Goal: Task Accomplishment & Management: Manage account settings

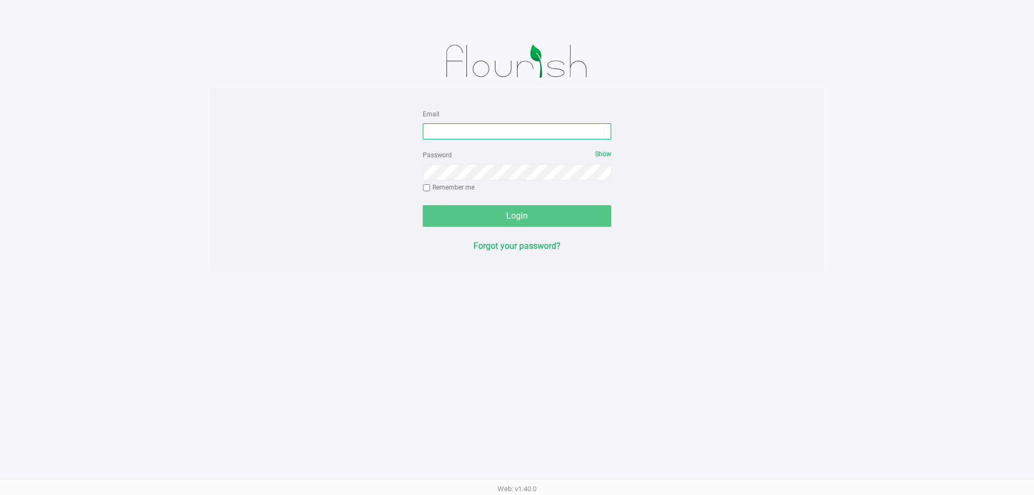
click at [455, 129] on input "Email" at bounding box center [517, 131] width 188 height 16
type input "[EMAIL_ADDRESS][DOMAIN_NAME]"
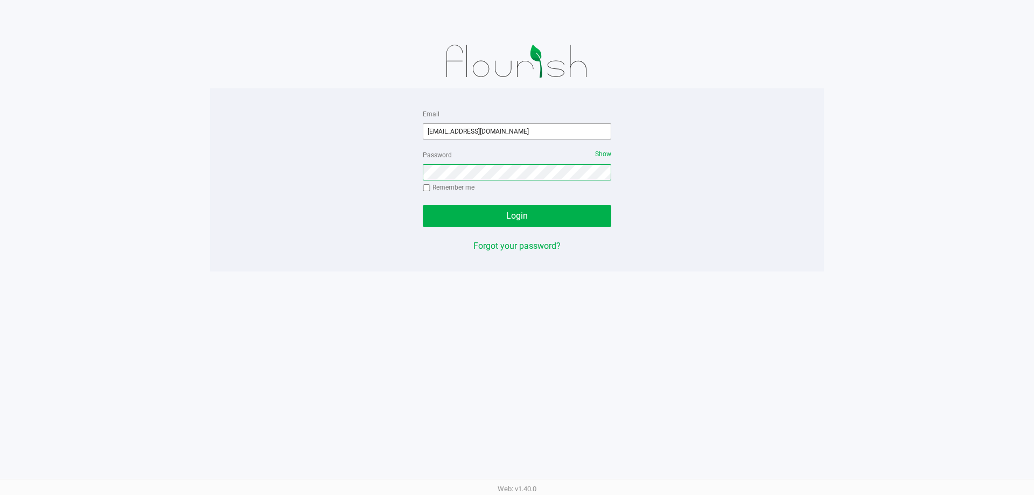
click at [423, 205] on button "Login" at bounding box center [517, 216] width 188 height 22
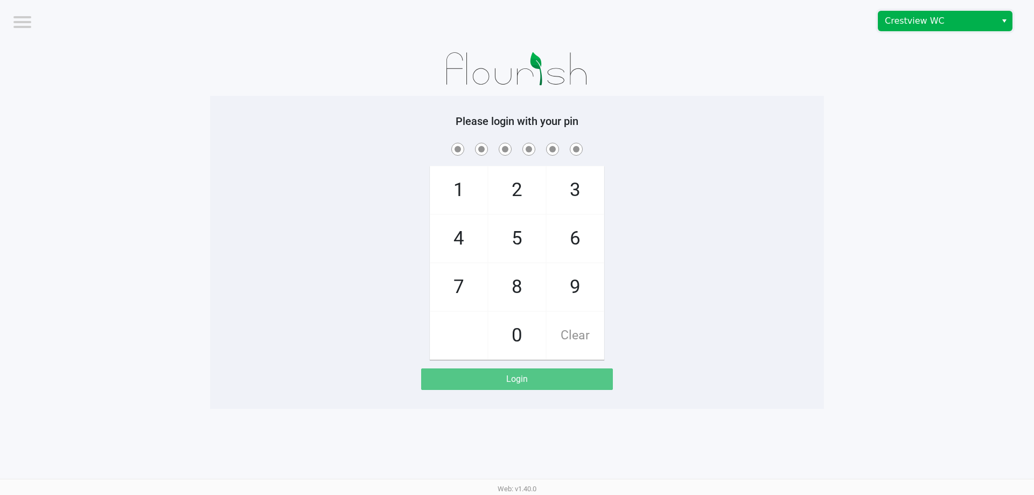
click at [934, 24] on span "Crestview WC" at bounding box center [937, 21] width 105 height 13
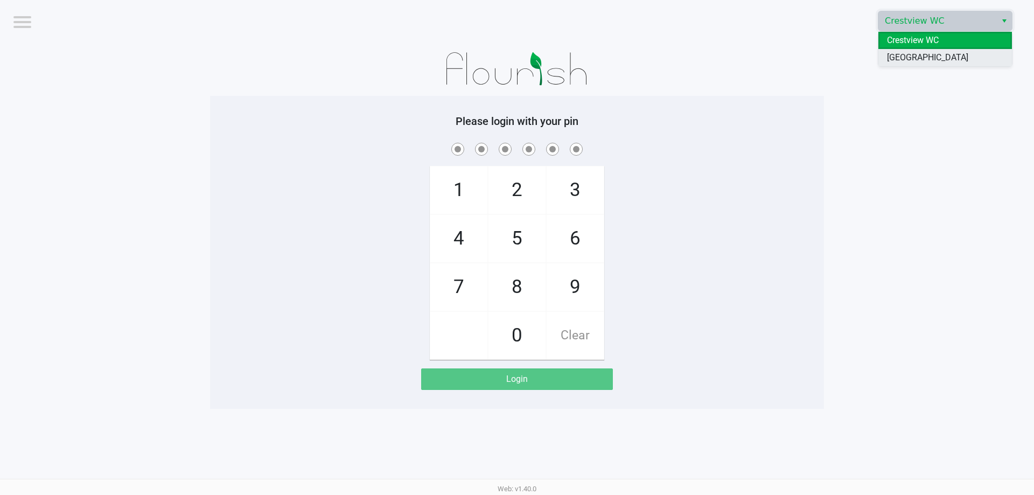
click at [907, 59] on span "[GEOGRAPHIC_DATA]" at bounding box center [927, 57] width 81 height 13
click at [760, 243] on div "1 4 7 2 5 8 0 3 6 9 Clear" at bounding box center [517, 250] width 614 height 219
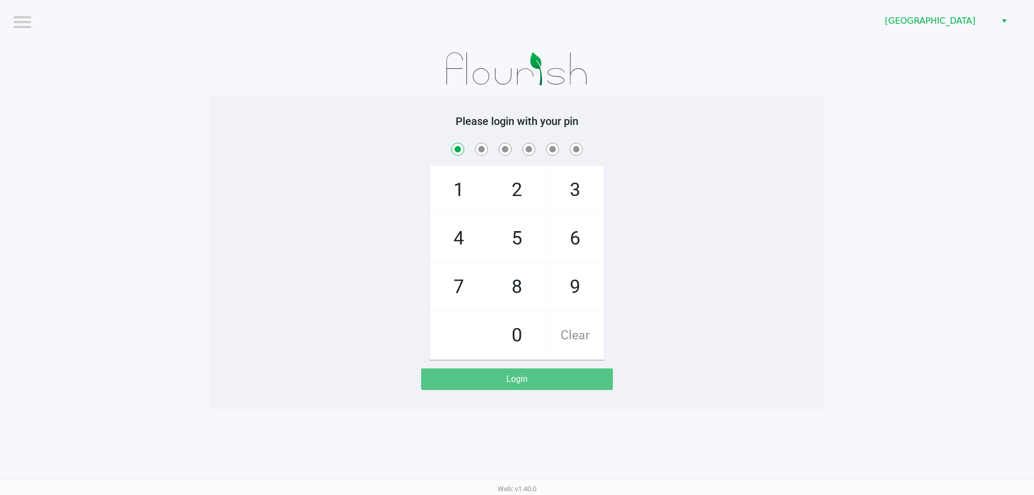
checkbox input "true"
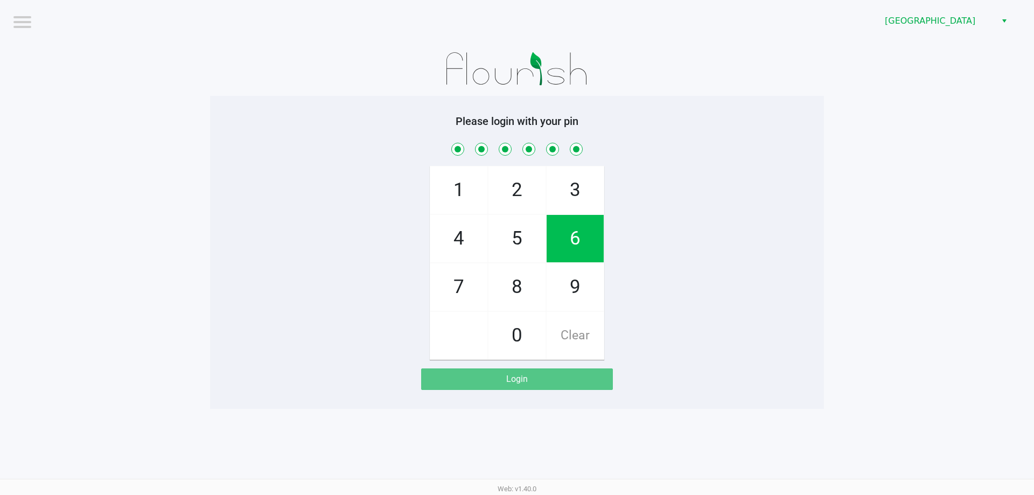
checkbox input "true"
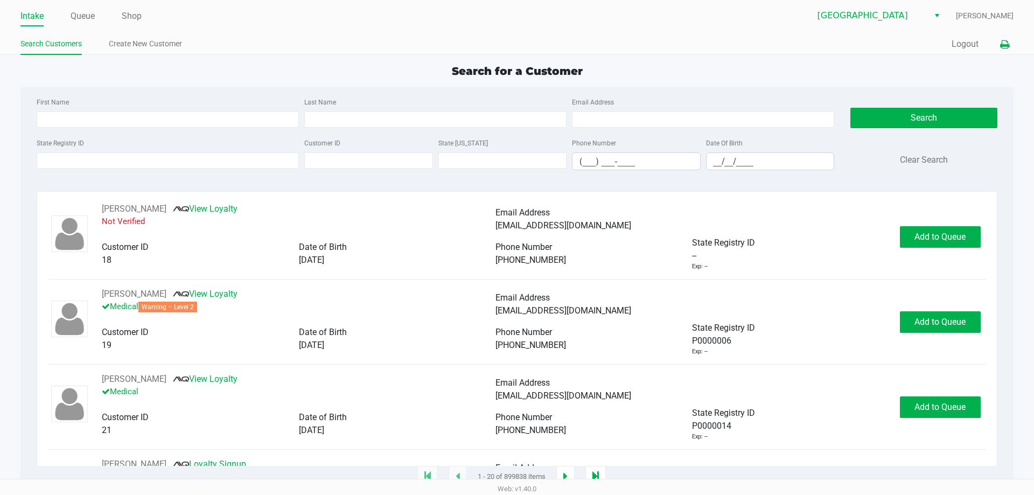
click at [1003, 44] on icon at bounding box center [1004, 45] width 9 height 8
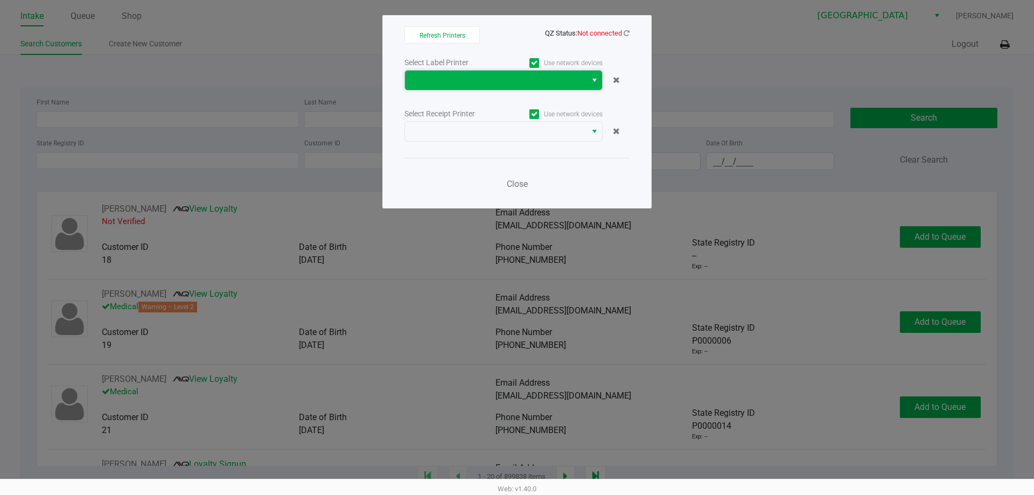
click at [491, 87] on span at bounding box center [495, 80] width 181 height 19
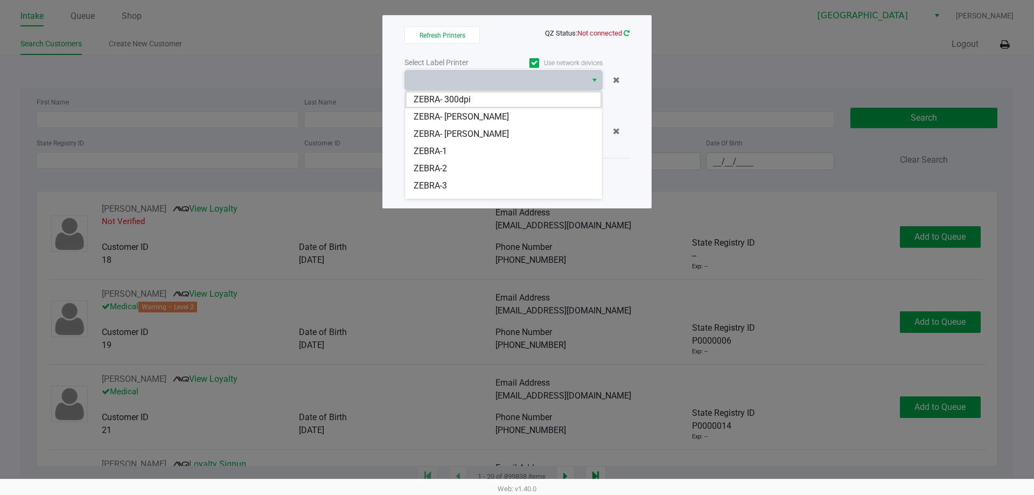
click at [627, 34] on icon at bounding box center [627, 33] width 6 height 7
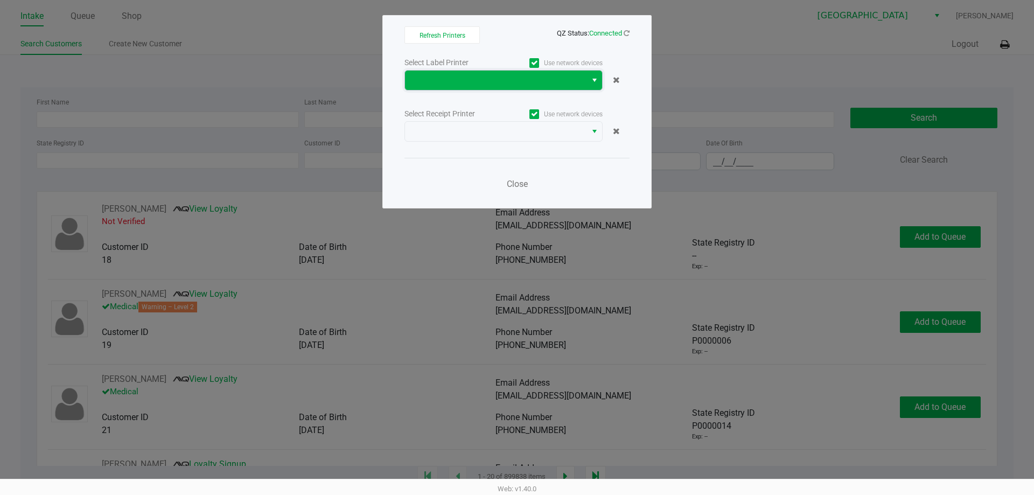
click at [476, 76] on span at bounding box center [495, 80] width 169 height 13
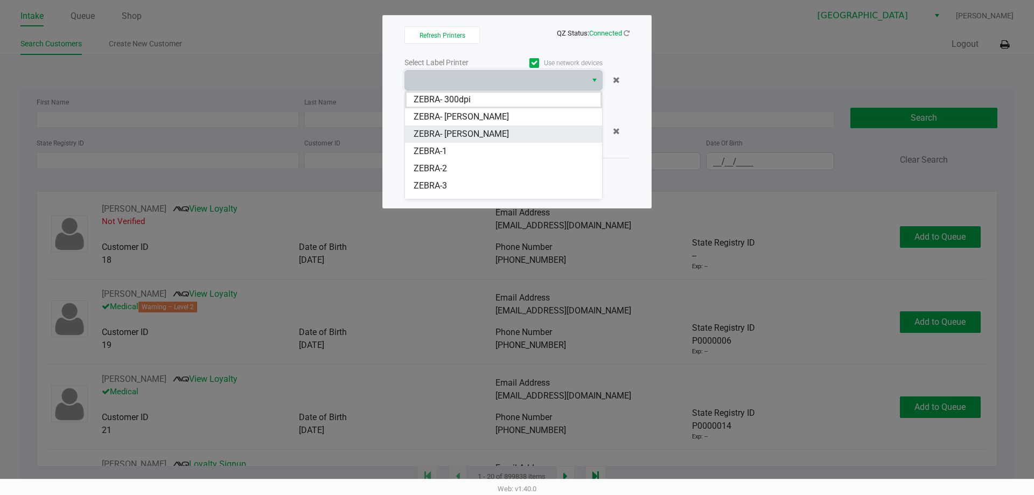
click at [466, 142] on JEFFREY-BANKS "ZEBRA- [PERSON_NAME]" at bounding box center [503, 133] width 197 height 17
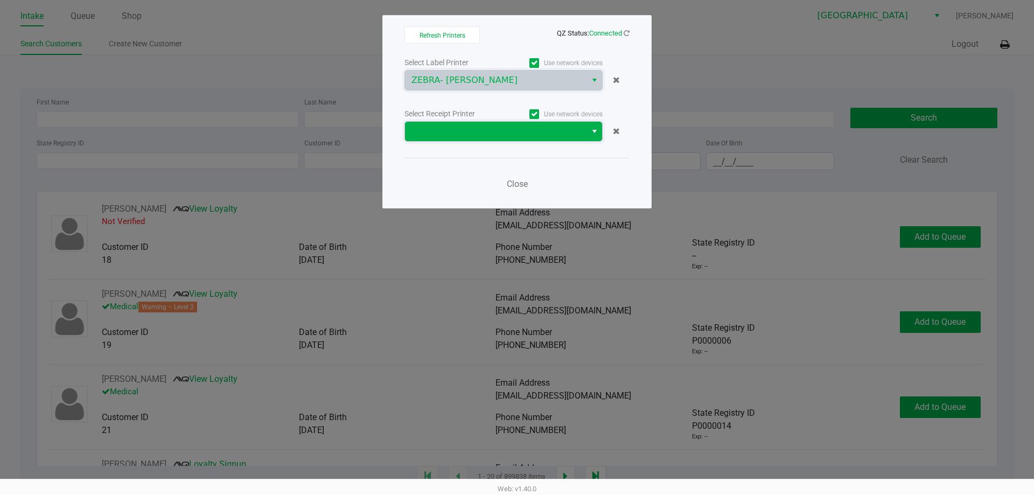
click at [473, 127] on span at bounding box center [495, 131] width 169 height 13
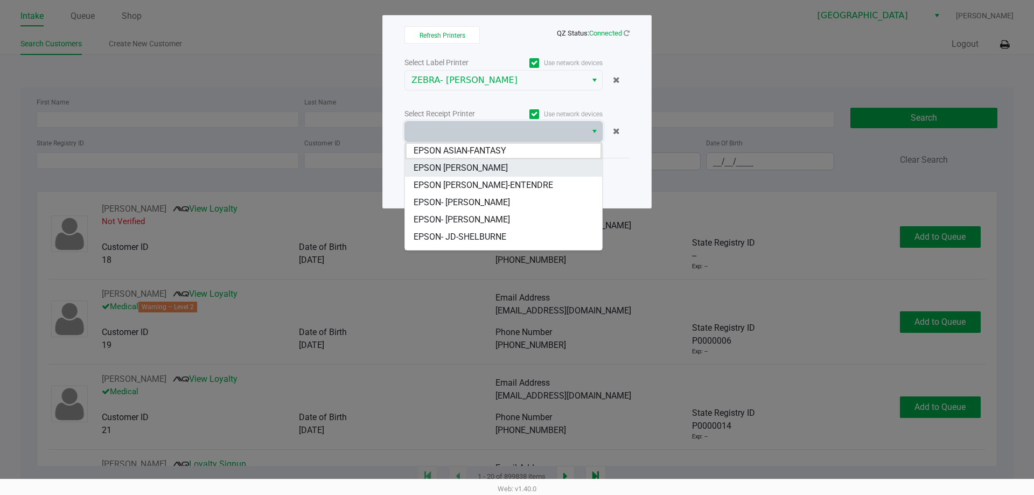
click at [481, 173] on span "EPSON JAY MCCARROLL" at bounding box center [461, 168] width 94 height 13
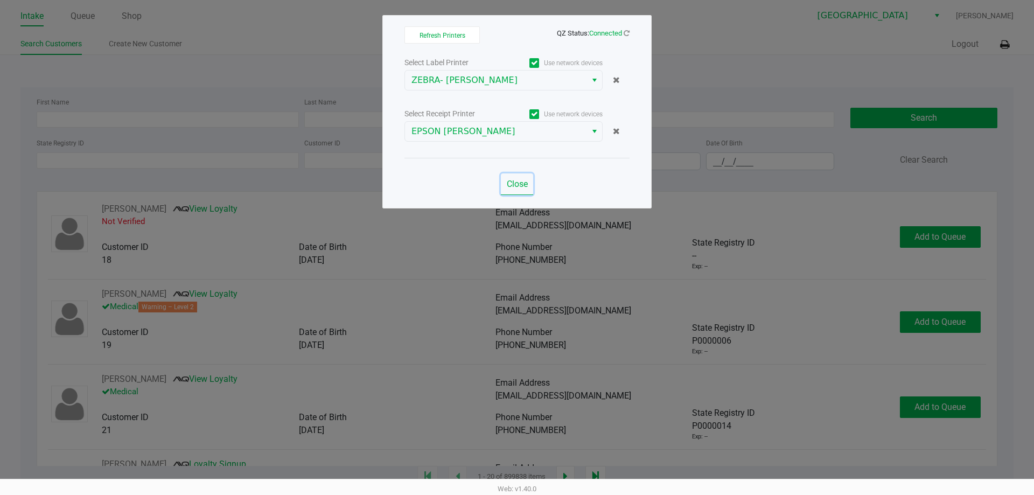
click at [530, 179] on button "Close" at bounding box center [517, 184] width 32 height 22
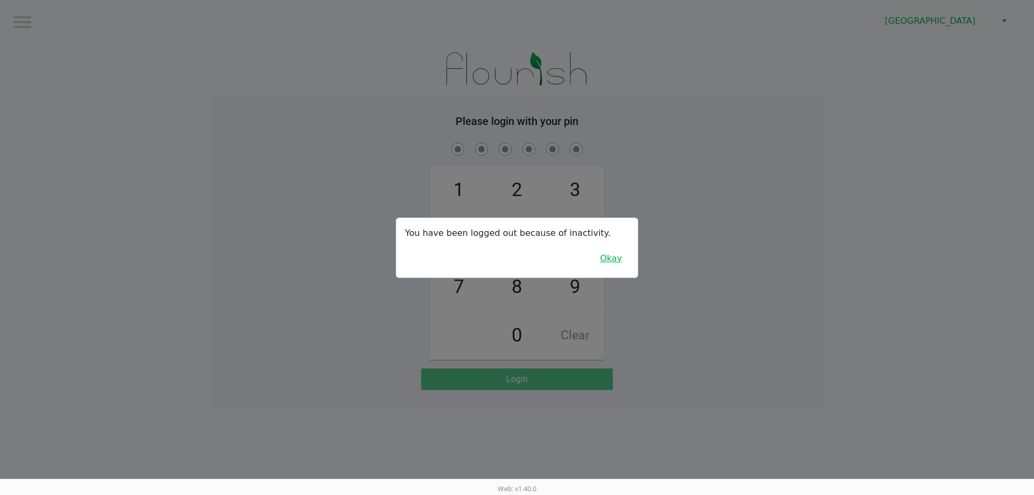
click at [611, 257] on button "Okay" at bounding box center [611, 258] width 36 height 20
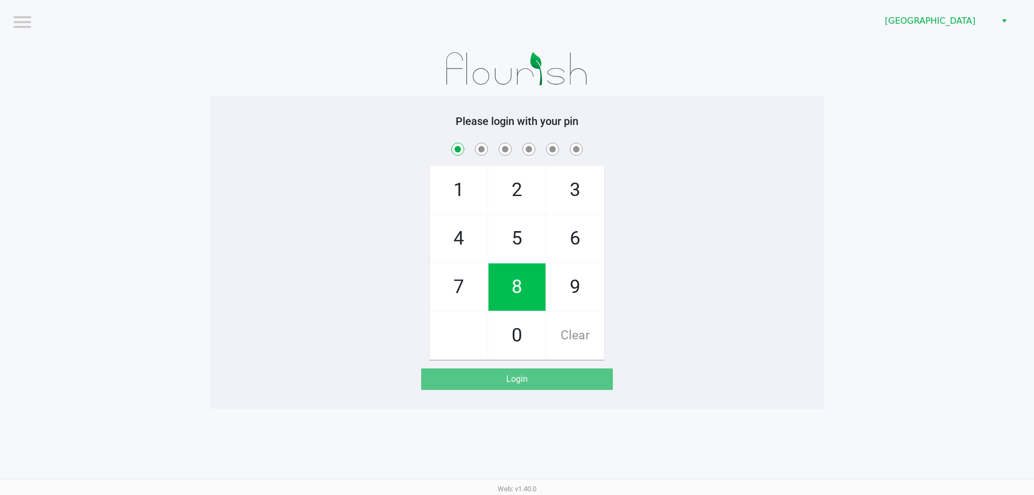
checkbox input "true"
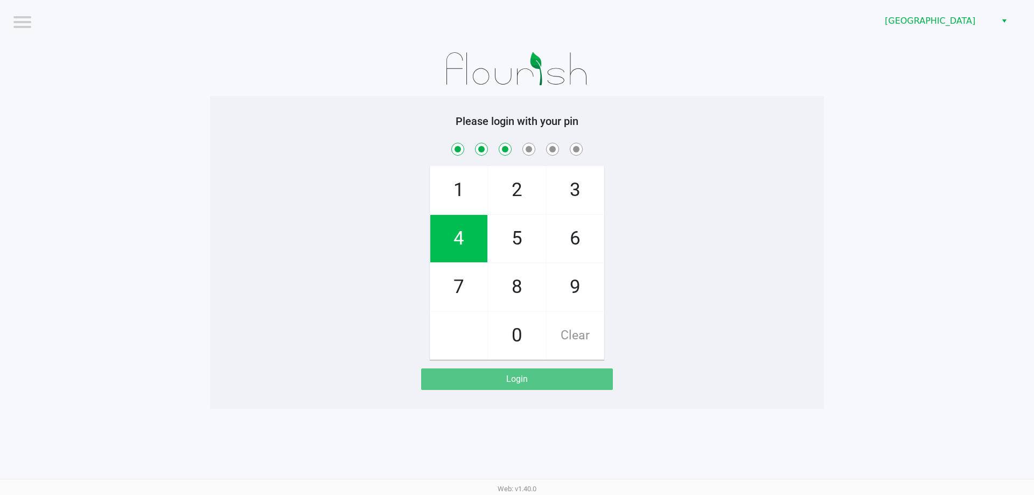
checkbox input "true"
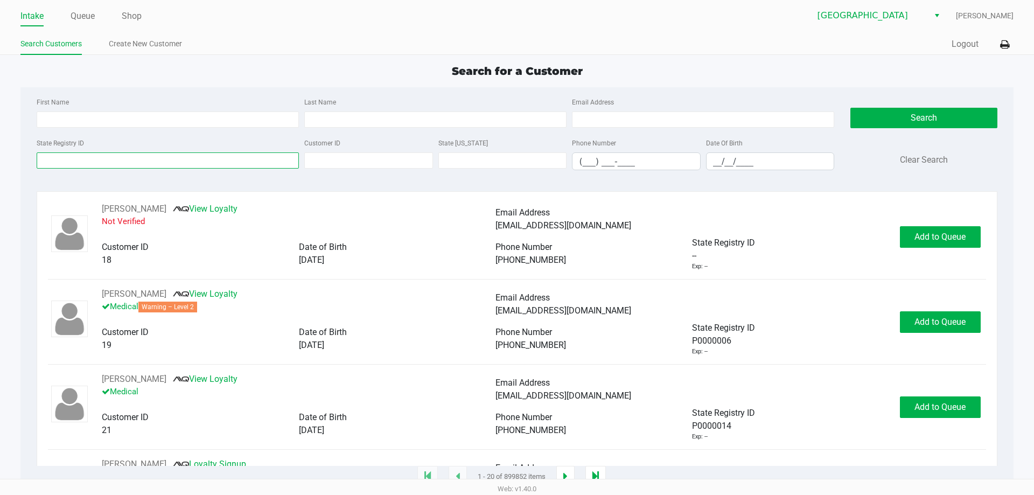
click at [195, 162] on input "State Registry ID" at bounding box center [168, 160] width 262 height 16
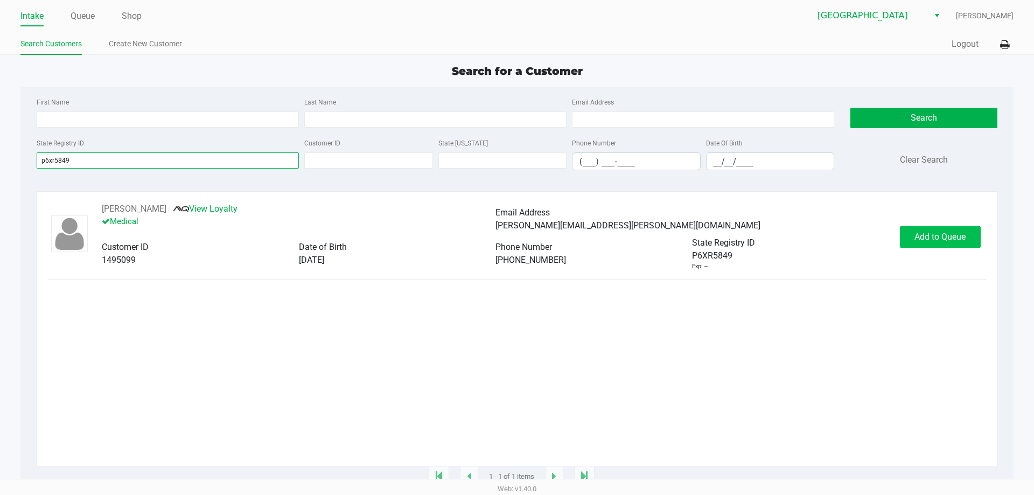
type input "p6xr5849"
click at [934, 245] on button "Add to Queue" at bounding box center [940, 237] width 81 height 22
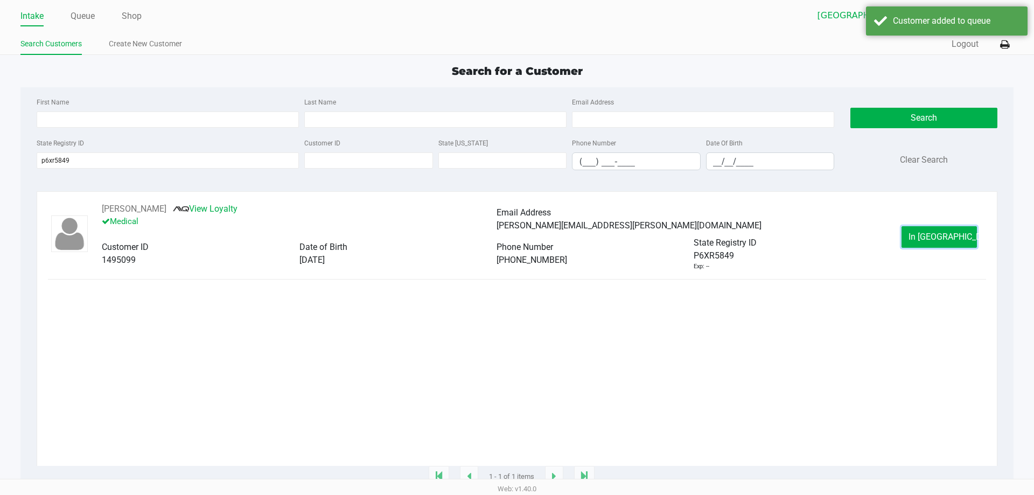
click at [934, 245] on button "In Queue" at bounding box center [939, 237] width 75 height 22
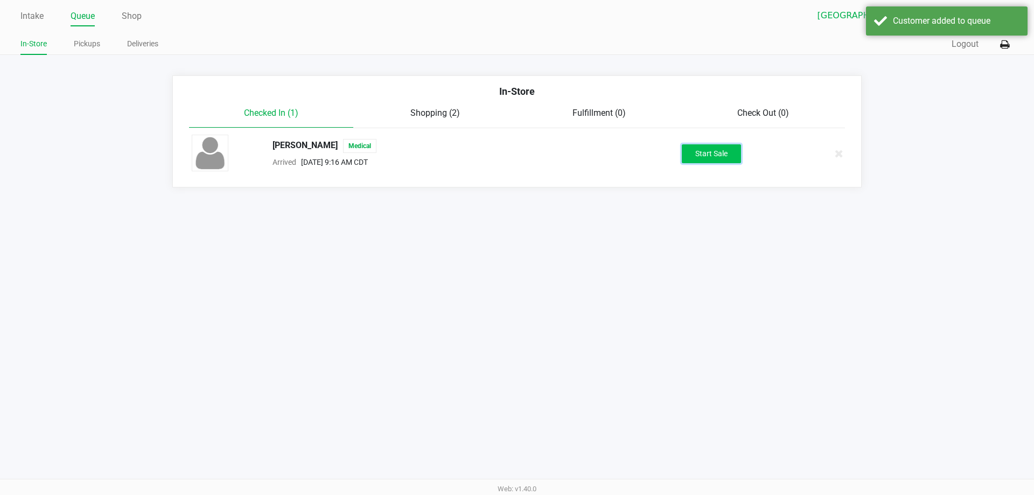
click at [709, 160] on button "Start Sale" at bounding box center [711, 153] width 59 height 19
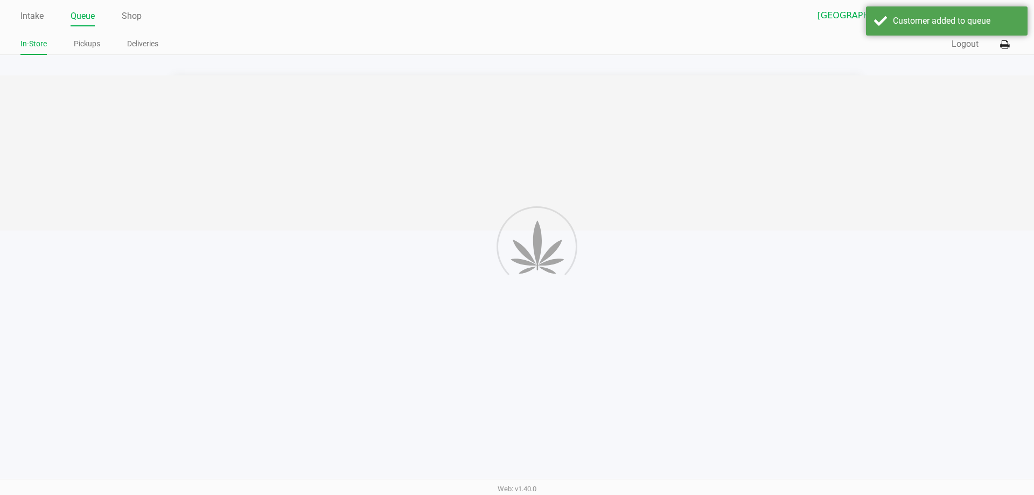
click at [709, 161] on div at bounding box center [517, 152] width 1034 height 155
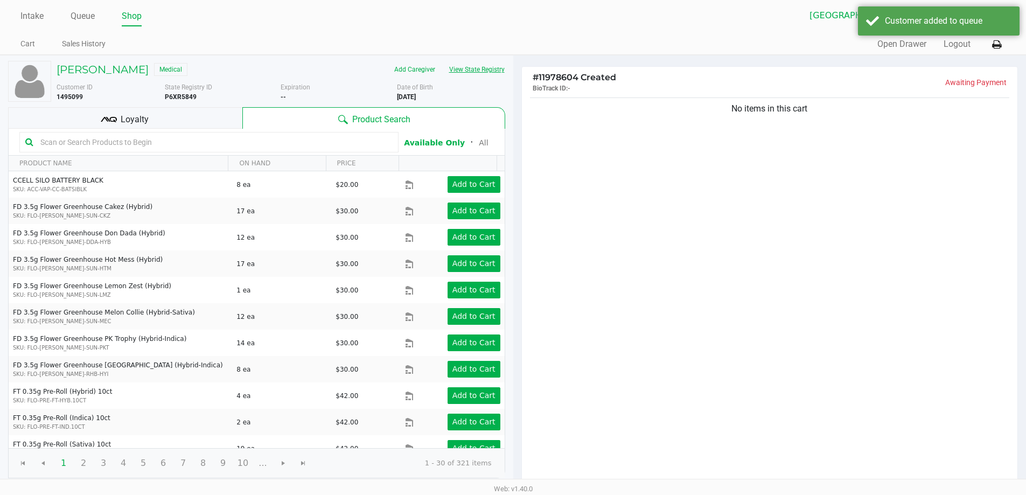
click at [499, 73] on button "View State Registry" at bounding box center [473, 69] width 63 height 17
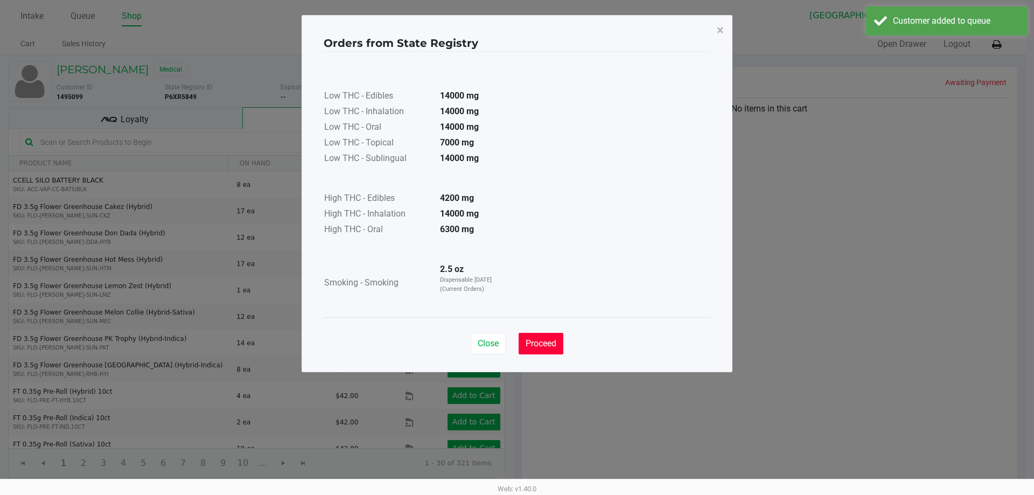
click at [546, 351] on button "Proceed" at bounding box center [541, 344] width 45 height 22
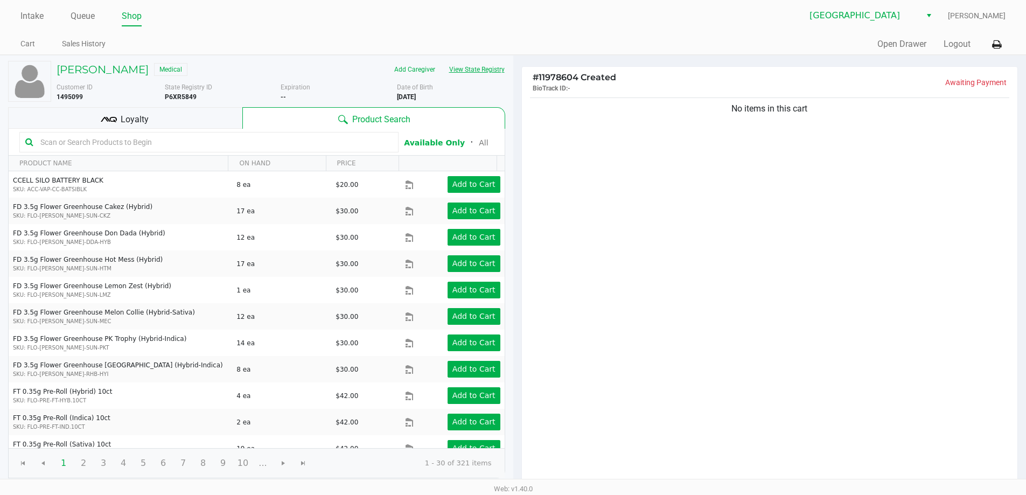
click at [442, 61] on button "View State Registry" at bounding box center [473, 69] width 63 height 17
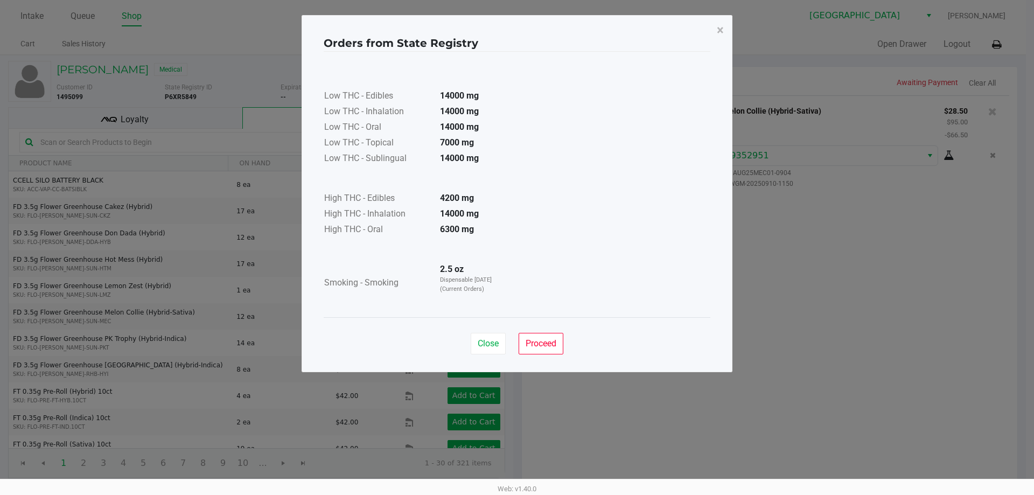
click at [537, 342] on span "Proceed" at bounding box center [541, 343] width 31 height 10
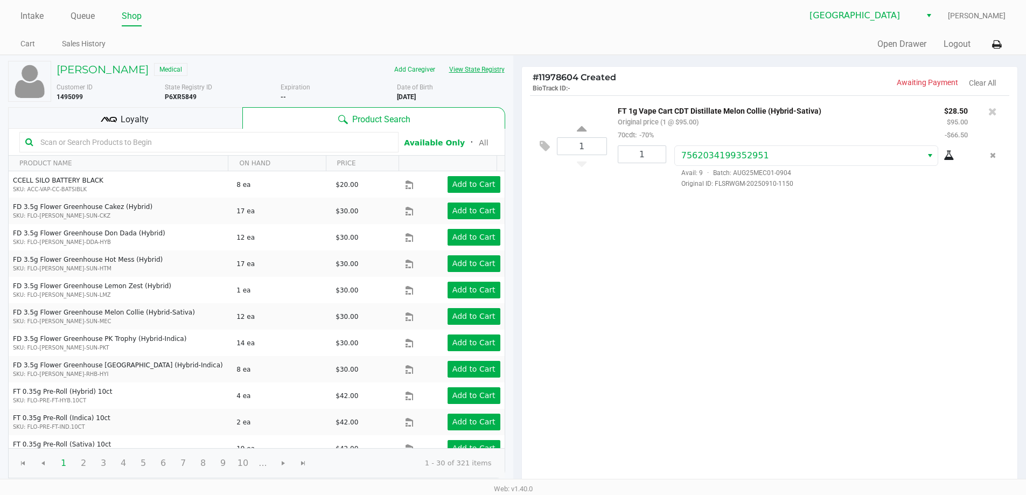
click at [442, 61] on button "View State Registry" at bounding box center [473, 69] width 63 height 17
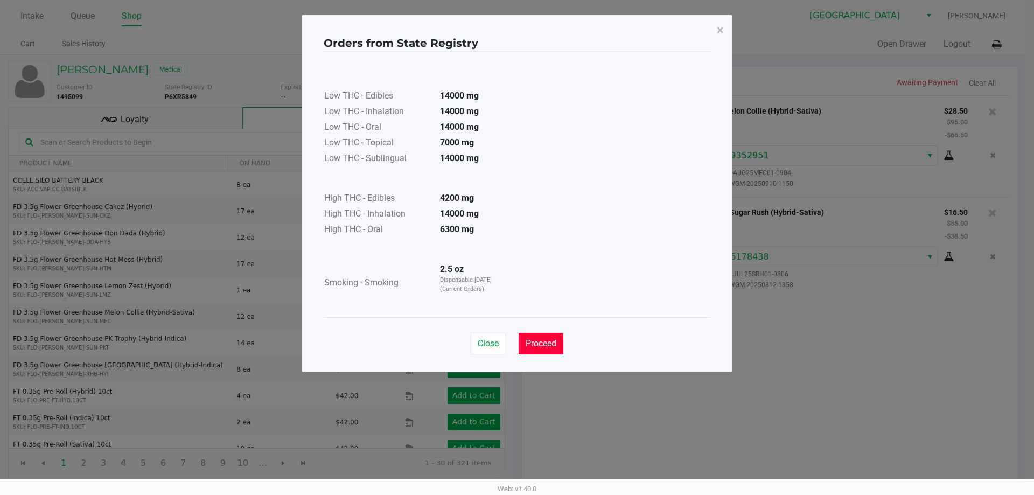
click at [561, 352] on button "Proceed" at bounding box center [541, 344] width 45 height 22
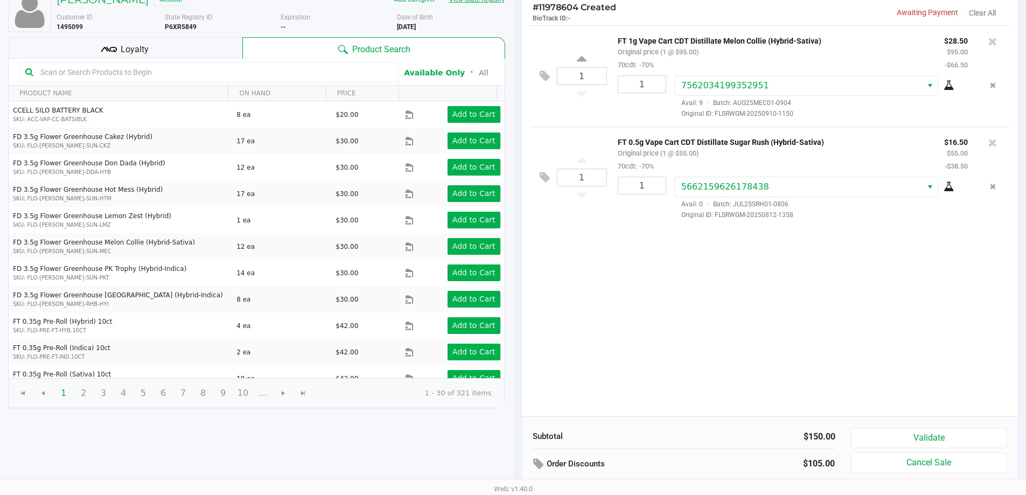
scroll to position [110, 0]
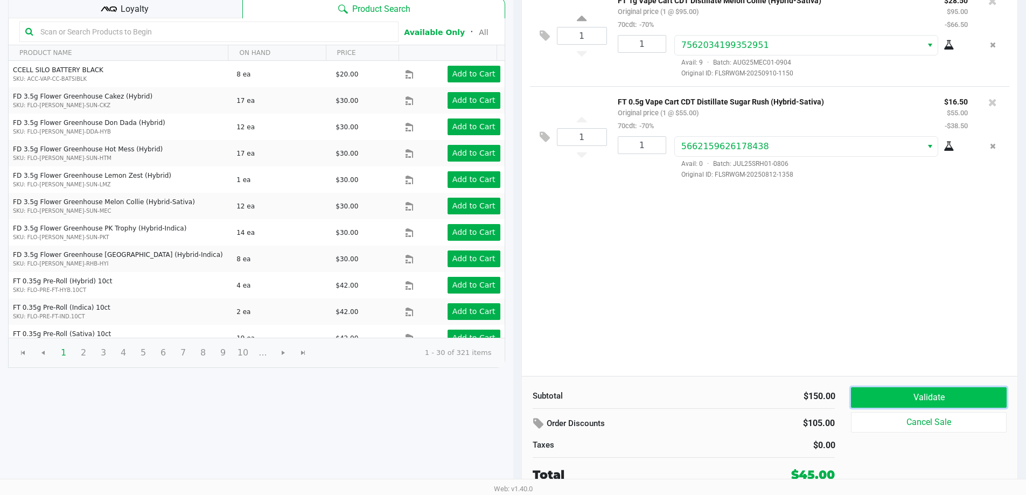
click at [868, 404] on button "Validate" at bounding box center [928, 397] width 155 height 20
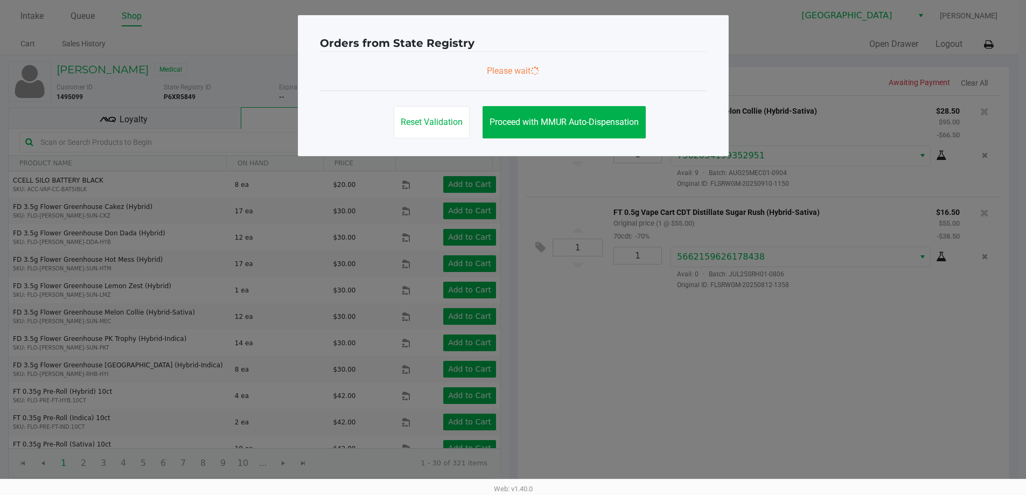
scroll to position [0, 0]
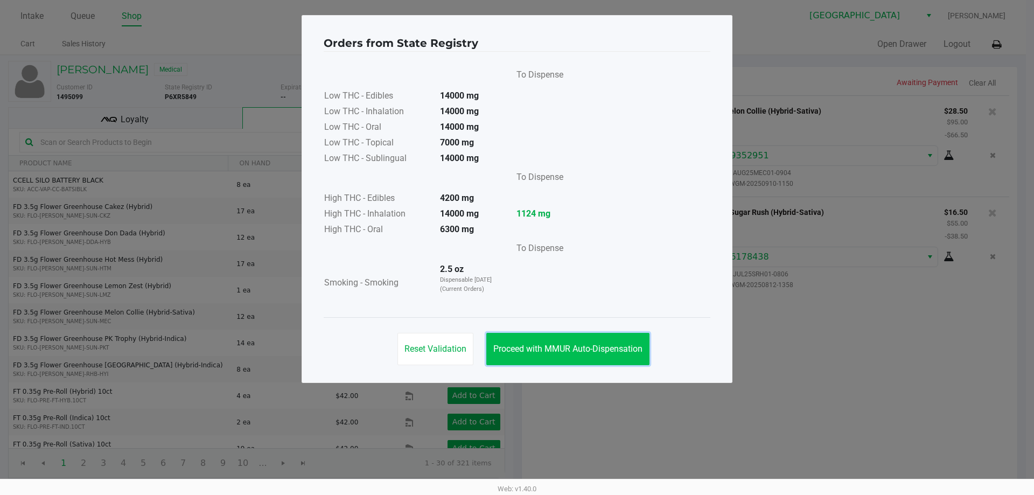
click at [576, 358] on button "Proceed with MMUR Auto-Dispensation" at bounding box center [567, 349] width 163 height 32
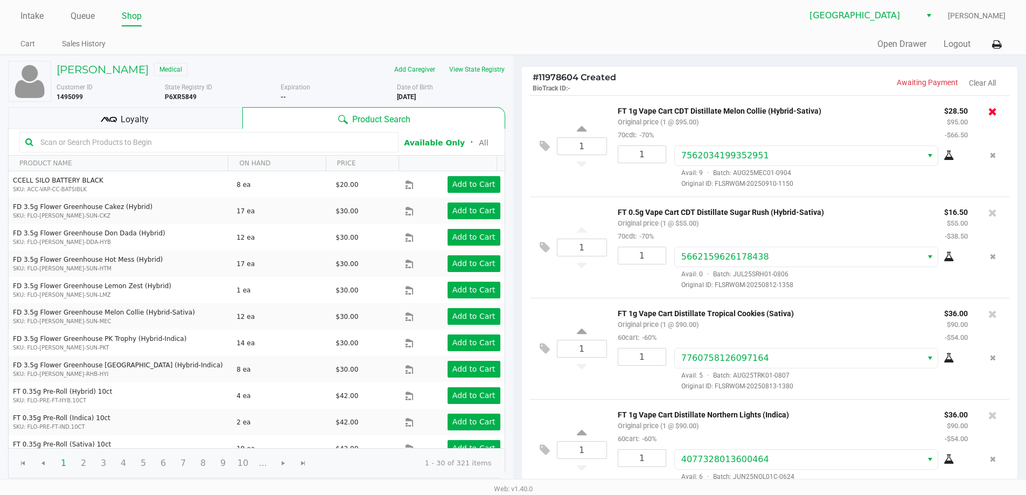
click at [988, 114] on icon at bounding box center [992, 111] width 9 height 11
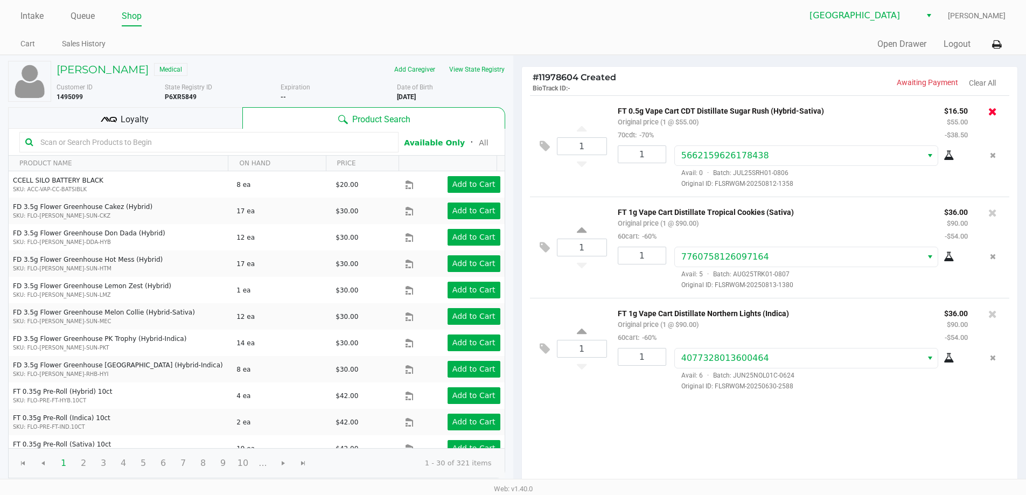
click at [993, 113] on icon at bounding box center [992, 111] width 9 height 11
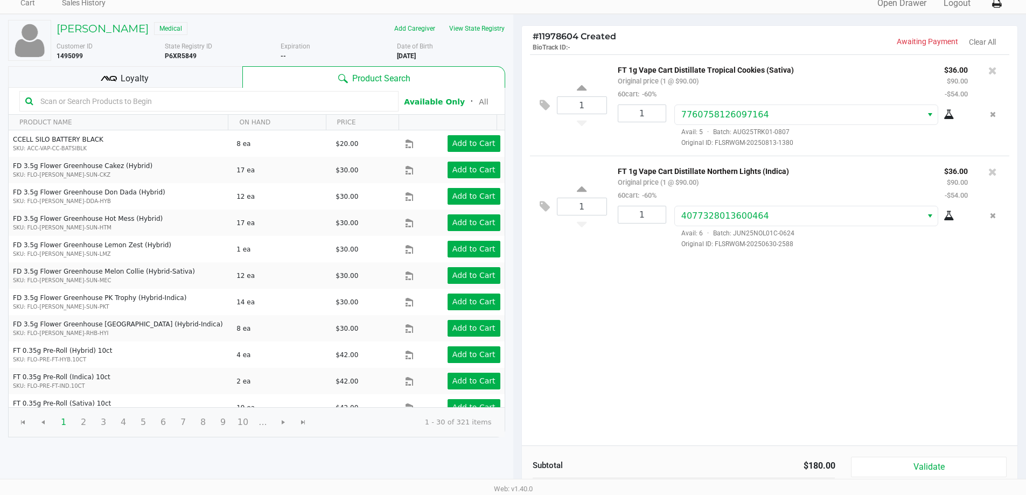
scroll to position [110, 0]
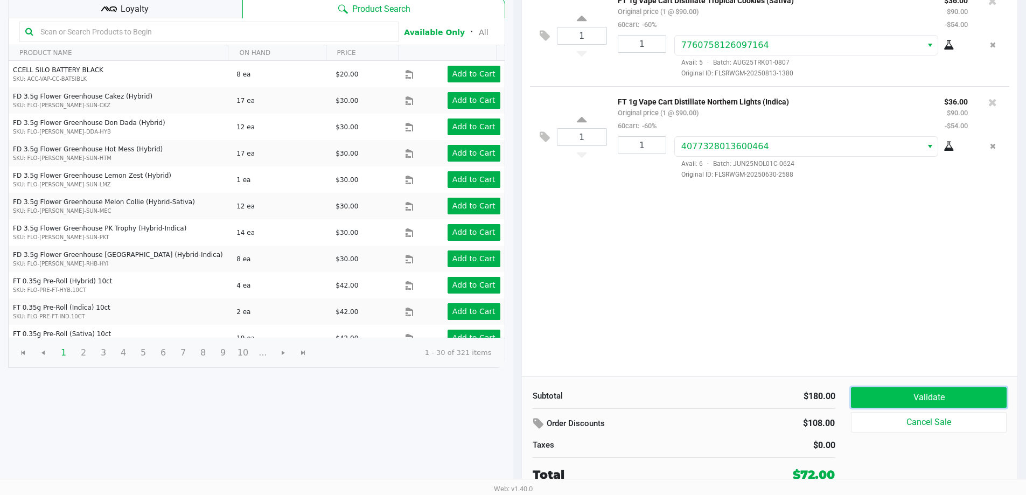
click at [911, 392] on button "Validate" at bounding box center [928, 397] width 155 height 20
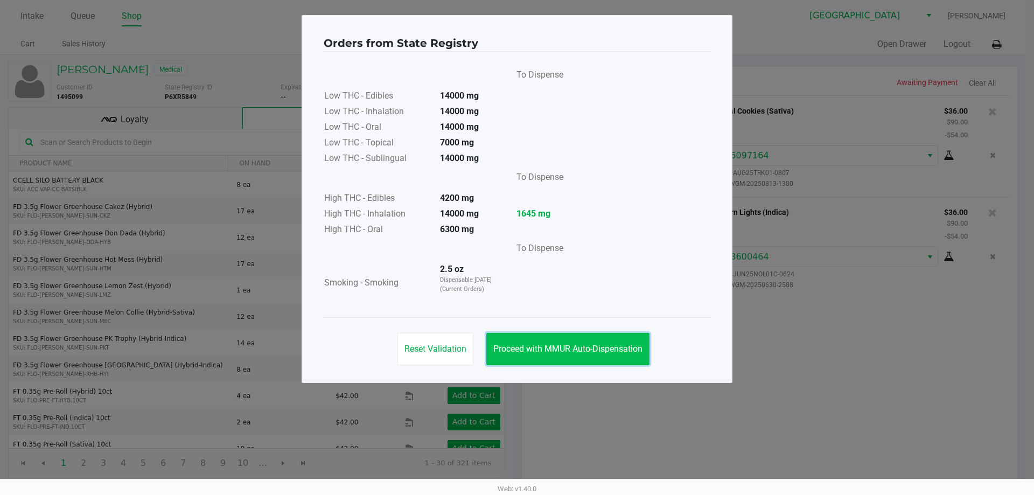
click at [598, 337] on button "Proceed with MMUR Auto-Dispensation" at bounding box center [567, 349] width 163 height 32
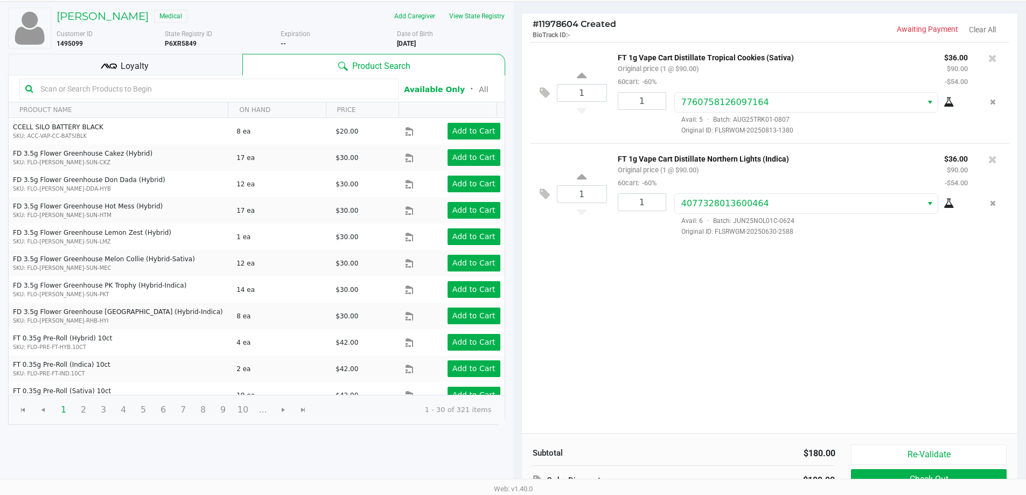
scroll to position [110, 0]
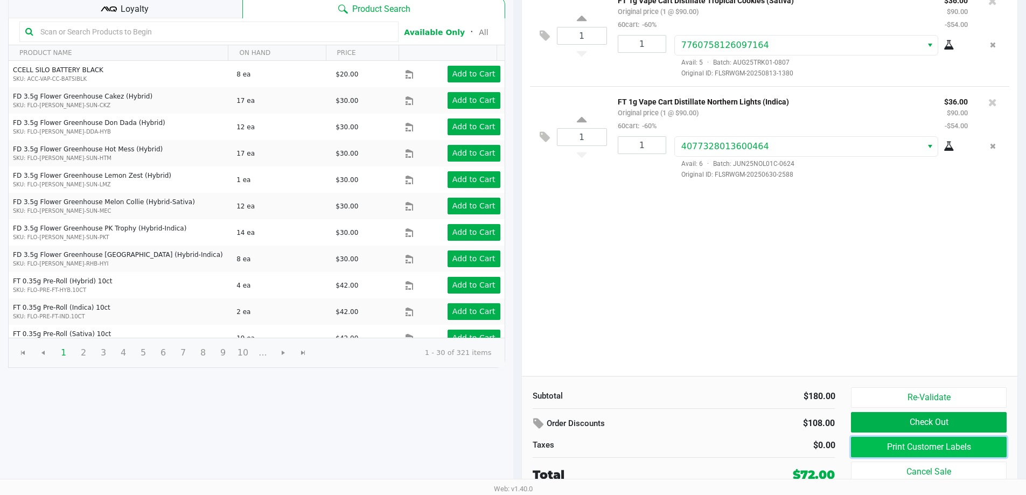
click at [859, 439] on button "Print Customer Labels" at bounding box center [928, 447] width 155 height 20
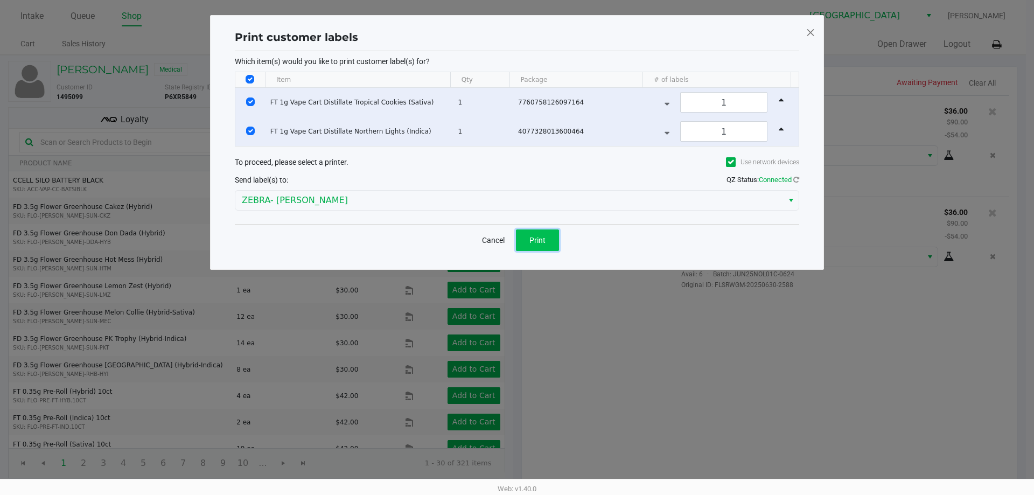
click at [543, 242] on span "Print" at bounding box center [537, 240] width 16 height 9
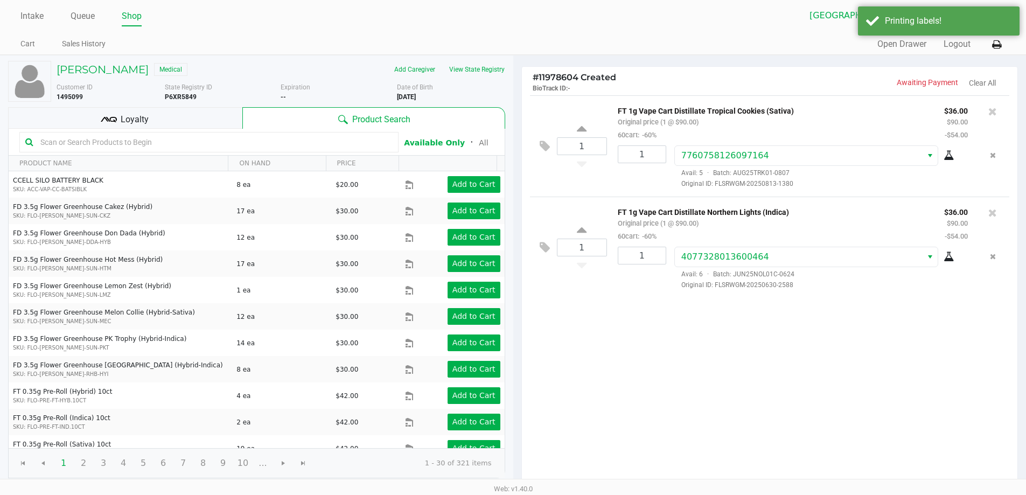
click at [174, 130] on kendo-grid-toolbar "Available Only ᛫ All" at bounding box center [257, 142] width 496 height 27
click at [179, 124] on div "Loyalty" at bounding box center [125, 118] width 234 height 22
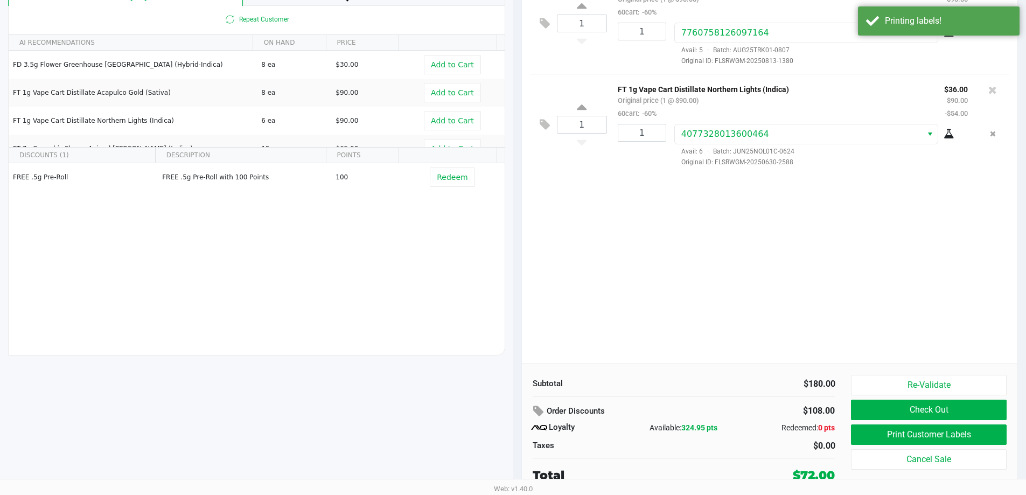
scroll to position [123, 0]
click at [886, 414] on button "Check Out" at bounding box center [928, 409] width 155 height 20
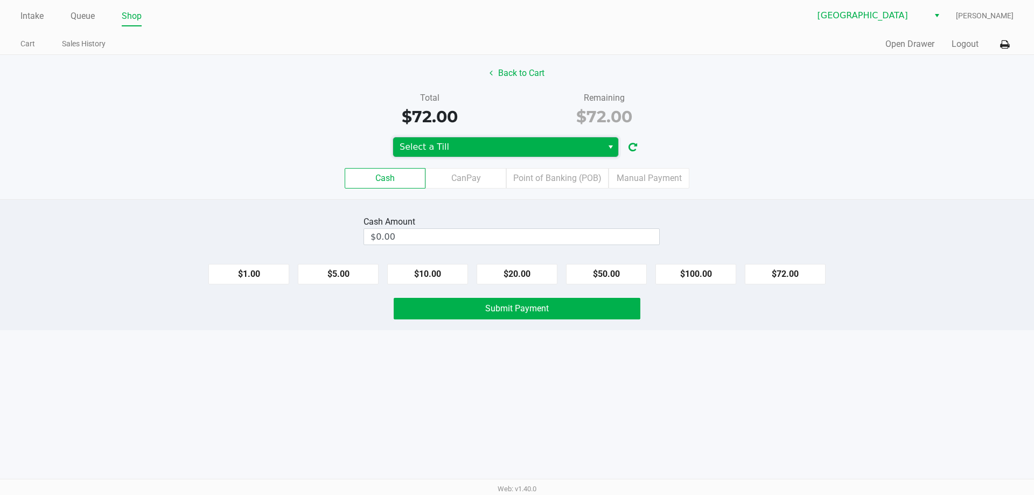
click at [508, 150] on span "Select a Till" at bounding box center [498, 147] width 197 height 13
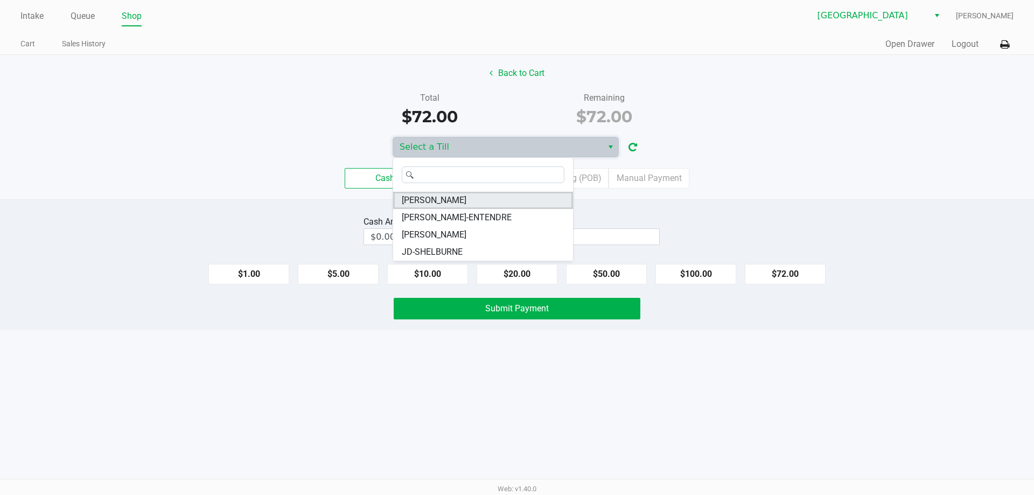
click at [452, 199] on span "JAY-MCCARROLL" at bounding box center [434, 200] width 65 height 13
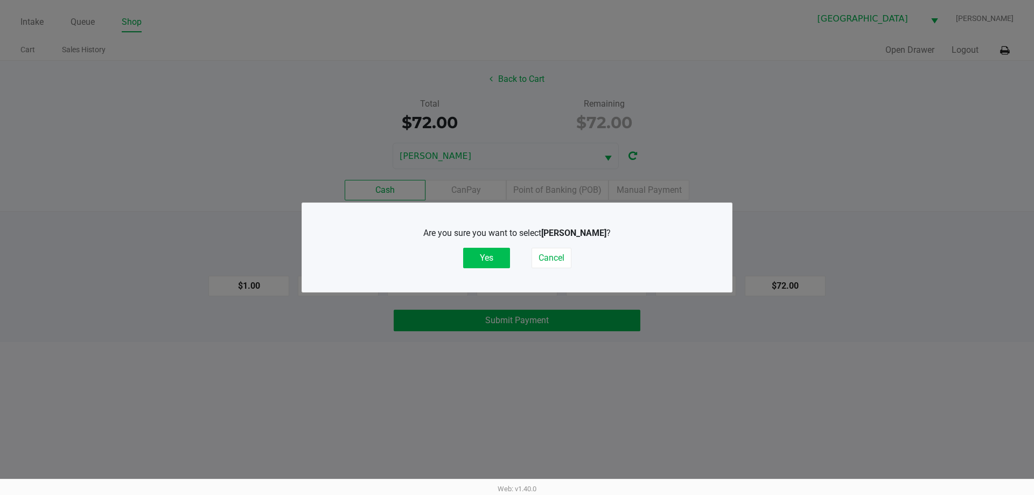
click at [491, 259] on button "Yes" at bounding box center [486, 258] width 47 height 20
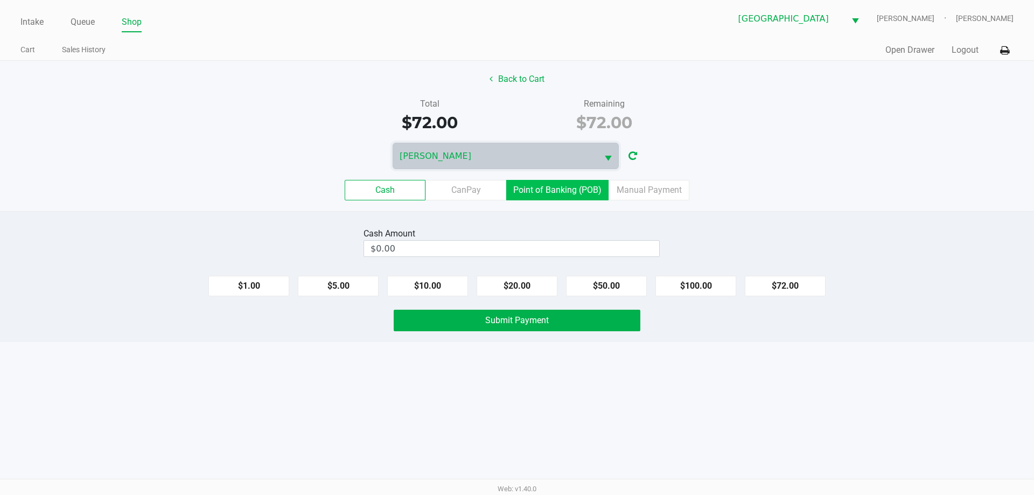
click at [565, 191] on label "Point of Banking (POB)" at bounding box center [557, 190] width 102 height 20
click at [0, 0] on 7 "Point of Banking (POB)" at bounding box center [0, 0] width 0 height 0
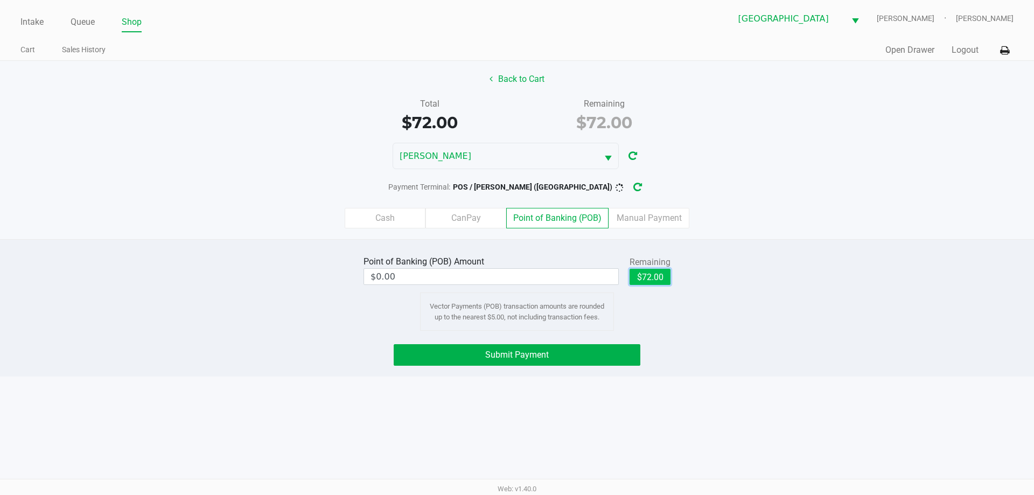
click at [648, 278] on button "$72.00" at bounding box center [650, 277] width 41 height 16
type input "$72.00"
click at [605, 356] on button "Submit Payment" at bounding box center [517, 355] width 247 height 22
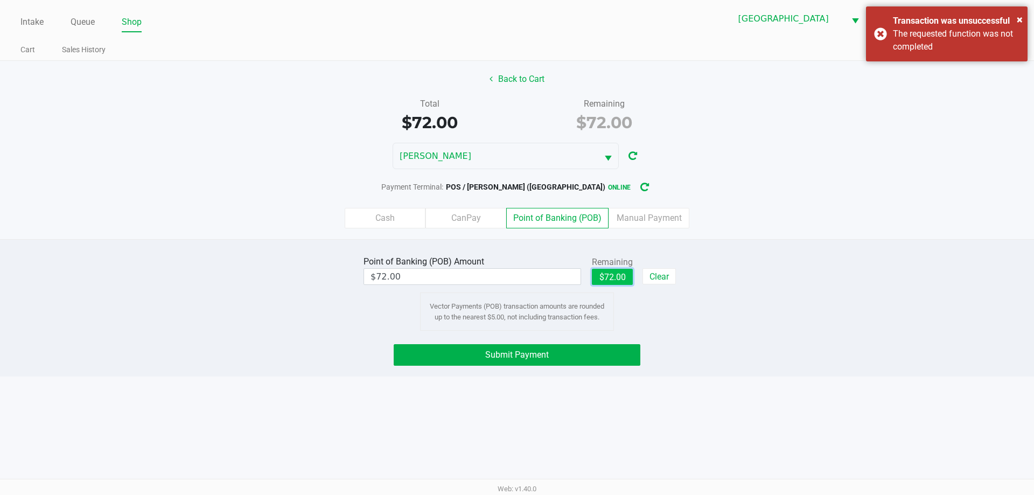
click at [619, 274] on button "$72.00" at bounding box center [612, 277] width 41 height 16
click at [601, 350] on button "Submit Payment" at bounding box center [517, 355] width 247 height 22
click at [611, 277] on button "$72.00" at bounding box center [612, 277] width 41 height 16
click at [582, 355] on button "Submit Payment" at bounding box center [517, 355] width 247 height 22
click at [598, 280] on button "$72.00" at bounding box center [612, 277] width 41 height 16
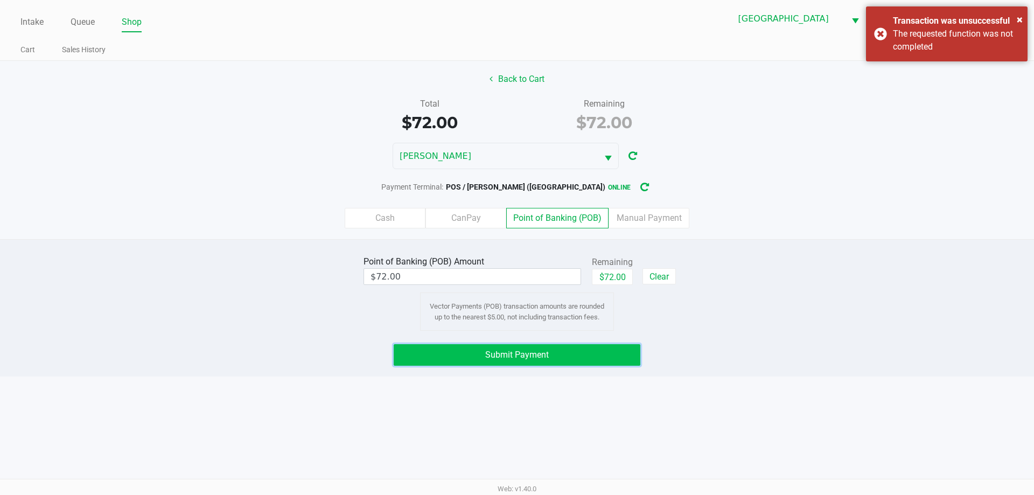
click at [585, 355] on button "Submit Payment" at bounding box center [517, 355] width 247 height 22
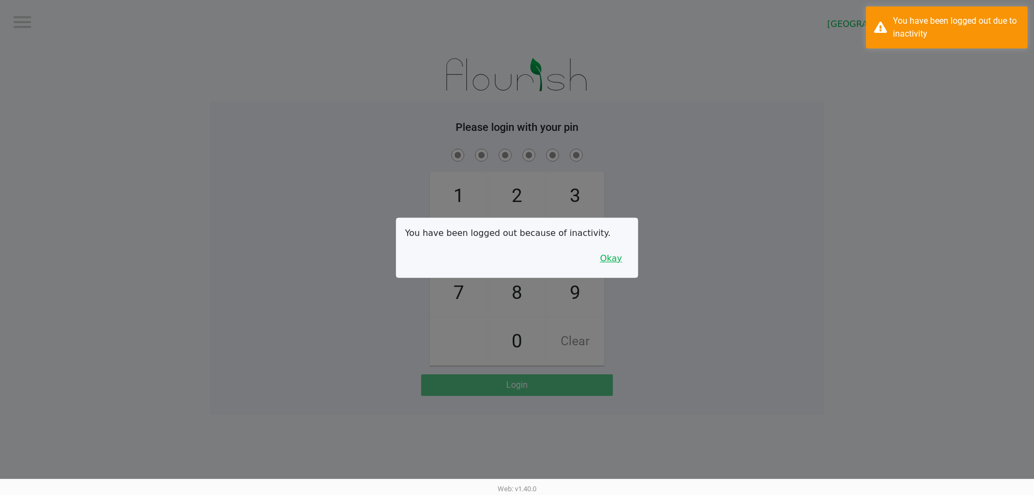
click at [609, 265] on button "Okay" at bounding box center [611, 258] width 36 height 20
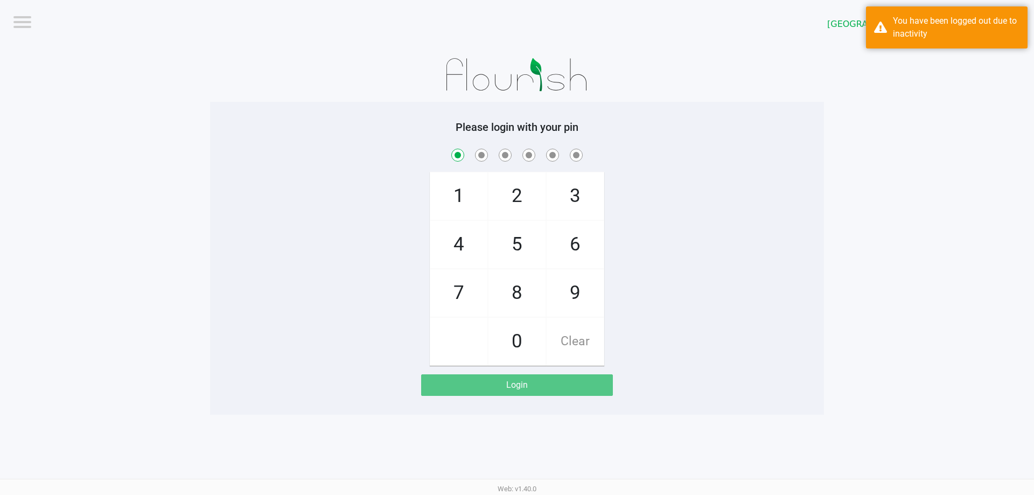
checkbox input "true"
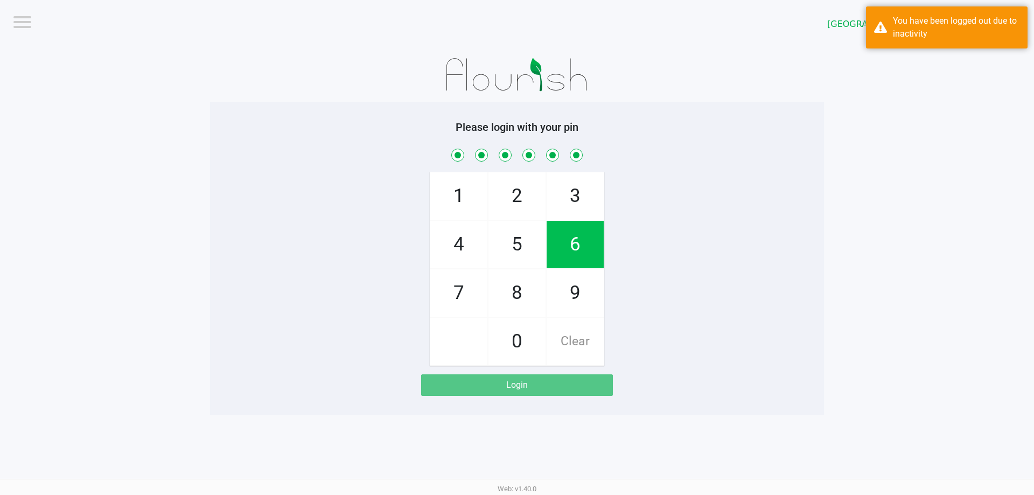
checkbox input "true"
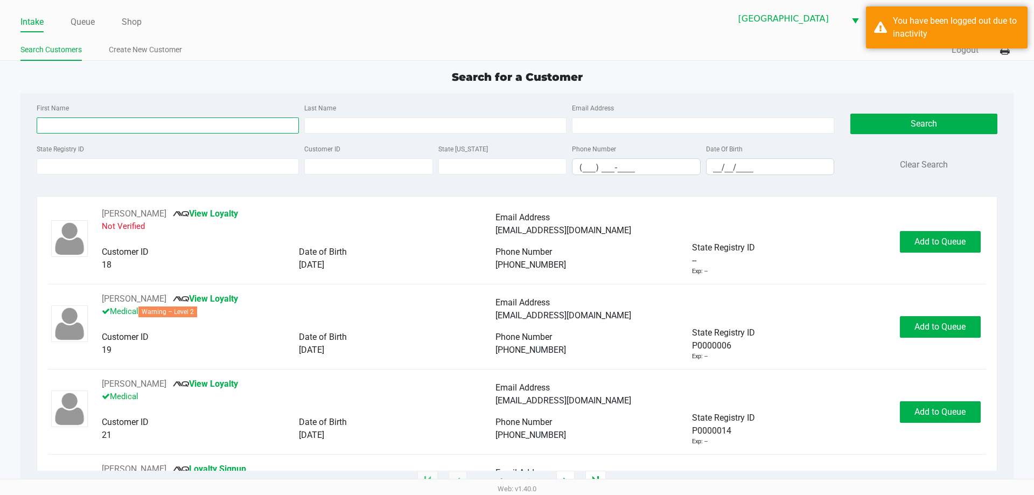
click at [127, 120] on input "First Name" at bounding box center [168, 125] width 262 height 16
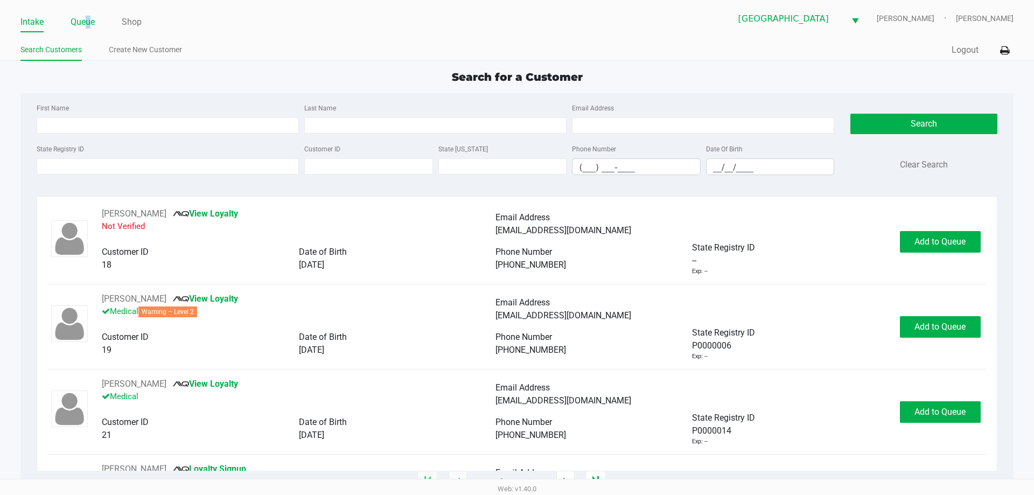
click at [88, 26] on link "Queue" at bounding box center [83, 22] width 24 height 15
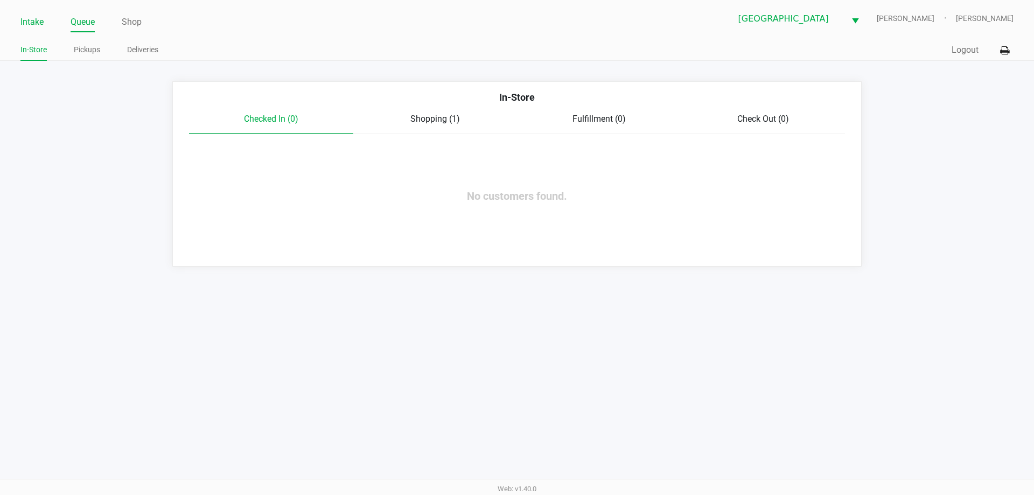
click at [37, 30] on li "Intake" at bounding box center [31, 22] width 23 height 19
click at [36, 25] on link "Intake" at bounding box center [31, 22] width 23 height 15
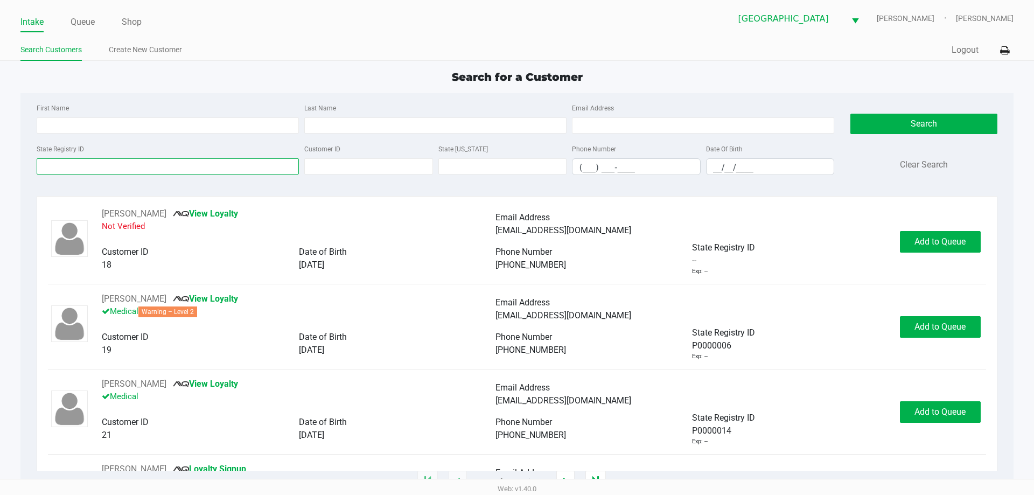
click at [199, 158] on input "State Registry ID" at bounding box center [168, 166] width 262 height 16
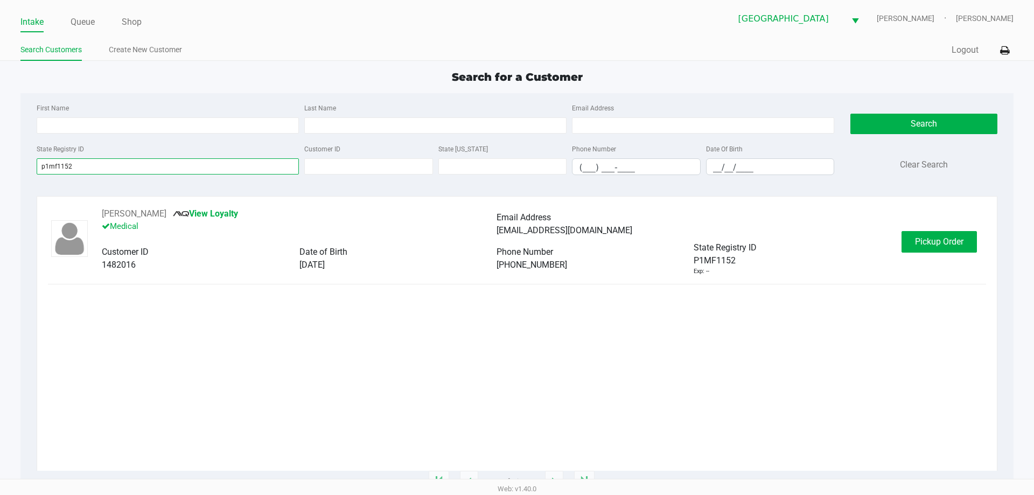
type input "p1mf1152"
click at [933, 241] on span "Pickup Order" at bounding box center [939, 241] width 48 height 10
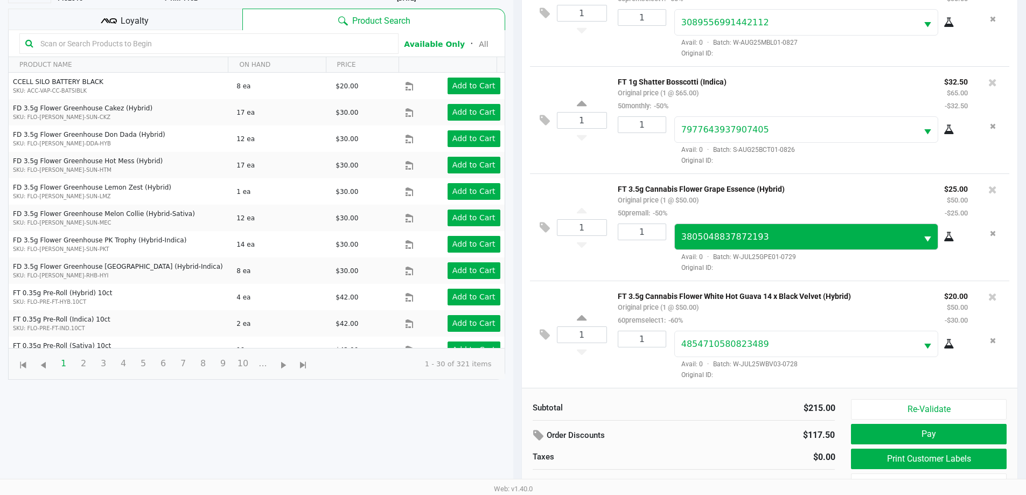
scroll to position [116, 0]
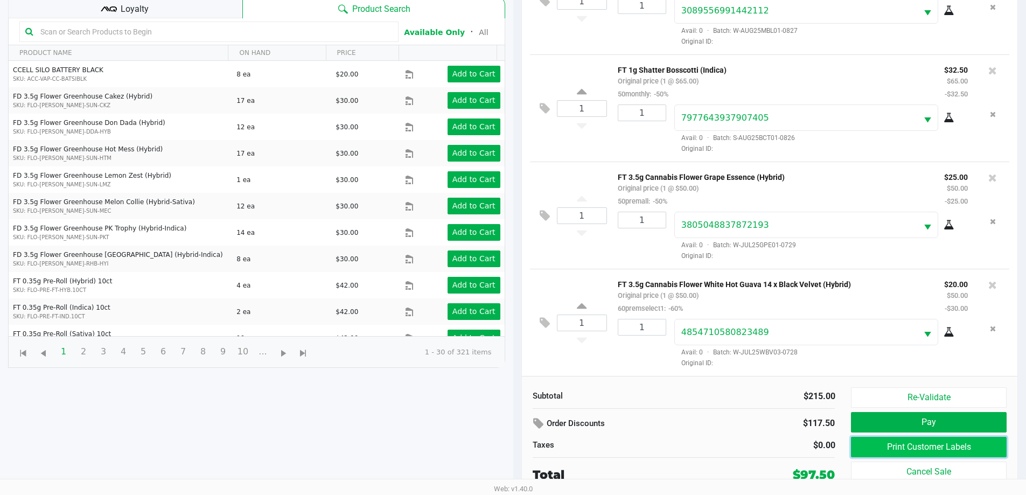
click at [928, 444] on button "Print Customer Labels" at bounding box center [928, 447] width 155 height 20
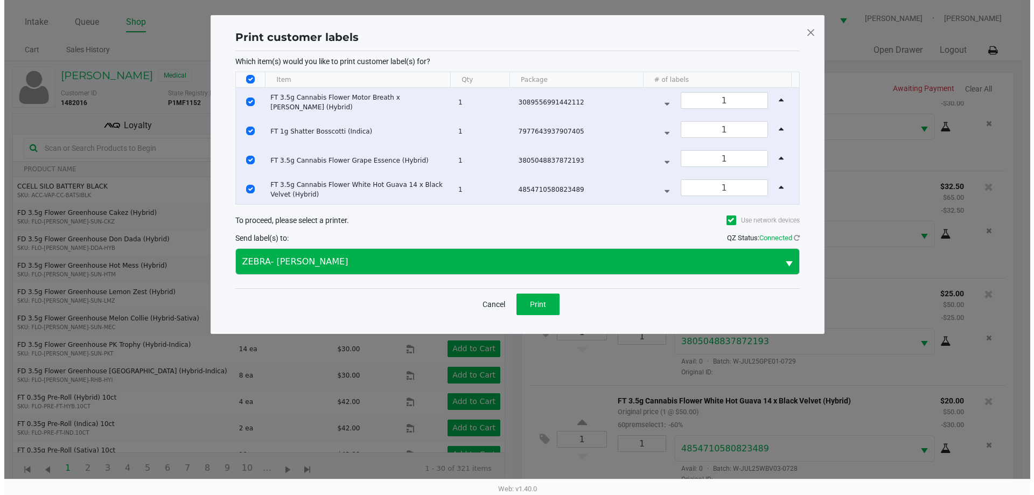
scroll to position [0, 0]
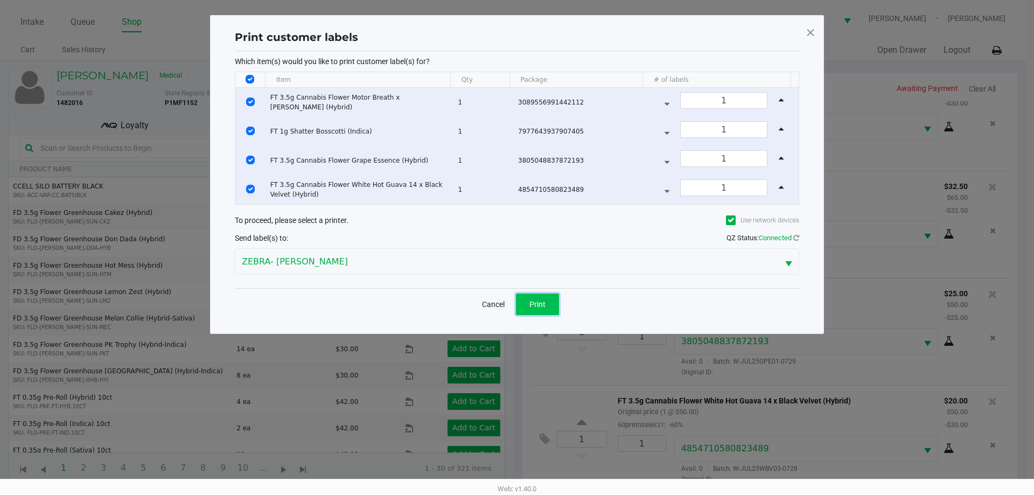
click at [537, 306] on span "Print" at bounding box center [537, 304] width 16 height 9
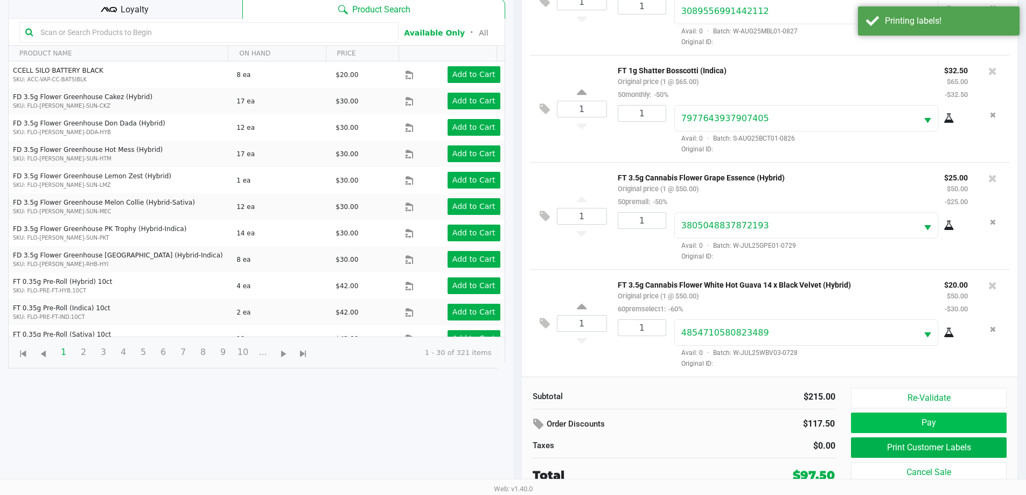
scroll to position [116, 0]
click at [208, 7] on div "Loyalty" at bounding box center [125, 8] width 234 height 22
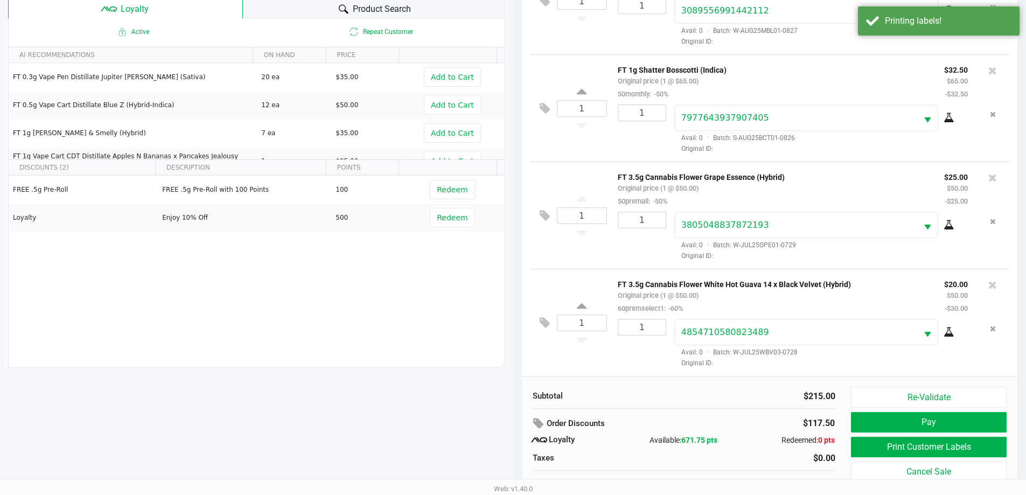
scroll to position [129, 0]
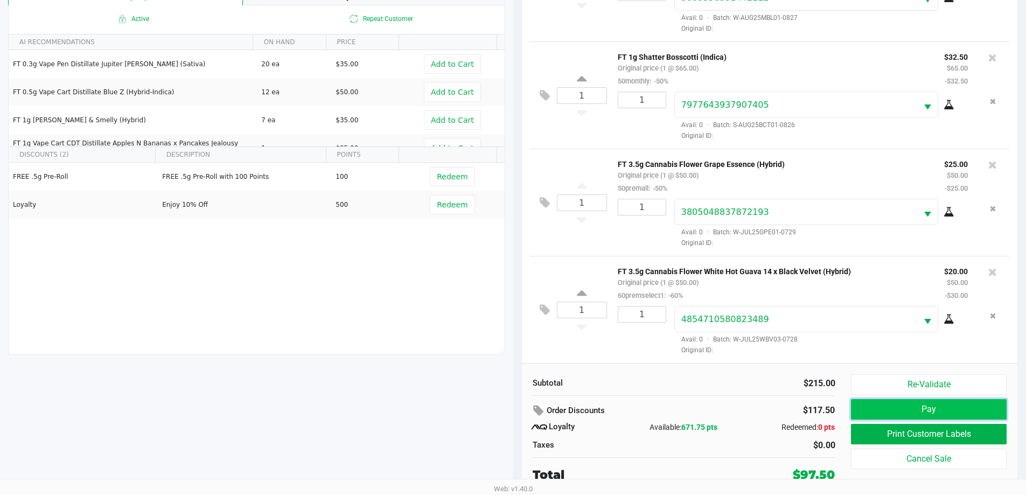
click at [858, 414] on button "Pay" at bounding box center [928, 409] width 155 height 20
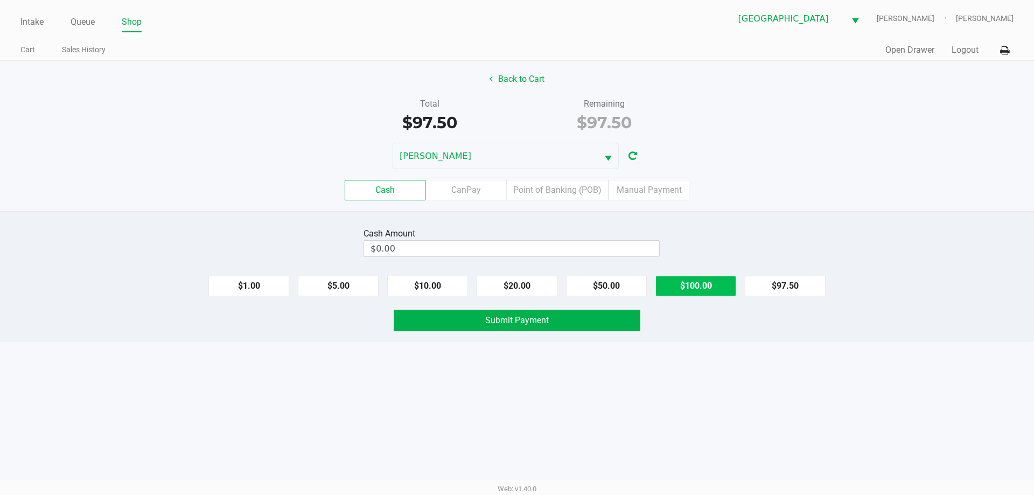
click at [689, 281] on button "$100.00" at bounding box center [695, 286] width 81 height 20
type input "$100.00"
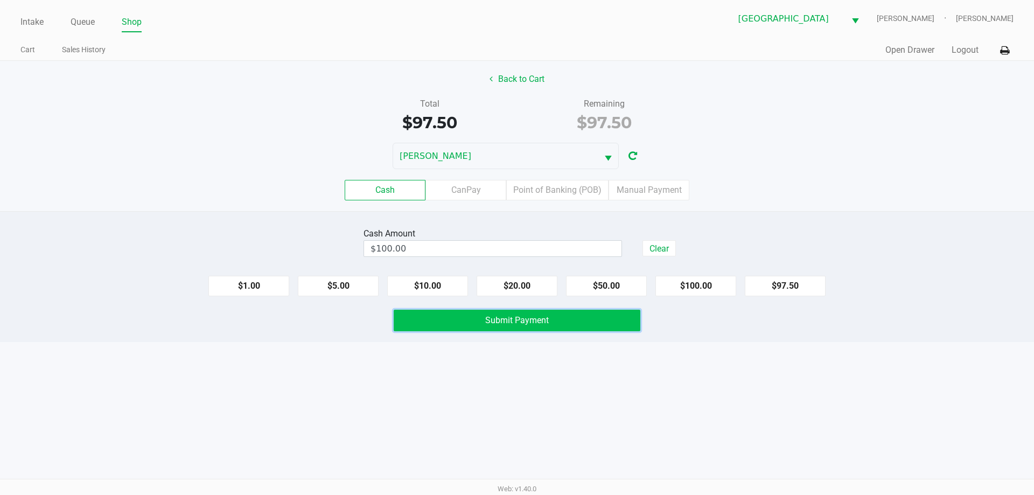
click at [589, 323] on button "Submit Payment" at bounding box center [517, 321] width 247 height 22
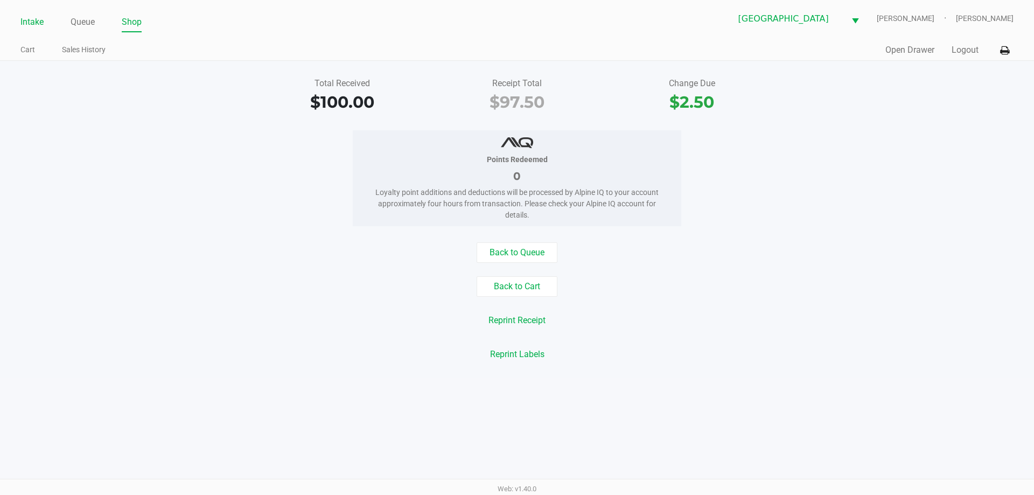
click at [31, 17] on link "Intake" at bounding box center [31, 22] width 23 height 15
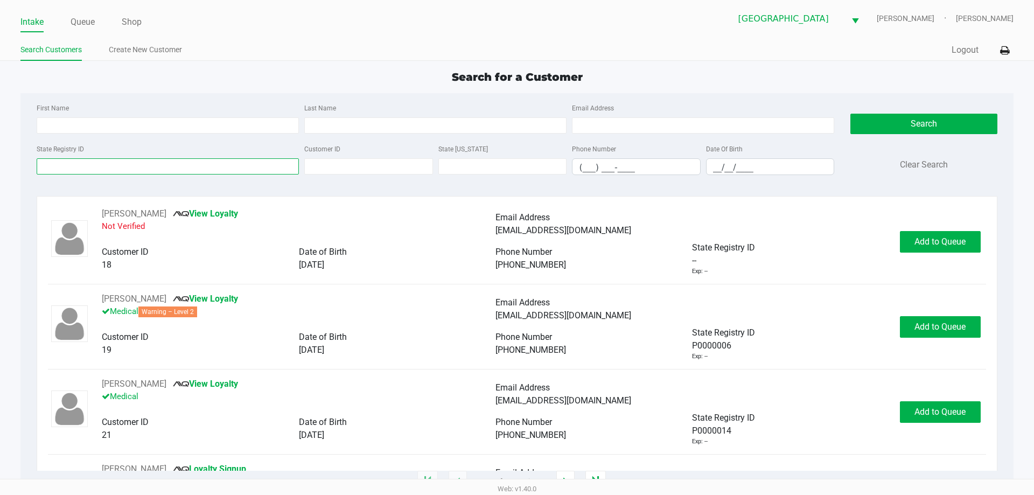
click at [84, 163] on input "State Registry ID" at bounding box center [168, 166] width 262 height 16
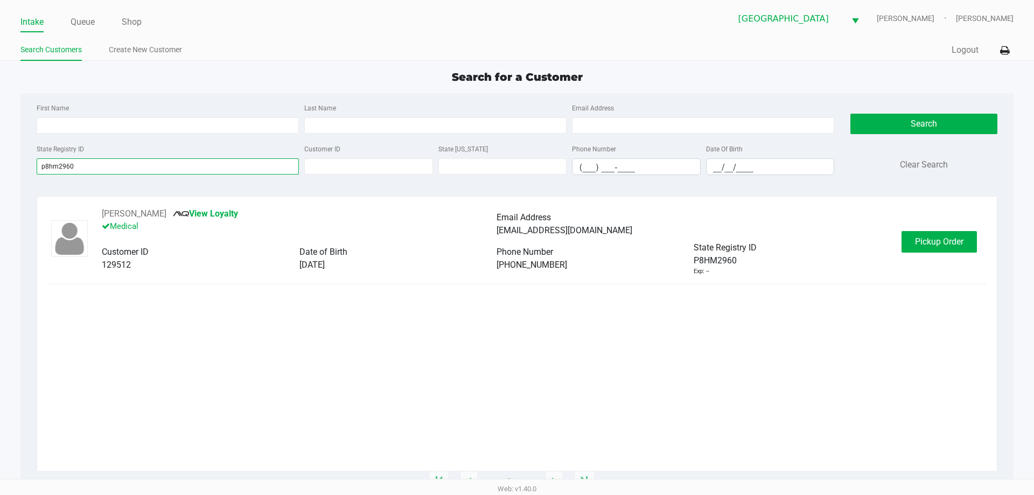
type input "p8hm2960"
click at [895, 248] on div "BILLIE BALL View Loyalty Medical Email Address billieiball@gmail.com Customer I…" at bounding box center [496, 241] width 811 height 68
click at [913, 243] on button "Pickup Order" at bounding box center [939, 242] width 75 height 22
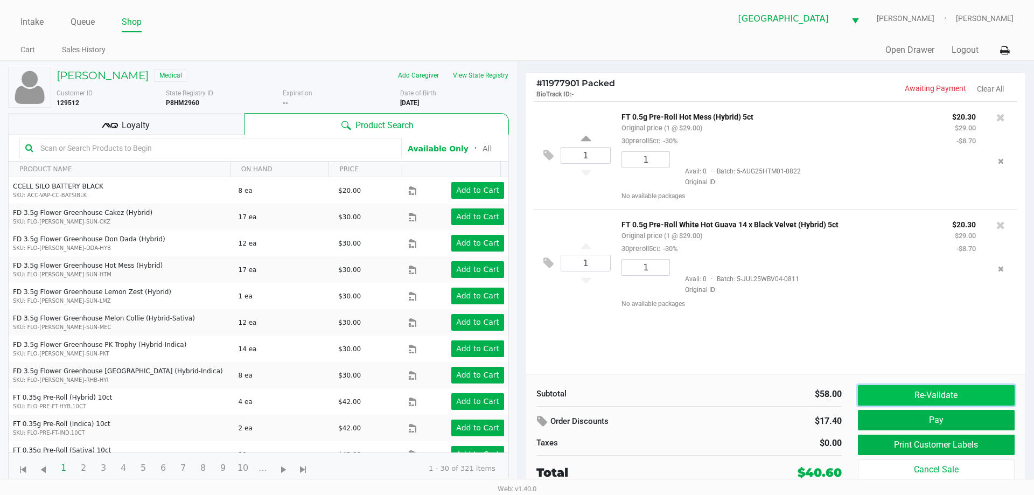
click at [912, 392] on button "Re-Validate" at bounding box center [936, 395] width 157 height 20
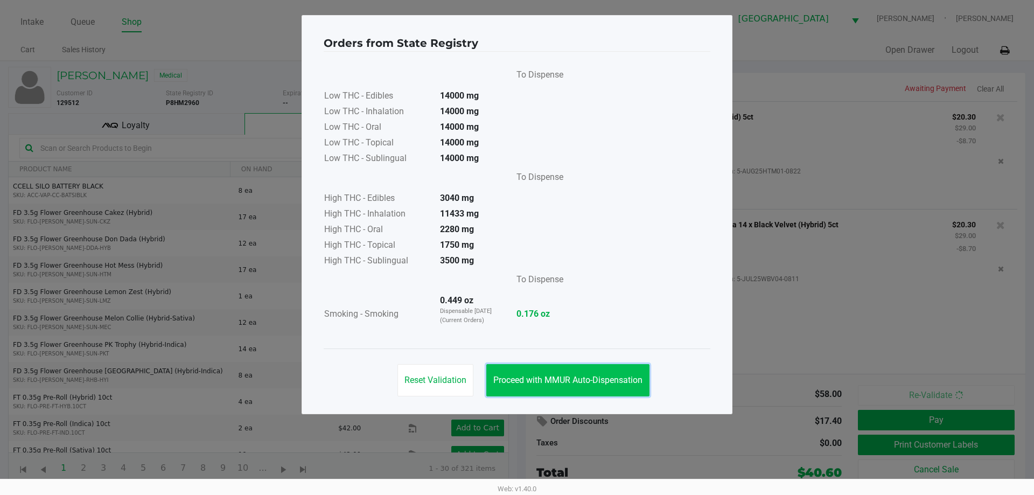
click at [555, 369] on button "Proceed with MMUR Auto-Dispensation" at bounding box center [567, 380] width 163 height 32
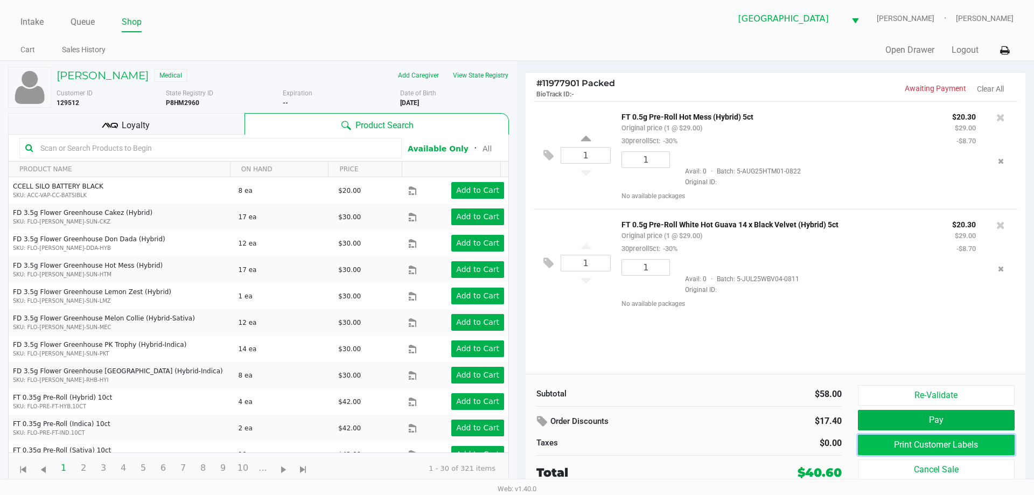
click at [951, 435] on button "Print Customer Labels" at bounding box center [936, 445] width 157 height 20
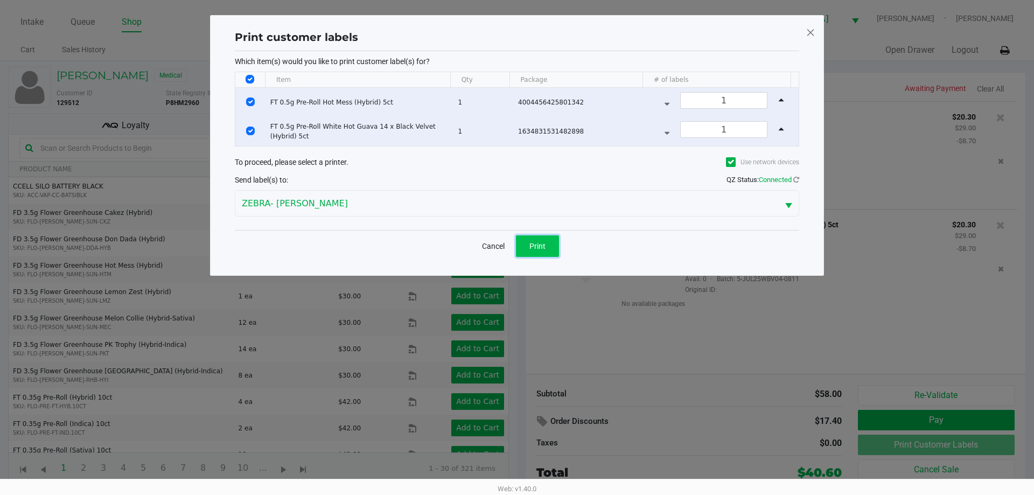
click at [535, 244] on span "Print" at bounding box center [537, 246] width 16 height 9
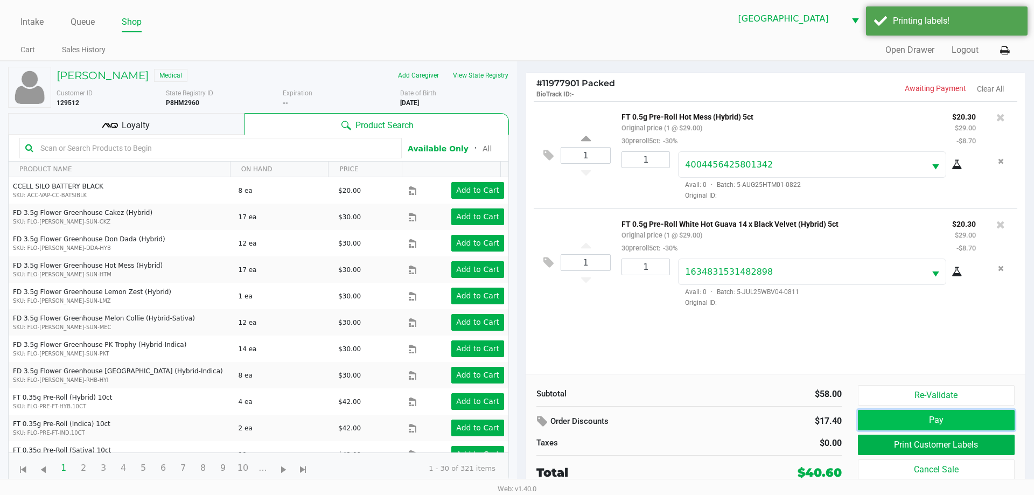
click at [916, 420] on button "Pay" at bounding box center [936, 420] width 157 height 20
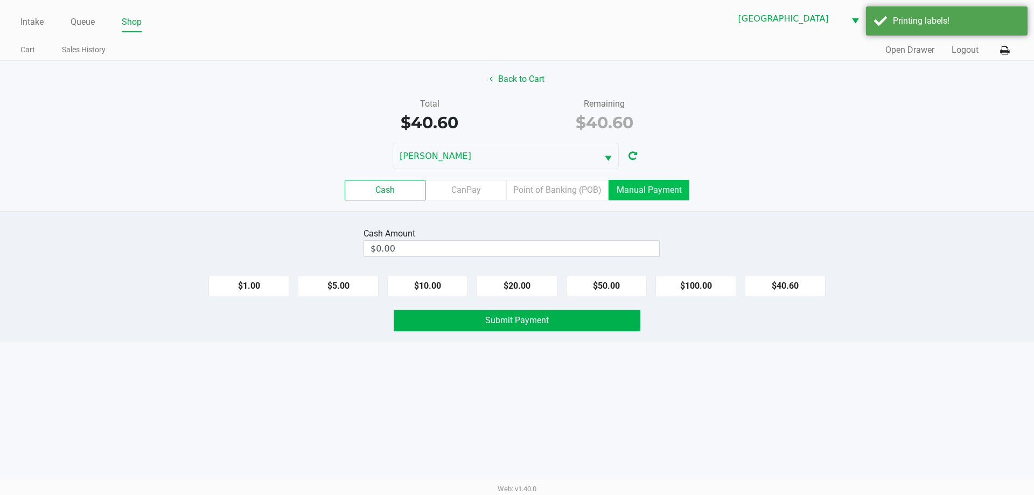
click at [639, 184] on label "Manual Payment" at bounding box center [649, 190] width 81 height 20
click at [0, 0] on 8 "Manual Payment" at bounding box center [0, 0] width 0 height 0
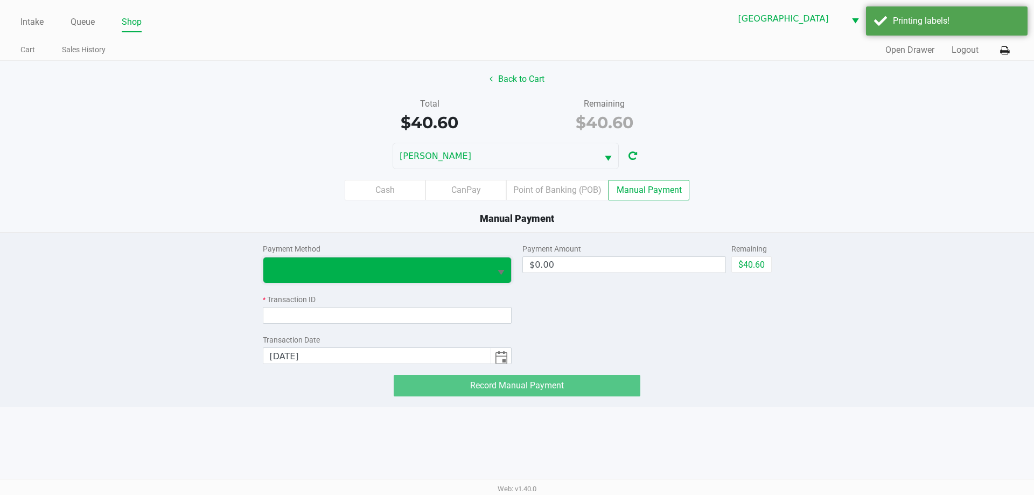
click at [339, 261] on span at bounding box center [377, 269] width 228 height 25
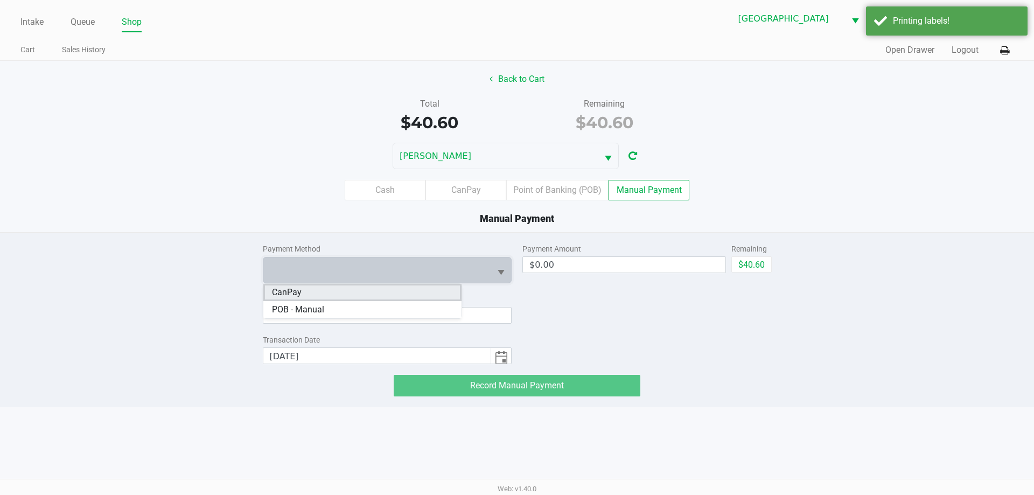
click at [302, 295] on li "CanPay" at bounding box center [362, 292] width 198 height 17
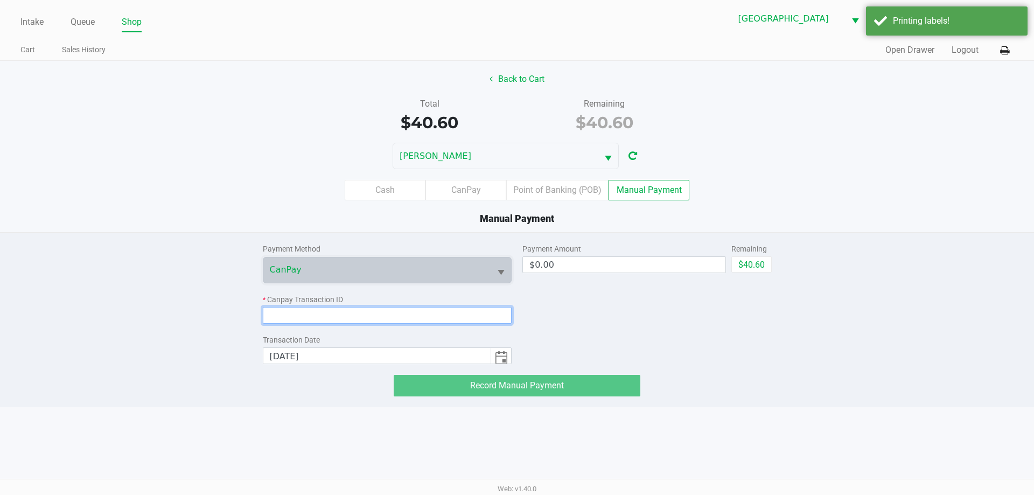
click at [303, 313] on input at bounding box center [387, 315] width 249 height 17
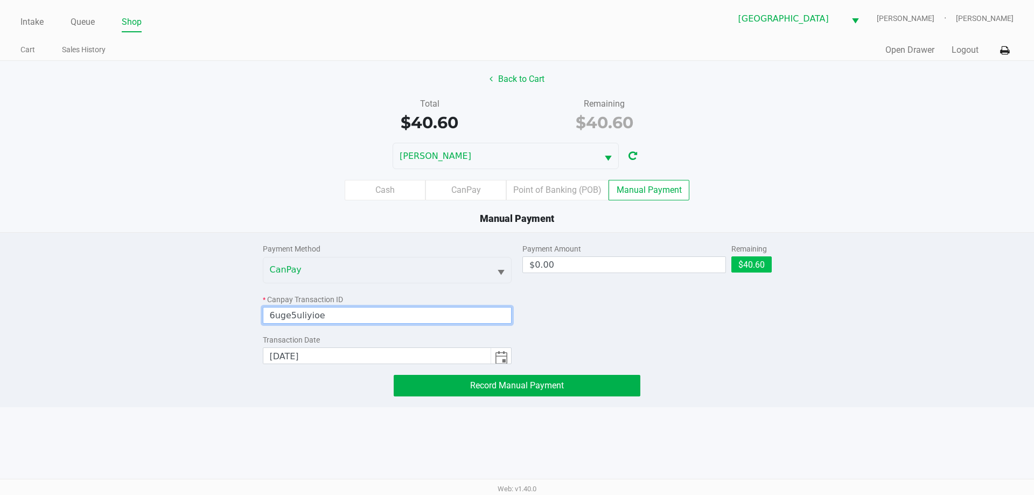
type input "6uge5uliyioe"
click at [750, 261] on button "$40.60" at bounding box center [751, 264] width 40 height 16
type input "$40.60"
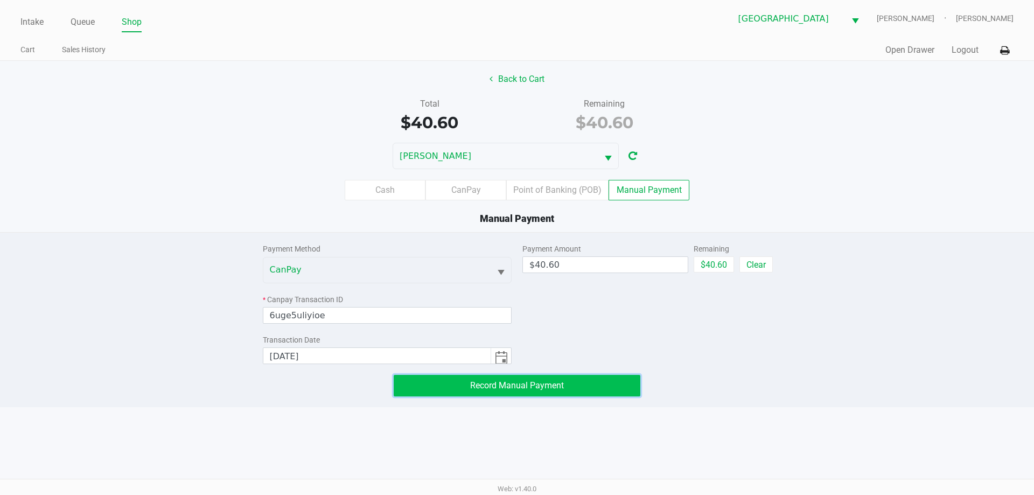
click at [613, 384] on button "Record Manual Payment" at bounding box center [517, 386] width 247 height 22
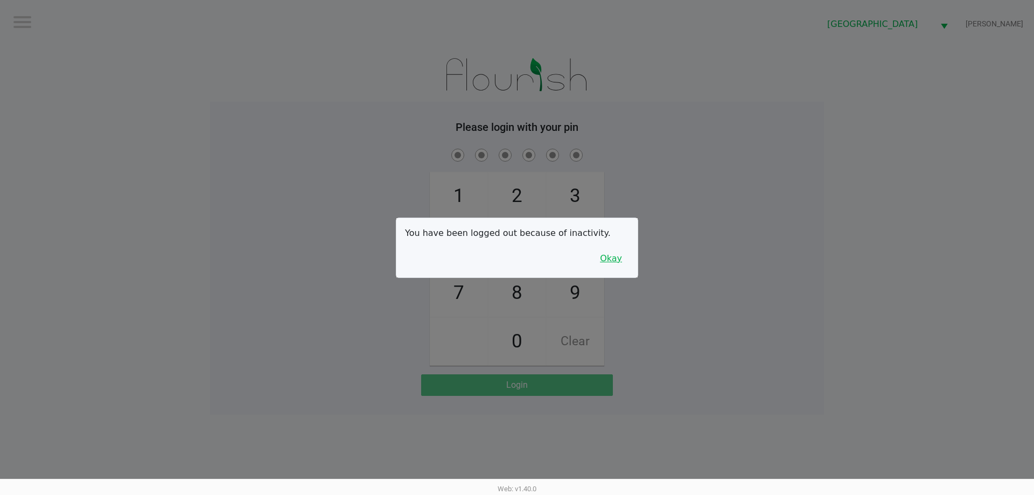
click at [602, 263] on button "Okay" at bounding box center [611, 258] width 36 height 20
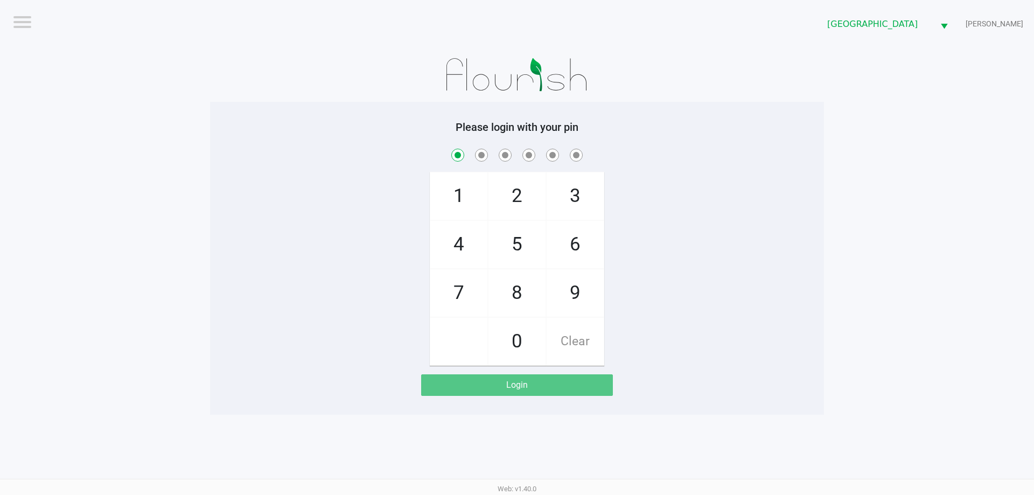
checkbox input "true"
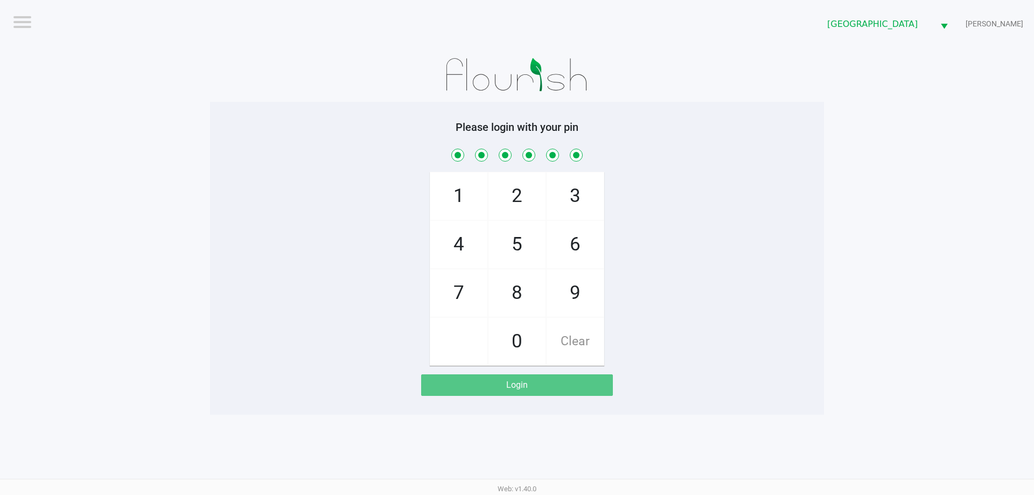
checkbox input "true"
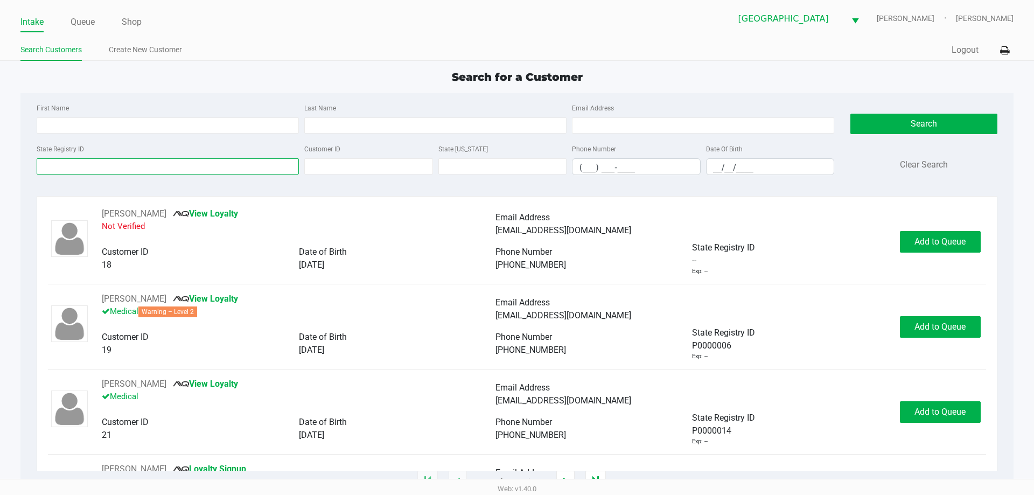
click at [200, 174] on input "State Registry ID" at bounding box center [168, 166] width 262 height 16
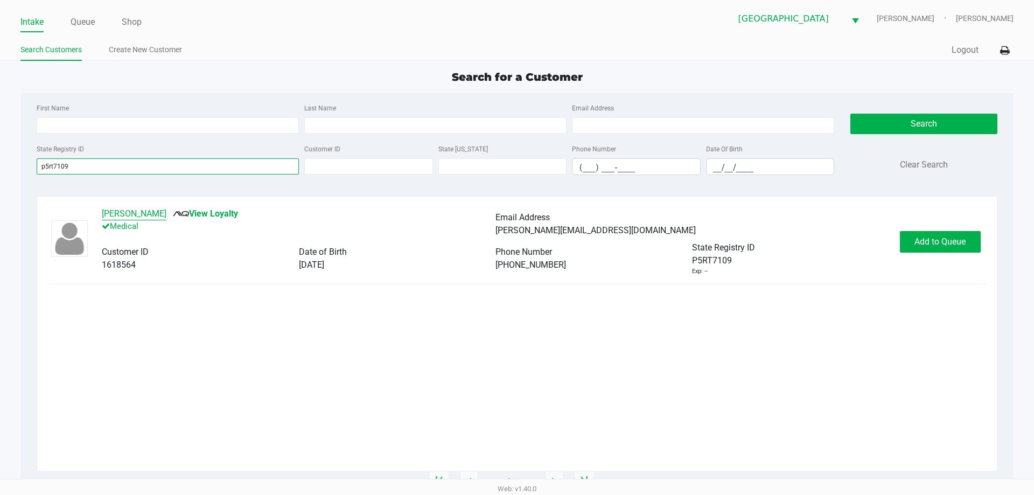
type input "p5rt7109"
click at [139, 214] on button "Brian Schnepf" at bounding box center [134, 213] width 65 height 13
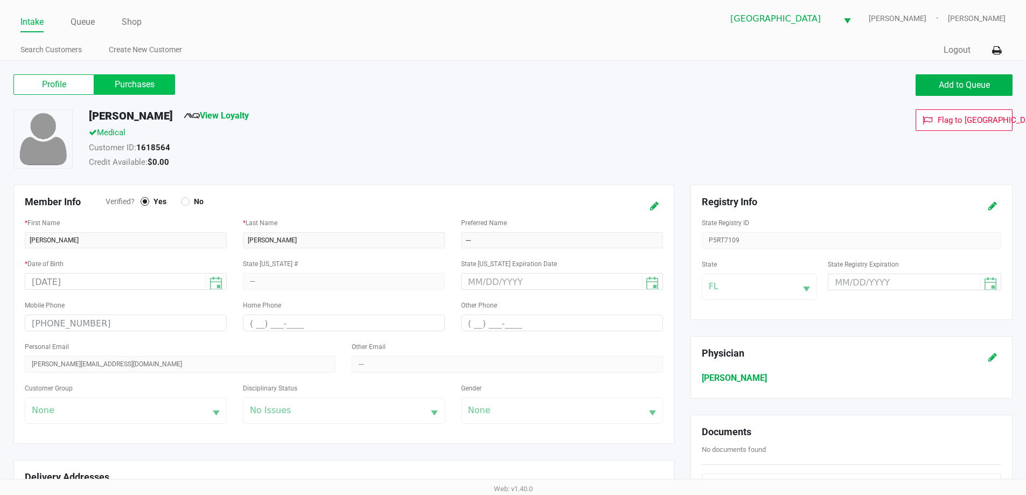
click at [156, 87] on label "Purchases" at bounding box center [134, 84] width 81 height 20
click at [0, 0] on 1 "Purchases" at bounding box center [0, 0] width 0 height 0
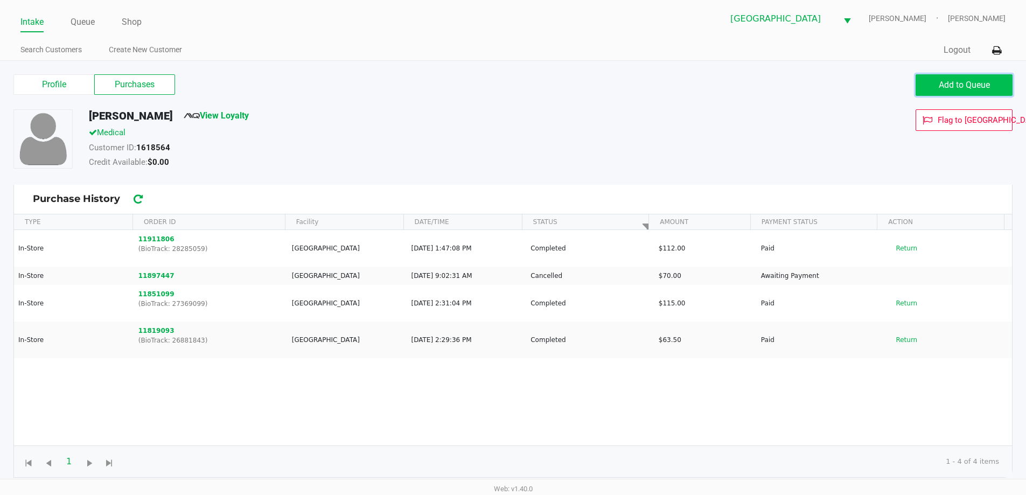
click at [975, 85] on span "Add to Queue" at bounding box center [964, 85] width 51 height 10
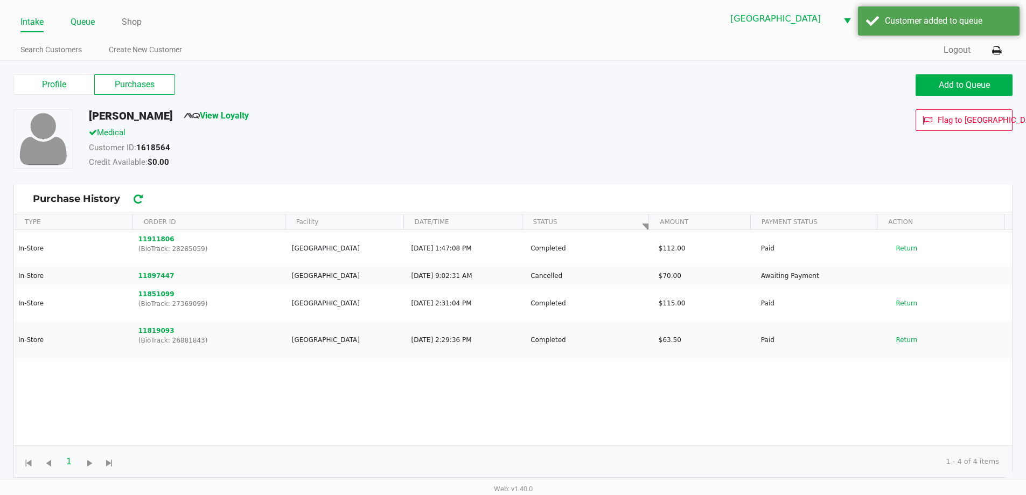
click at [89, 22] on link "Queue" at bounding box center [83, 22] width 24 height 15
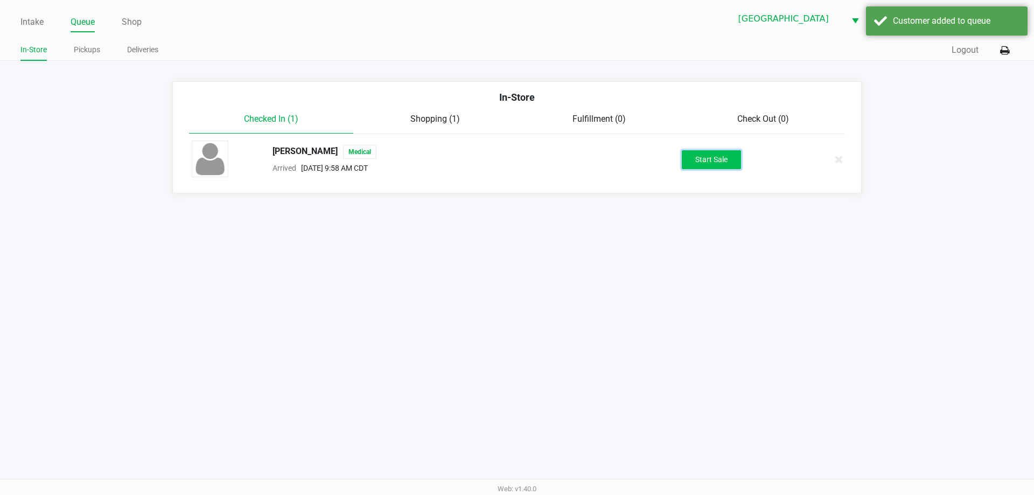
click at [695, 155] on button "Start Sale" at bounding box center [711, 159] width 59 height 19
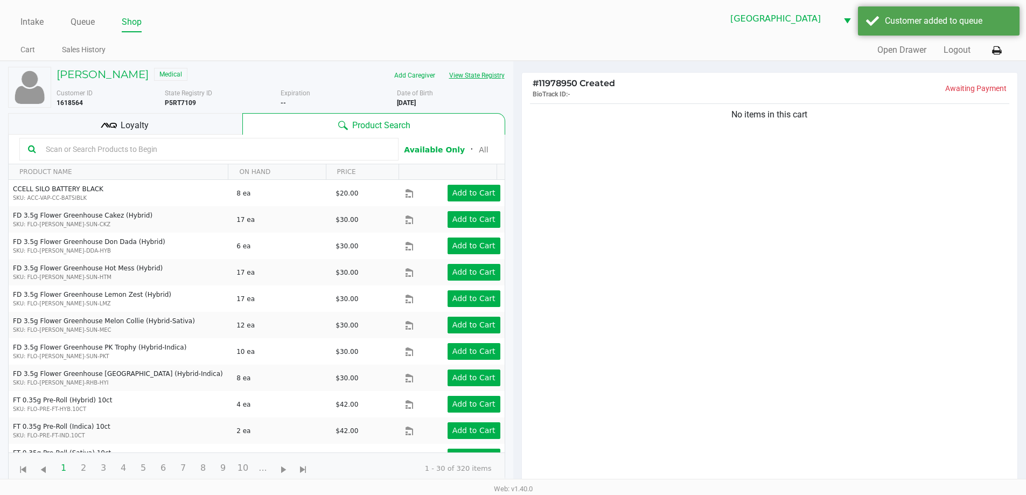
click at [460, 77] on button "View State Registry" at bounding box center [473, 75] width 63 height 17
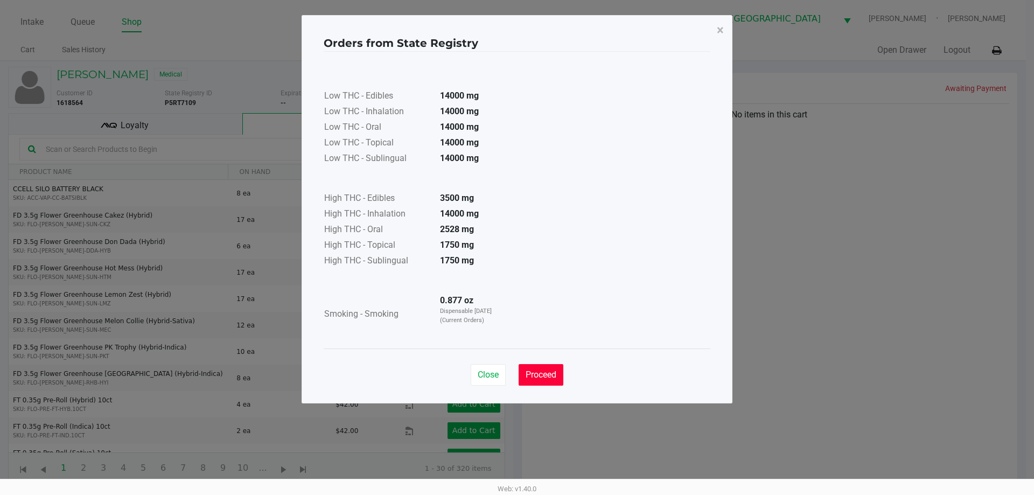
click at [526, 376] on span "Proceed" at bounding box center [541, 374] width 31 height 10
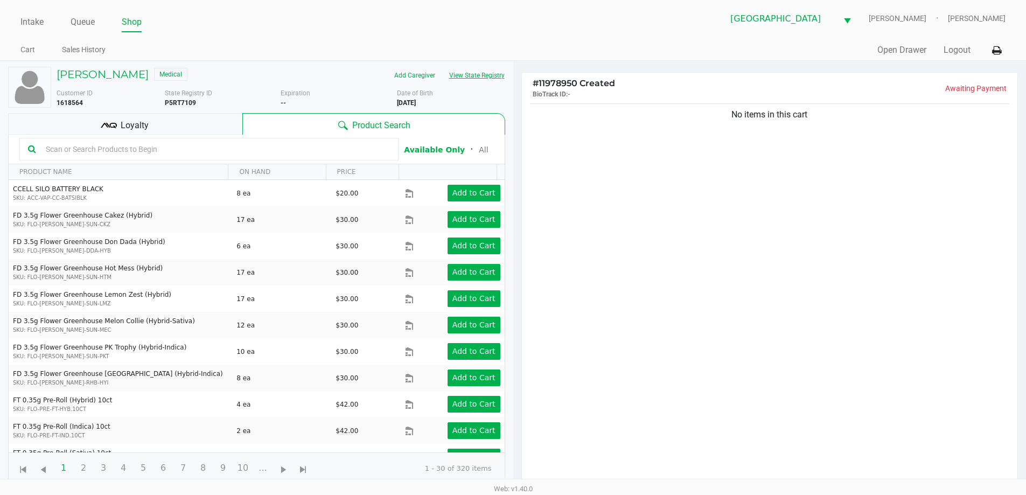
click at [442, 67] on button "View State Registry" at bounding box center [473, 75] width 63 height 17
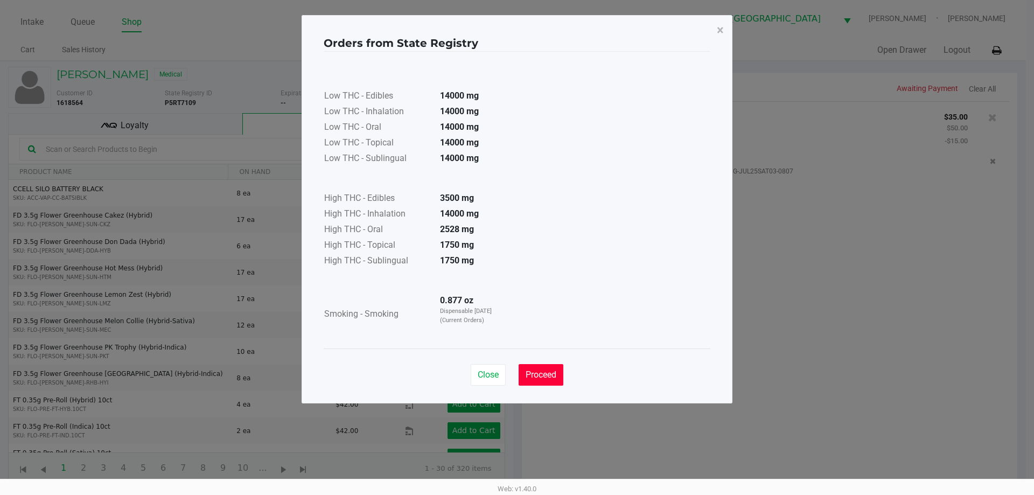
click at [542, 367] on button "Proceed" at bounding box center [541, 375] width 45 height 22
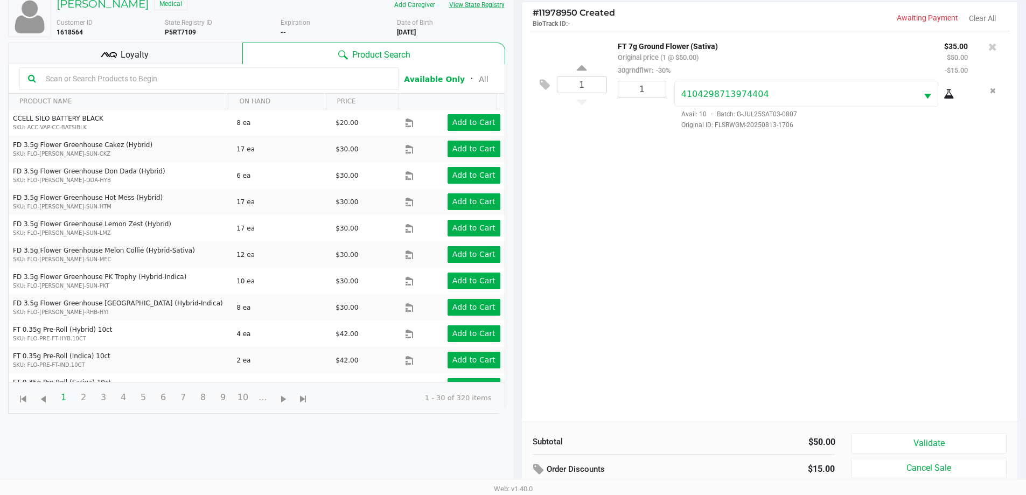
scroll to position [116, 0]
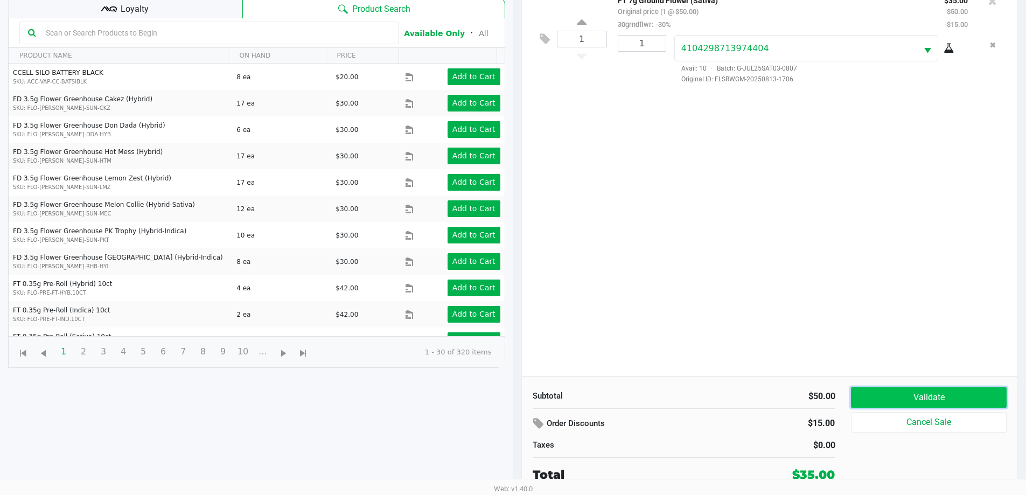
click at [878, 389] on button "Validate" at bounding box center [928, 397] width 155 height 20
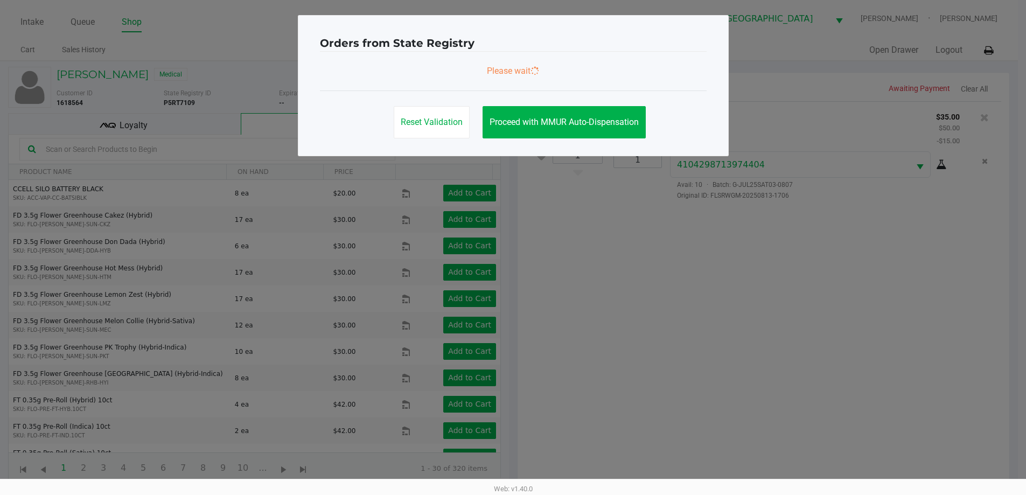
scroll to position [0, 0]
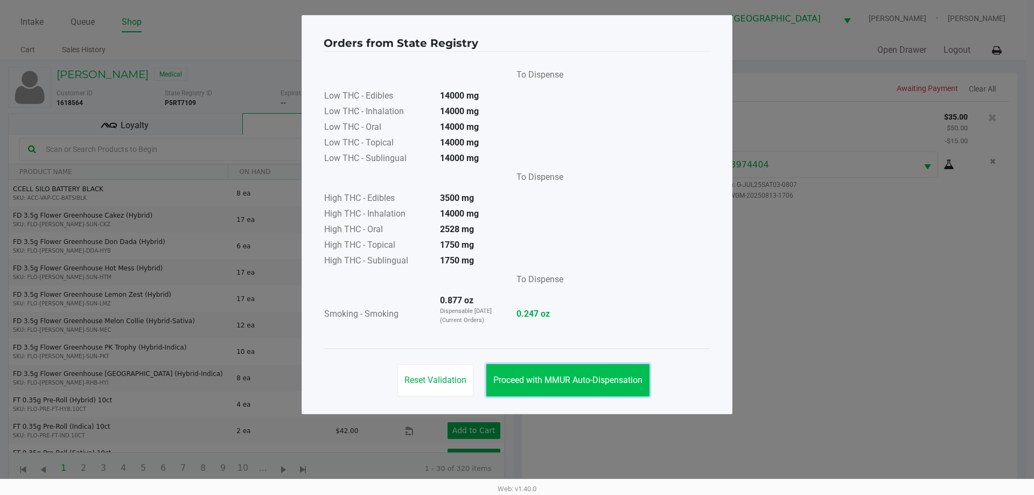
click at [586, 369] on button "Proceed with MMUR Auto-Dispensation" at bounding box center [567, 380] width 163 height 32
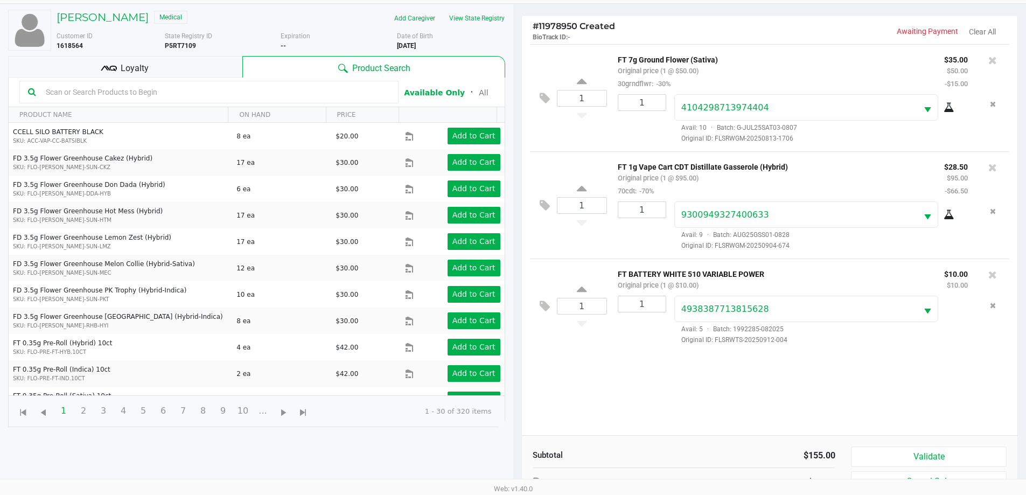
scroll to position [116, 0]
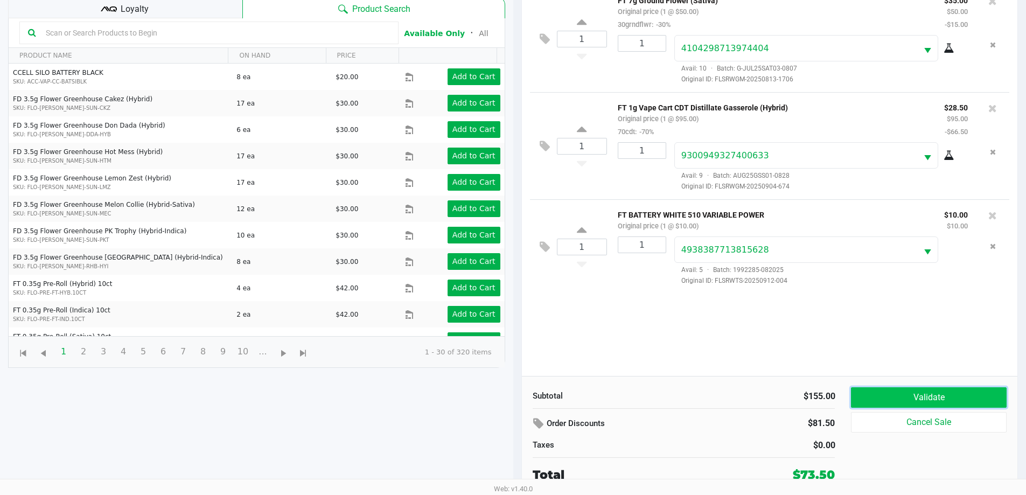
click at [909, 402] on button "Validate" at bounding box center [928, 397] width 155 height 20
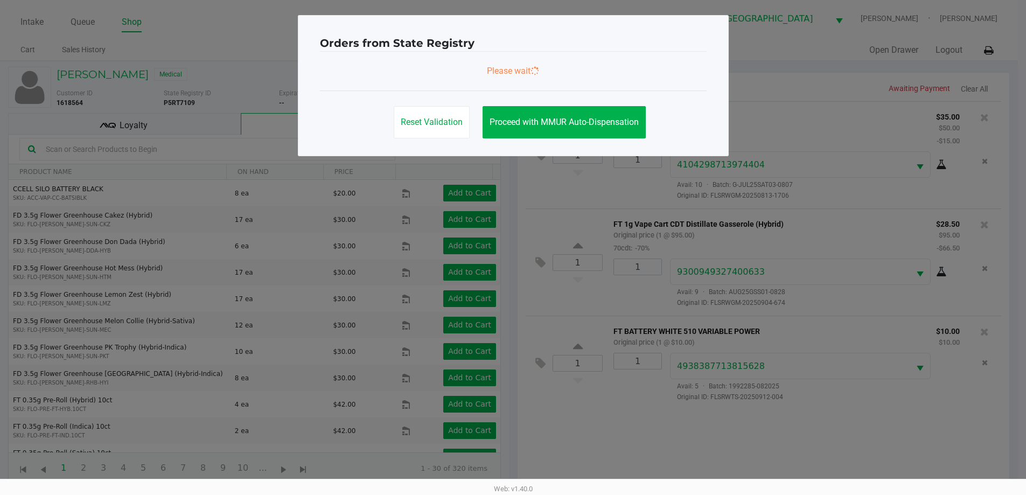
scroll to position [0, 0]
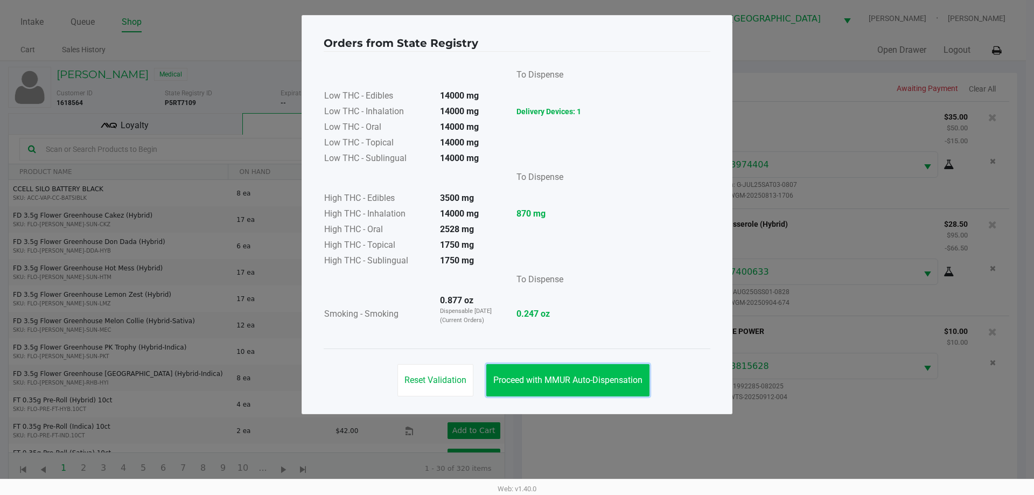
click at [523, 374] on button "Proceed with MMUR Auto-Dispensation" at bounding box center [567, 380] width 163 height 32
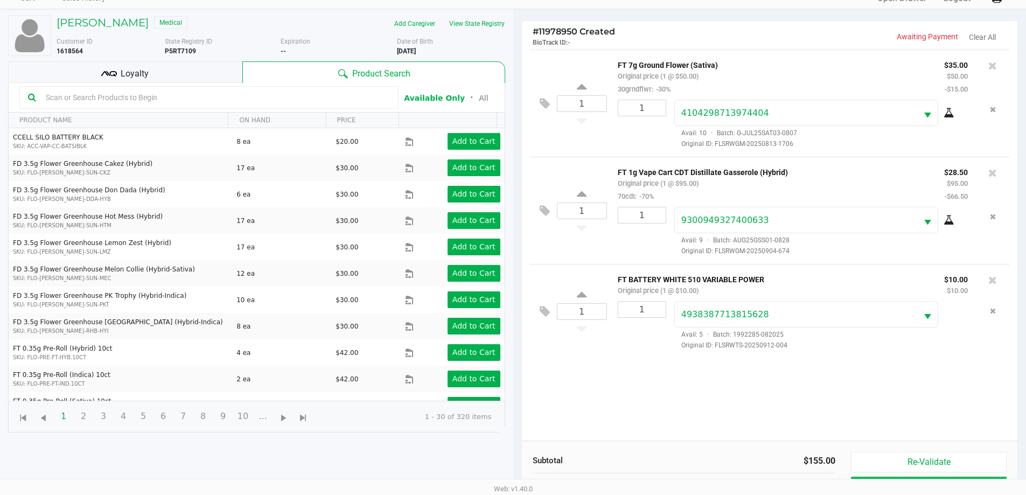
scroll to position [116, 0]
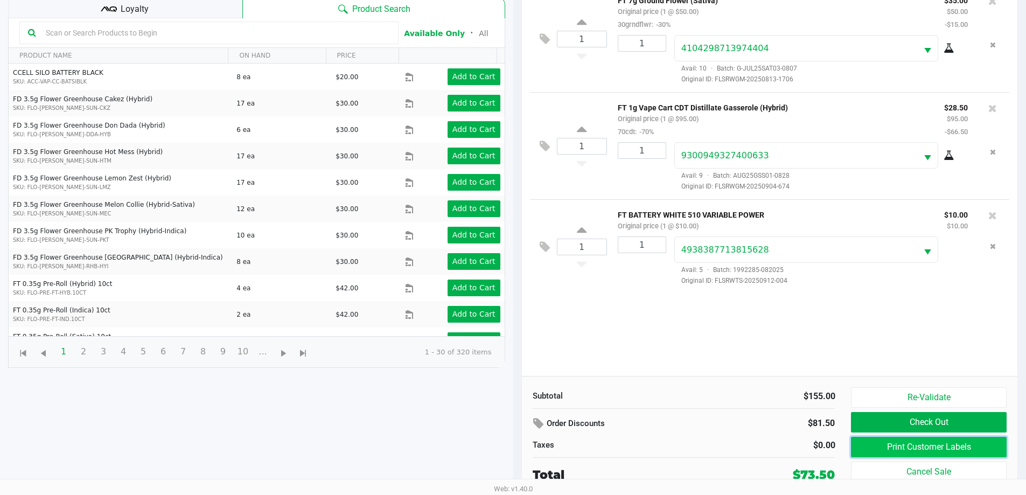
click at [967, 442] on button "Print Customer Labels" at bounding box center [928, 447] width 155 height 20
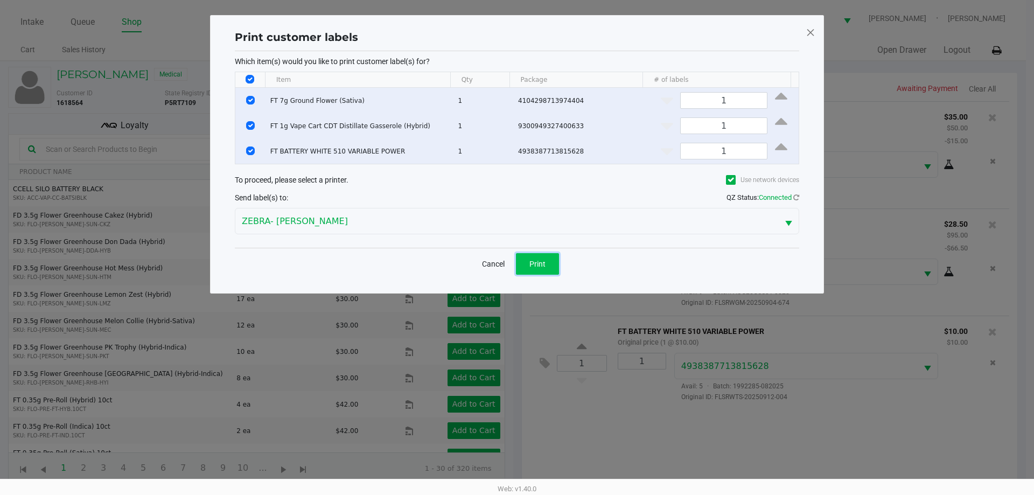
click at [537, 256] on button "Print" at bounding box center [537, 264] width 43 height 22
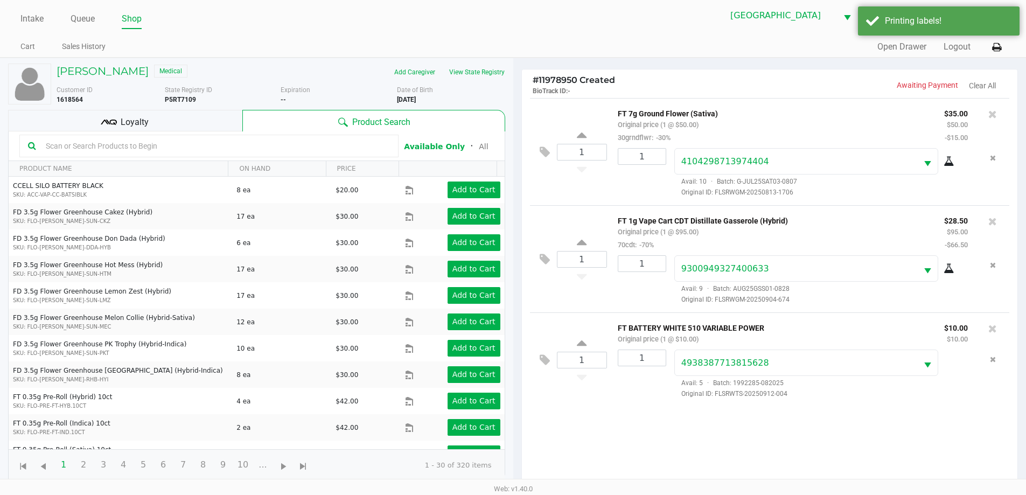
scroll to position [116, 0]
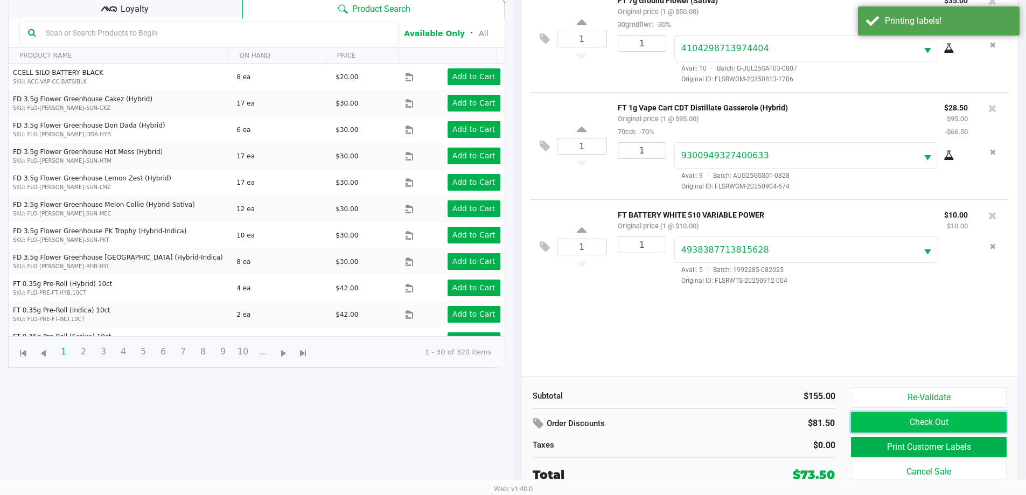
click at [885, 420] on button "Check Out" at bounding box center [928, 422] width 155 height 20
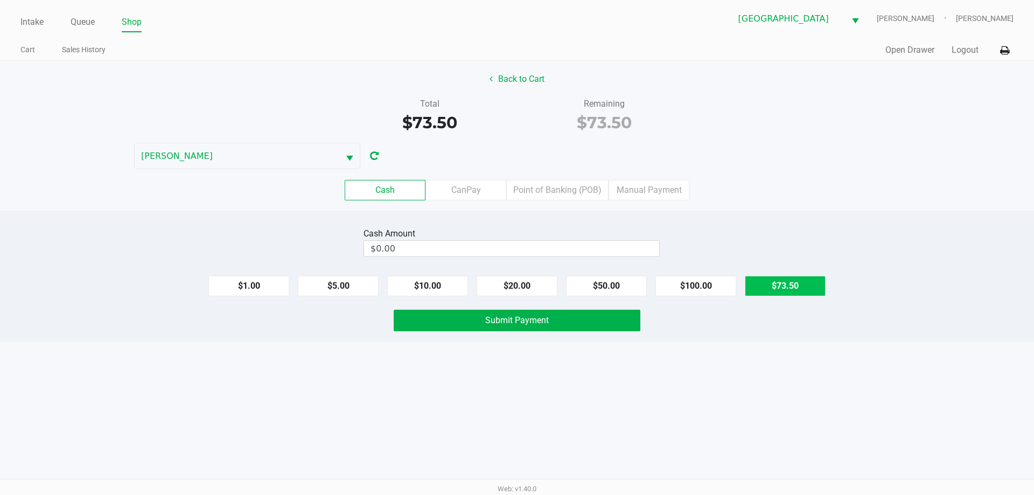
click at [772, 285] on button "$73.50" at bounding box center [785, 286] width 81 height 20
type input "$73.50"
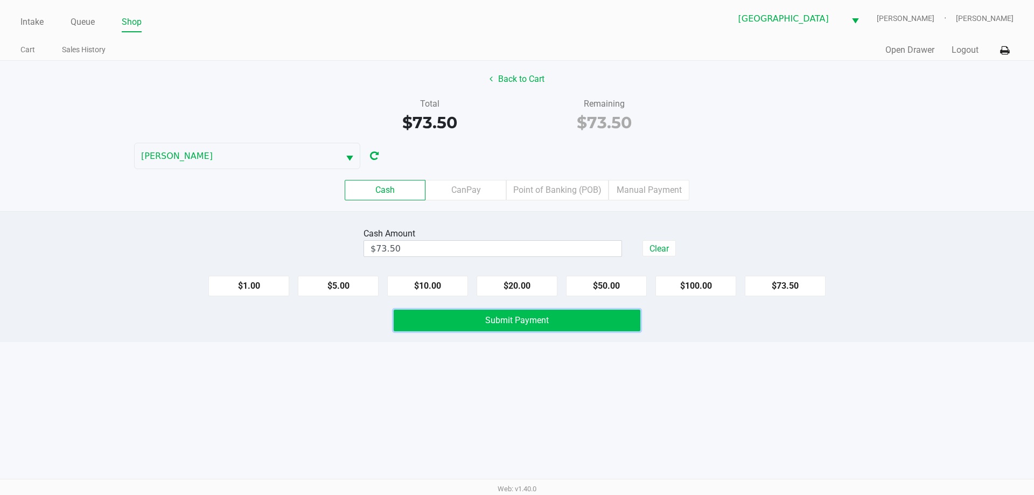
click at [575, 321] on button "Submit Payment" at bounding box center [517, 321] width 247 height 22
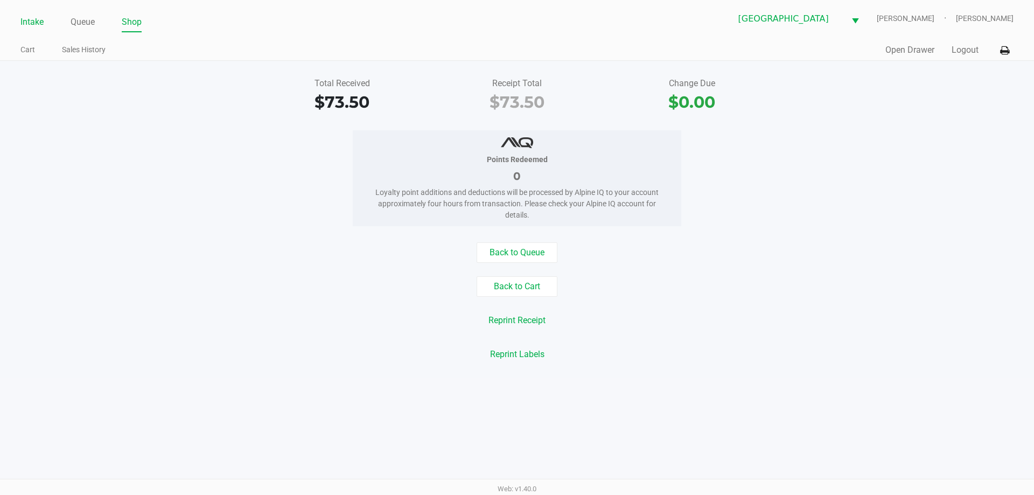
click at [39, 23] on link "Intake" at bounding box center [31, 22] width 23 height 15
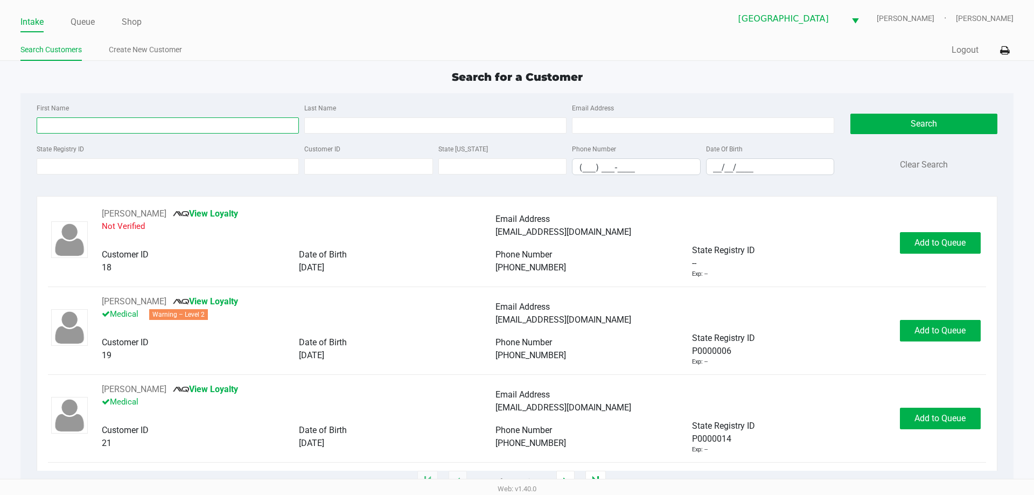
click at [199, 123] on input "First Name" at bounding box center [168, 125] width 262 height 16
click at [358, 23] on ul "Intake Queue Shop" at bounding box center [268, 22] width 497 height 18
click at [206, 159] on input "State Registry ID" at bounding box center [168, 166] width 262 height 16
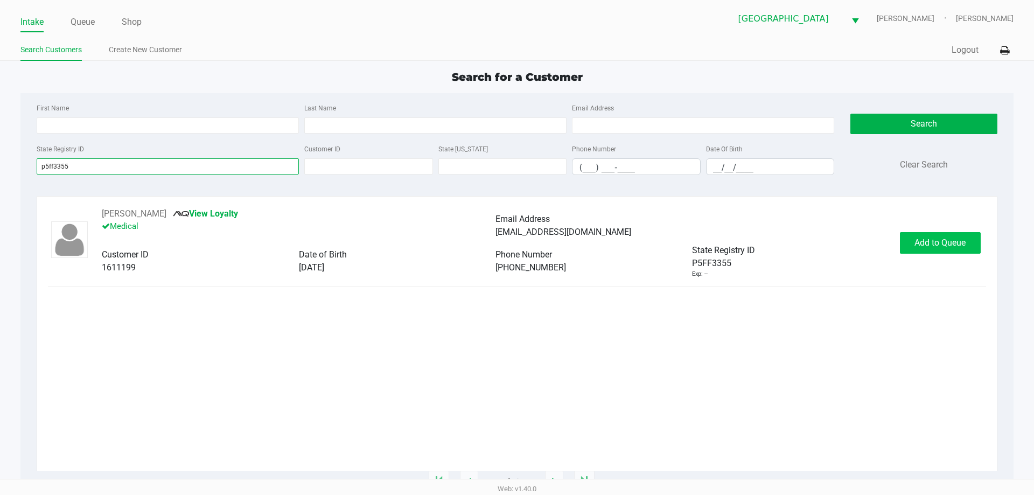
type input "p5ff3355"
click at [935, 248] on button "Add to Queue" at bounding box center [940, 243] width 81 height 22
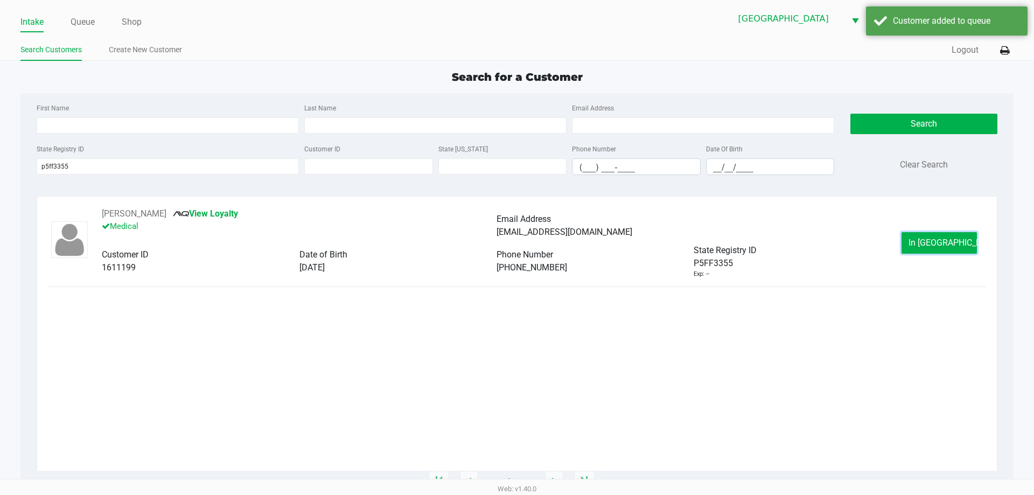
click at [935, 248] on button "In Queue" at bounding box center [939, 243] width 75 height 22
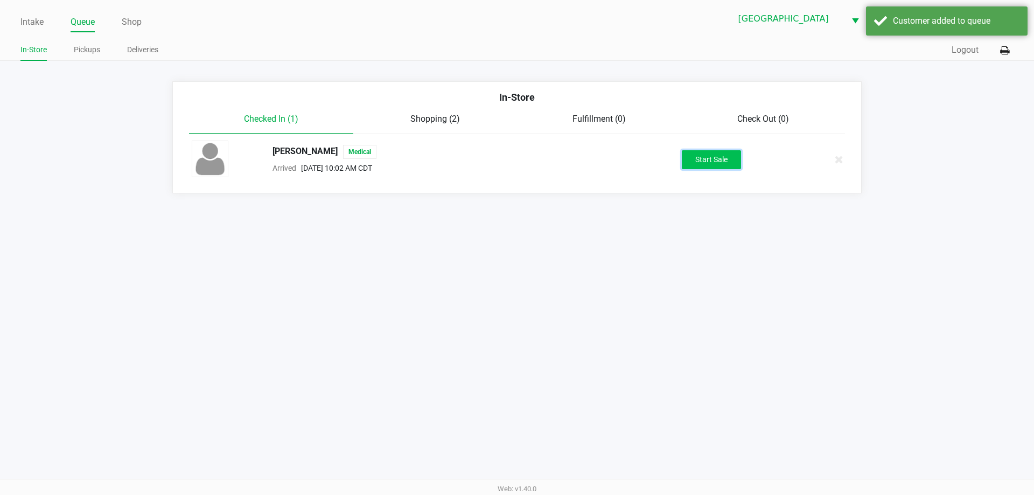
click at [714, 163] on button "Start Sale" at bounding box center [711, 159] width 59 height 19
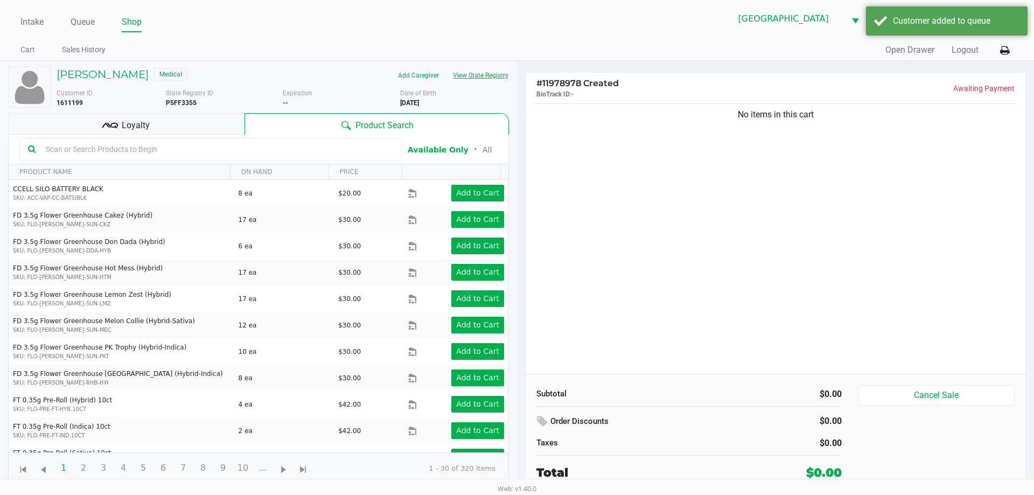
click at [494, 78] on button "View State Registry" at bounding box center [477, 75] width 63 height 17
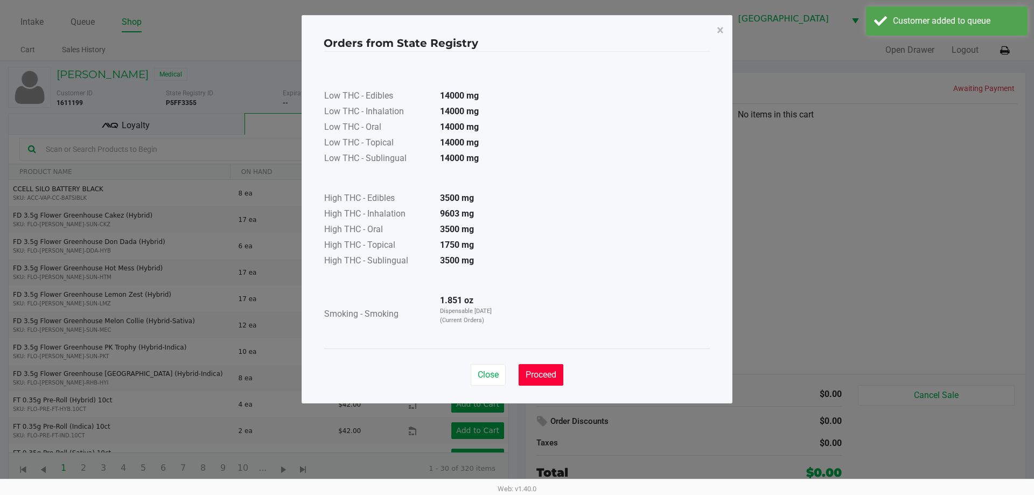
click at [534, 376] on span "Proceed" at bounding box center [541, 374] width 31 height 10
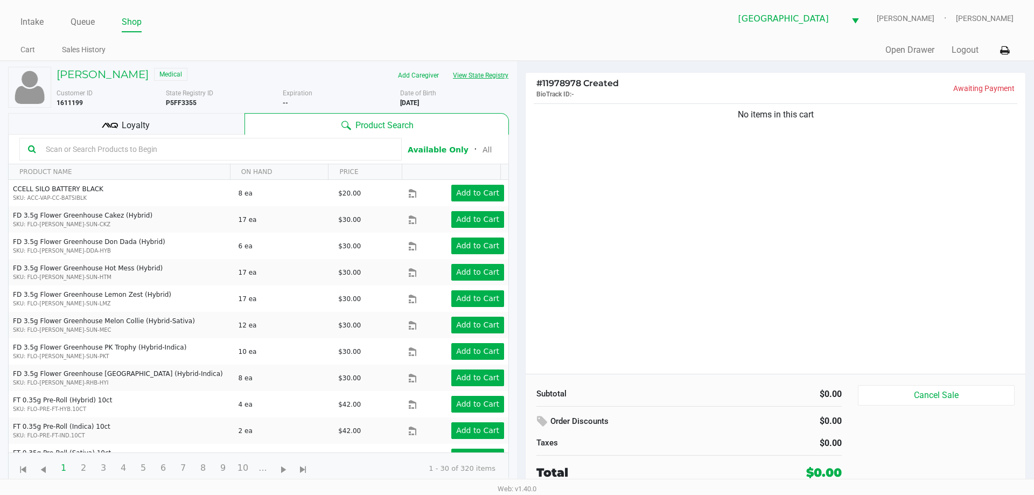
click at [446, 67] on button "View State Registry" at bounding box center [477, 75] width 63 height 17
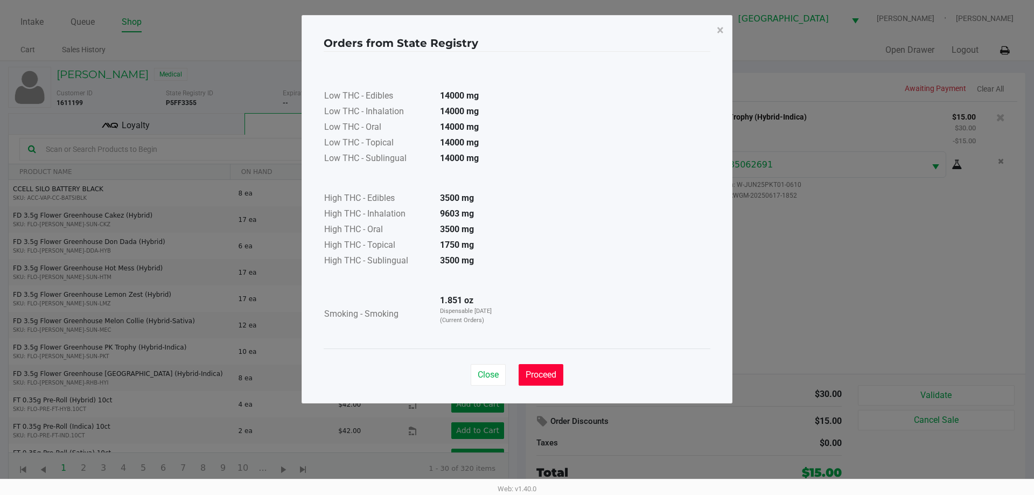
click at [530, 379] on span "Proceed" at bounding box center [541, 374] width 31 height 10
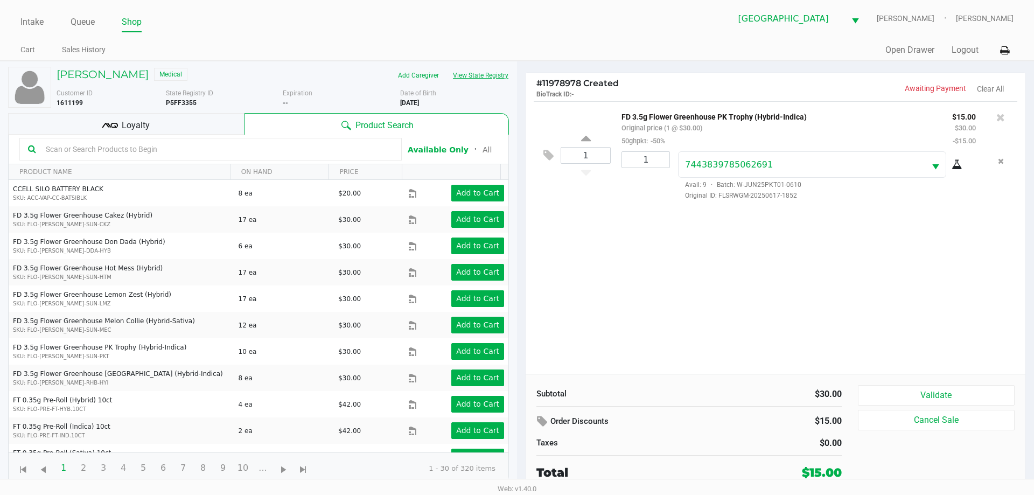
click at [446, 67] on button "View State Registry" at bounding box center [477, 75] width 63 height 17
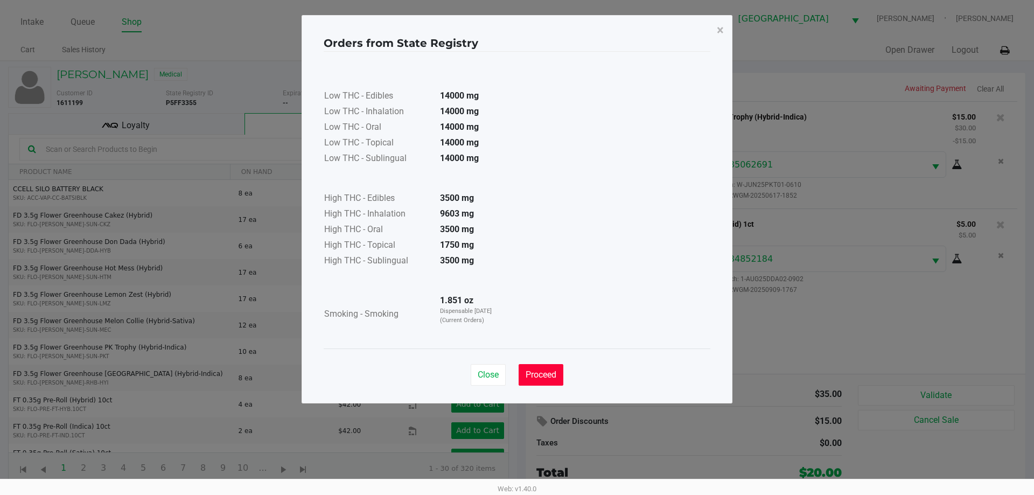
click at [548, 364] on button "Proceed" at bounding box center [541, 375] width 45 height 22
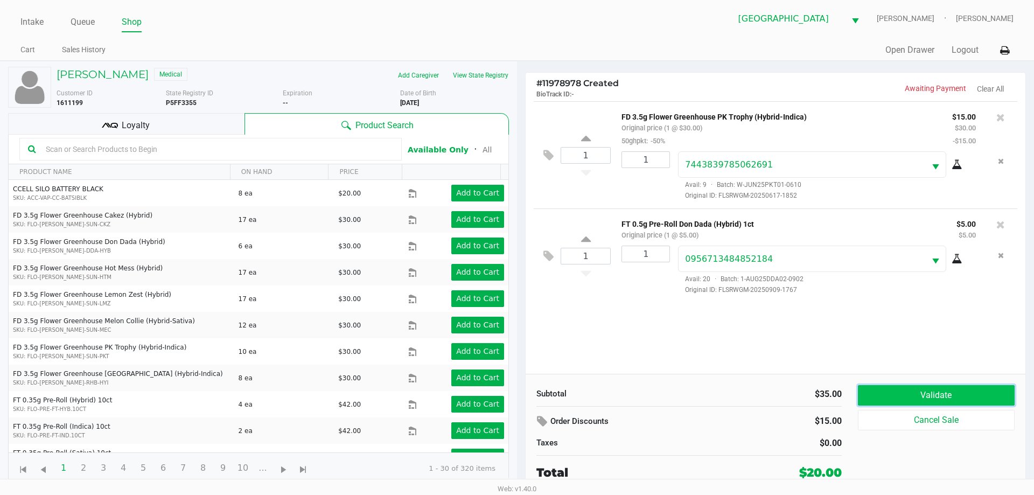
click at [977, 396] on button "Validate" at bounding box center [936, 395] width 157 height 20
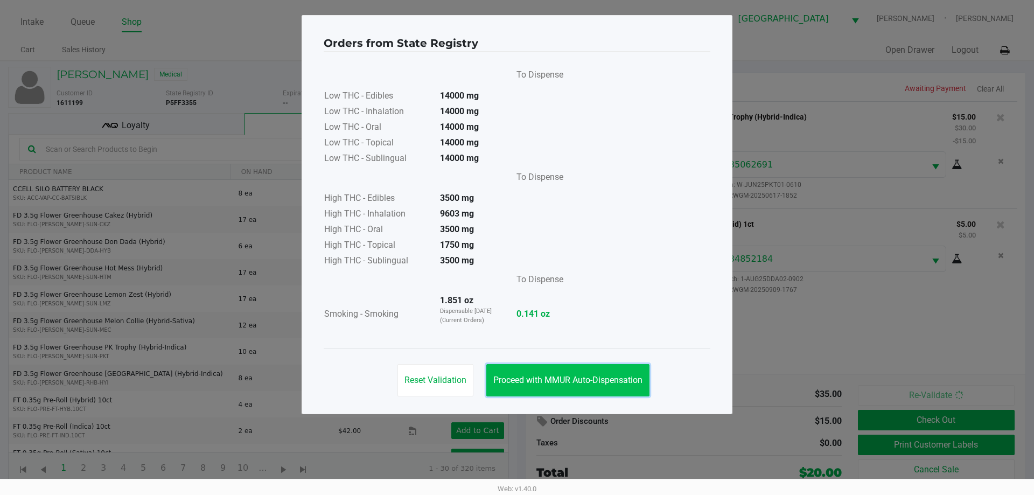
click at [599, 366] on button "Proceed with MMUR Auto-Dispensation" at bounding box center [567, 380] width 163 height 32
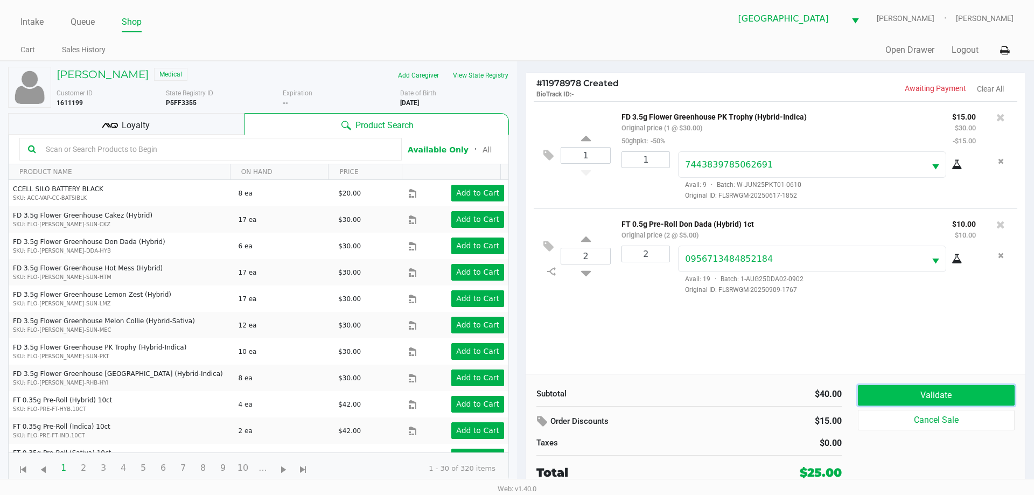
click at [918, 396] on button "Validate" at bounding box center [936, 395] width 157 height 20
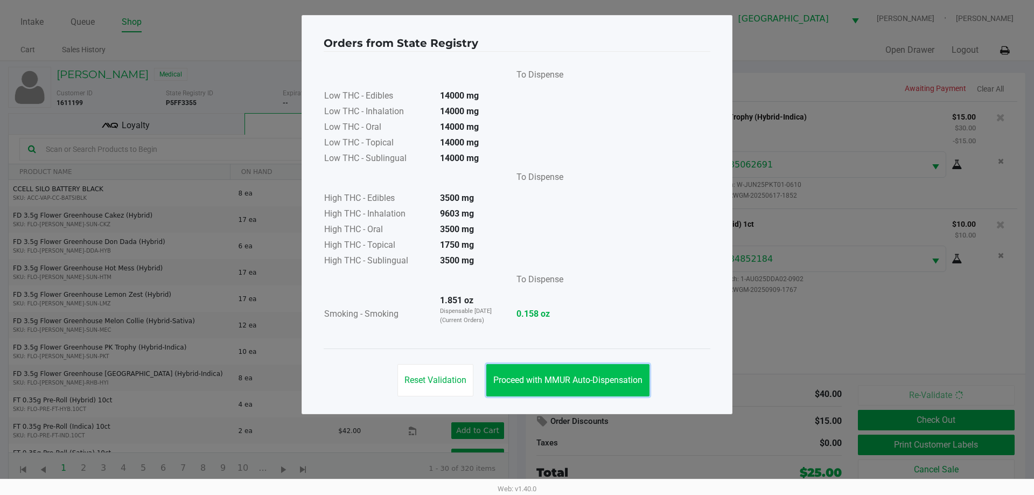
click at [608, 379] on span "Proceed with MMUR Auto-Dispensation" at bounding box center [567, 380] width 149 height 10
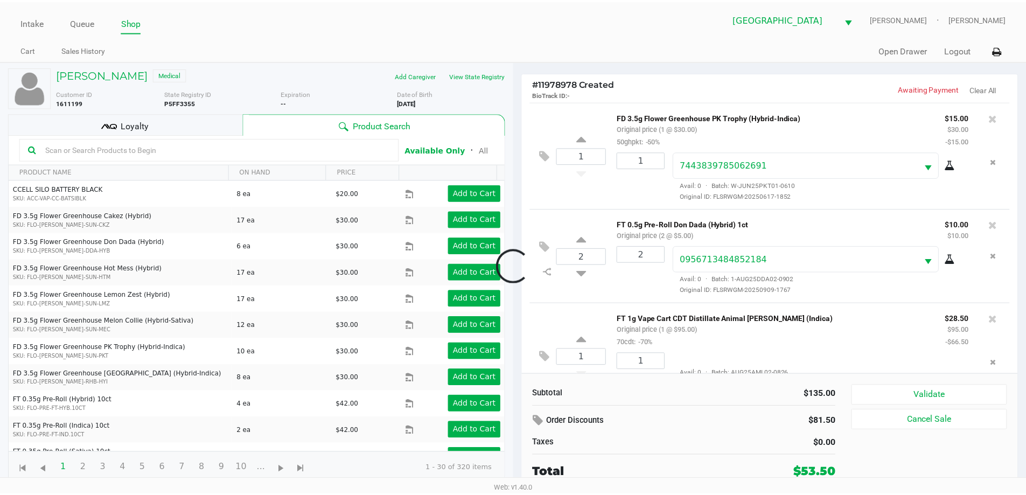
scroll to position [38, 0]
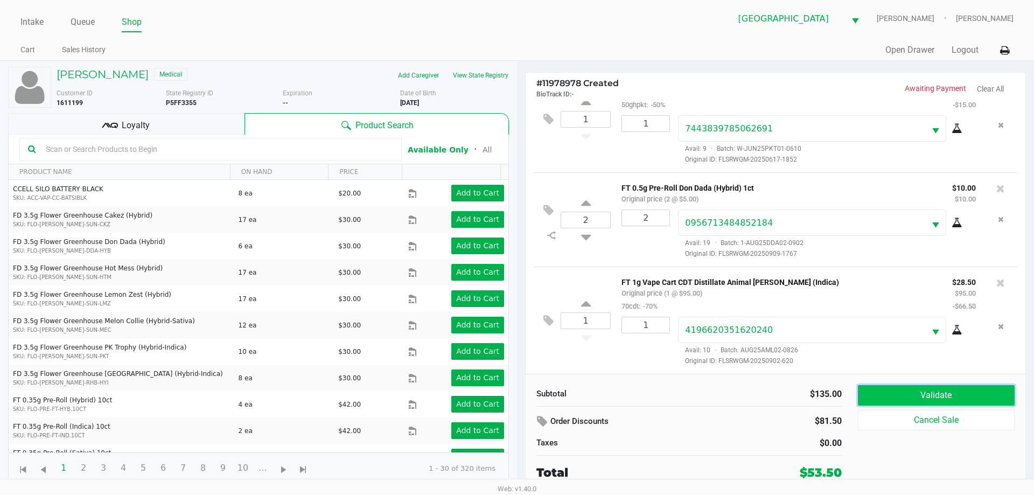
click at [954, 386] on button "Validate" at bounding box center [936, 395] width 157 height 20
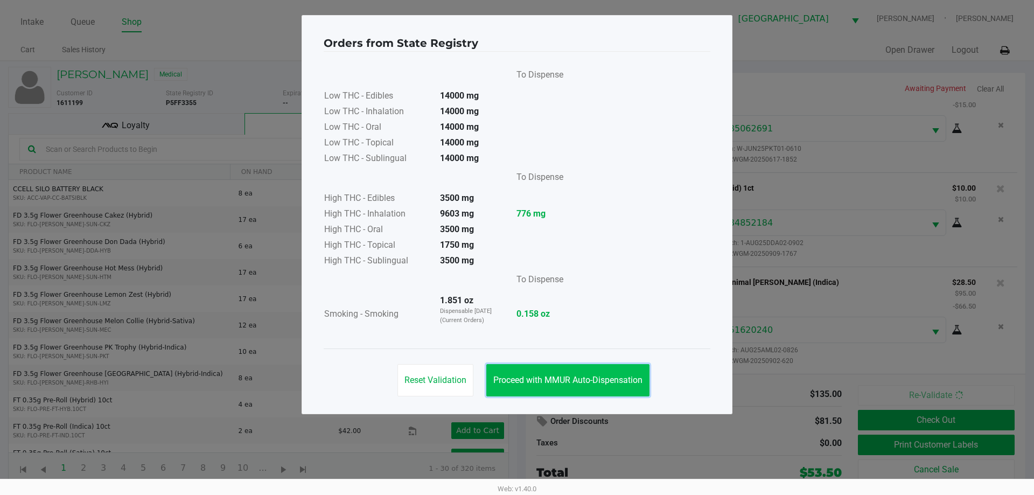
click at [624, 382] on span "Proceed with MMUR Auto-Dispensation" at bounding box center [567, 380] width 149 height 10
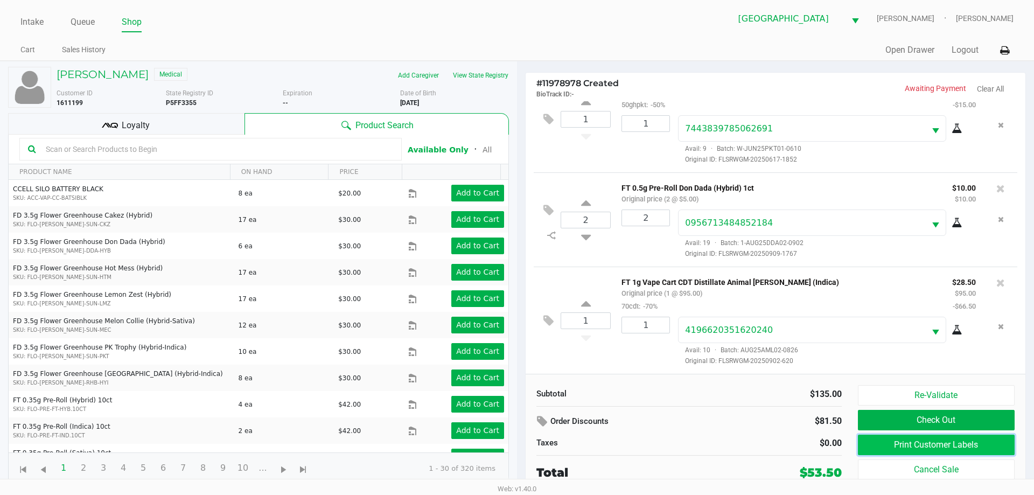
click at [972, 439] on button "Print Customer Labels" at bounding box center [936, 445] width 157 height 20
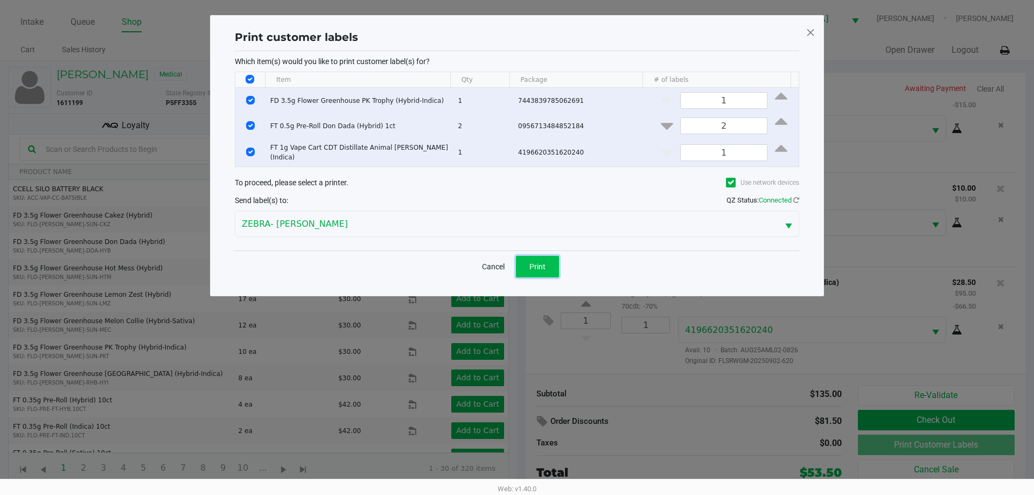
click at [547, 265] on button "Print" at bounding box center [537, 267] width 43 height 22
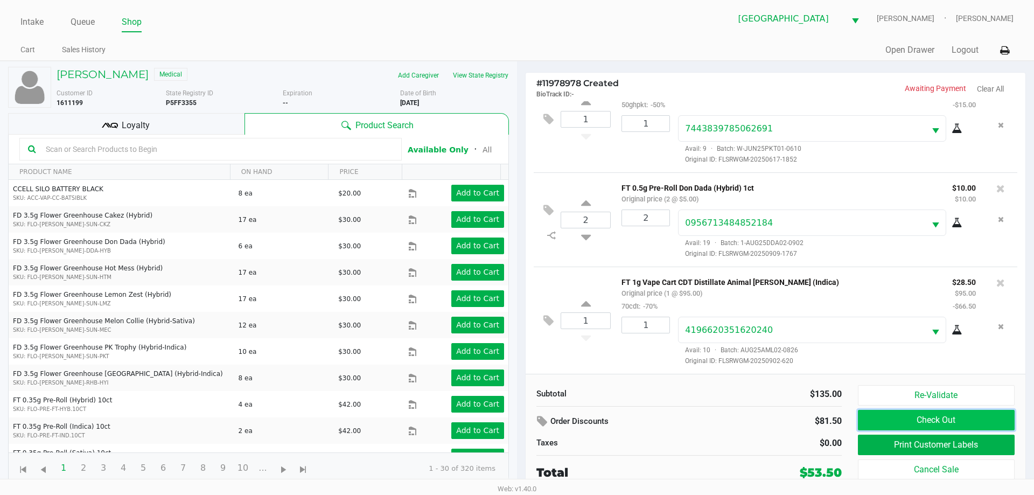
click at [902, 420] on button "Check Out" at bounding box center [936, 420] width 157 height 20
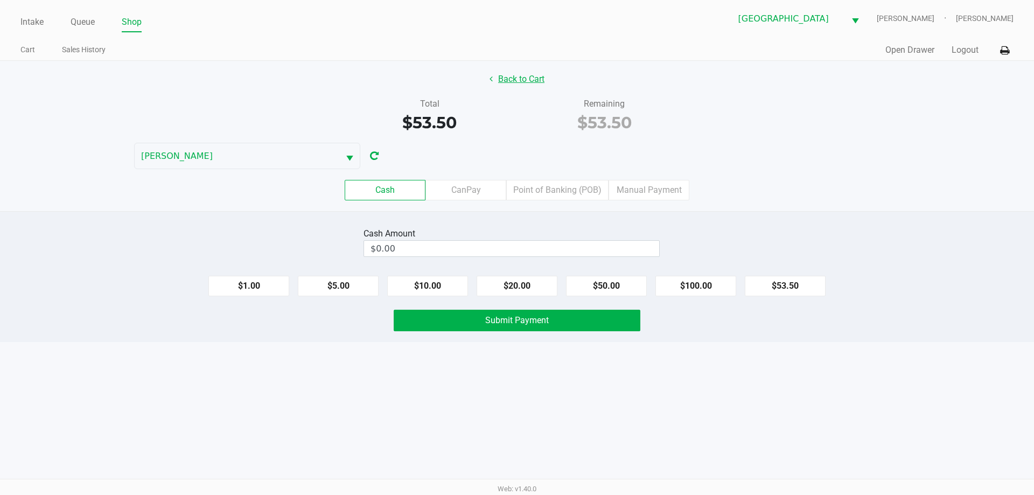
click at [499, 85] on button "Back to Cart" at bounding box center [517, 79] width 69 height 20
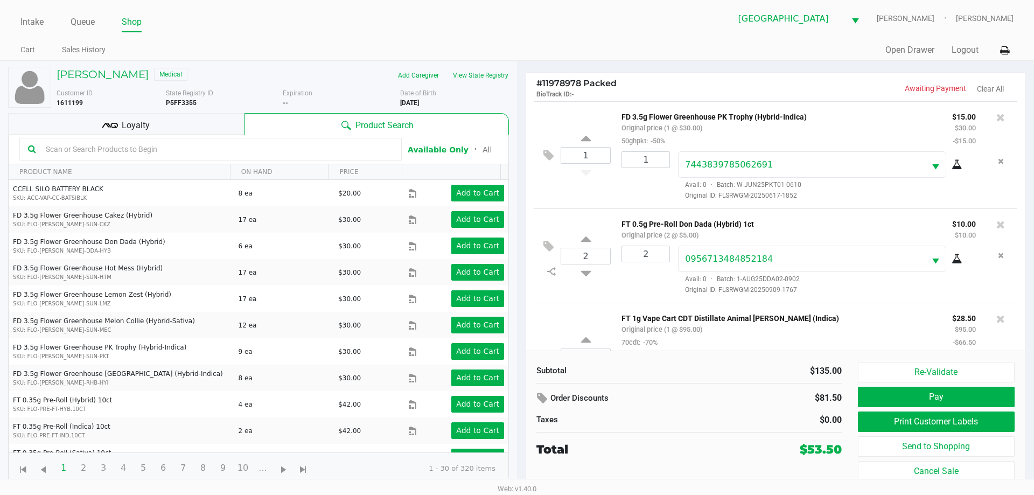
click at [143, 125] on span "Loyalty" at bounding box center [136, 125] width 28 height 13
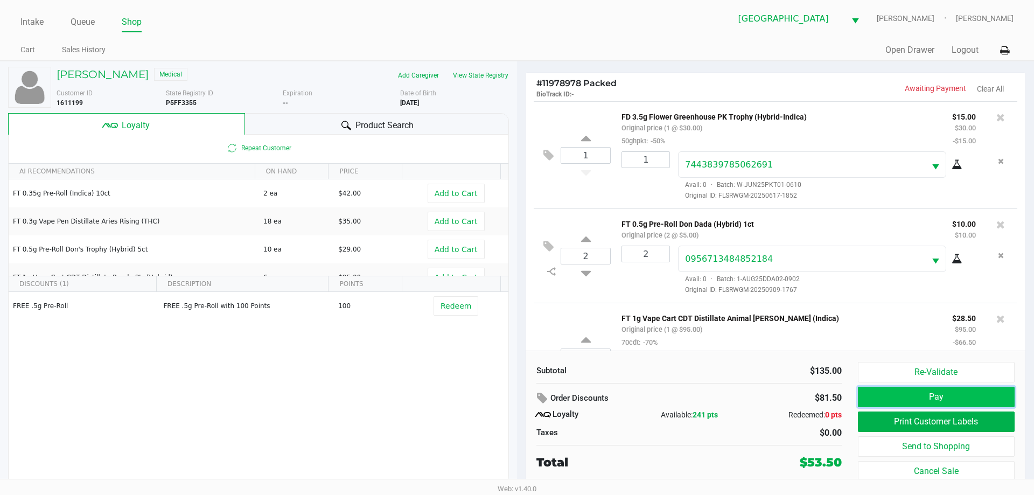
click at [951, 406] on button "Pay" at bounding box center [936, 397] width 157 height 20
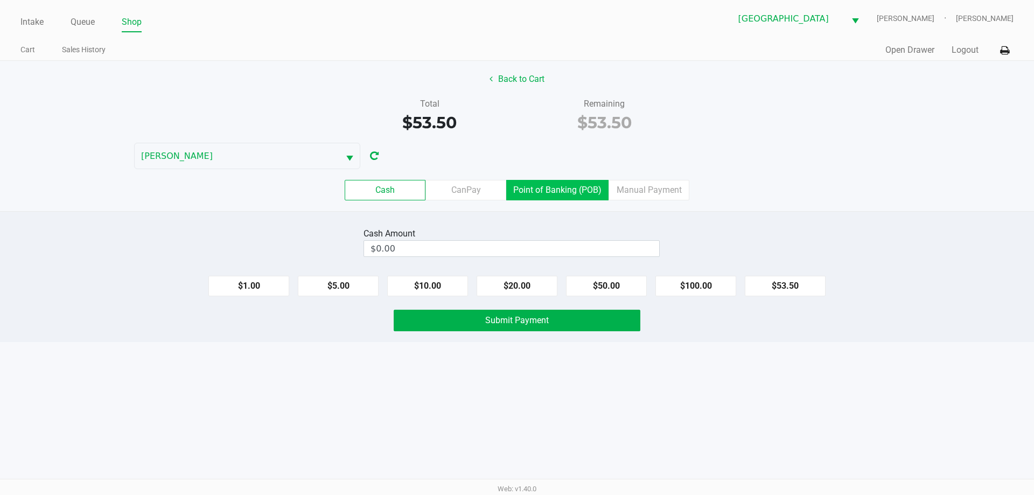
click at [587, 187] on label "Point of Banking (POB)" at bounding box center [557, 190] width 102 height 20
click at [0, 0] on 7 "Point of Banking (POB)" at bounding box center [0, 0] width 0 height 0
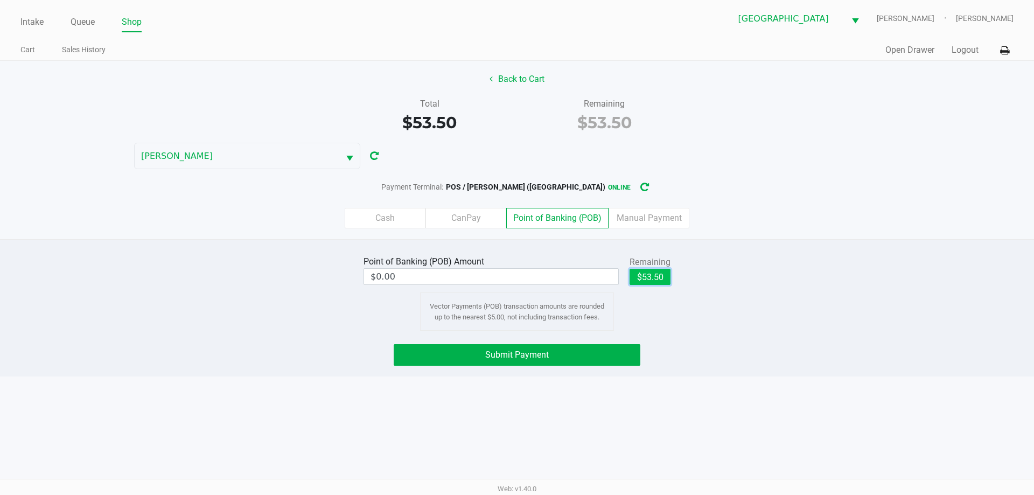
click at [663, 273] on button "$53.50" at bounding box center [650, 277] width 41 height 16
type input "$53.50"
click at [568, 365] on button "Submit Payment" at bounding box center [517, 355] width 247 height 22
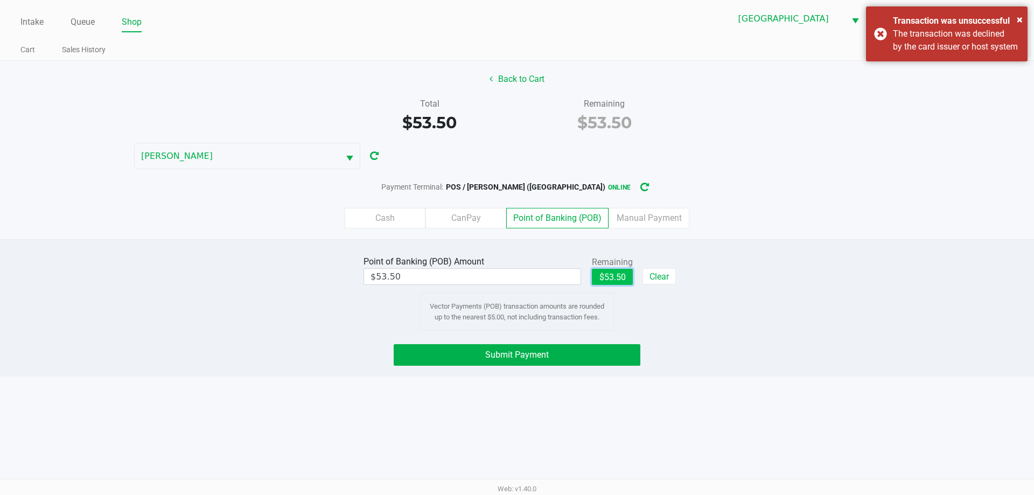
click at [618, 269] on button "$53.50" at bounding box center [612, 277] width 41 height 16
click at [596, 375] on div "Point of Banking (POB) Amount $53.50 Remaining $53.50 Clear Vector Payments (PO…" at bounding box center [517, 307] width 1034 height 137
click at [597, 360] on button "Submit Payment" at bounding box center [517, 355] width 247 height 22
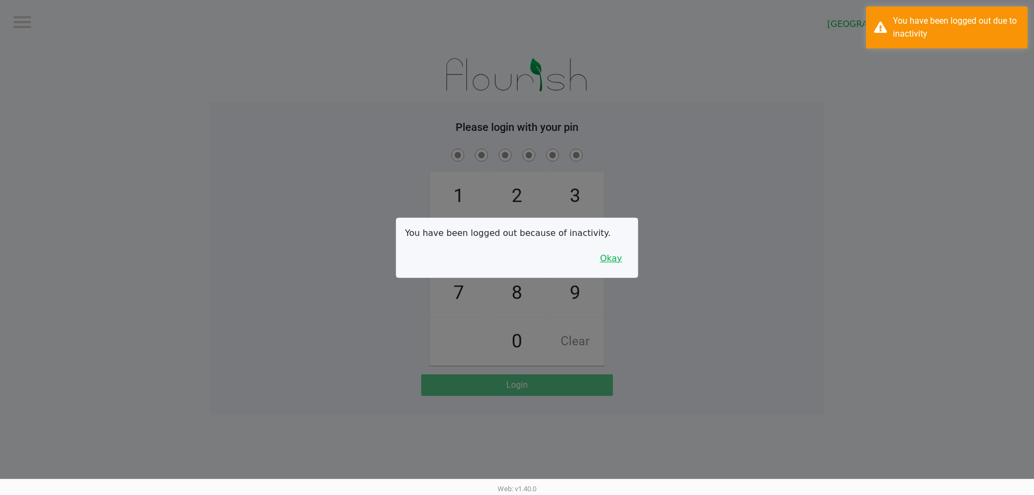
click at [611, 266] on button "Okay" at bounding box center [611, 258] width 36 height 20
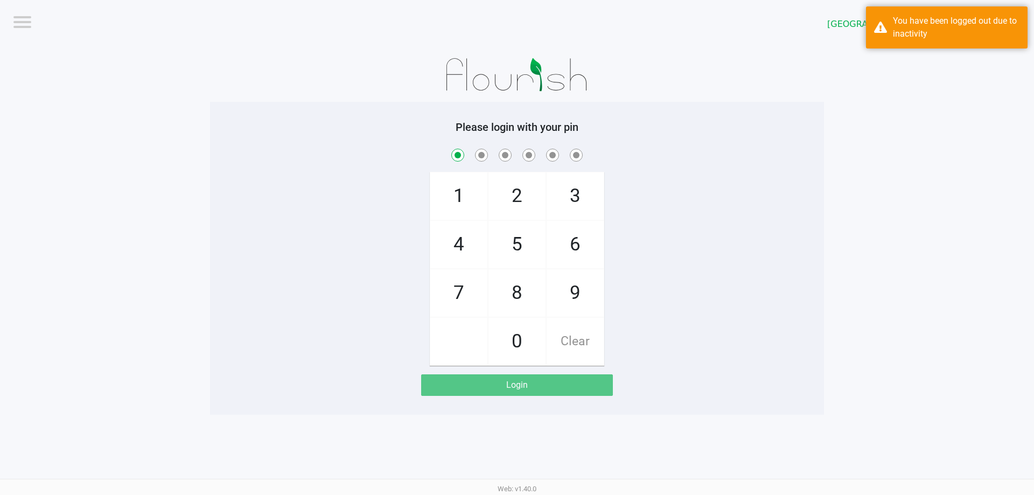
checkbox input "true"
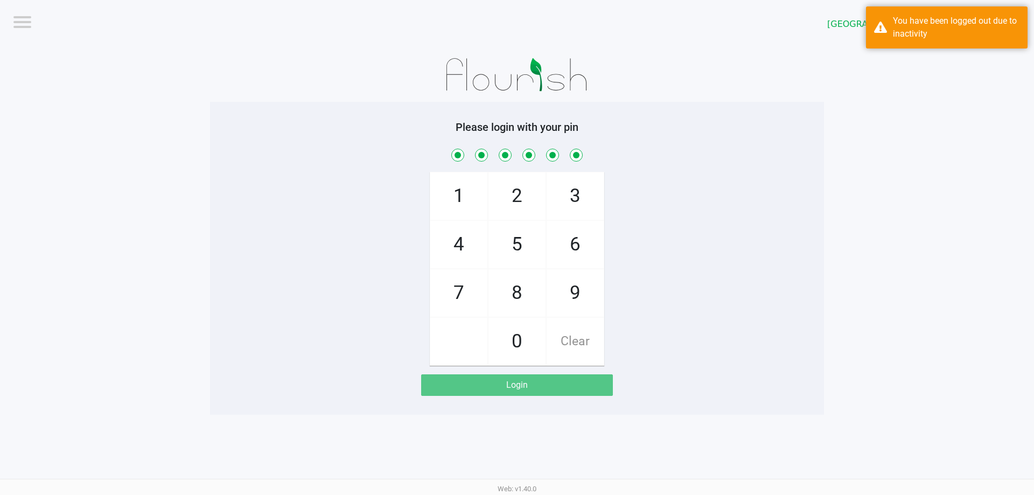
checkbox input "true"
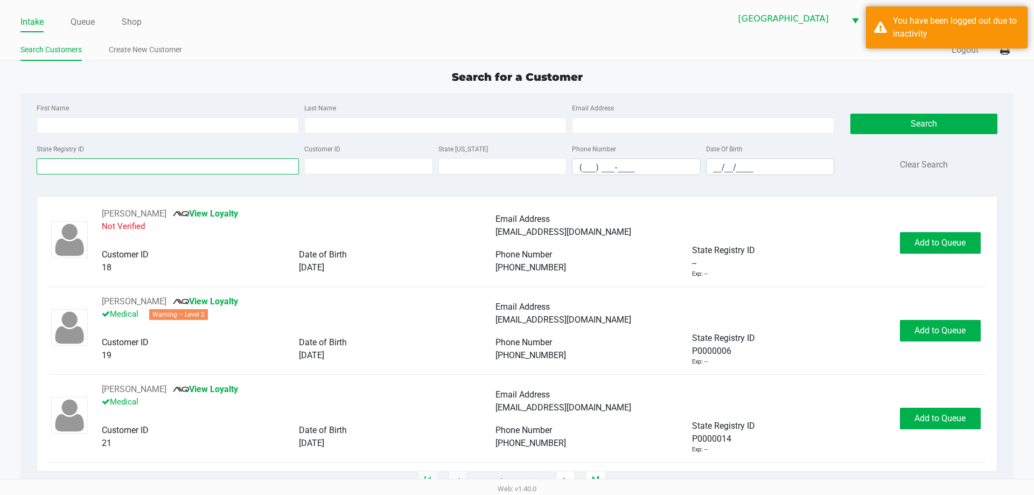
click at [78, 168] on input "State Registry ID" at bounding box center [168, 166] width 262 height 16
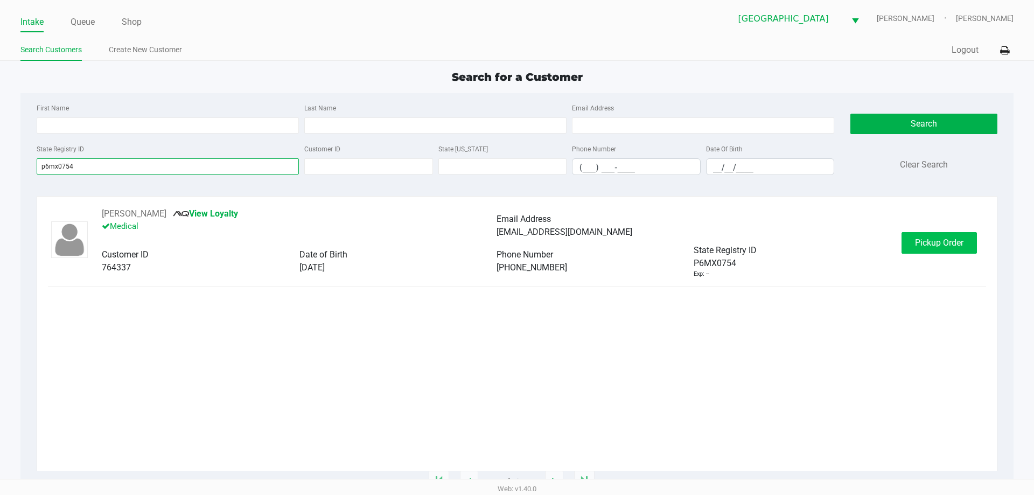
type input "p6mx0754"
click at [968, 236] on button "Pickup Order" at bounding box center [939, 243] width 75 height 22
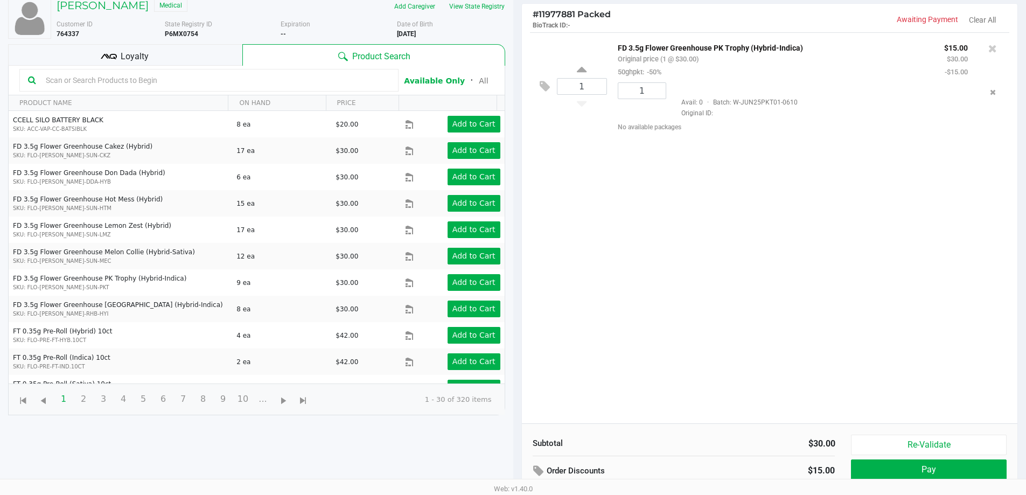
scroll to position [116, 0]
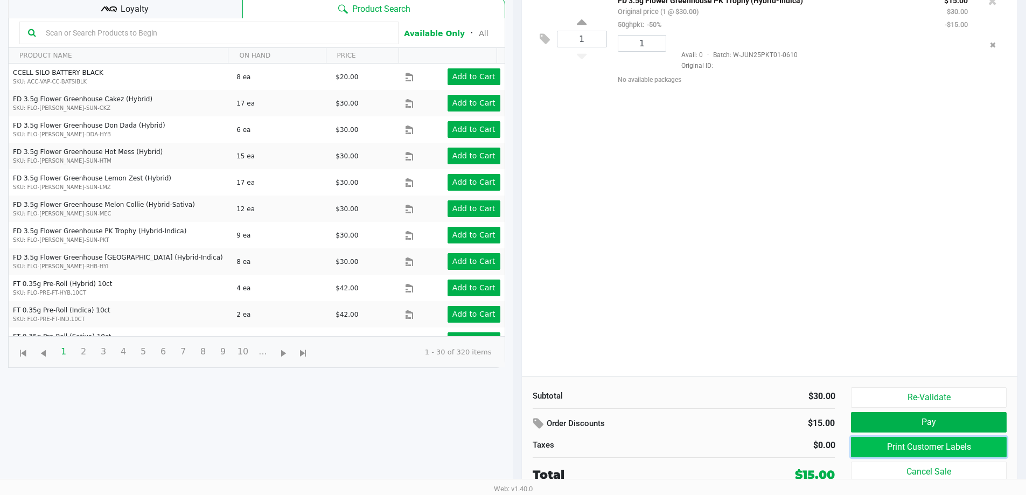
click at [930, 443] on button "Print Customer Labels" at bounding box center [928, 447] width 155 height 20
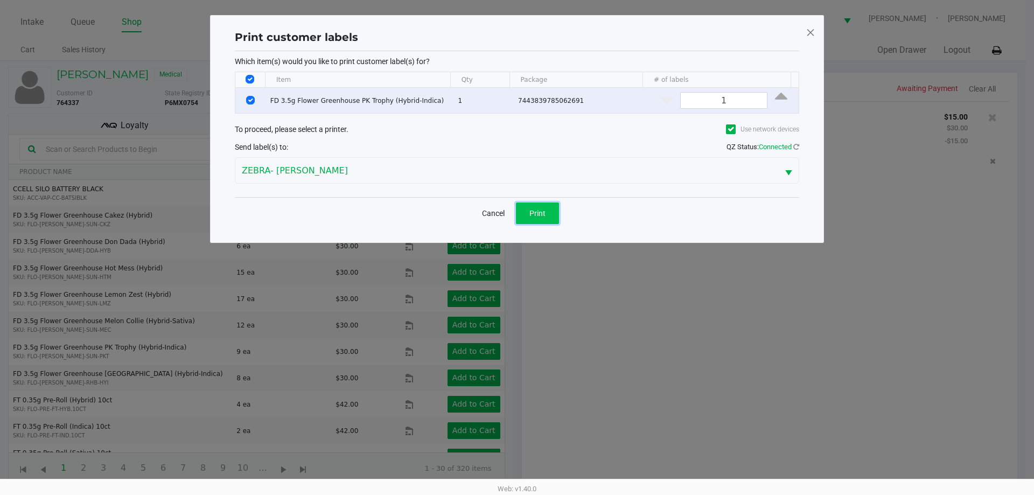
click at [554, 213] on button "Print" at bounding box center [537, 213] width 43 height 22
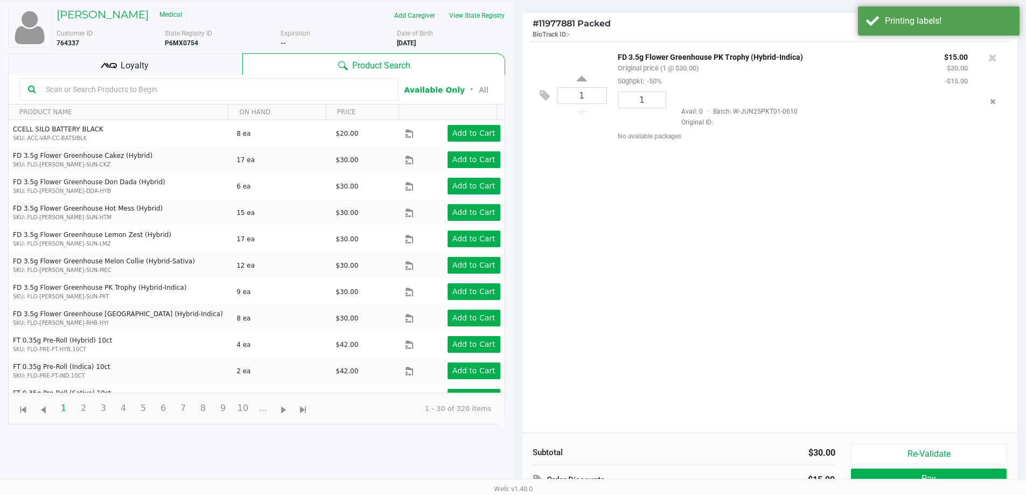
scroll to position [116, 0]
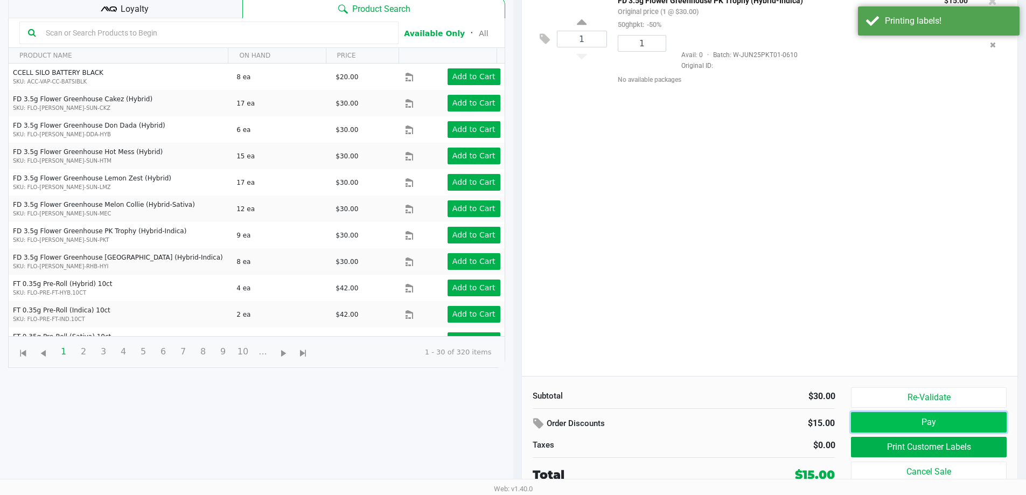
click at [900, 417] on button "Pay" at bounding box center [928, 422] width 155 height 20
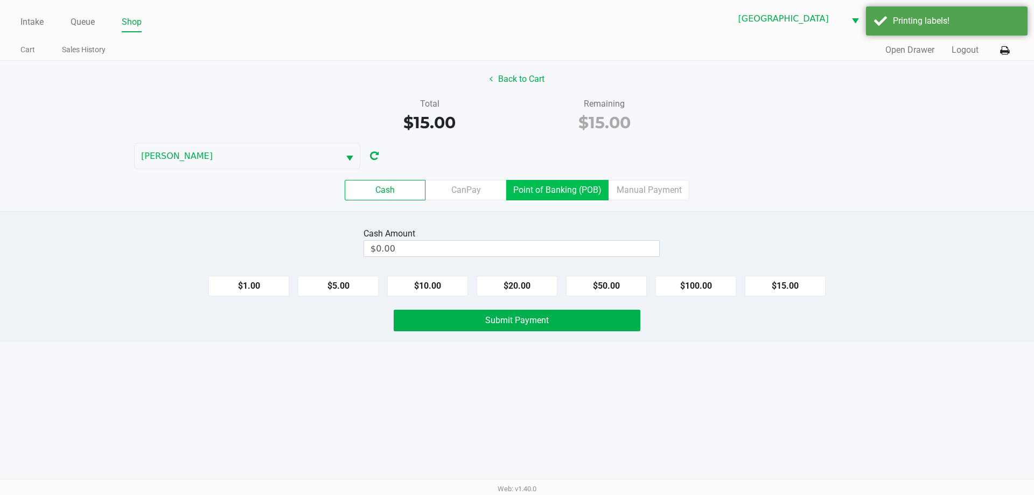
click at [621, 192] on label "Manual Payment" at bounding box center [649, 190] width 81 height 20
click at [0, 0] on 8 "Manual Payment" at bounding box center [0, 0] width 0 height 0
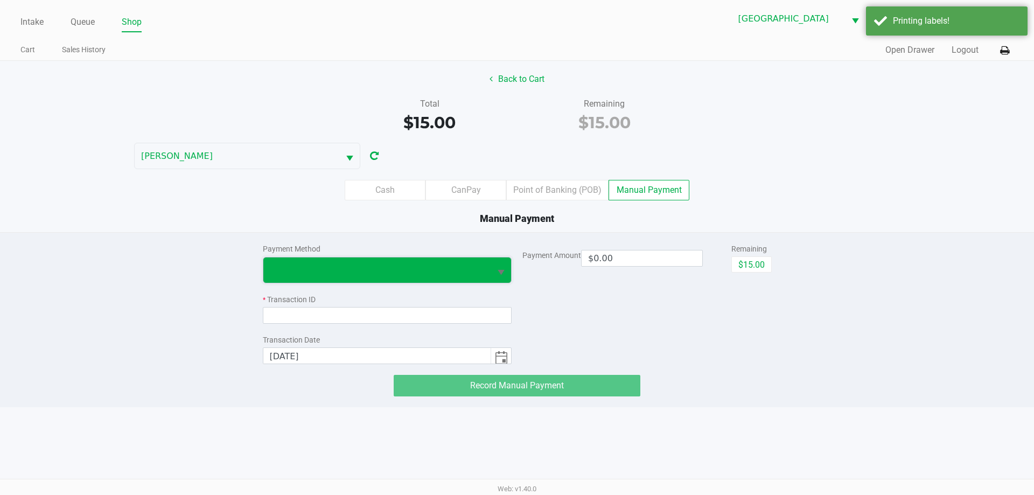
click at [337, 268] on span at bounding box center [377, 269] width 215 height 13
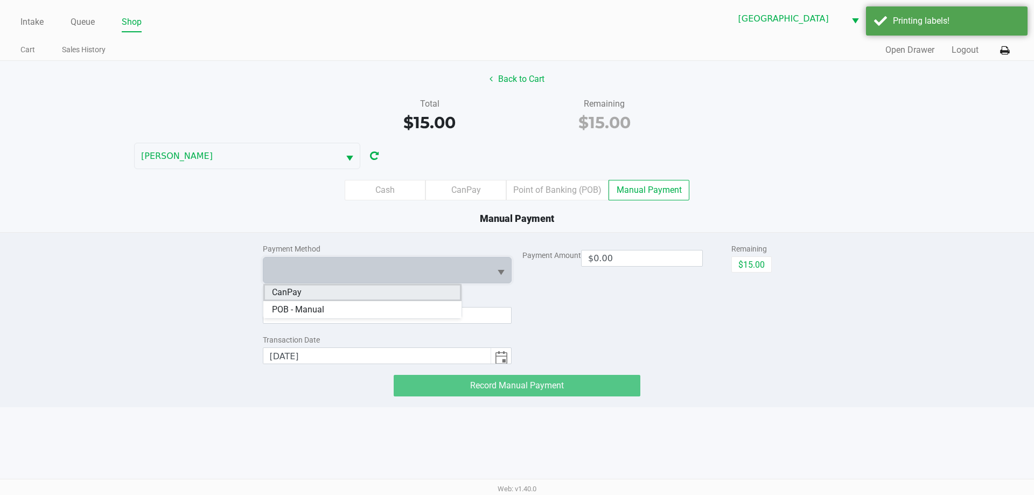
click at [305, 291] on li "CanPay" at bounding box center [362, 292] width 198 height 17
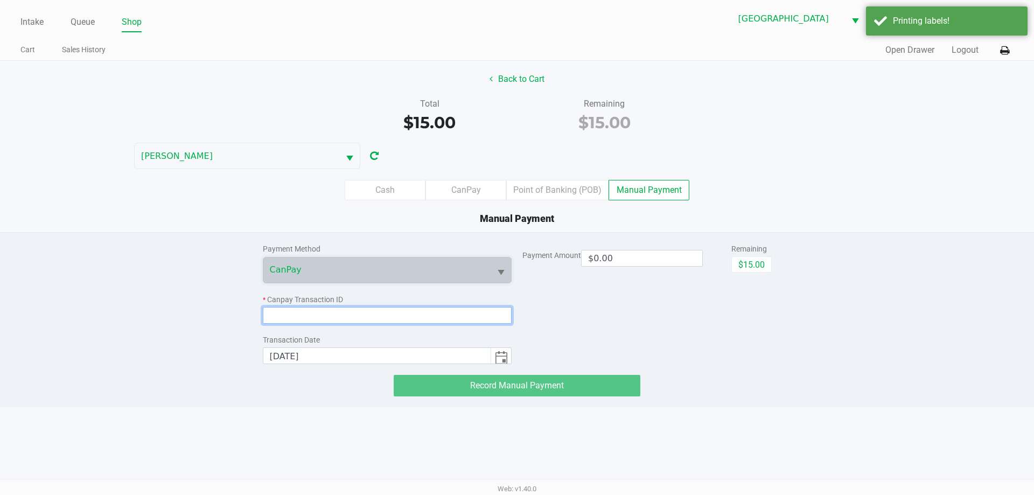
click at [301, 313] on input at bounding box center [387, 315] width 249 height 17
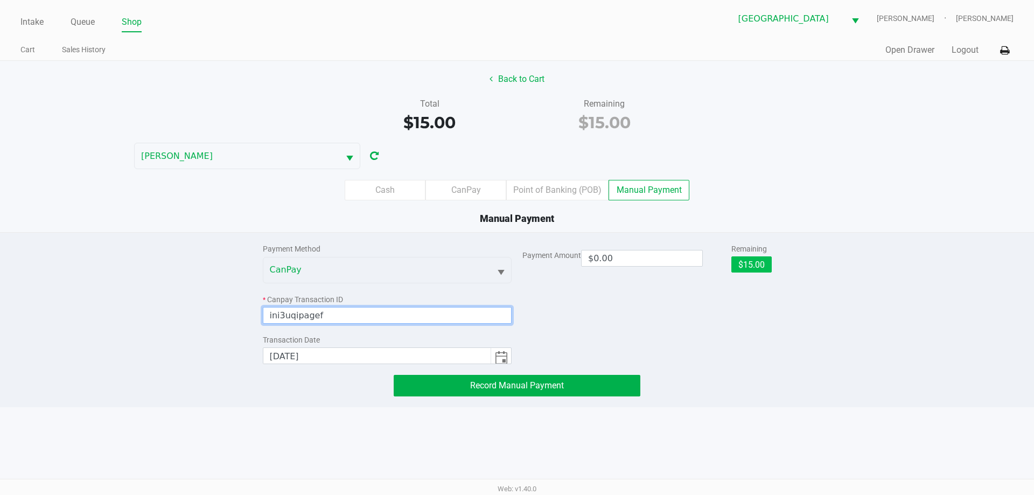
type input "ini3uqipagef"
click at [762, 261] on button "$15.00" at bounding box center [751, 264] width 40 height 16
type input "$15.00"
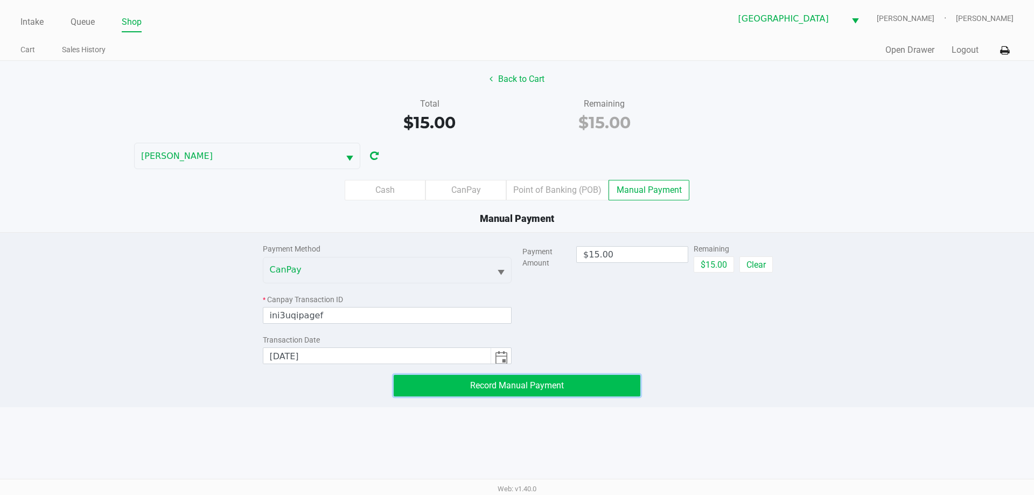
click at [558, 380] on span "Record Manual Payment" at bounding box center [517, 385] width 94 height 10
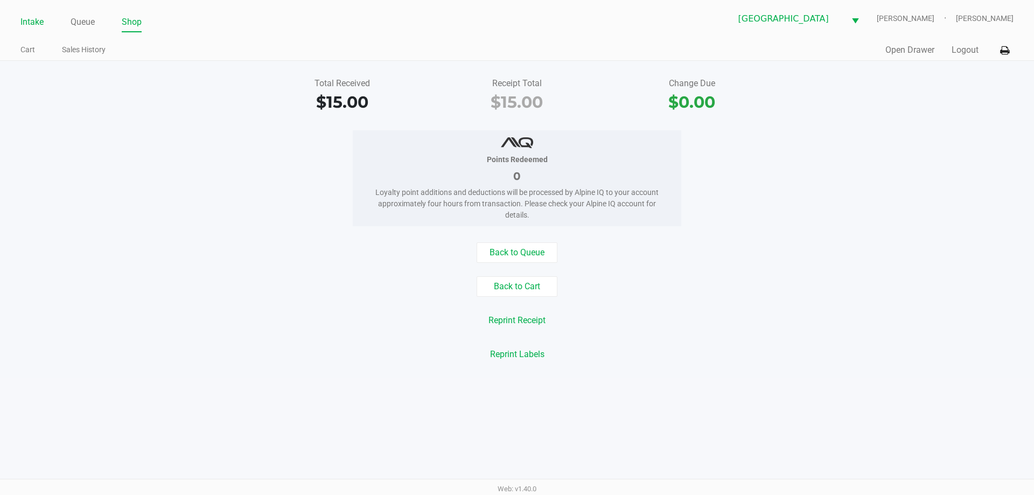
click at [36, 15] on link "Intake" at bounding box center [31, 22] width 23 height 15
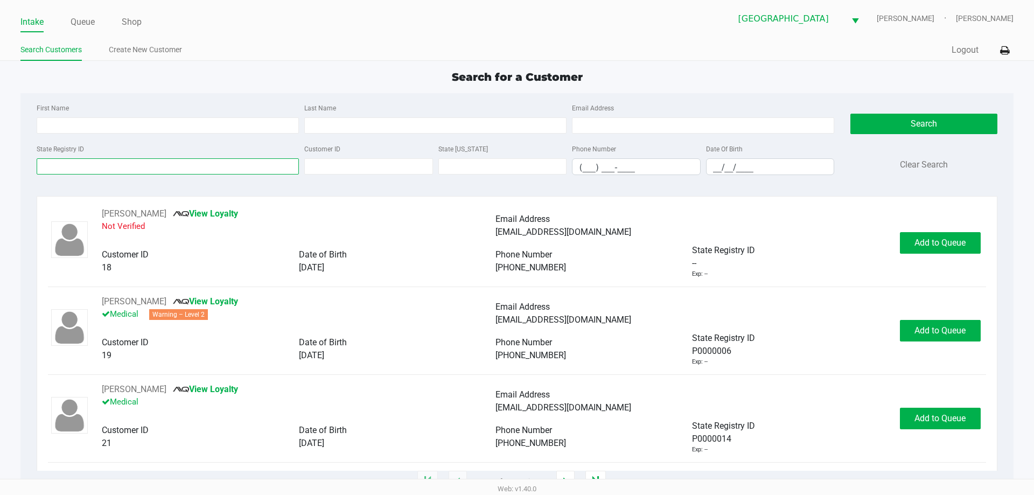
click at [107, 164] on input "State Registry ID" at bounding box center [168, 166] width 262 height 16
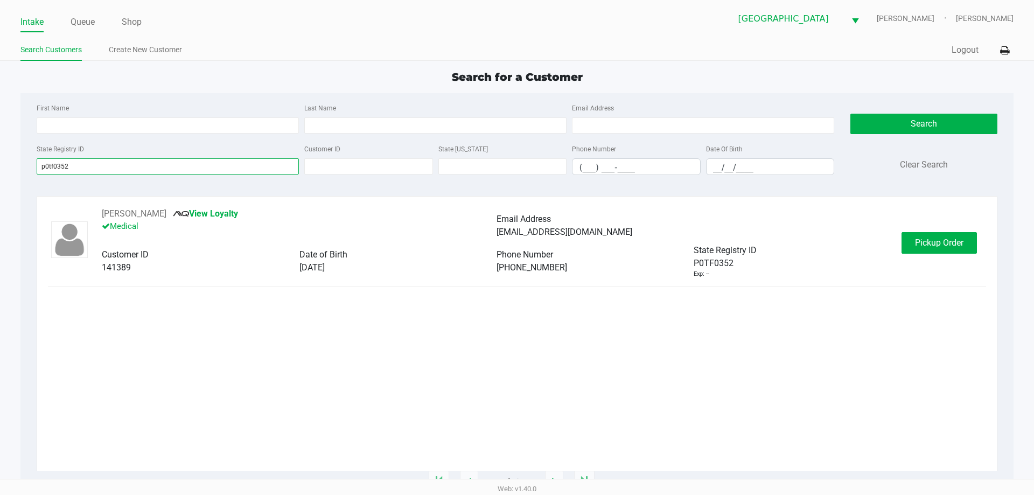
type input "p0tf0352"
click at [950, 244] on span "Pickup Order" at bounding box center [939, 242] width 48 height 10
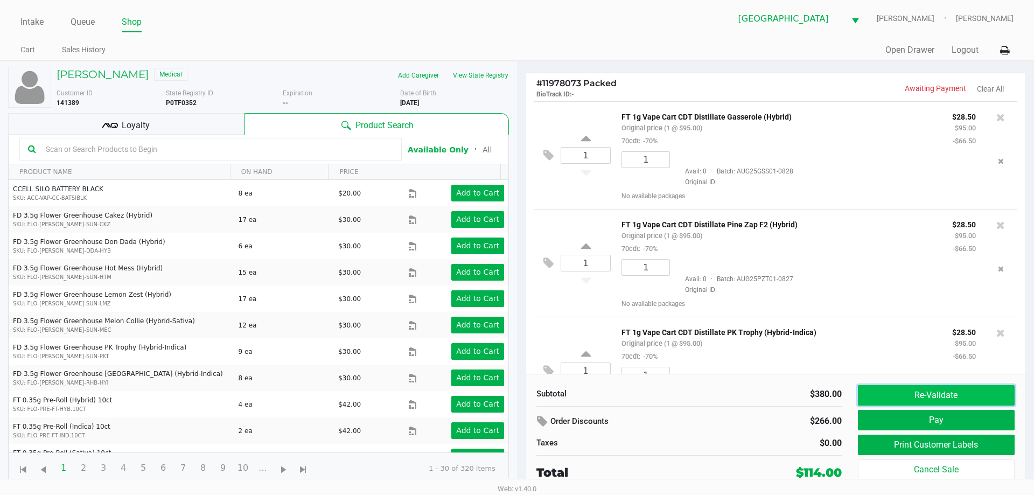
click at [921, 388] on button "Re-Validate" at bounding box center [936, 395] width 157 height 20
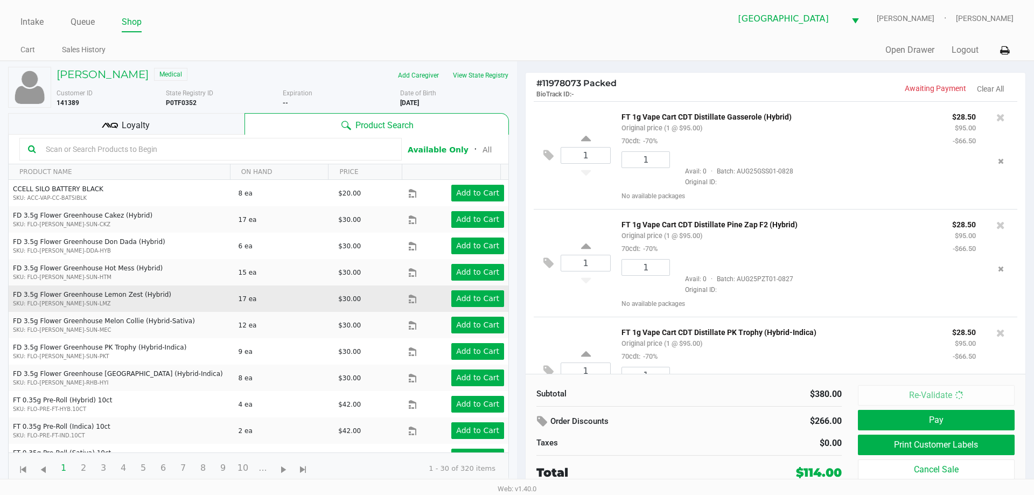
scroll to position [160, 0]
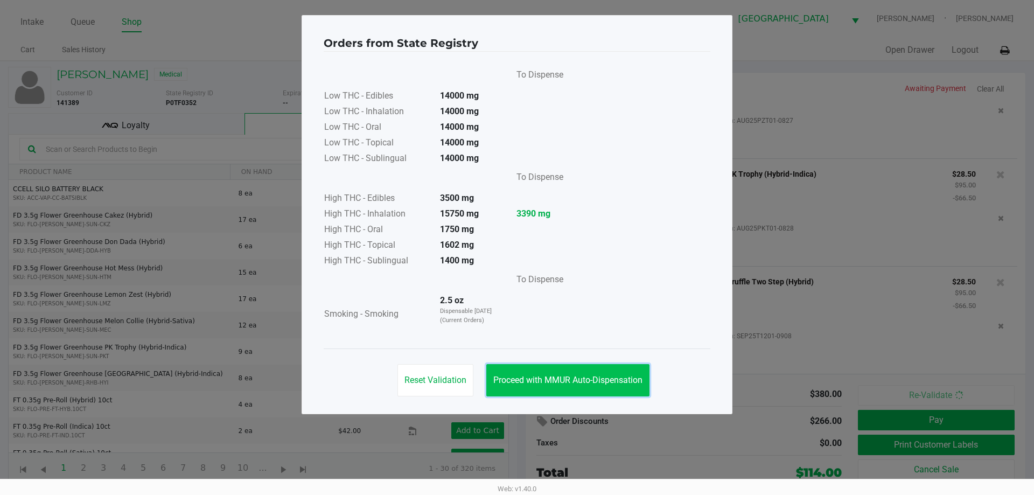
click at [552, 388] on button "Proceed with MMUR Auto-Dispensation" at bounding box center [567, 380] width 163 height 32
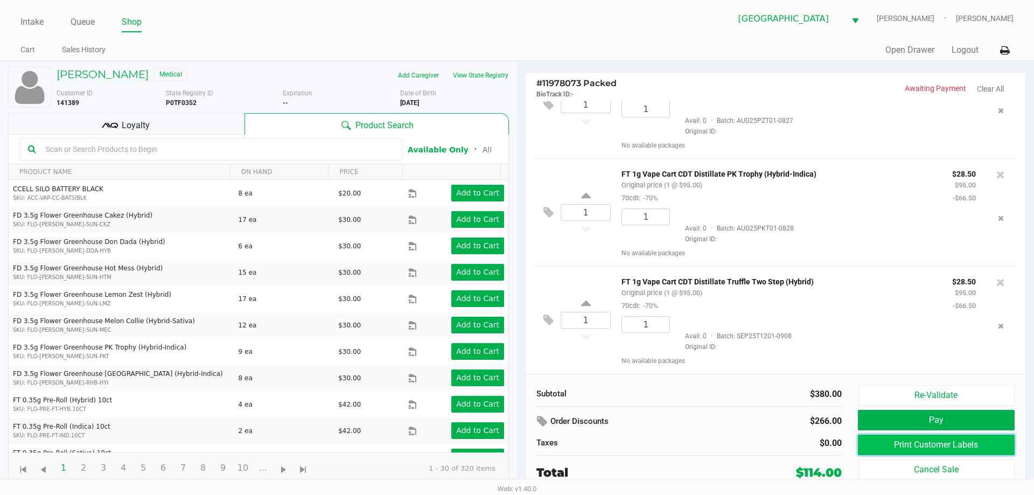
click at [910, 452] on button "Print Customer Labels" at bounding box center [936, 445] width 157 height 20
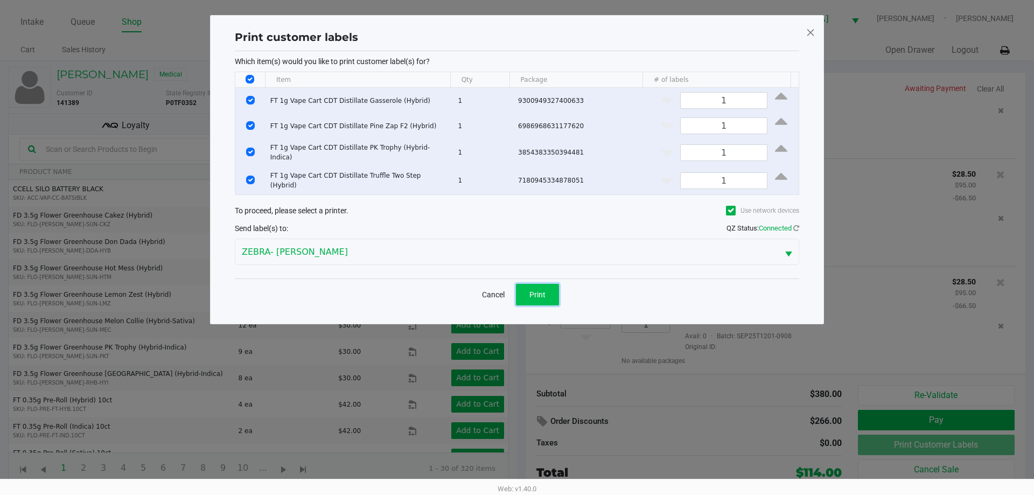
click at [522, 284] on button "Print" at bounding box center [537, 295] width 43 height 22
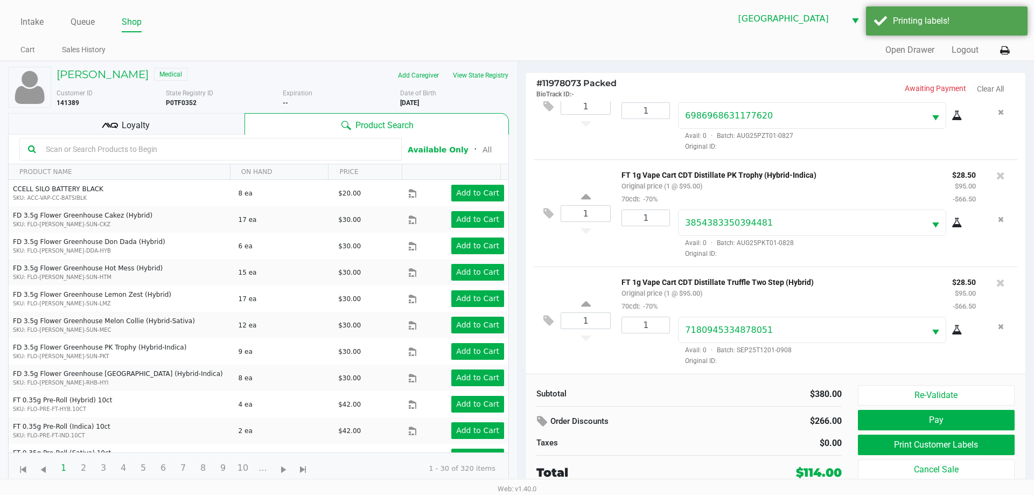
scroll to position [158, 0]
click at [883, 428] on button "Pay" at bounding box center [936, 420] width 157 height 20
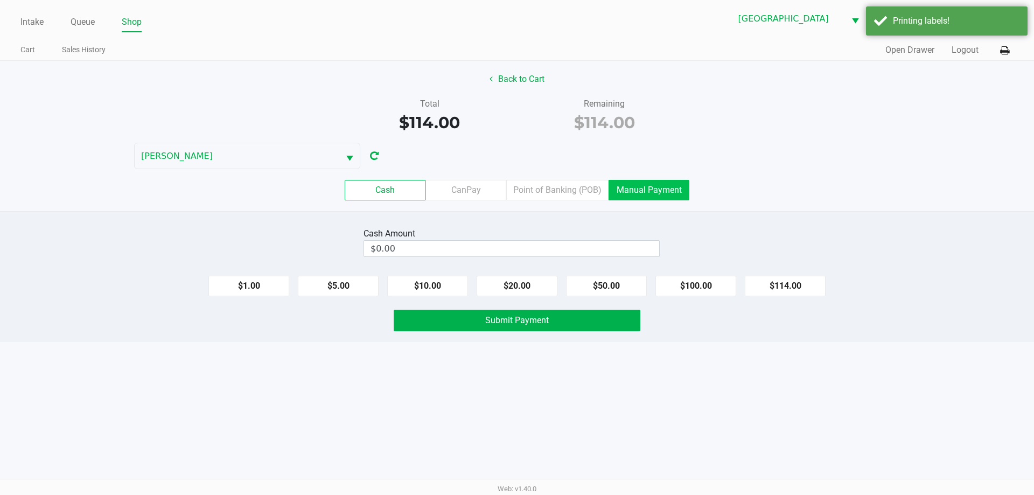
click at [621, 198] on label "Manual Payment" at bounding box center [649, 190] width 81 height 20
click at [0, 0] on 8 "Manual Payment" at bounding box center [0, 0] width 0 height 0
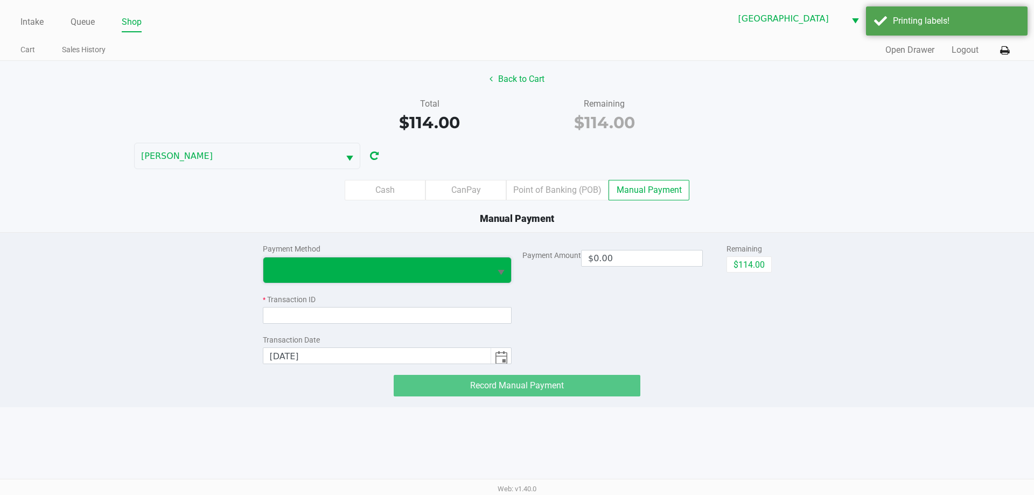
click at [359, 266] on span at bounding box center [377, 269] width 215 height 13
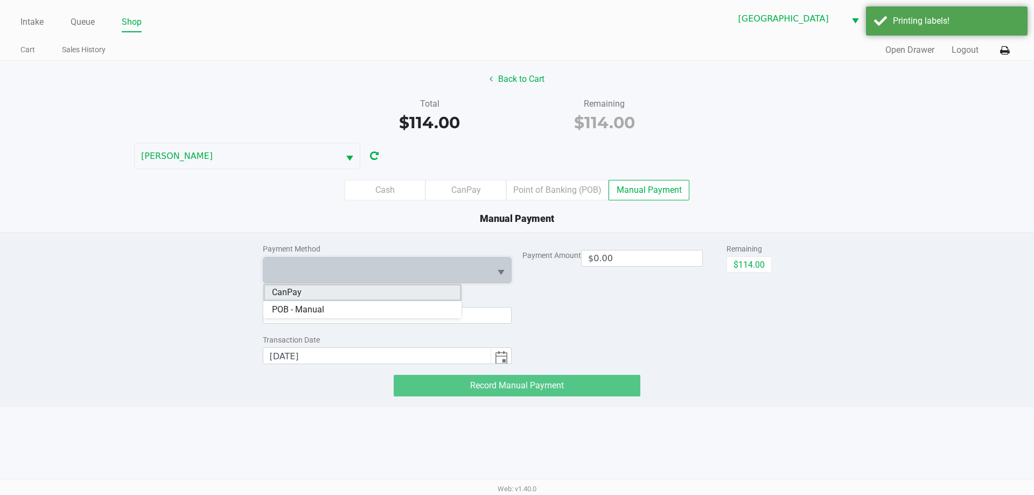
click at [289, 288] on span "CanPay" at bounding box center [287, 292] width 30 height 13
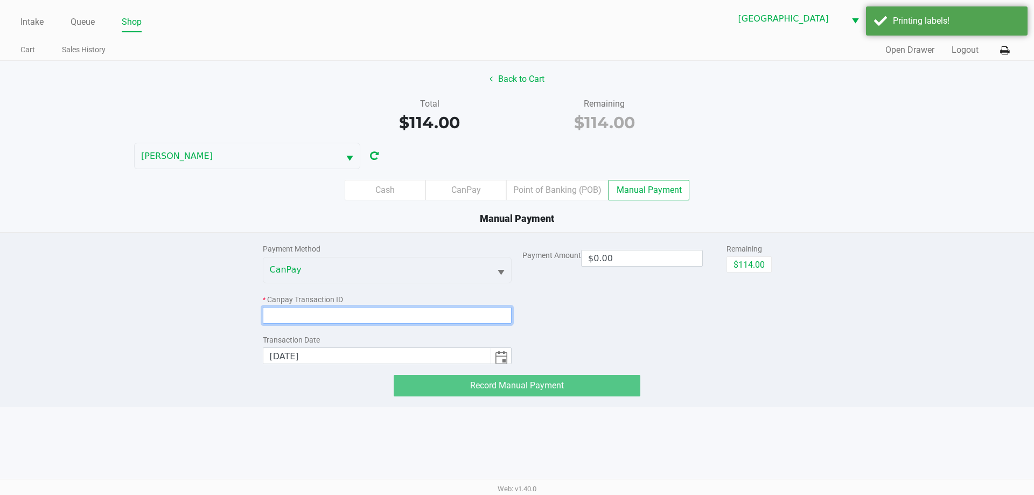
click at [275, 317] on input at bounding box center [387, 315] width 249 height 17
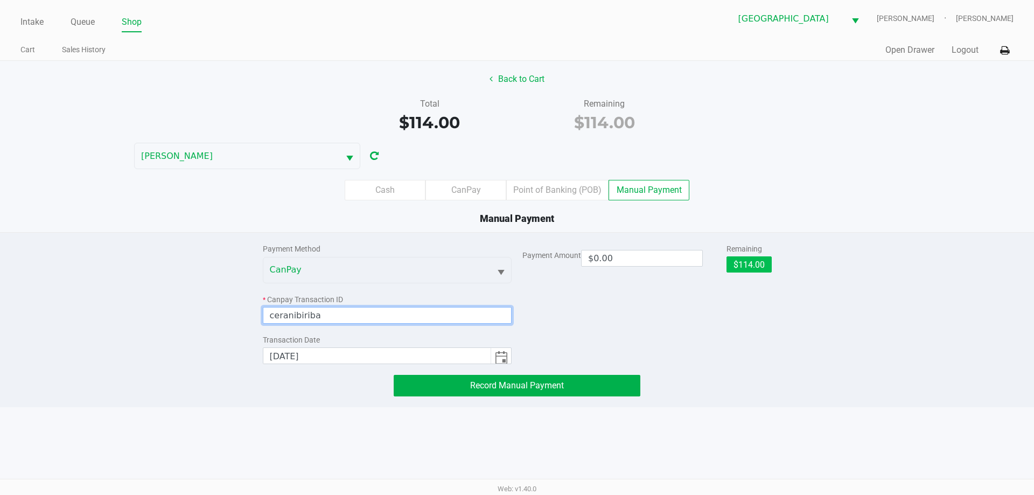
type input "ceranibiriba"
click at [745, 267] on button "$114.00" at bounding box center [748, 264] width 45 height 16
type input "$114.00"
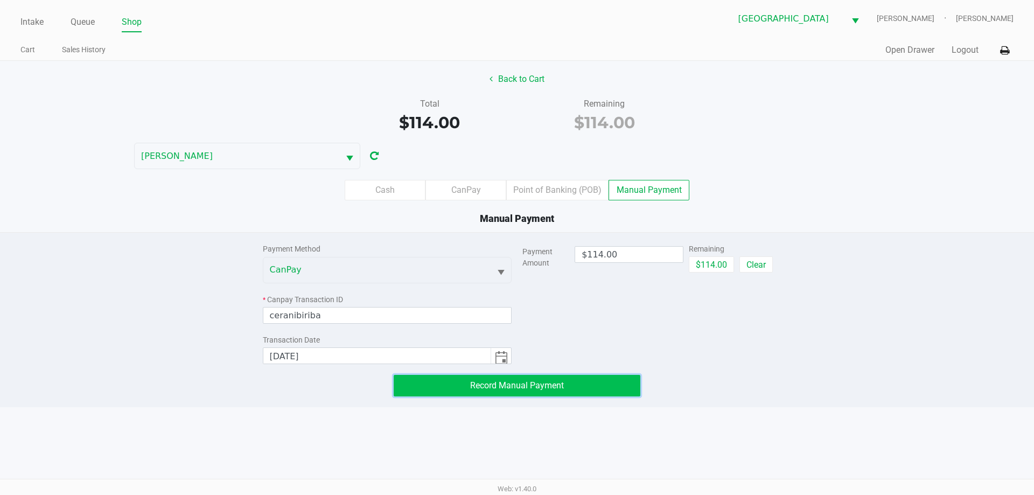
click at [544, 386] on span "Record Manual Payment" at bounding box center [517, 385] width 94 height 10
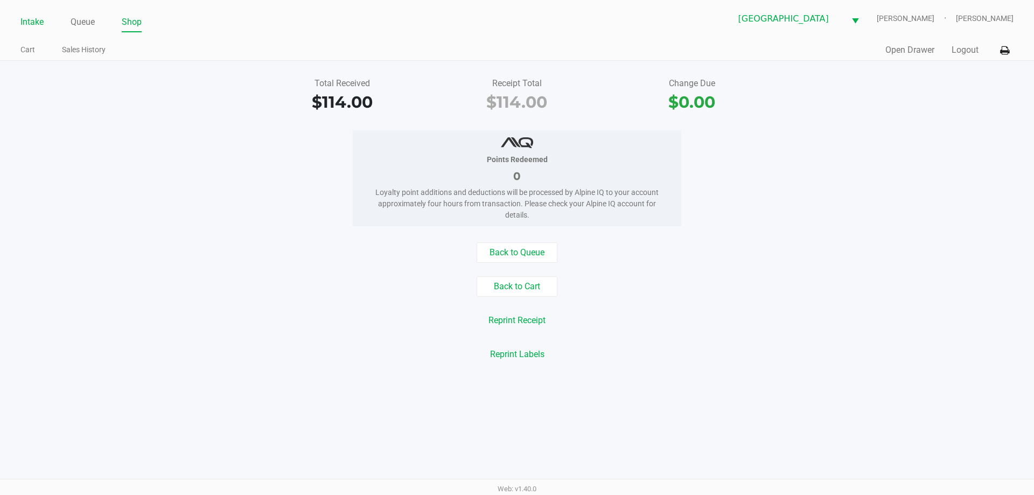
click at [32, 31] on li "Intake" at bounding box center [31, 22] width 23 height 19
click at [32, 22] on link "Intake" at bounding box center [31, 22] width 23 height 15
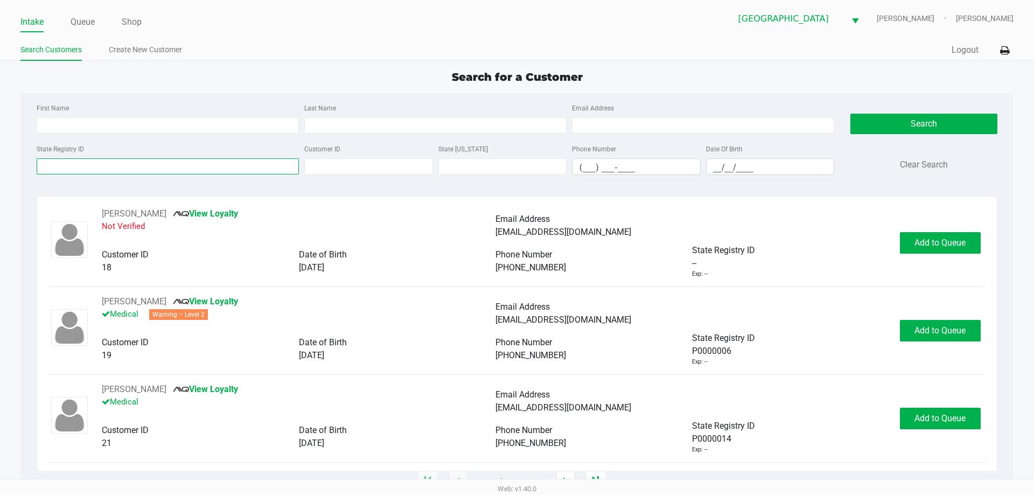
click at [180, 164] on input "State Registry ID" at bounding box center [168, 166] width 262 height 16
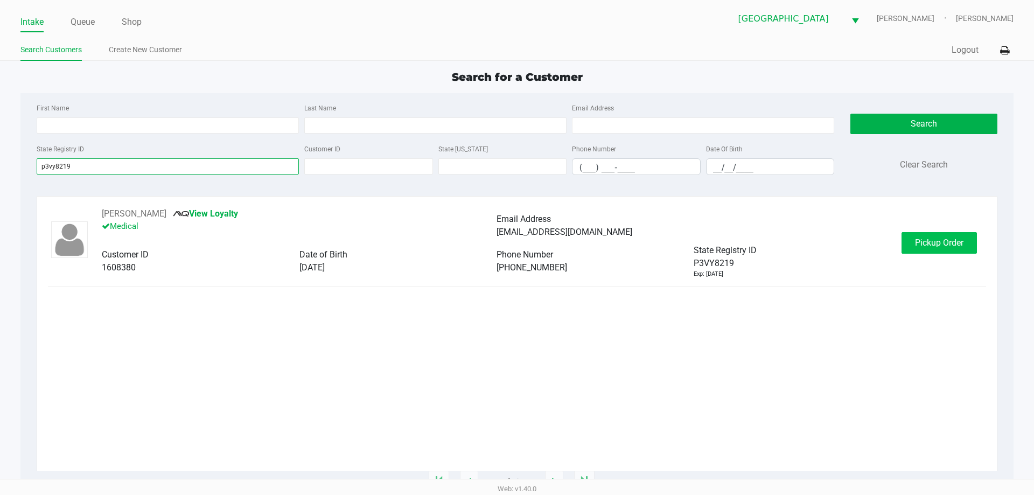
type input "p3vy8219"
click at [921, 241] on span "Pickup Order" at bounding box center [939, 242] width 48 height 10
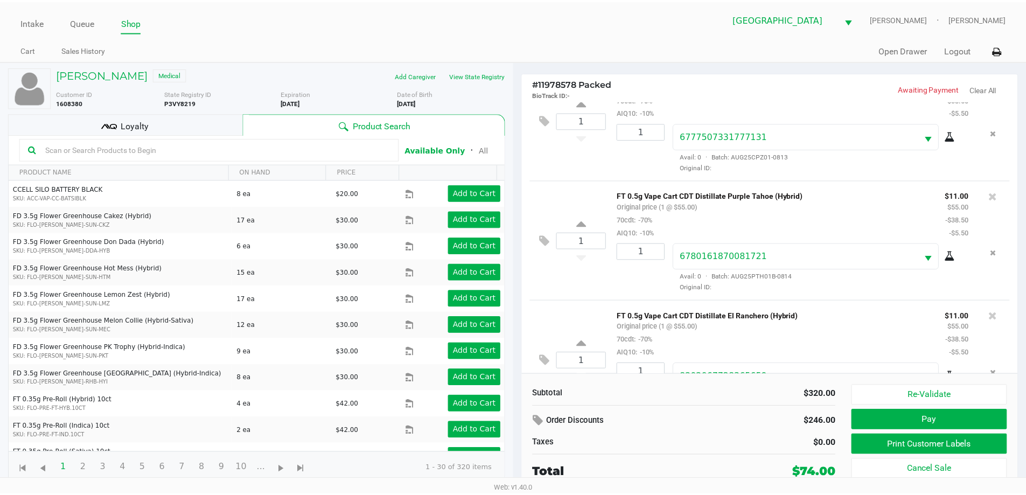
scroll to position [215, 0]
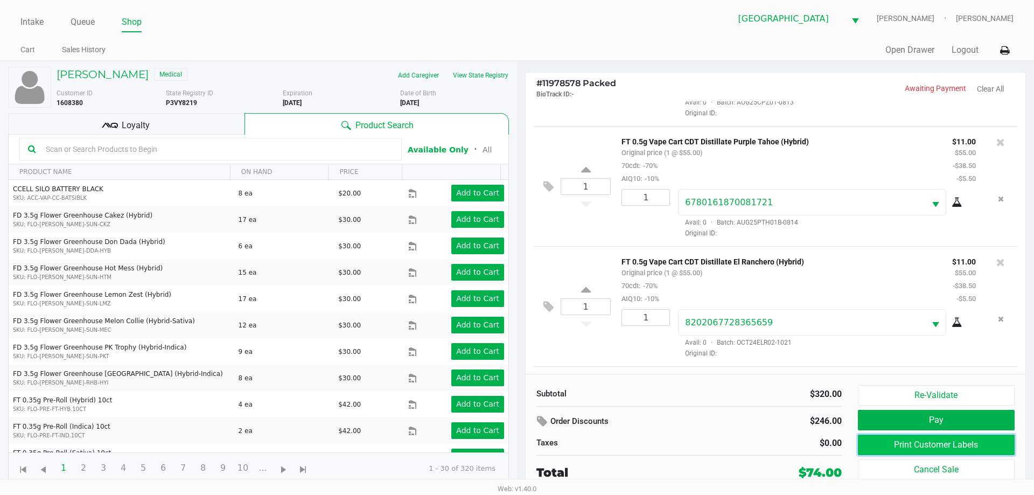
click at [988, 443] on button "Print Customer Labels" at bounding box center [936, 445] width 157 height 20
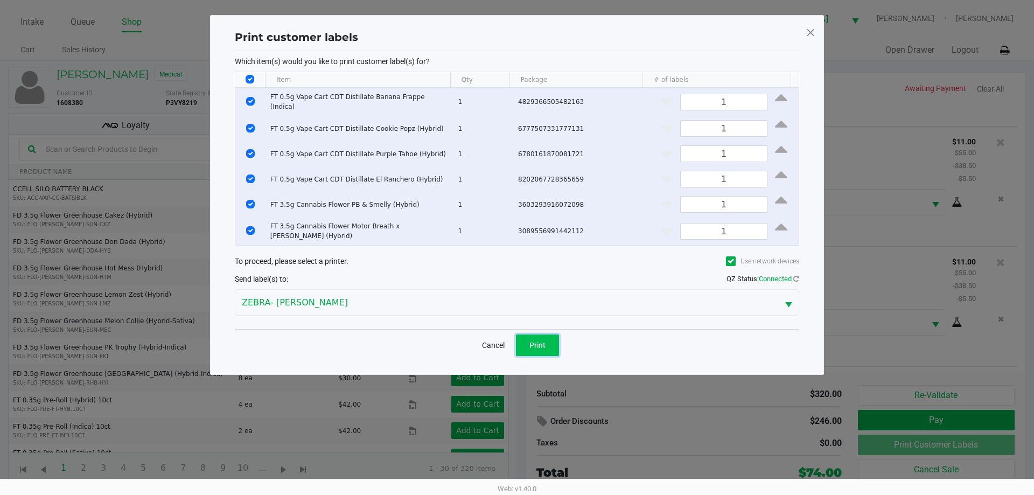
click at [544, 334] on button "Print" at bounding box center [537, 345] width 43 height 22
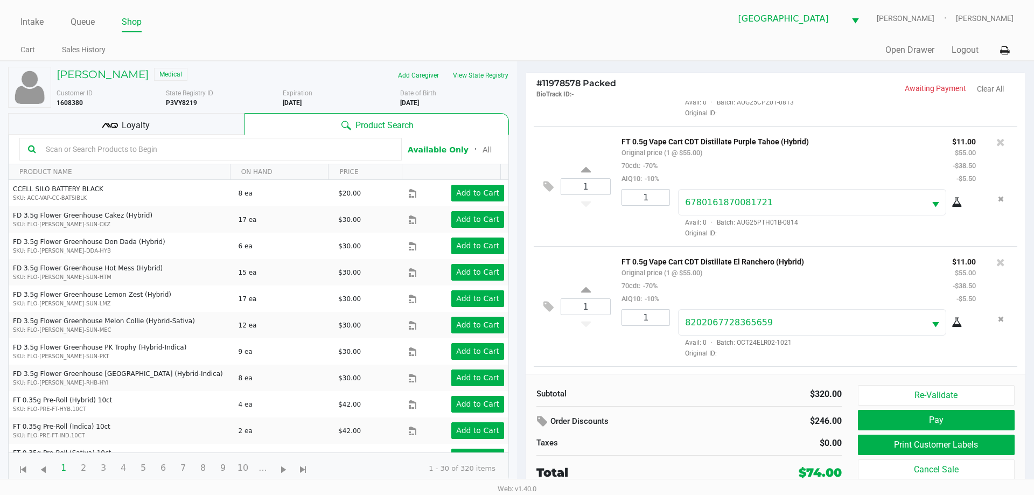
click at [100, 116] on div "Loyalty" at bounding box center [126, 124] width 236 height 22
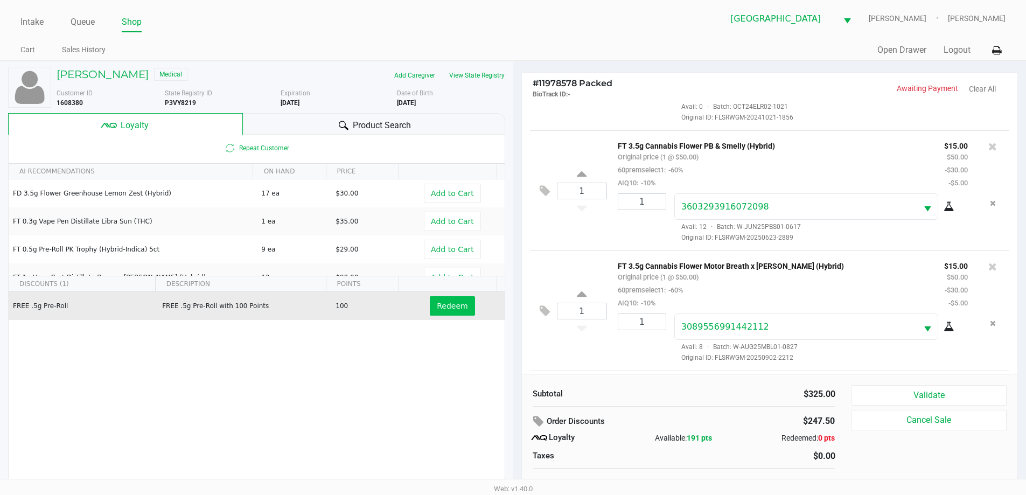
scroll to position [559, 0]
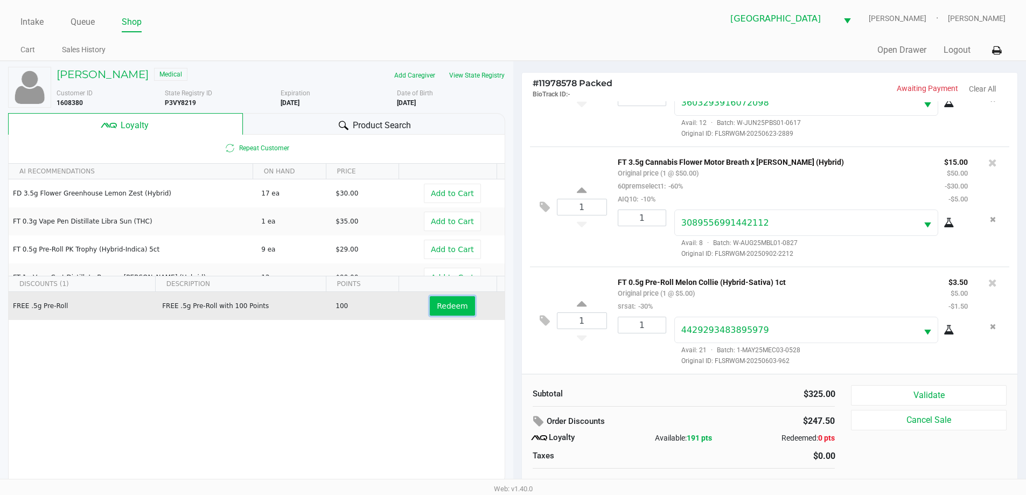
click at [459, 305] on button "Redeem" at bounding box center [452, 305] width 45 height 19
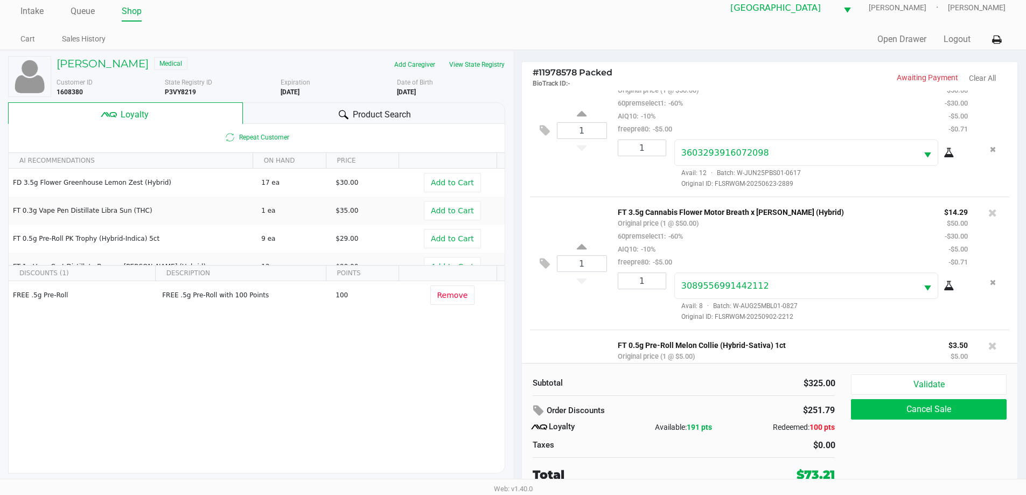
scroll to position [637, 0]
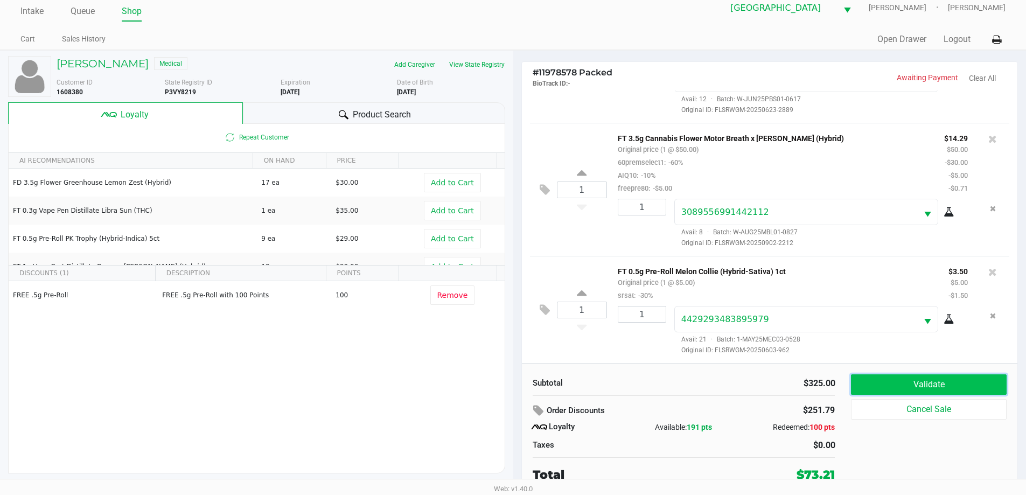
click at [921, 385] on button "Validate" at bounding box center [928, 384] width 155 height 20
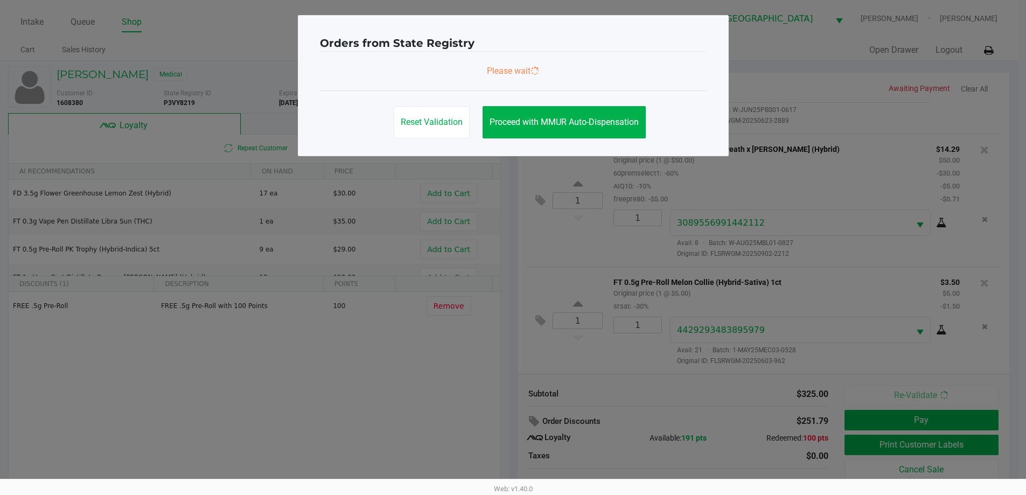
scroll to position [0, 0]
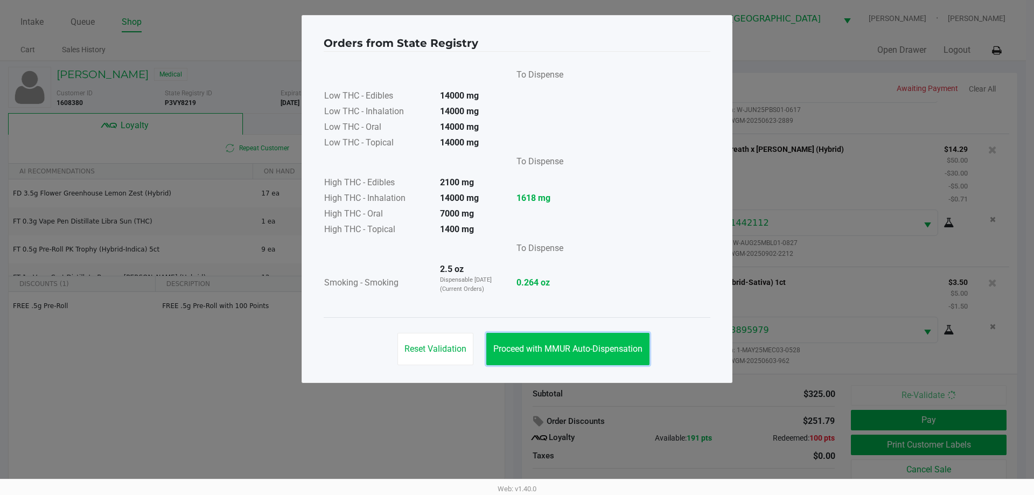
click at [604, 350] on span "Proceed with MMUR Auto-Dispensation" at bounding box center [567, 349] width 149 height 10
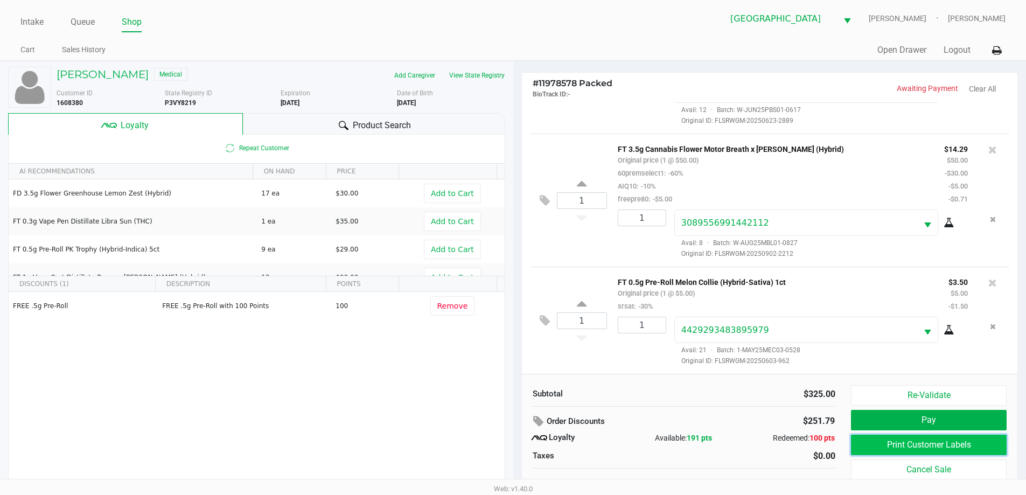
click at [864, 443] on button "Print Customer Labels" at bounding box center [928, 445] width 155 height 20
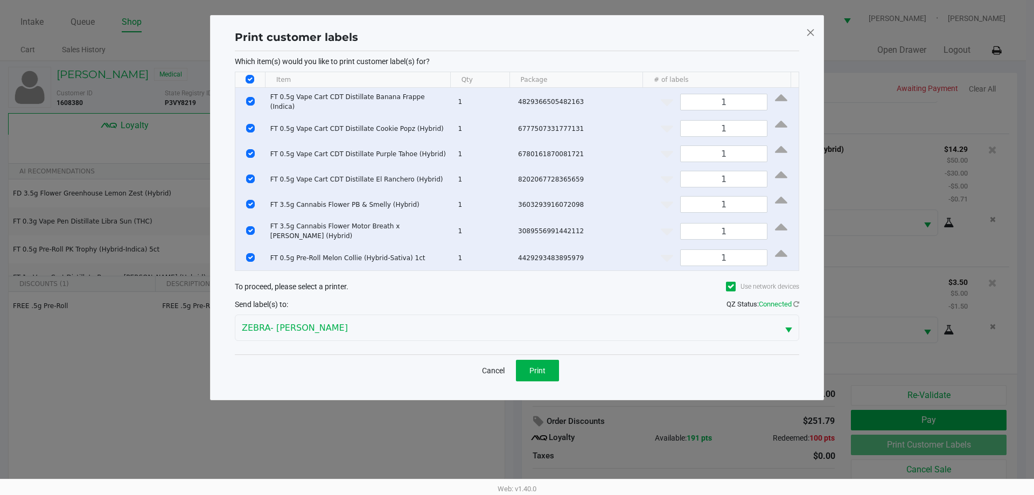
click at [249, 81] on input "Select All Rows" at bounding box center [250, 79] width 9 height 9
checkbox input "false"
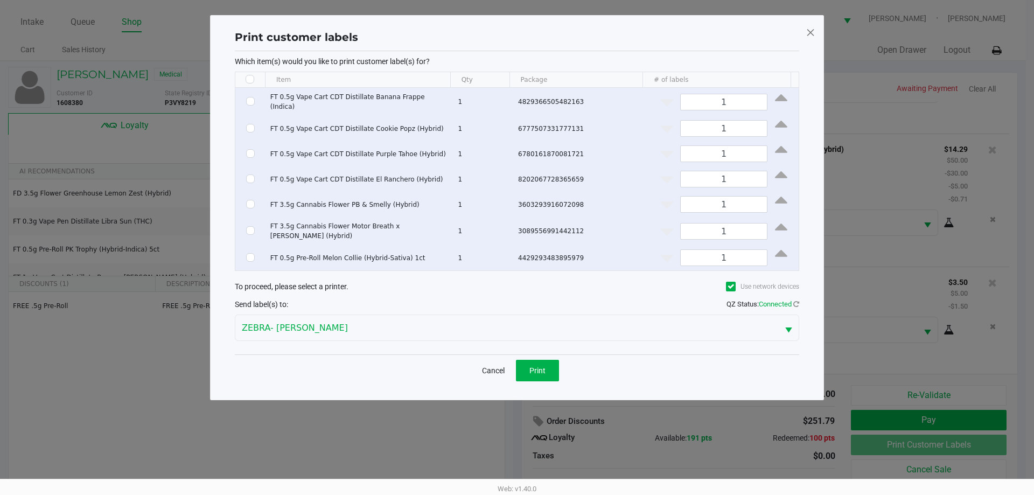
checkbox input "false"
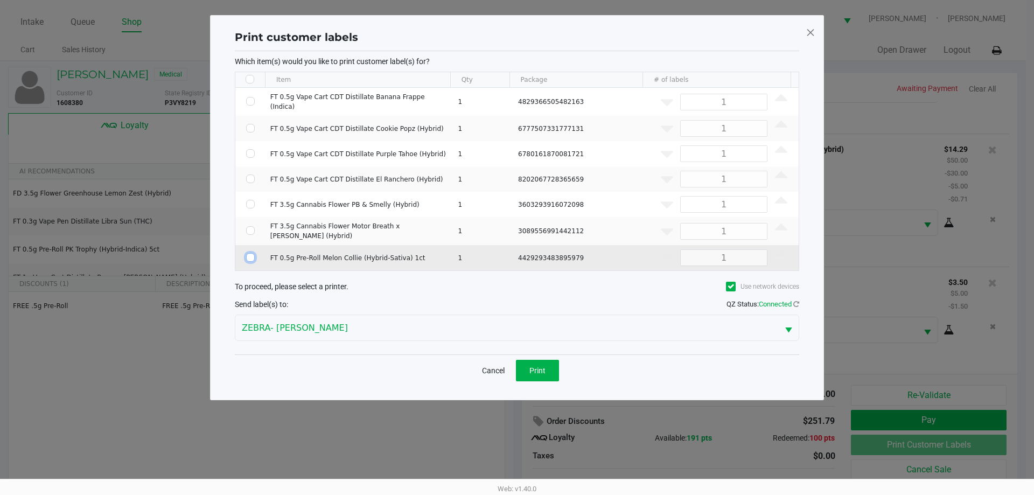
click at [250, 253] on input "Select Row" at bounding box center [250, 257] width 9 height 9
checkbox input "true"
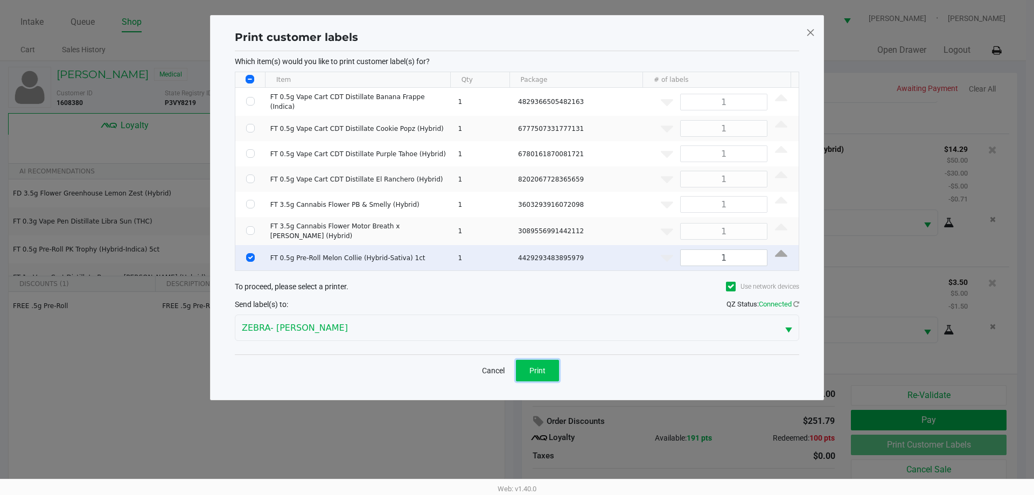
click at [525, 361] on button "Print" at bounding box center [537, 371] width 43 height 22
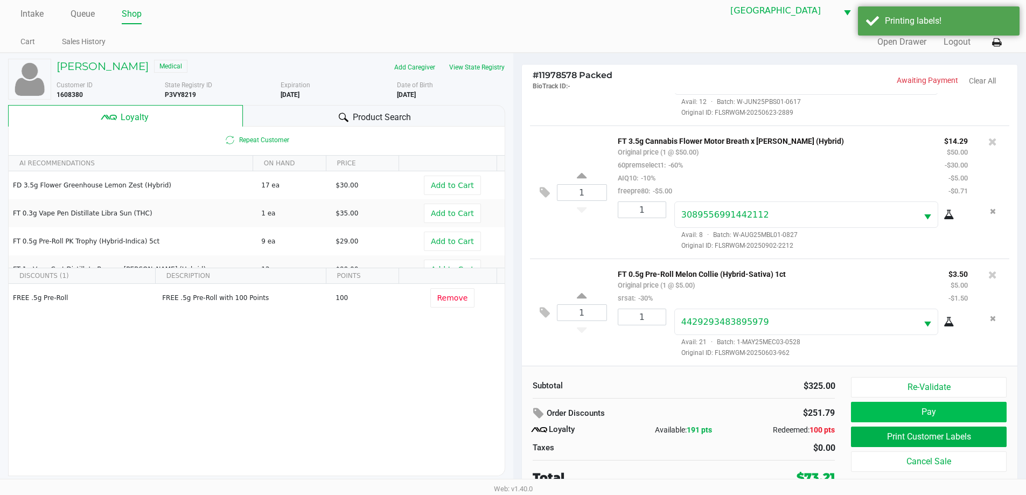
scroll to position [11, 0]
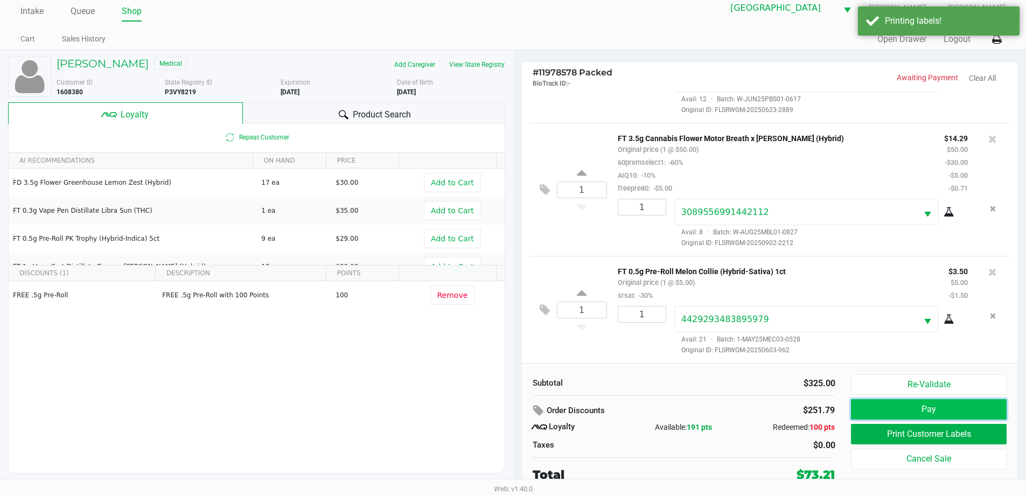
click at [941, 407] on button "Pay" at bounding box center [928, 409] width 155 height 20
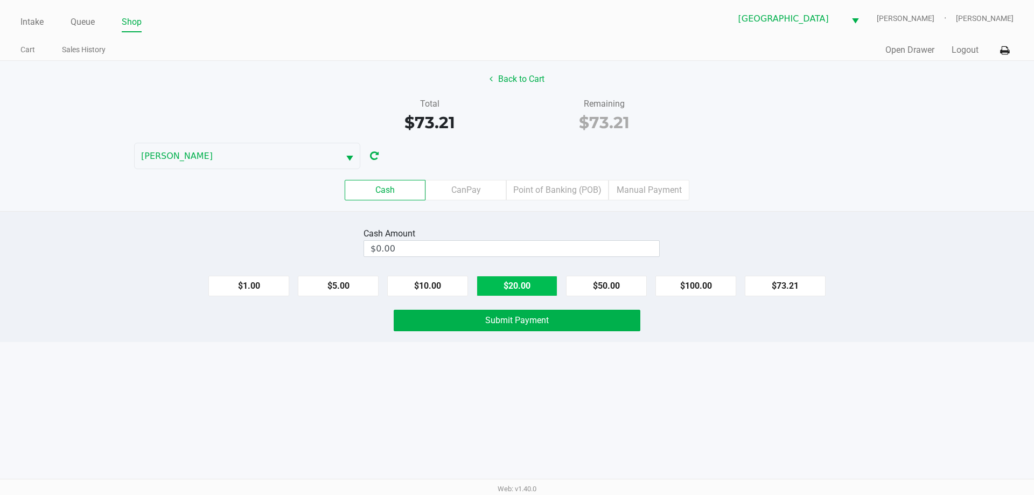
click at [488, 278] on button "$20.00" at bounding box center [517, 286] width 81 height 20
type input "$80.00"
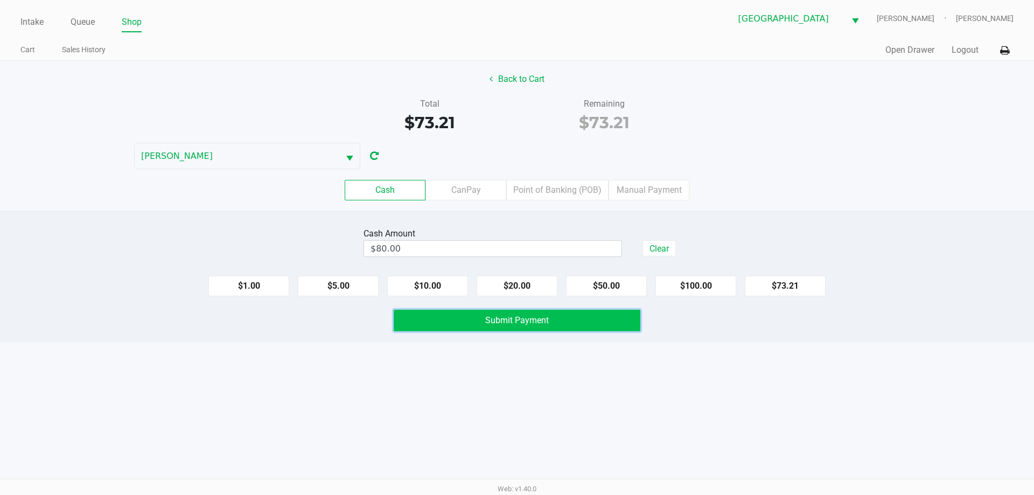
click at [491, 322] on span "Submit Payment" at bounding box center [517, 320] width 64 height 10
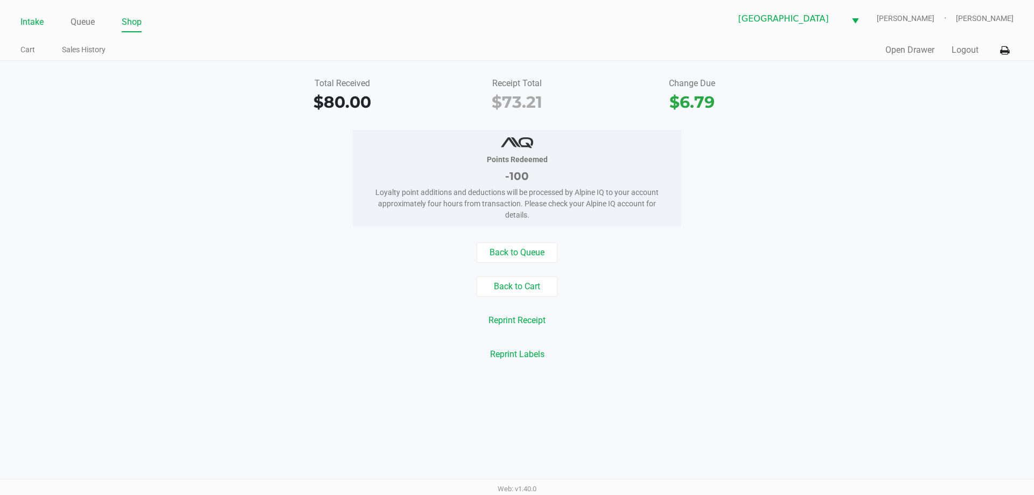
click at [31, 19] on link "Intake" at bounding box center [31, 22] width 23 height 15
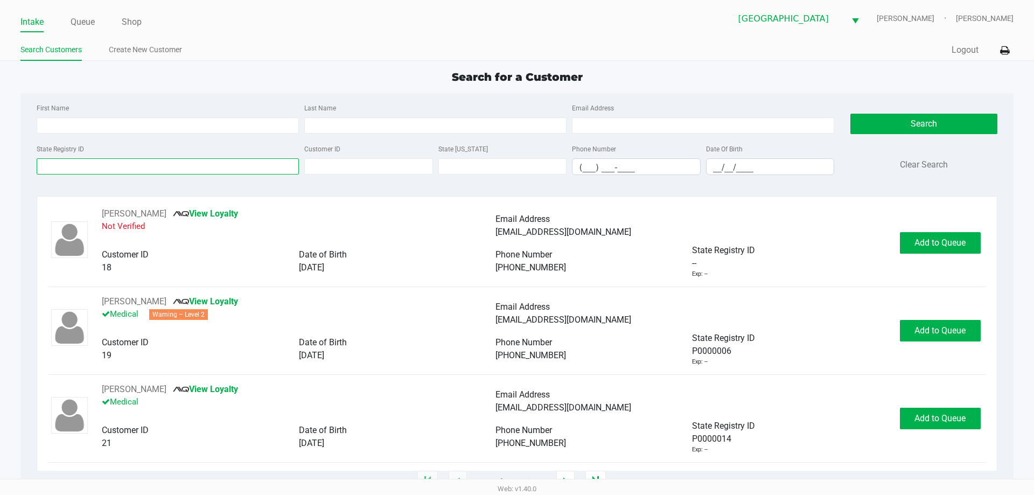
click at [176, 166] on input "State Registry ID" at bounding box center [168, 166] width 262 height 16
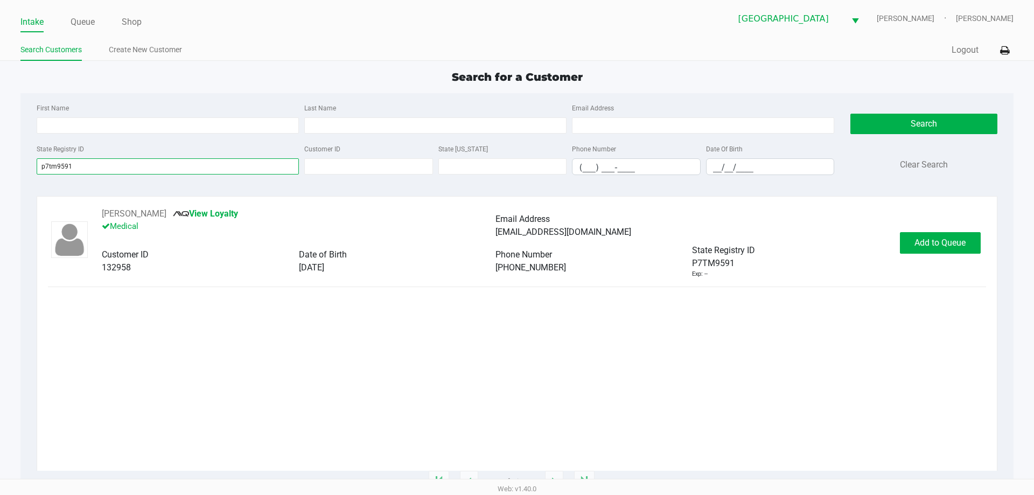
type input "p7tm9591"
click at [926, 245] on span "Add to Queue" at bounding box center [939, 242] width 51 height 10
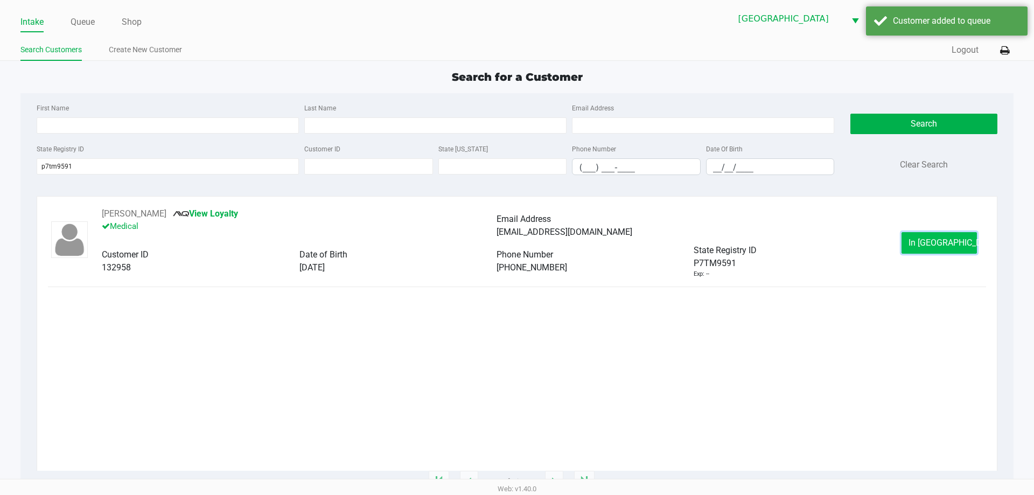
click at [916, 239] on button "In Queue" at bounding box center [939, 243] width 75 height 22
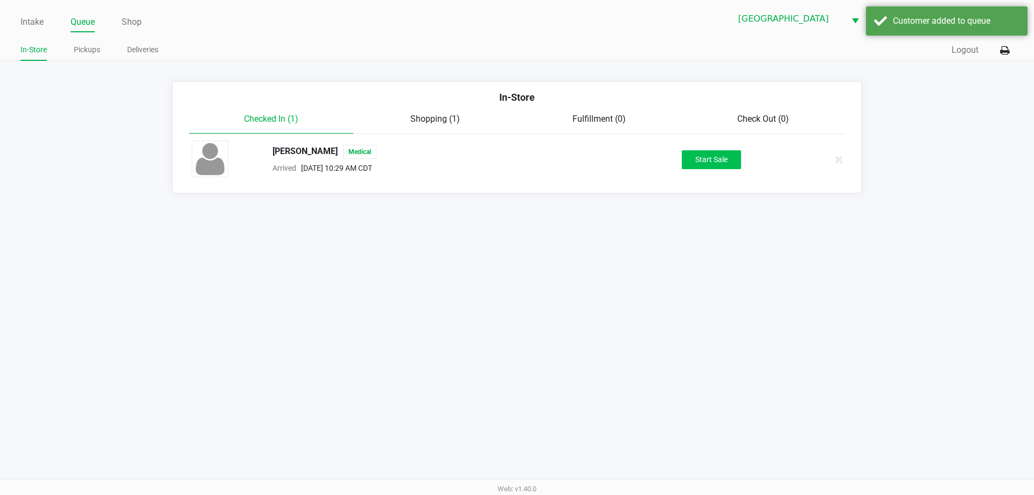
click at [717, 153] on button "Start Sale" at bounding box center [711, 159] width 59 height 19
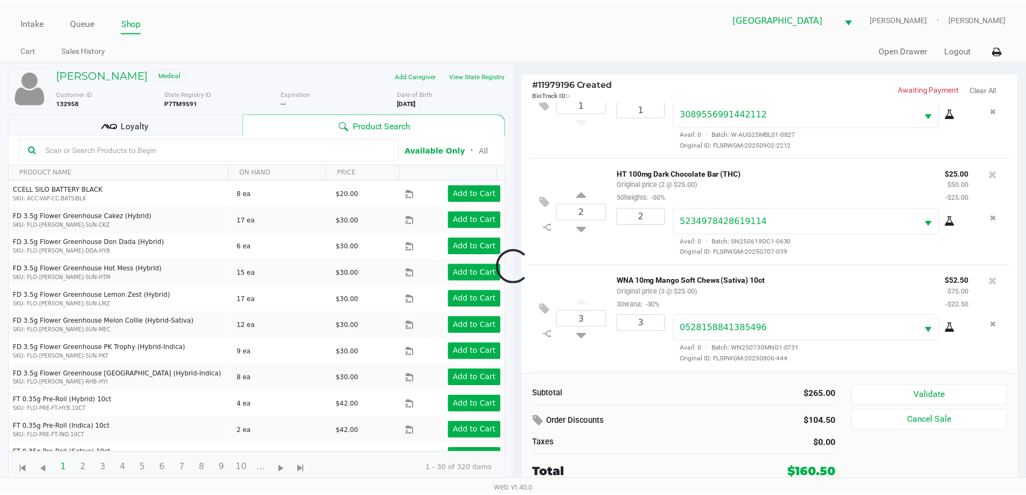
scroll to position [266, 0]
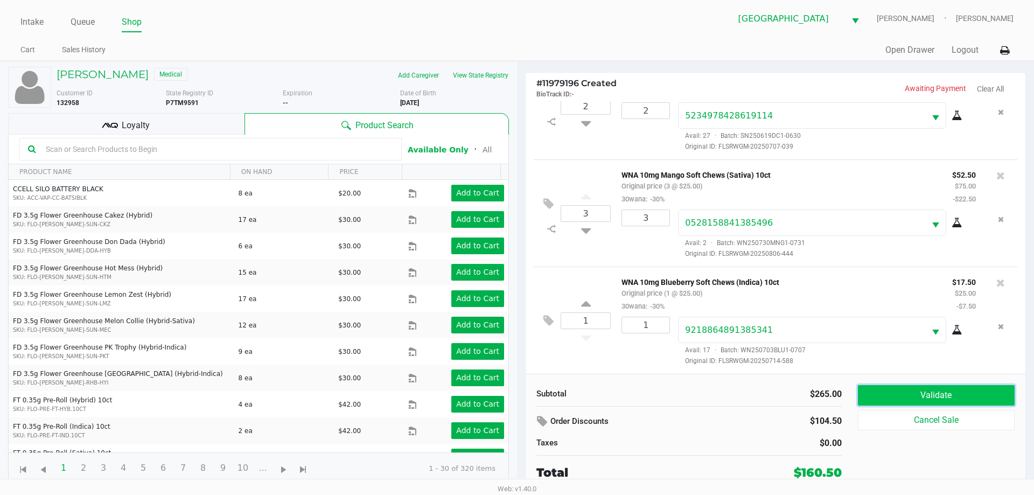
click at [968, 393] on button "Validate" at bounding box center [936, 395] width 157 height 20
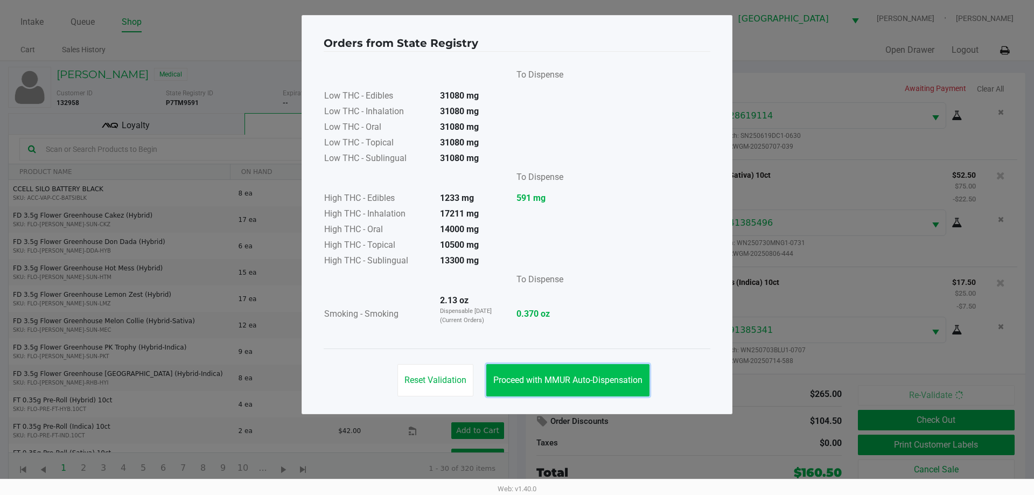
click at [539, 384] on span "Proceed with MMUR Auto-Dispensation" at bounding box center [567, 380] width 149 height 10
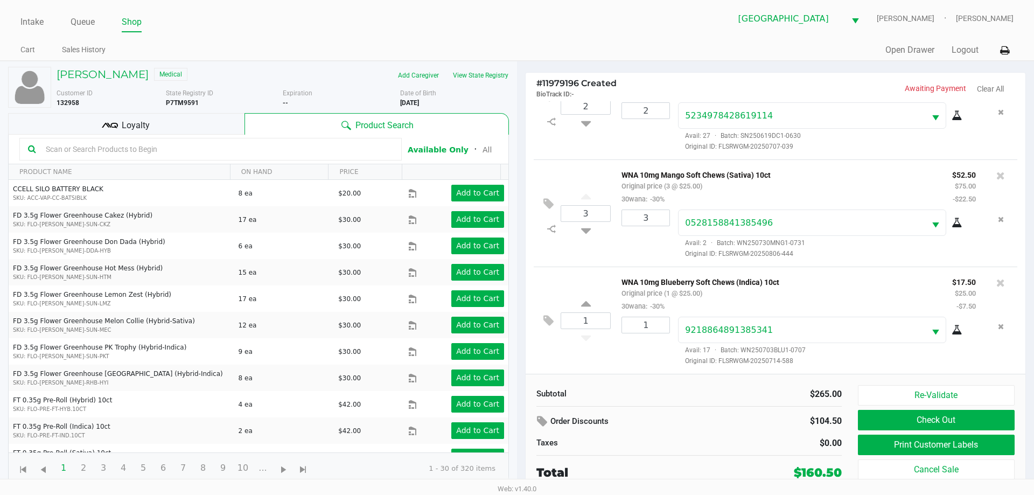
click at [164, 128] on div "Loyalty" at bounding box center [126, 124] width 236 height 22
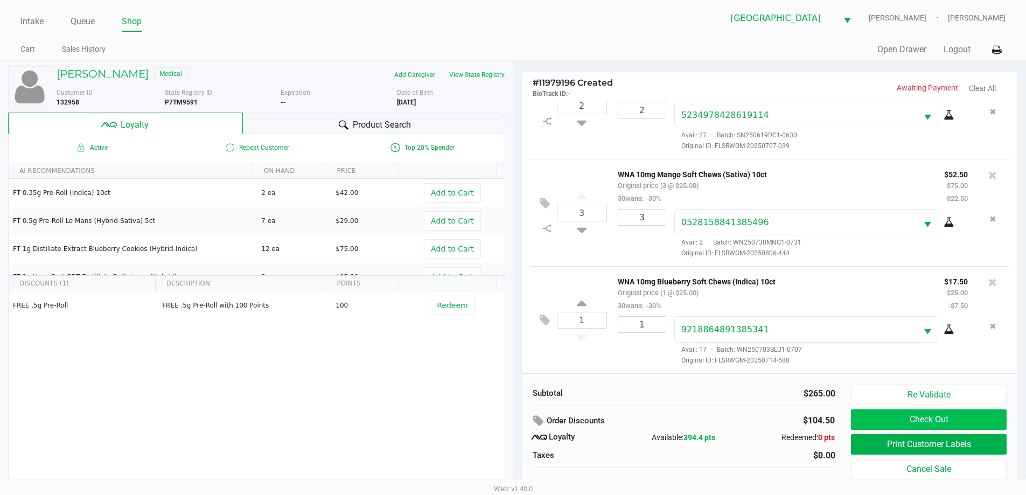
scroll to position [11, 0]
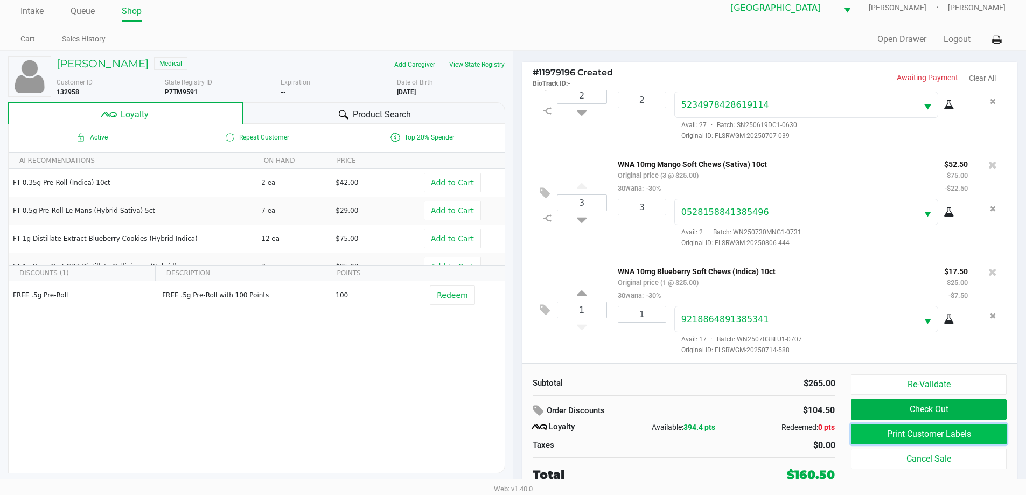
click at [940, 431] on button "Print Customer Labels" at bounding box center [928, 434] width 155 height 20
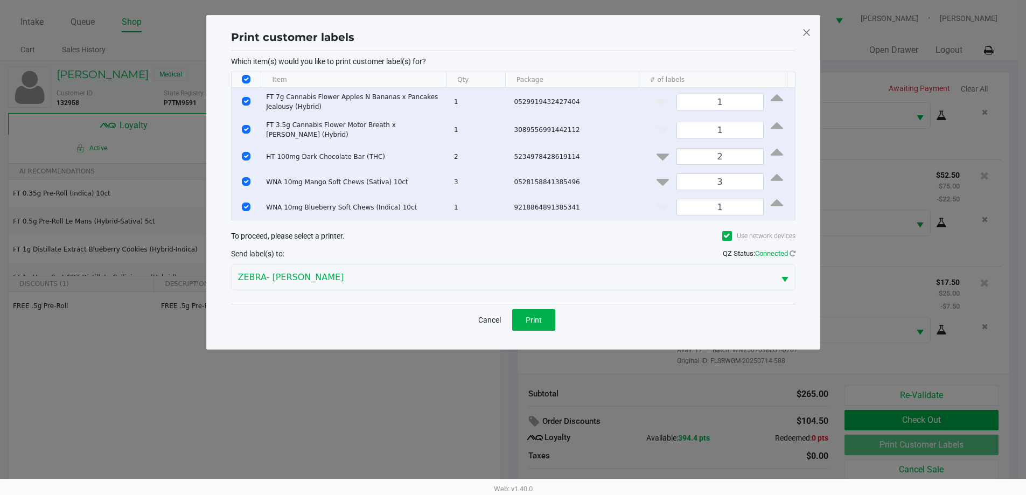
scroll to position [0, 0]
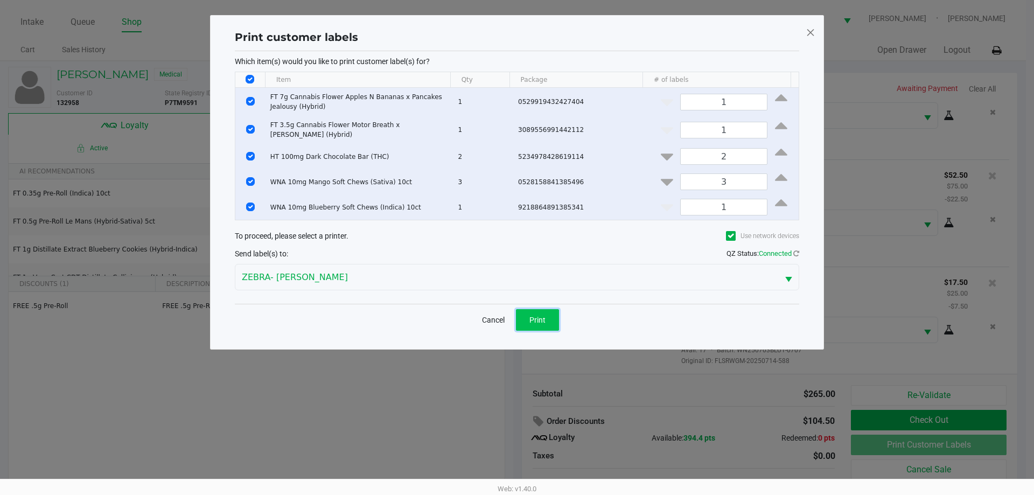
click at [555, 321] on button "Print" at bounding box center [537, 320] width 43 height 22
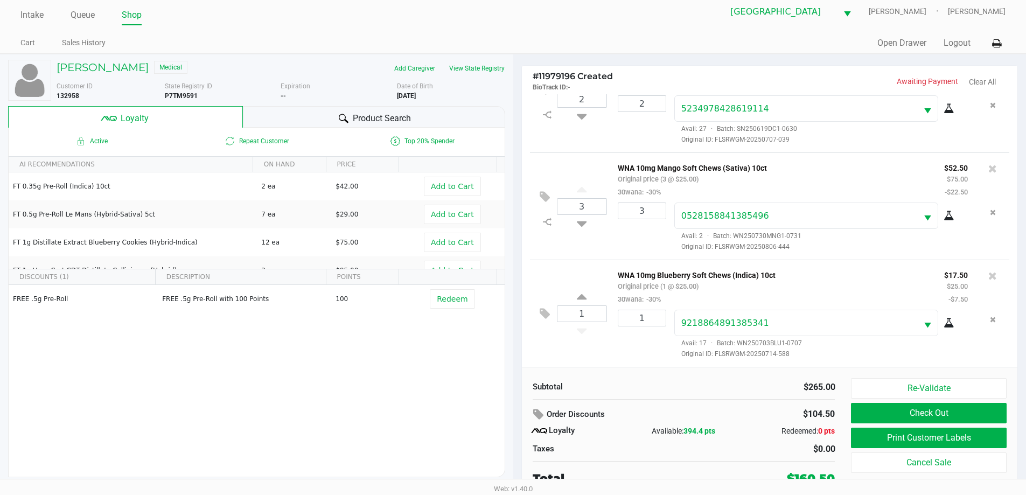
scroll to position [11, 0]
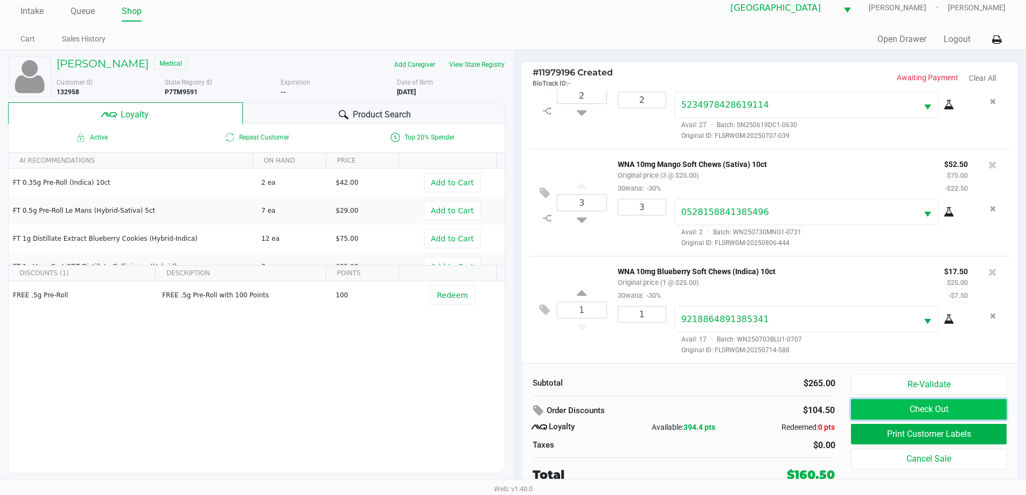
click at [897, 413] on button "Check Out" at bounding box center [928, 409] width 155 height 20
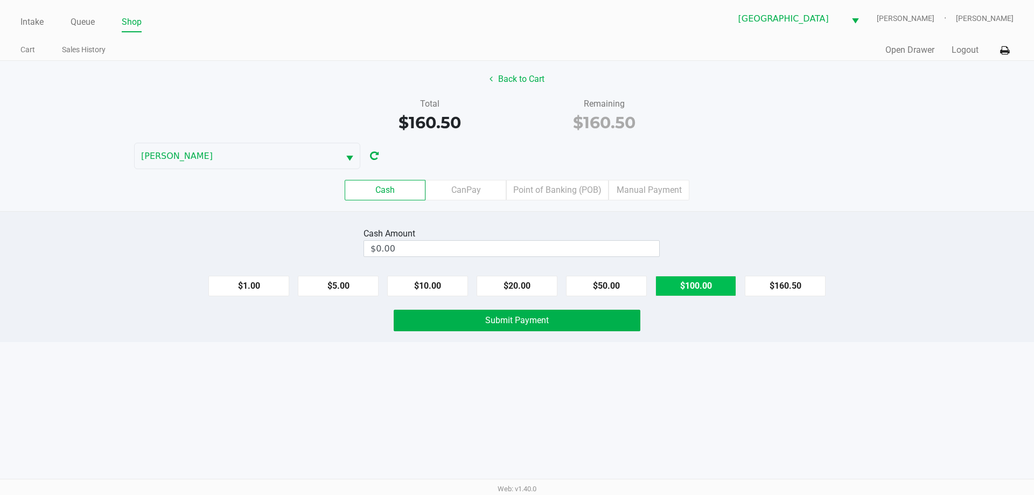
click at [685, 290] on button "$100.00" at bounding box center [695, 286] width 81 height 20
type input "$200.00"
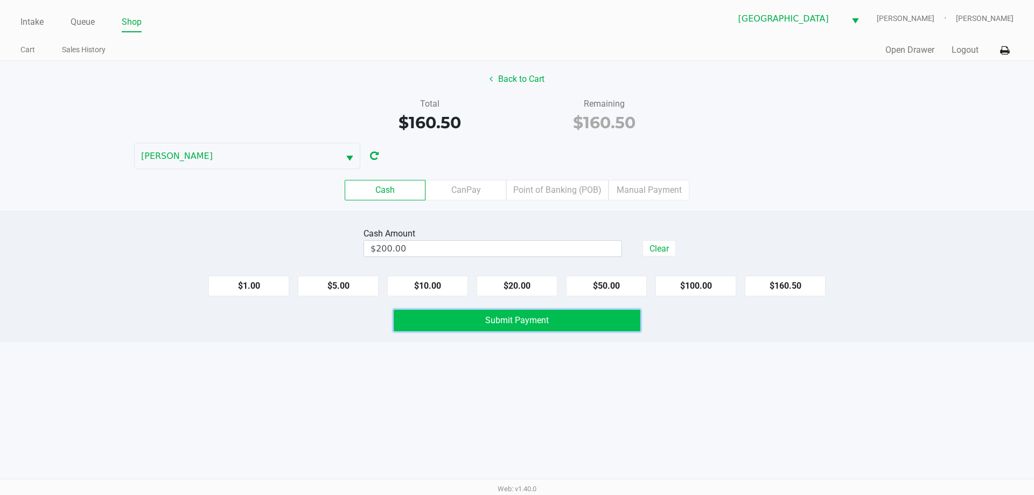
click at [586, 323] on button "Submit Payment" at bounding box center [517, 321] width 247 height 22
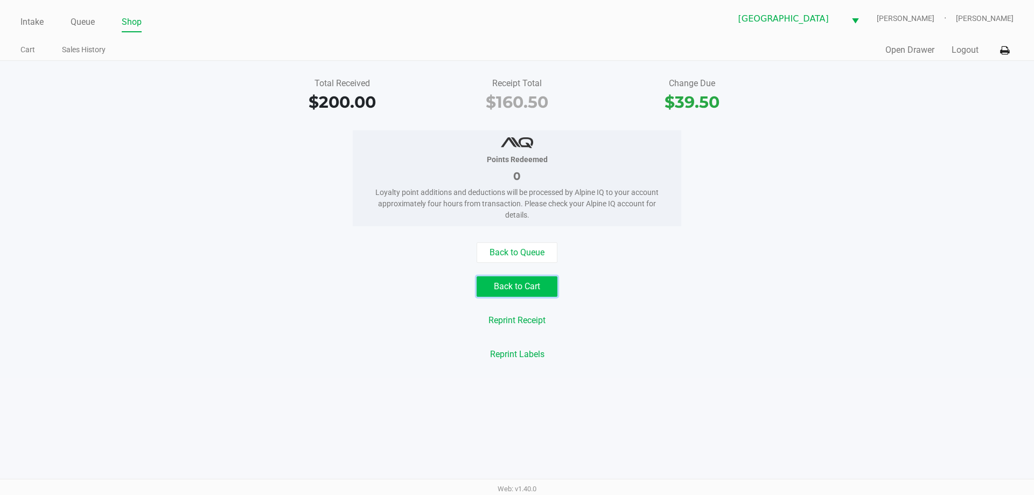
click at [520, 292] on button "Back to Cart" at bounding box center [517, 286] width 81 height 20
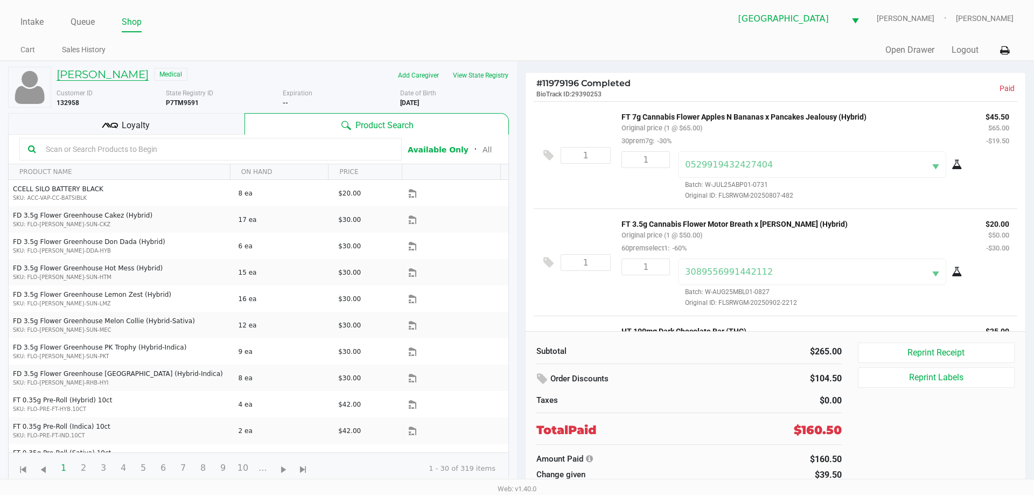
click at [101, 75] on h5 "JOHN PRYEL" at bounding box center [103, 74] width 92 height 13
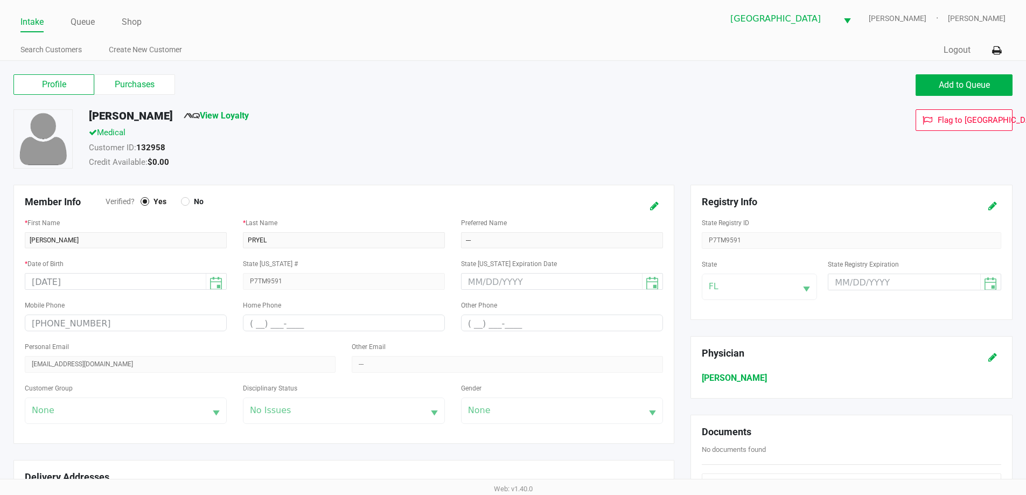
click at [966, 72] on div "Profile Purchases Add to Queue" at bounding box center [512, 91] width 1015 height 38
click at [966, 93] on button "Add to Queue" at bounding box center [964, 85] width 97 height 22
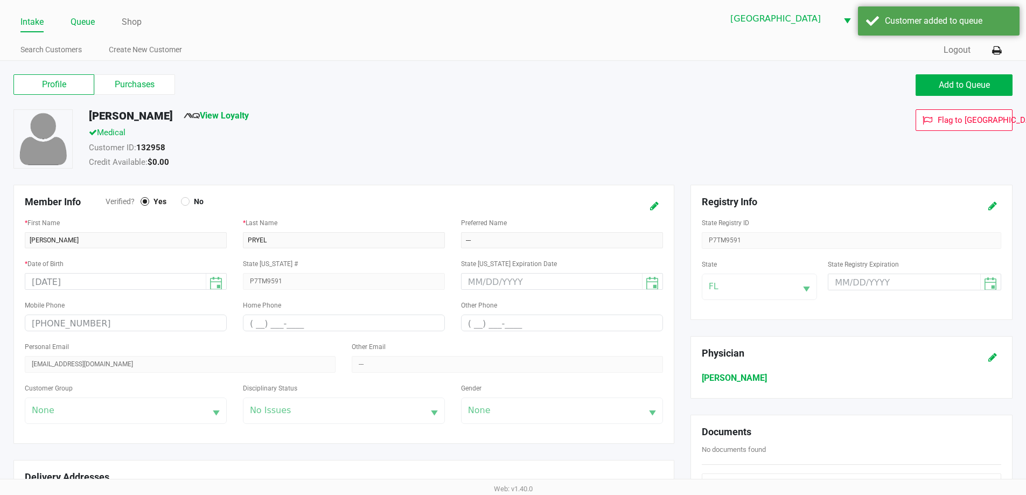
click at [87, 22] on link "Queue" at bounding box center [83, 22] width 24 height 15
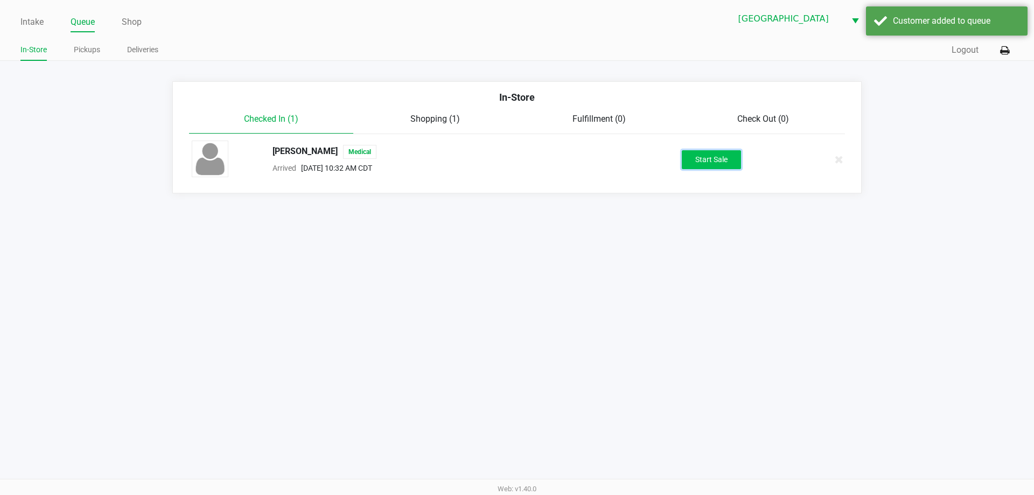
click at [728, 153] on button "Start Sale" at bounding box center [711, 159] width 59 height 19
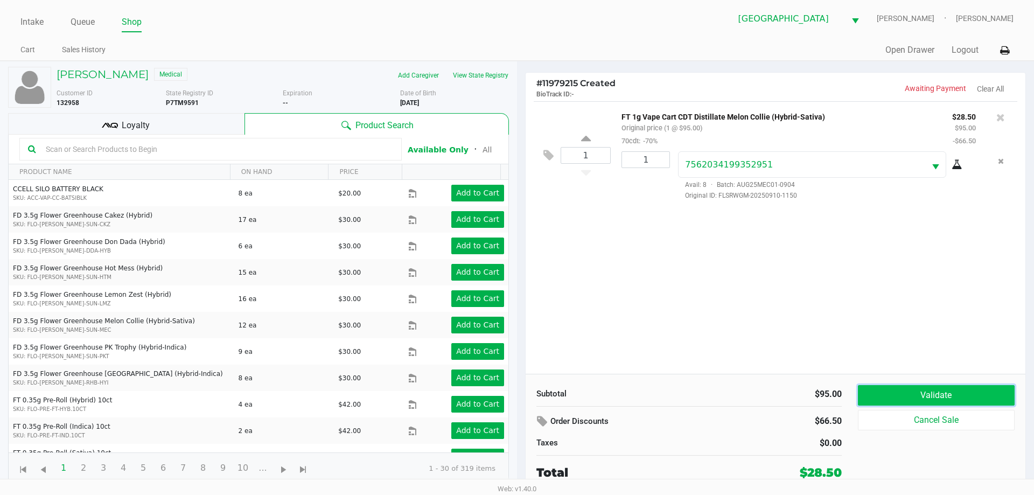
click at [888, 390] on button "Validate" at bounding box center [936, 395] width 157 height 20
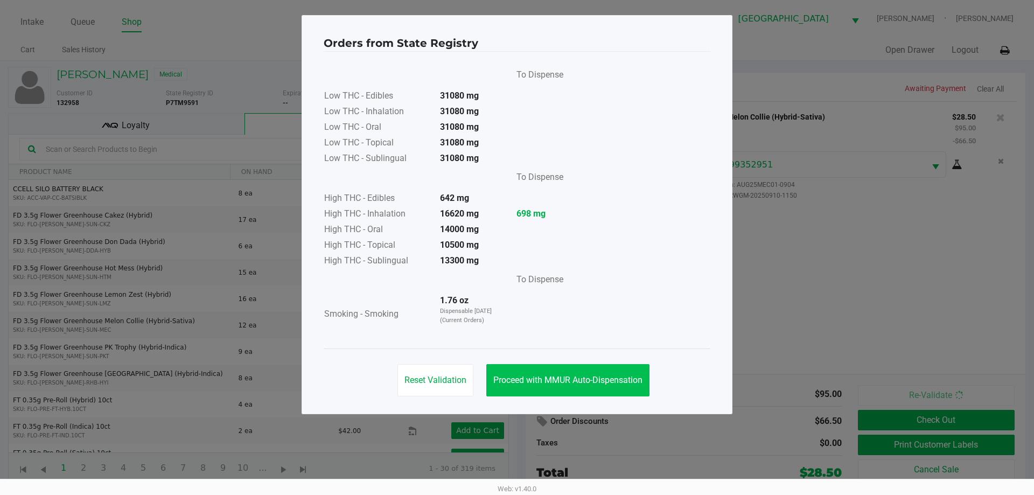
click at [596, 374] on button "Proceed with MMUR Auto-Dispensation" at bounding box center [567, 380] width 163 height 32
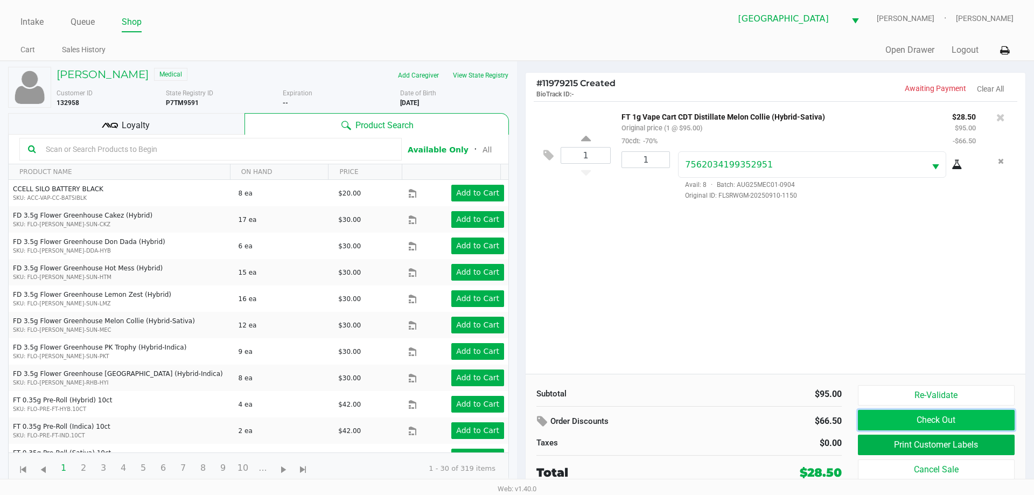
click at [947, 416] on button "Check Out" at bounding box center [936, 420] width 157 height 20
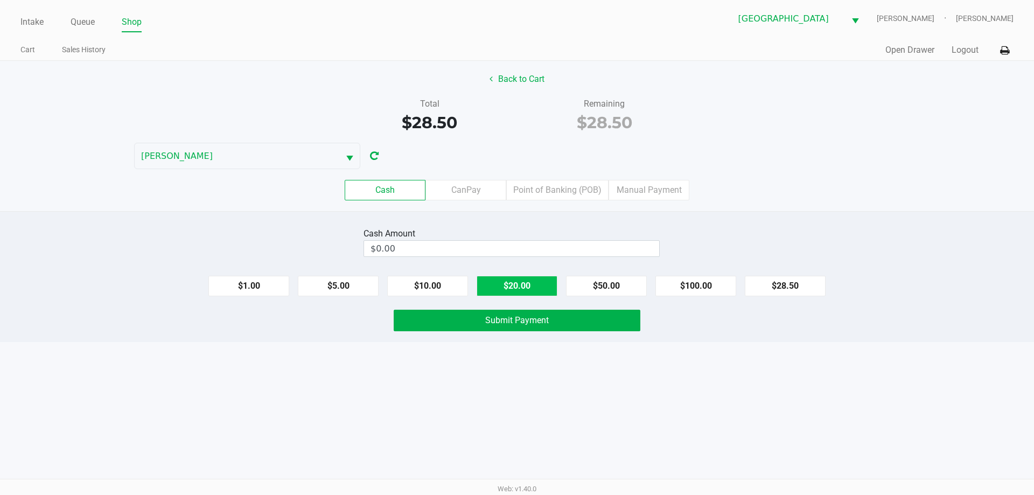
click at [505, 283] on button "$20.00" at bounding box center [517, 286] width 81 height 20
click at [438, 292] on button "$10.00" at bounding box center [427, 286] width 81 height 20
type input "$30.00"
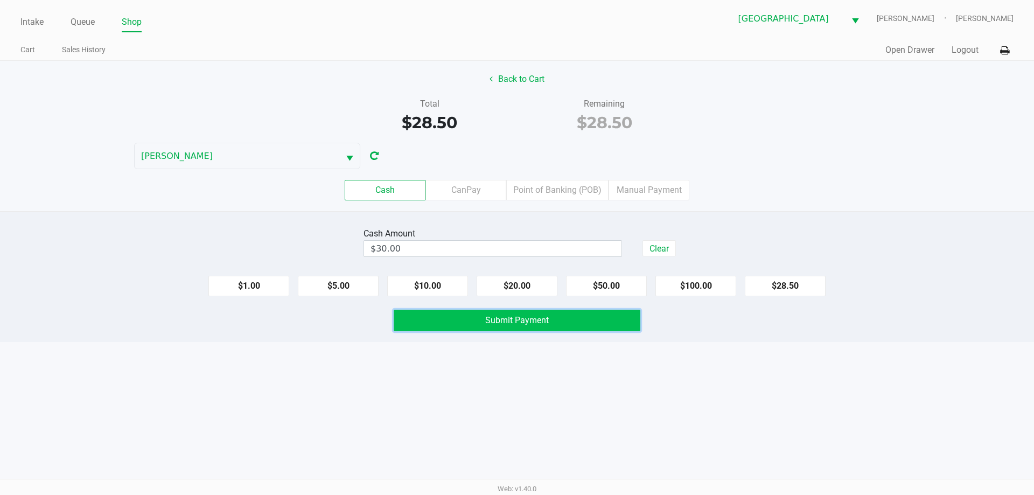
click at [467, 317] on button "Submit Payment" at bounding box center [517, 321] width 247 height 22
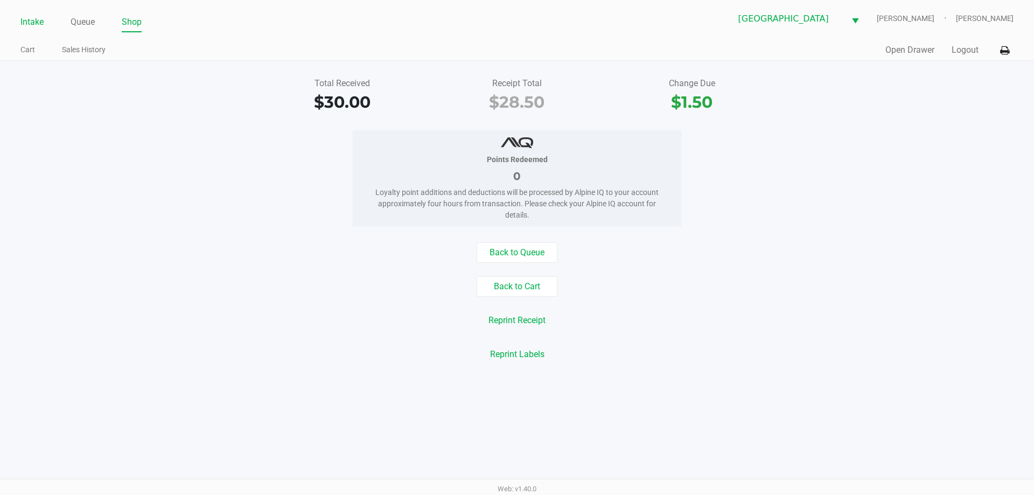
click at [20, 24] on link "Intake" at bounding box center [31, 22] width 23 height 15
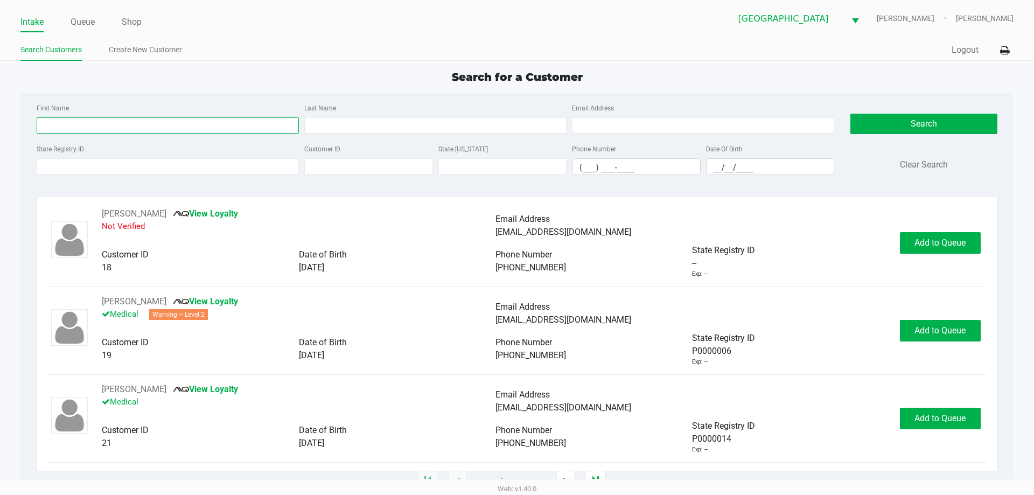
click at [218, 120] on input "First Name" at bounding box center [168, 125] width 262 height 16
type input "charles"
type input "bostwick"
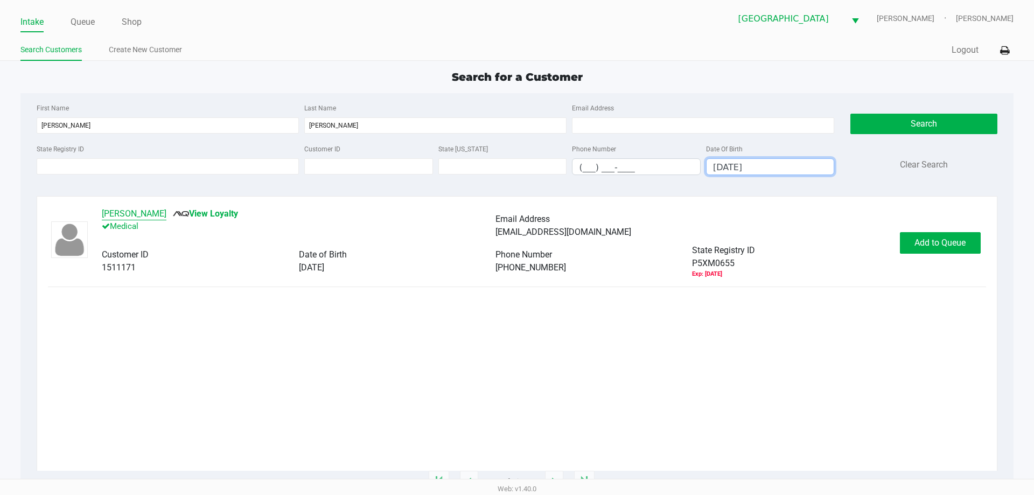
type input "06/22/1971"
click at [157, 218] on button "CHARLES BOSTWICK" at bounding box center [134, 213] width 65 height 13
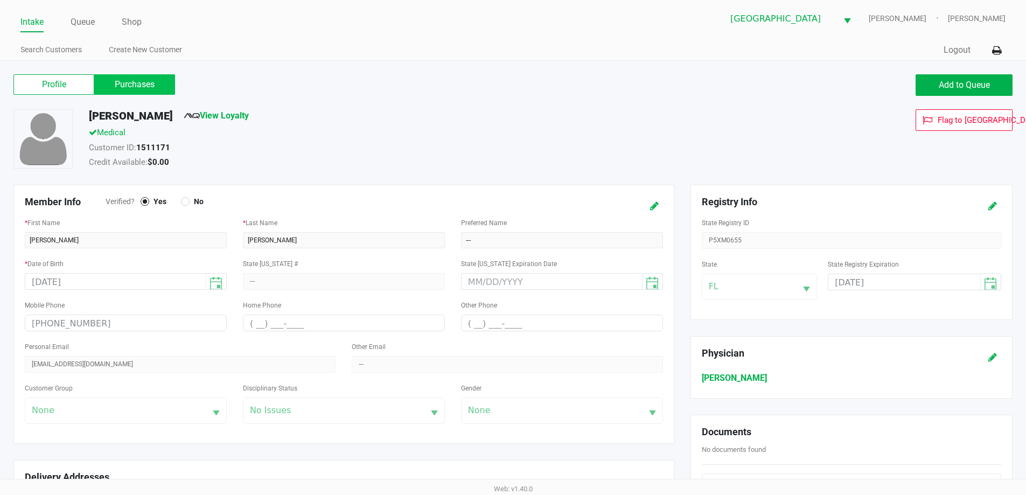
click at [144, 90] on label "Purchases" at bounding box center [134, 84] width 81 height 20
click at [0, 0] on 1 "Purchases" at bounding box center [0, 0] width 0 height 0
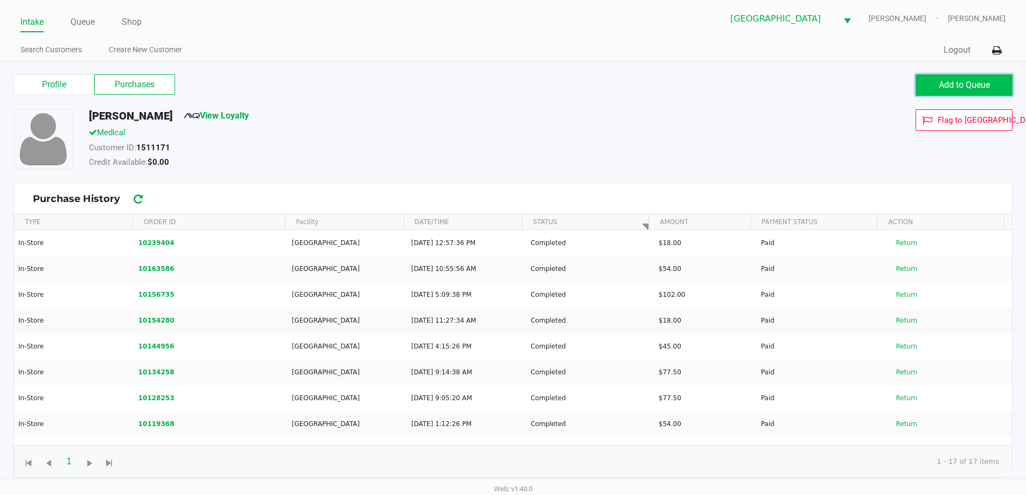
click at [937, 86] on button "Add to Queue" at bounding box center [964, 85] width 97 height 22
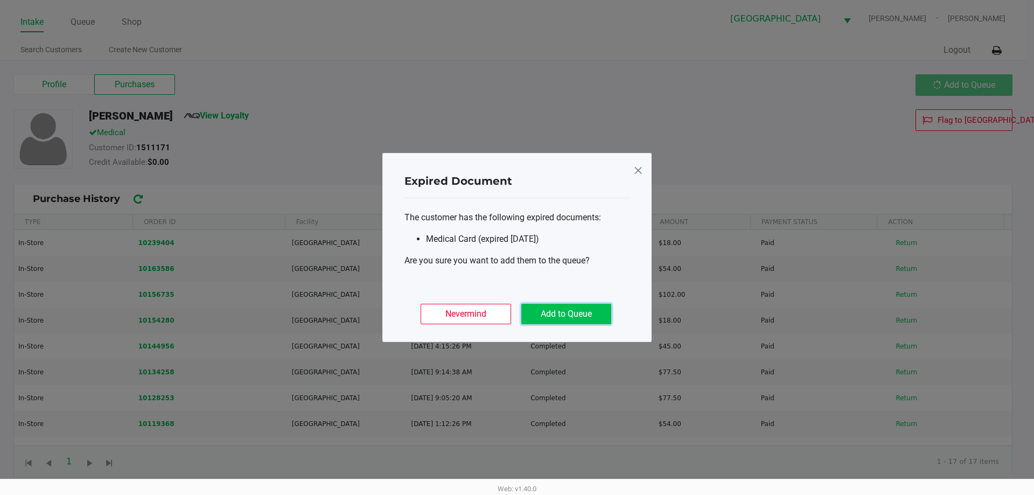
click at [548, 316] on button "Add to Queue" at bounding box center [566, 314] width 90 height 20
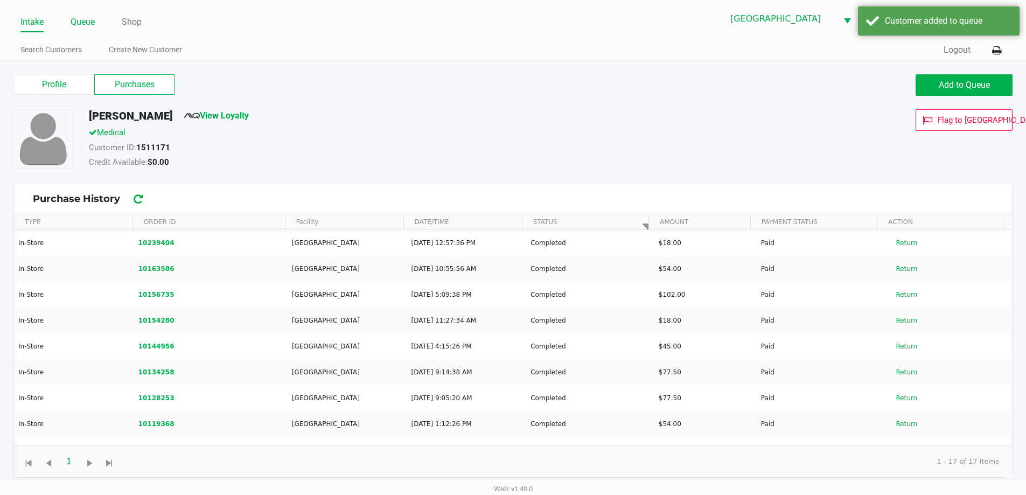
click at [90, 20] on link "Queue" at bounding box center [83, 22] width 24 height 15
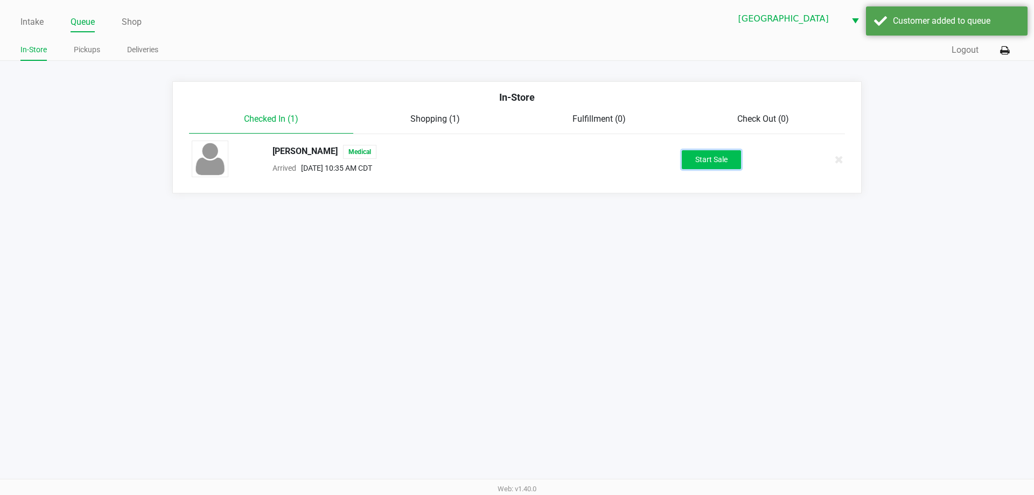
click at [711, 157] on button "Start Sale" at bounding box center [711, 159] width 59 height 19
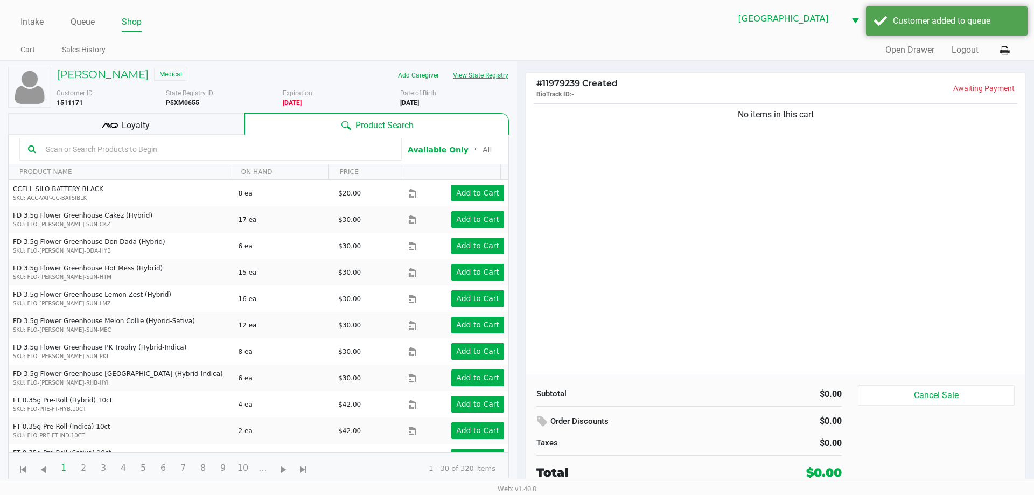
click at [490, 82] on button "View State Registry" at bounding box center [477, 75] width 63 height 17
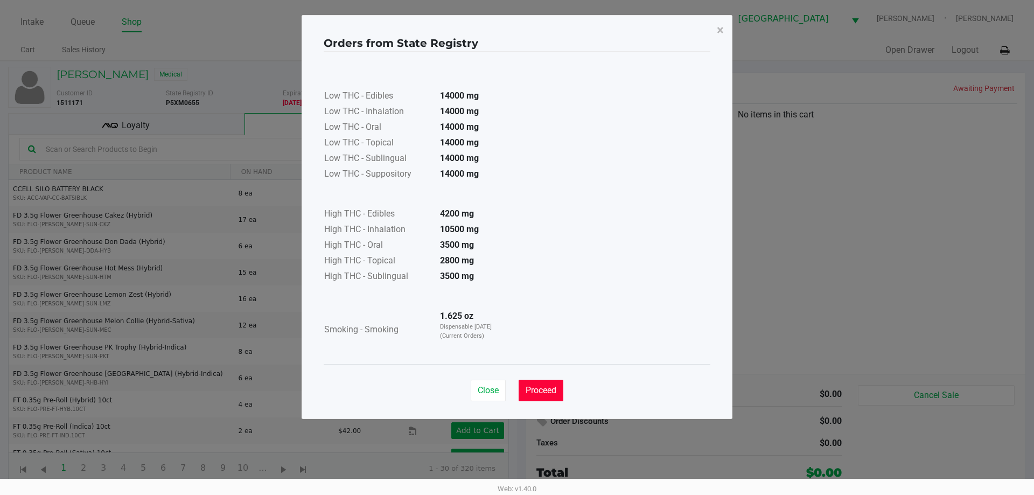
click at [553, 394] on span "Proceed" at bounding box center [541, 390] width 31 height 10
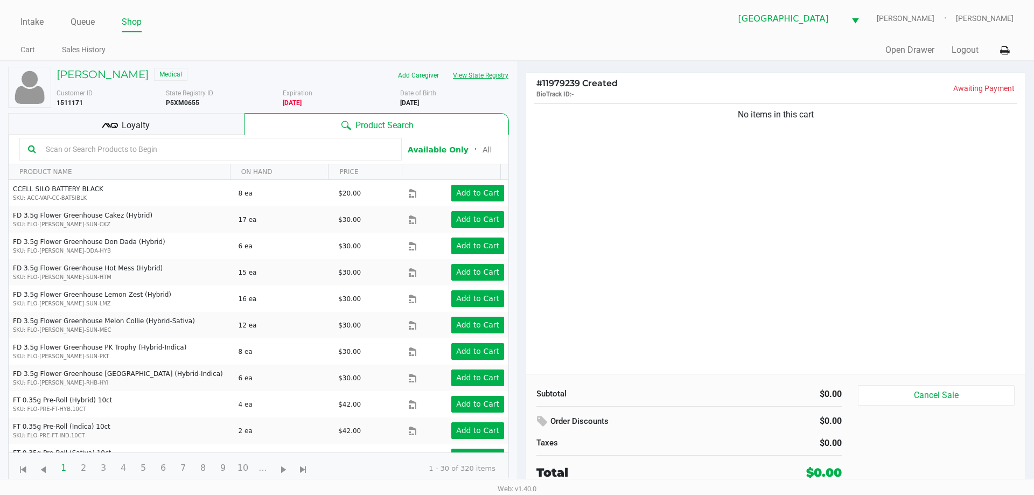
click at [446, 67] on button "View State Registry" at bounding box center [477, 75] width 63 height 17
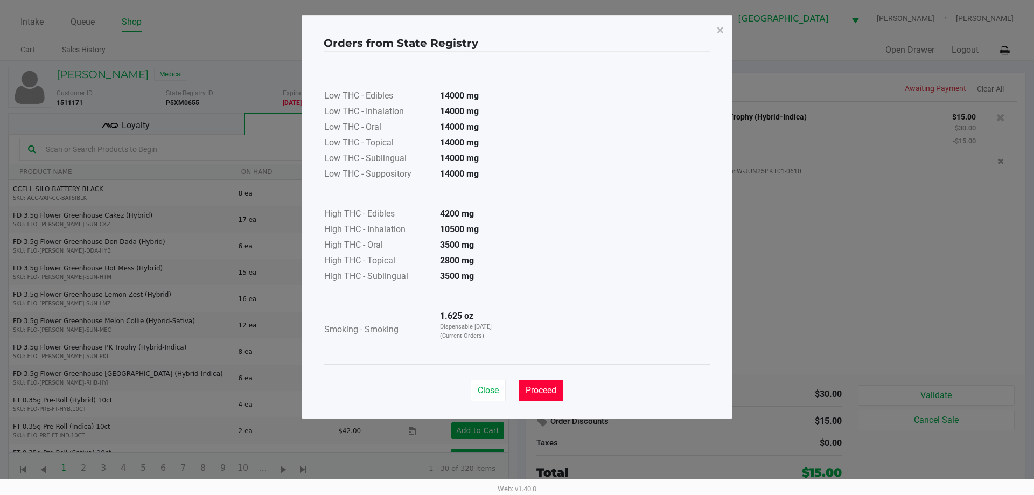
click at [536, 381] on button "Proceed" at bounding box center [541, 391] width 45 height 22
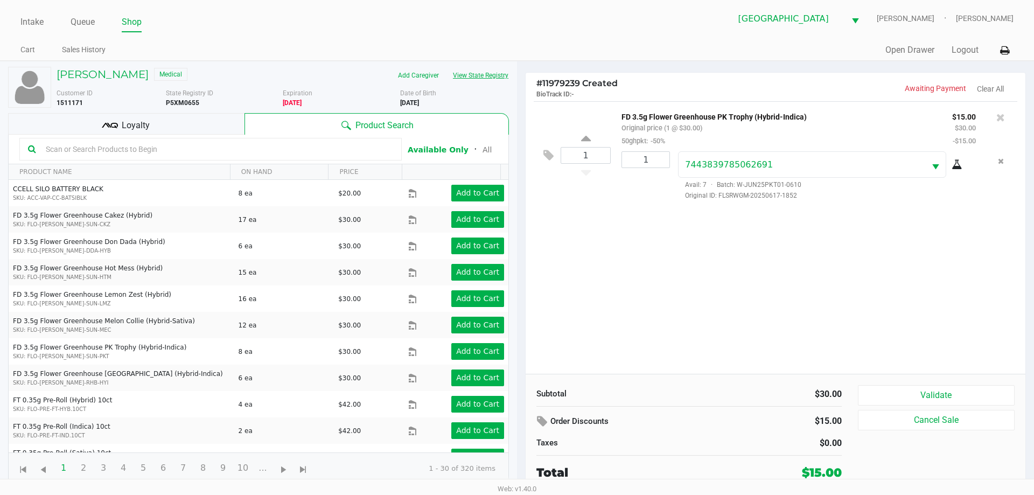
click at [446, 67] on button "View State Registry" at bounding box center [477, 75] width 63 height 17
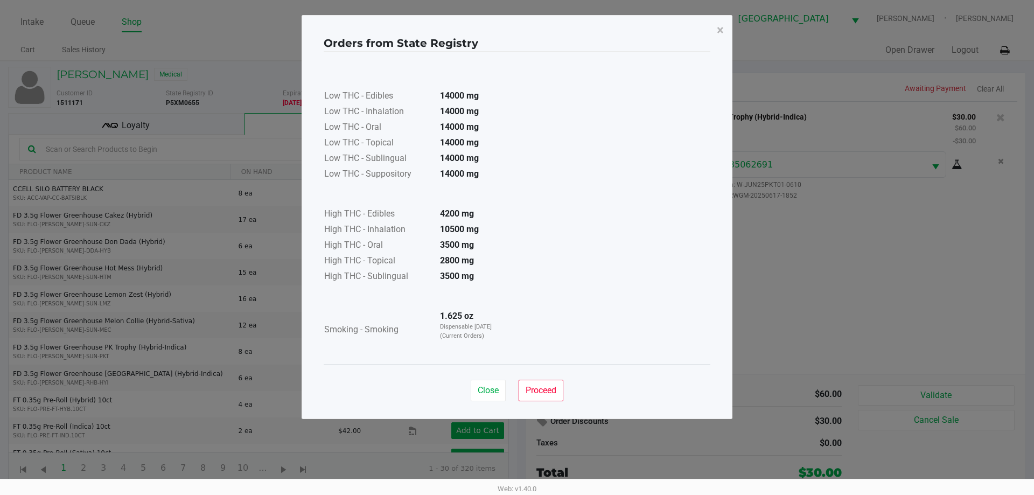
click at [533, 375] on div "Close Proceed" at bounding box center [517, 386] width 387 height 44
click at [539, 378] on div "Close Proceed" at bounding box center [517, 386] width 387 height 44
click at [546, 385] on span "Proceed" at bounding box center [541, 390] width 31 height 10
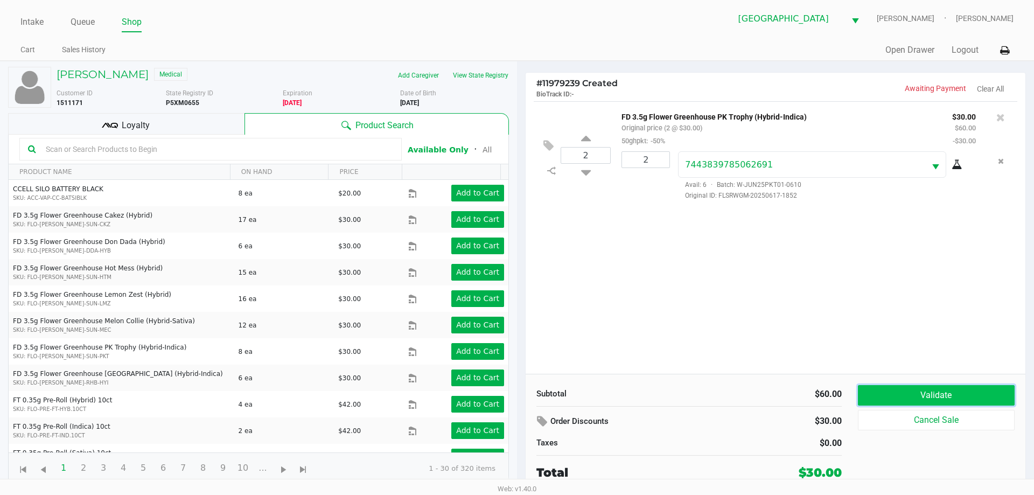
click at [938, 392] on button "Validate" at bounding box center [936, 395] width 157 height 20
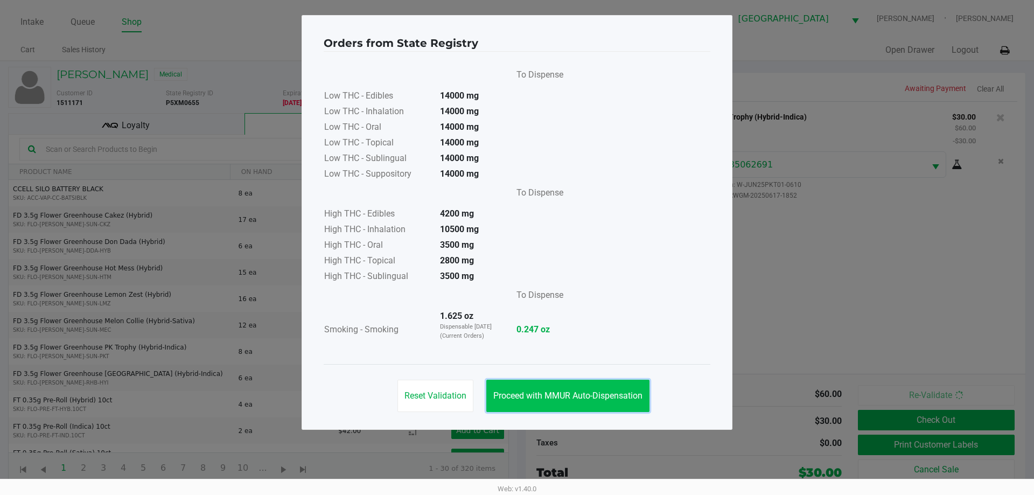
click at [556, 388] on button "Proceed with MMUR Auto-Dispensation" at bounding box center [567, 396] width 163 height 32
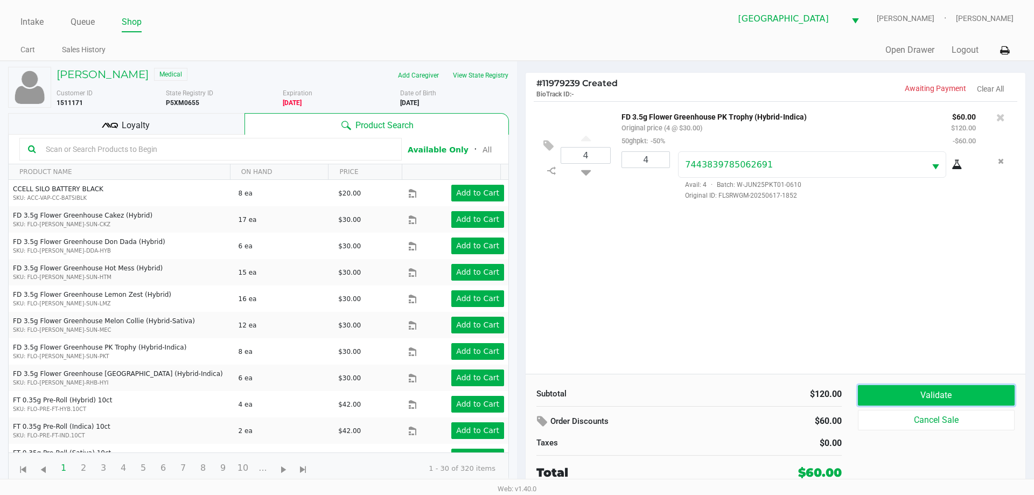
click at [896, 401] on button "Validate" at bounding box center [936, 395] width 157 height 20
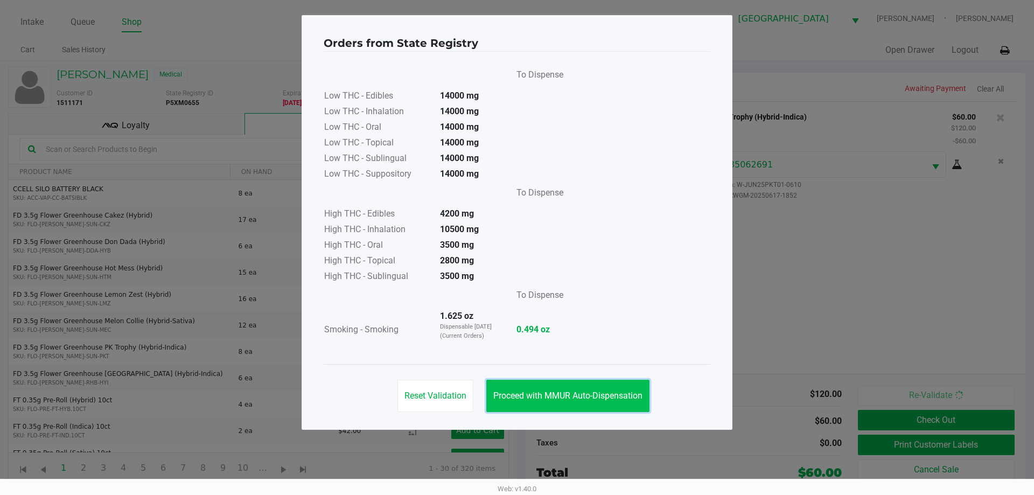
click at [554, 397] on span "Proceed with MMUR Auto-Dispensation" at bounding box center [567, 395] width 149 height 10
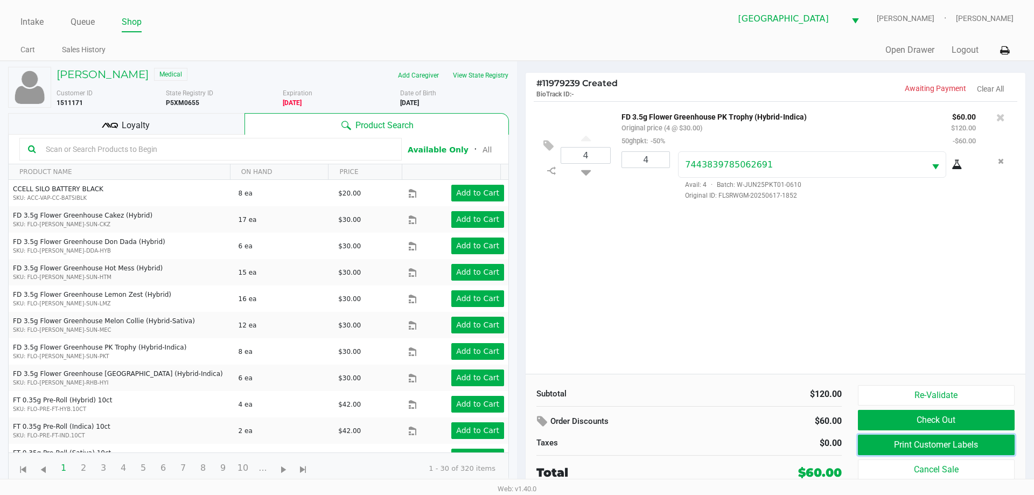
click at [911, 442] on button "Print Customer Labels" at bounding box center [936, 445] width 157 height 20
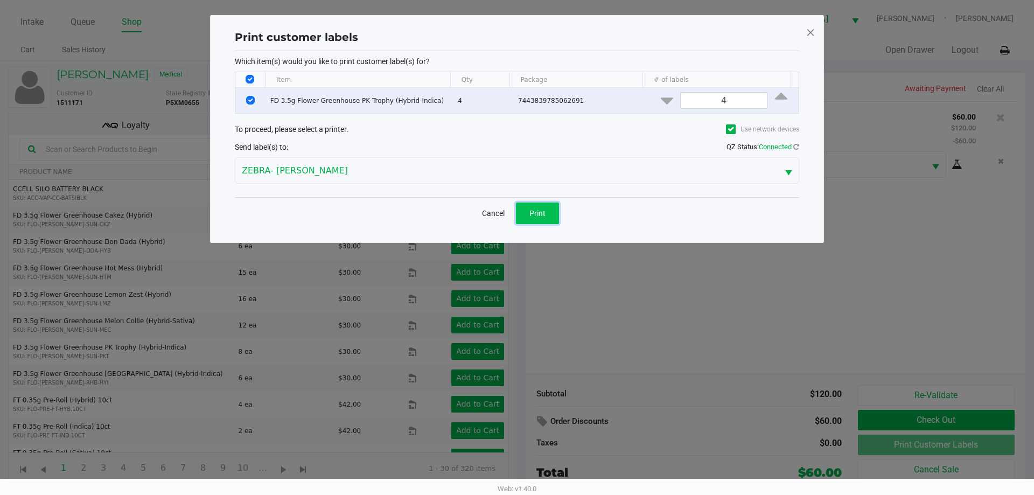
click at [535, 218] on button "Print" at bounding box center [537, 213] width 43 height 22
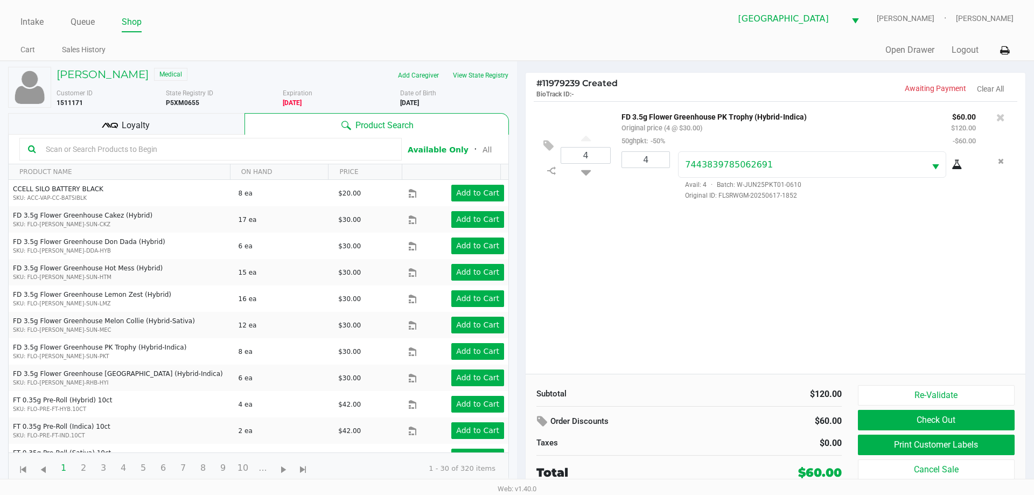
click at [925, 407] on div "Re-Validate Check Out Print Customer Labels Cancel Sale" at bounding box center [940, 433] width 165 height 96
click at [925, 418] on button "Check Out" at bounding box center [936, 420] width 157 height 20
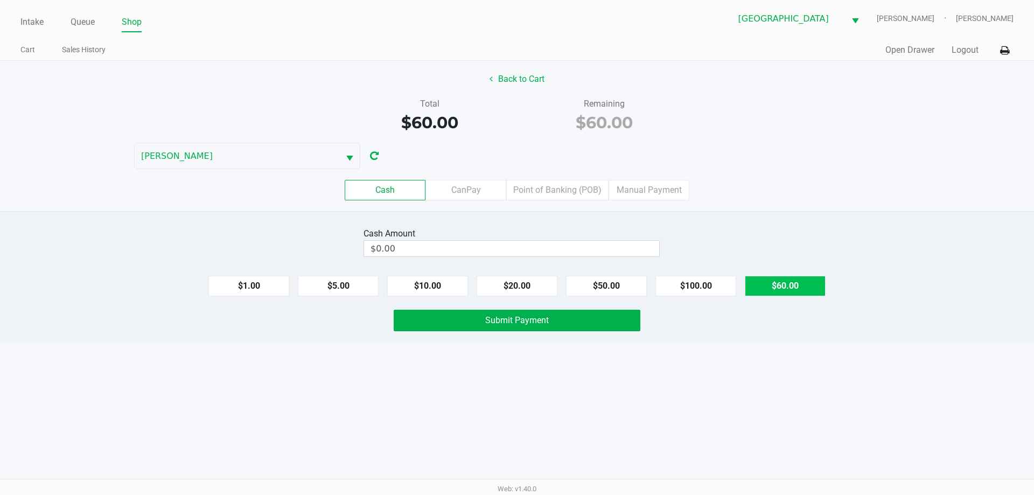
click at [748, 289] on button "$60.00" at bounding box center [785, 286] width 81 height 20
type input "$60.00"
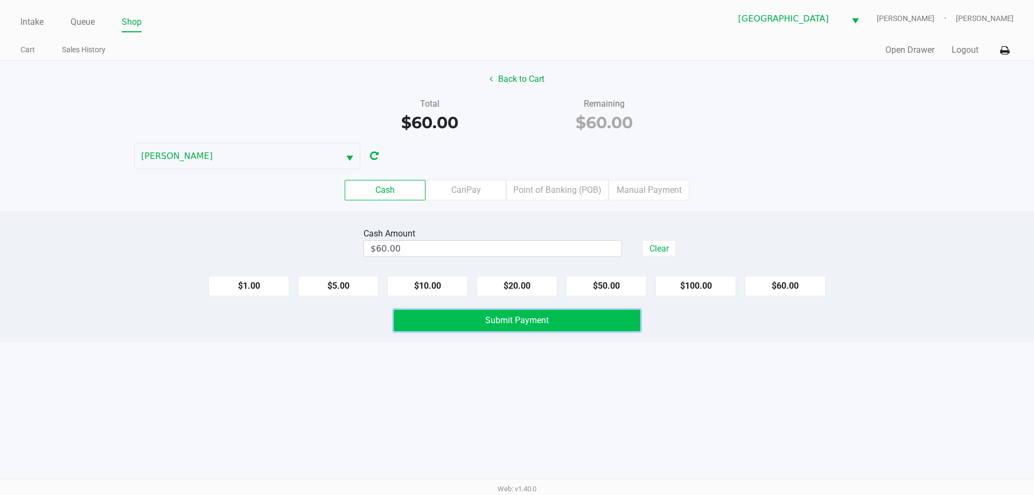
click at [616, 317] on button "Submit Payment" at bounding box center [517, 321] width 247 height 22
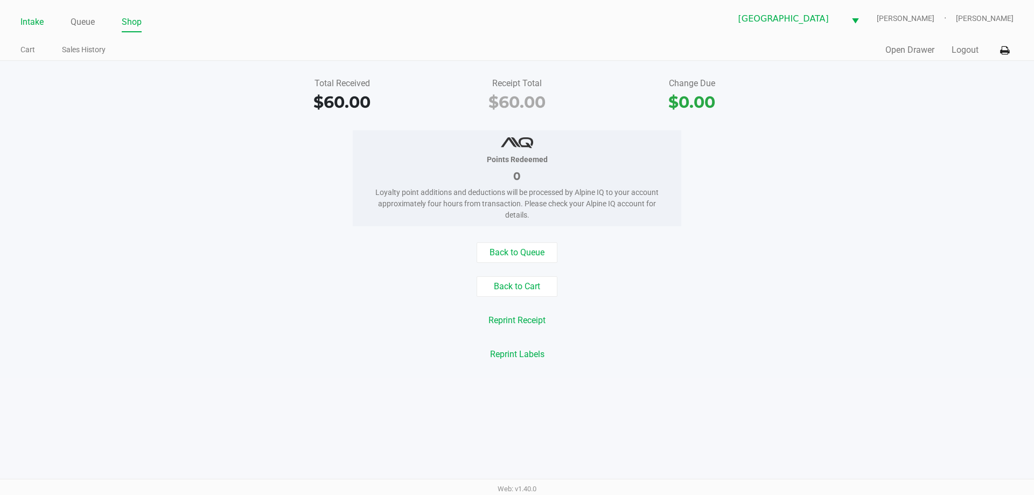
click at [27, 22] on link "Intake" at bounding box center [31, 22] width 23 height 15
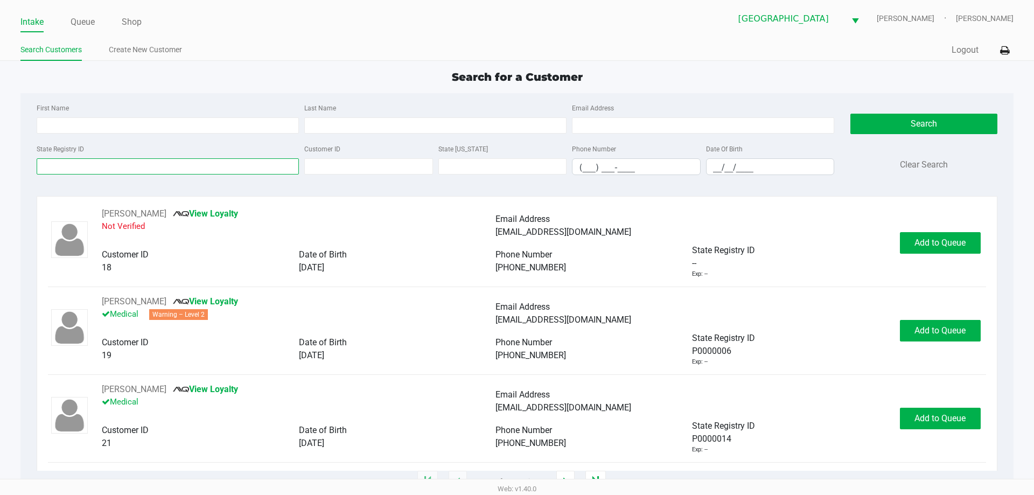
click at [76, 166] on input "State Registry ID" at bounding box center [168, 166] width 262 height 16
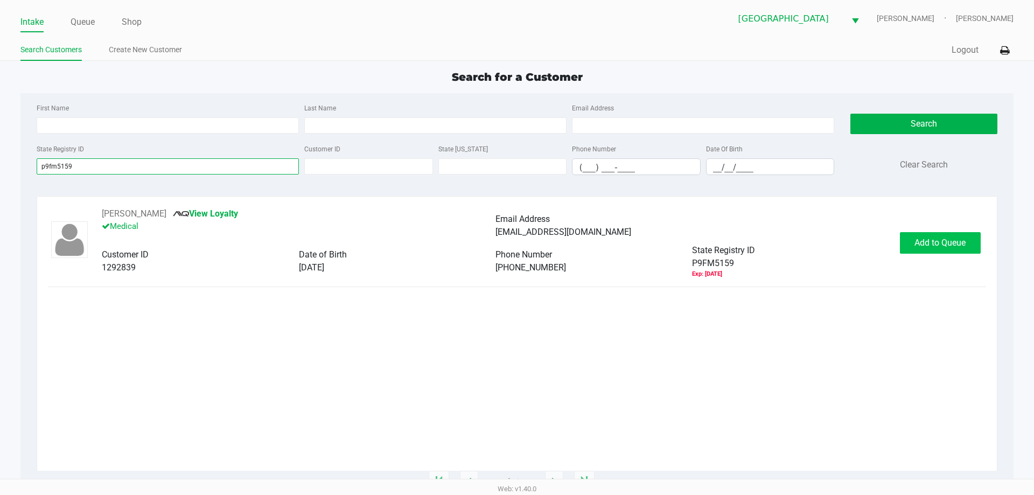
type input "p9fm5159"
click at [952, 242] on span "Add to Queue" at bounding box center [939, 242] width 51 height 10
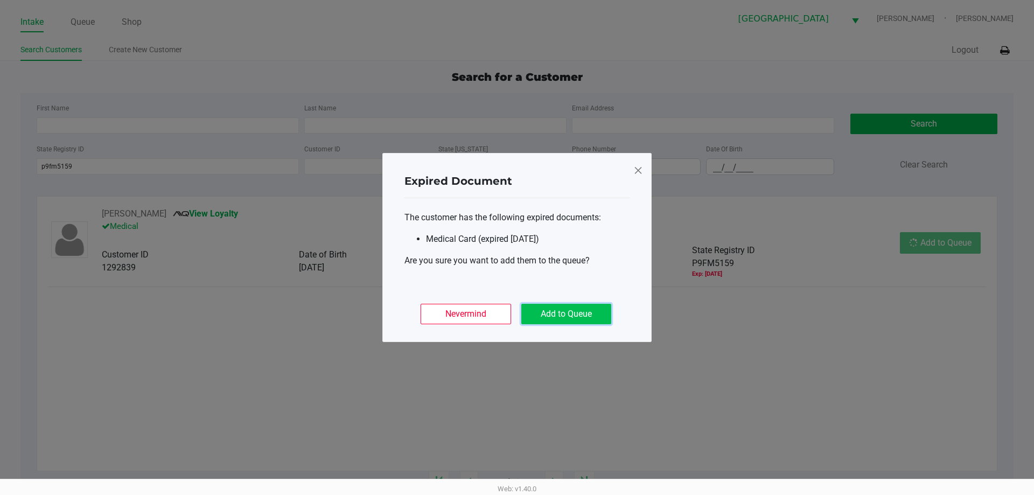
click at [550, 312] on button "Add to Queue" at bounding box center [566, 314] width 90 height 20
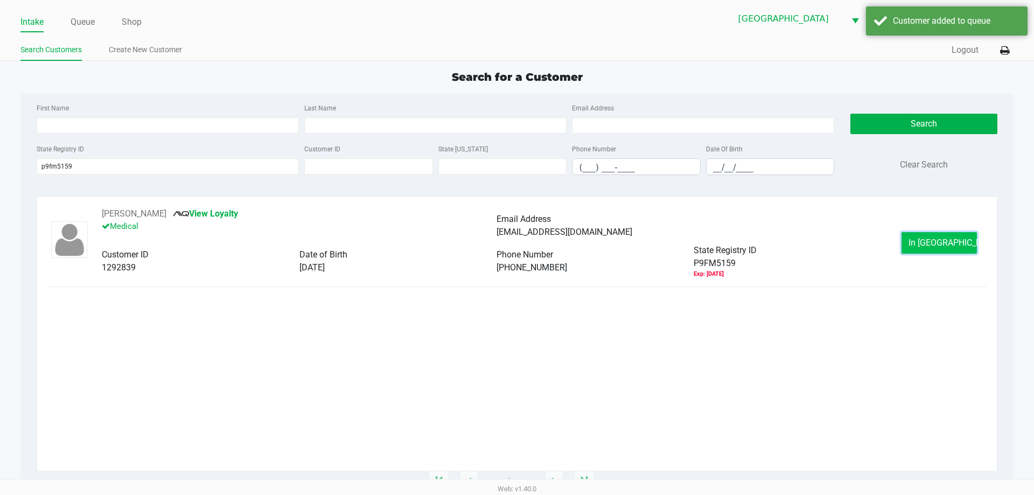
click at [905, 243] on button "In Queue" at bounding box center [939, 243] width 75 height 22
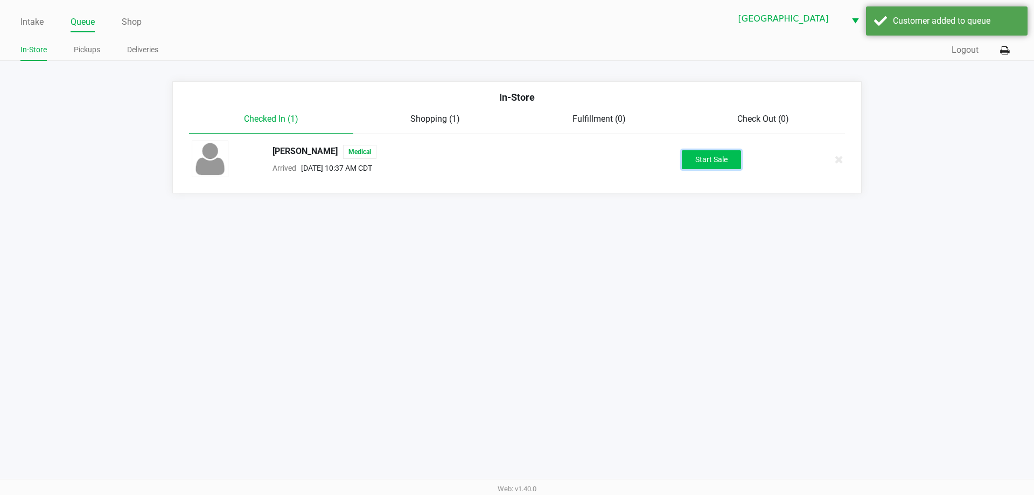
click at [732, 164] on button "Start Sale" at bounding box center [711, 159] width 59 height 19
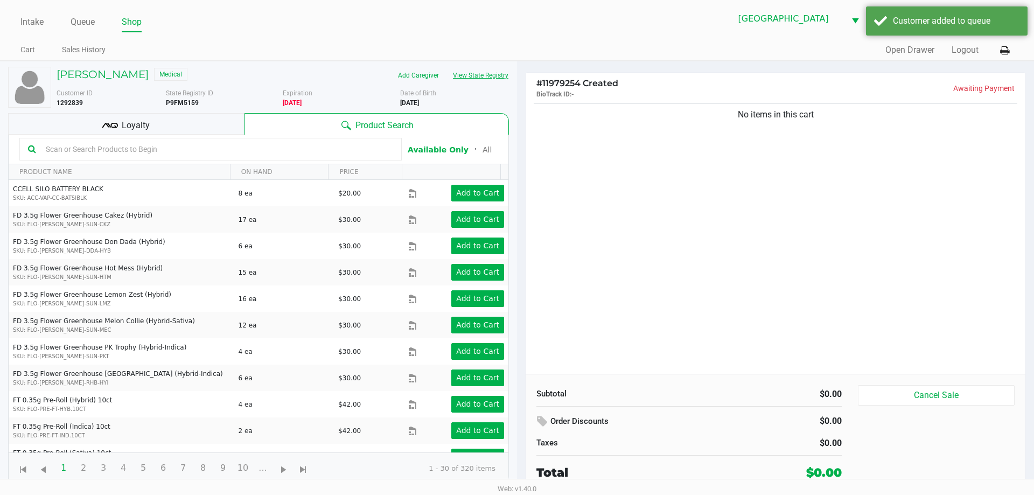
click at [462, 75] on button "View State Registry" at bounding box center [477, 75] width 63 height 17
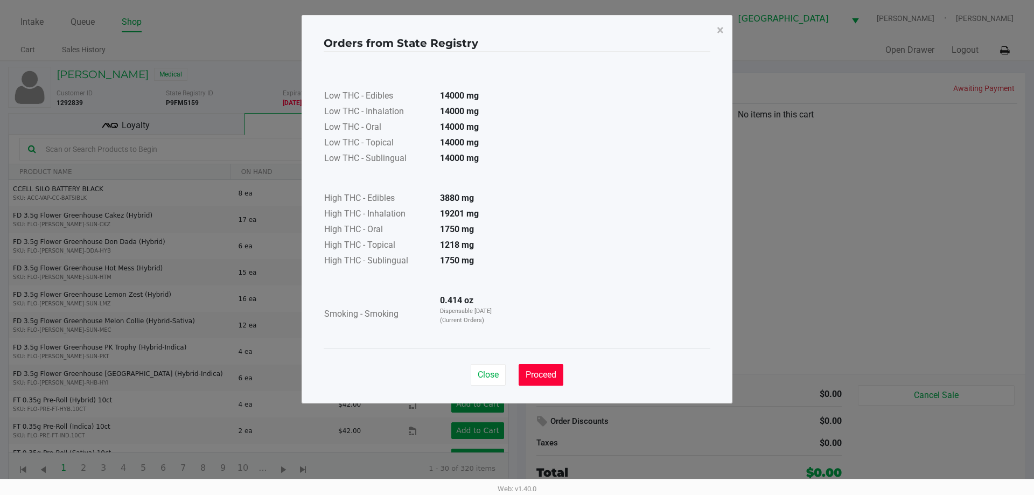
click at [546, 383] on button "Proceed" at bounding box center [541, 375] width 45 height 22
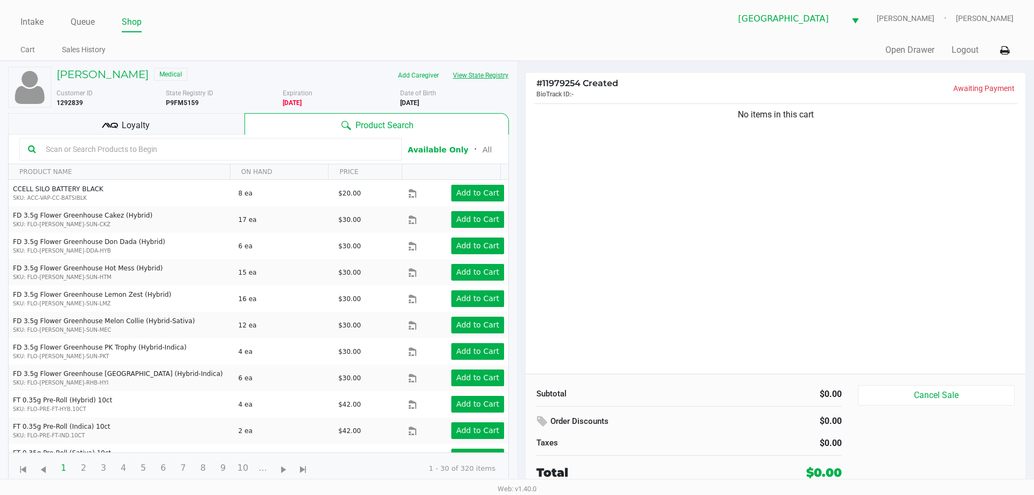
click at [446, 67] on button "View State Registry" at bounding box center [477, 75] width 63 height 17
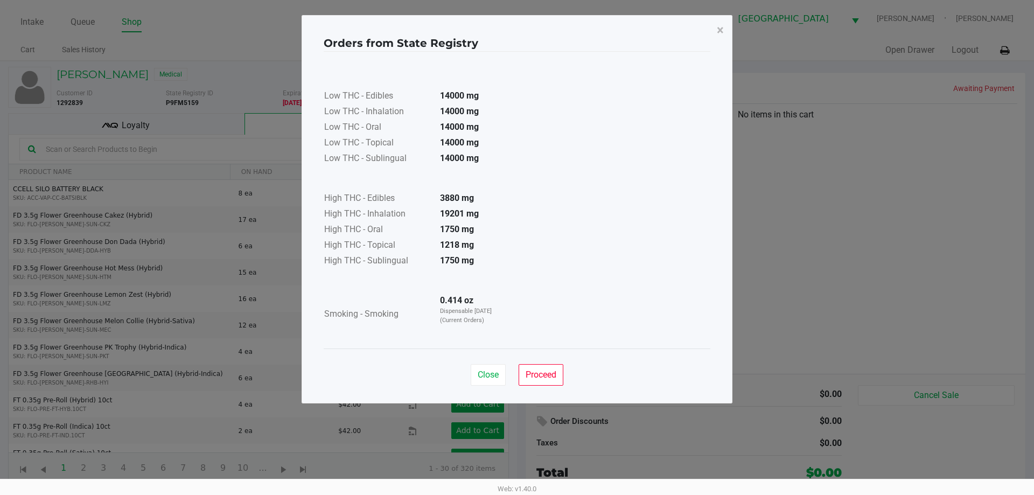
click at [446, 67] on button "View State Registry" at bounding box center [477, 75] width 63 height 17
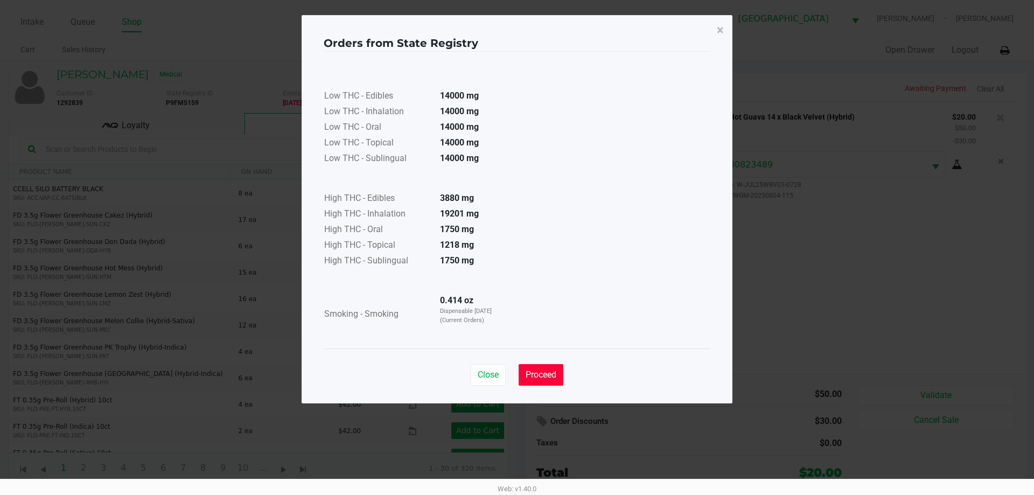
click at [537, 376] on span "Proceed" at bounding box center [541, 374] width 31 height 10
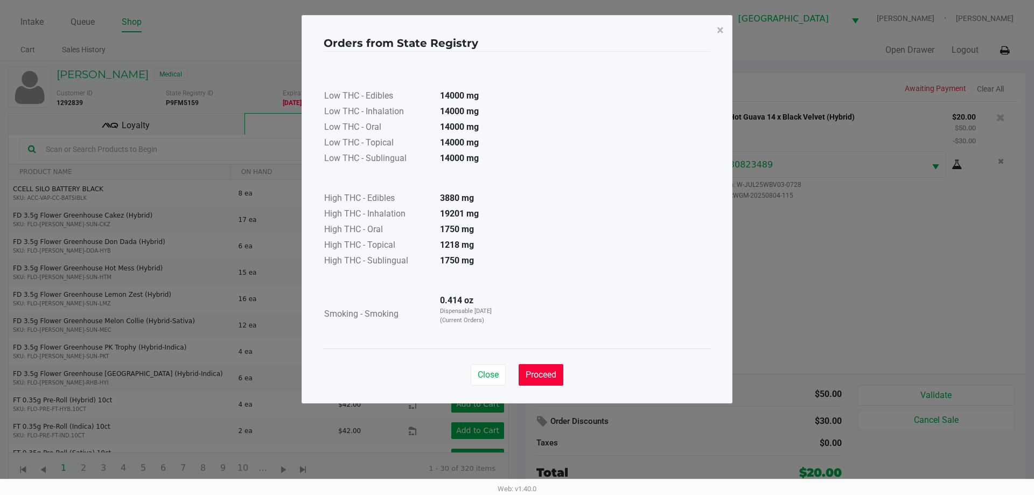
click at [551, 368] on button "Proceed" at bounding box center [541, 375] width 45 height 22
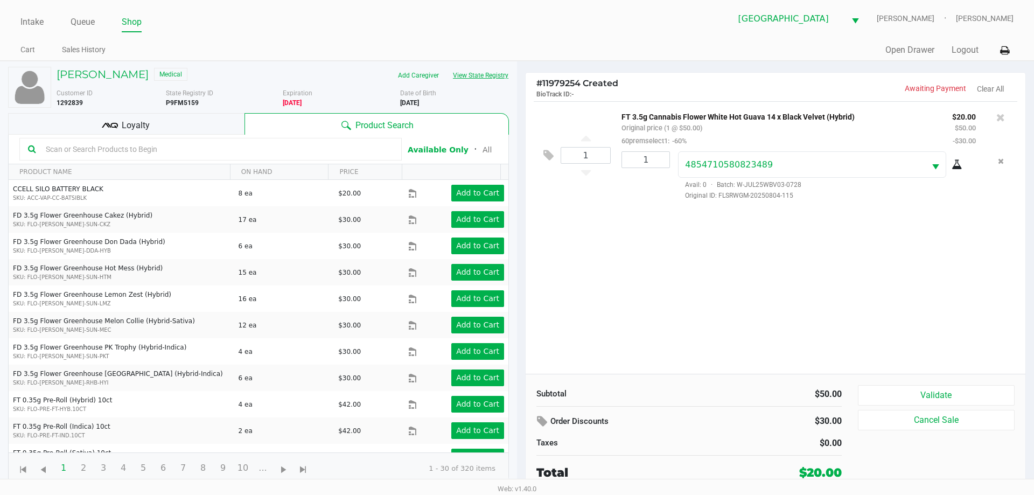
click at [446, 67] on button "View State Registry" at bounding box center [477, 75] width 63 height 17
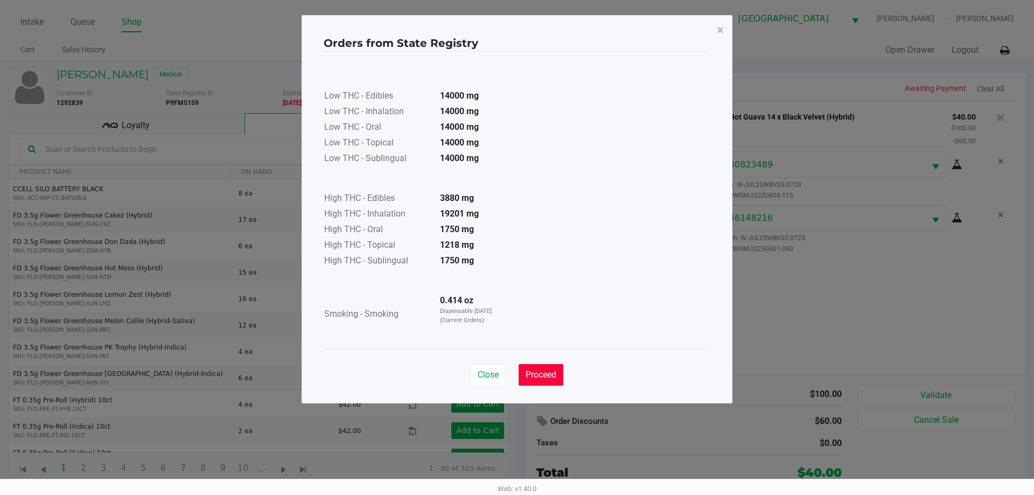
click at [539, 375] on span "Proceed" at bounding box center [541, 374] width 31 height 10
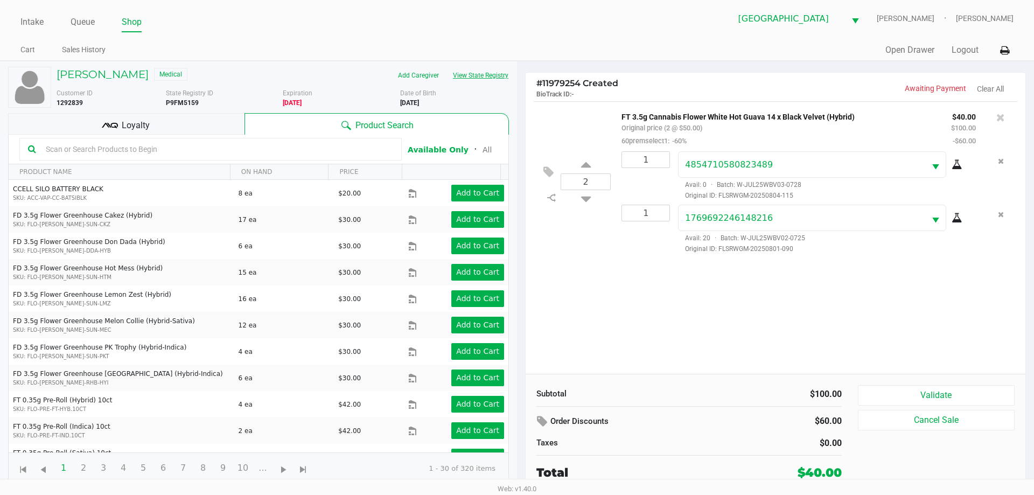
click at [446, 67] on button "View State Registry" at bounding box center [477, 75] width 63 height 17
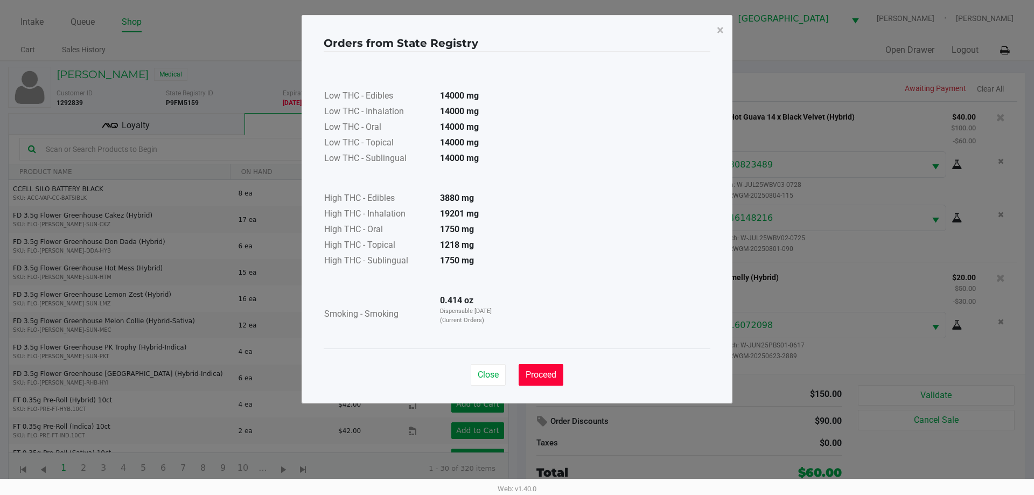
click at [546, 379] on span "Proceed" at bounding box center [541, 374] width 31 height 10
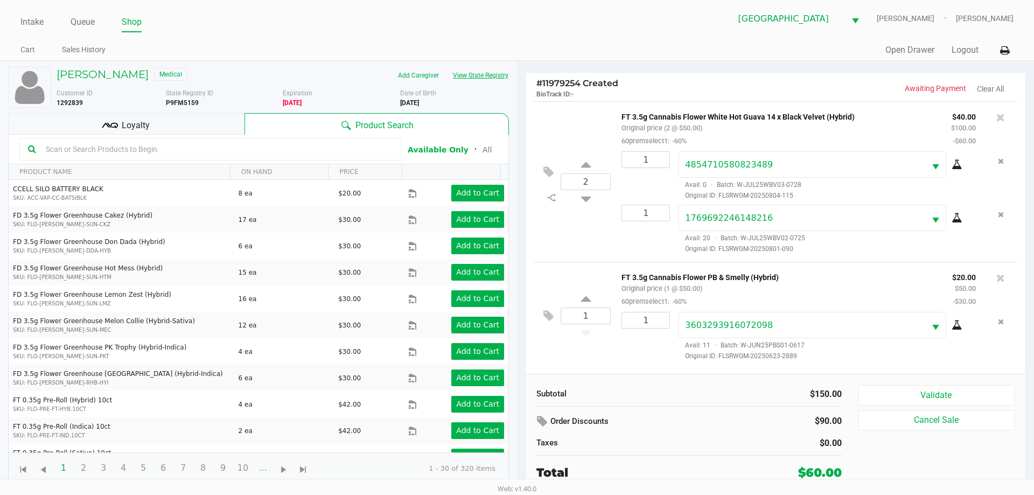
click at [446, 67] on button "View State Registry" at bounding box center [477, 75] width 63 height 17
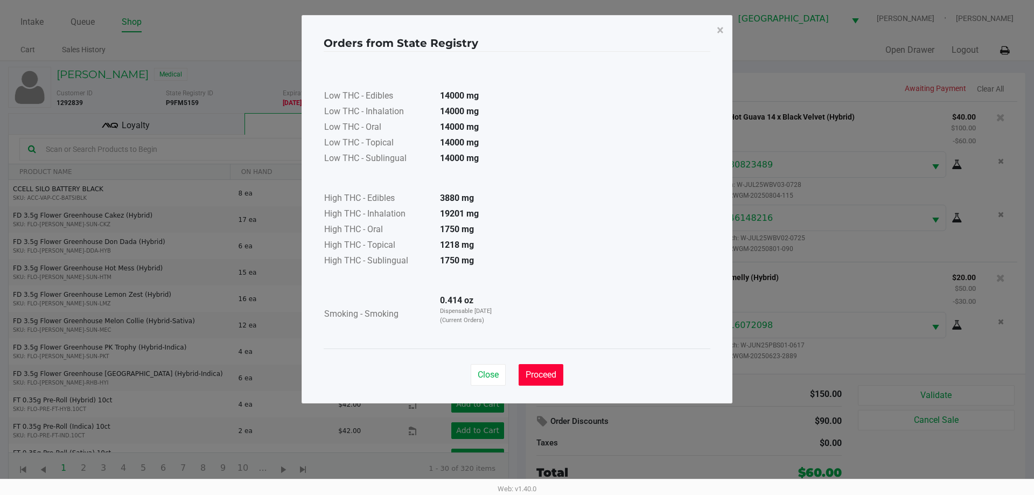
click at [545, 379] on span "Proceed" at bounding box center [541, 374] width 31 height 10
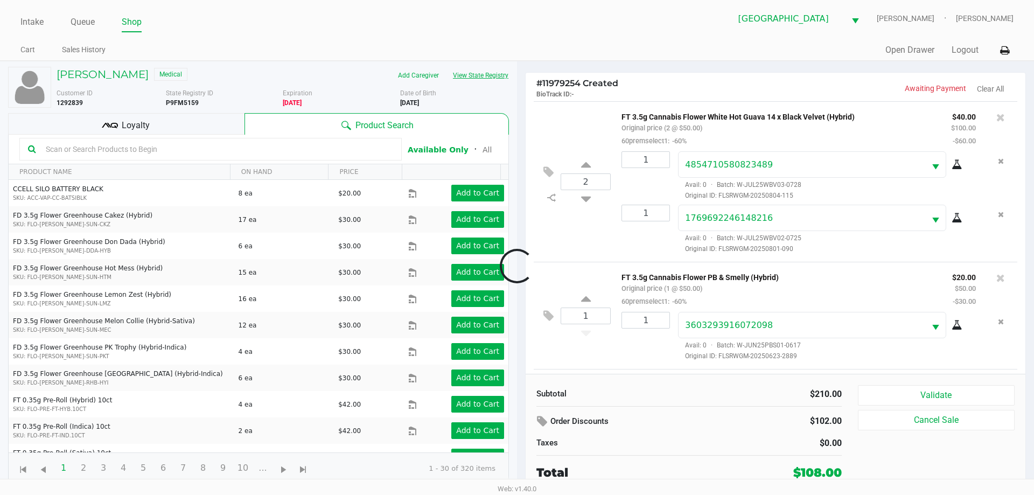
scroll to position [104, 0]
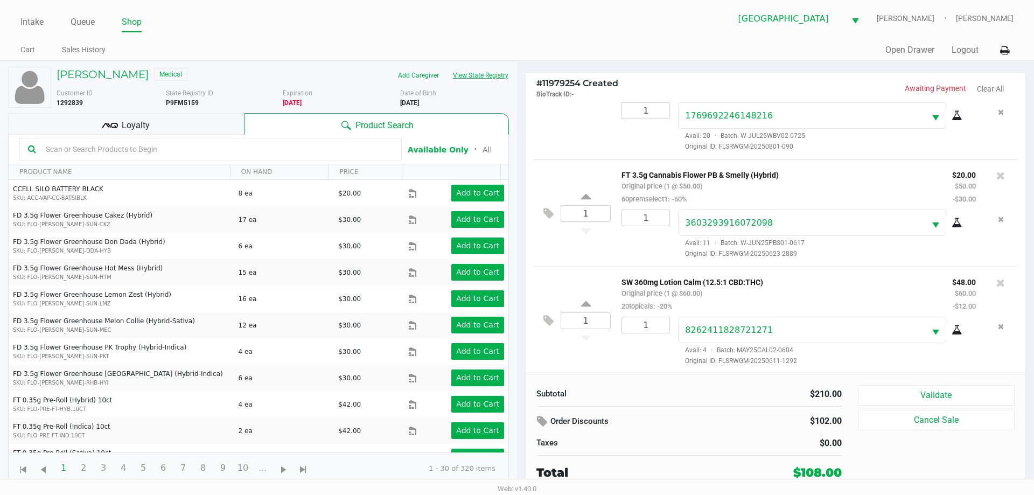
click at [446, 67] on button "View State Registry" at bounding box center [477, 75] width 63 height 17
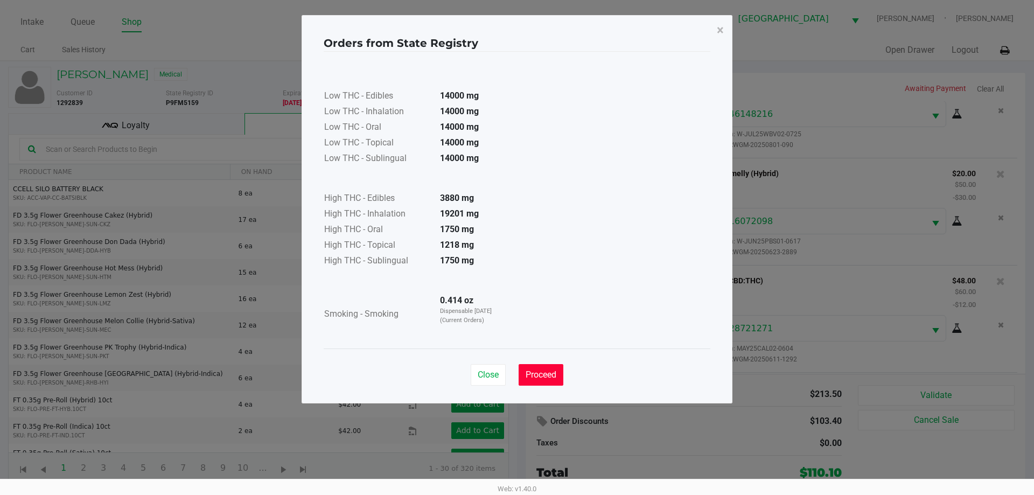
click at [534, 375] on span "Proceed" at bounding box center [541, 374] width 31 height 10
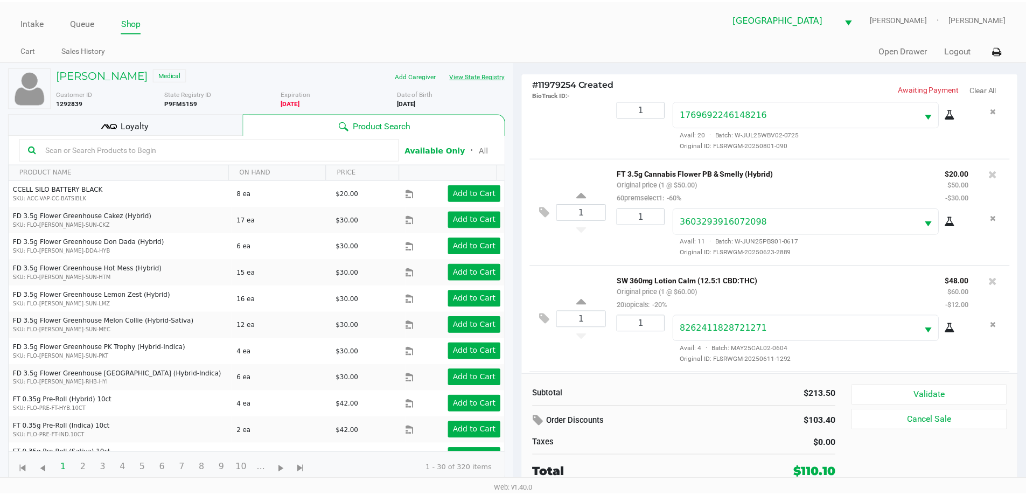
scroll to position [212, 0]
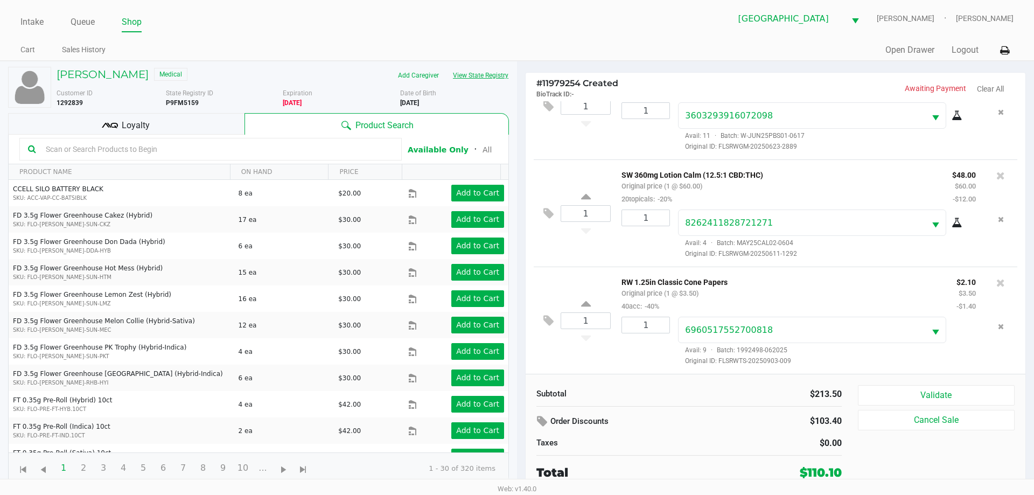
click at [446, 67] on button "View State Registry" at bounding box center [477, 75] width 63 height 17
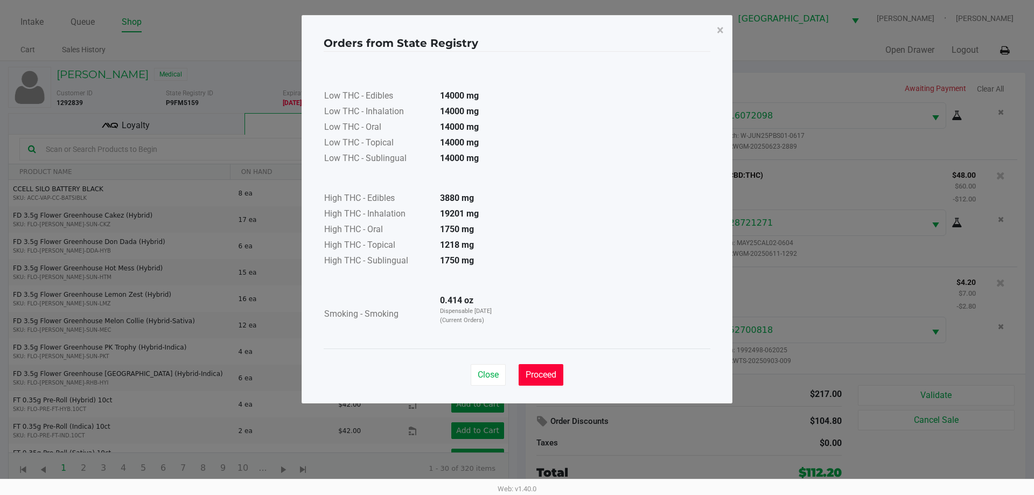
click at [521, 371] on button "Proceed" at bounding box center [541, 375] width 45 height 22
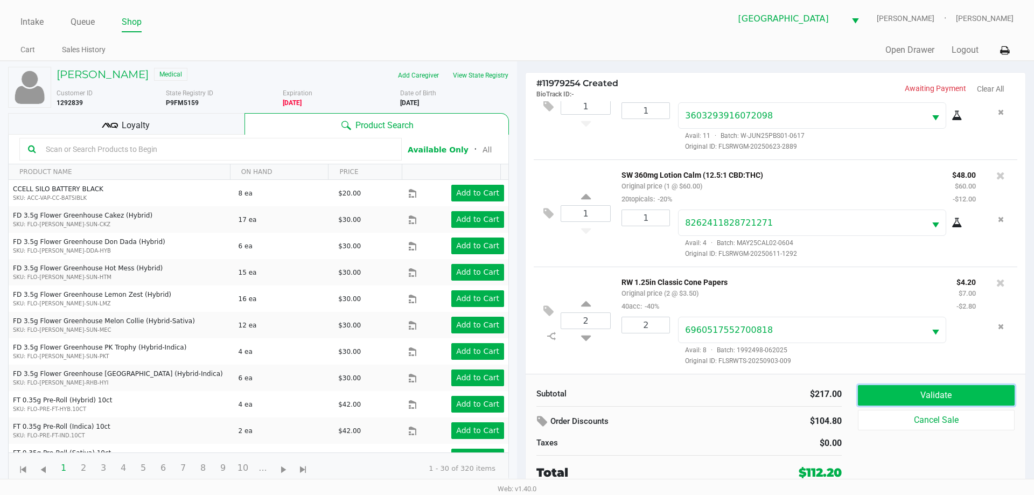
click at [990, 399] on button "Validate" at bounding box center [936, 395] width 157 height 20
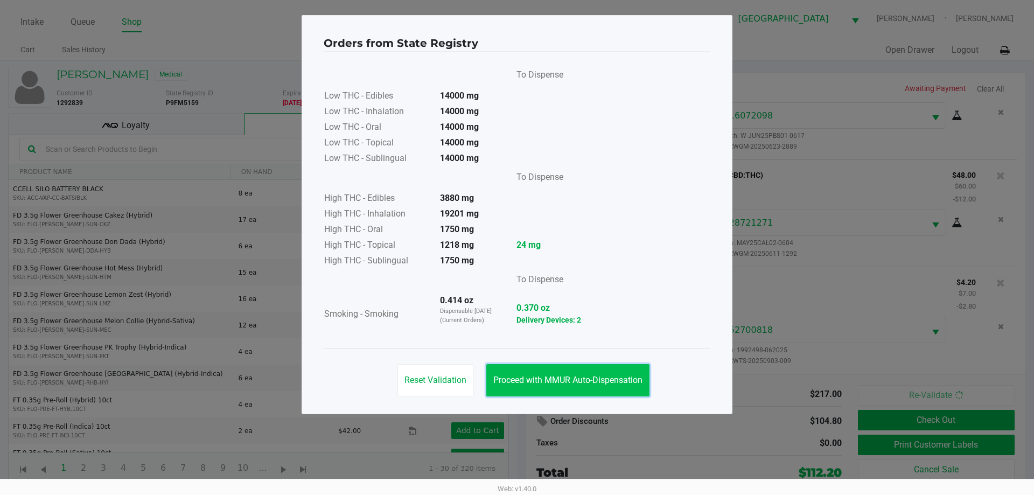
click at [589, 367] on button "Proceed with MMUR Auto-Dispensation" at bounding box center [567, 380] width 163 height 32
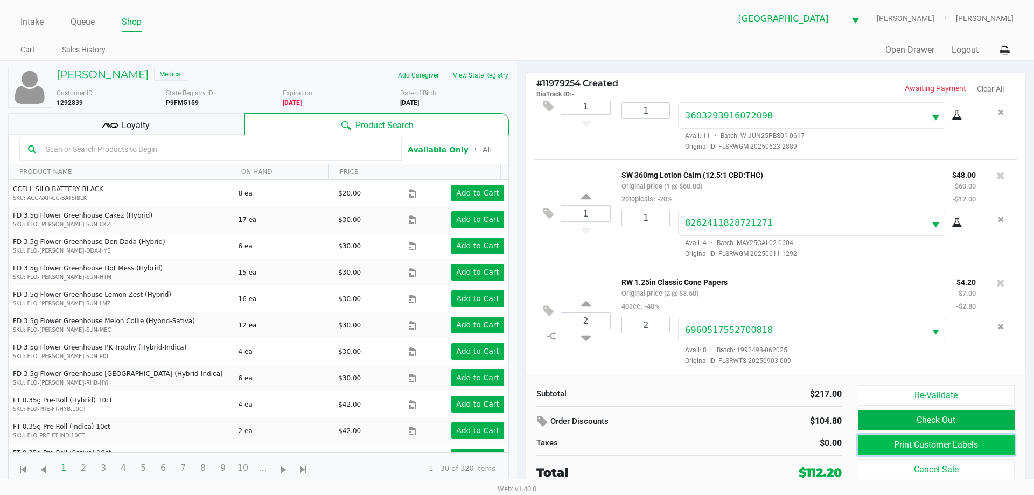
click at [905, 445] on button "Print Customer Labels" at bounding box center [936, 445] width 157 height 20
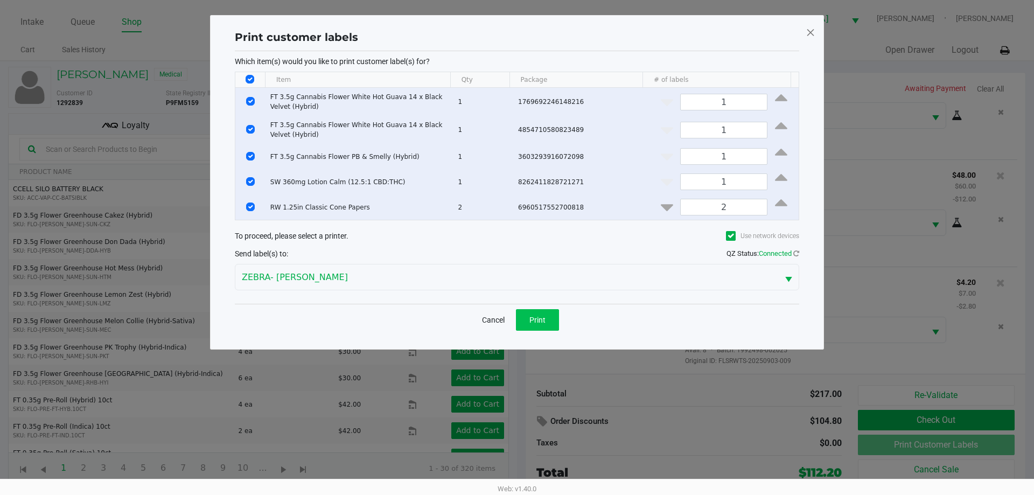
click at [544, 330] on div "Cancel Print" at bounding box center [517, 320] width 564 height 32
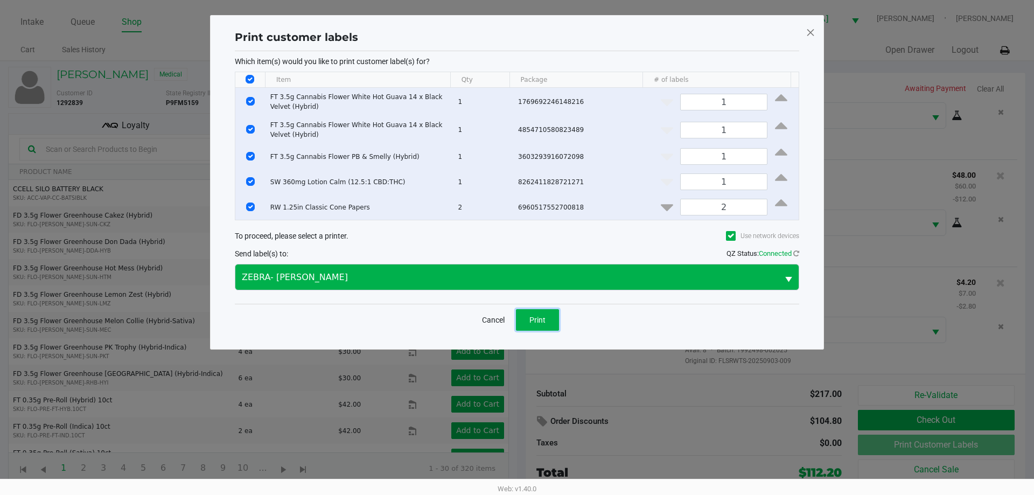
drag, startPoint x: 540, startPoint y: 324, endPoint x: 400, endPoint y: 271, distance: 149.6
click at [537, 323] on button "Print" at bounding box center [537, 320] width 43 height 22
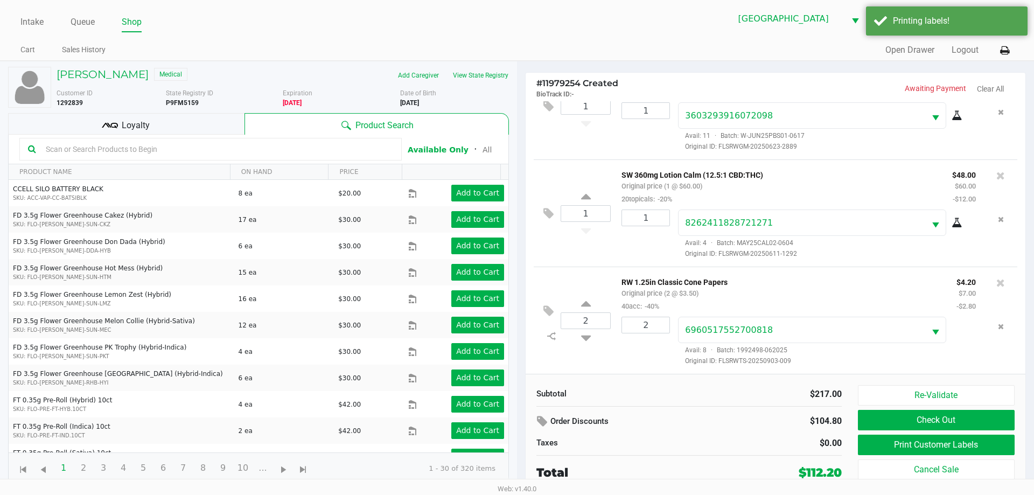
click at [145, 115] on div "Loyalty" at bounding box center [126, 124] width 236 height 22
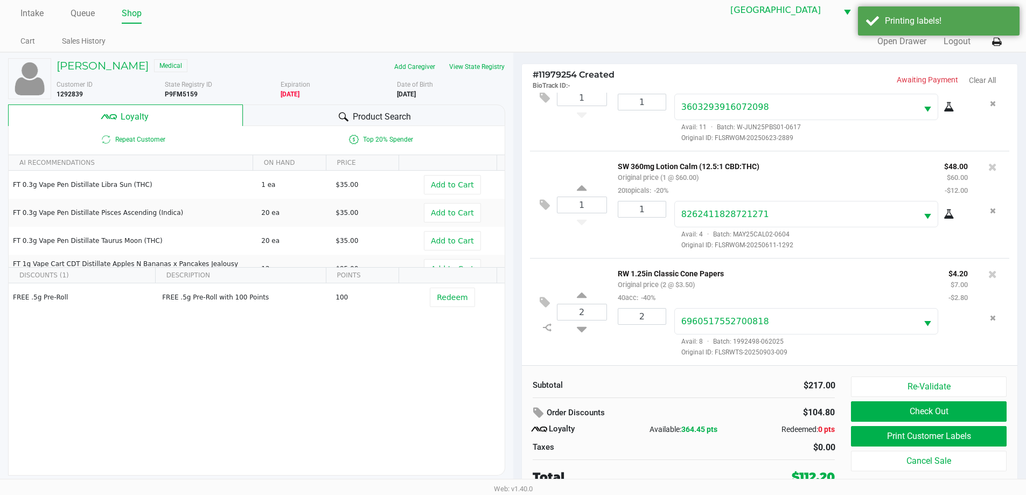
scroll to position [11, 0]
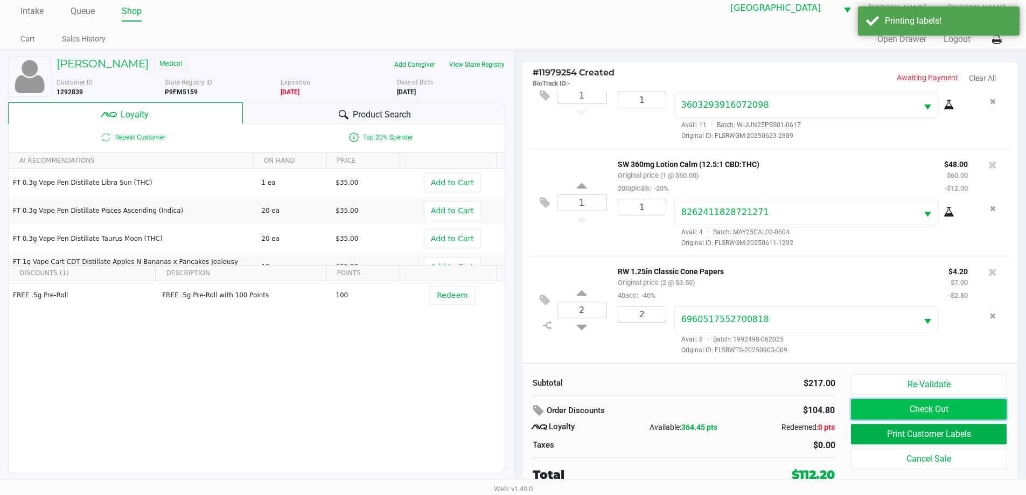
click at [878, 416] on button "Check Out" at bounding box center [928, 409] width 155 height 20
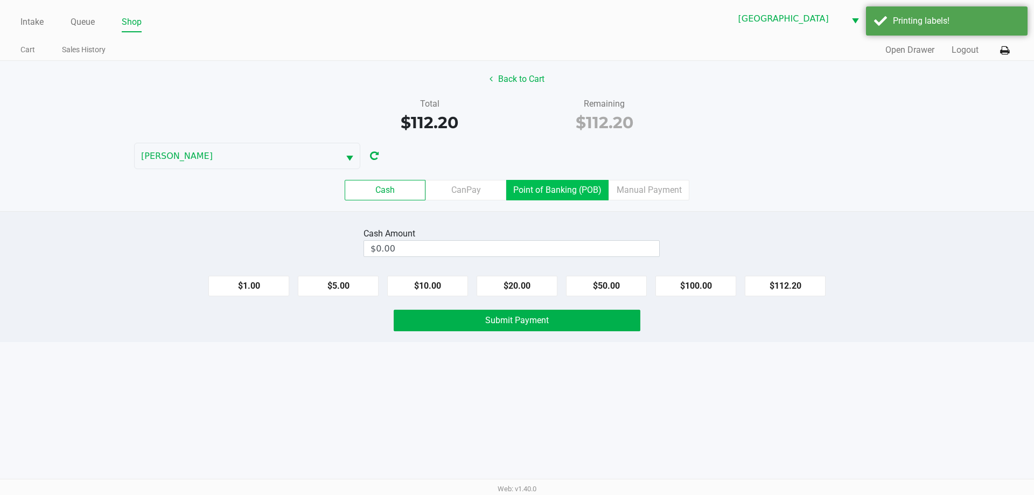
click at [574, 195] on label "Point of Banking (POB)" at bounding box center [557, 190] width 102 height 20
click at [0, 0] on 7 "Point of Banking (POB)" at bounding box center [0, 0] width 0 height 0
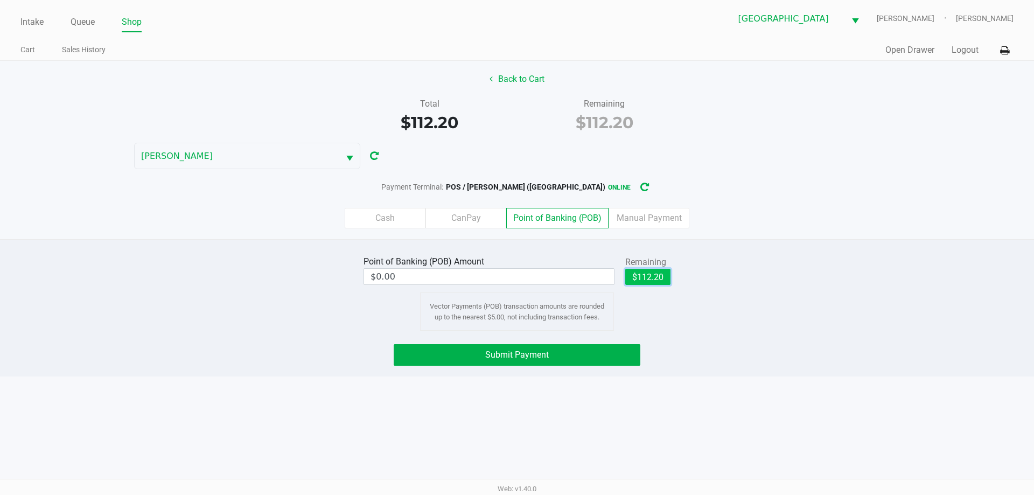
drag, startPoint x: 642, startPoint y: 282, endPoint x: 625, endPoint y: 369, distance: 88.9
click at [642, 283] on button "$112.20" at bounding box center [647, 277] width 45 height 16
type input "$112.20"
click at [624, 360] on button "Submit Payment" at bounding box center [517, 355] width 247 height 22
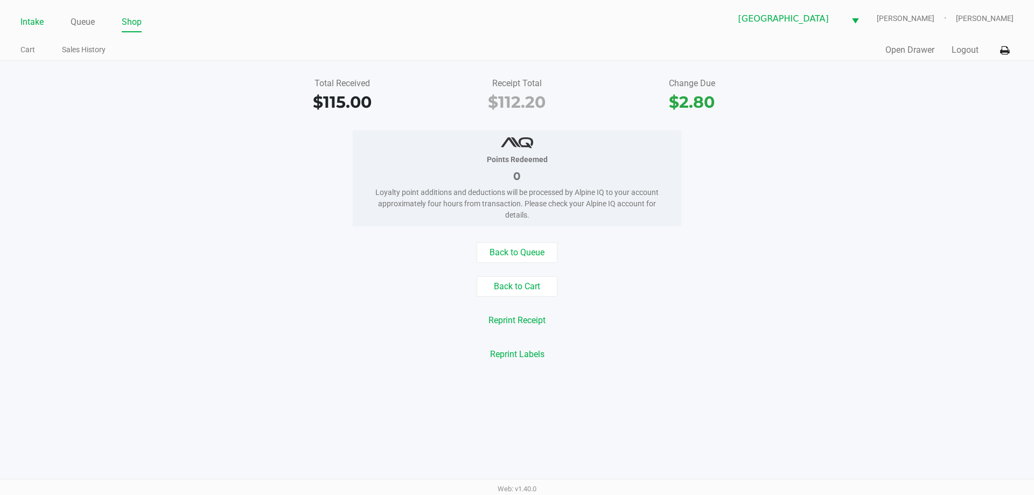
drag, startPoint x: 34, startPoint y: 27, endPoint x: 33, endPoint y: 20, distance: 7.6
click at [33, 26] on link "Intake" at bounding box center [31, 22] width 23 height 15
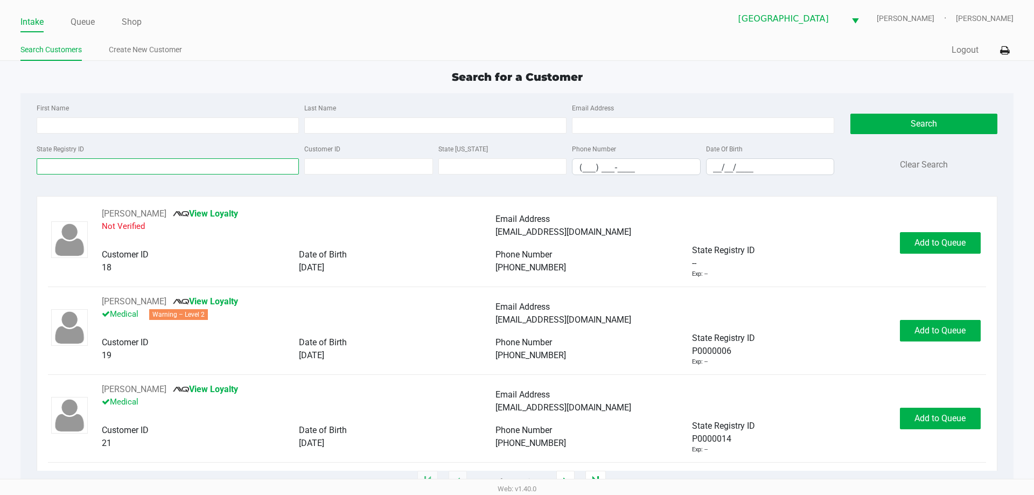
click at [167, 165] on input "State Registry ID" at bounding box center [168, 166] width 262 height 16
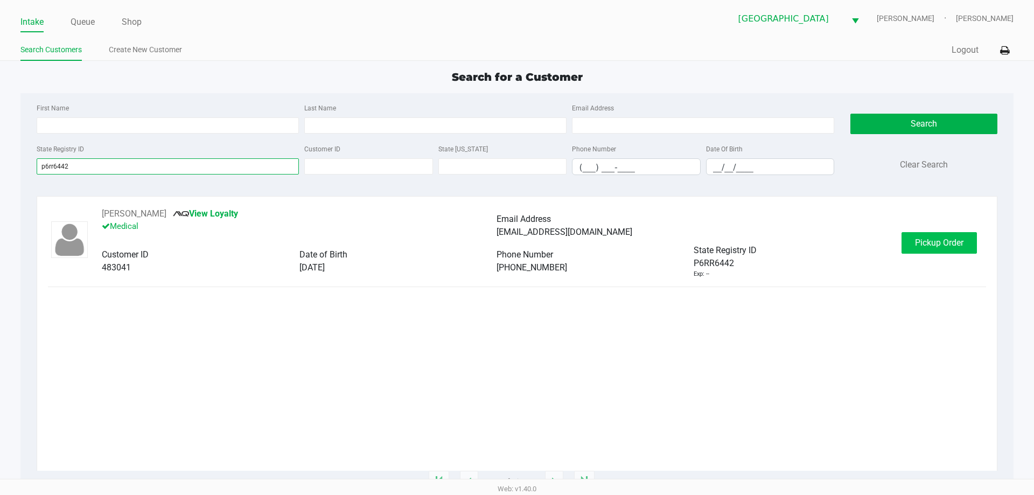
type input "p6rr6442"
click at [940, 243] on span "Pickup Order" at bounding box center [939, 242] width 48 height 10
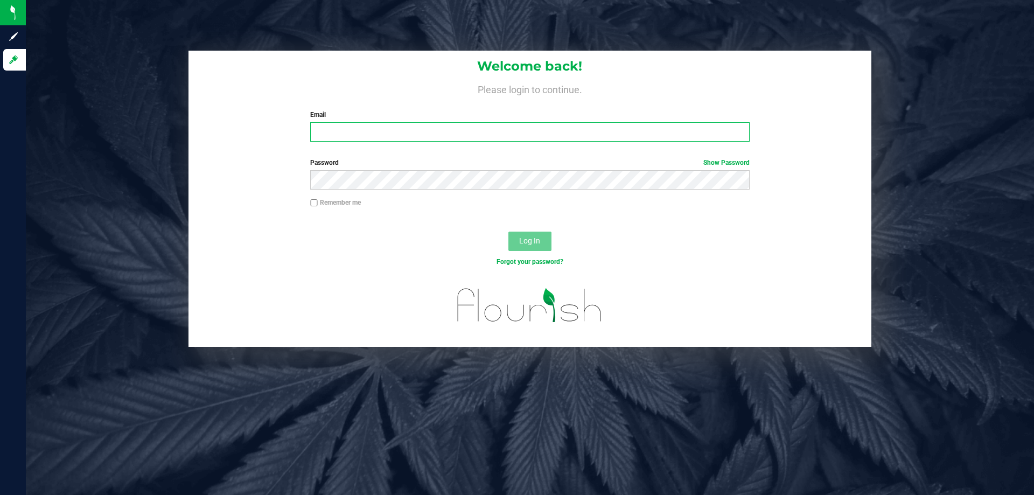
click at [332, 132] on input "Email" at bounding box center [529, 131] width 439 height 19
type input "[EMAIL_ADDRESS][DOMAIN_NAME]"
click at [508, 232] on button "Log In" at bounding box center [529, 241] width 43 height 19
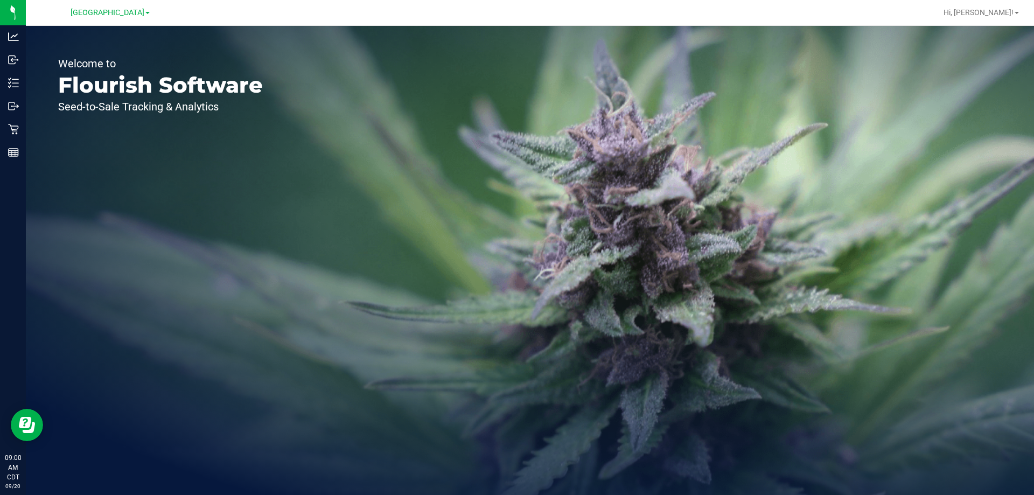
click at [996, 19] on div "Hi, Courtney!" at bounding box center [981, 12] width 84 height 19
click at [993, 14] on span "Hi, Courtney!" at bounding box center [979, 12] width 70 height 9
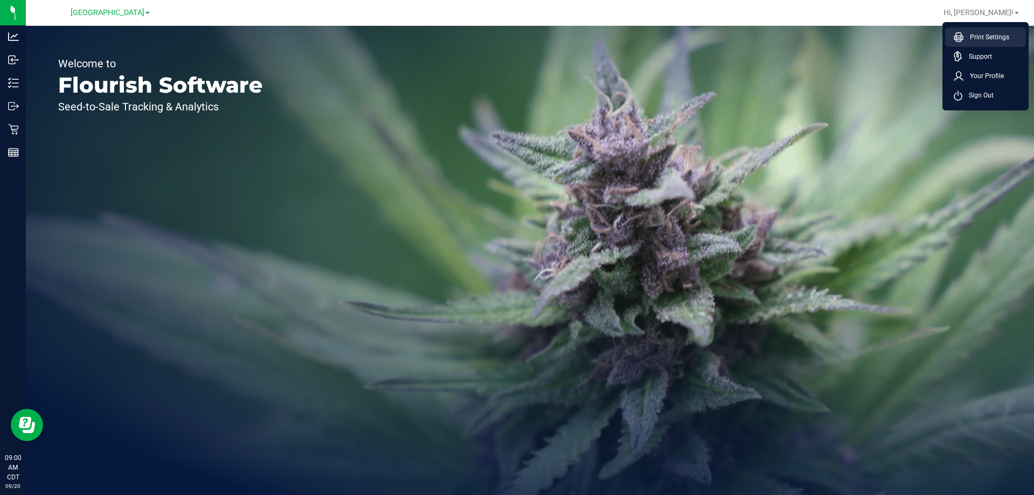
click at [979, 35] on span "Print Settings" at bounding box center [986, 37] width 46 height 11
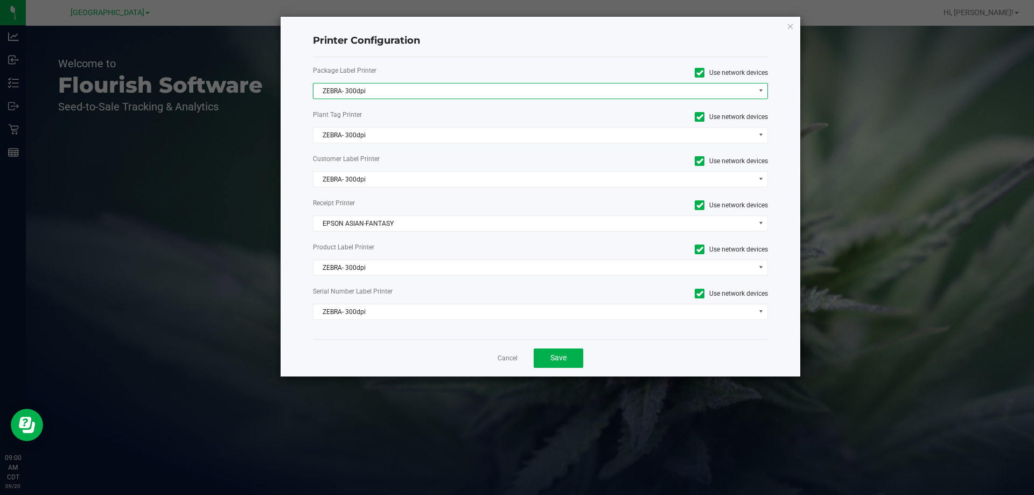
click at [448, 94] on span "ZEBRA- 300dpi" at bounding box center [533, 90] width 441 height 15
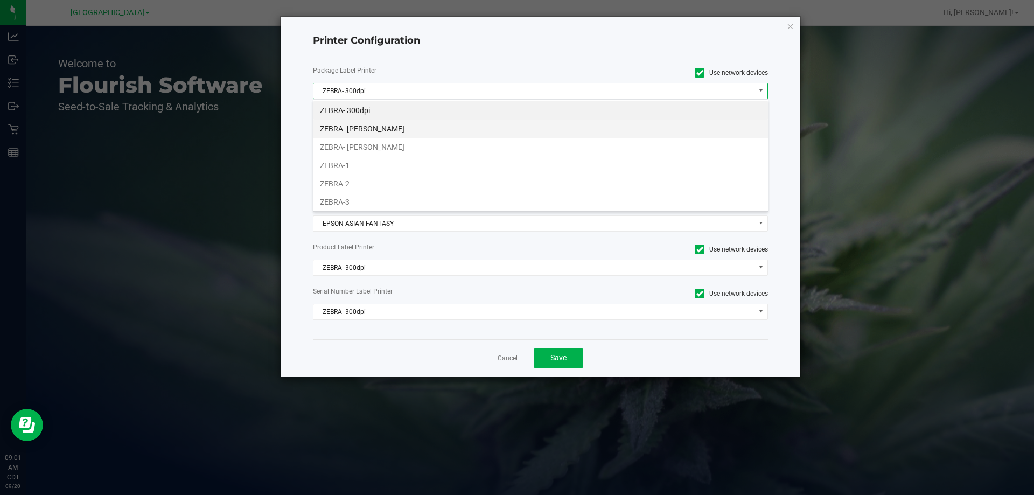
scroll to position [16, 455]
click at [352, 145] on li "ZEBRA- [PERSON_NAME]" at bounding box center [540, 147] width 455 height 18
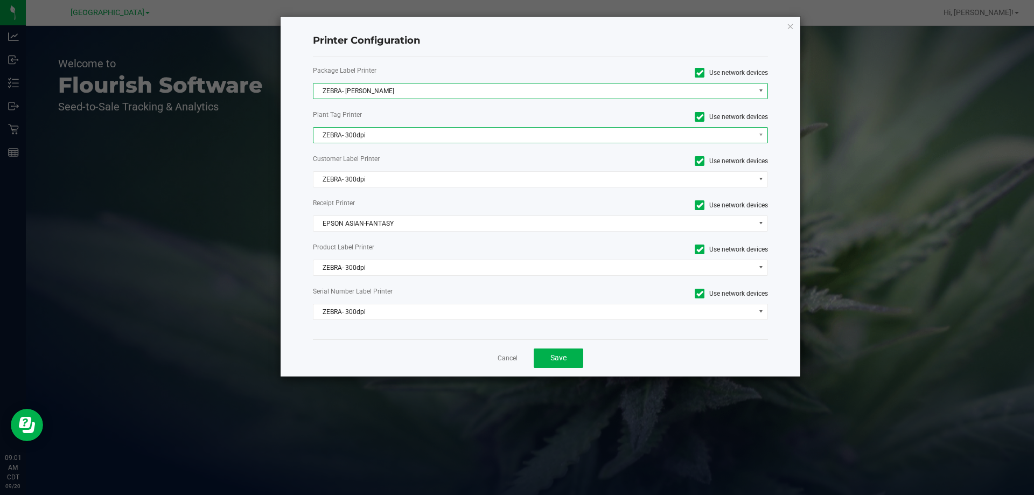
click at [358, 137] on span "ZEBRA- 300dpi" at bounding box center [533, 135] width 441 height 15
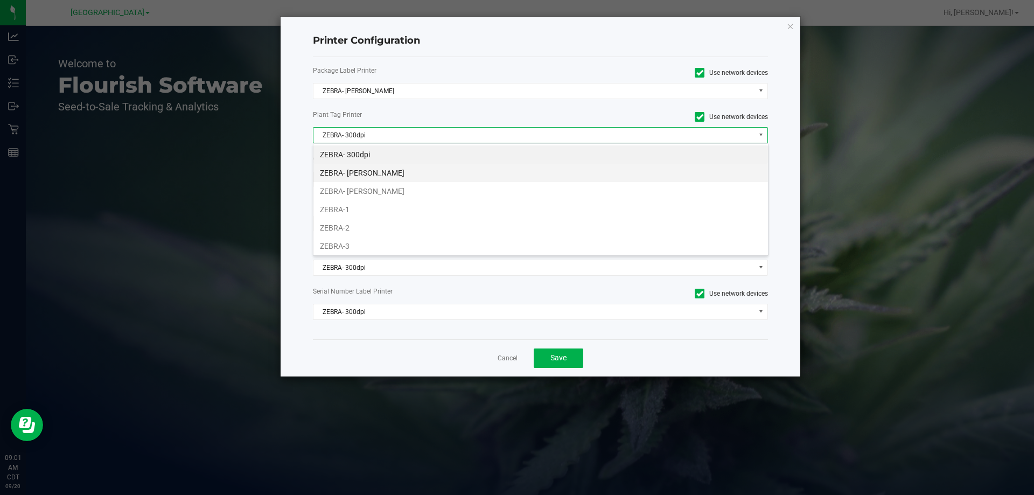
click at [378, 181] on li "ZEBRA- [PERSON_NAME]" at bounding box center [540, 173] width 455 height 18
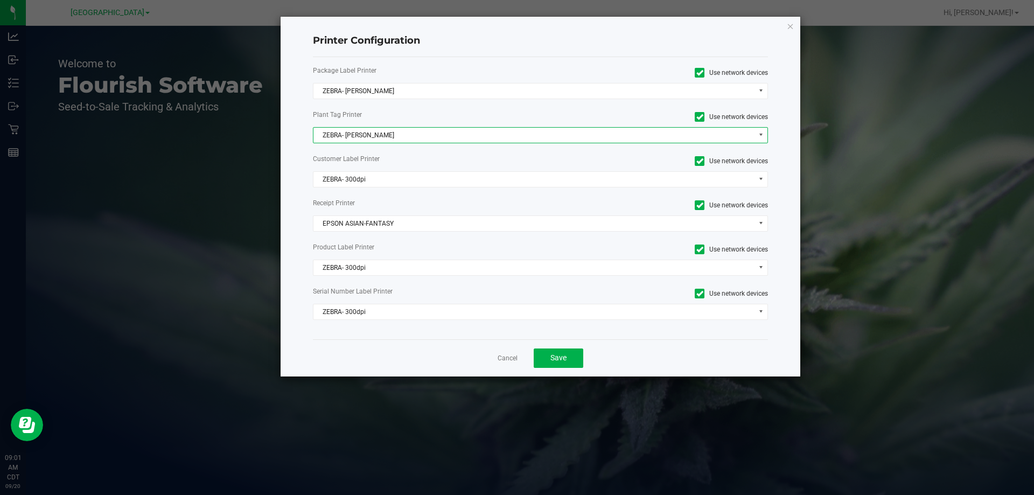
click at [366, 127] on span "ZEBRA- [PERSON_NAME]" at bounding box center [541, 135] width 456 height 16
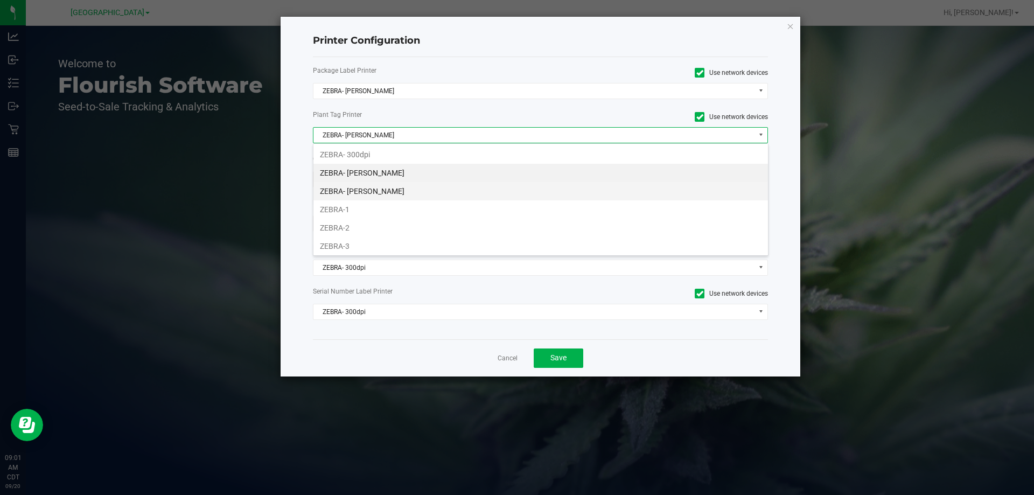
click at [366, 191] on li "ZEBRA- [PERSON_NAME]" at bounding box center [540, 191] width 455 height 18
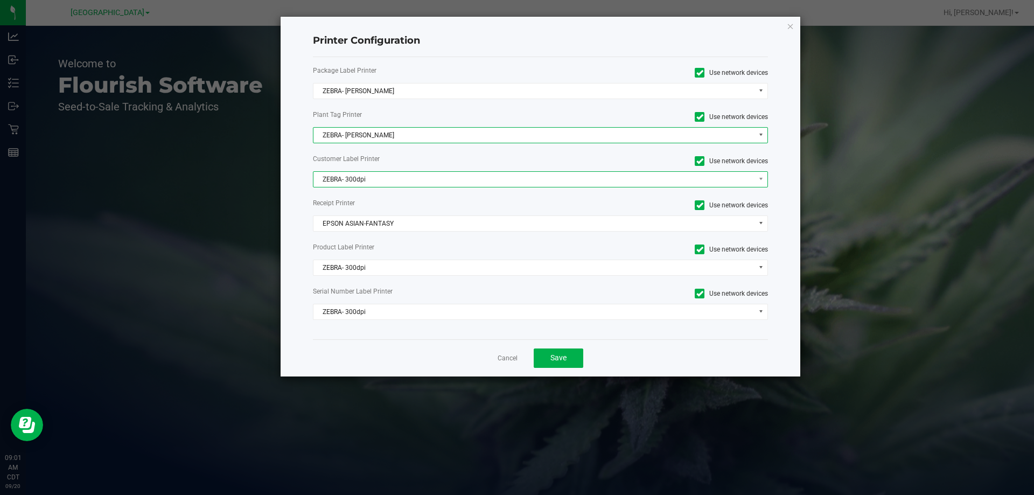
click at [359, 180] on span "ZEBRA- 300dpi" at bounding box center [533, 179] width 441 height 15
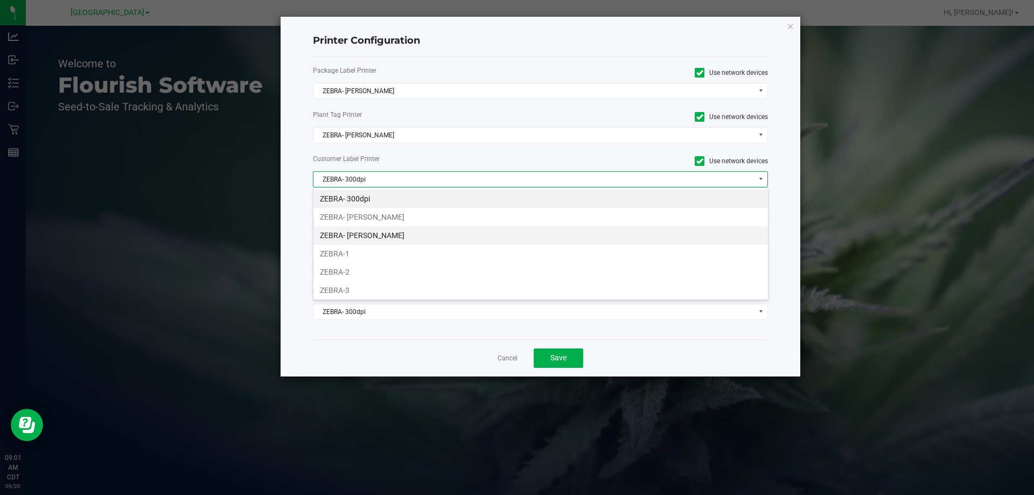
click at [379, 237] on li "ZEBRA- [PERSON_NAME]" at bounding box center [540, 235] width 455 height 18
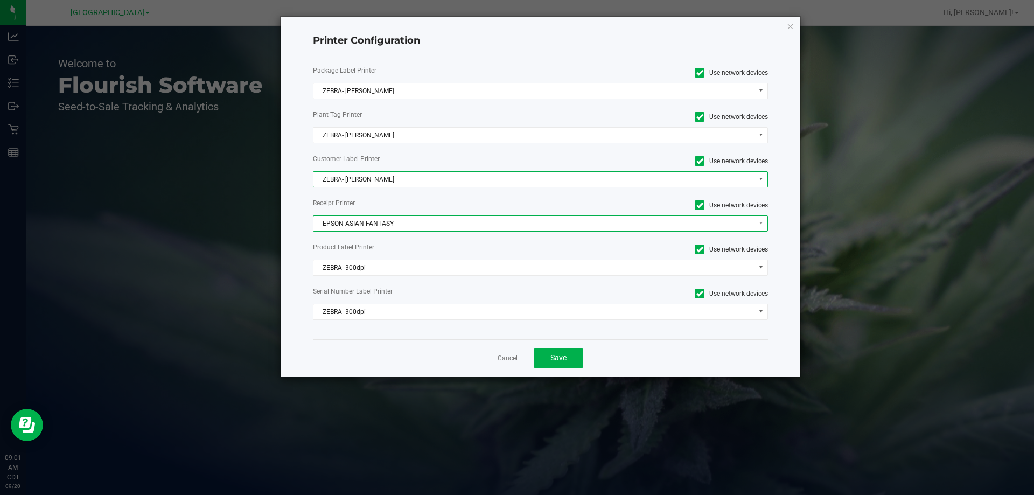
click at [355, 218] on span "EPSON ASIAN-FANTASY" at bounding box center [533, 223] width 441 height 15
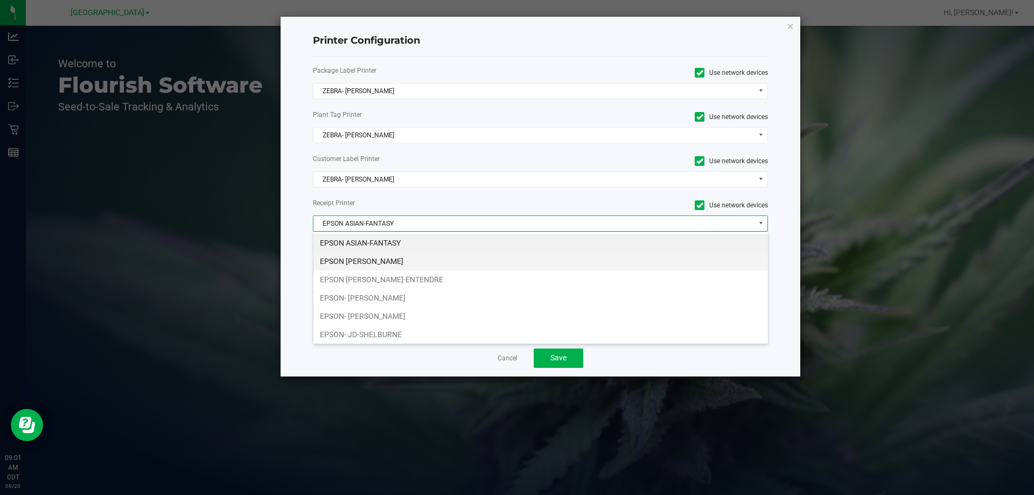
click at [389, 266] on li "EPSON [PERSON_NAME]" at bounding box center [540, 261] width 455 height 18
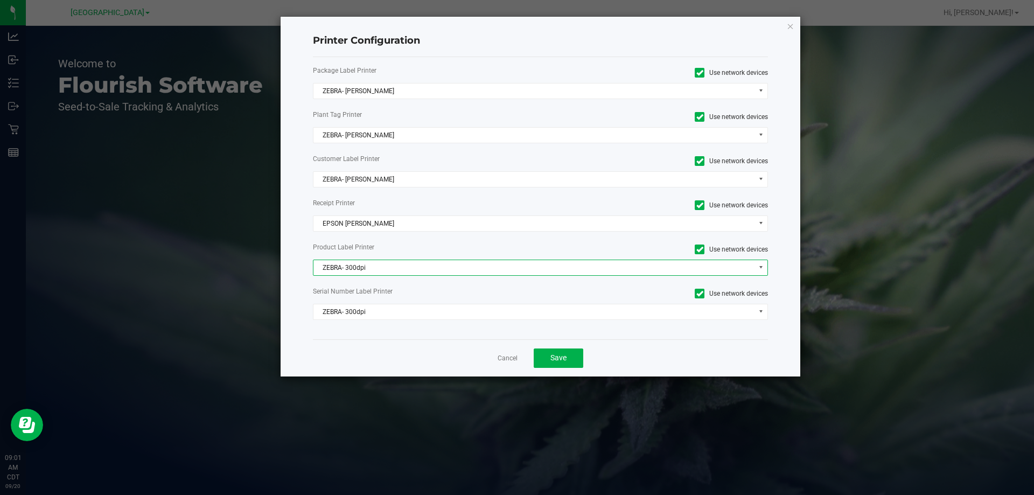
click at [378, 265] on span "ZEBRA- 300dpi" at bounding box center [533, 267] width 441 height 15
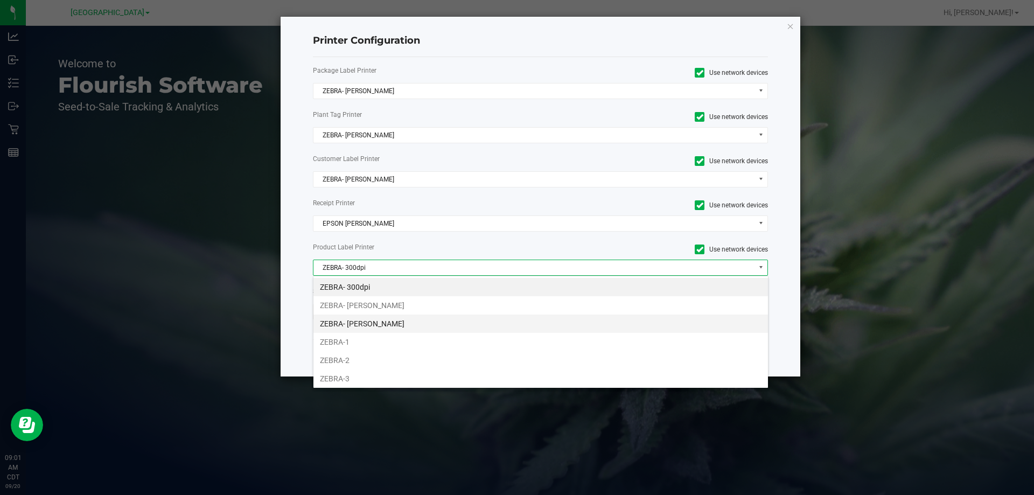
click at [399, 321] on li "ZEBRA- [PERSON_NAME]" at bounding box center [540, 324] width 455 height 18
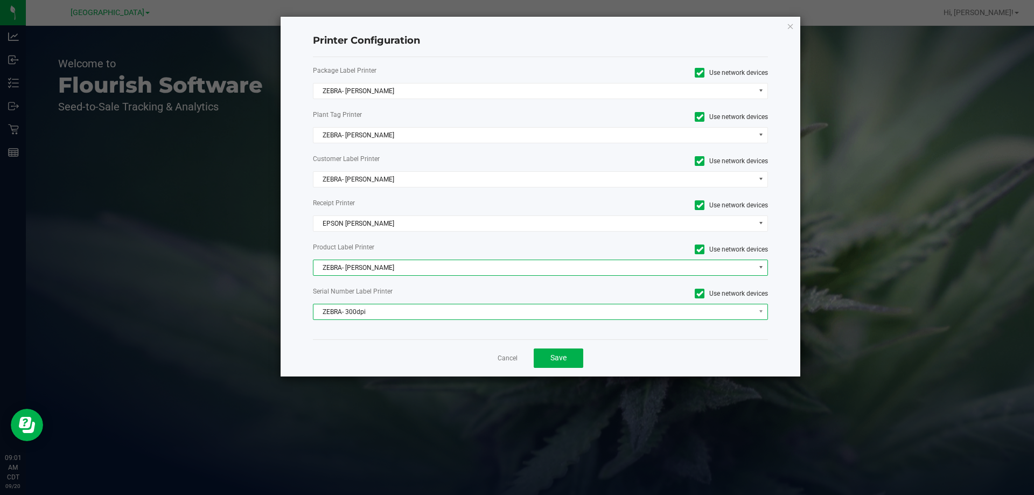
click at [385, 313] on span "ZEBRA- 300dpi" at bounding box center [533, 311] width 441 height 15
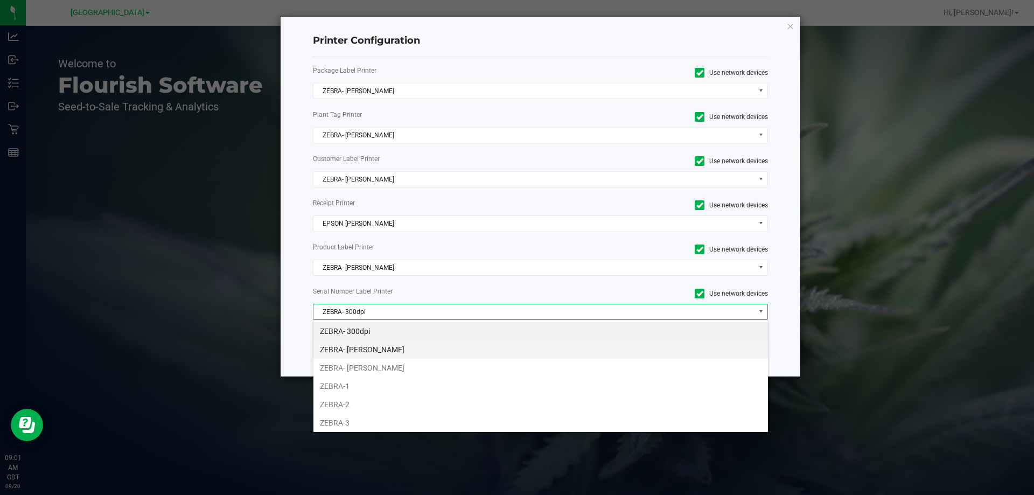
click at [388, 354] on li "ZEBRA- JAZMIN-WHITLEY" at bounding box center [540, 349] width 455 height 18
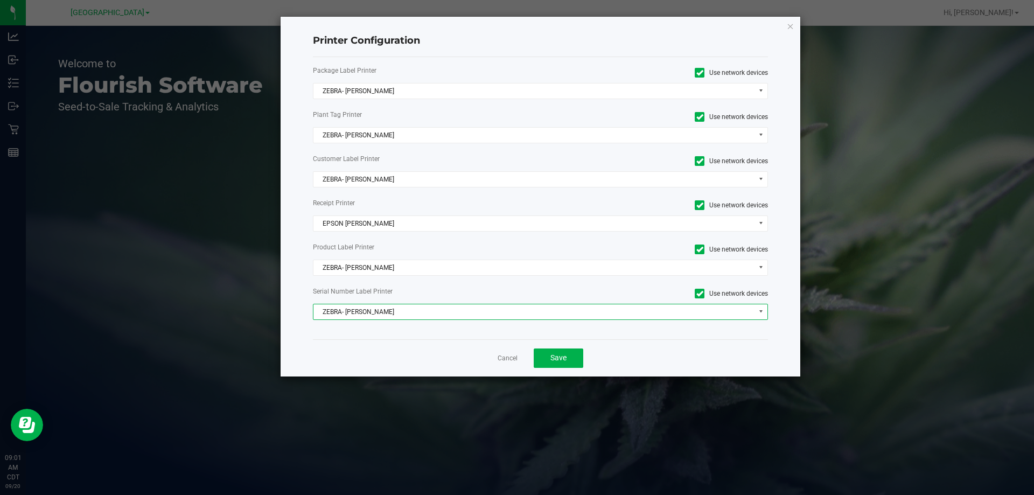
click at [392, 318] on span "ZEBRA- JAZMIN-WHITLEY" at bounding box center [541, 312] width 456 height 16
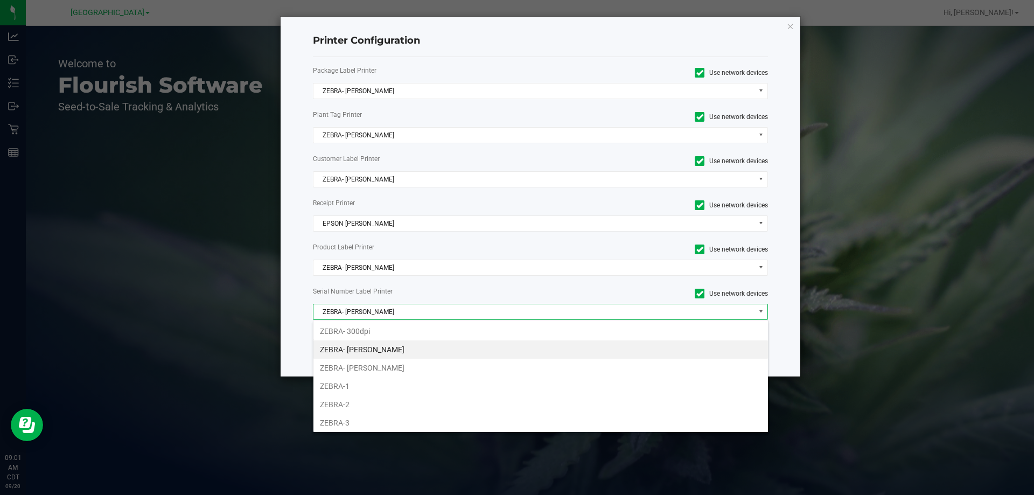
click at [392, 313] on span "ZEBRA- JAZMIN-WHITLEY" at bounding box center [533, 311] width 441 height 15
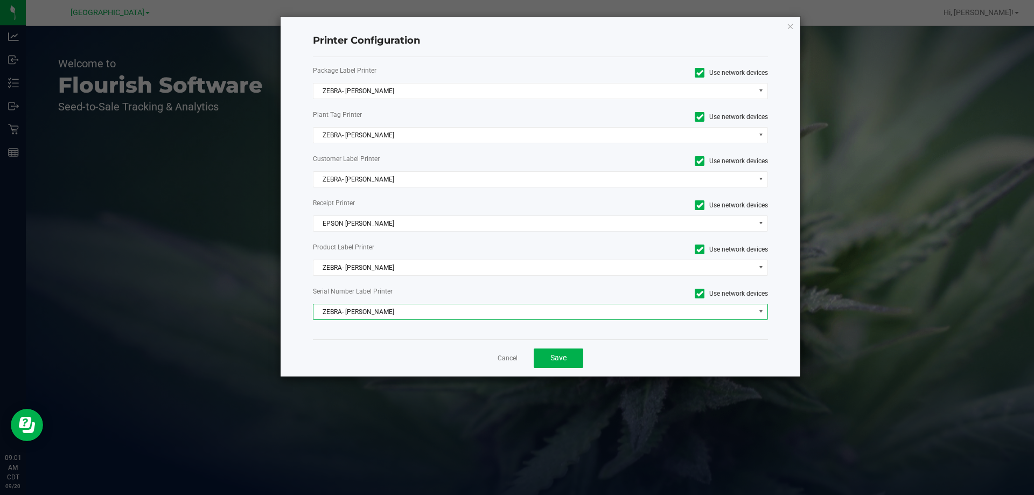
click at [392, 313] on span "ZEBRA- JAZMIN-WHITLEY" at bounding box center [533, 311] width 441 height 15
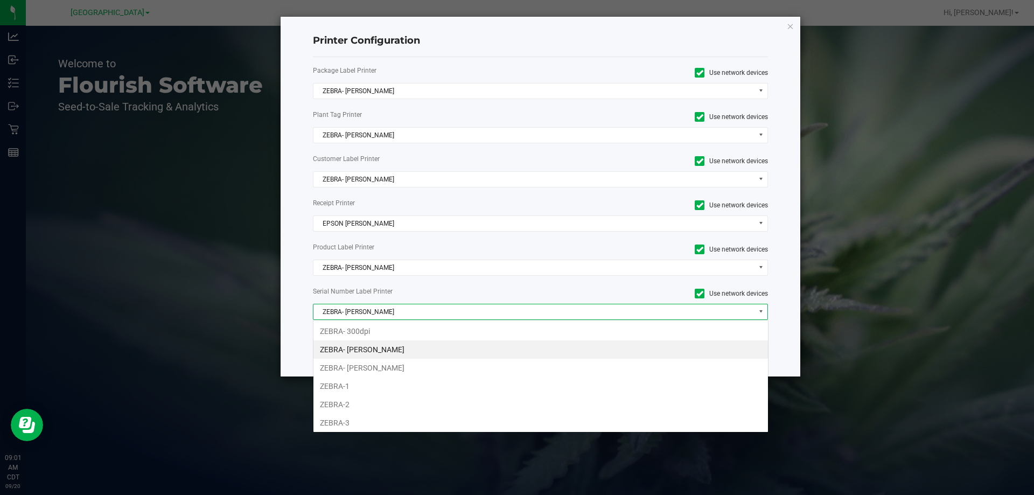
scroll to position [16, 455]
click at [393, 366] on li "ZEBRA- [PERSON_NAME]" at bounding box center [540, 368] width 455 height 18
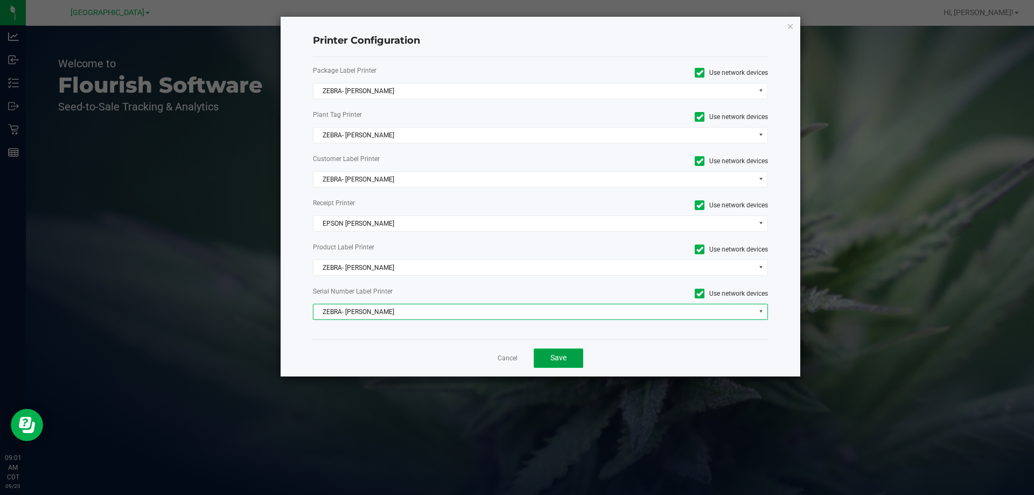
click at [548, 358] on button "Save" at bounding box center [559, 357] width 50 height 19
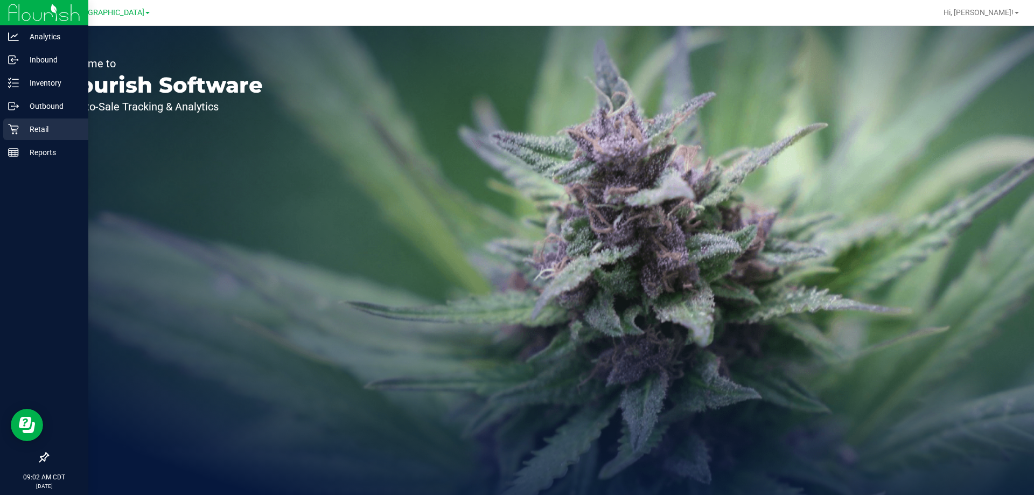
click at [39, 135] on p "Retail" at bounding box center [51, 129] width 65 height 13
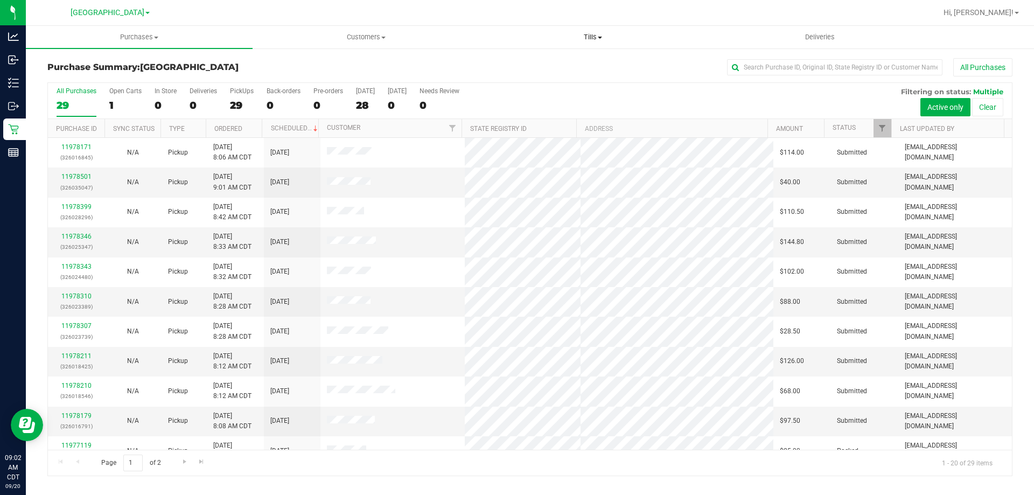
click at [586, 35] on span "Tills" at bounding box center [593, 37] width 226 height 10
click at [519, 59] on li "Manage tills" at bounding box center [592, 65] width 227 height 13
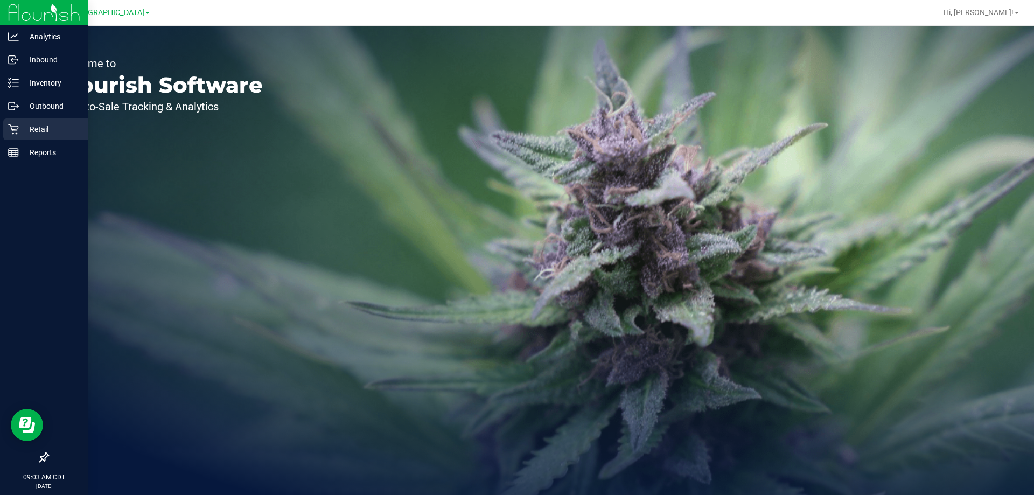
click at [31, 125] on p "Retail" at bounding box center [51, 129] width 65 height 13
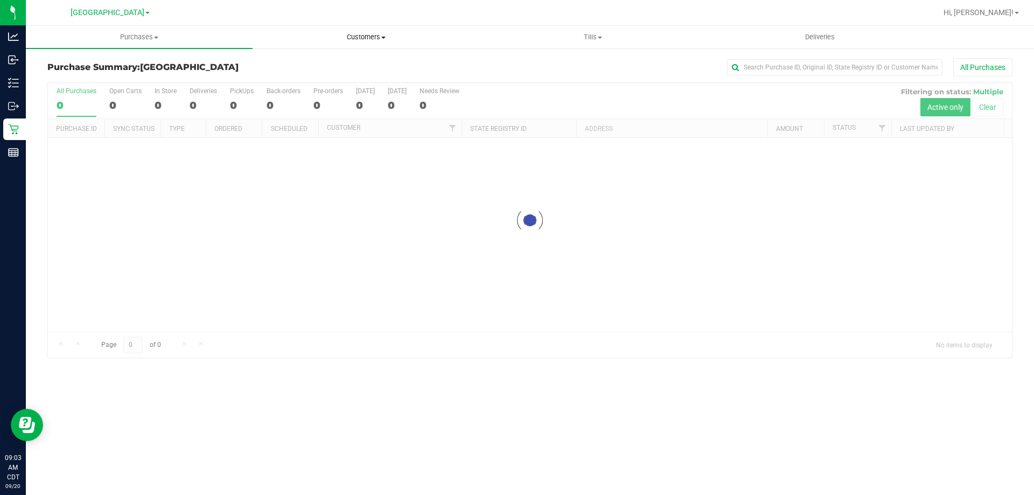
click at [369, 41] on span "Customers" at bounding box center [366, 37] width 226 height 10
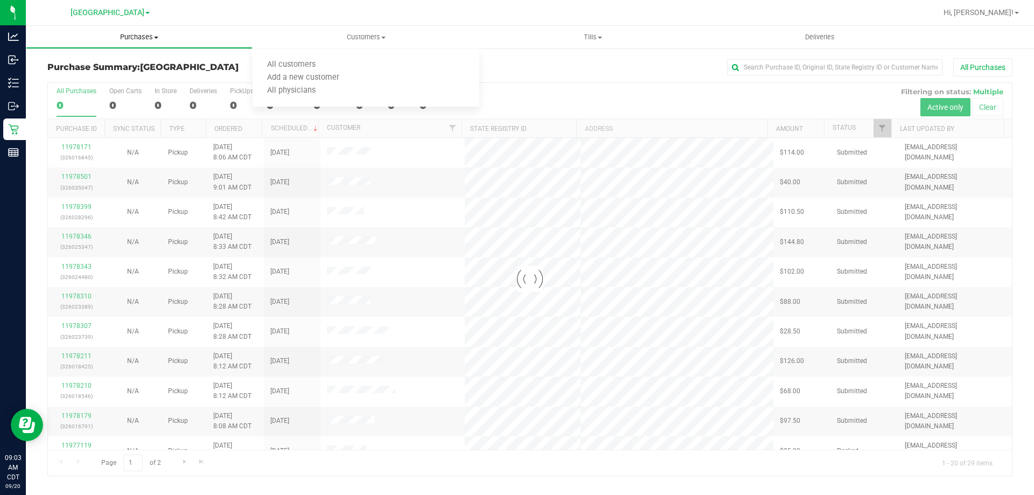
click at [122, 36] on span "Purchases" at bounding box center [139, 37] width 226 height 10
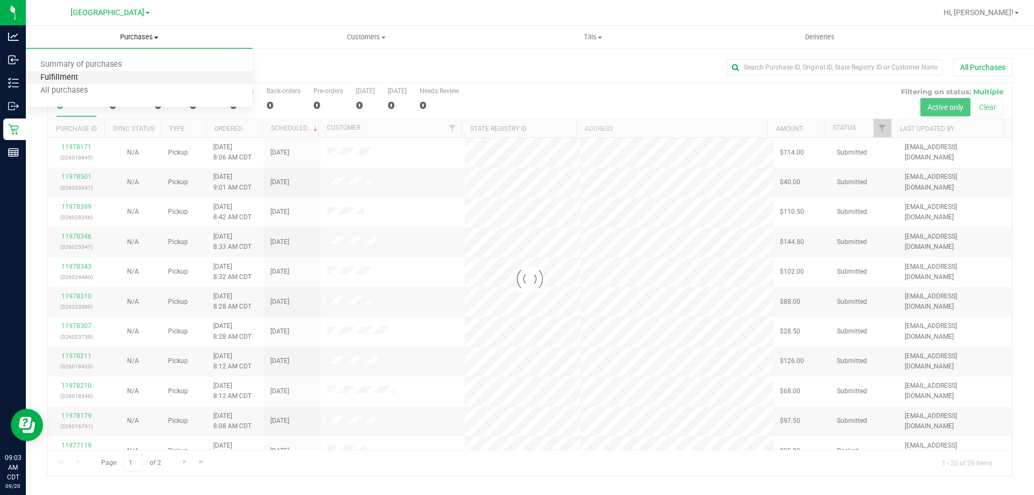
click at [87, 79] on span "Fulfillment" at bounding box center [59, 77] width 67 height 9
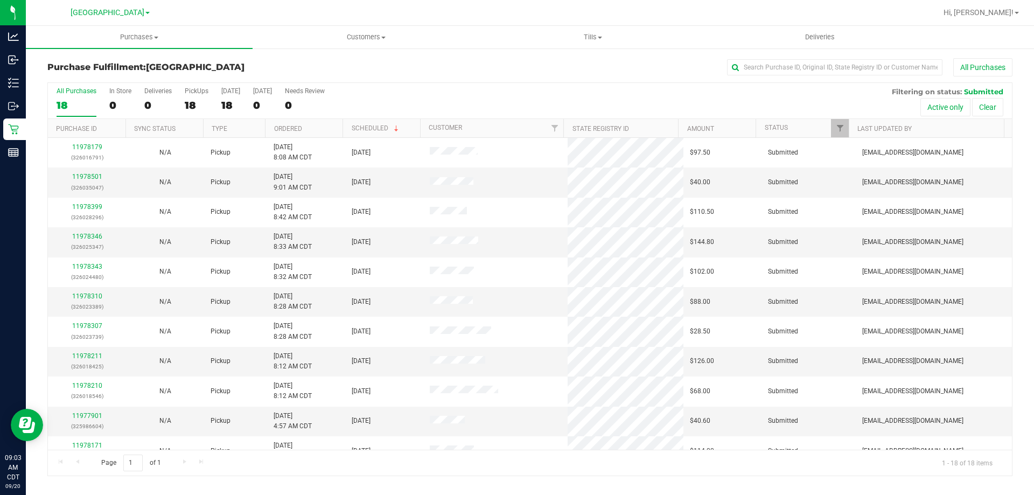
click at [287, 132] on th "Ordered" at bounding box center [304, 128] width 78 height 19
click at [80, 177] on link "11977923" at bounding box center [87, 177] width 30 height 8
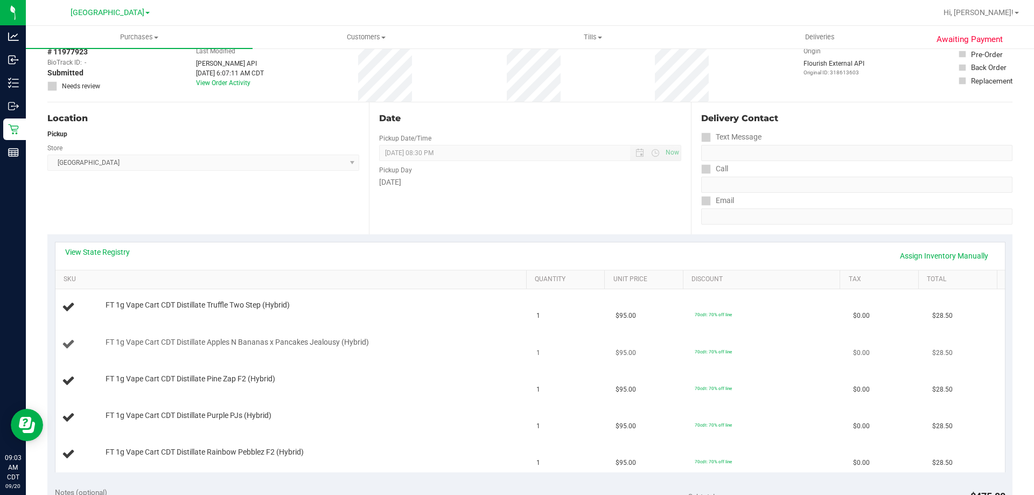
scroll to position [162, 0]
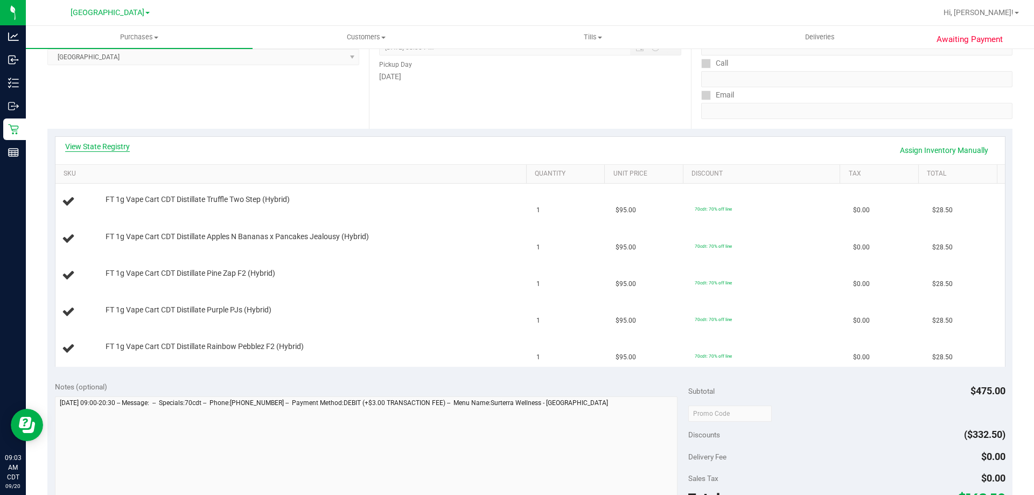
click at [122, 151] on link "View State Registry" at bounding box center [97, 146] width 65 height 11
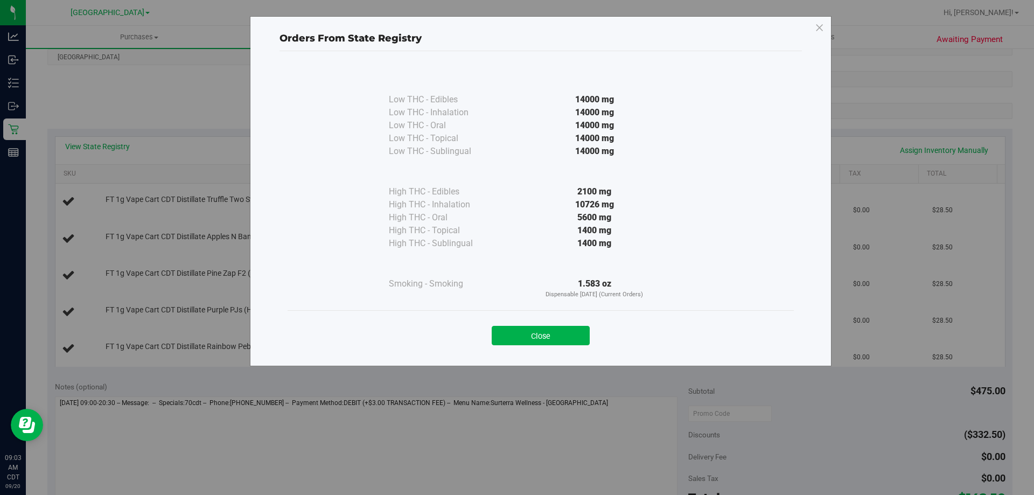
click at [548, 324] on div "Close" at bounding box center [541, 332] width 490 height 27
click at [539, 337] on button "Close" at bounding box center [541, 335] width 98 height 19
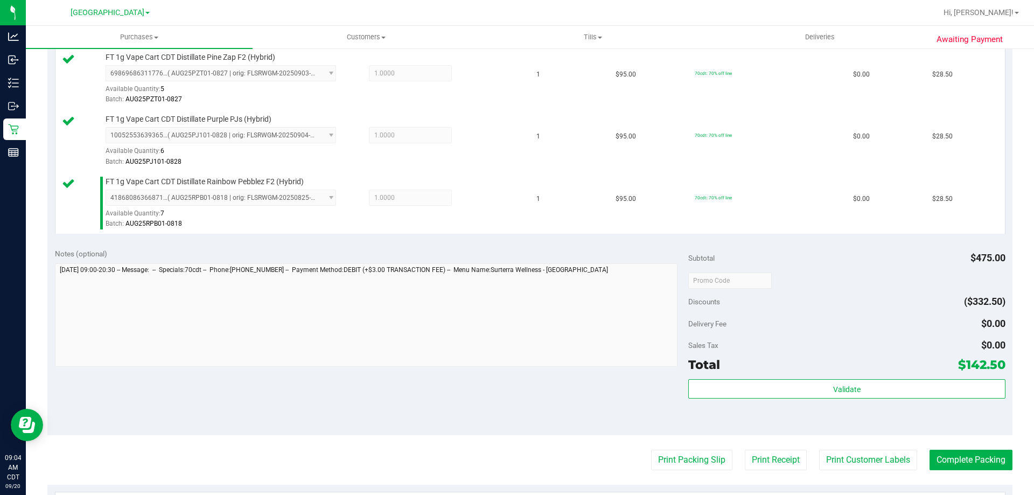
scroll to position [485, 0]
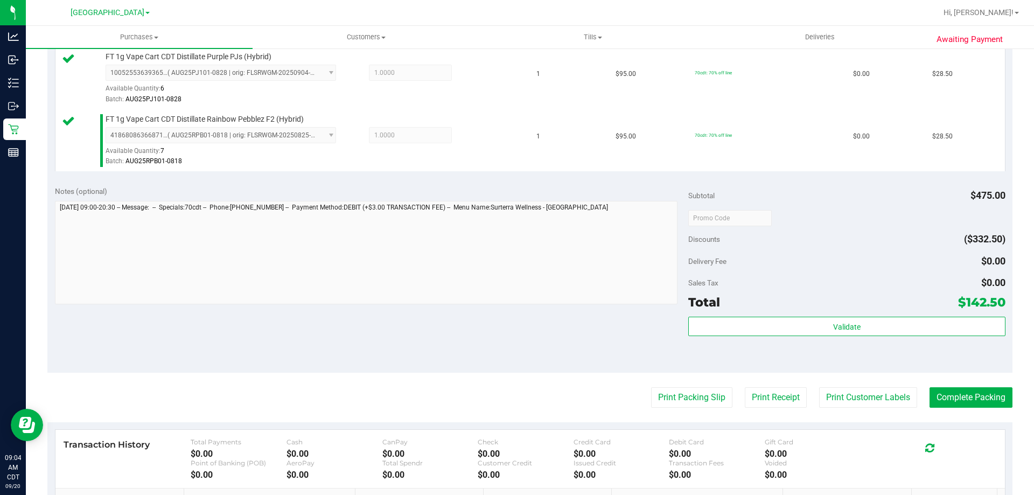
click at [711, 338] on div "Validate" at bounding box center [846, 341] width 317 height 48
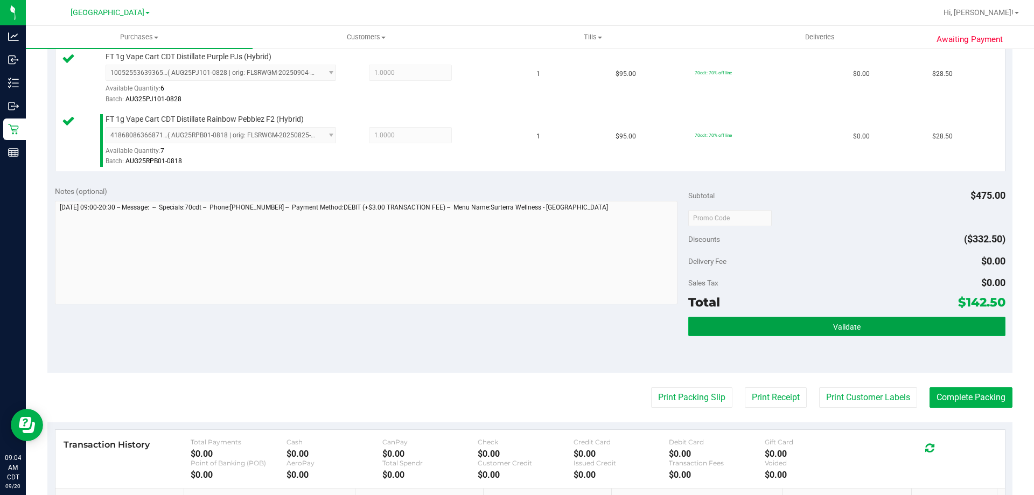
click at [711, 332] on button "Validate" at bounding box center [846, 326] width 317 height 19
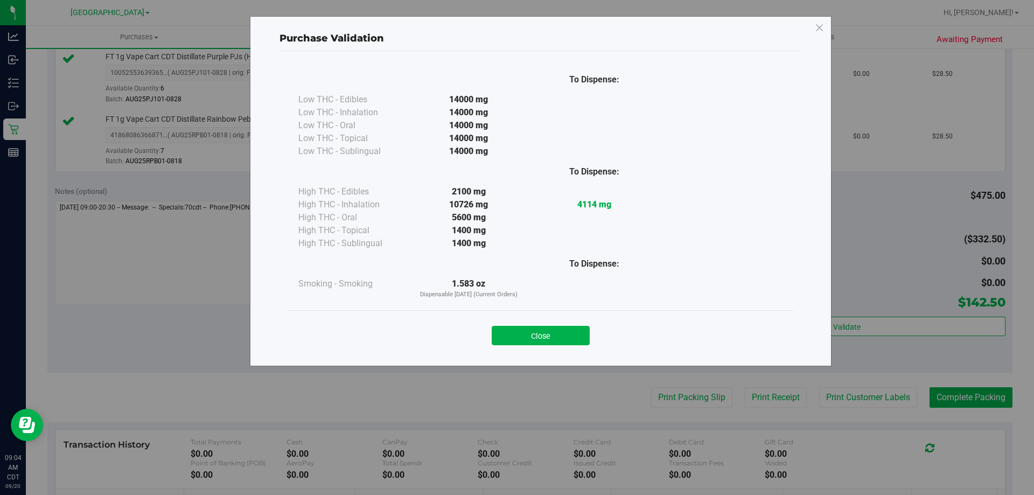
click at [511, 336] on button "Close" at bounding box center [541, 335] width 98 height 19
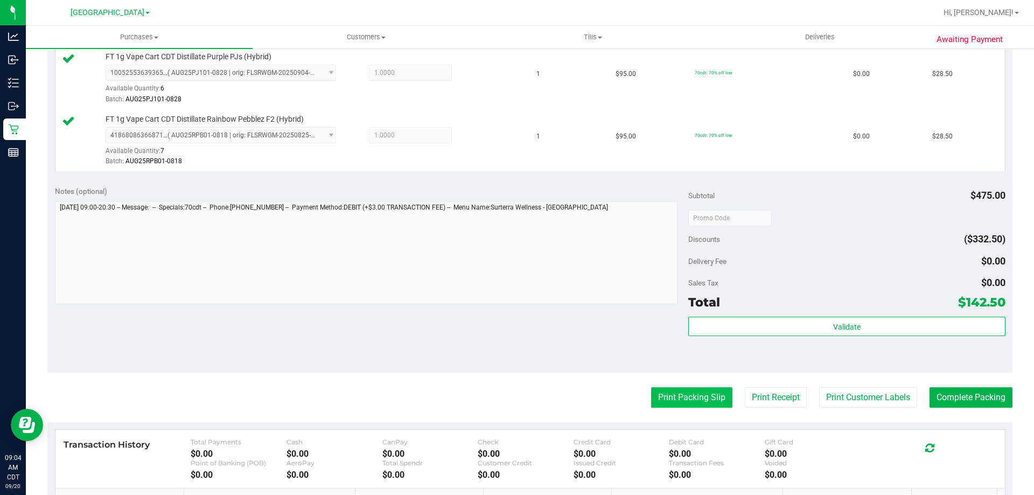
click at [657, 394] on button "Print Packing Slip" at bounding box center [691, 397] width 81 height 20
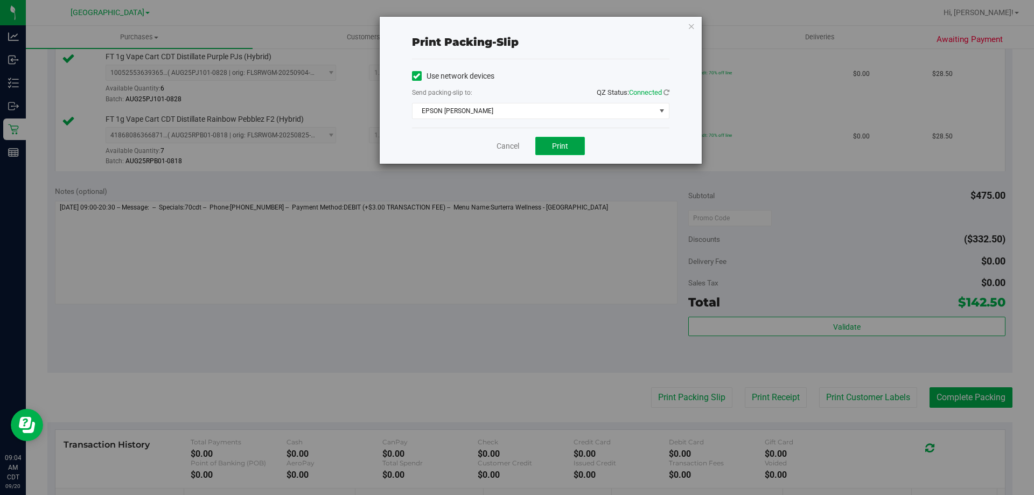
click at [548, 144] on button "Print" at bounding box center [560, 146] width 50 height 18
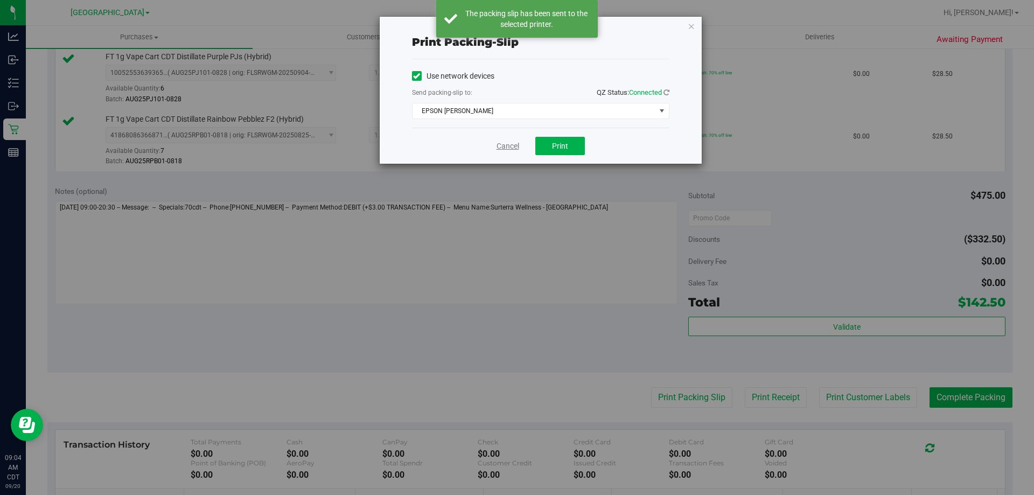
click at [507, 146] on link "Cancel" at bounding box center [508, 146] width 23 height 11
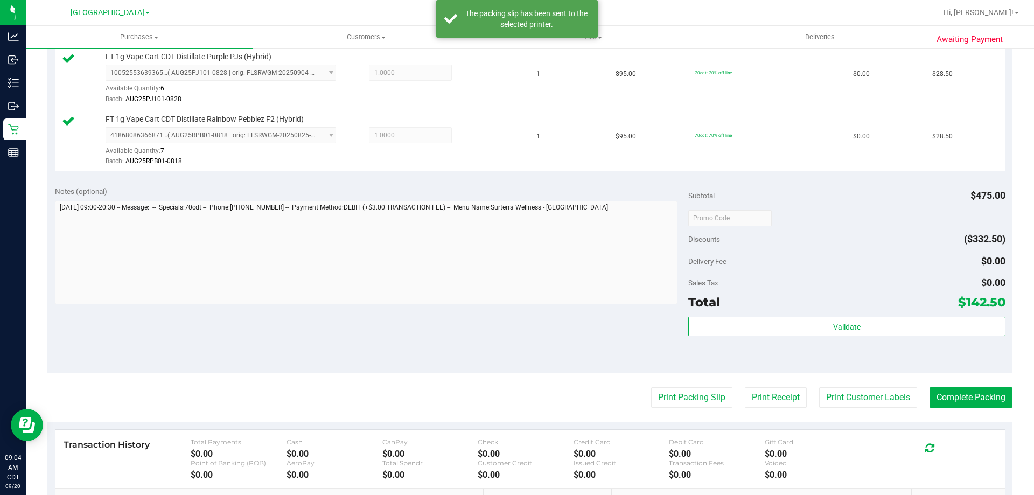
click at [956, 384] on purchase-details "Back Edit Purchase Cancel Purchase View Profile # 11977923 BioTrack ID: - Submi…" at bounding box center [529, 98] width 965 height 1050
click at [959, 395] on button "Complete Packing" at bounding box center [971, 397] width 83 height 20
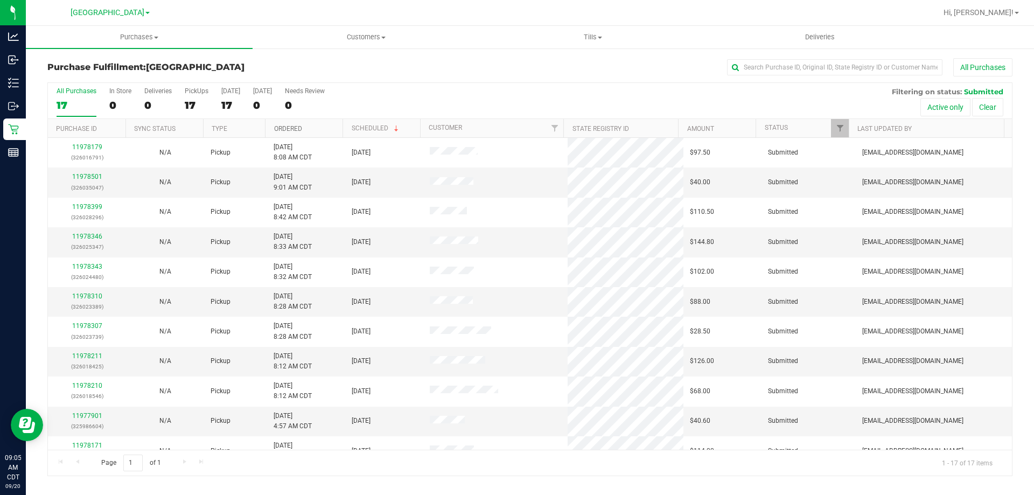
click at [297, 129] on link "Ordered" at bounding box center [288, 129] width 28 height 8
click at [93, 173] on link "11978021" at bounding box center [87, 177] width 30 height 8
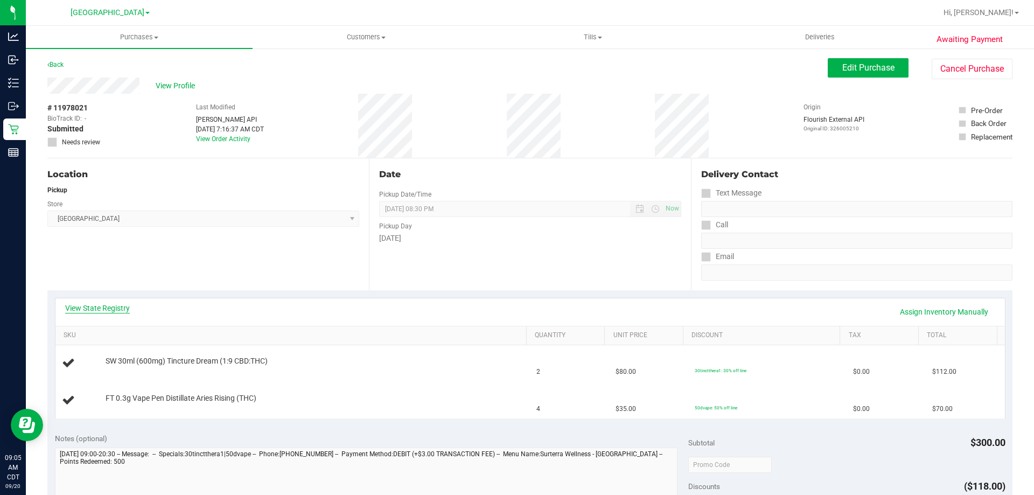
click at [114, 305] on link "View State Registry" at bounding box center [97, 308] width 65 height 11
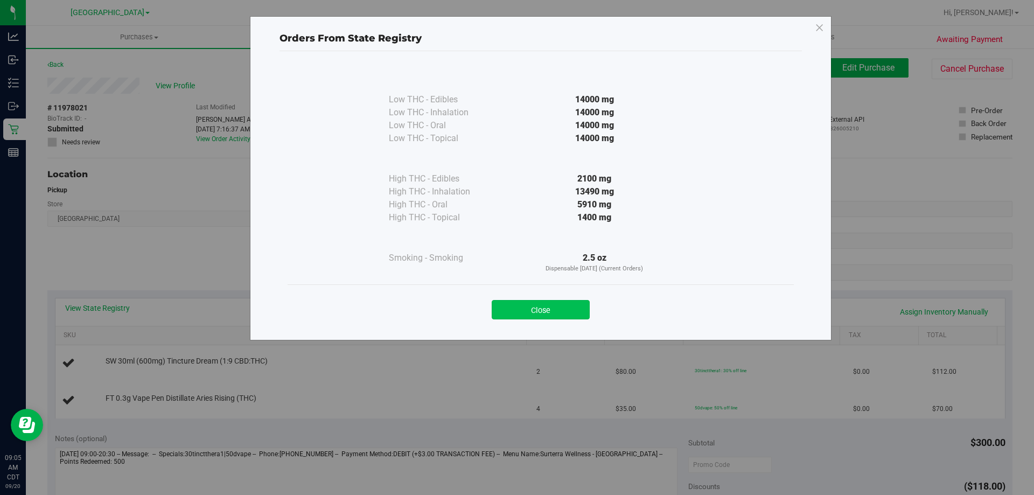
click at [562, 315] on button "Close" at bounding box center [541, 309] width 98 height 19
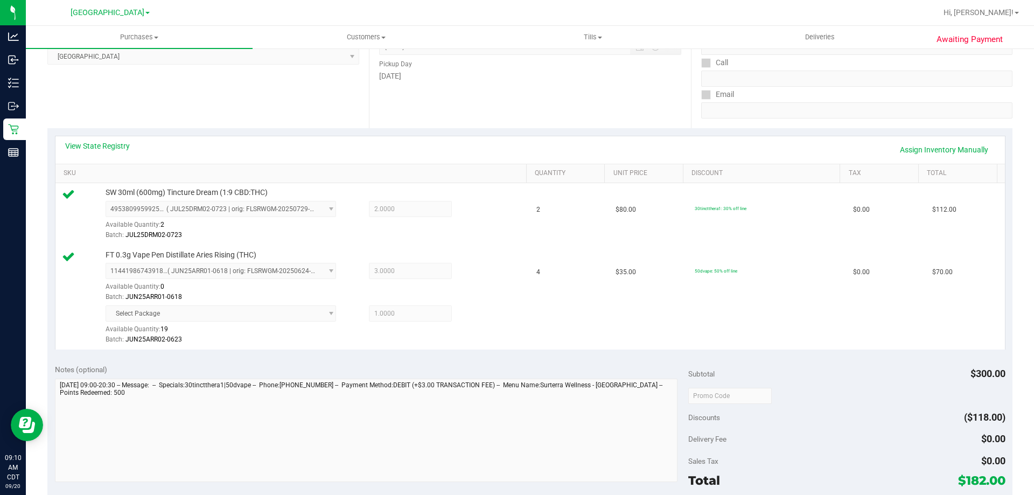
scroll to position [323, 0]
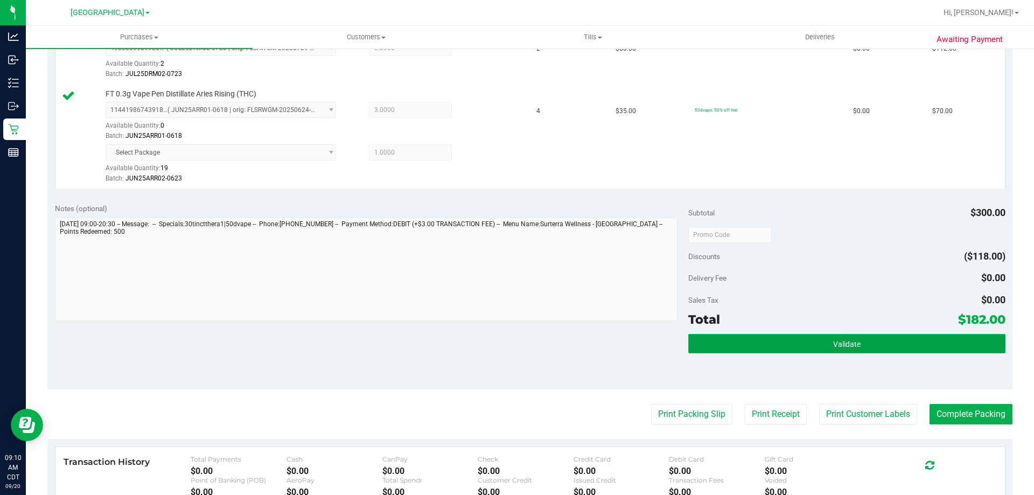
click at [792, 347] on button "Validate" at bounding box center [846, 343] width 317 height 19
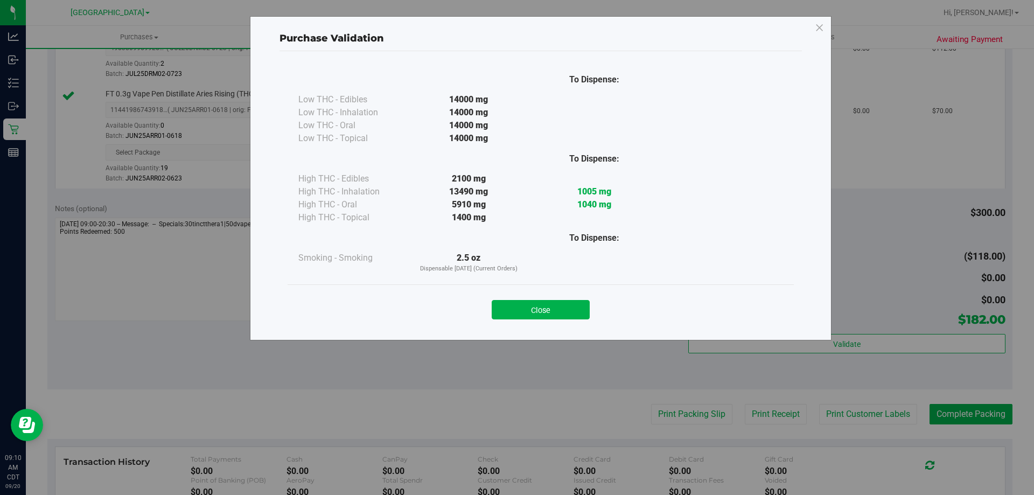
click at [555, 296] on div "Close" at bounding box center [541, 306] width 490 height 27
click at [555, 301] on button "Close" at bounding box center [541, 309] width 98 height 19
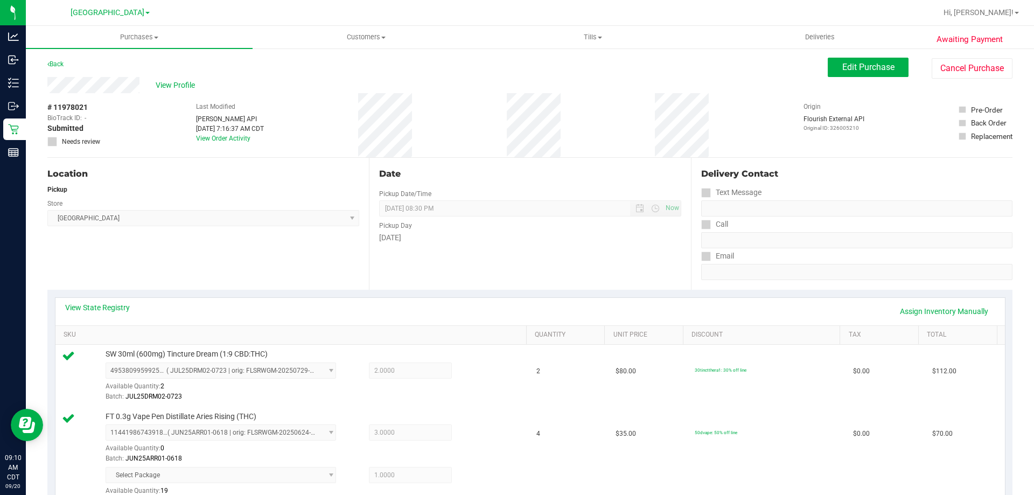
scroll to position [0, 0]
click at [868, 75] on button "Edit Purchase" at bounding box center [868, 67] width 81 height 19
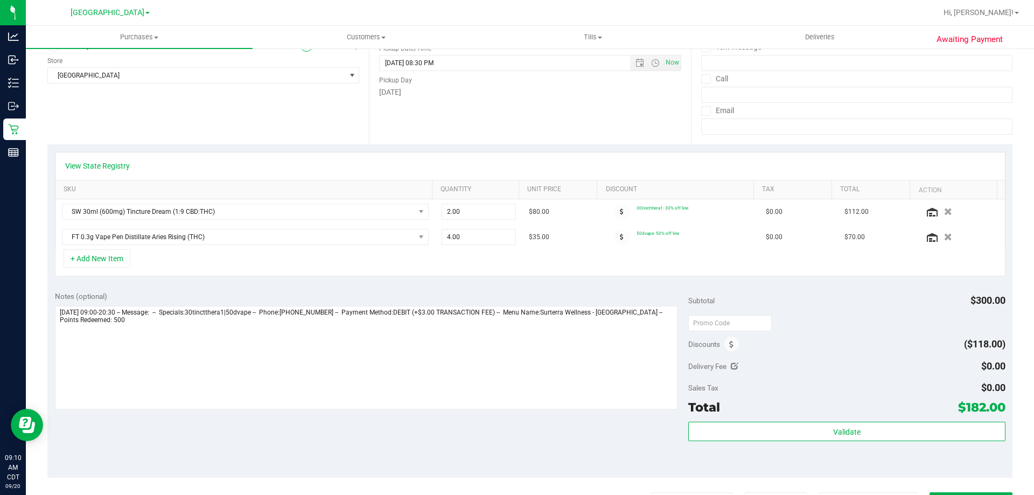
scroll to position [162, 0]
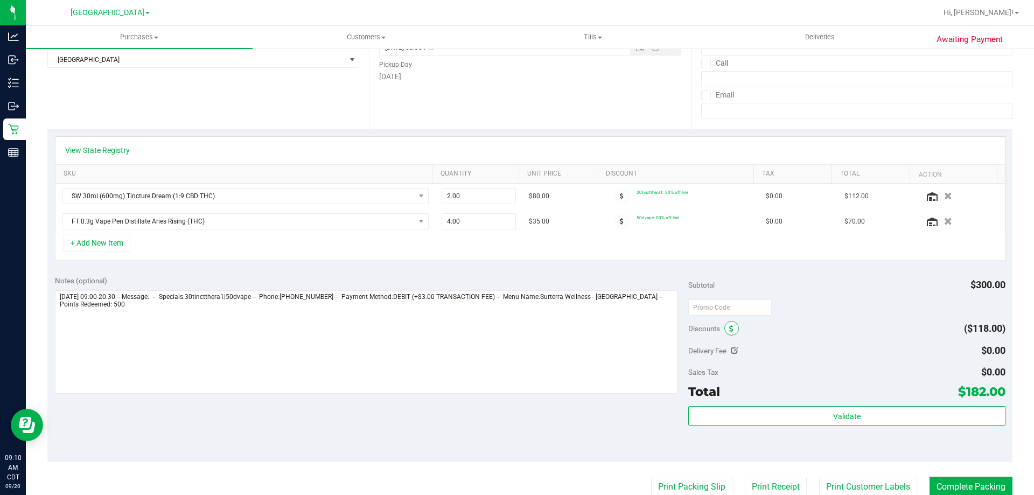
click at [724, 327] on span at bounding box center [731, 328] width 15 height 15
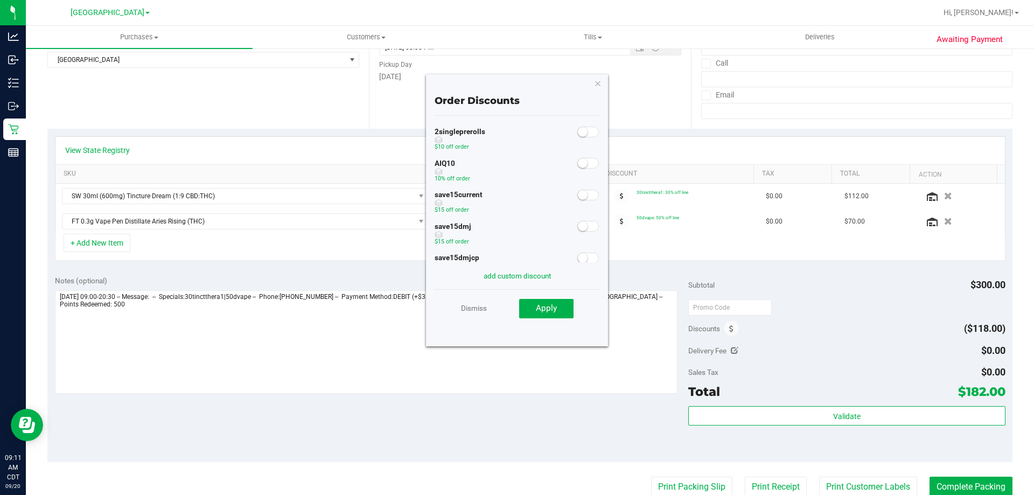
click at [582, 160] on span at bounding box center [588, 163] width 22 height 11
drag, startPoint x: 562, startPoint y: 318, endPoint x: 566, endPoint y: 302, distance: 16.6
click at [562, 317] on button "Apply" at bounding box center [546, 308] width 54 height 19
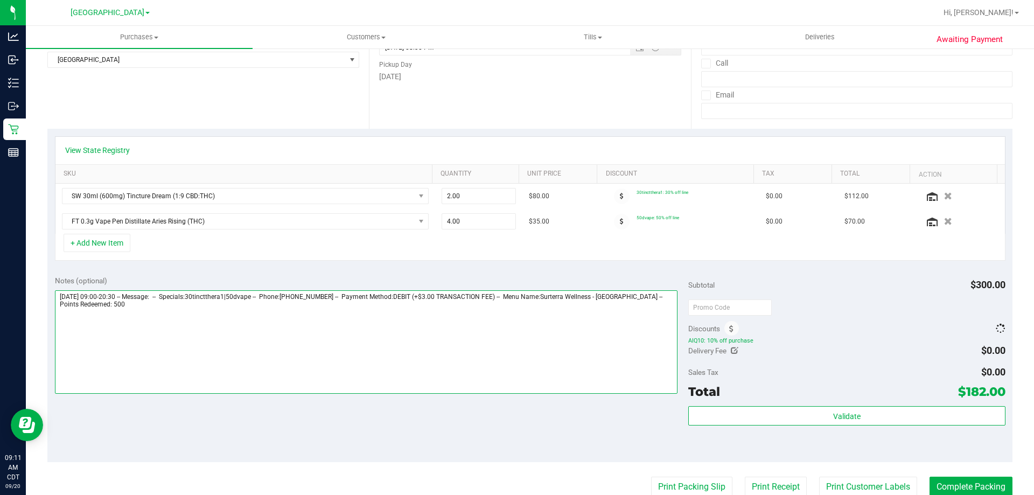
click at [566, 302] on textarea at bounding box center [366, 341] width 623 height 103
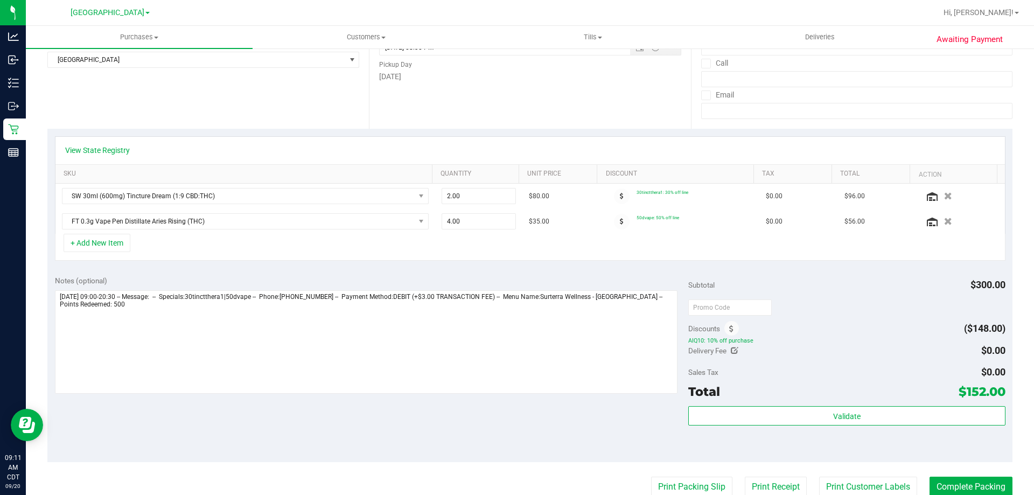
click at [849, 347] on div "Delivery Fee $0.00" at bounding box center [846, 350] width 317 height 19
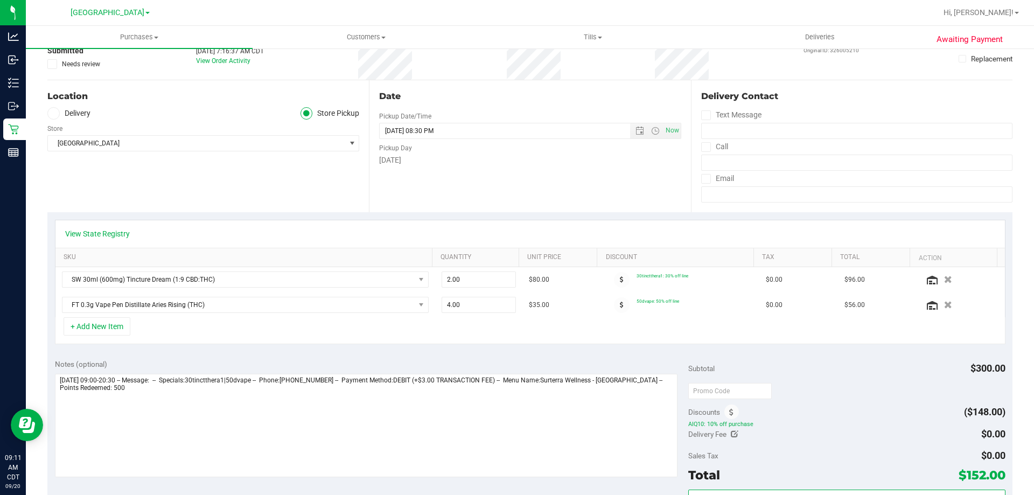
scroll to position [0, 0]
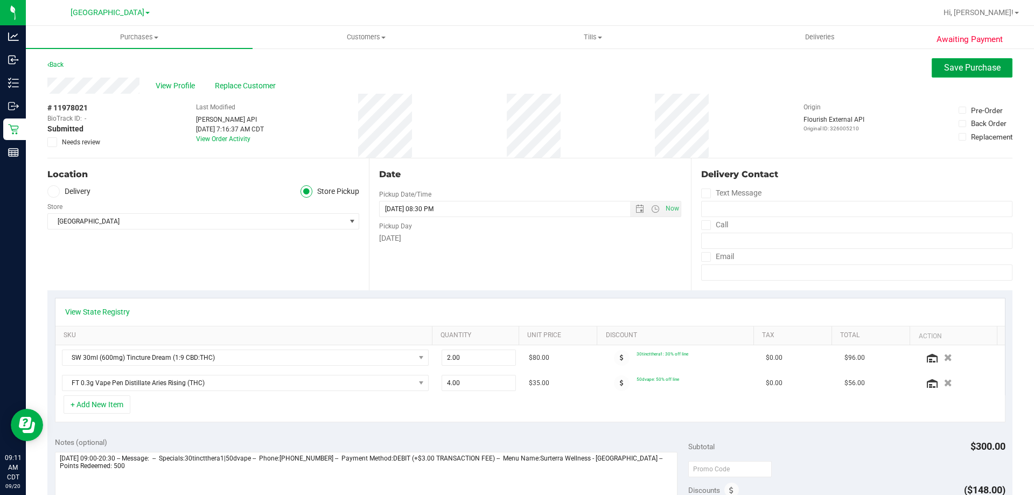
click at [932, 68] on button "Save Purchase" at bounding box center [972, 67] width 81 height 19
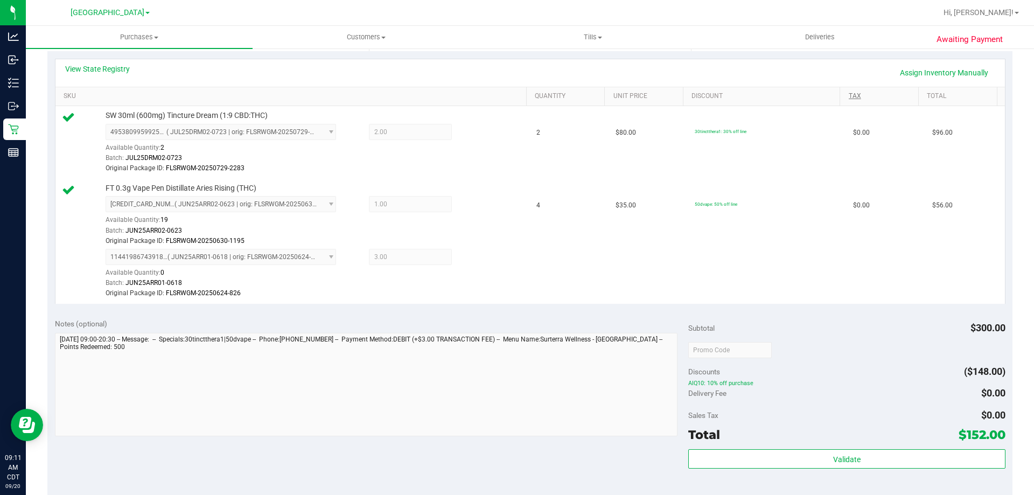
scroll to position [431, 0]
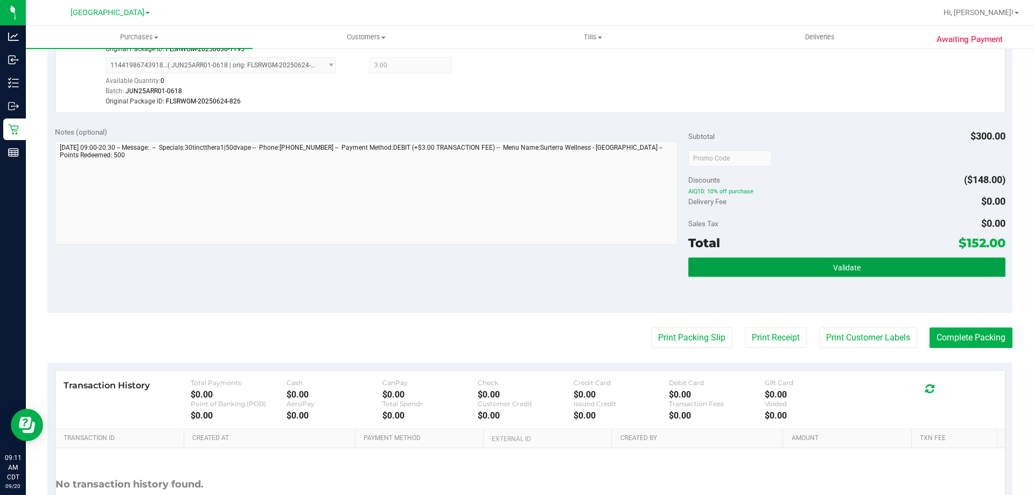
click at [869, 271] on button "Validate" at bounding box center [846, 266] width 317 height 19
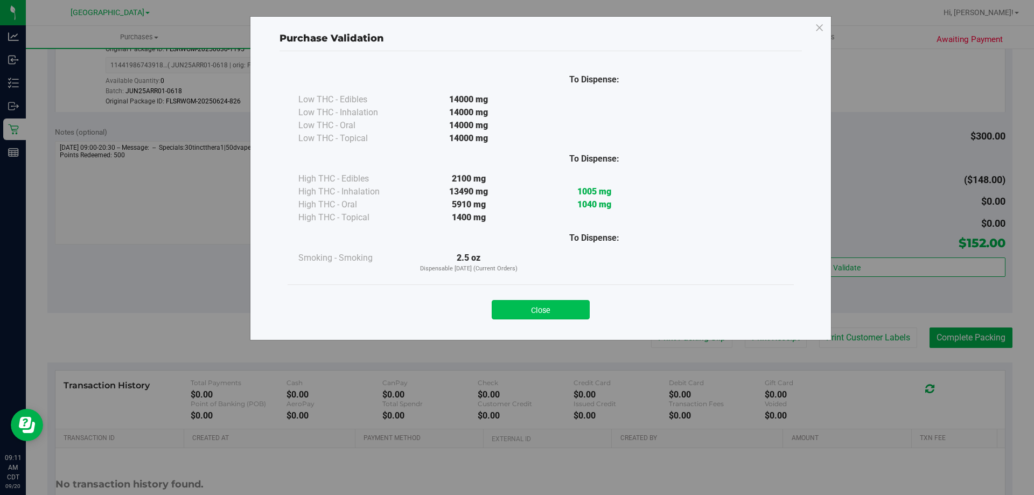
click at [574, 302] on button "Close" at bounding box center [541, 309] width 98 height 19
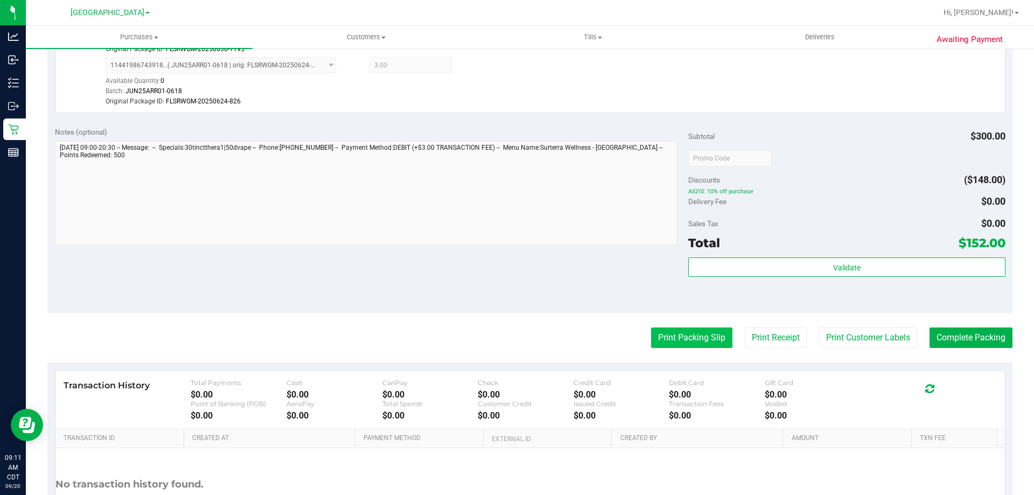
click at [693, 330] on button "Print Packing Slip" at bounding box center [691, 337] width 81 height 20
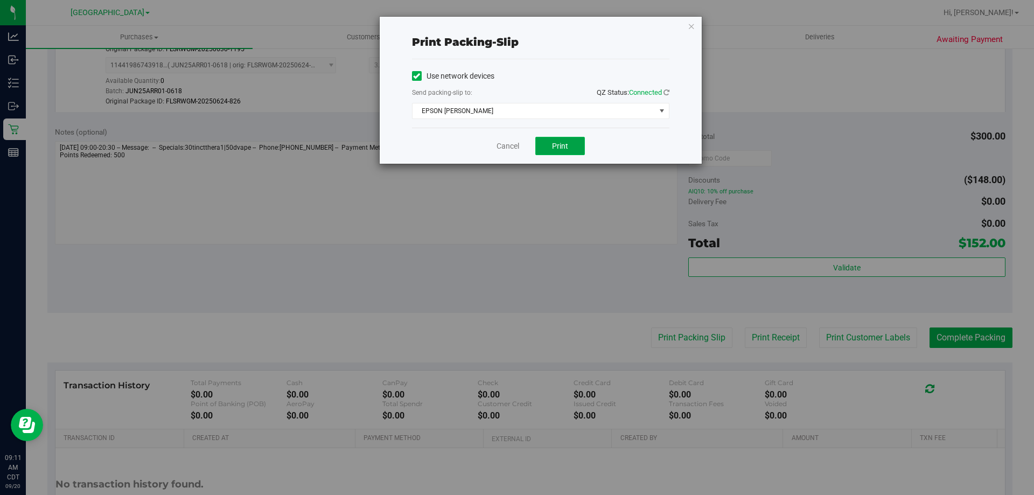
click at [568, 146] on button "Print" at bounding box center [560, 146] width 50 height 18
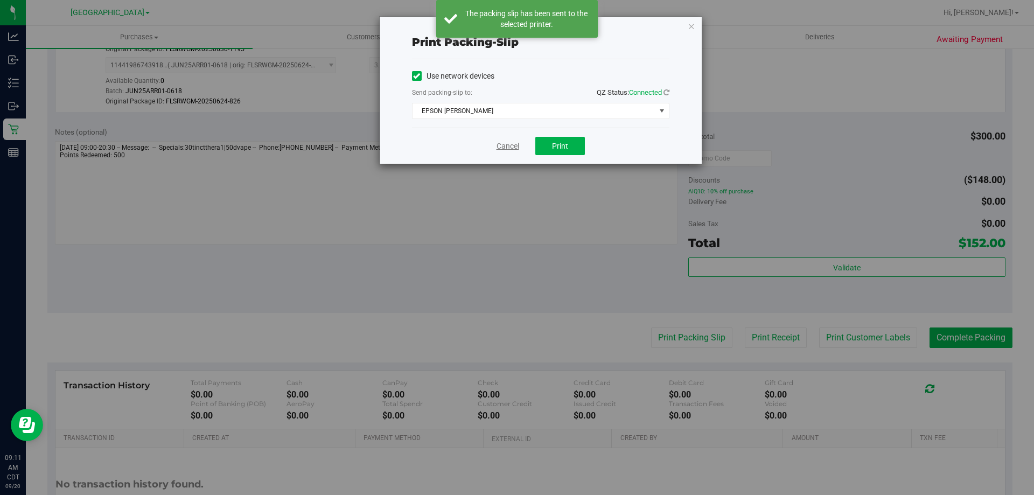
click at [506, 148] on link "Cancel" at bounding box center [508, 146] width 23 height 11
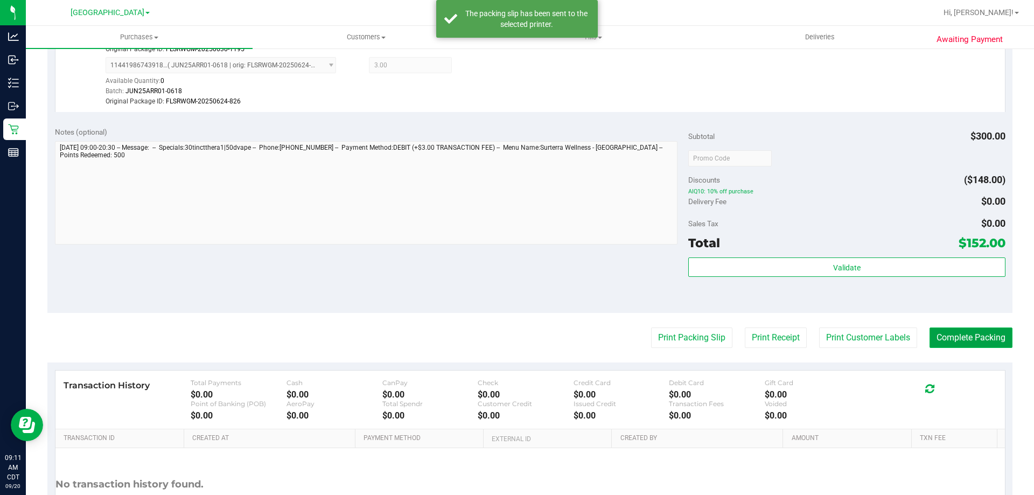
click at [956, 345] on button "Complete Packing" at bounding box center [971, 337] width 83 height 20
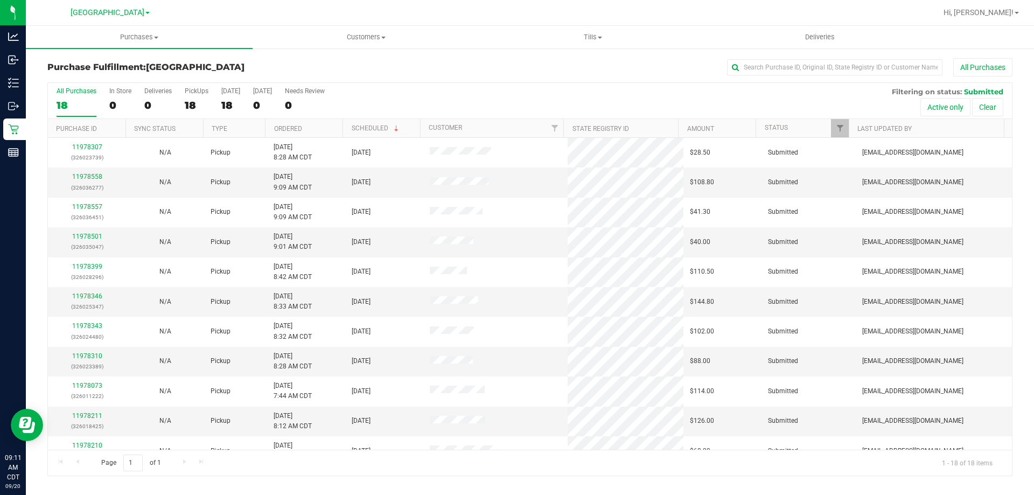
click at [281, 123] on th "Ordered" at bounding box center [304, 128] width 78 height 19
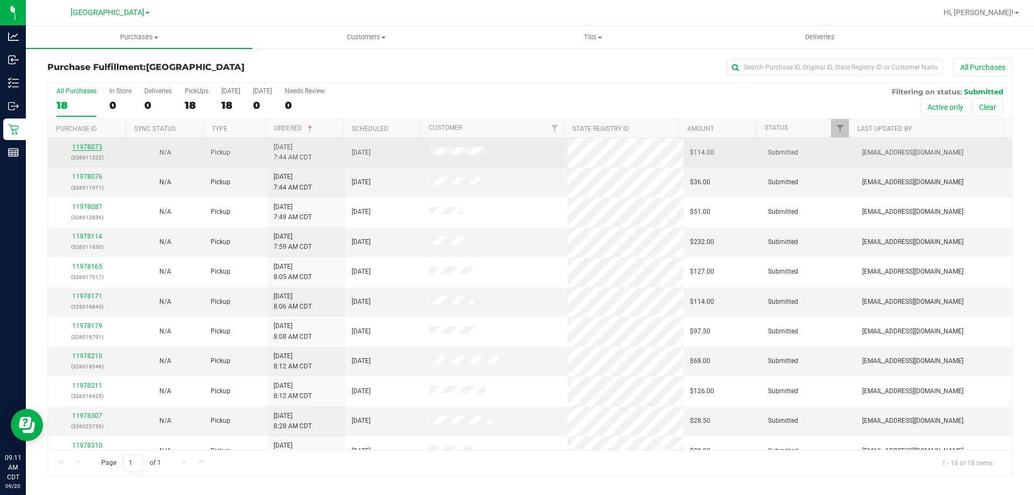
click at [95, 146] on link "11978073" at bounding box center [87, 147] width 30 height 8
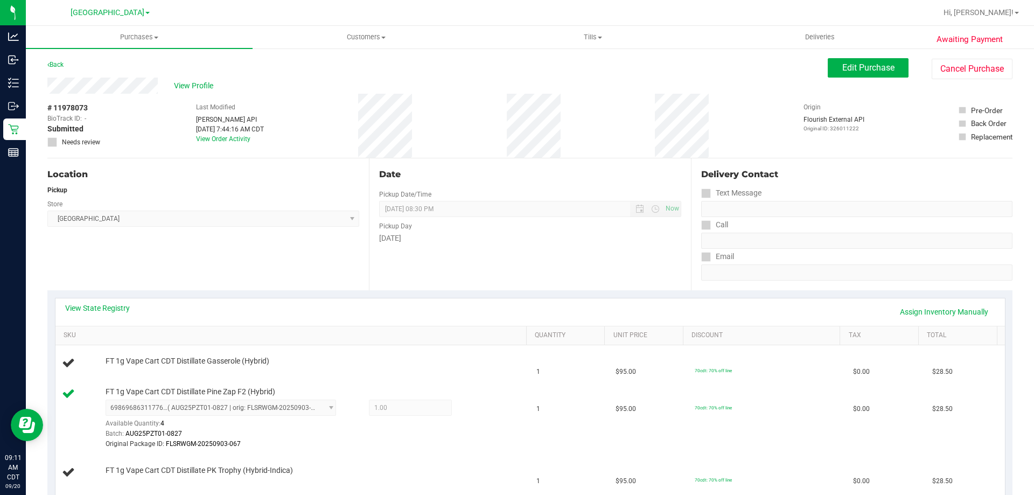
click at [50, 72] on div "Back Edit Purchase Cancel Purchase" at bounding box center [529, 67] width 965 height 19
click at [53, 68] on link "Back" at bounding box center [55, 65] width 16 height 8
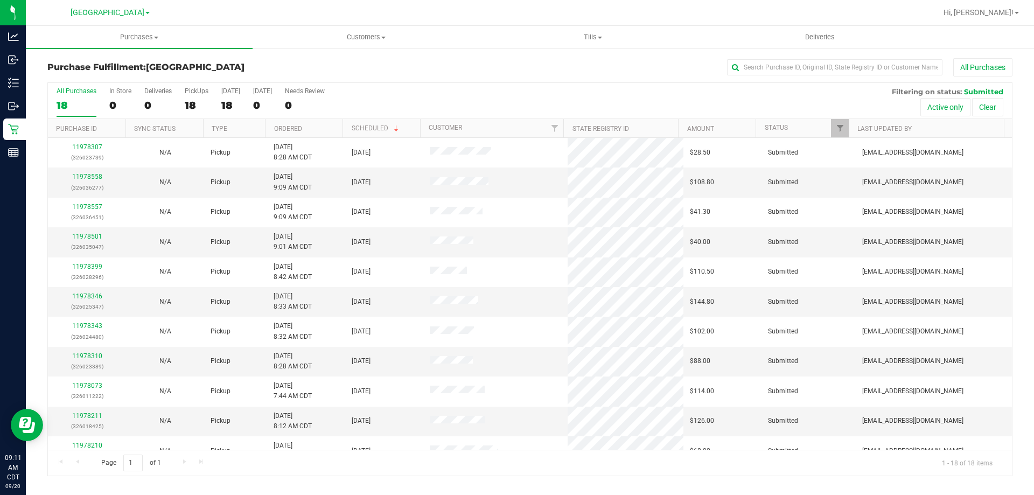
click at [281, 132] on th "Ordered" at bounding box center [304, 128] width 78 height 19
click at [75, 177] on link "11978076" at bounding box center [87, 177] width 30 height 8
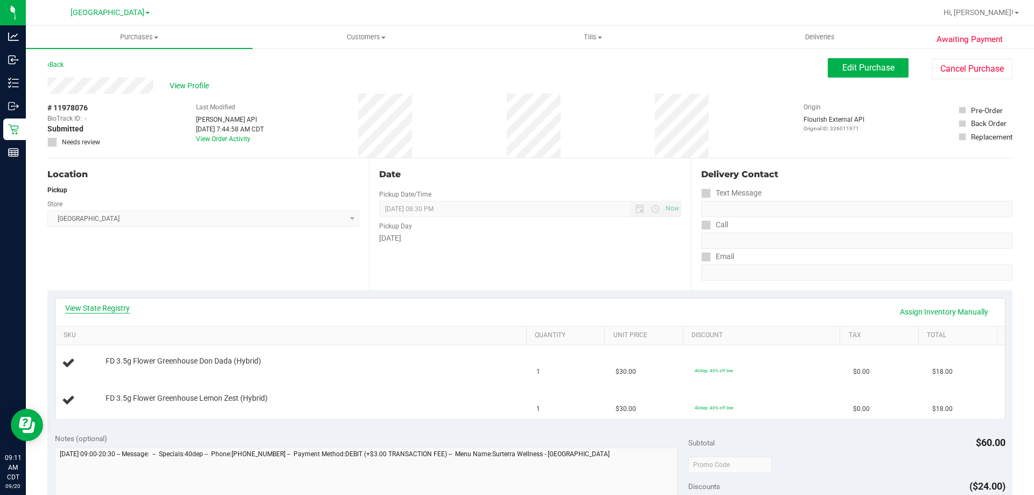
click at [96, 310] on link "View State Registry" at bounding box center [97, 308] width 65 height 11
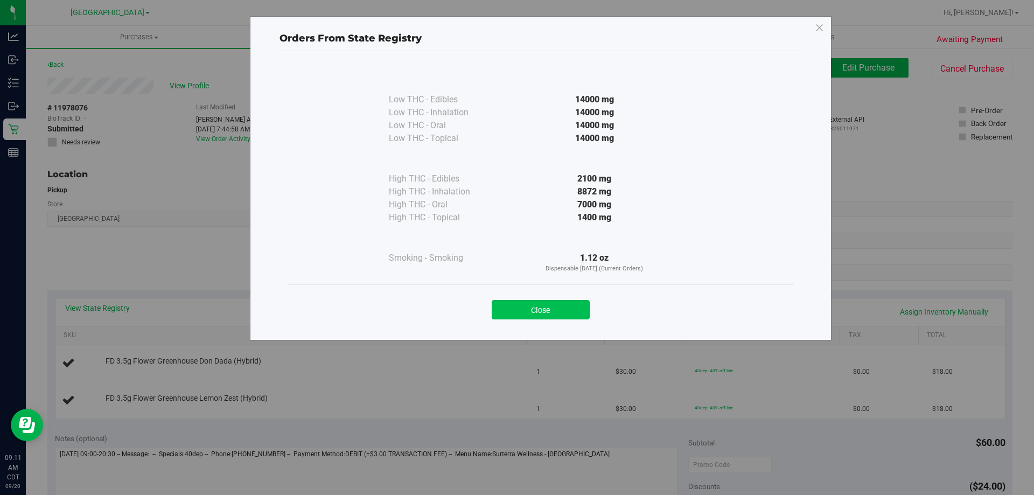
click at [525, 315] on button "Close" at bounding box center [541, 309] width 98 height 19
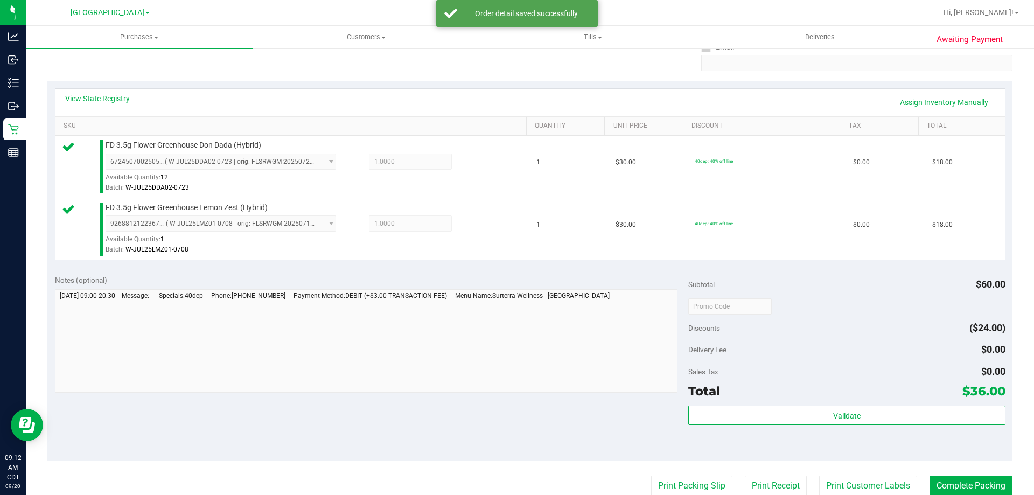
scroll to position [323, 0]
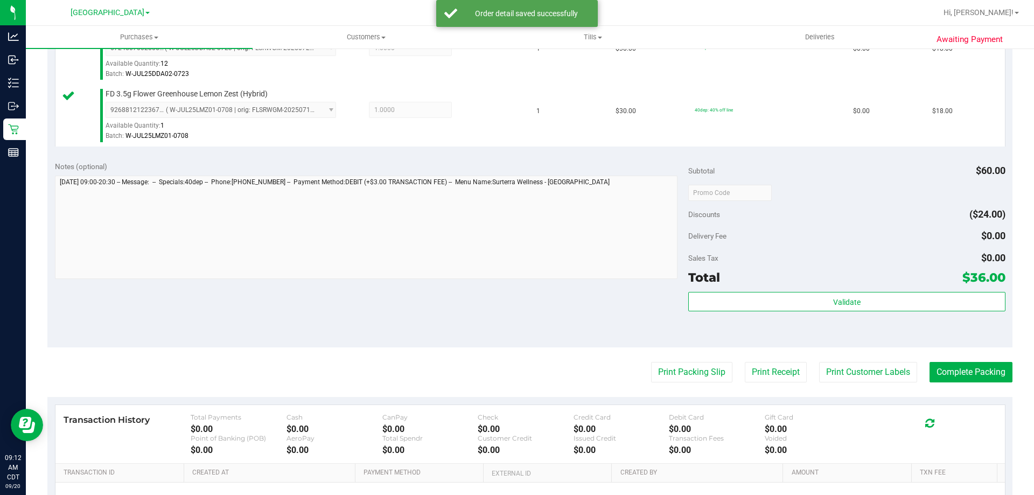
click at [782, 316] on div "Validate" at bounding box center [846, 316] width 317 height 48
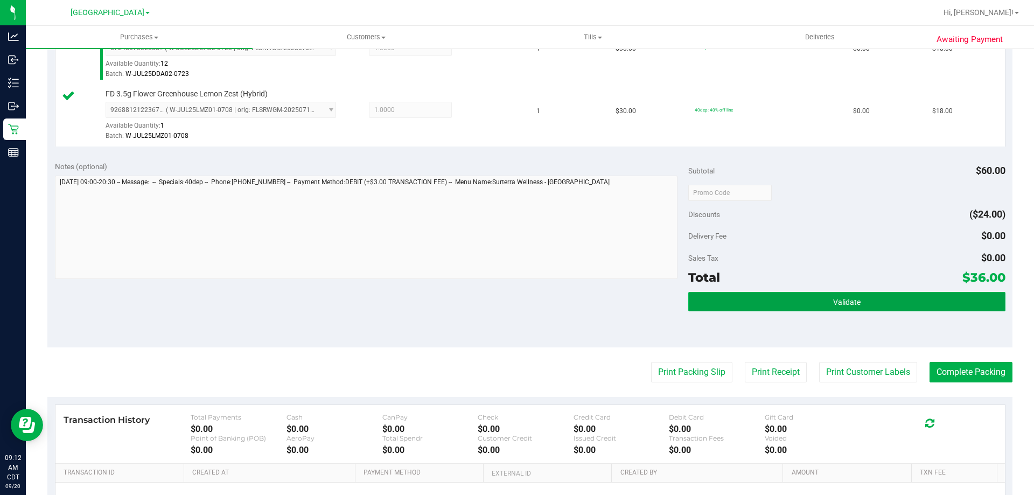
click at [781, 302] on button "Validate" at bounding box center [846, 301] width 317 height 19
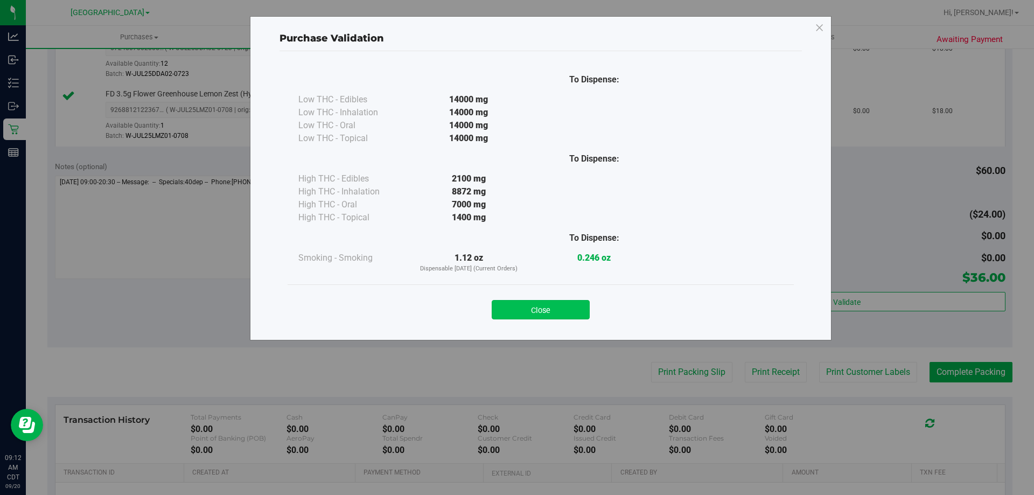
click at [579, 304] on button "Close" at bounding box center [541, 309] width 98 height 19
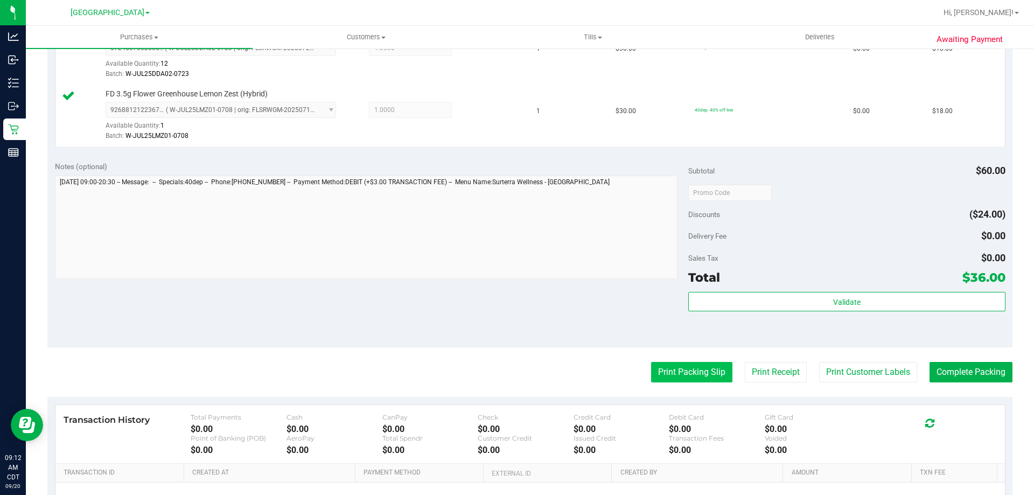
click at [667, 380] on button "Print Packing Slip" at bounding box center [691, 372] width 81 height 20
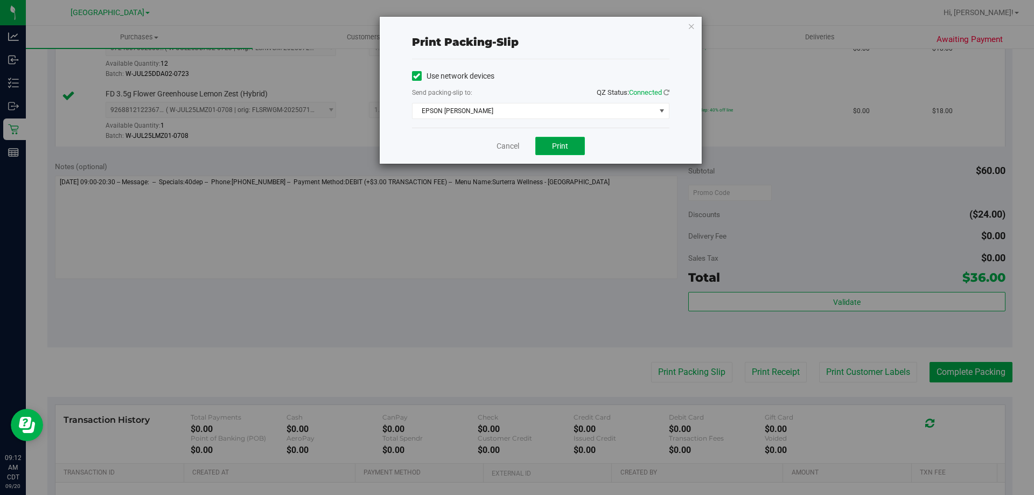
click at [550, 142] on button "Print" at bounding box center [560, 146] width 50 height 18
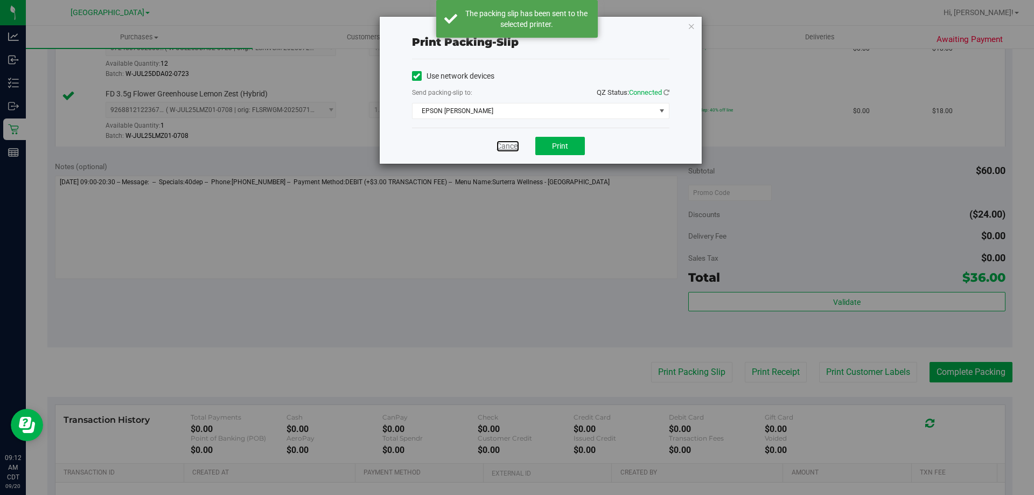
drag, startPoint x: 517, startPoint y: 146, endPoint x: 596, endPoint y: 197, distance: 93.2
click at [516, 145] on link "Cancel" at bounding box center [508, 146] width 23 height 11
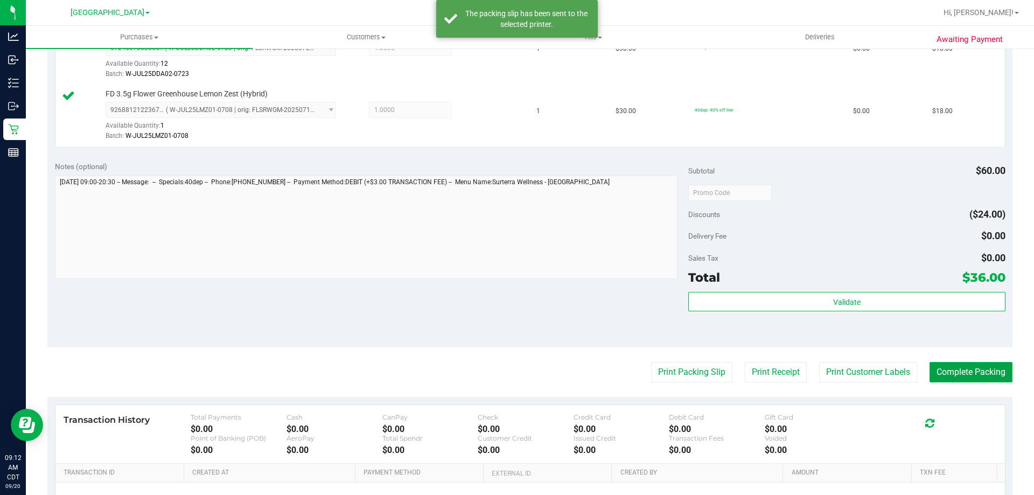
click at [999, 379] on button "Complete Packing" at bounding box center [971, 372] width 83 height 20
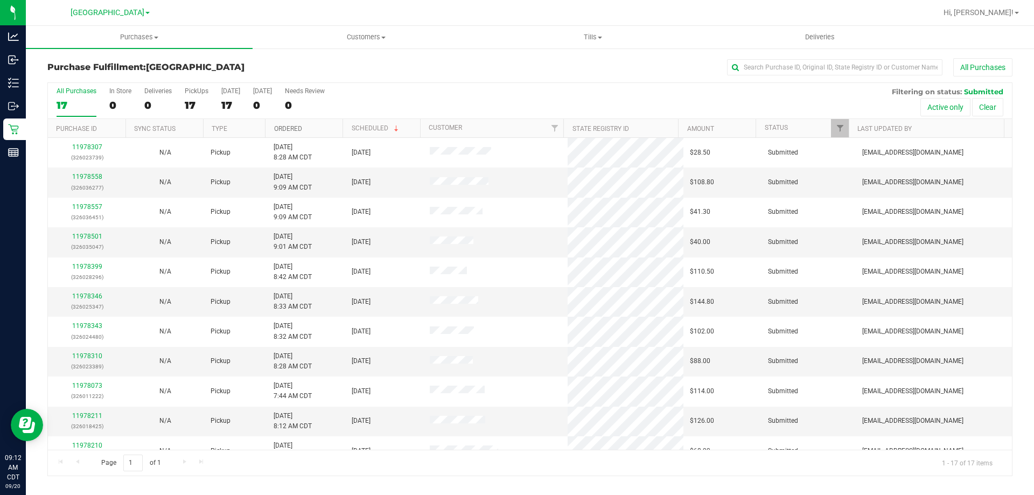
click at [287, 128] on link "Ordered" at bounding box center [288, 129] width 28 height 8
click at [81, 172] on div "11978087 (326012936)" at bounding box center [86, 182] width 65 height 20
click at [81, 179] on link "11978087" at bounding box center [87, 177] width 30 height 8
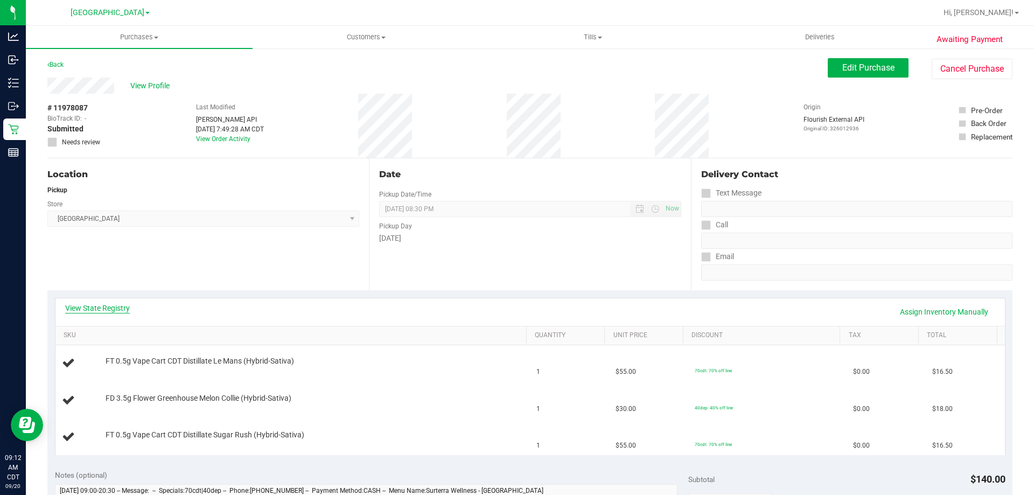
click at [84, 304] on div "View State Registry Assign Inventory Manually" at bounding box center [529, 311] width 949 height 27
click at [128, 305] on link "View State Registry" at bounding box center [97, 308] width 65 height 11
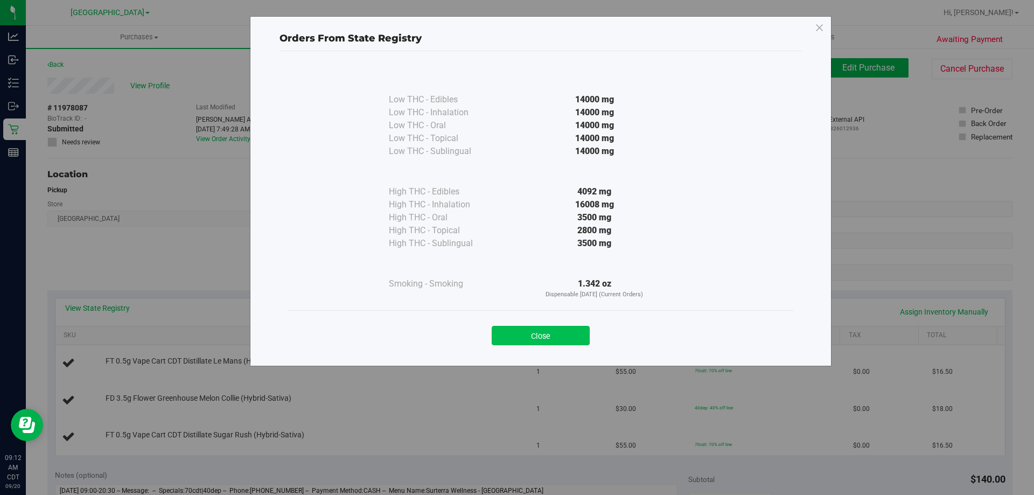
click at [528, 329] on button "Close" at bounding box center [541, 335] width 98 height 19
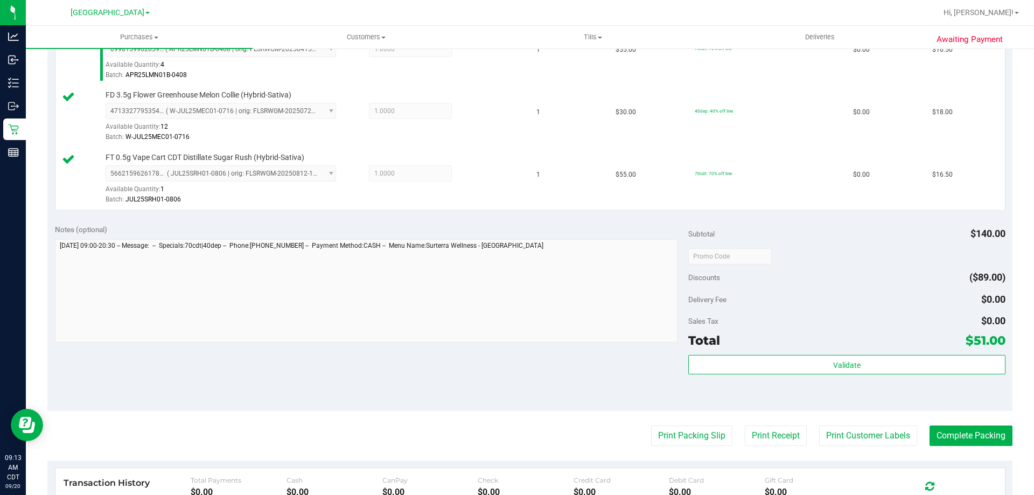
scroll to position [377, 0]
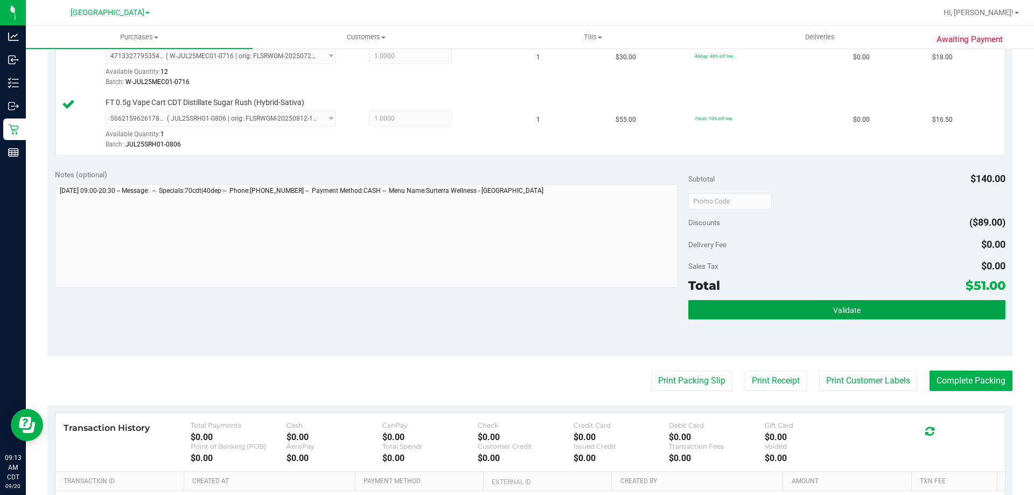
click at [796, 316] on button "Validate" at bounding box center [846, 309] width 317 height 19
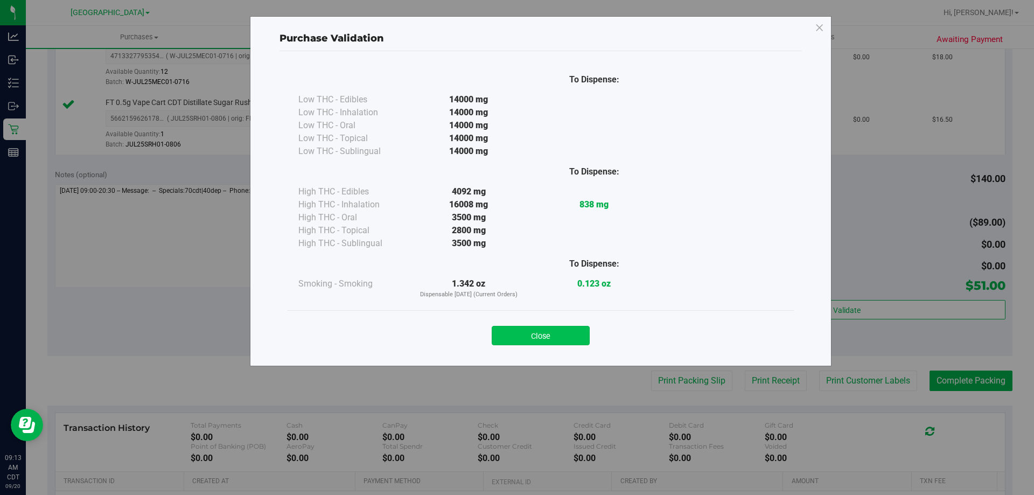
click at [556, 337] on button "Close" at bounding box center [541, 335] width 98 height 19
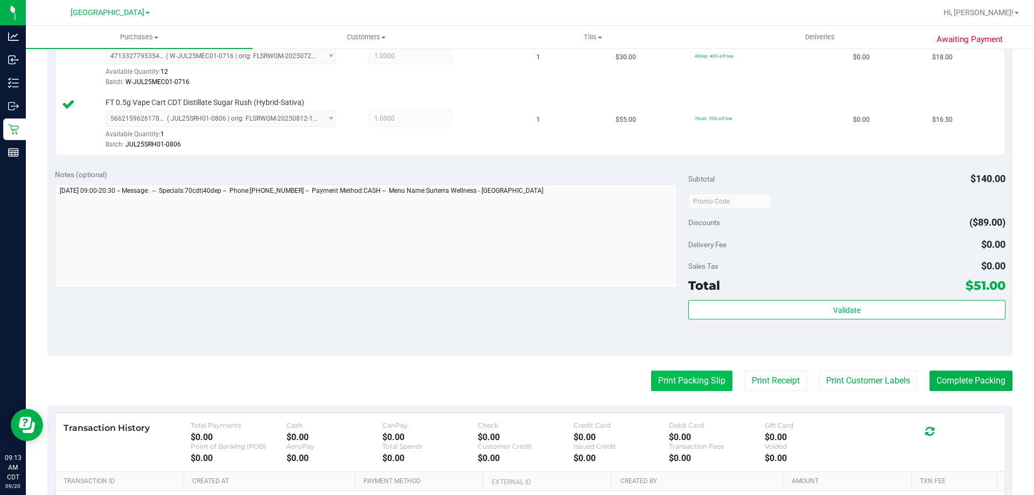
click at [701, 385] on button "Print Packing Slip" at bounding box center [691, 381] width 81 height 20
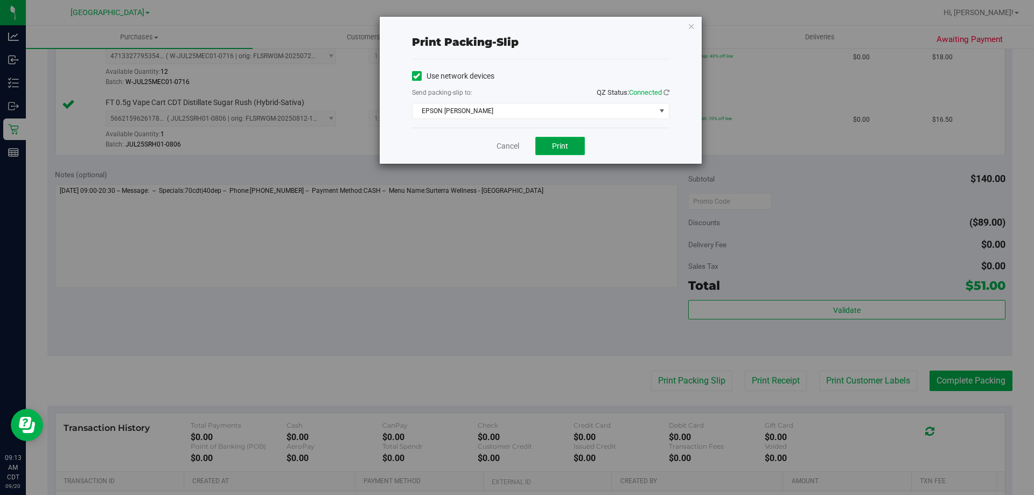
click at [561, 149] on span "Print" at bounding box center [560, 146] width 16 height 9
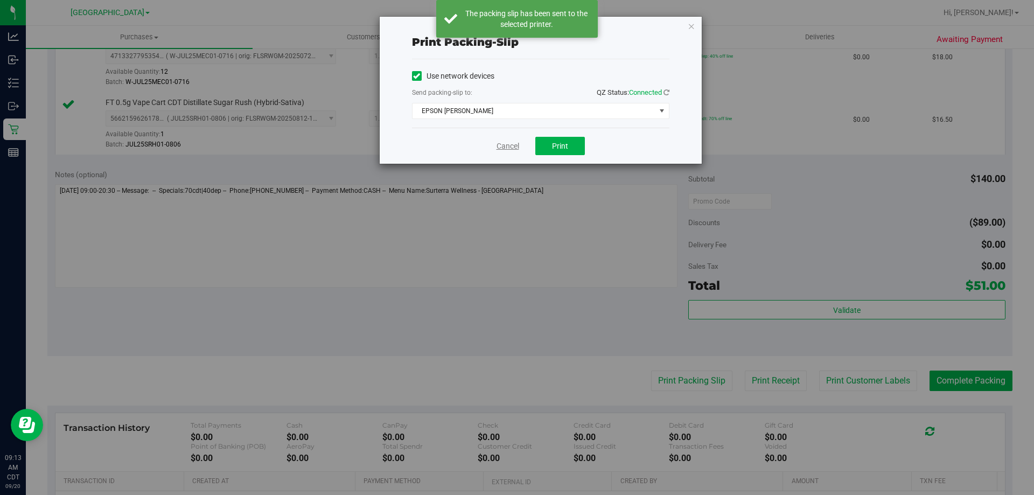
click at [509, 150] on link "Cancel" at bounding box center [508, 146] width 23 height 11
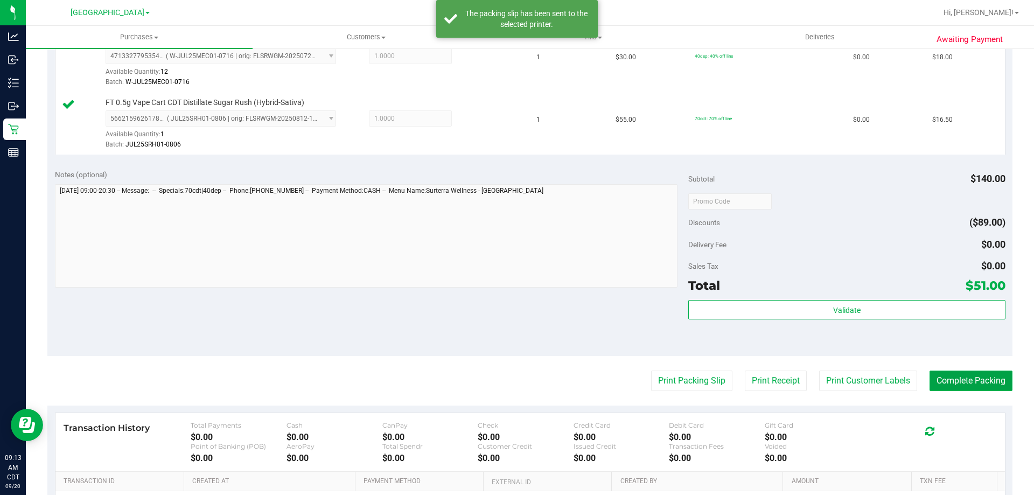
click at [947, 388] on button "Complete Packing" at bounding box center [971, 381] width 83 height 20
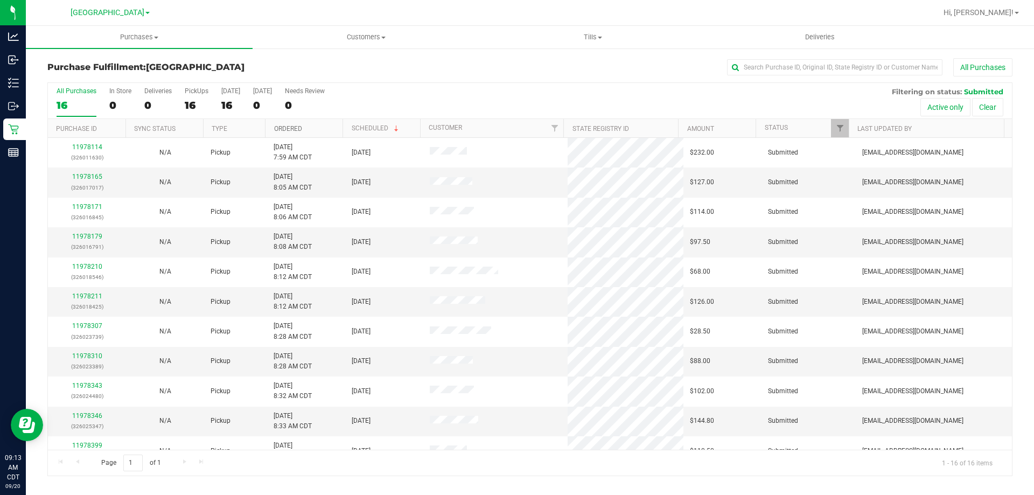
click at [284, 127] on link "Ordered" at bounding box center [288, 129] width 28 height 8
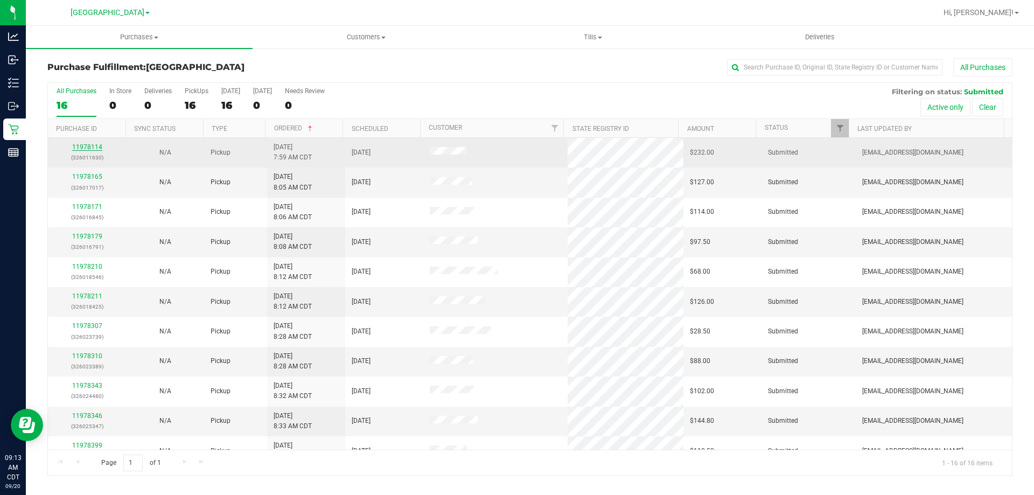
click at [86, 148] on link "11978114" at bounding box center [87, 147] width 30 height 8
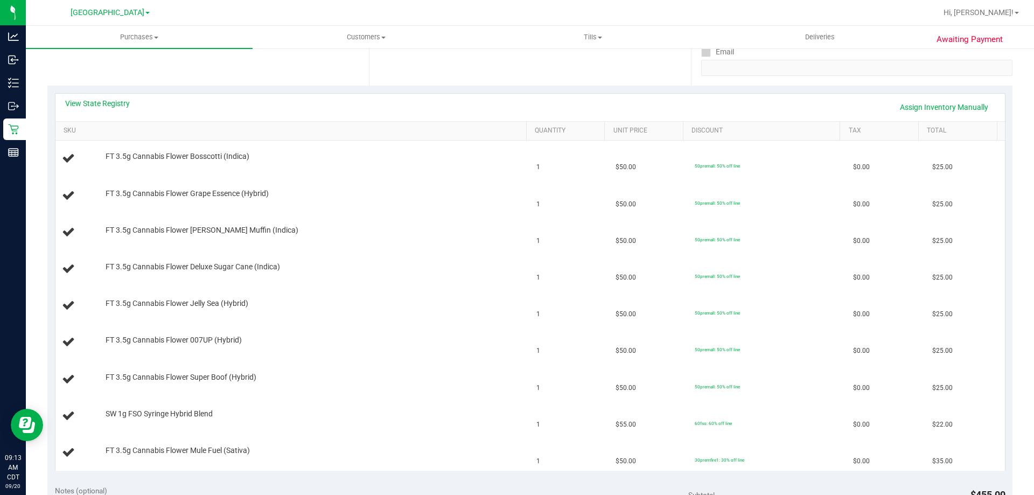
scroll to position [215, 0]
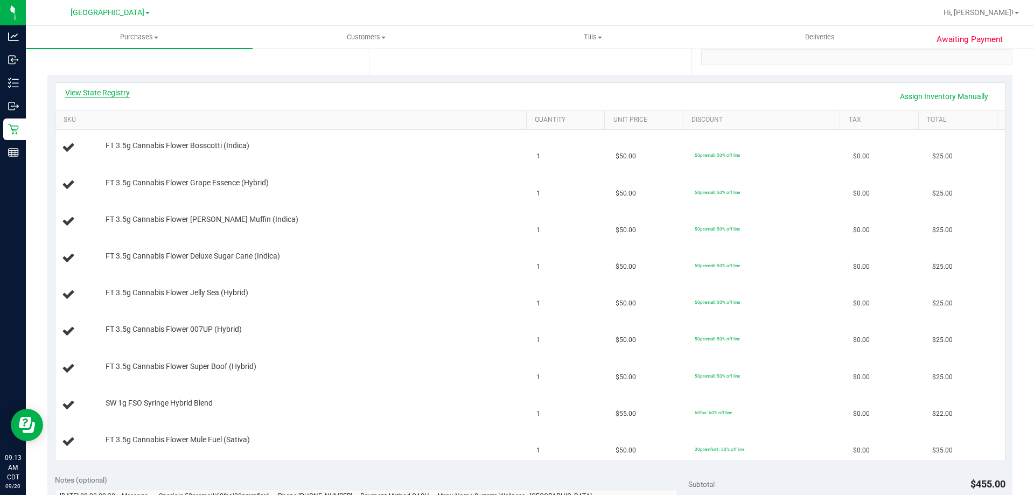
click at [114, 95] on link "View State Registry" at bounding box center [97, 92] width 65 height 11
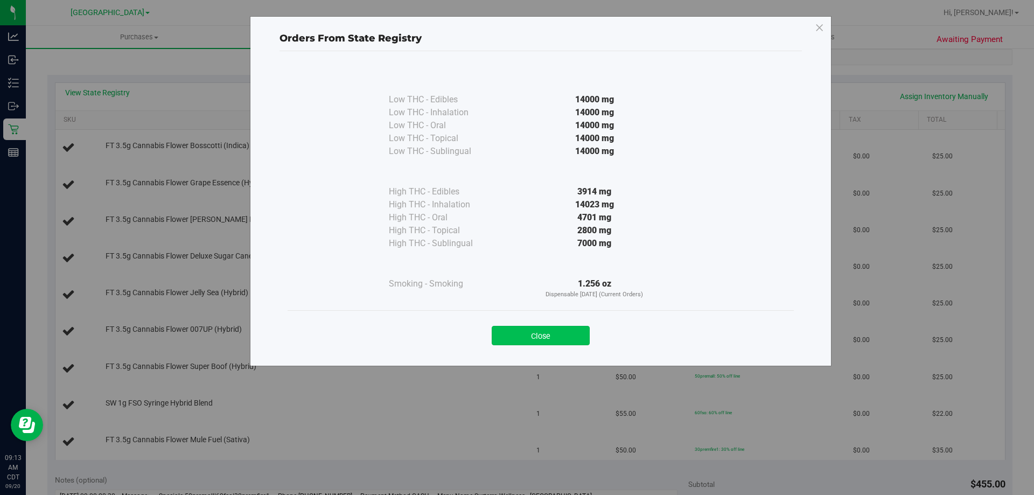
click at [537, 337] on button "Close" at bounding box center [541, 335] width 98 height 19
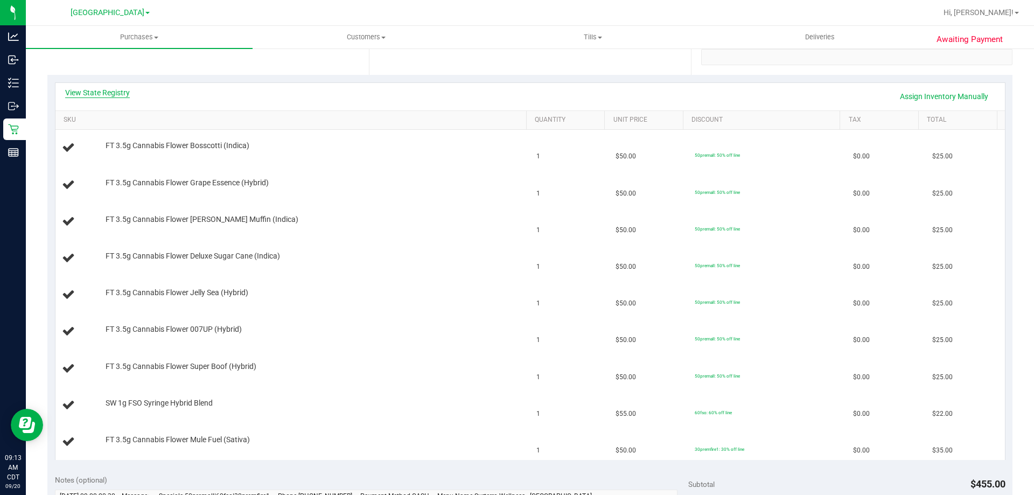
drag, startPoint x: 131, startPoint y: 89, endPoint x: 118, endPoint y: 92, distance: 13.8
click at [126, 90] on div "View State Registry Assign Inventory Manually" at bounding box center [530, 96] width 930 height 18
click at [115, 93] on link "View State Registry" at bounding box center [97, 92] width 65 height 11
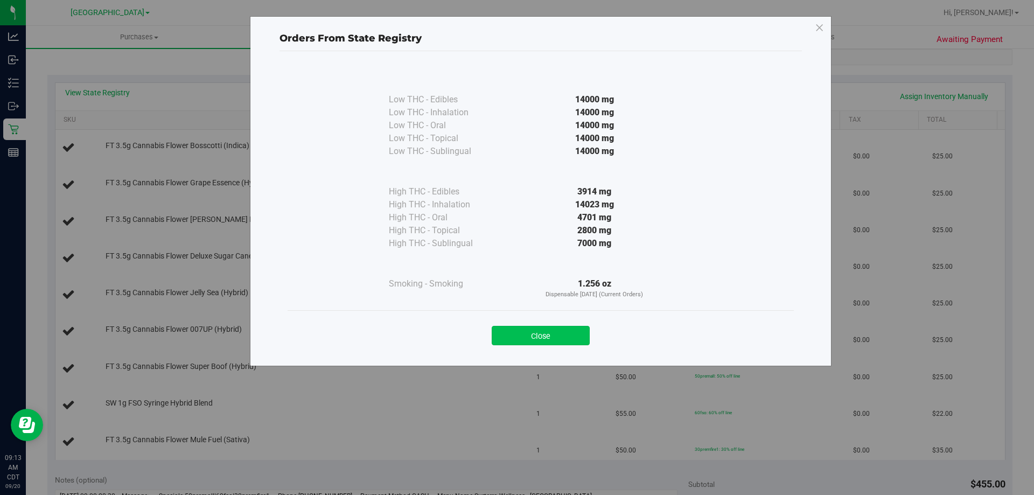
click at [515, 332] on button "Close" at bounding box center [541, 335] width 98 height 19
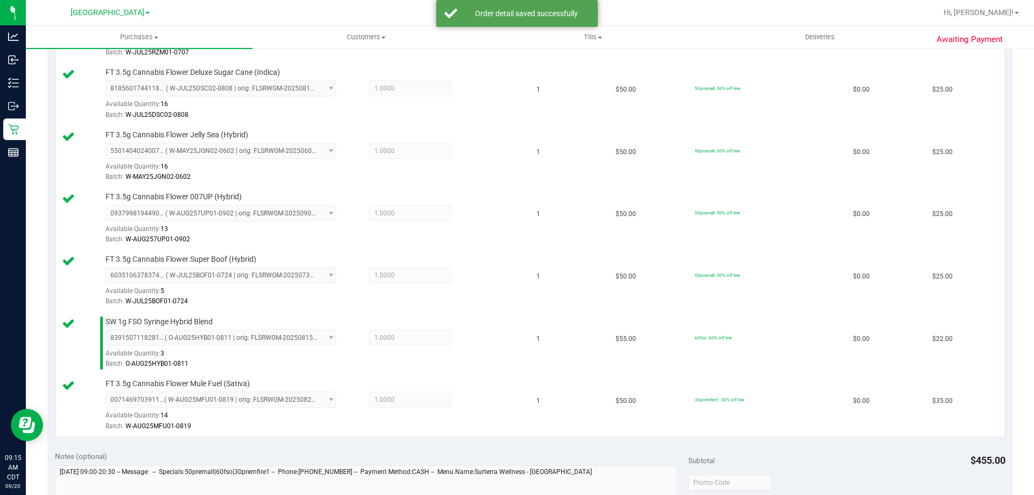
scroll to position [738, 0]
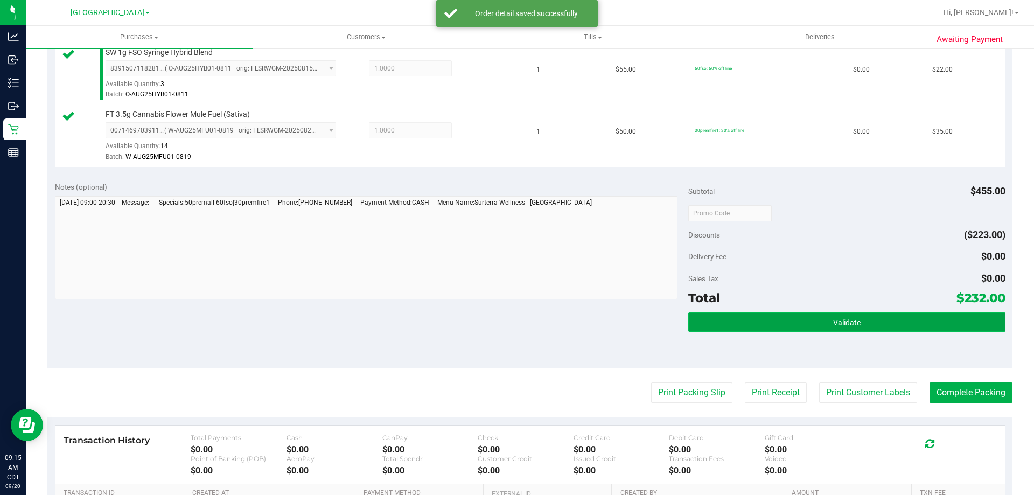
click at [820, 324] on button "Validate" at bounding box center [846, 321] width 317 height 19
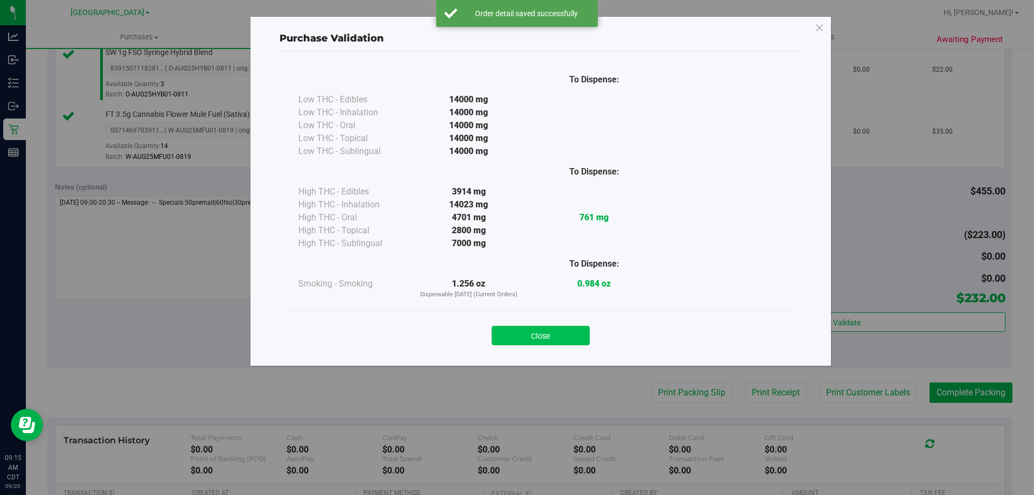
click at [534, 333] on button "Close" at bounding box center [541, 335] width 98 height 19
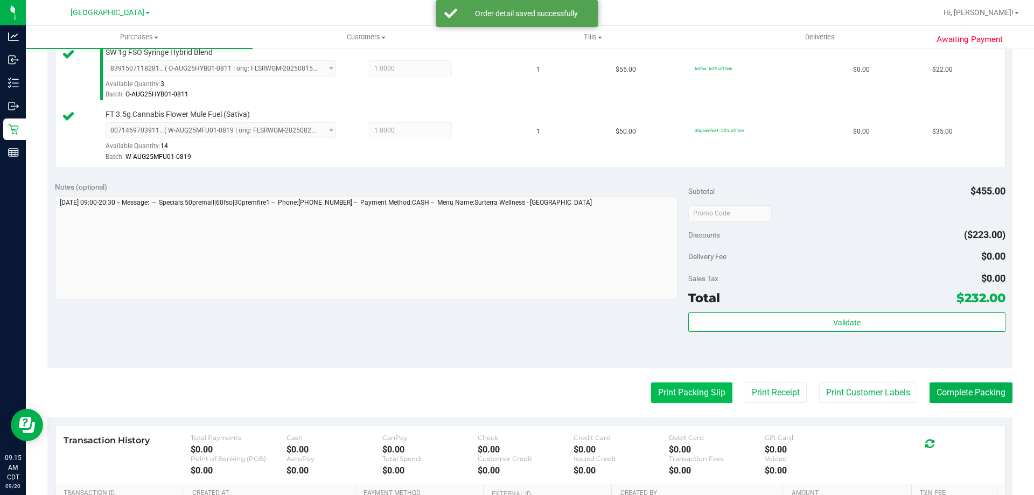
click at [652, 386] on button "Print Packing Slip" at bounding box center [691, 392] width 81 height 20
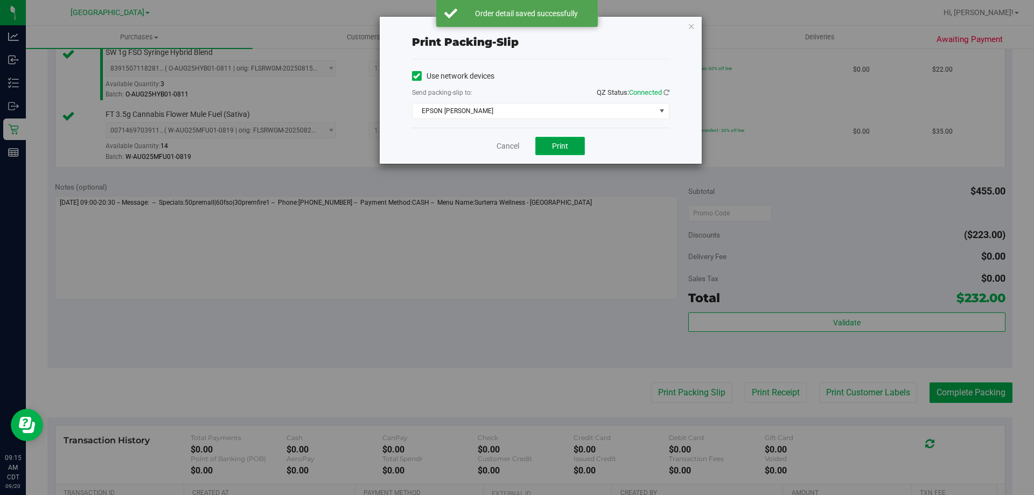
click at [551, 148] on button "Print" at bounding box center [560, 146] width 50 height 18
click at [511, 145] on link "Cancel" at bounding box center [508, 146] width 23 height 11
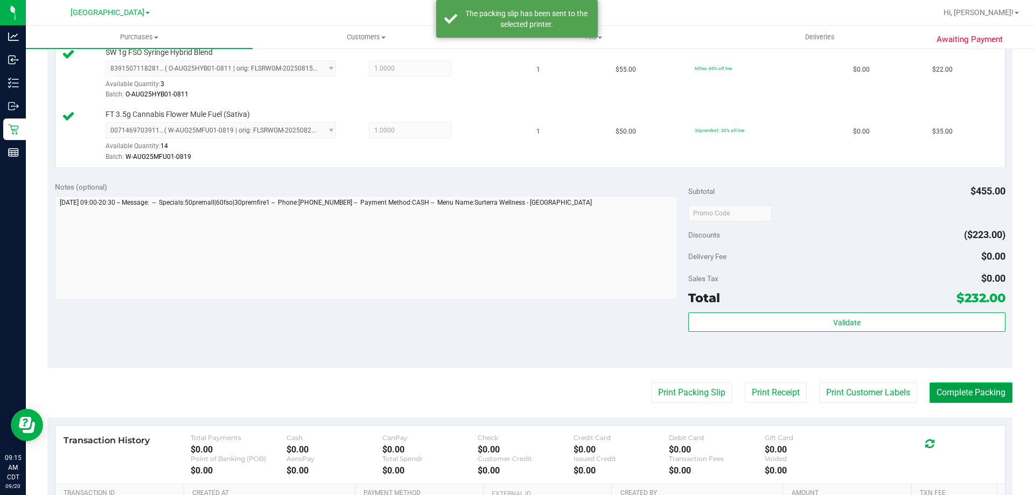
click at [983, 393] on button "Complete Packing" at bounding box center [971, 392] width 83 height 20
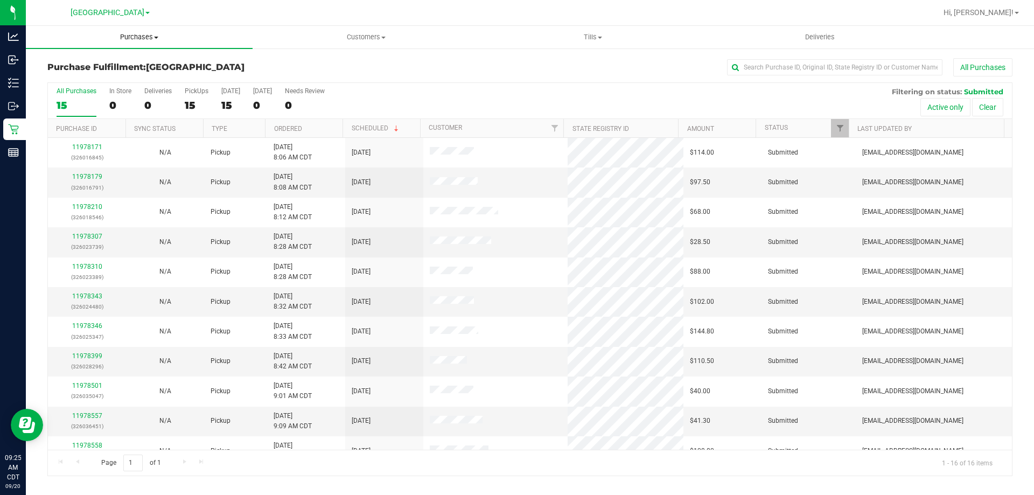
click at [129, 33] on span "Purchases" at bounding box center [139, 37] width 227 height 10
click at [97, 74] on li "Fulfillment" at bounding box center [139, 78] width 227 height 13
click at [285, 128] on link "Ordered" at bounding box center [288, 129] width 28 height 8
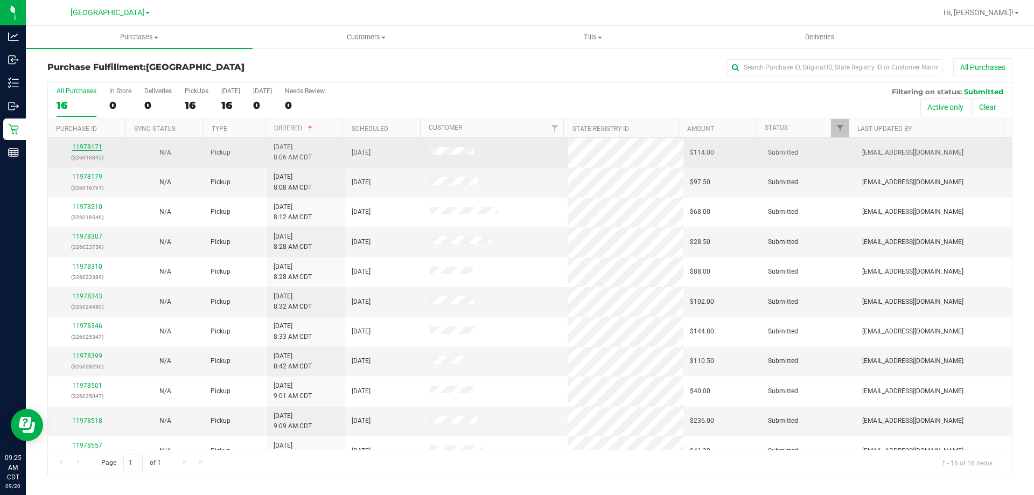
click at [88, 150] on link "11978171" at bounding box center [87, 147] width 30 height 8
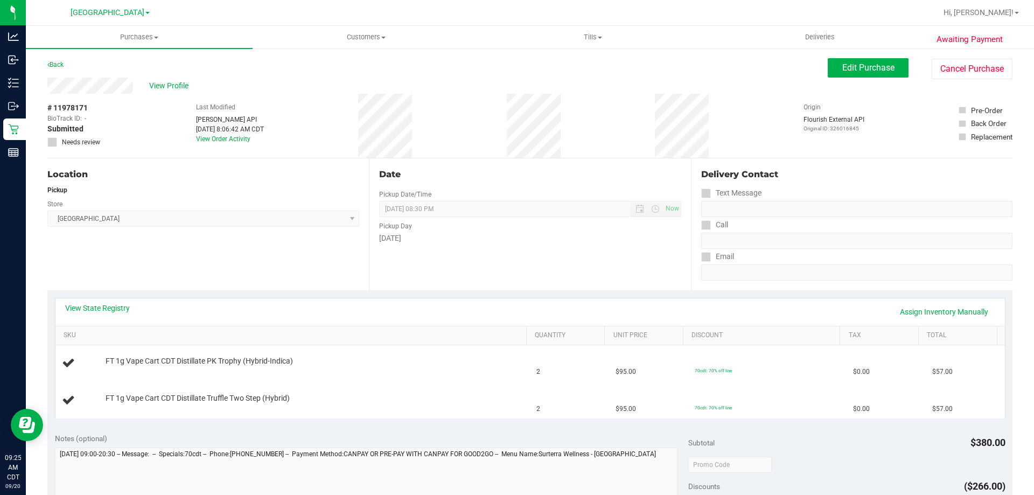
click at [100, 301] on div "View State Registry Assign Inventory Manually" at bounding box center [529, 311] width 949 height 27
click at [100, 304] on link "View State Registry" at bounding box center [97, 308] width 65 height 11
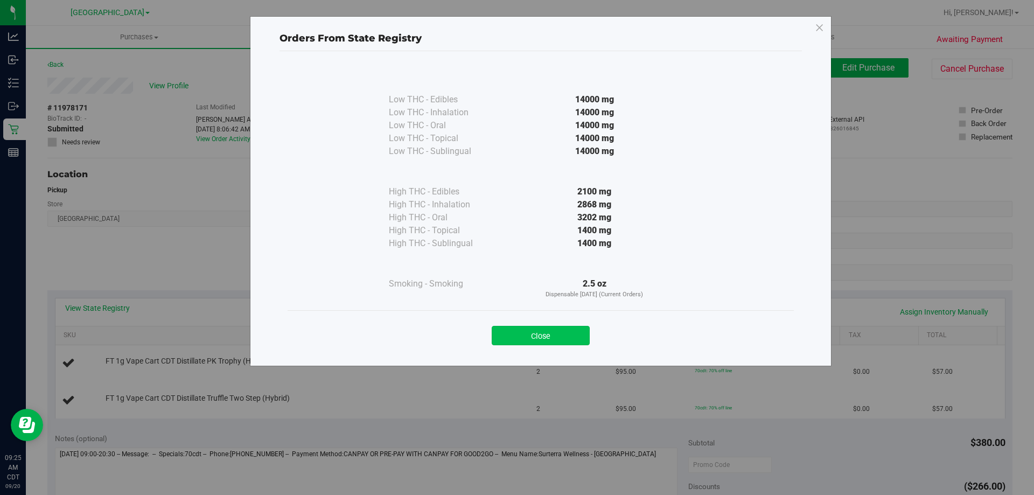
click at [549, 344] on button "Close" at bounding box center [541, 335] width 98 height 19
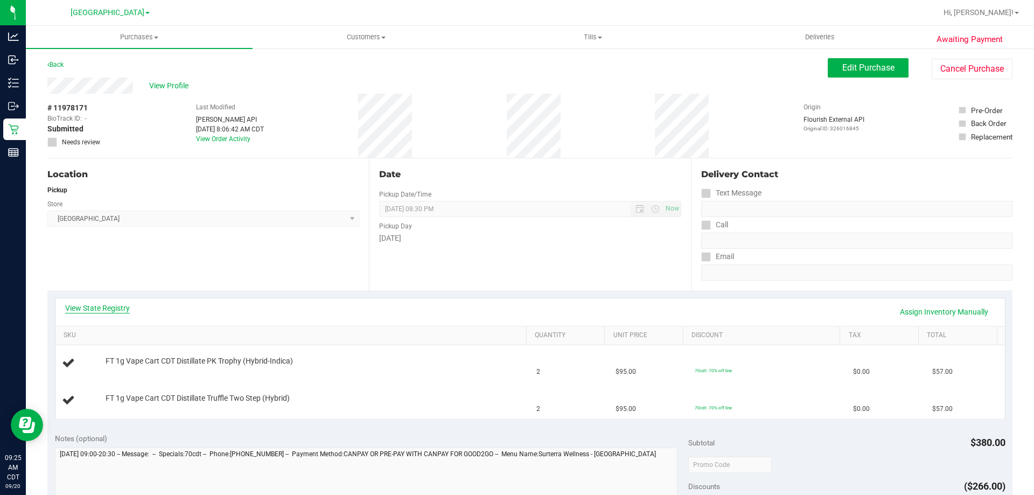
click at [97, 304] on link "View State Registry" at bounding box center [97, 308] width 65 height 11
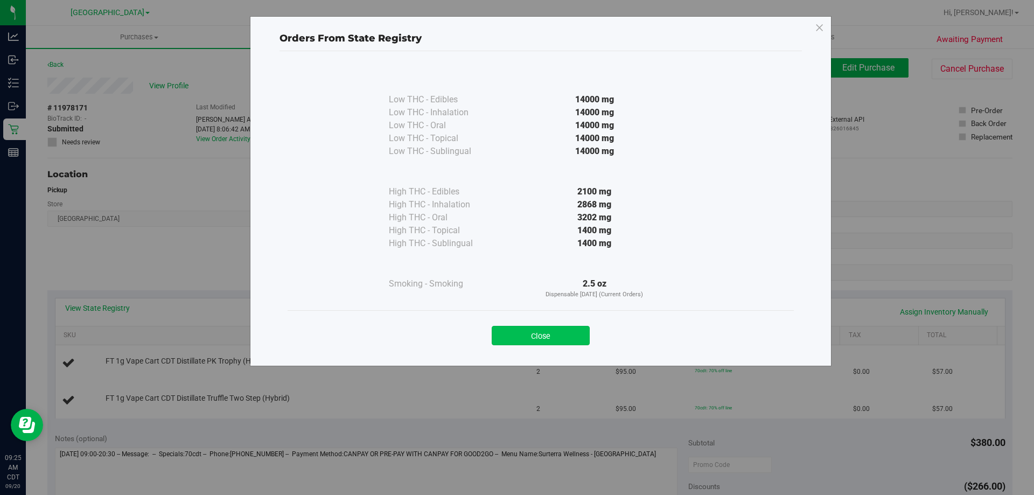
click at [521, 332] on button "Close" at bounding box center [541, 335] width 98 height 19
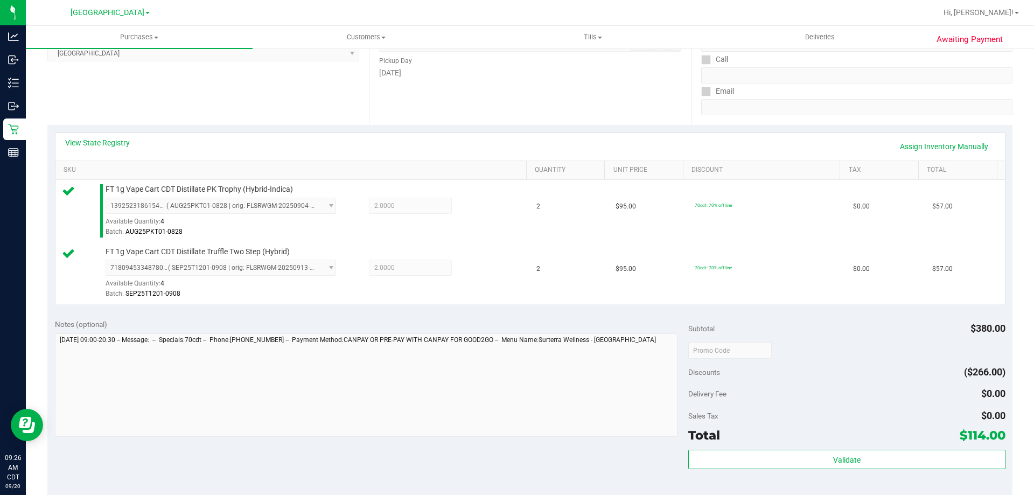
scroll to position [323, 0]
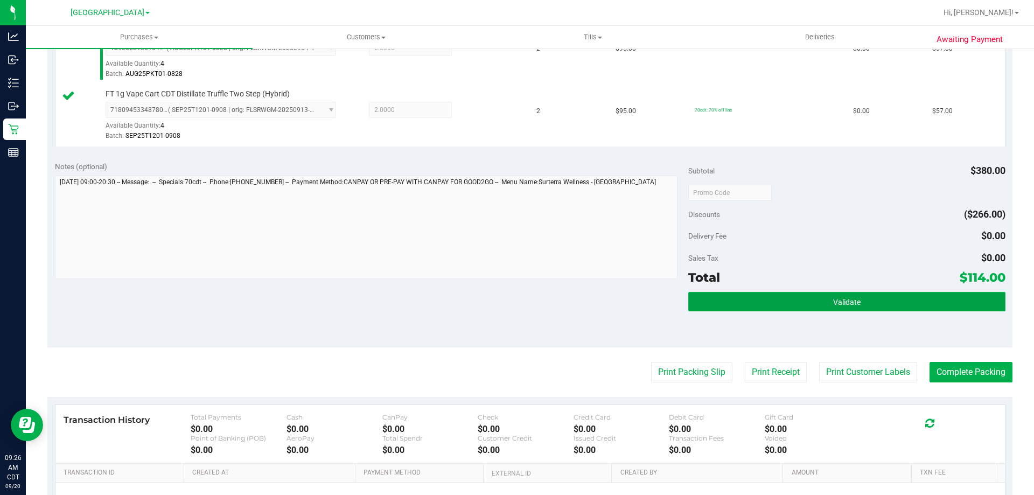
click at [810, 306] on button "Validate" at bounding box center [846, 301] width 317 height 19
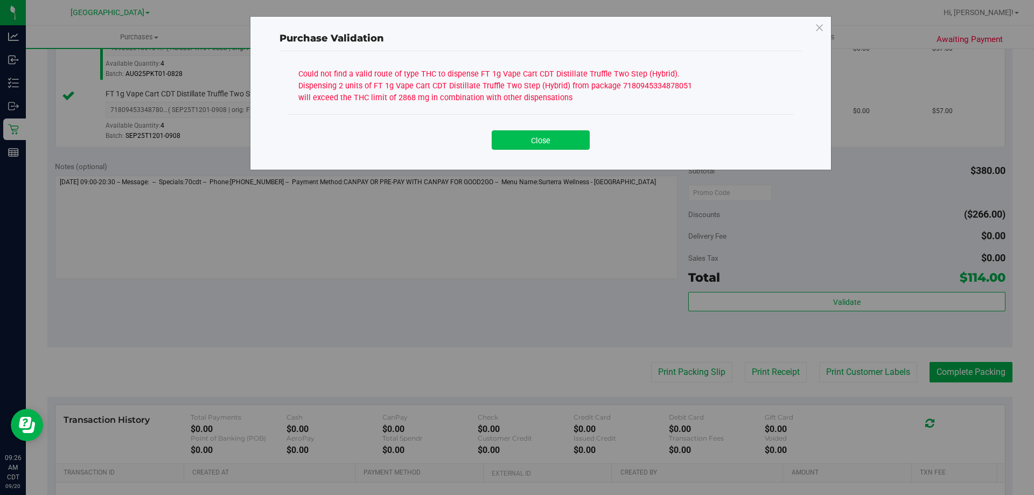
click at [528, 145] on button "Close" at bounding box center [541, 139] width 98 height 19
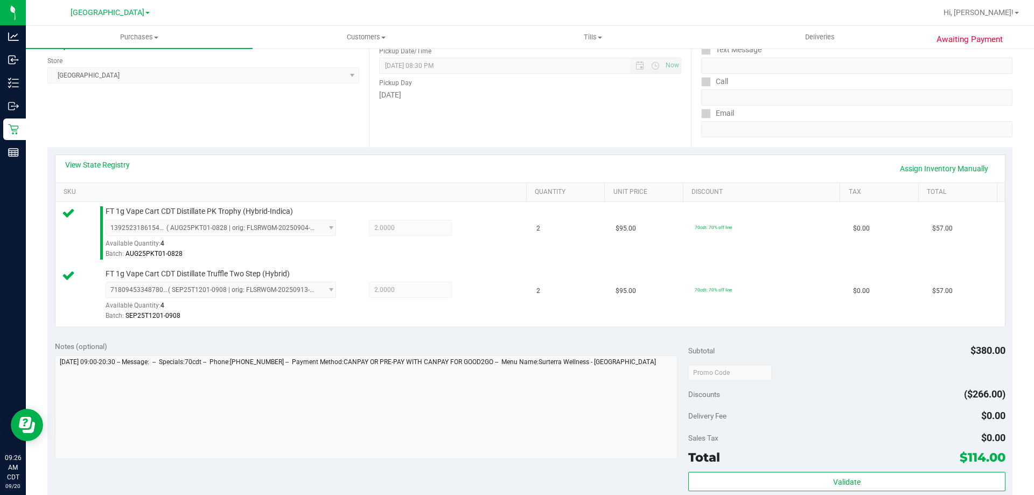
scroll to position [0, 0]
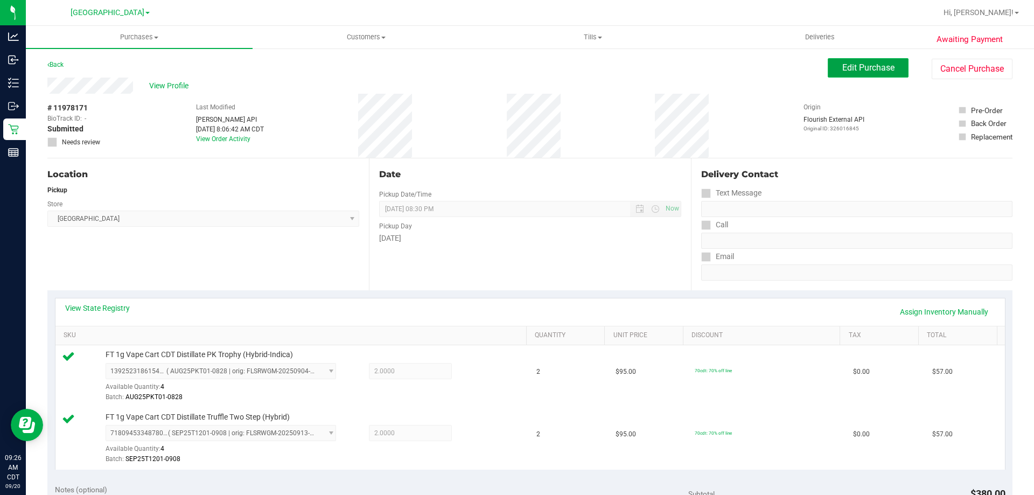
click at [877, 66] on span "Edit Purchase" at bounding box center [868, 67] width 52 height 10
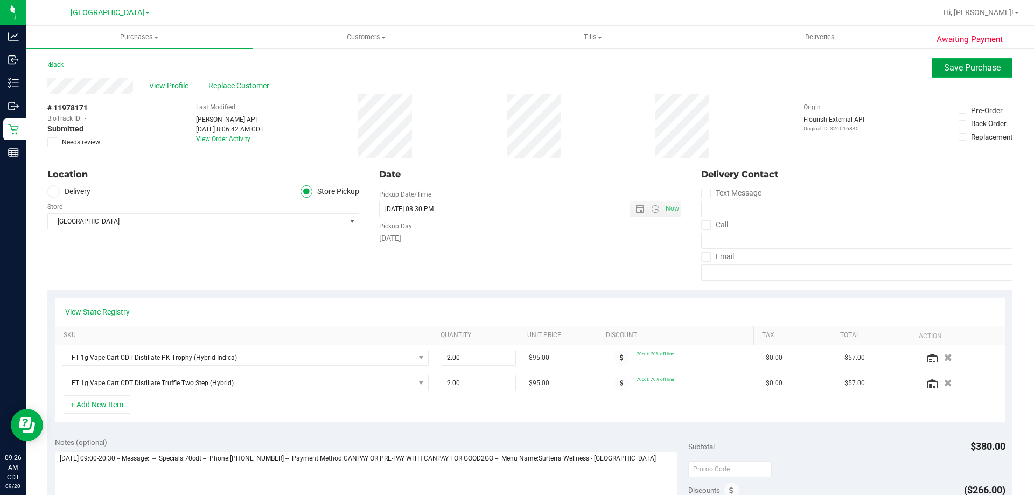
click at [945, 68] on span "Save Purchase" at bounding box center [972, 67] width 57 height 10
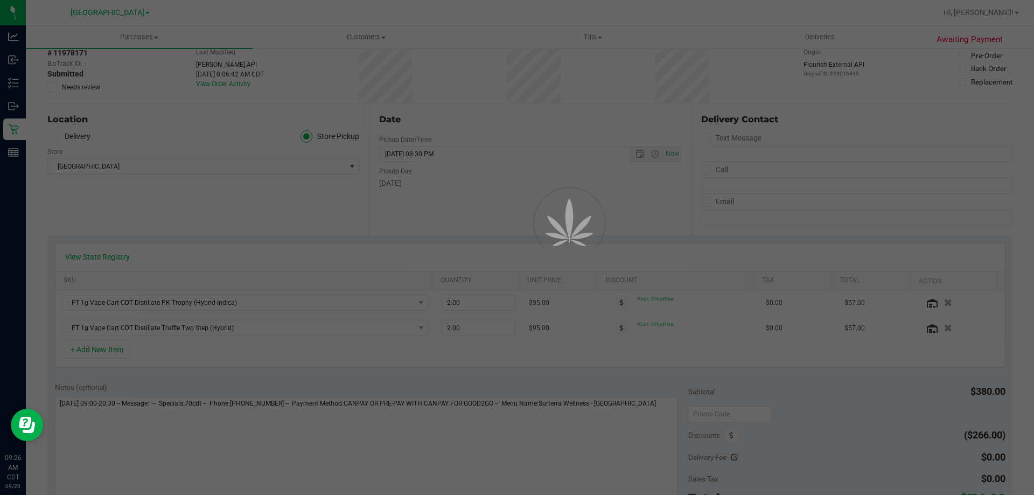
scroll to position [54, 0]
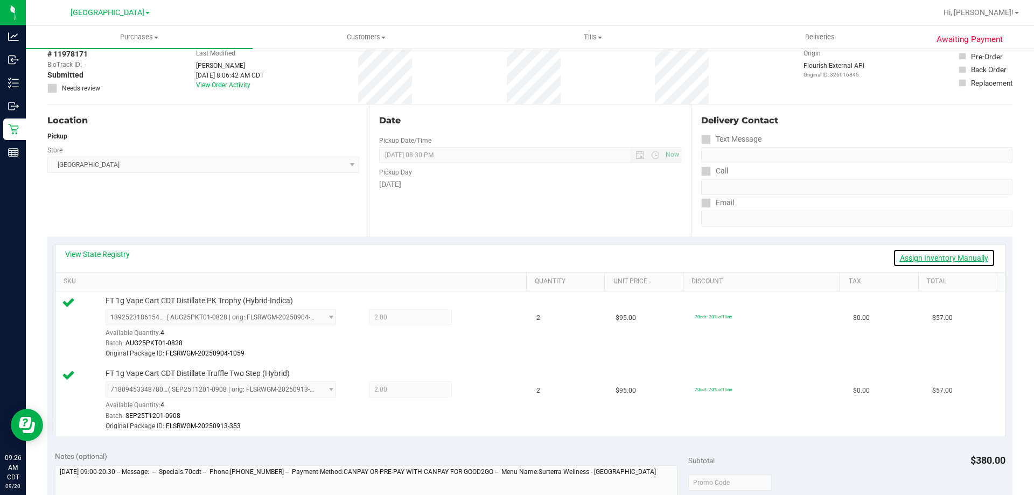
click at [954, 258] on link "Assign Inventory Manually" at bounding box center [944, 258] width 102 height 18
click at [472, 316] on icon at bounding box center [477, 318] width 11 height 12
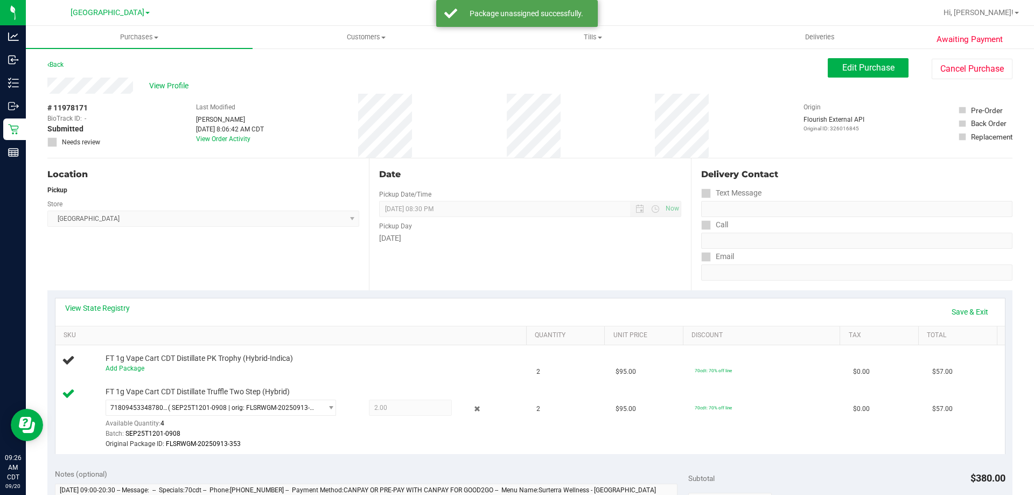
click at [863, 82] on div "View Profile # 11978171 BioTrack ID: - Submitted Needs review Last Modified Cou…" at bounding box center [529, 118] width 965 height 81
click at [957, 321] on div "View State Registry Save & Exit" at bounding box center [529, 311] width 949 height 27
click at [955, 306] on link "Save & Exit" at bounding box center [970, 312] width 51 height 18
click at [849, 63] on span "Edit Purchase" at bounding box center [868, 67] width 52 height 10
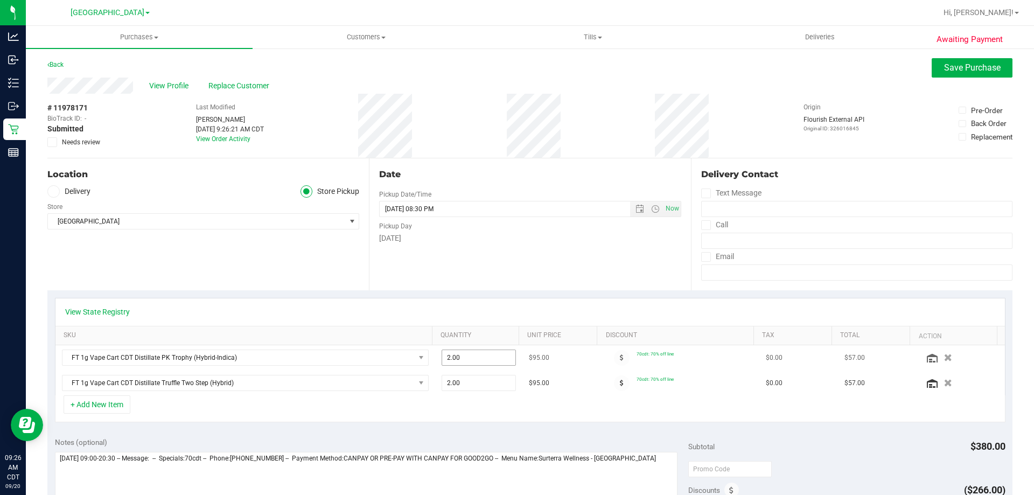
click at [448, 362] on span "2.00 2" at bounding box center [479, 358] width 75 height 16
type input "1"
type input "1.00"
click at [633, 293] on div "View State Registry SKU Quantity Unit Price Discount Tax Total Action FT 1g Vap…" at bounding box center [529, 359] width 965 height 139
click at [967, 69] on span "Save Purchase" at bounding box center [972, 67] width 57 height 10
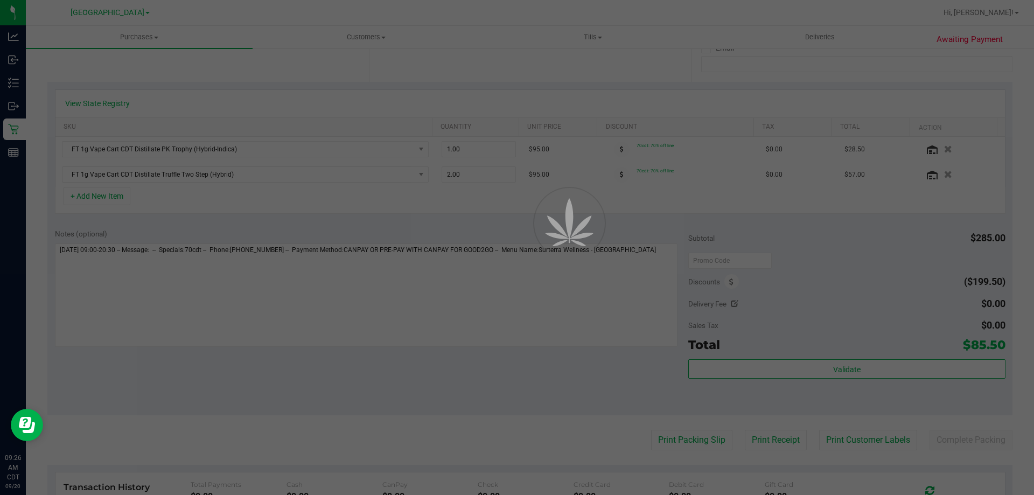
scroll to position [215, 0]
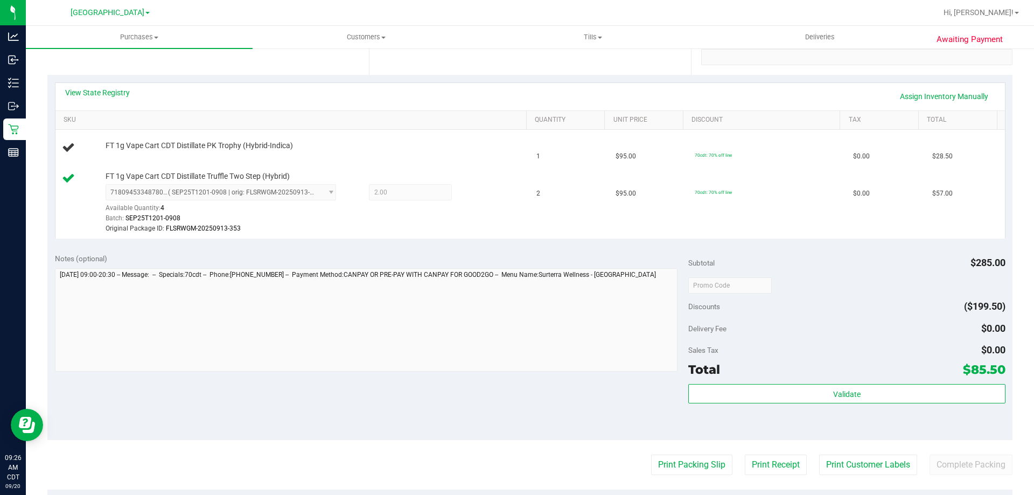
click at [846, 366] on div "Total $85.50" at bounding box center [846, 369] width 317 height 19
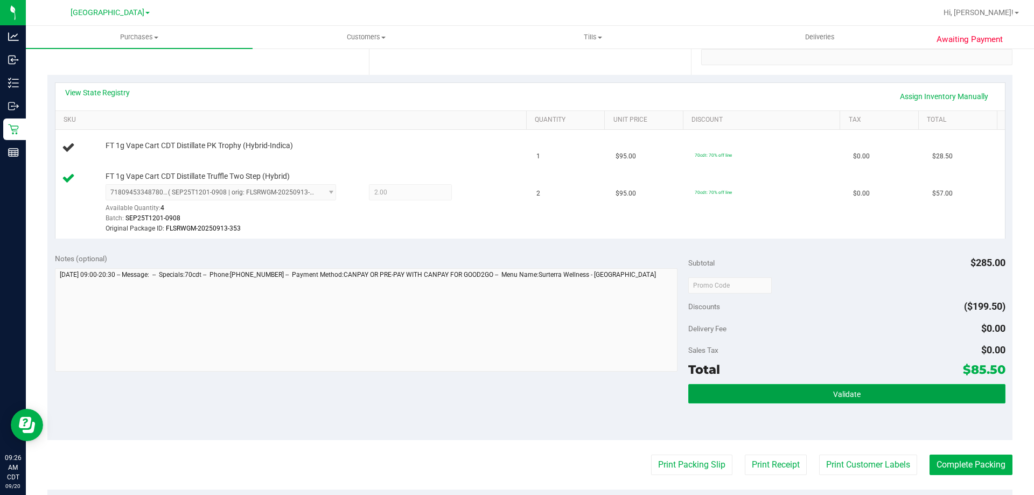
click at [840, 387] on button "Validate" at bounding box center [846, 393] width 317 height 19
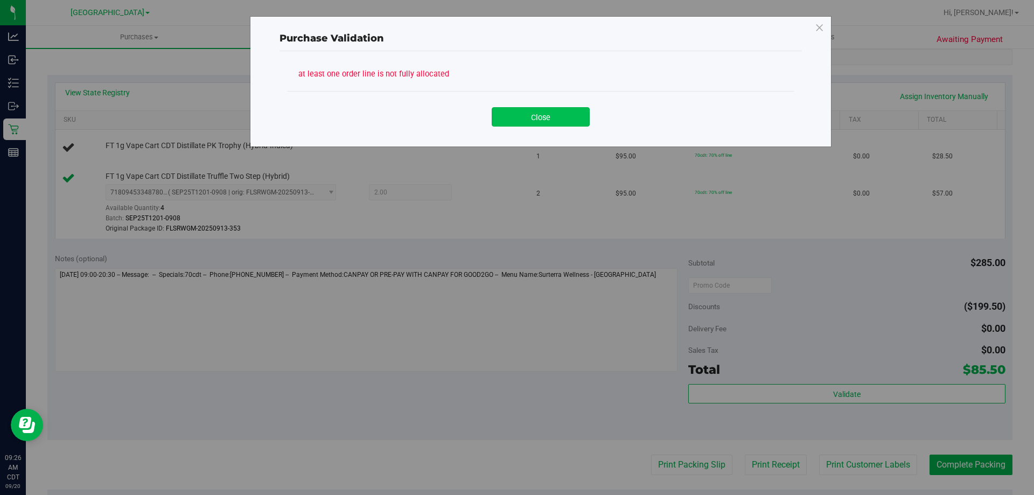
click at [555, 124] on button "Close" at bounding box center [541, 116] width 98 height 19
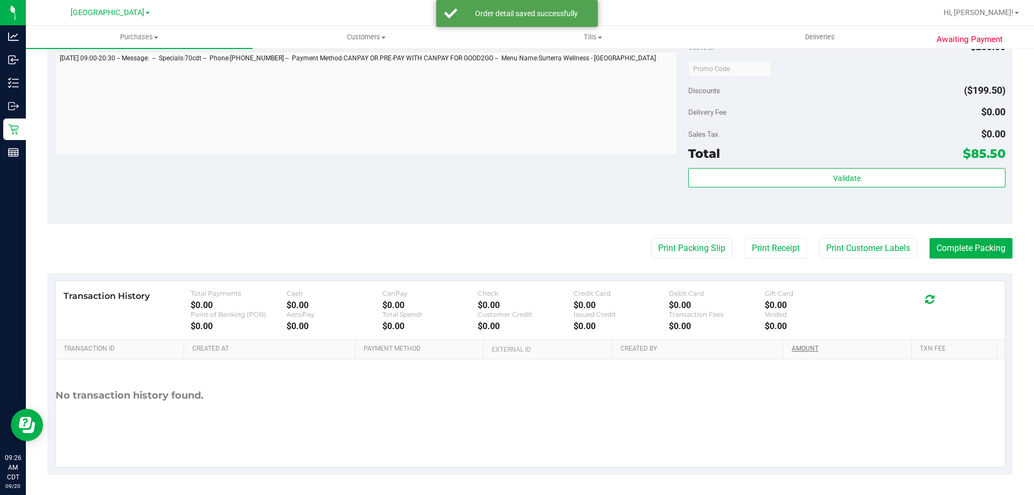
scroll to position [458, 0]
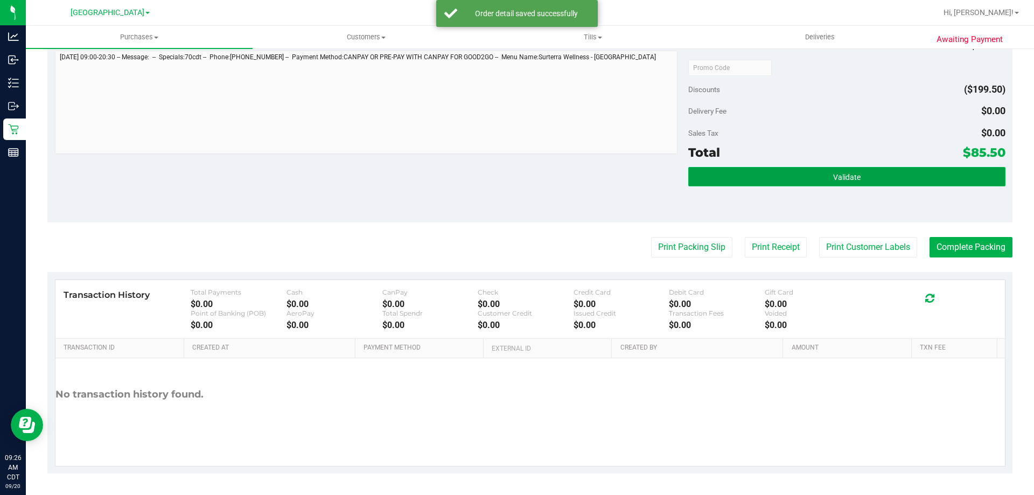
click at [898, 183] on button "Validate" at bounding box center [846, 176] width 317 height 19
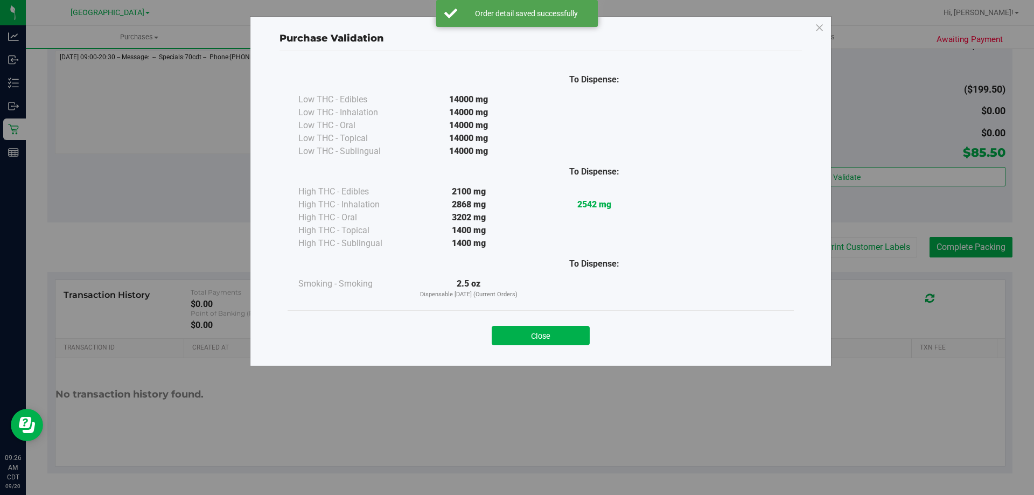
click at [527, 345] on div "Close" at bounding box center [541, 332] width 506 height 44
click at [564, 338] on button "Close" at bounding box center [541, 335] width 98 height 19
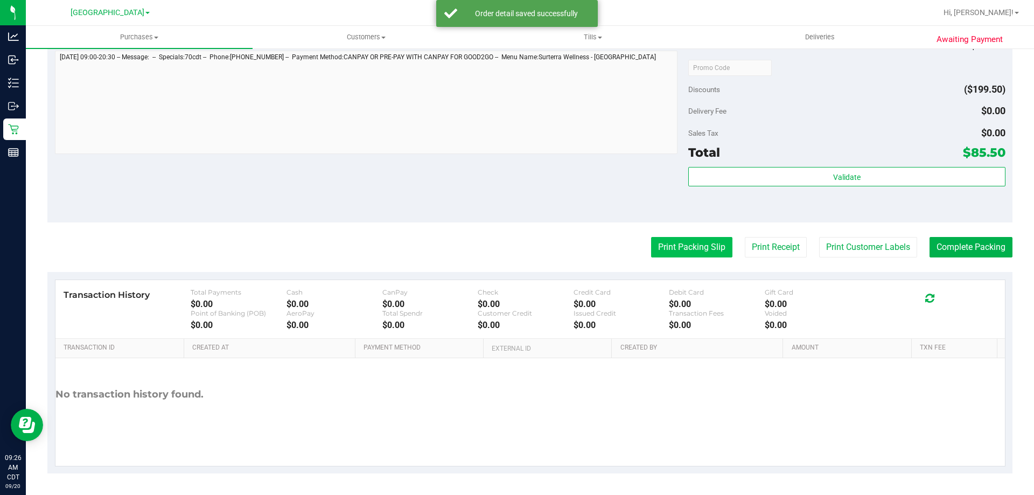
click at [708, 243] on button "Print Packing Slip" at bounding box center [691, 247] width 81 height 20
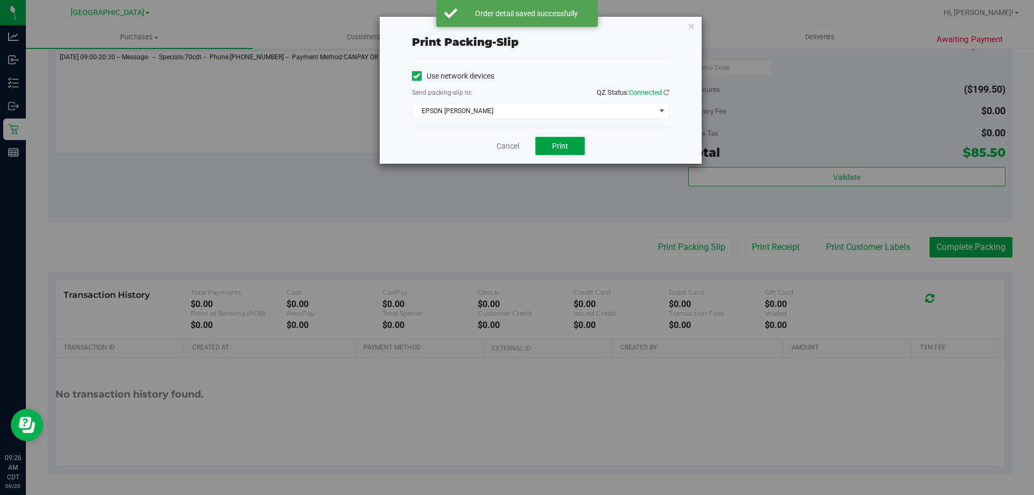
click at [562, 150] on span "Print" at bounding box center [560, 146] width 16 height 9
click at [516, 152] on div "Cancel Print" at bounding box center [540, 146] width 257 height 36
click at [519, 150] on link "Cancel" at bounding box center [508, 146] width 23 height 11
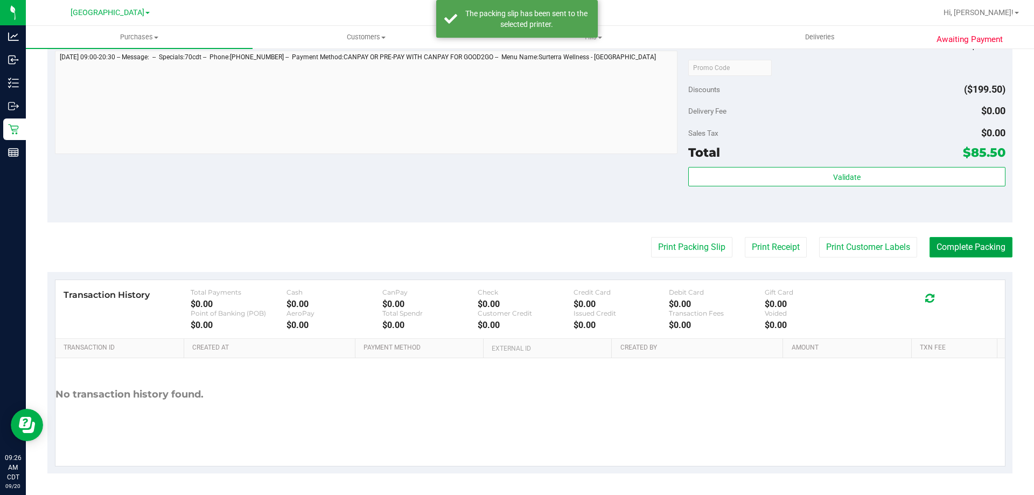
click at [973, 257] on button "Complete Packing" at bounding box center [971, 247] width 83 height 20
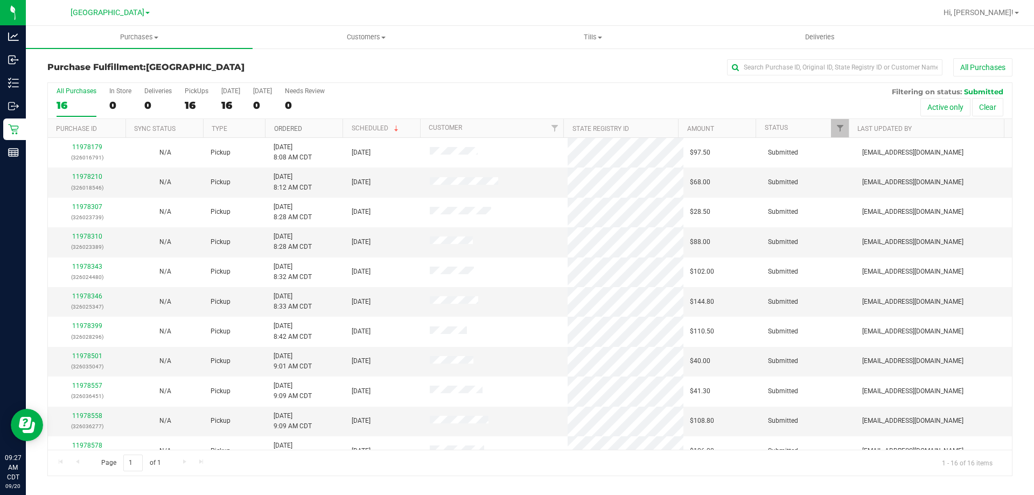
click at [287, 126] on link "Ordered" at bounding box center [288, 129] width 28 height 8
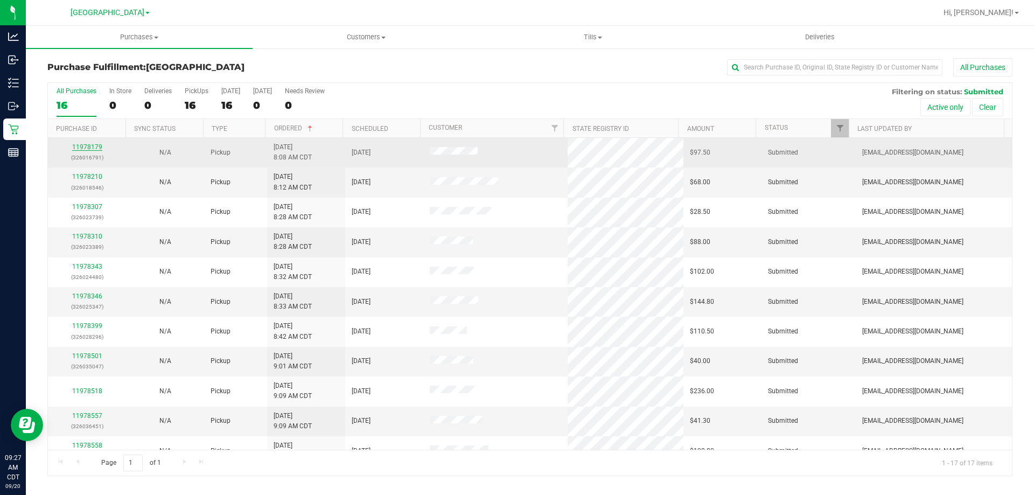
click at [94, 148] on link "11978179" at bounding box center [87, 147] width 30 height 8
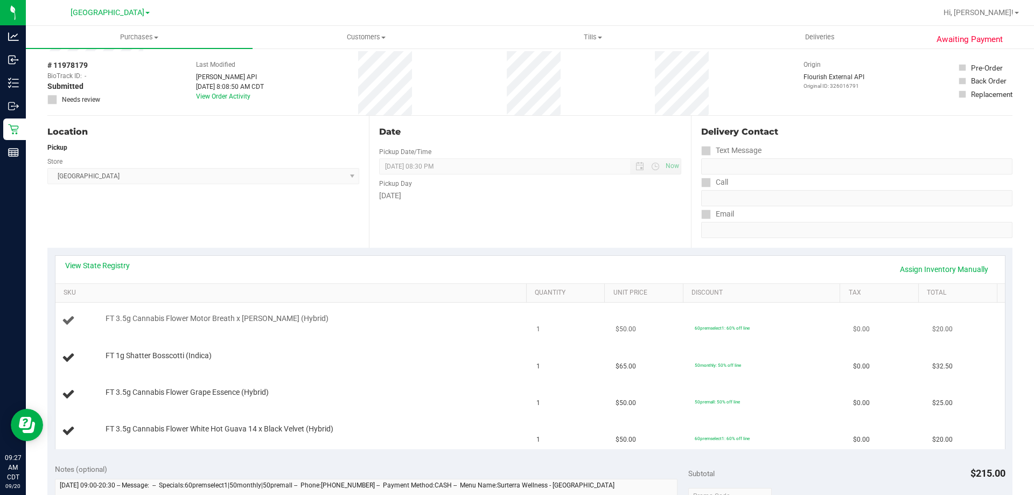
scroll to position [108, 0]
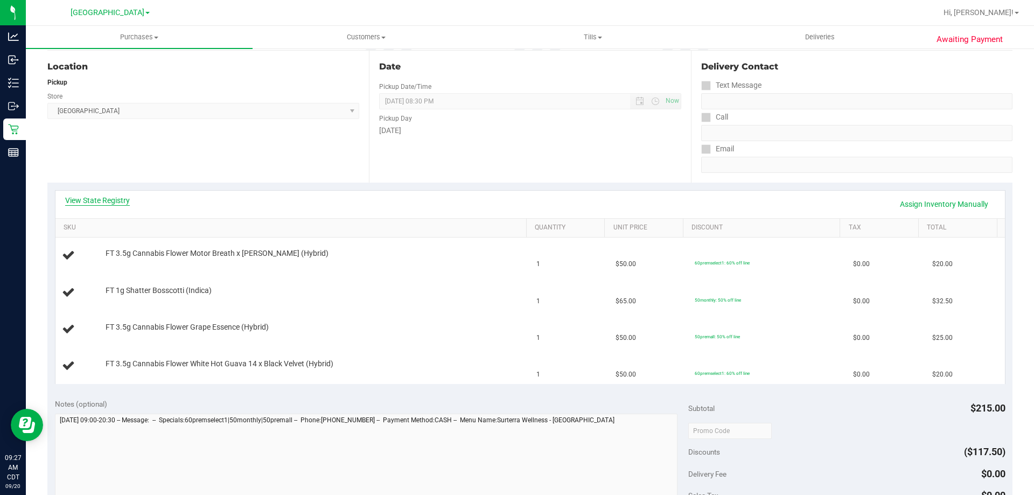
click at [83, 200] on link "View State Registry" at bounding box center [97, 200] width 65 height 11
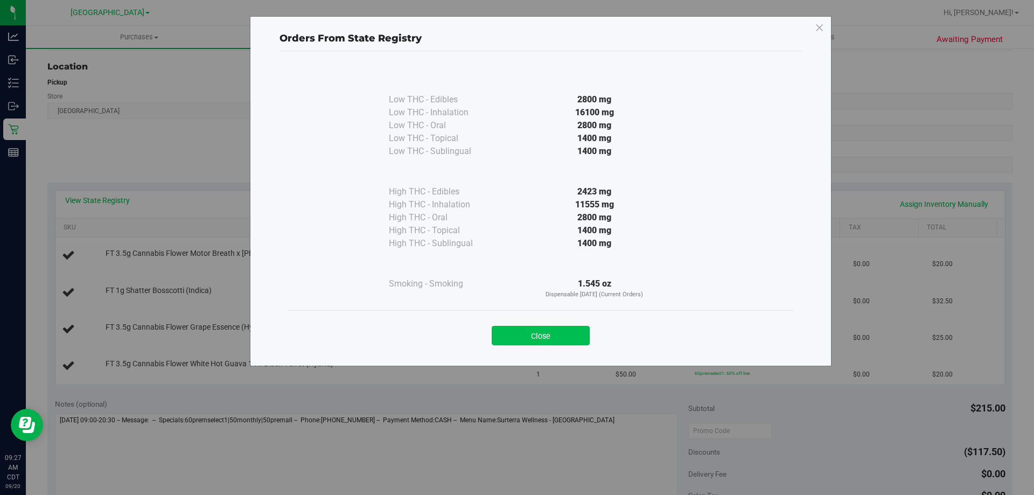
click at [546, 332] on button "Close" at bounding box center [541, 335] width 98 height 19
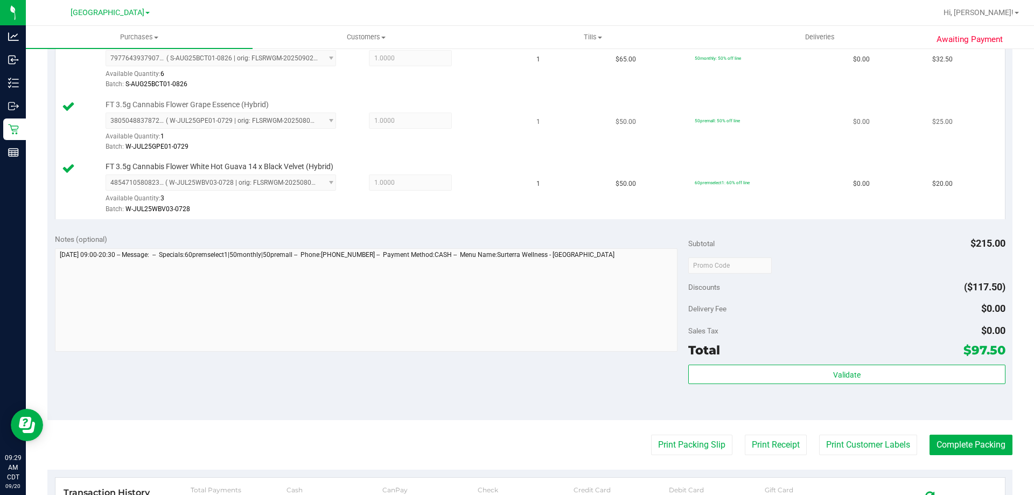
scroll to position [377, 0]
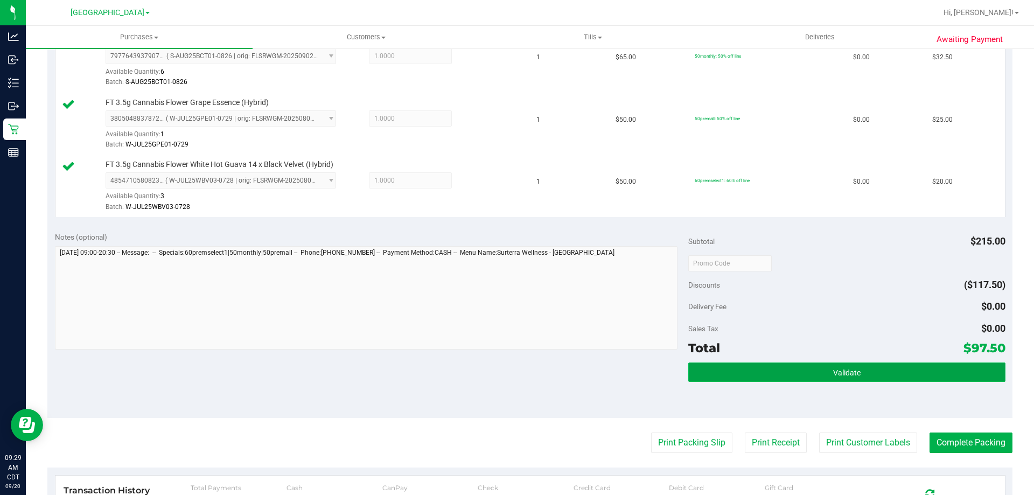
click at [749, 378] on button "Validate" at bounding box center [846, 371] width 317 height 19
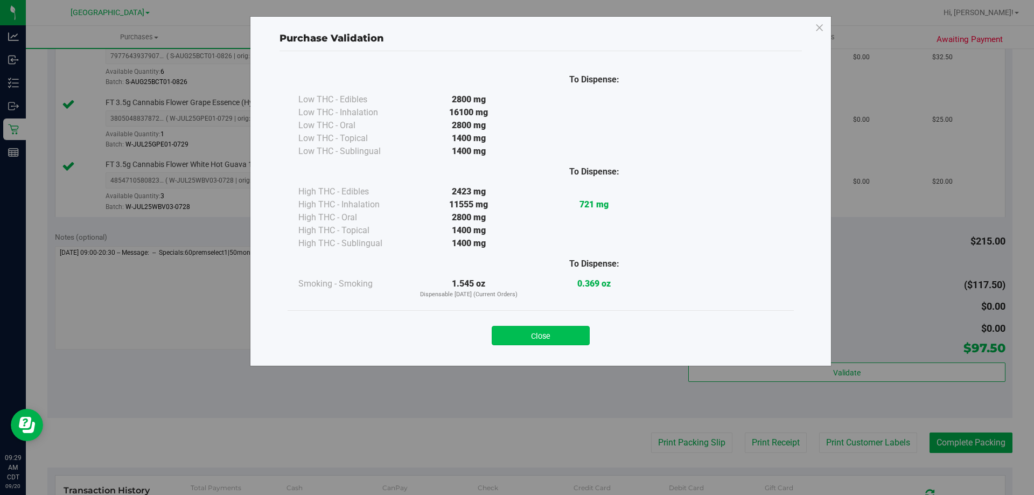
click at [533, 335] on button "Close" at bounding box center [541, 335] width 98 height 19
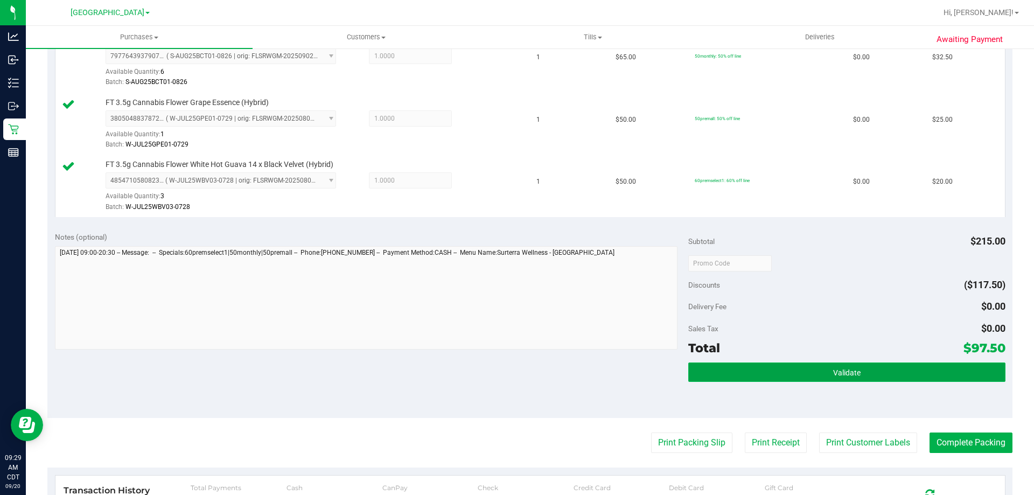
click at [786, 366] on button "Validate" at bounding box center [846, 371] width 317 height 19
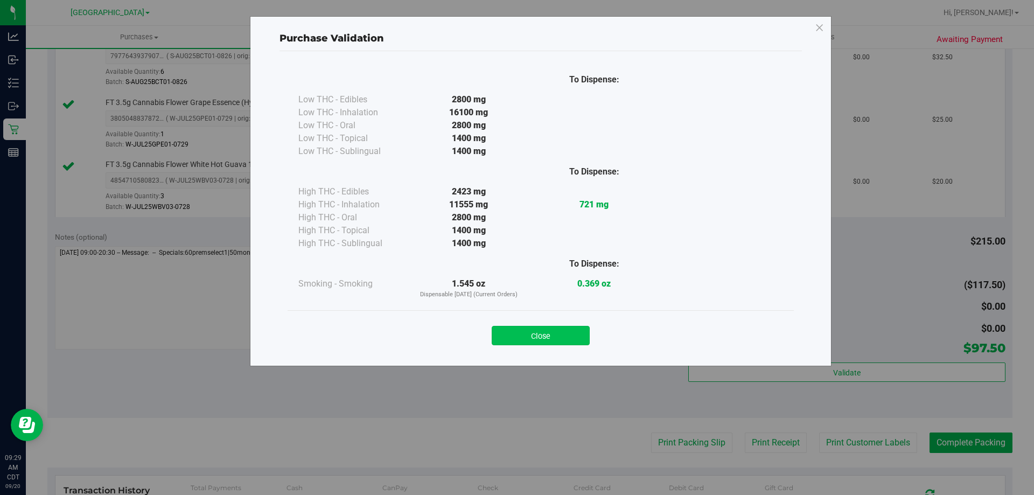
click at [576, 336] on button "Close" at bounding box center [541, 335] width 98 height 19
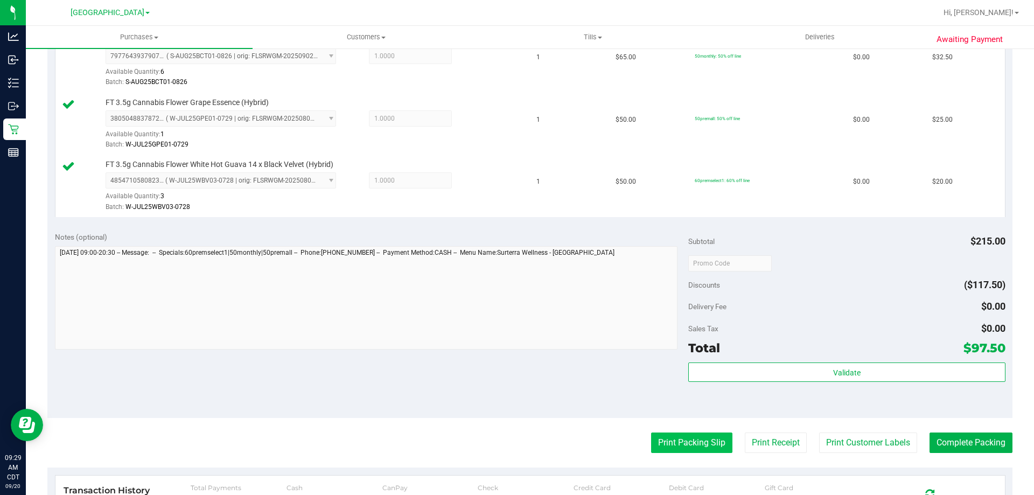
click at [661, 436] on button "Print Packing Slip" at bounding box center [691, 442] width 81 height 20
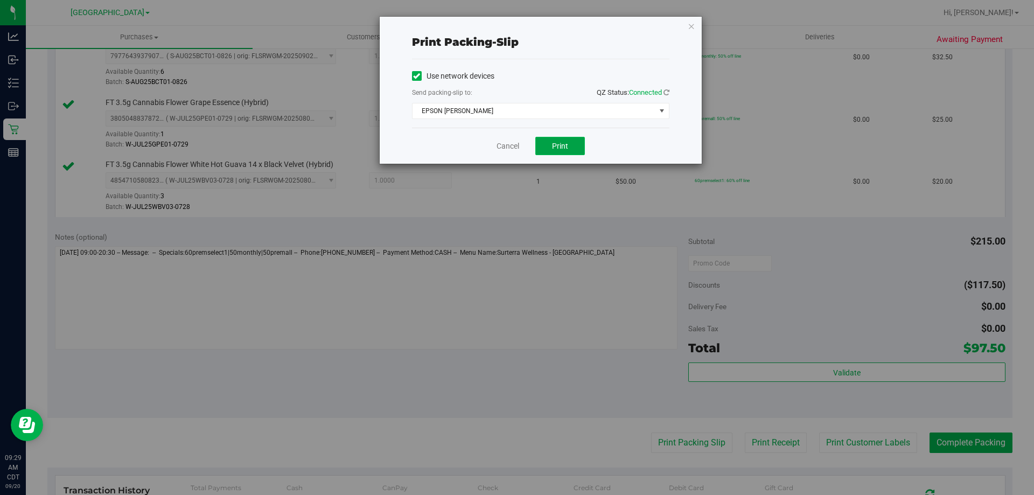
click at [561, 146] on span "Print" at bounding box center [560, 146] width 16 height 9
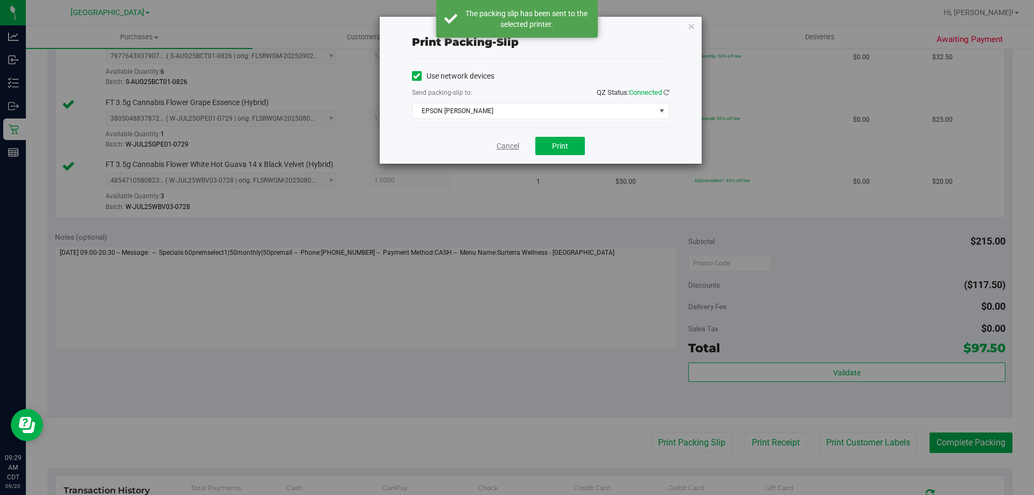
click at [507, 143] on link "Cancel" at bounding box center [508, 146] width 23 height 11
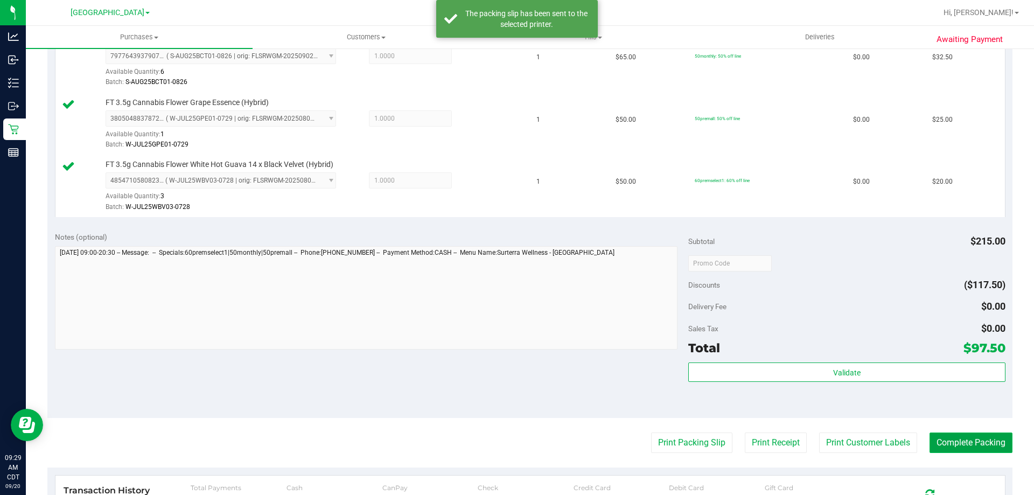
click at [930, 439] on button "Complete Packing" at bounding box center [971, 442] width 83 height 20
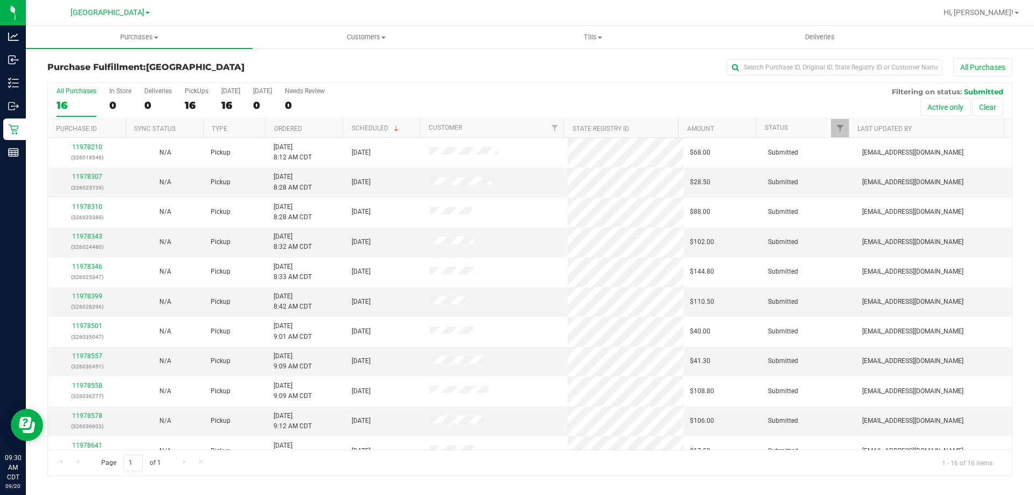
click at [301, 132] on th "Ordered" at bounding box center [304, 128] width 78 height 19
click at [89, 173] on link "11978307" at bounding box center [87, 177] width 30 height 8
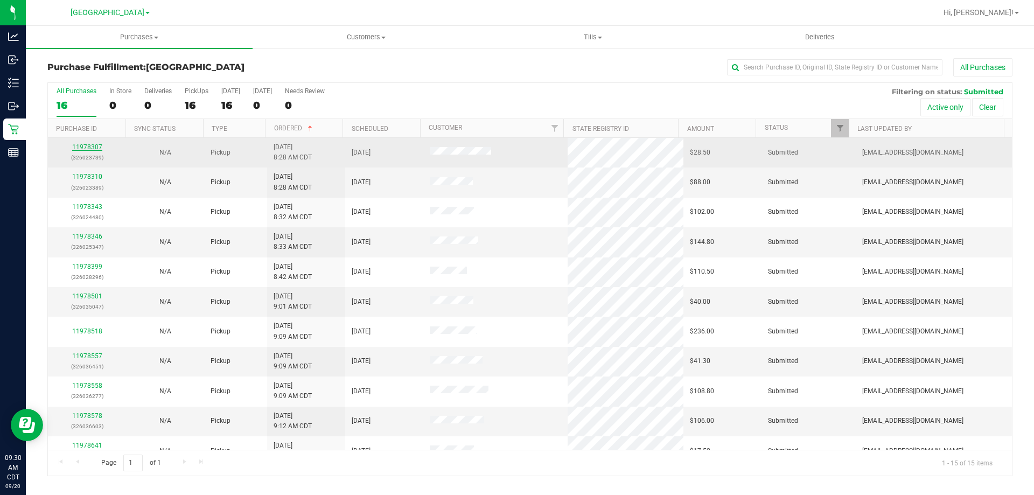
click at [96, 145] on link "11978307" at bounding box center [87, 147] width 30 height 8
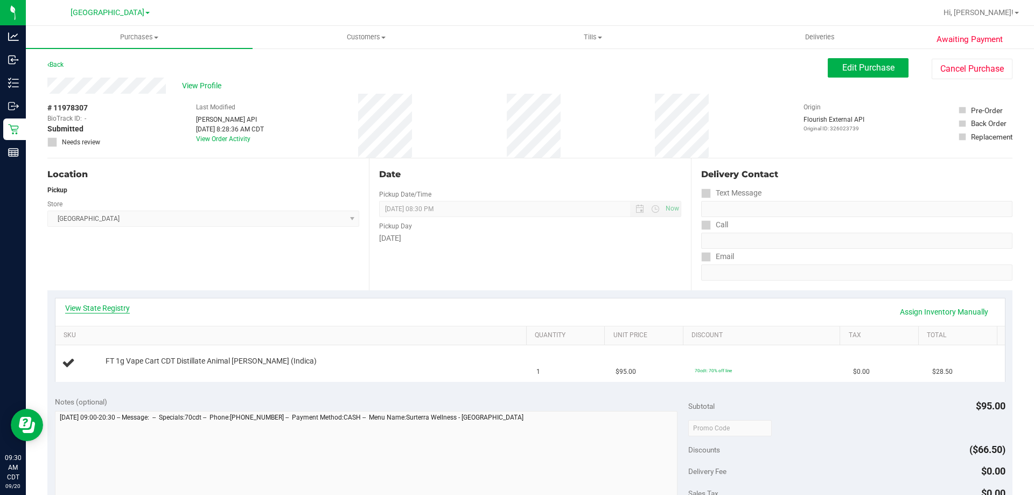
click at [116, 305] on link "View State Registry" at bounding box center [97, 308] width 65 height 11
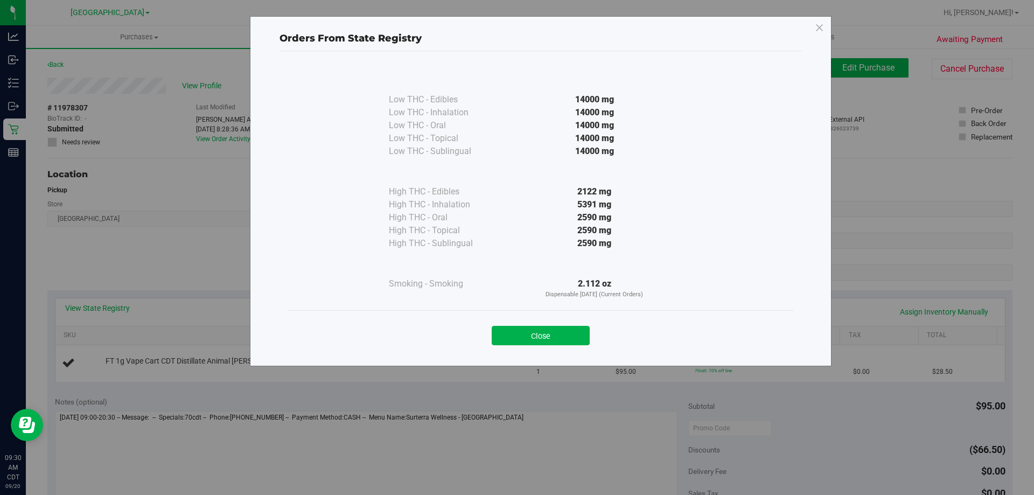
click at [566, 322] on div "Close" at bounding box center [541, 332] width 490 height 27
click at [516, 333] on button "Close" at bounding box center [541, 335] width 98 height 19
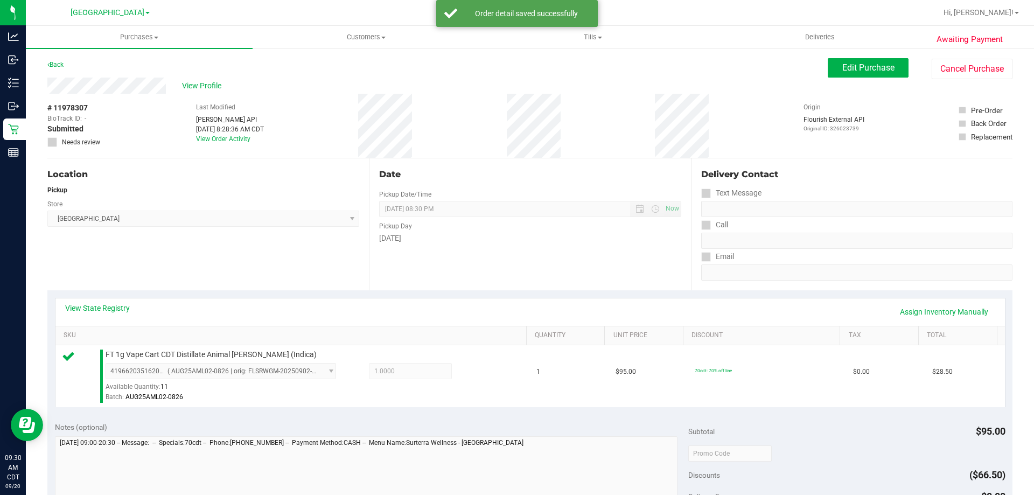
scroll to position [323, 0]
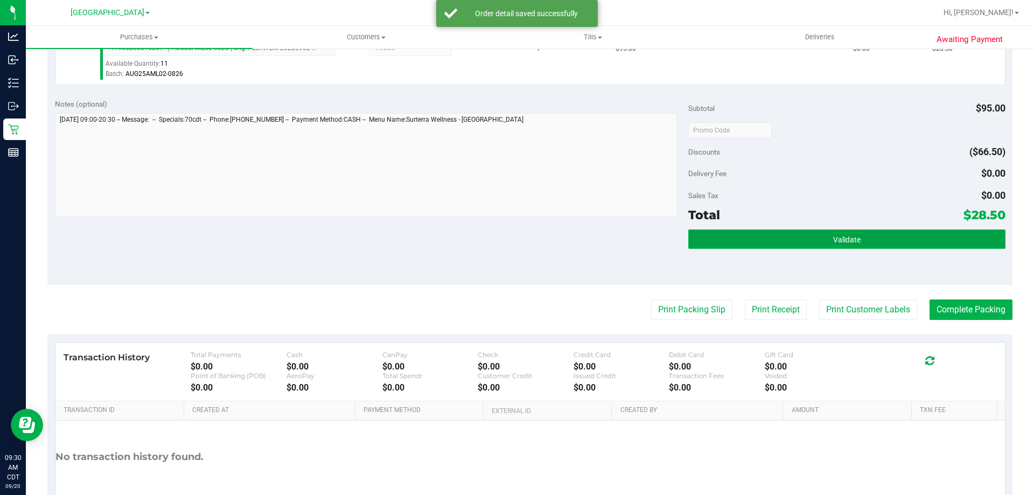
click at [747, 235] on button "Validate" at bounding box center [846, 238] width 317 height 19
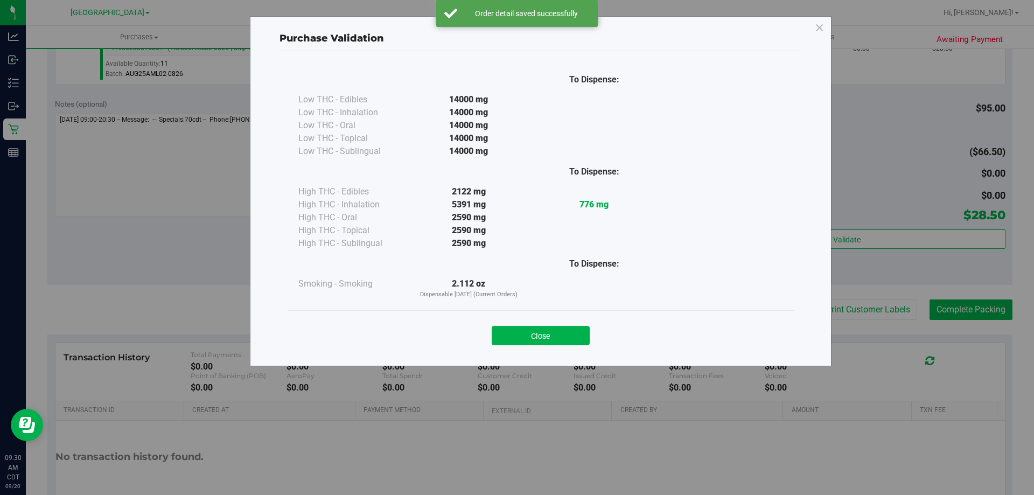
click at [540, 348] on div "Close" at bounding box center [541, 332] width 506 height 44
click at [544, 330] on button "Close" at bounding box center [541, 335] width 98 height 19
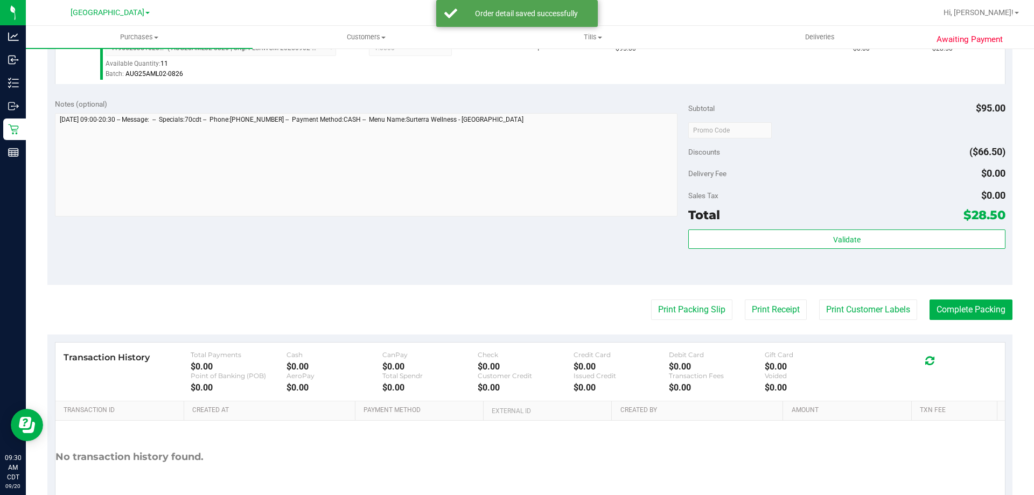
click at [696, 322] on purchase-details "Back Edit Purchase Cancel Purchase View Profile # 11978307 BioTrack ID: - Submi…" at bounding box center [529, 135] width 965 height 801
click at [692, 311] on button "Print Packing Slip" at bounding box center [691, 309] width 81 height 20
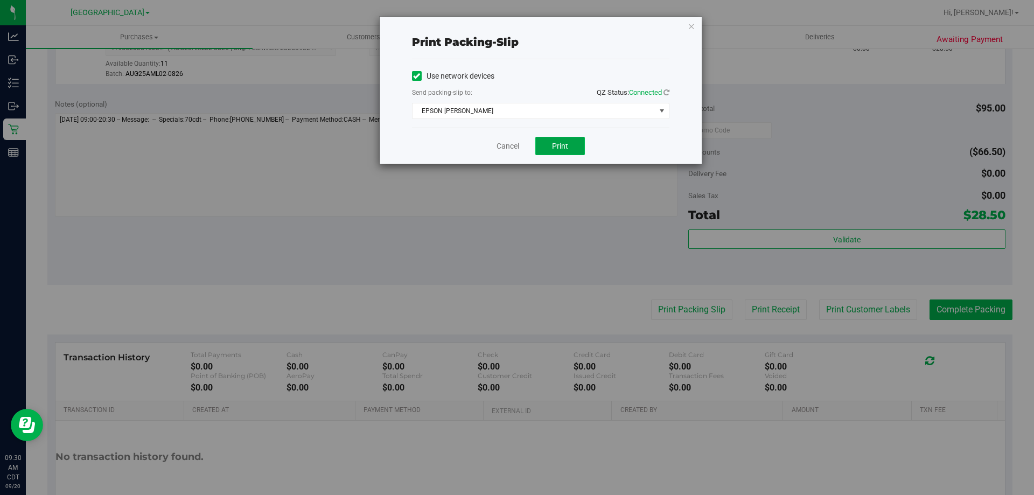
click at [562, 147] on span "Print" at bounding box center [560, 146] width 16 height 9
click at [504, 151] on link "Cancel" at bounding box center [508, 146] width 23 height 11
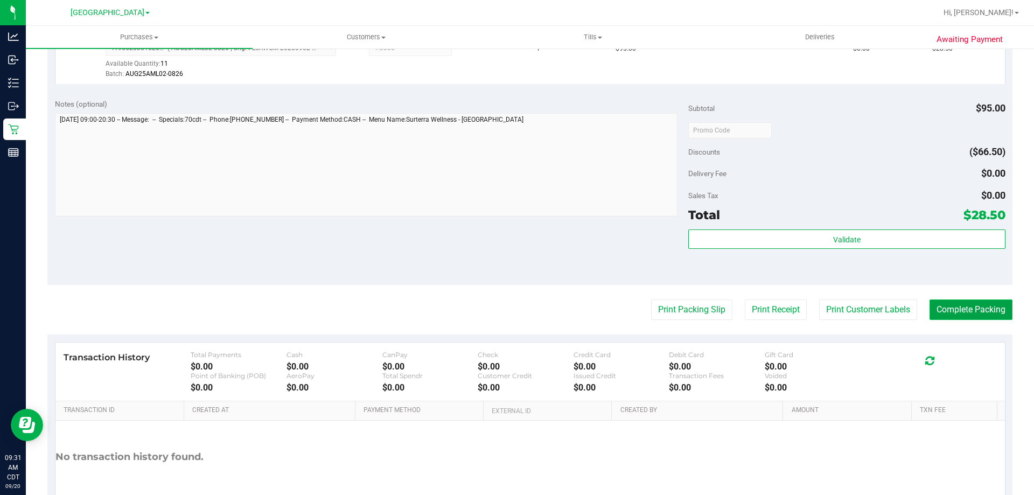
click at [960, 311] on button "Complete Packing" at bounding box center [971, 309] width 83 height 20
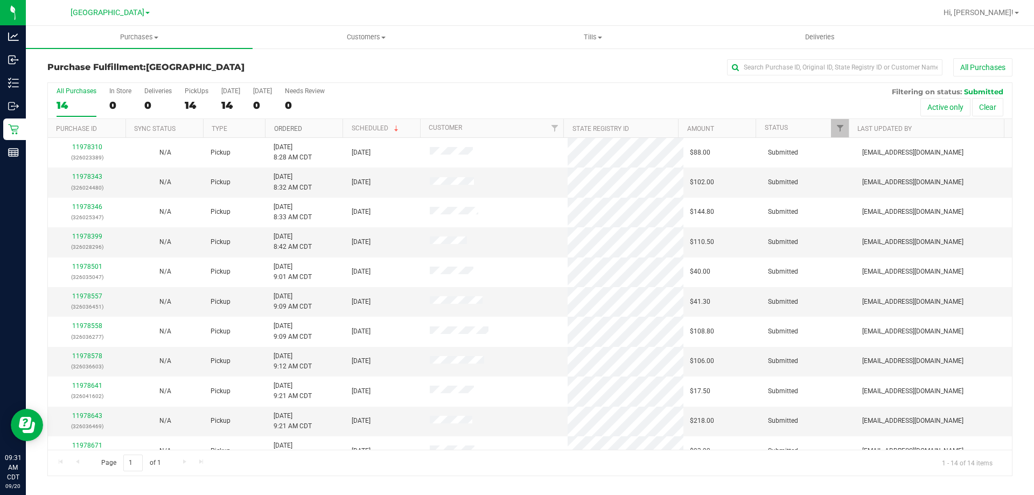
click at [294, 128] on link "Ordered" at bounding box center [288, 129] width 28 height 8
click at [139, 34] on span "Purchases" at bounding box center [139, 37] width 227 height 10
click at [79, 74] on span "Fulfillment" at bounding box center [59, 77] width 67 height 9
click at [292, 117] on div "All Purchases 13 In Store 0 Deliveries 0 PickUps 13 Today 13 Tomorrow 0 Needs R…" at bounding box center [530, 101] width 964 height 36
click at [292, 130] on link "Ordered" at bounding box center [288, 129] width 28 height 8
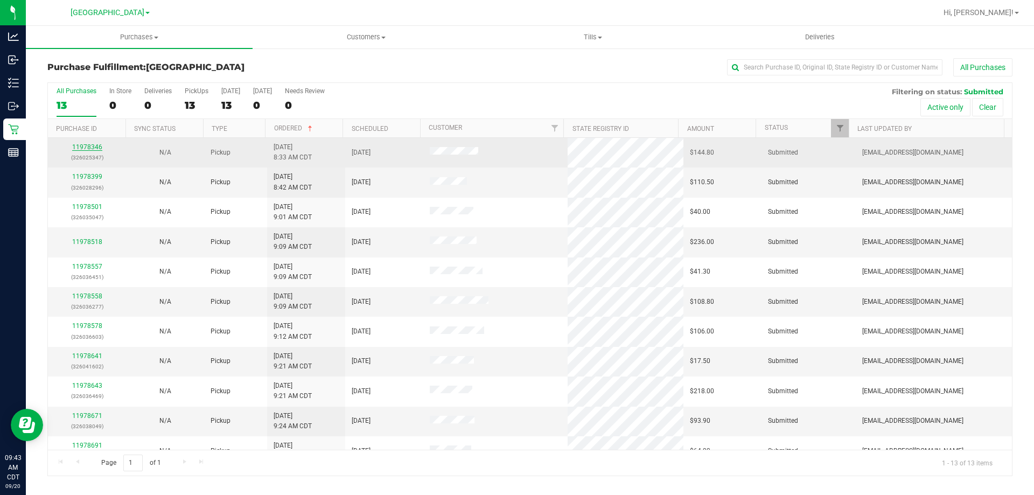
click at [96, 148] on link "11978346" at bounding box center [87, 147] width 30 height 8
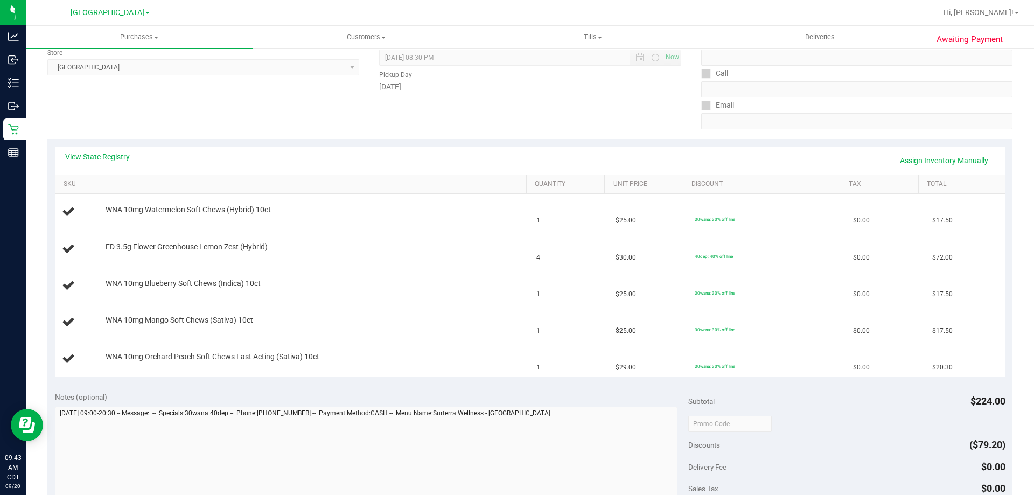
scroll to position [162, 0]
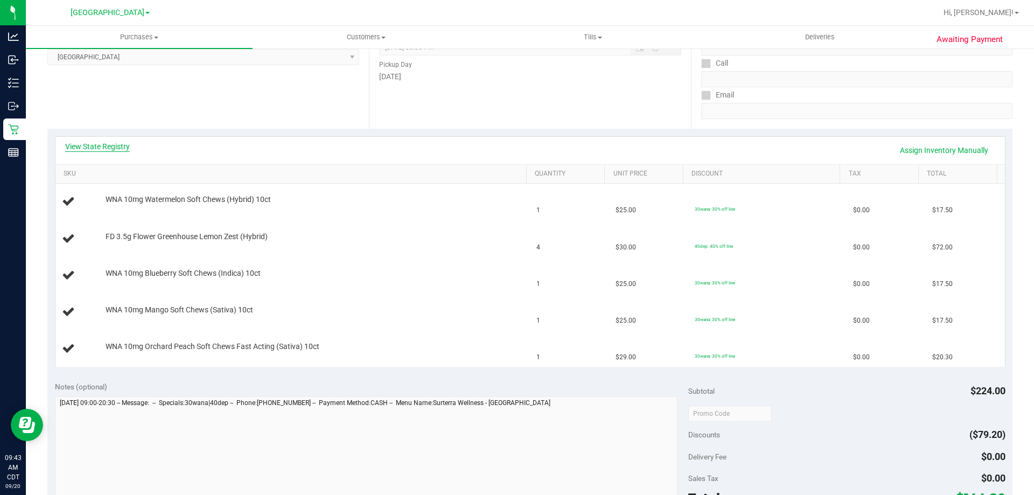
click at [106, 144] on link "View State Registry" at bounding box center [97, 146] width 65 height 11
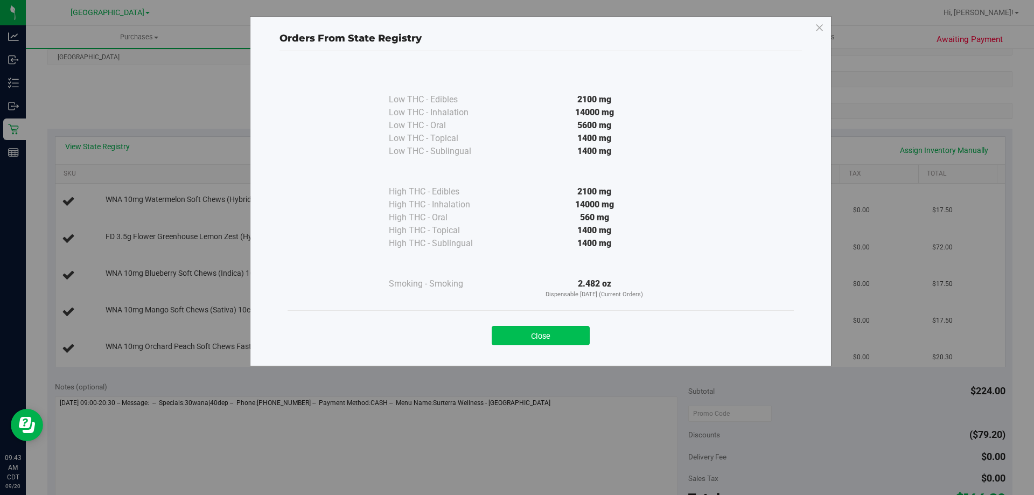
click at [542, 334] on button "Close" at bounding box center [541, 335] width 98 height 19
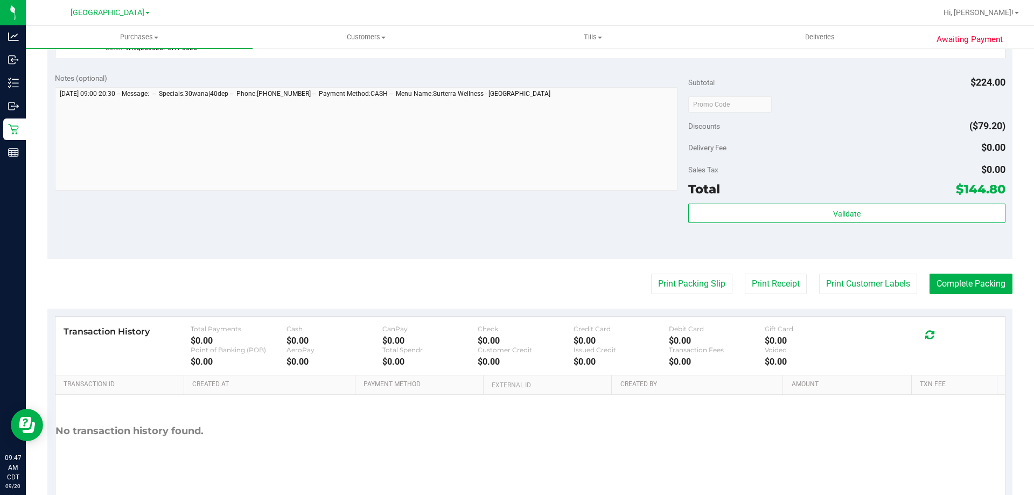
scroll to position [646, 0]
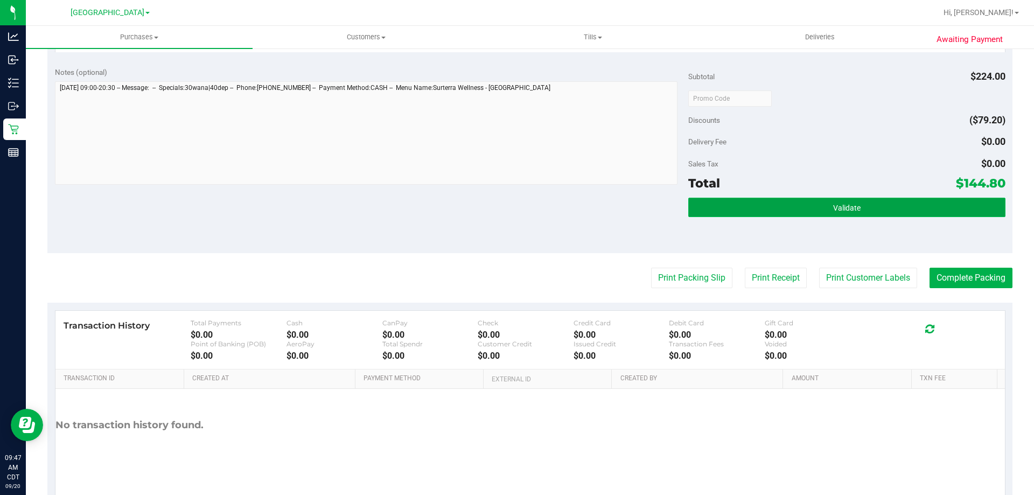
click at [799, 198] on button "Validate" at bounding box center [846, 207] width 317 height 19
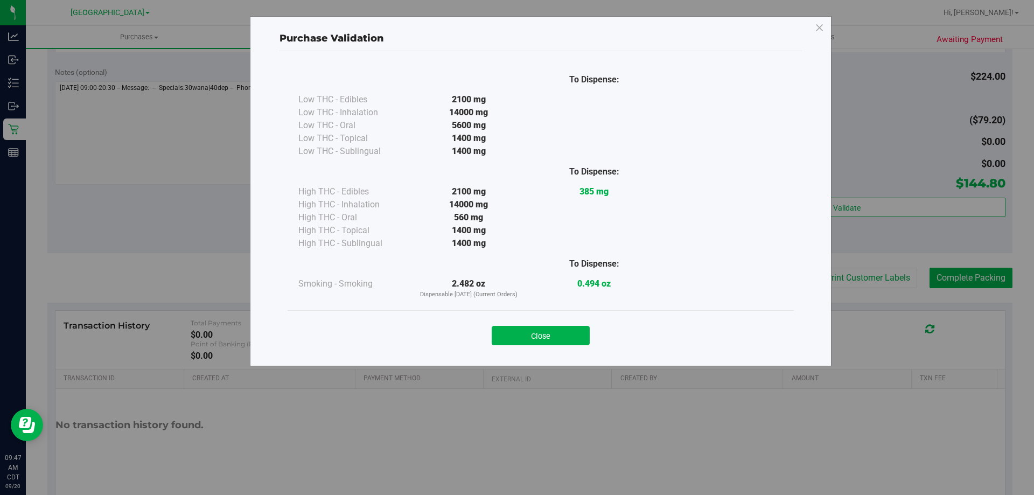
drag, startPoint x: 554, startPoint y: 336, endPoint x: 572, endPoint y: 323, distance: 22.6
click at [554, 336] on button "Close" at bounding box center [541, 335] width 98 height 19
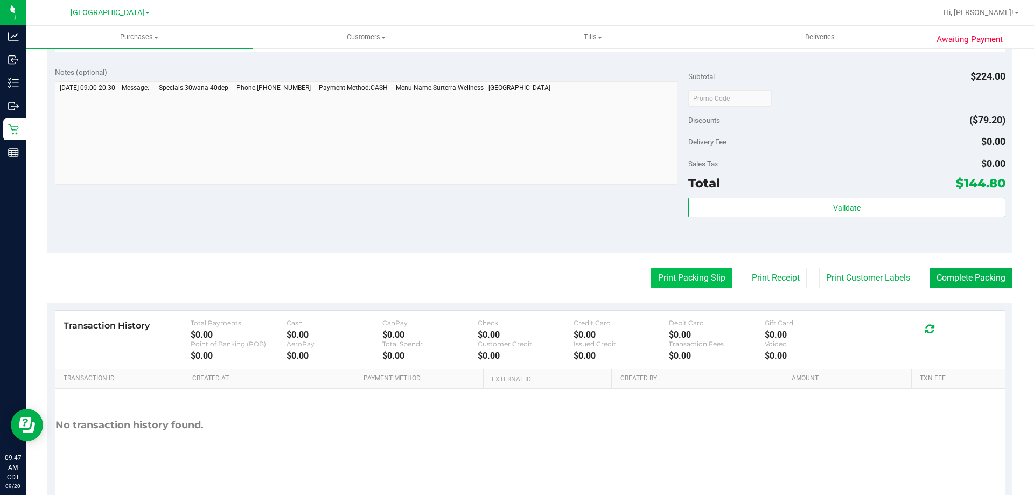
click at [659, 279] on button "Print Packing Slip" at bounding box center [691, 278] width 81 height 20
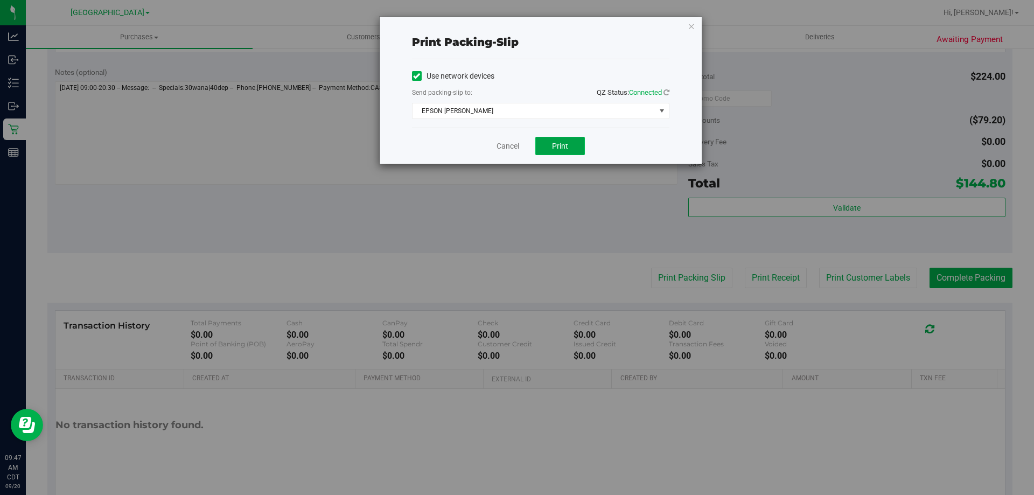
click at [546, 141] on button "Print" at bounding box center [560, 146] width 50 height 18
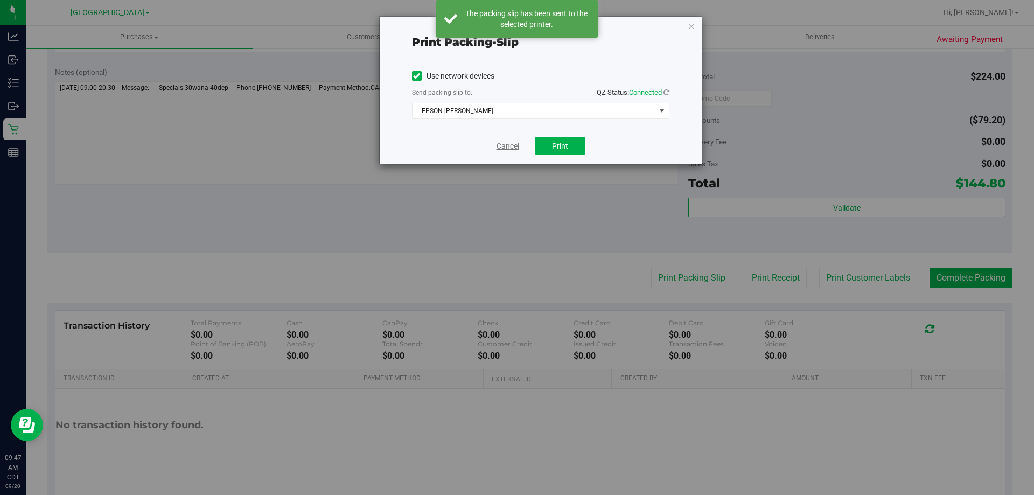
click at [502, 147] on link "Cancel" at bounding box center [508, 146] width 23 height 11
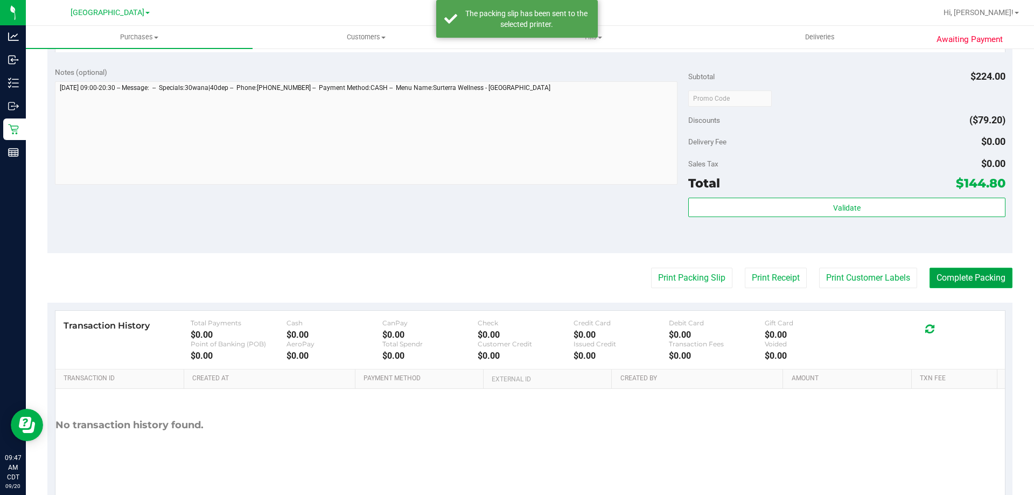
click at [948, 277] on button "Complete Packing" at bounding box center [971, 278] width 83 height 20
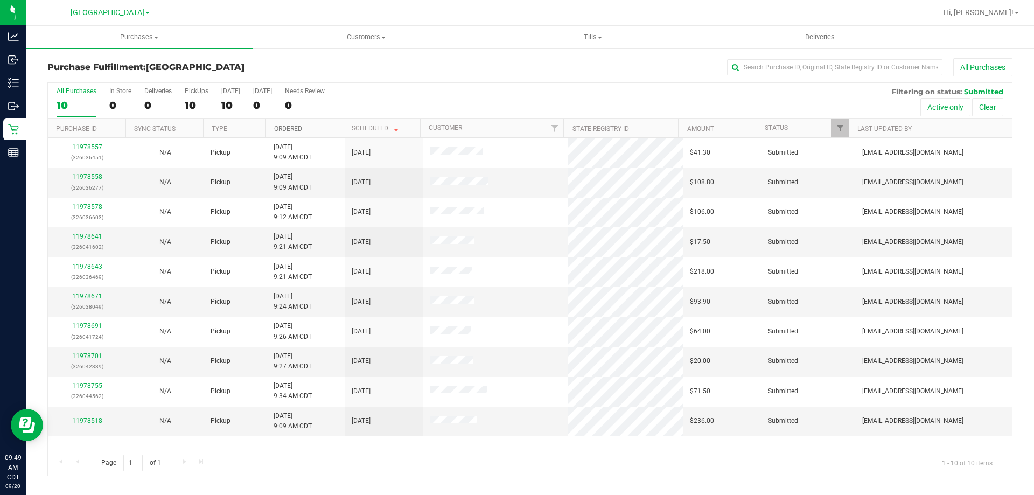
click at [291, 125] on link "Ordered" at bounding box center [288, 129] width 28 height 8
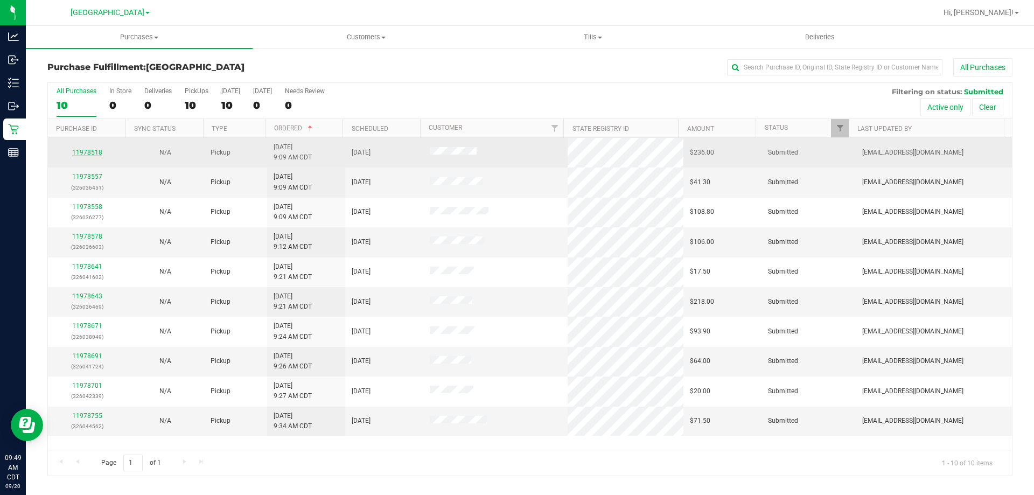
click at [95, 156] on link "11978518" at bounding box center [87, 153] width 30 height 8
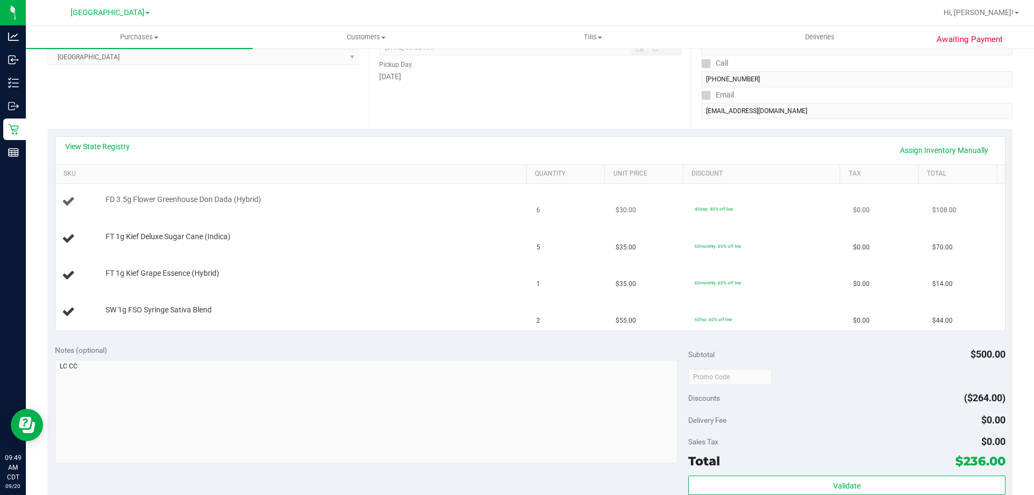
scroll to position [108, 0]
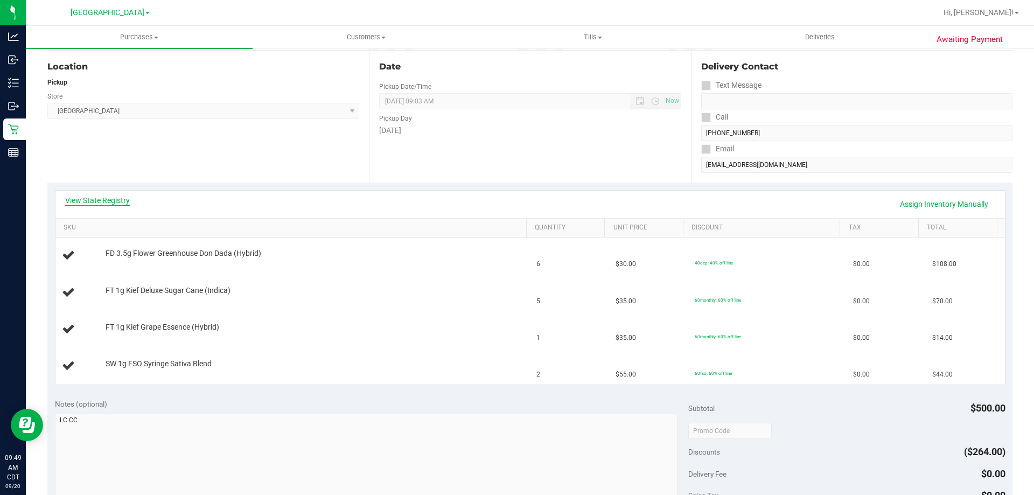
click at [97, 201] on link "View State Registry" at bounding box center [97, 200] width 65 height 11
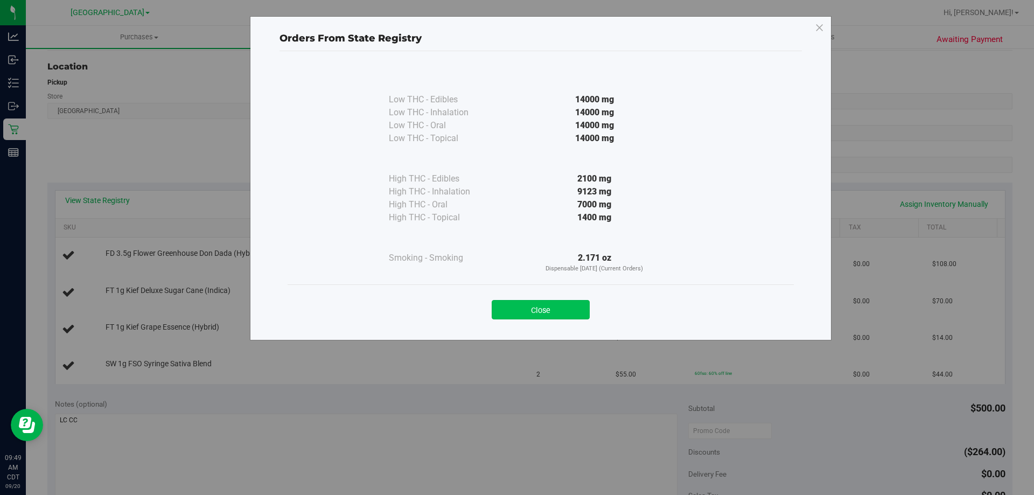
click at [553, 304] on button "Close" at bounding box center [541, 309] width 98 height 19
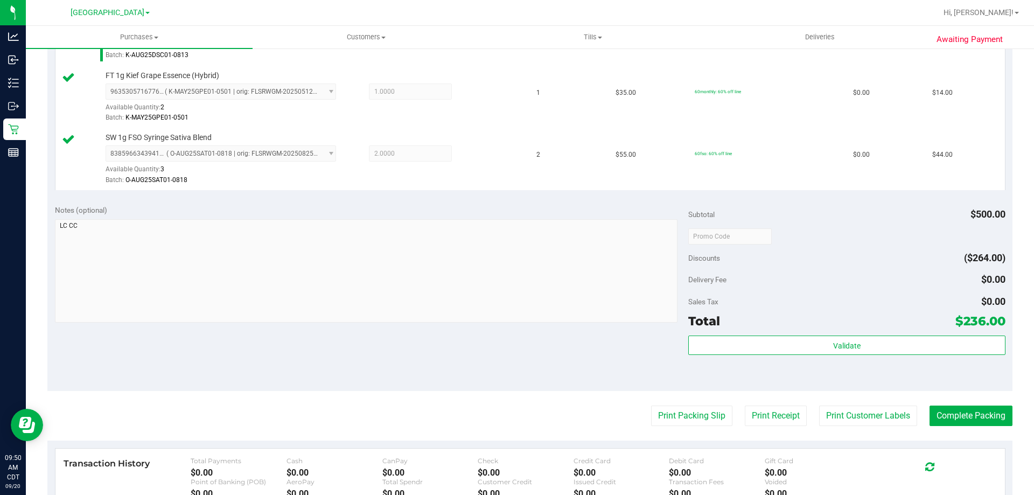
scroll to position [431, 0]
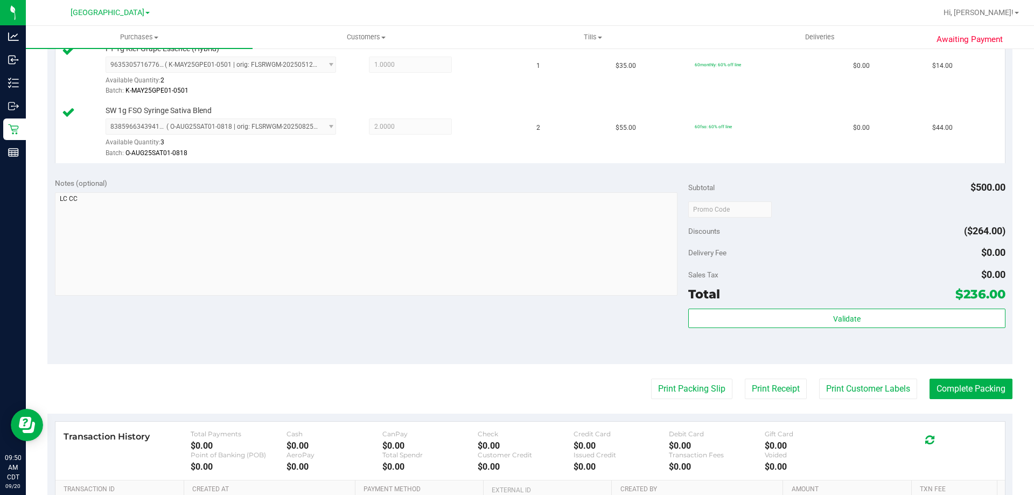
click at [711, 329] on div "Validate" at bounding box center [846, 333] width 317 height 48
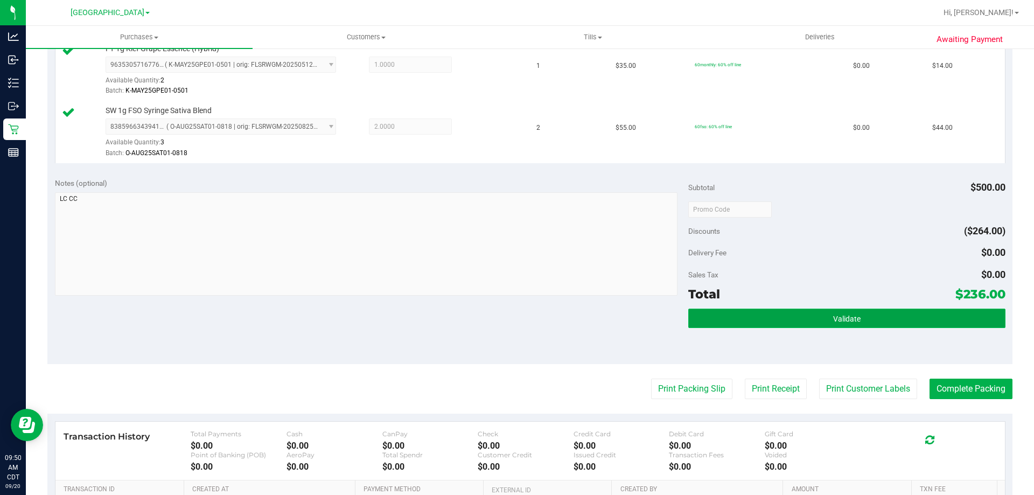
click at [715, 318] on button "Validate" at bounding box center [846, 318] width 317 height 19
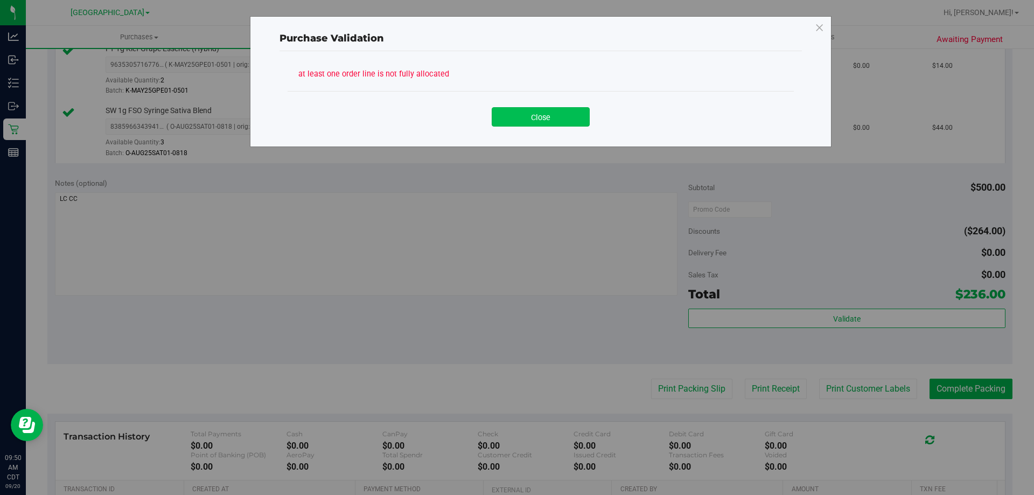
click at [534, 109] on button "Close" at bounding box center [541, 116] width 98 height 19
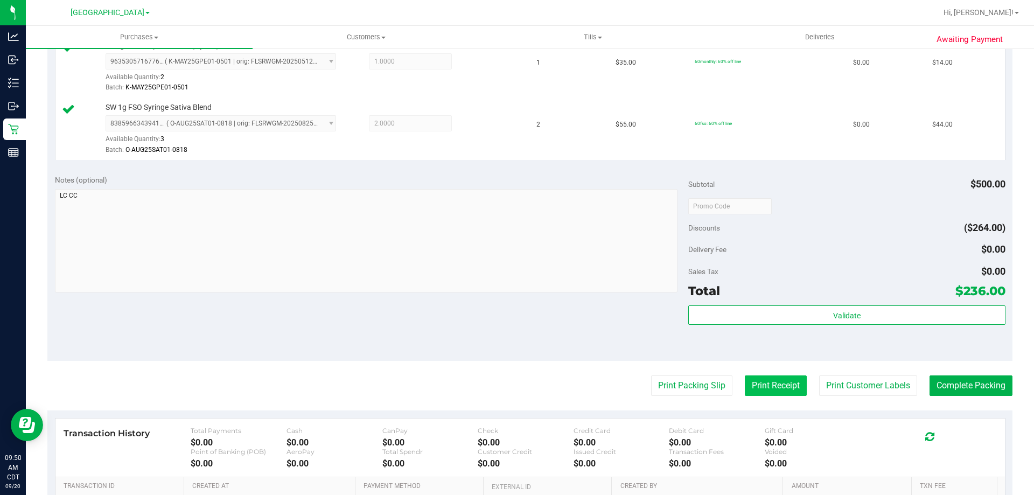
scroll to position [539, 0]
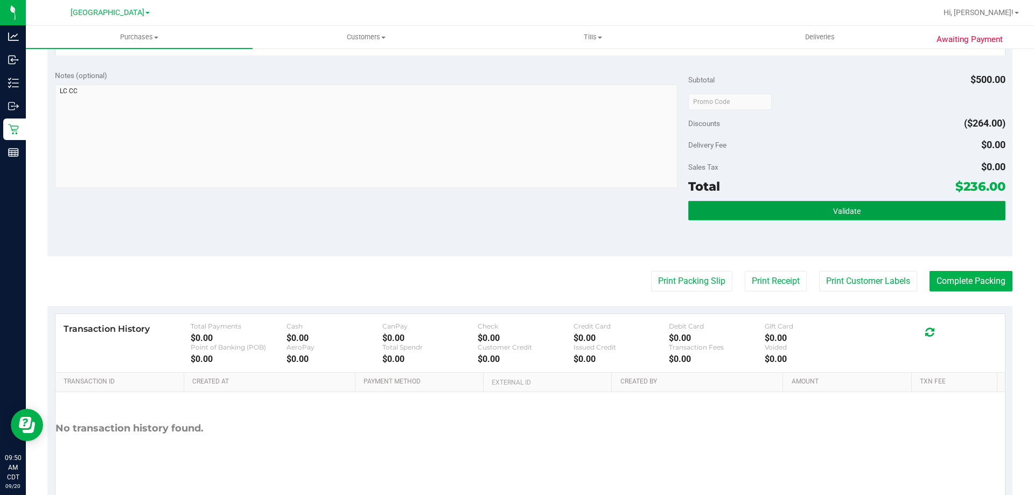
click at [827, 220] on button "Validate" at bounding box center [846, 210] width 317 height 19
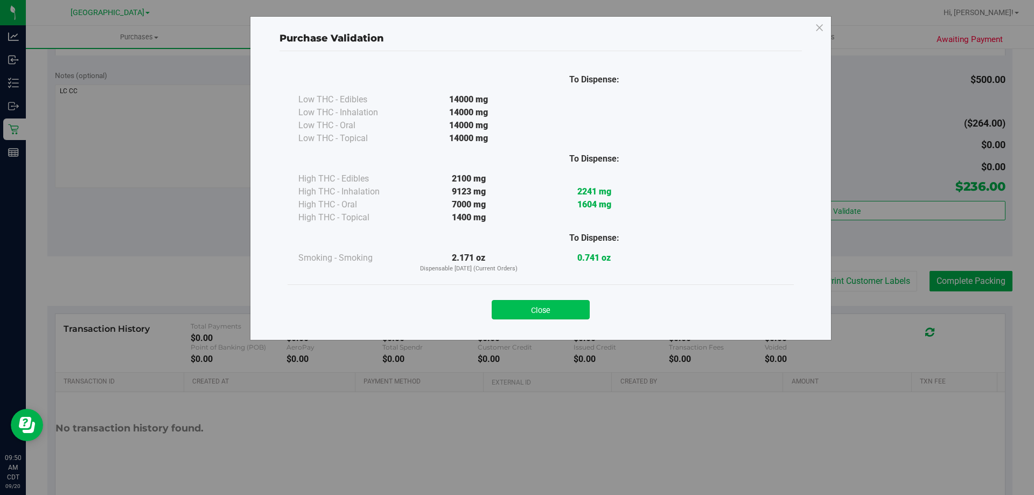
click at [532, 299] on div "Close" at bounding box center [541, 306] width 490 height 27
click at [530, 309] on button "Close" at bounding box center [541, 309] width 98 height 19
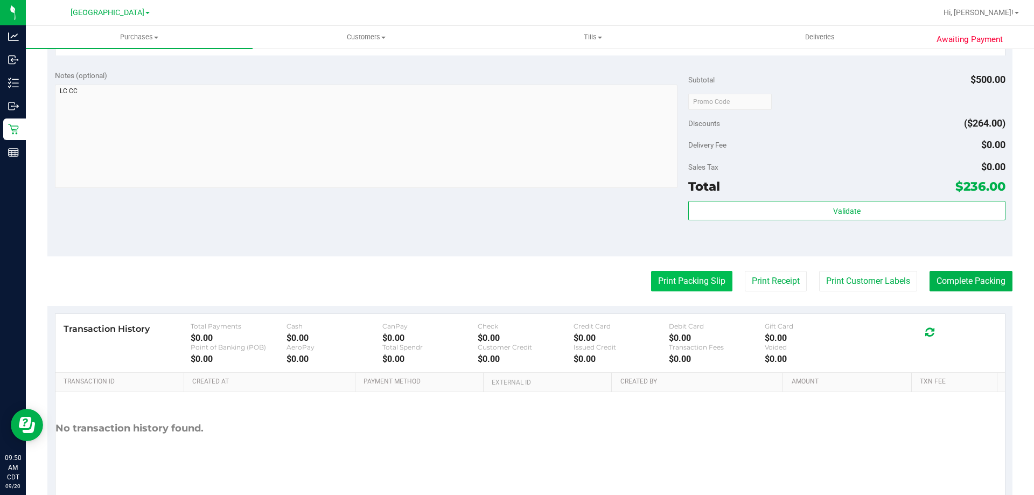
click at [694, 278] on button "Print Packing Slip" at bounding box center [691, 281] width 81 height 20
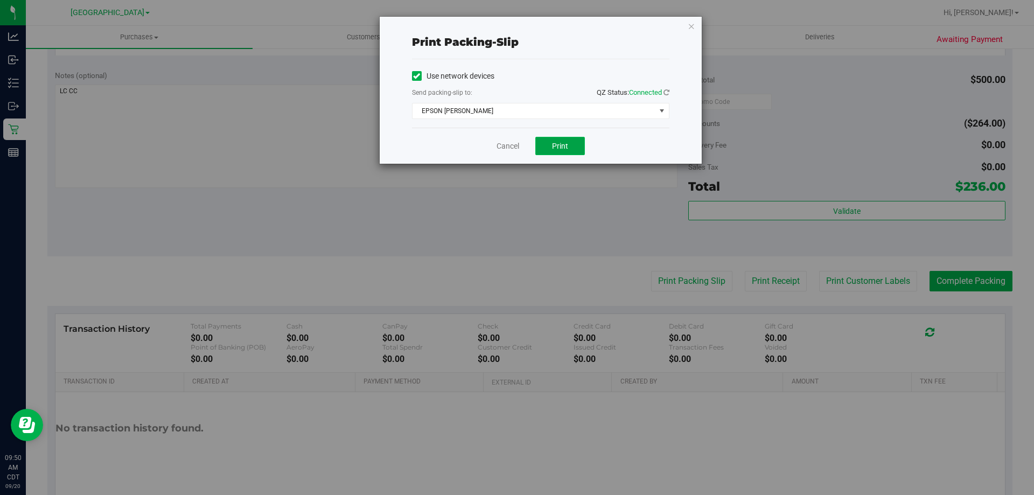
click at [552, 154] on button "Print" at bounding box center [560, 146] width 50 height 18
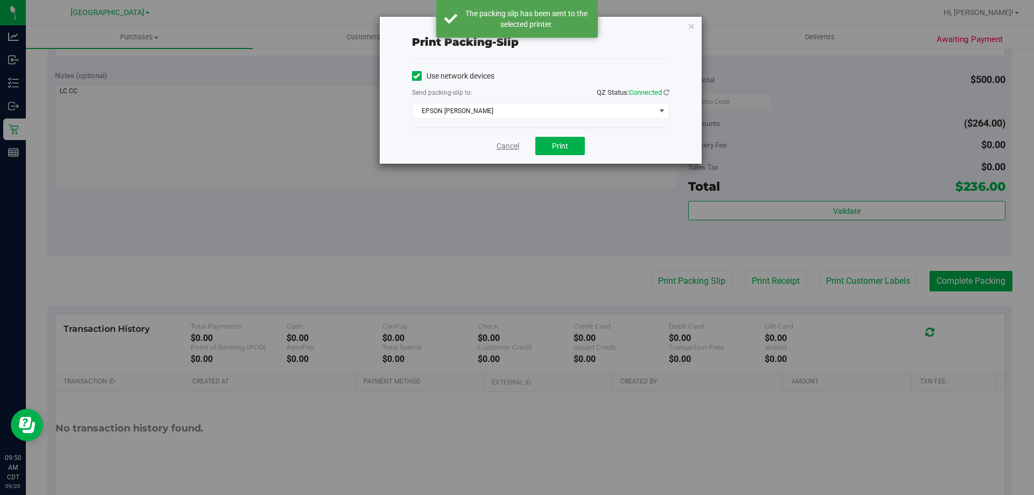
click at [512, 151] on link "Cancel" at bounding box center [508, 146] width 23 height 11
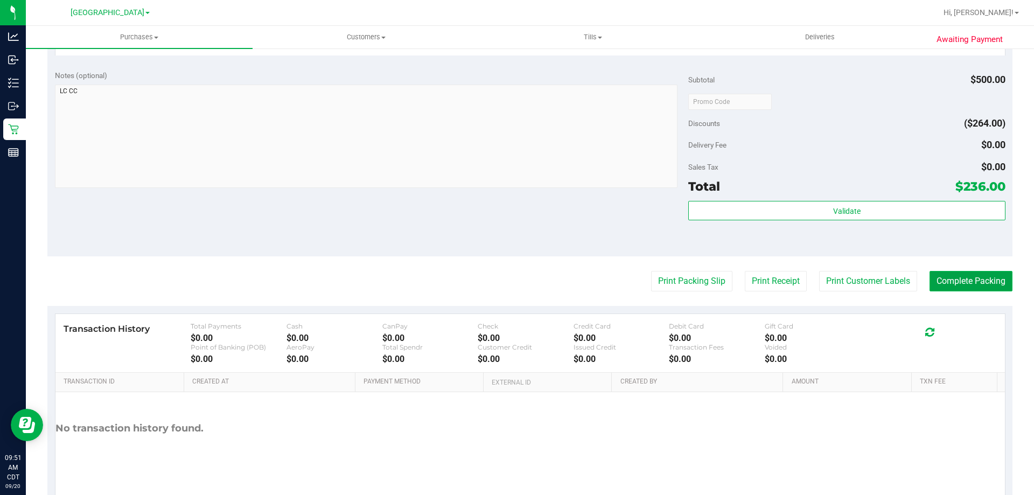
click at [969, 290] on button "Complete Packing" at bounding box center [971, 281] width 83 height 20
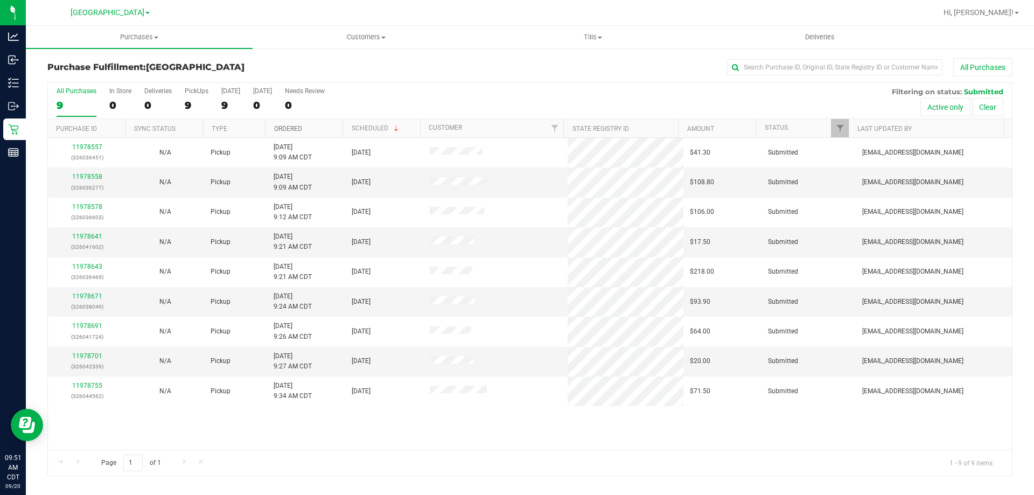
click at [284, 129] on link "Ordered" at bounding box center [288, 129] width 28 height 8
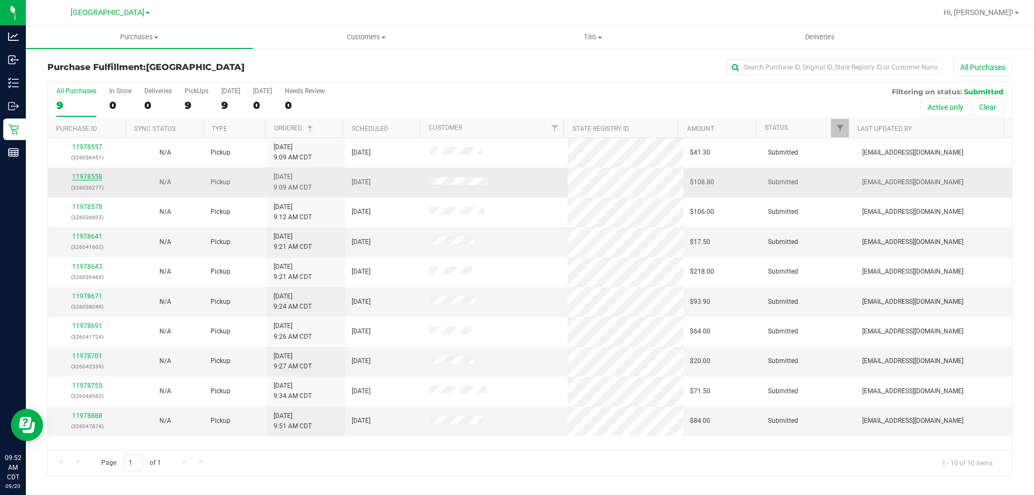
click at [99, 175] on link "11978558" at bounding box center [87, 177] width 30 height 8
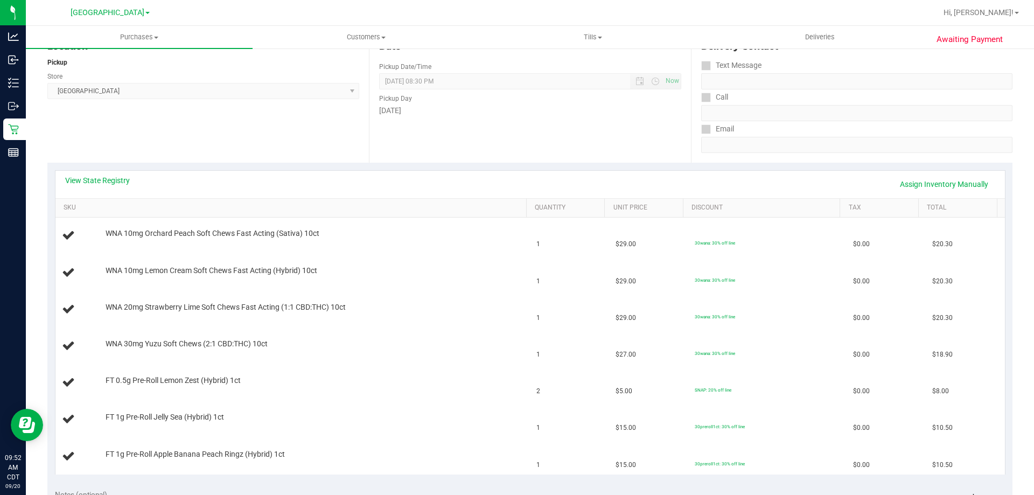
scroll to position [162, 0]
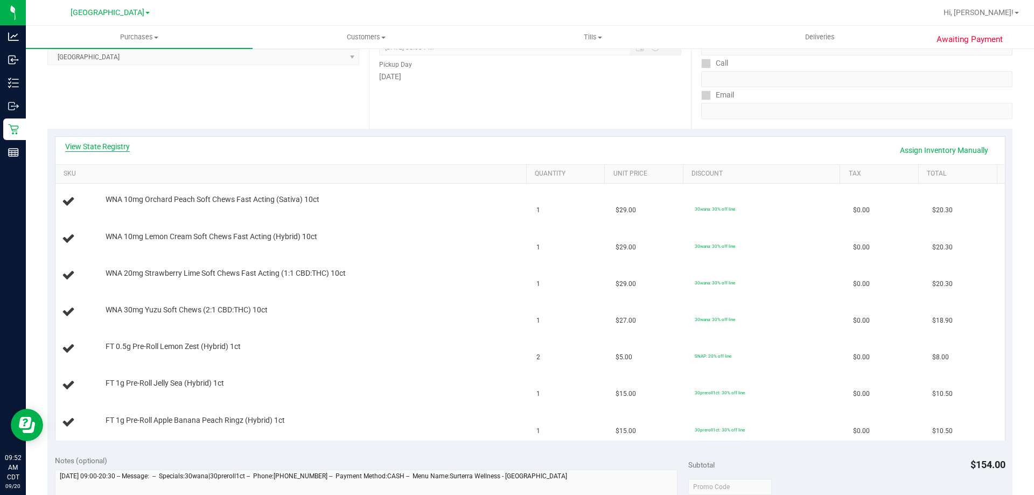
click at [122, 149] on link "View State Registry" at bounding box center [97, 146] width 65 height 11
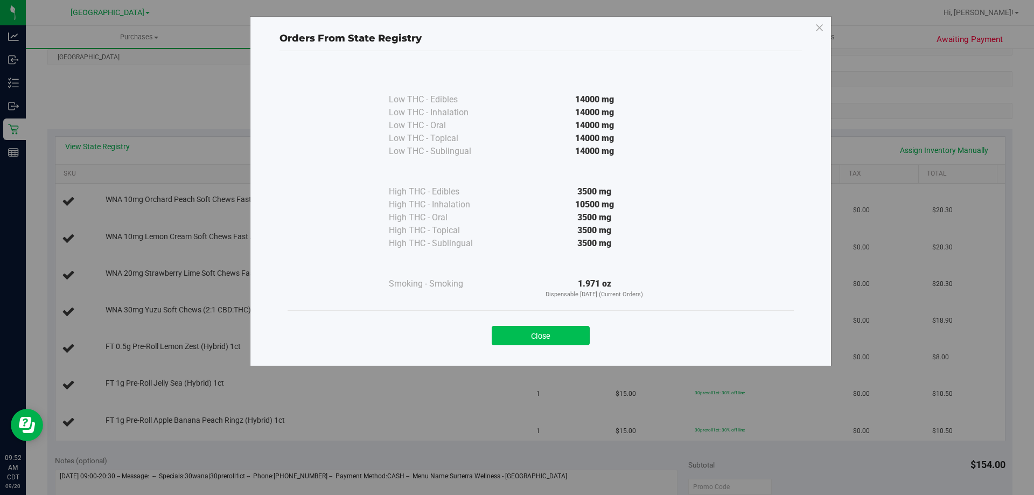
click at [558, 332] on button "Close" at bounding box center [541, 335] width 98 height 19
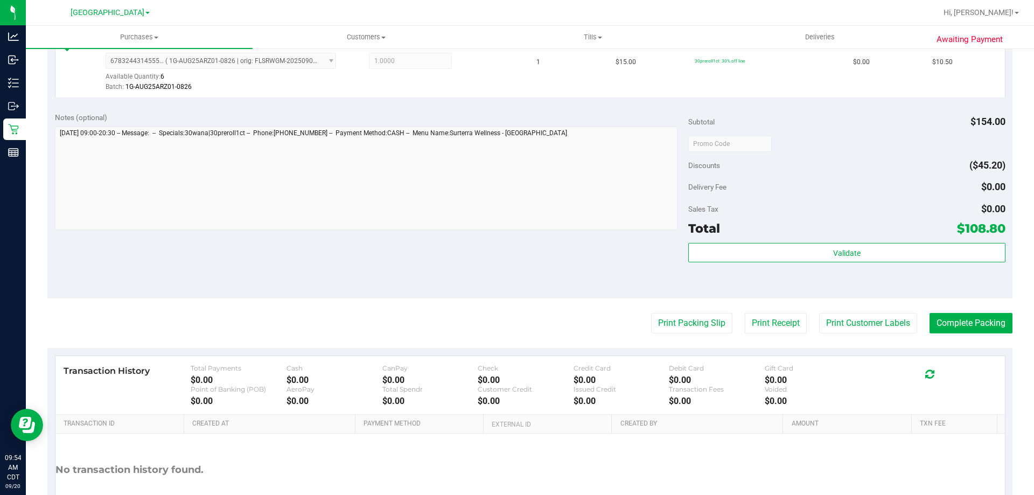
scroll to position [733, 0]
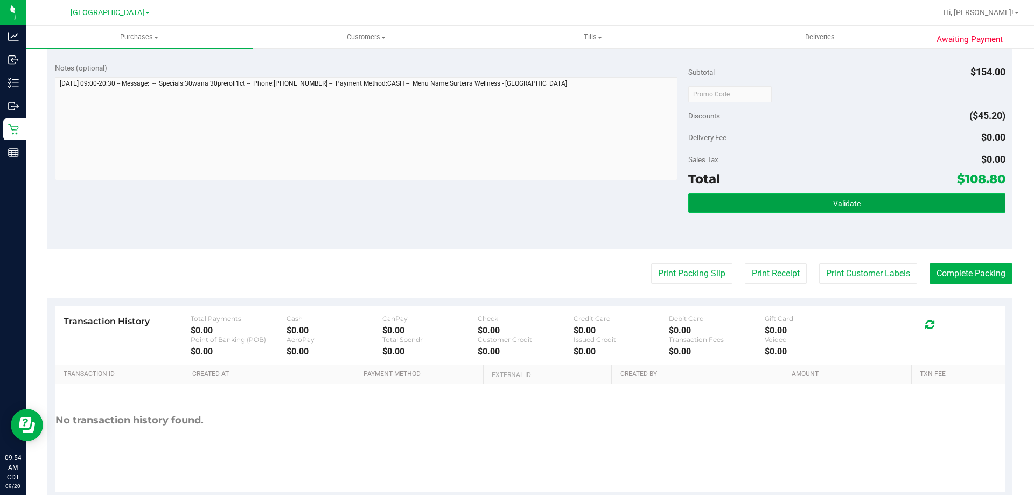
click at [846, 206] on span "Validate" at bounding box center [846, 203] width 27 height 9
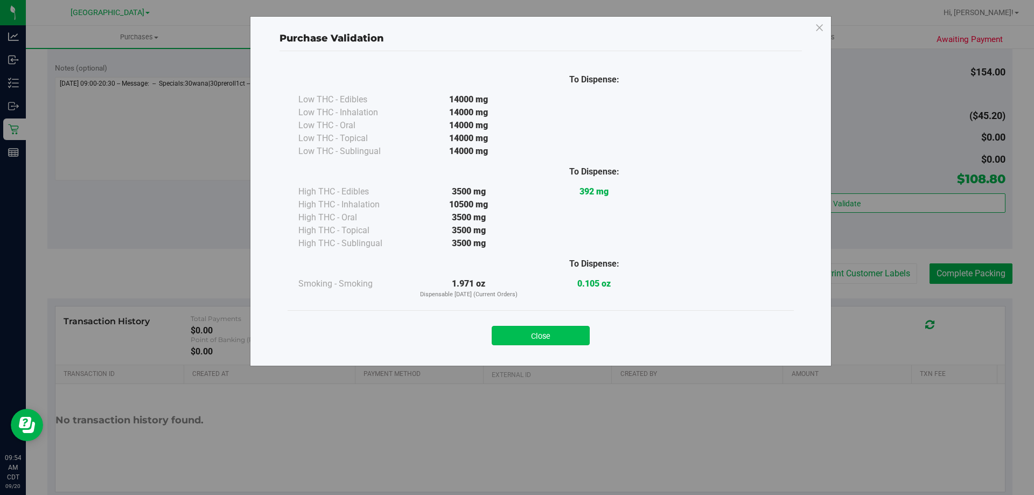
click at [532, 334] on button "Close" at bounding box center [541, 335] width 98 height 19
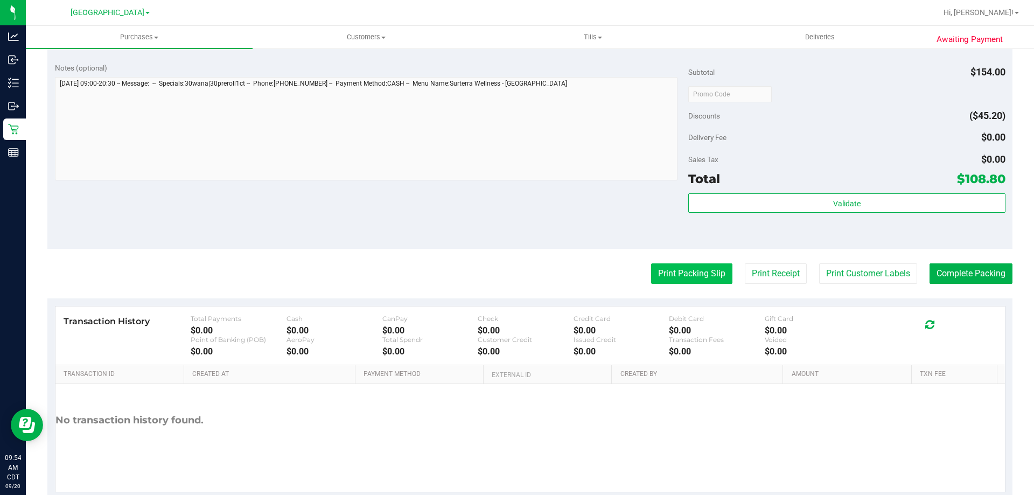
click at [658, 272] on button "Print Packing Slip" at bounding box center [691, 273] width 81 height 20
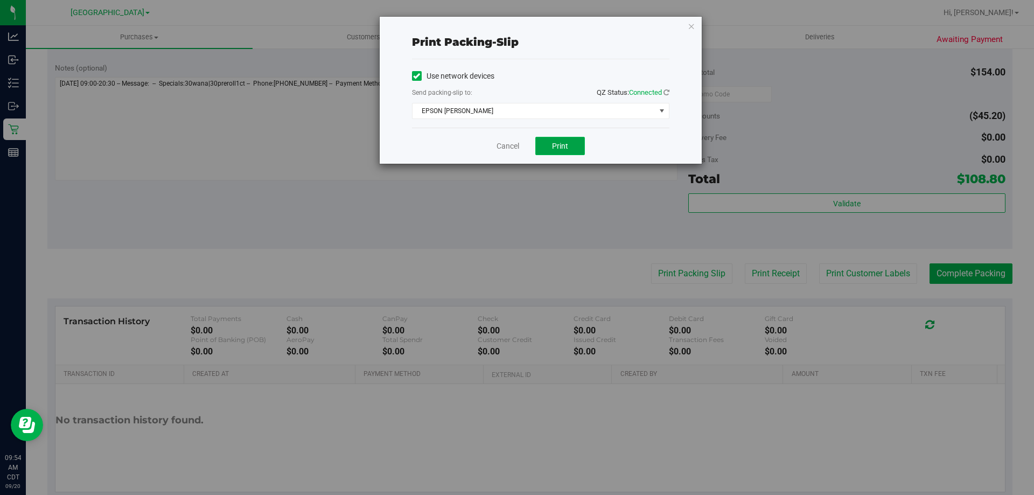
click at [558, 155] on button "Print" at bounding box center [560, 146] width 50 height 18
click at [508, 147] on link "Cancel" at bounding box center [508, 146] width 23 height 11
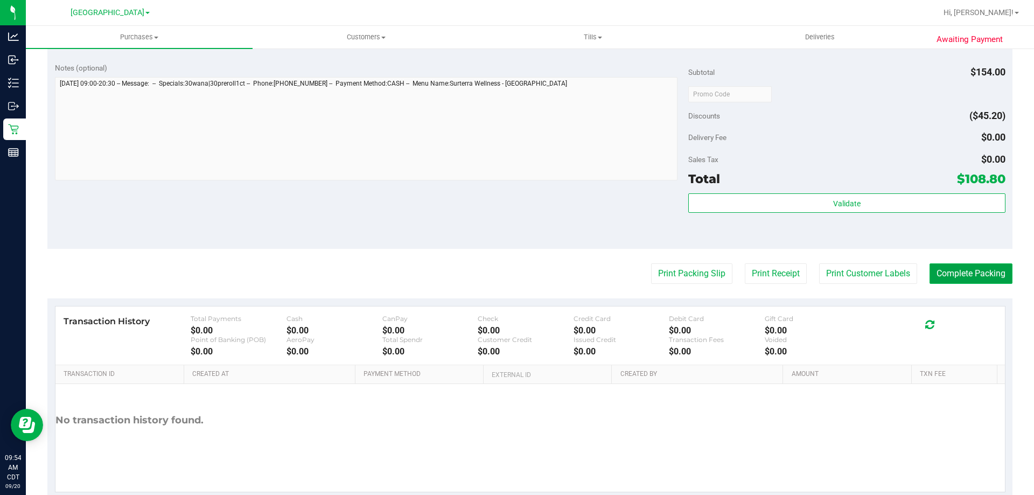
click at [942, 266] on button "Complete Packing" at bounding box center [971, 273] width 83 height 20
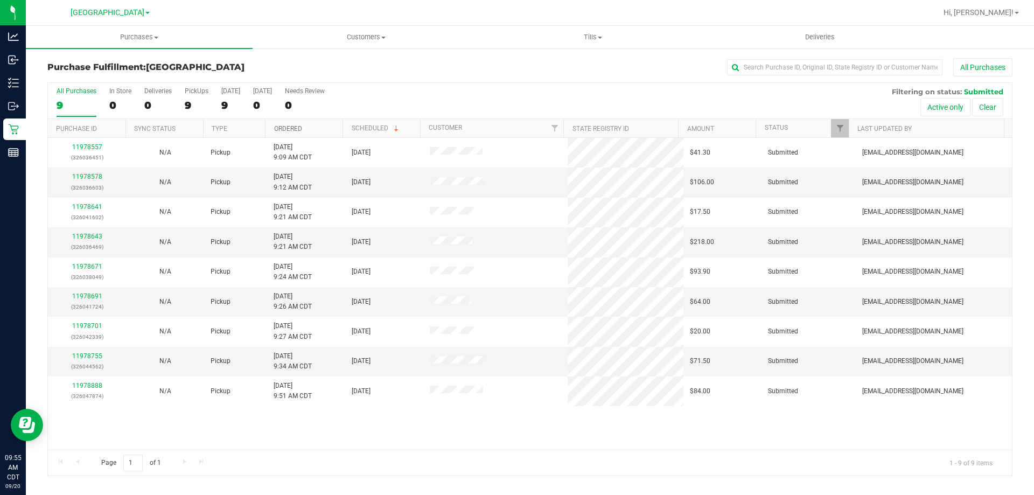
click at [290, 129] on link "Ordered" at bounding box center [288, 129] width 28 height 8
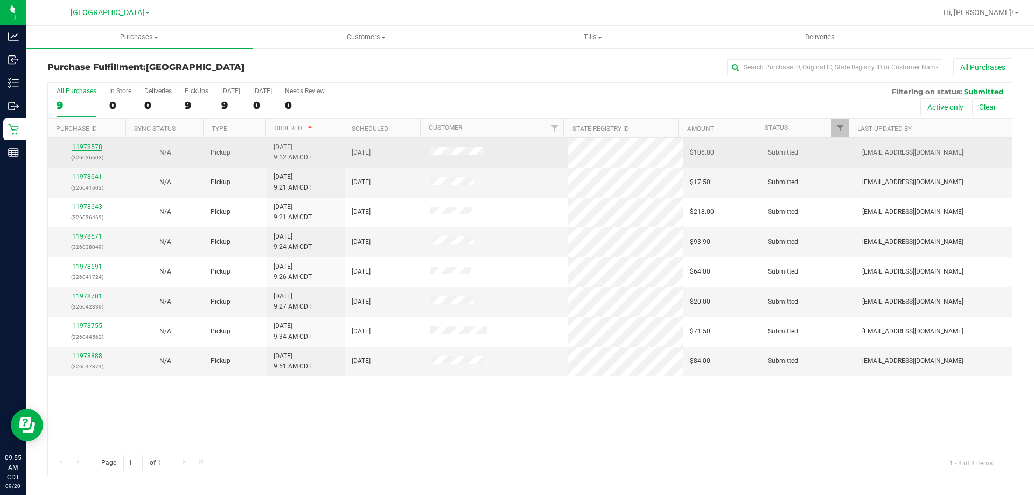
click at [83, 146] on link "11978578" at bounding box center [87, 147] width 30 height 8
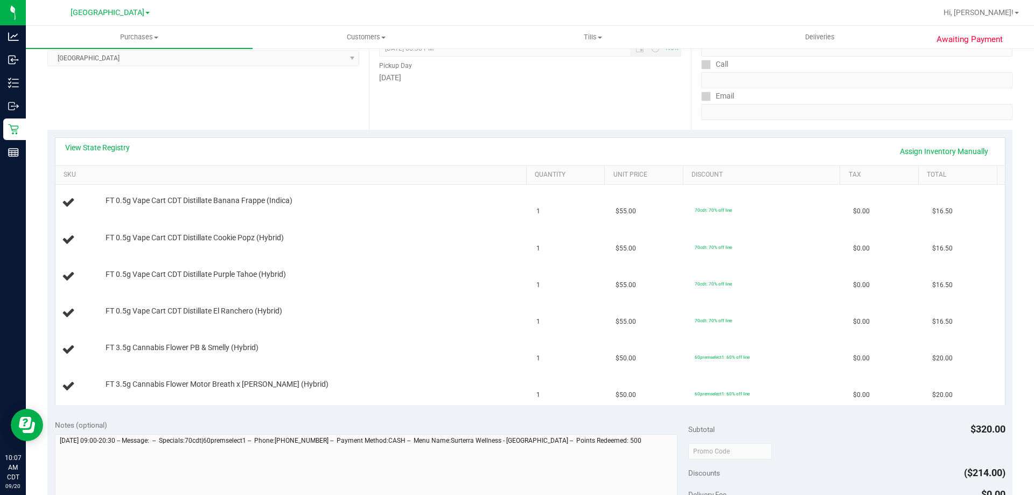
scroll to position [162, 0]
click at [113, 143] on link "View State Registry" at bounding box center [97, 146] width 65 height 11
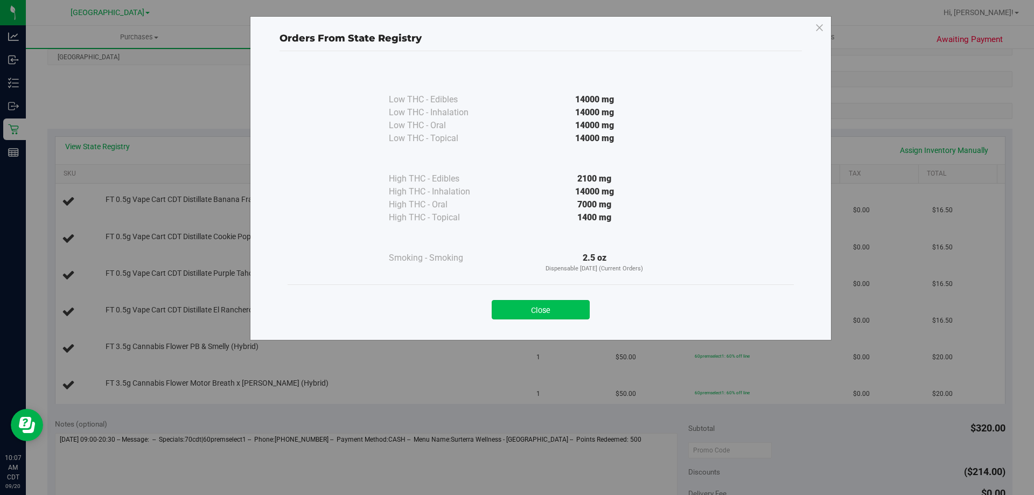
click at [565, 308] on button "Close" at bounding box center [541, 309] width 98 height 19
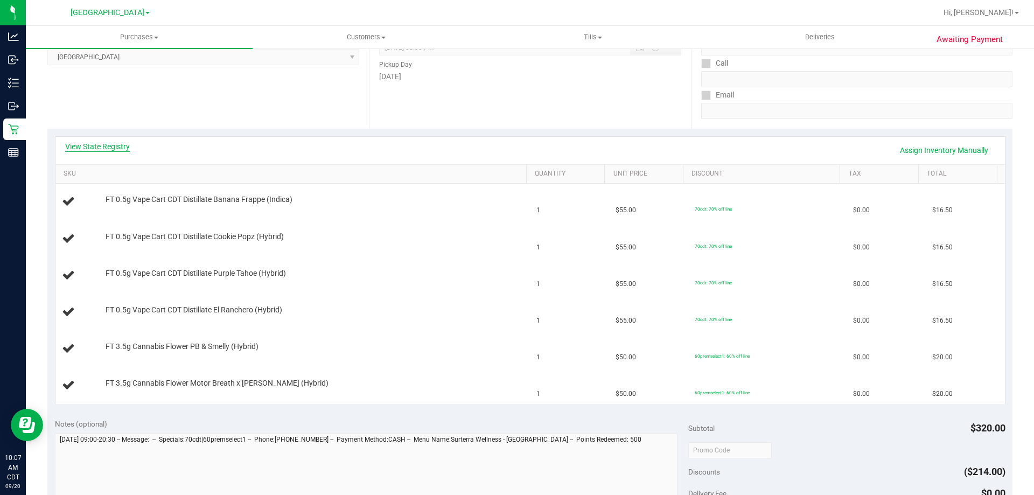
click at [122, 148] on link "View State Registry" at bounding box center [97, 146] width 65 height 11
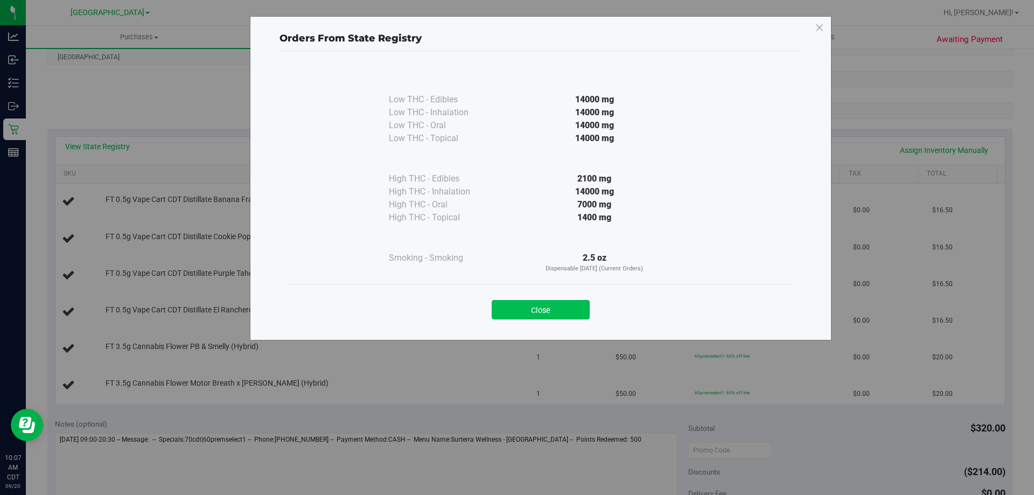
click at [535, 302] on button "Close" at bounding box center [541, 309] width 98 height 19
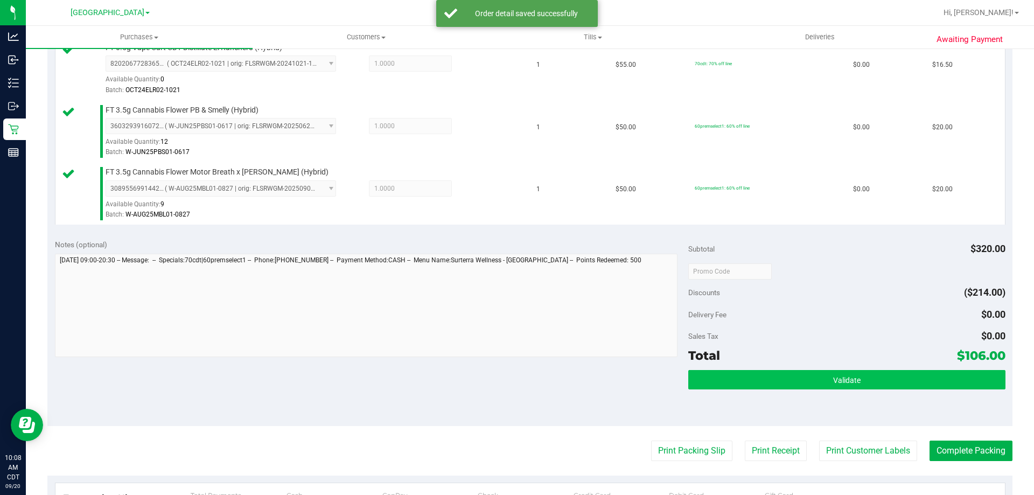
scroll to position [651, 0]
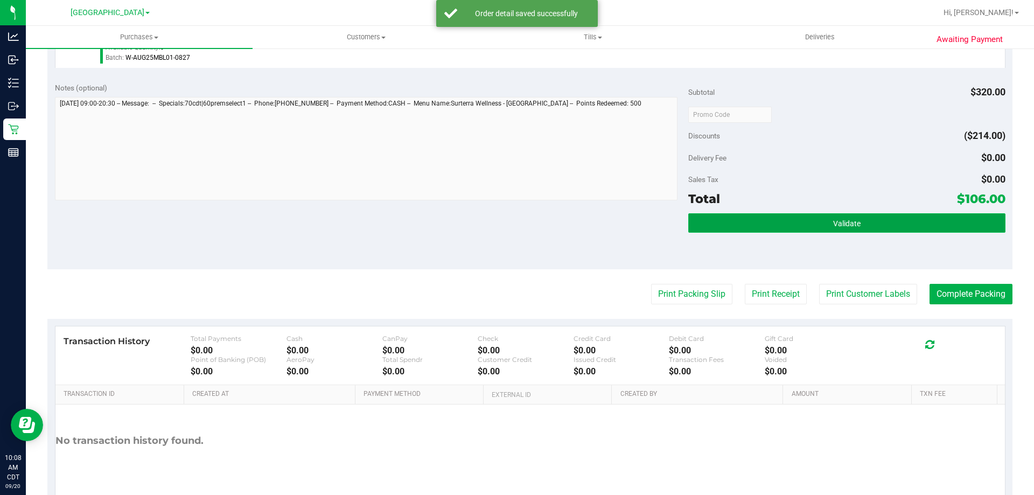
click at [819, 219] on button "Validate" at bounding box center [846, 222] width 317 height 19
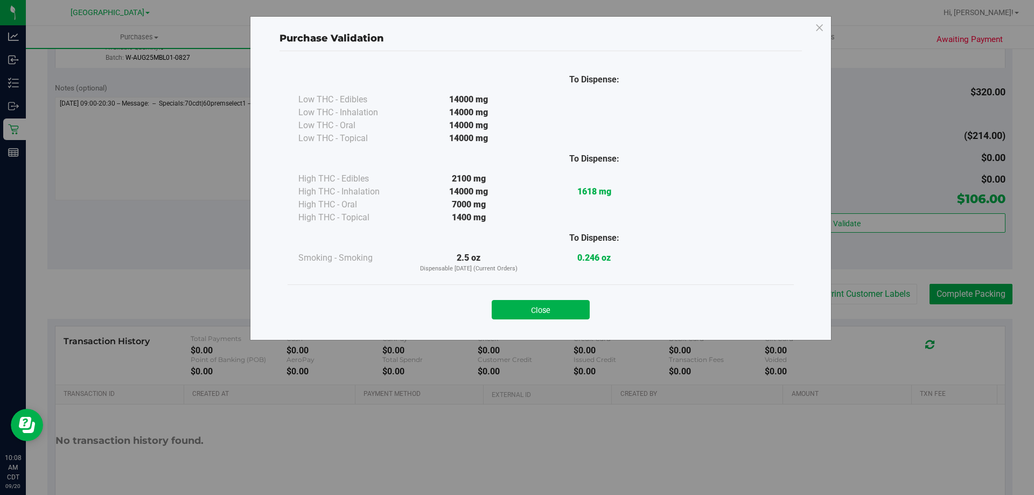
click at [546, 324] on div "Close" at bounding box center [541, 306] width 506 height 44
click at [553, 308] on button "Close" at bounding box center [541, 309] width 98 height 19
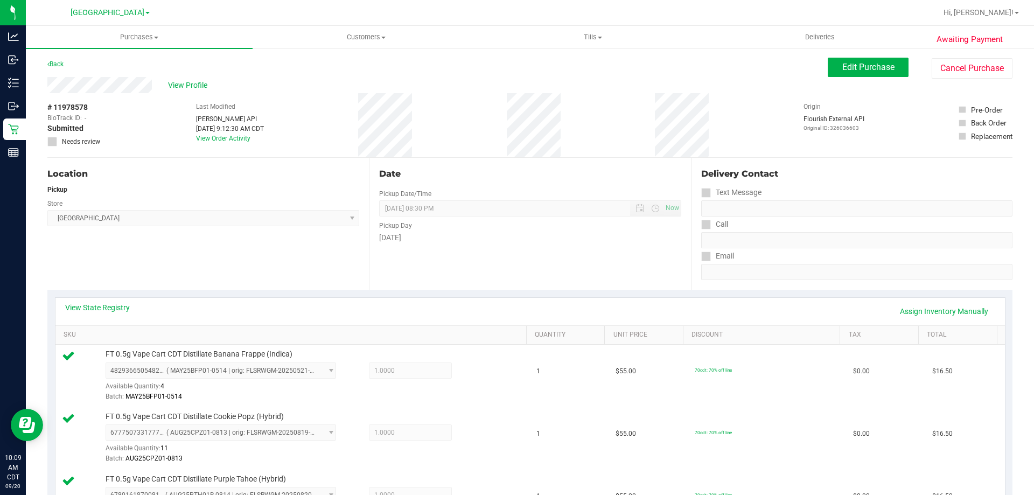
scroll to position [0, 0]
click at [858, 62] on span "Edit Purchase" at bounding box center [868, 67] width 52 height 10
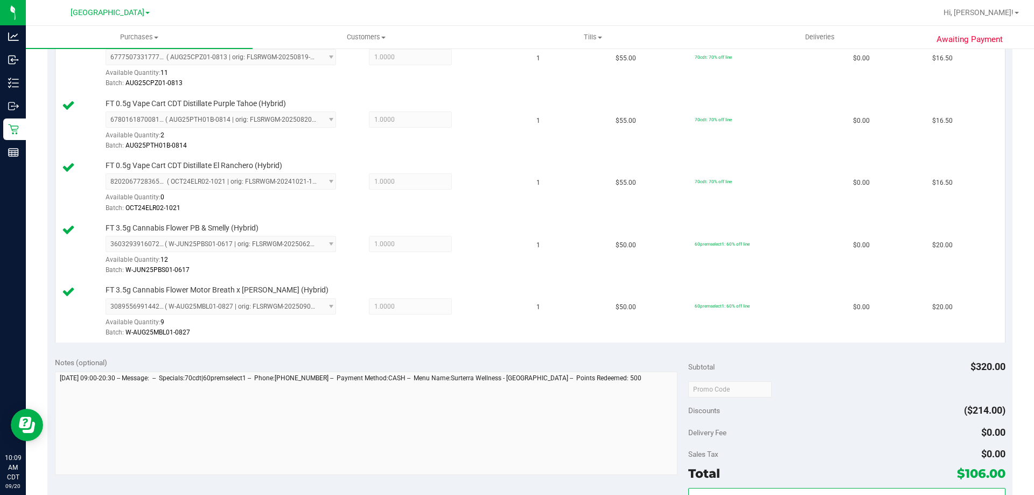
scroll to position [377, 0]
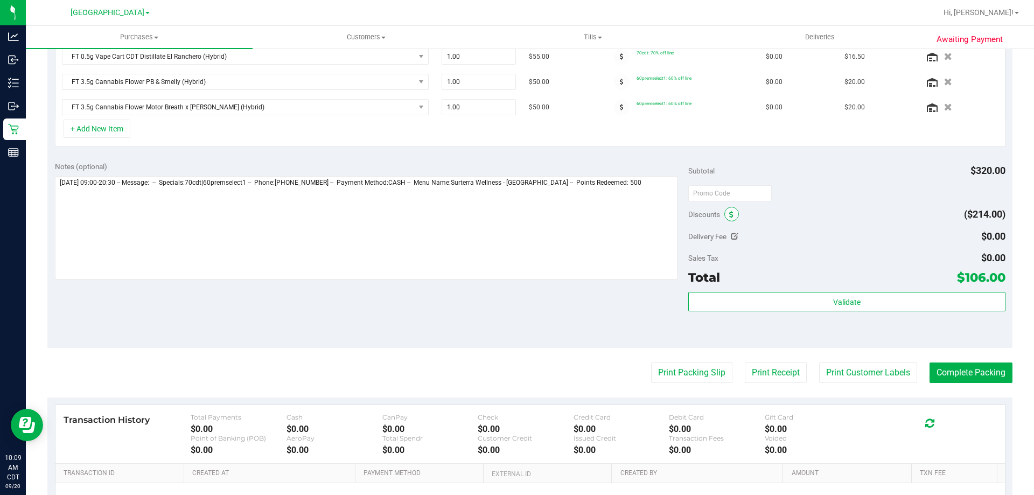
click at [724, 211] on span at bounding box center [731, 214] width 15 height 15
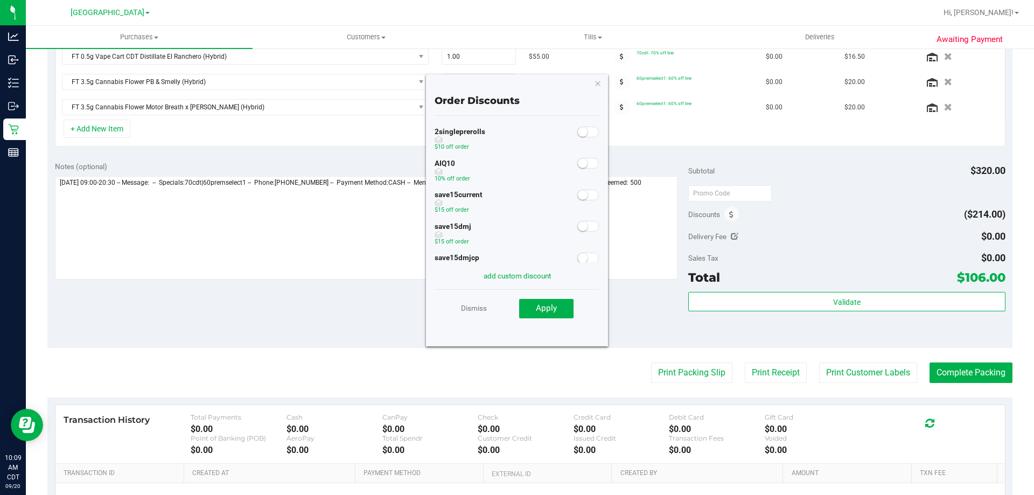
click at [582, 165] on span at bounding box center [588, 163] width 22 height 11
click at [554, 311] on span "Apply" at bounding box center [546, 308] width 21 height 10
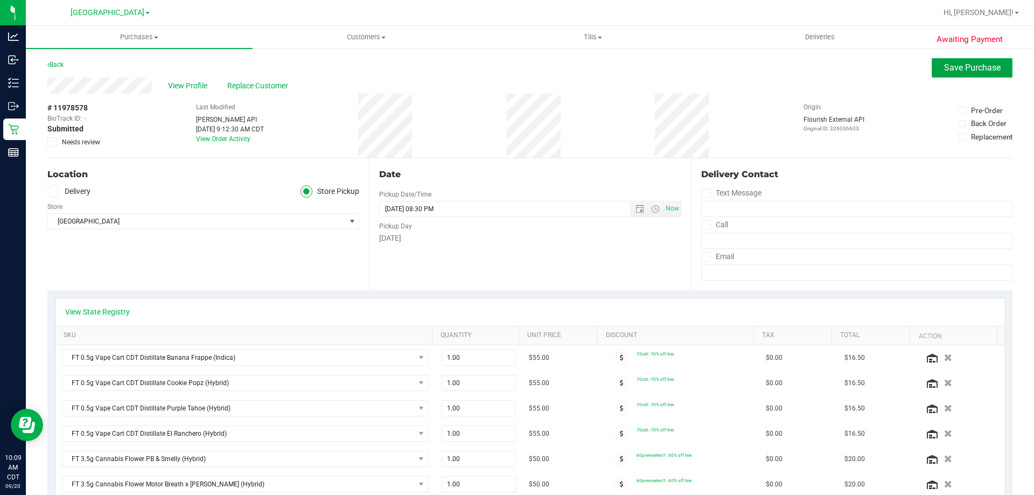
click at [976, 61] on button "Save Purchase" at bounding box center [972, 67] width 81 height 19
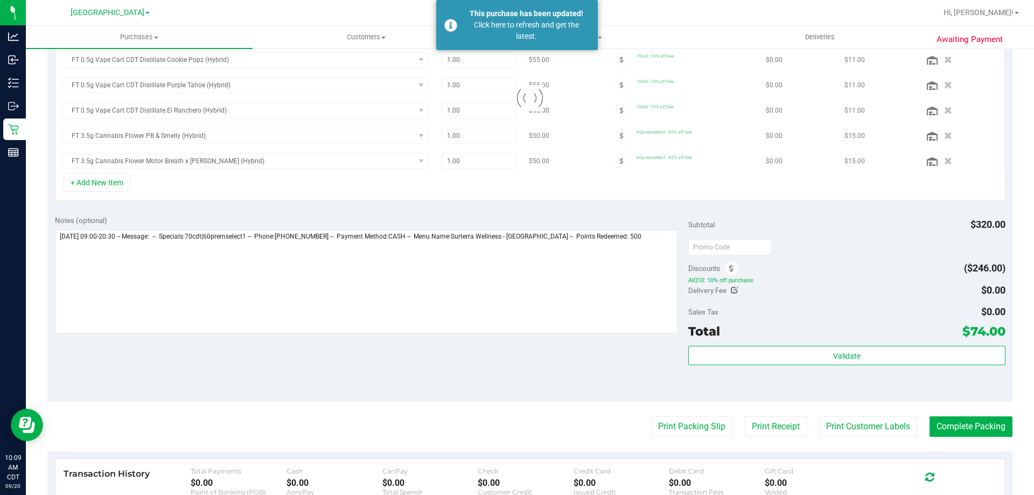
scroll to position [315, 0]
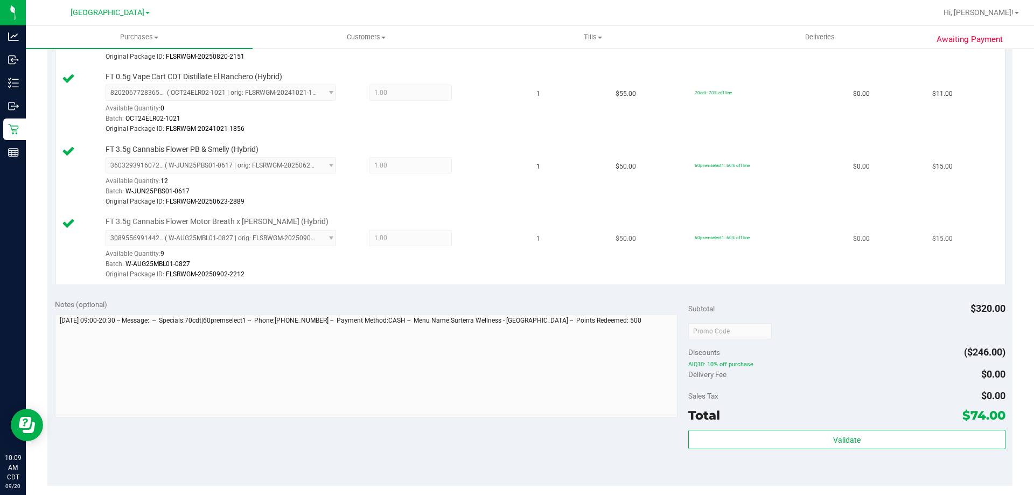
scroll to position [692, 0]
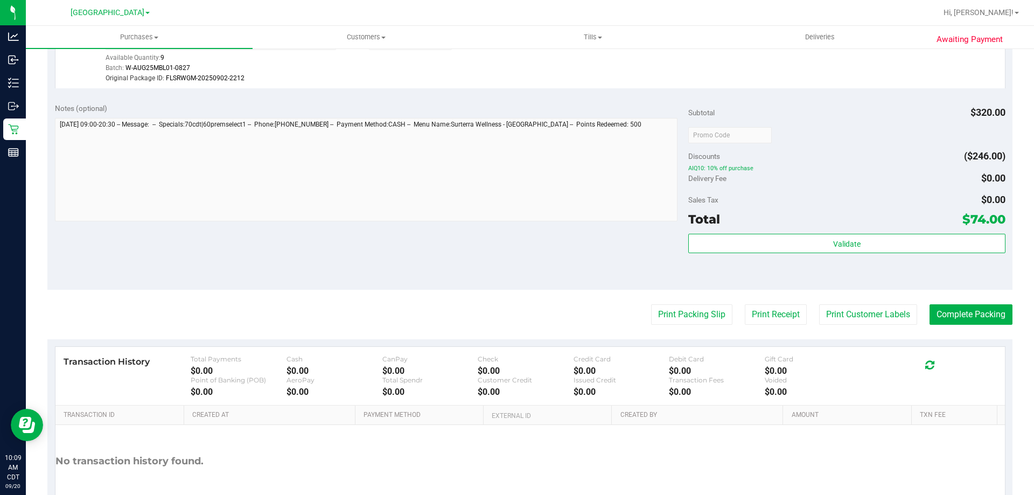
click at [684, 320] on button "Print Packing Slip" at bounding box center [691, 314] width 81 height 20
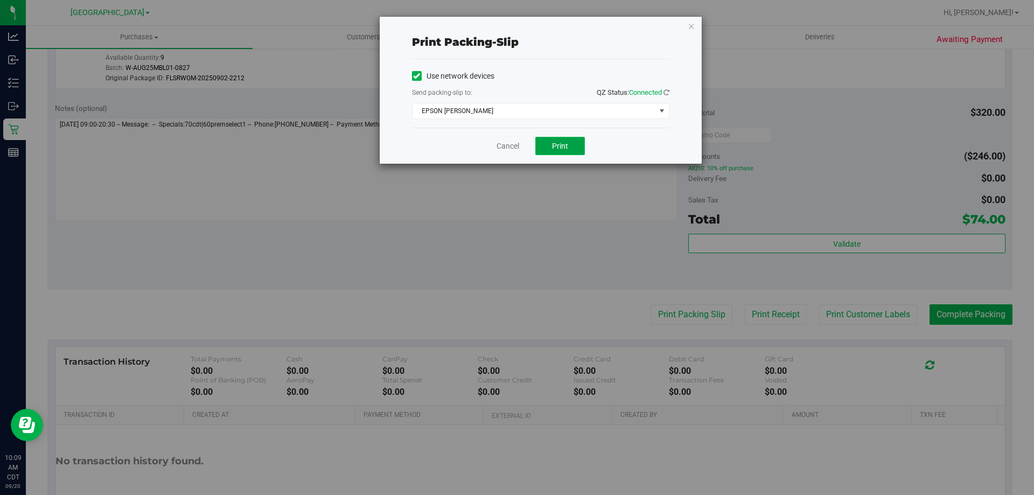
click at [567, 153] on button "Print" at bounding box center [560, 146] width 50 height 18
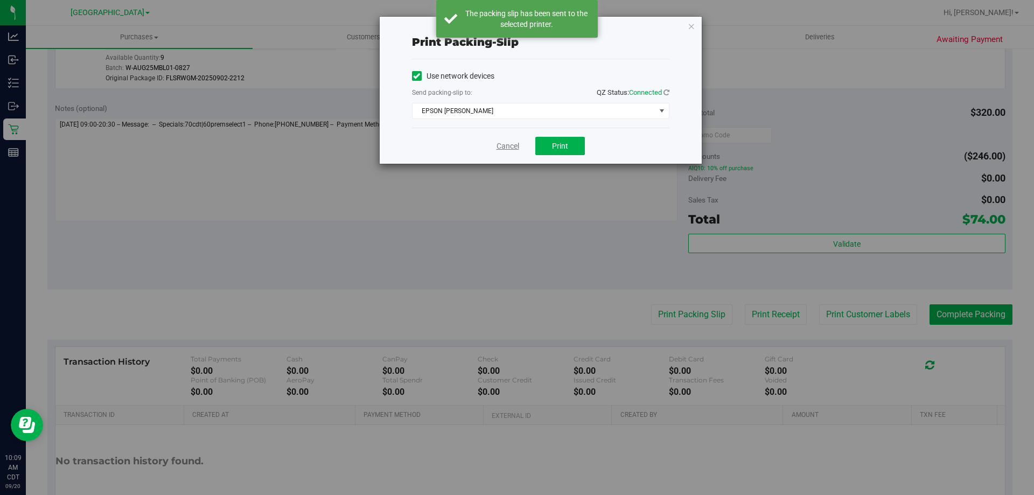
click at [513, 144] on link "Cancel" at bounding box center [508, 146] width 23 height 11
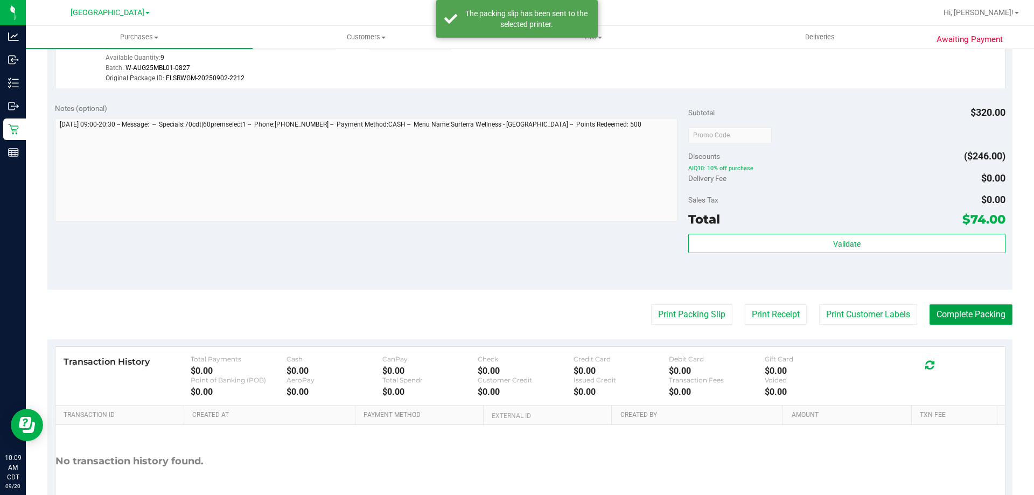
click at [959, 315] on button "Complete Packing" at bounding box center [971, 314] width 83 height 20
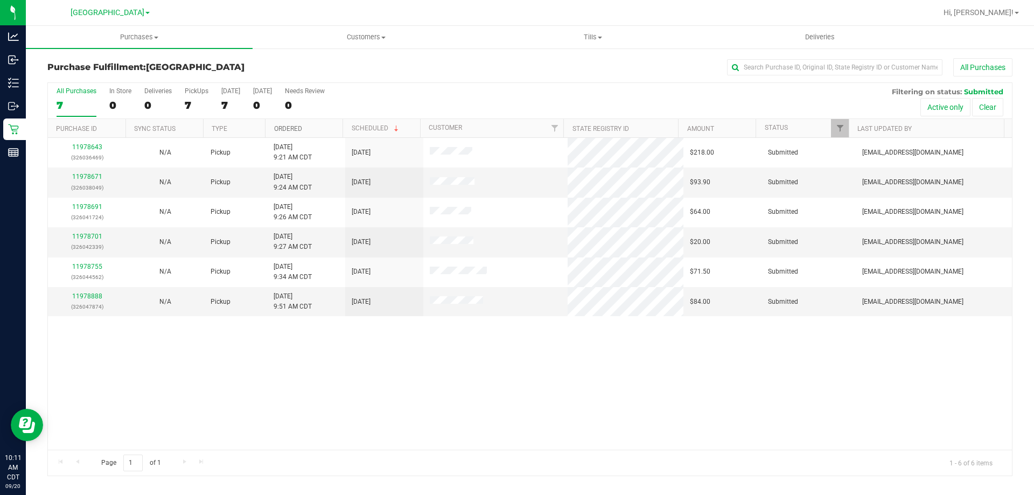
click at [288, 126] on link "Ordered" at bounding box center [288, 129] width 28 height 8
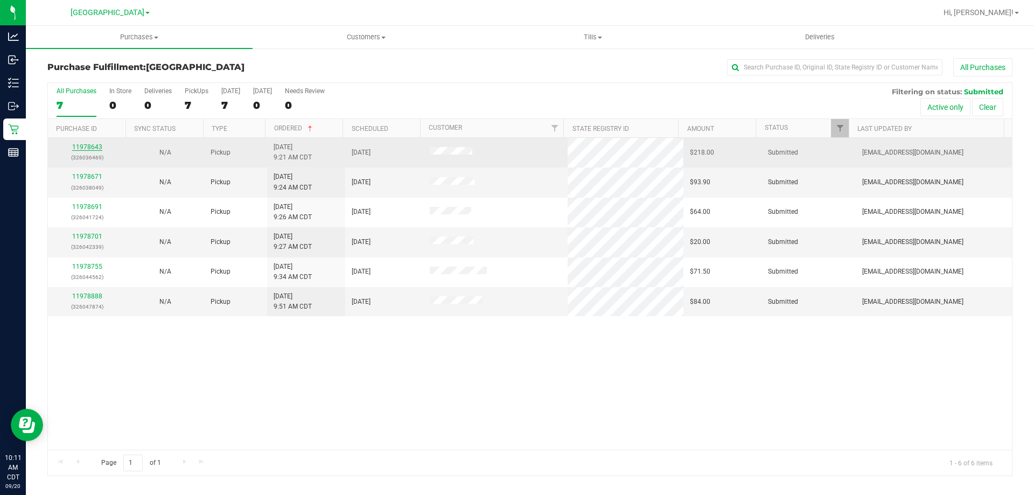
click at [88, 150] on link "11978643" at bounding box center [87, 147] width 30 height 8
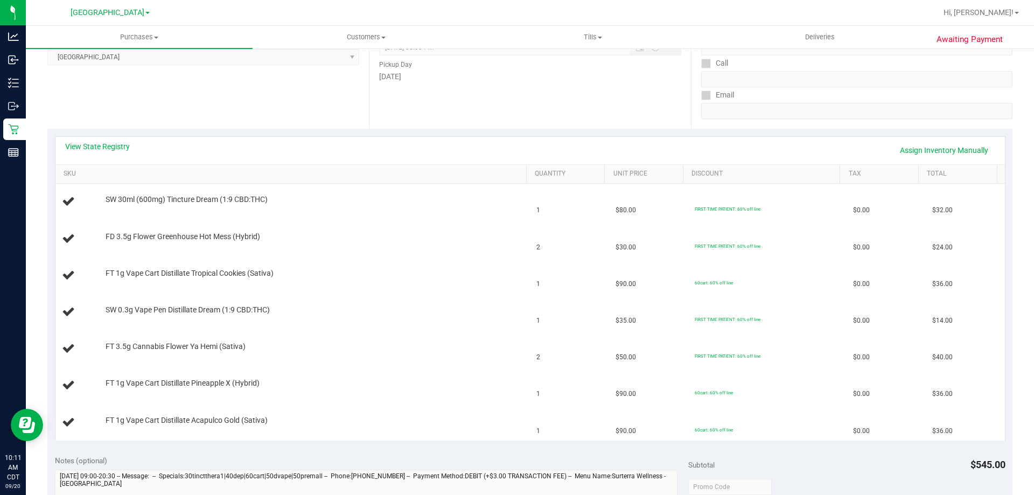
scroll to position [215, 0]
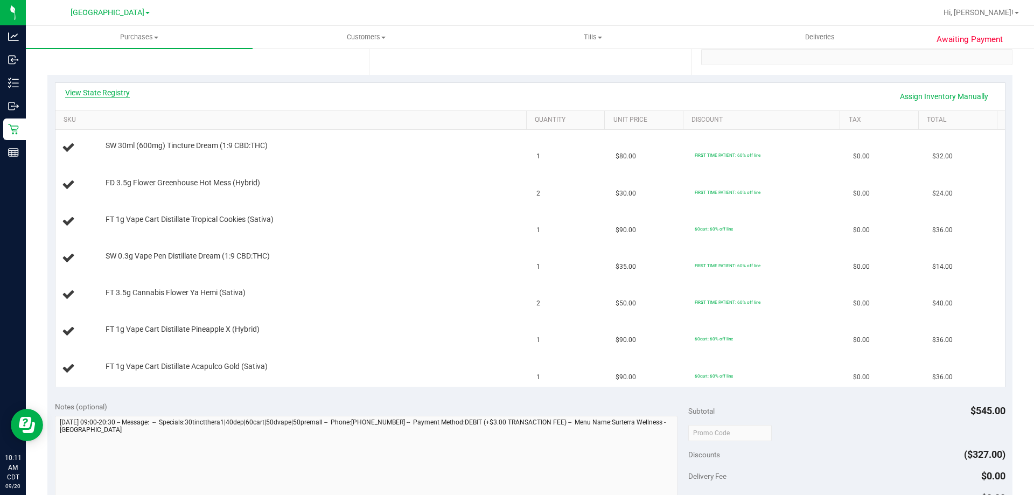
click at [114, 91] on link "View State Registry" at bounding box center [97, 92] width 65 height 11
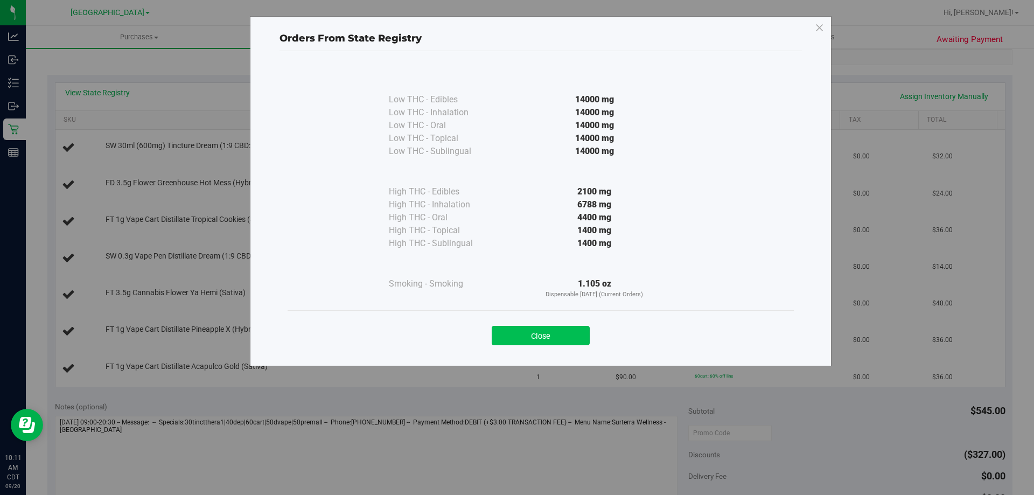
click at [519, 332] on button "Close" at bounding box center [541, 335] width 98 height 19
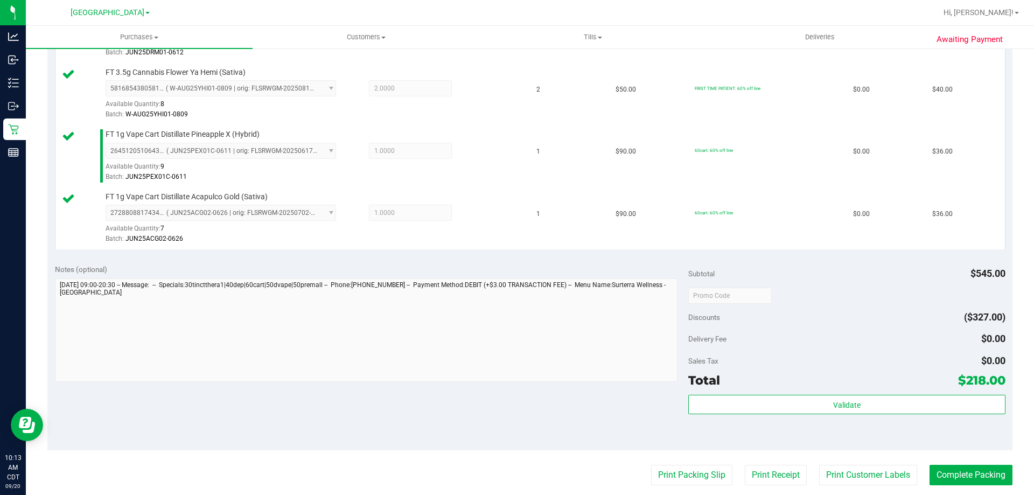
scroll to position [646, 0]
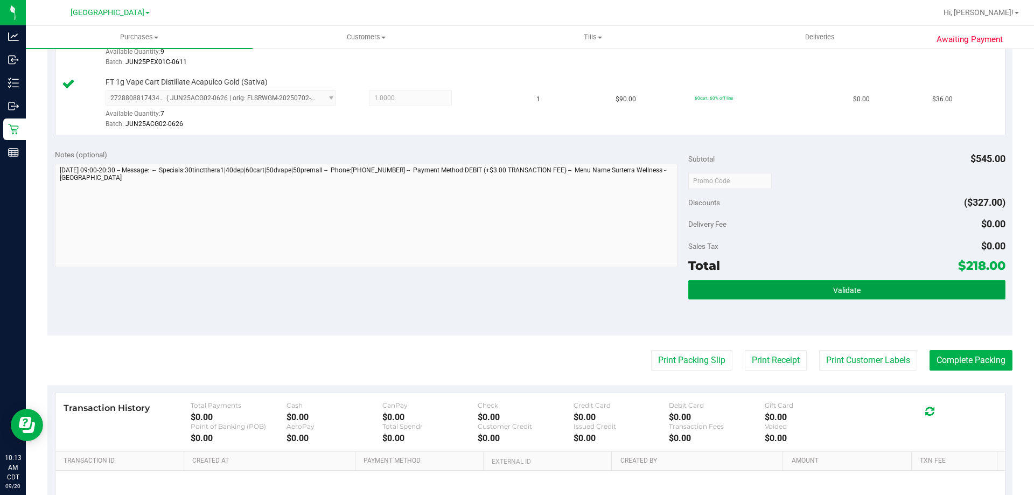
click at [784, 282] on button "Validate" at bounding box center [846, 289] width 317 height 19
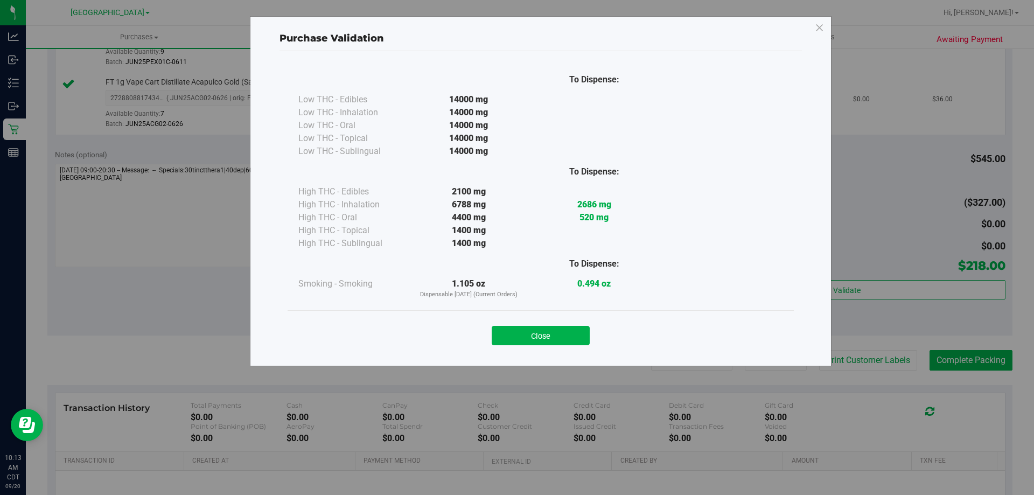
click at [532, 326] on button "Close" at bounding box center [541, 335] width 98 height 19
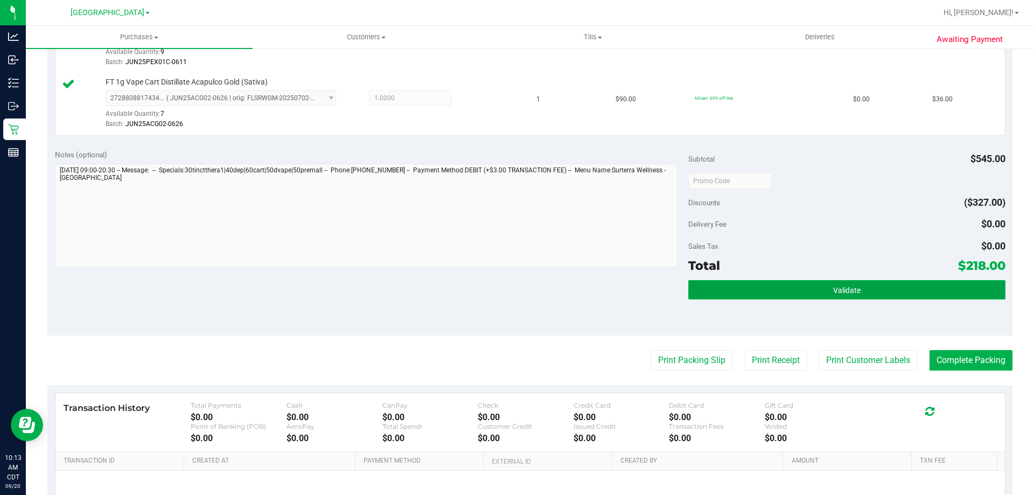
click at [751, 287] on button "Validate" at bounding box center [846, 289] width 317 height 19
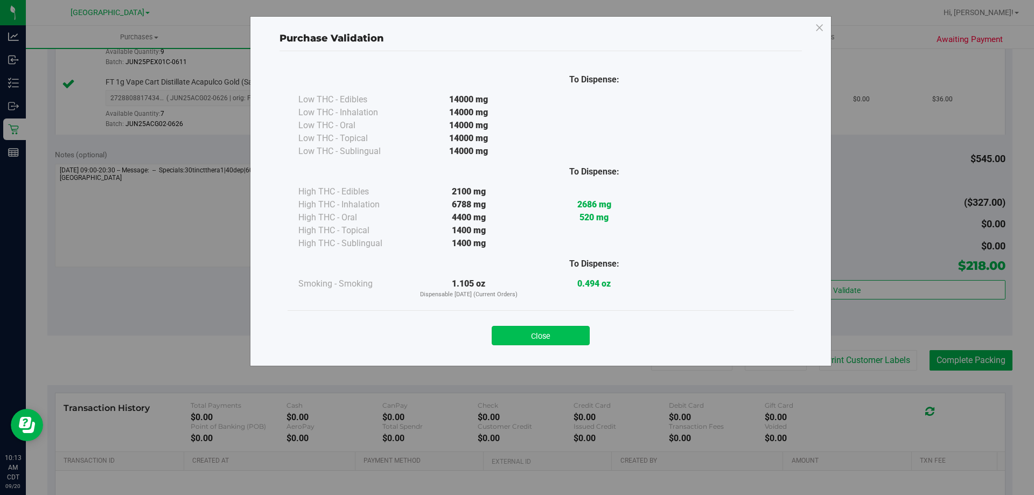
click at [578, 334] on button "Close" at bounding box center [541, 335] width 98 height 19
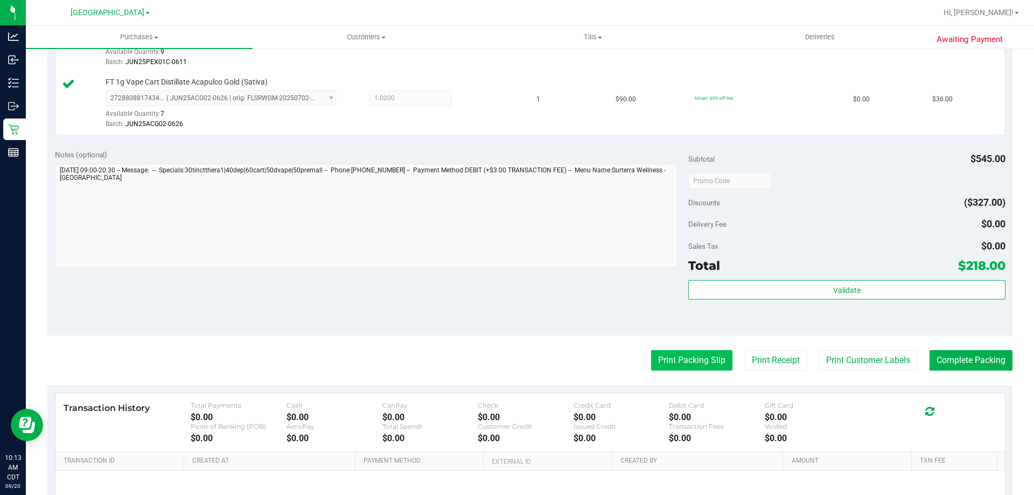
click at [651, 358] on button "Print Packing Slip" at bounding box center [691, 360] width 81 height 20
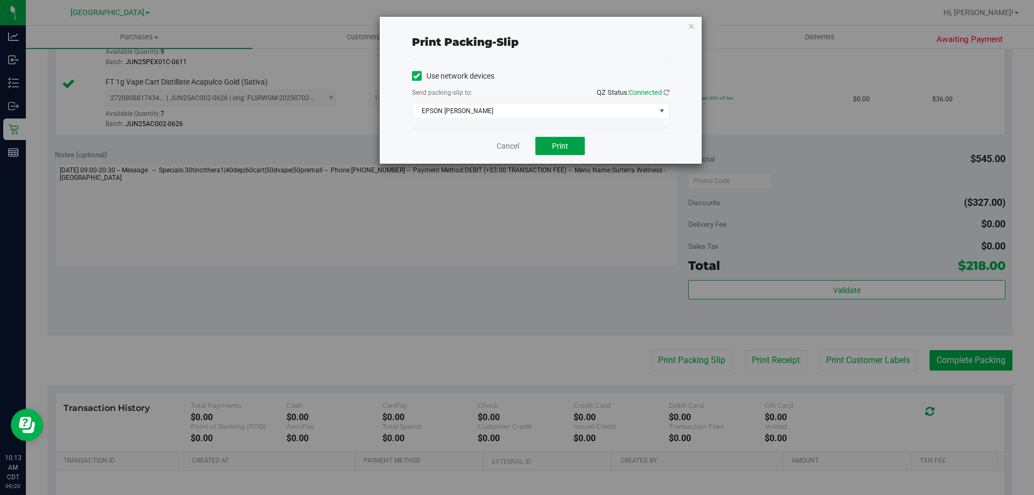
click at [556, 137] on button "Print" at bounding box center [560, 146] width 50 height 18
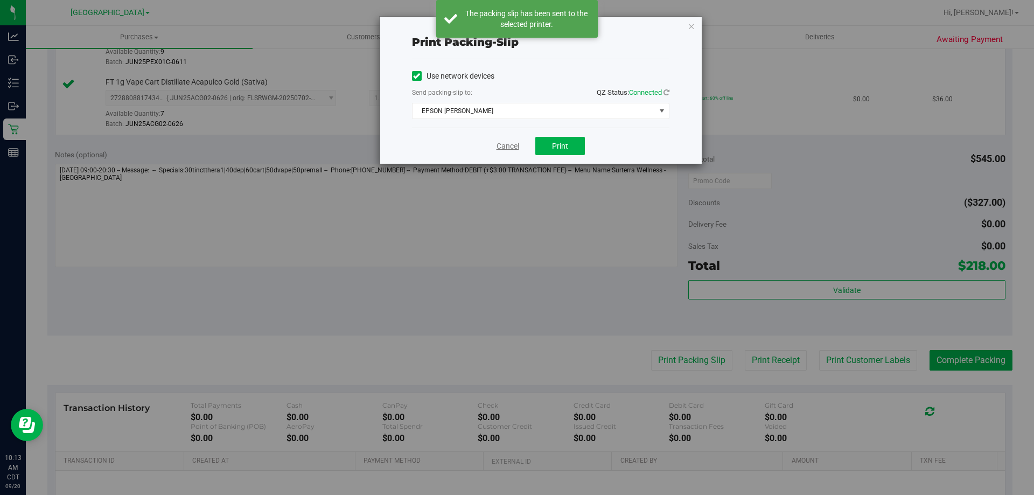
click at [504, 151] on link "Cancel" at bounding box center [508, 146] width 23 height 11
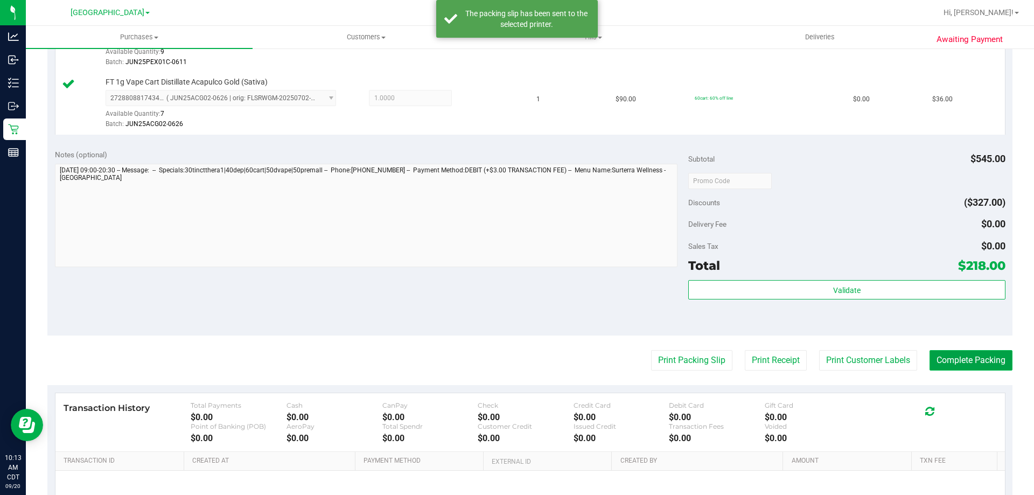
click at [972, 361] on button "Complete Packing" at bounding box center [971, 360] width 83 height 20
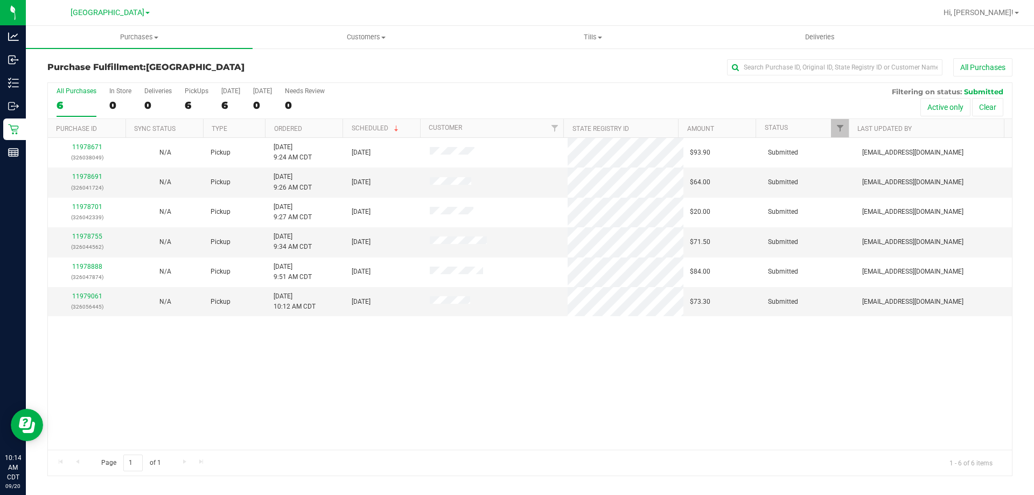
click at [280, 123] on th "Ordered" at bounding box center [304, 128] width 78 height 19
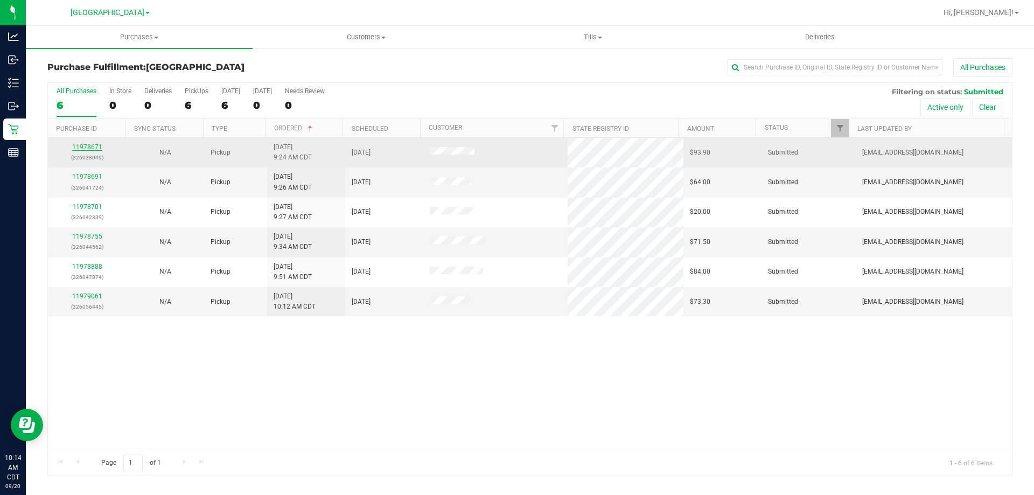
click at [90, 144] on link "11978671" at bounding box center [87, 147] width 30 height 8
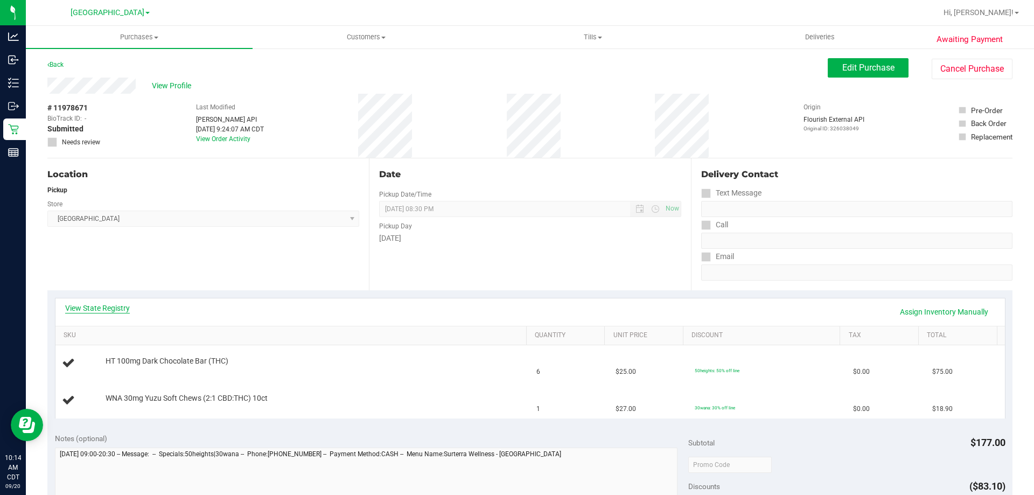
click at [105, 304] on link "View State Registry" at bounding box center [97, 308] width 65 height 11
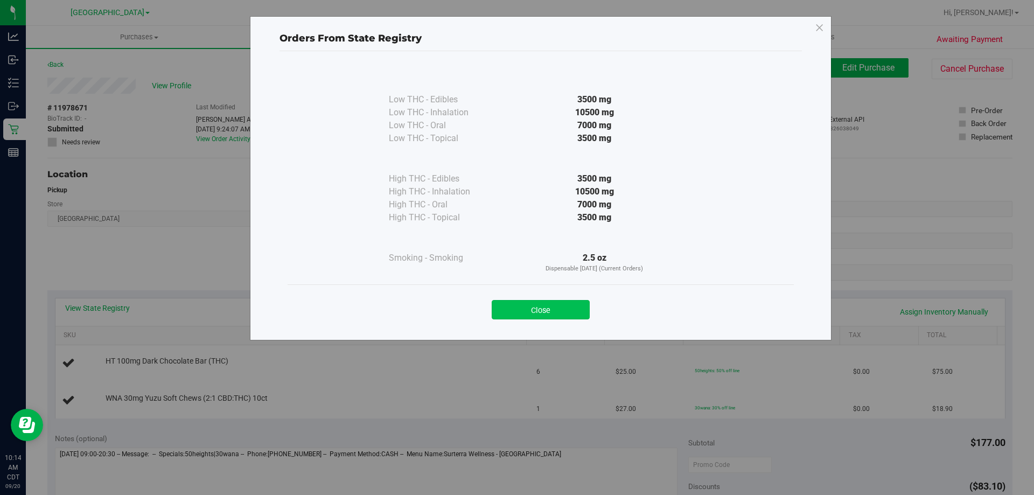
click at [568, 305] on button "Close" at bounding box center [541, 309] width 98 height 19
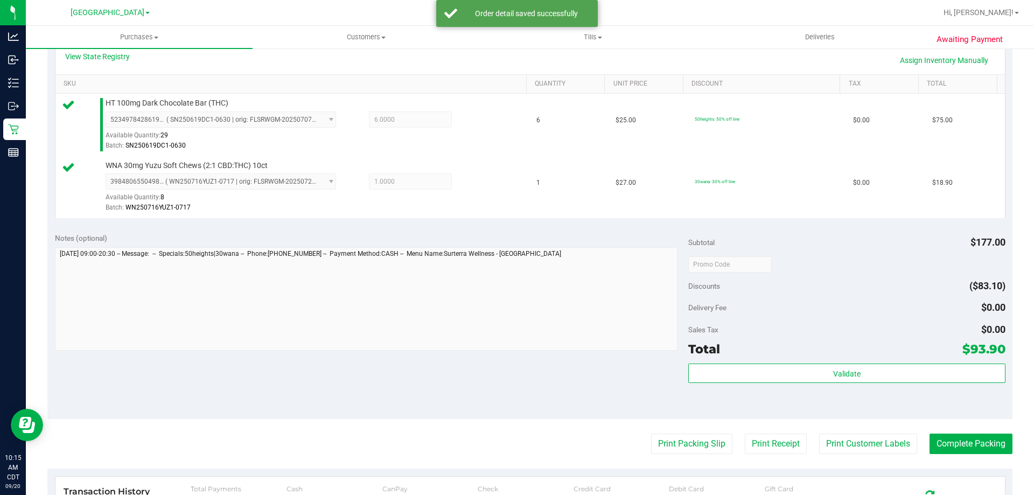
scroll to position [269, 0]
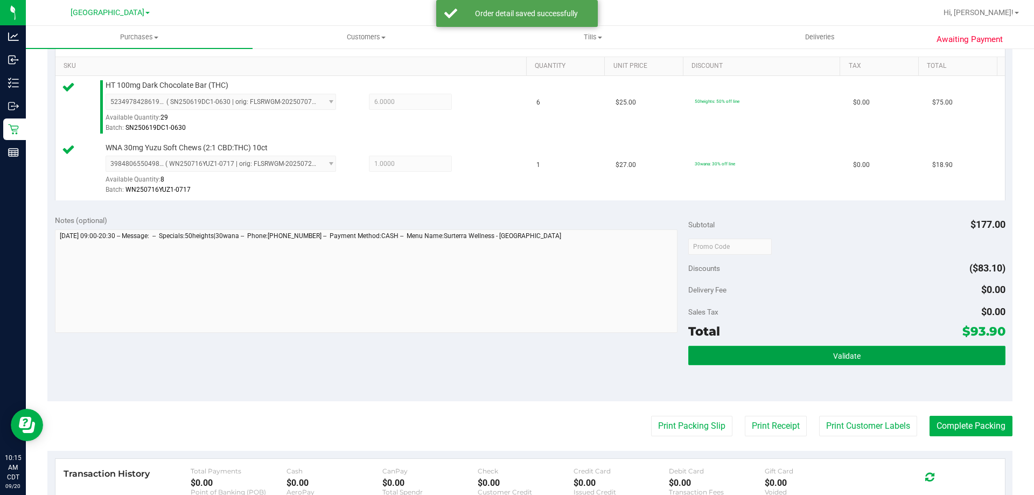
click at [733, 357] on button "Validate" at bounding box center [846, 355] width 317 height 19
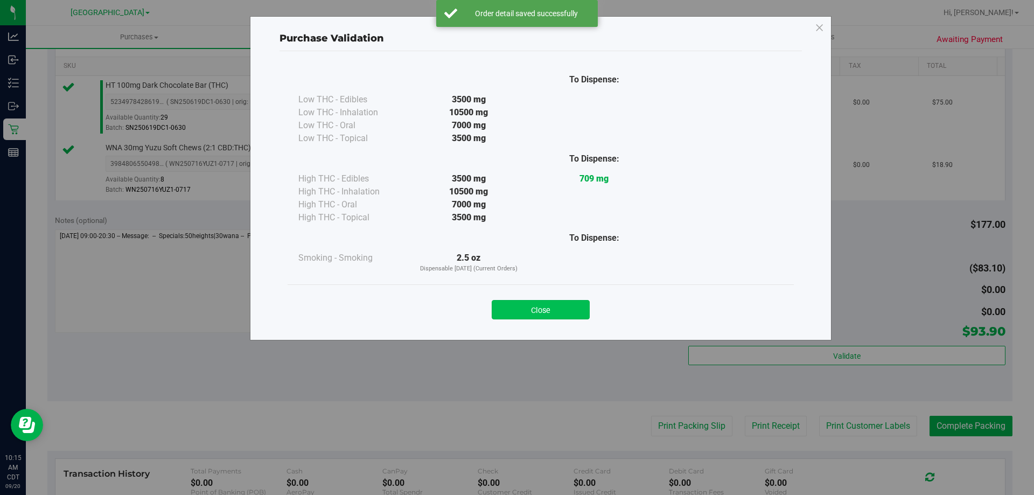
click at [547, 307] on button "Close" at bounding box center [541, 309] width 98 height 19
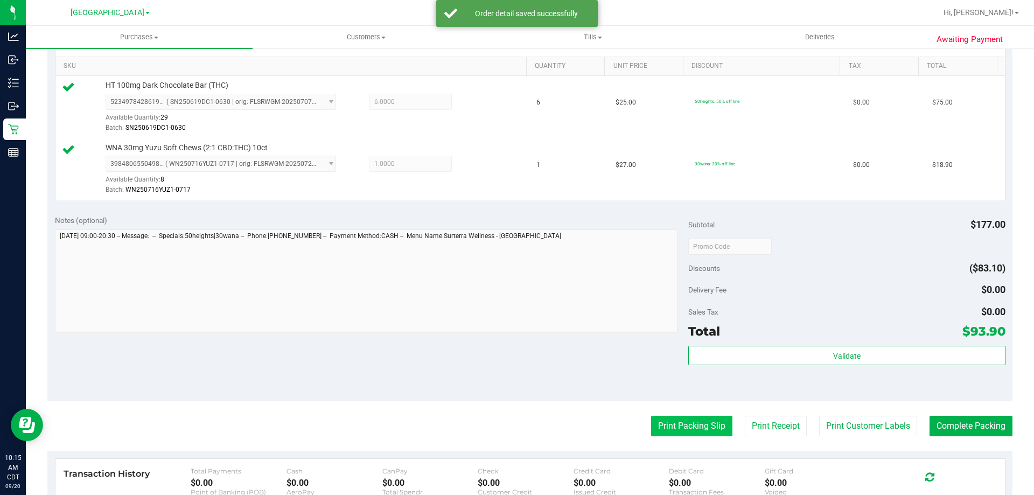
click at [664, 428] on button "Print Packing Slip" at bounding box center [691, 426] width 81 height 20
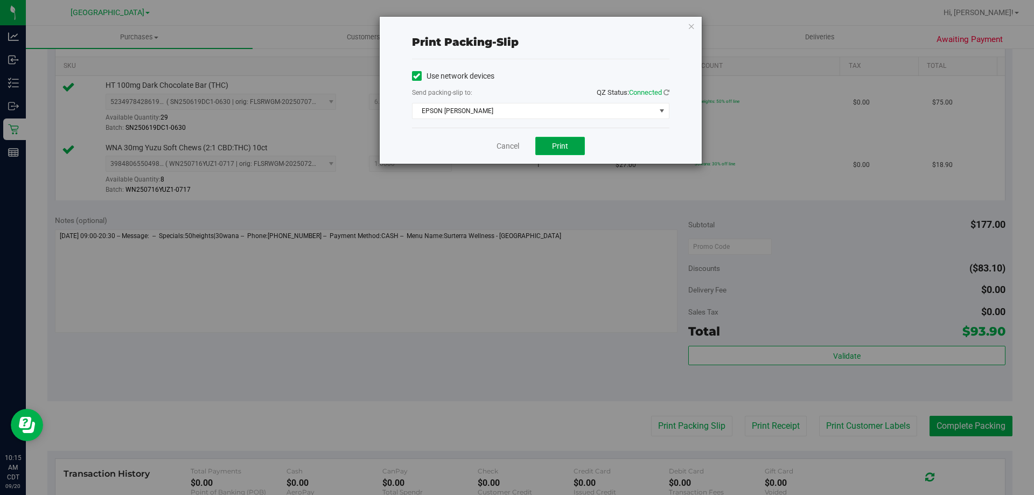
click at [560, 138] on button "Print" at bounding box center [560, 146] width 50 height 18
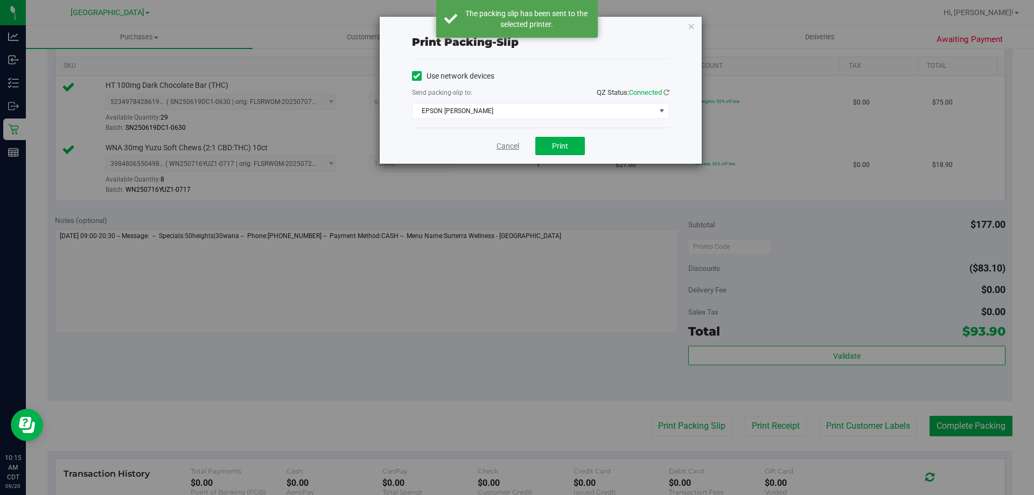
click at [508, 148] on link "Cancel" at bounding box center [508, 146] width 23 height 11
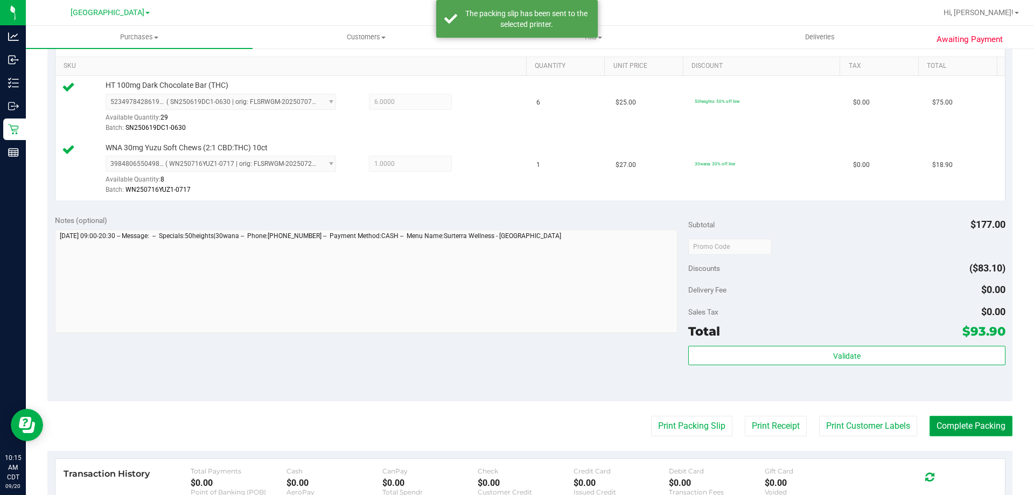
click at [949, 422] on button "Complete Packing" at bounding box center [971, 426] width 83 height 20
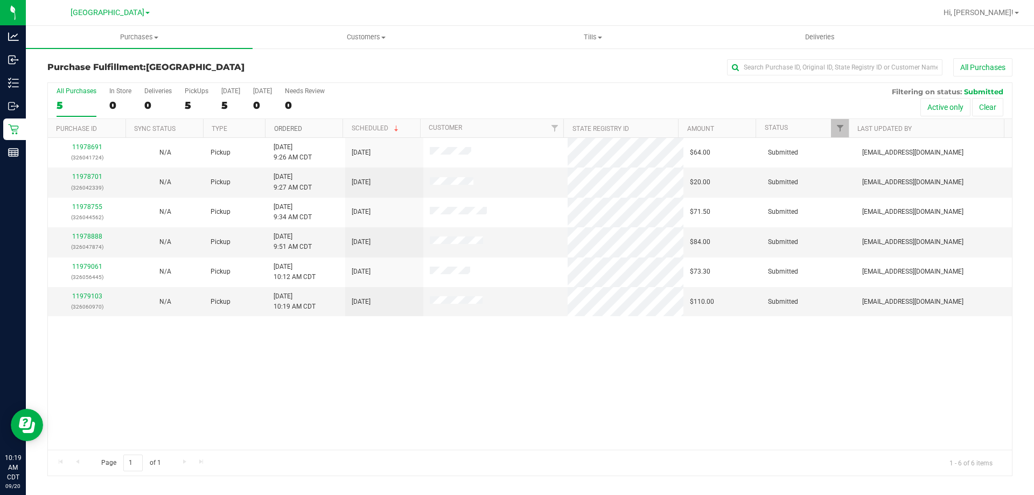
click at [282, 132] on link "Ordered" at bounding box center [288, 129] width 28 height 8
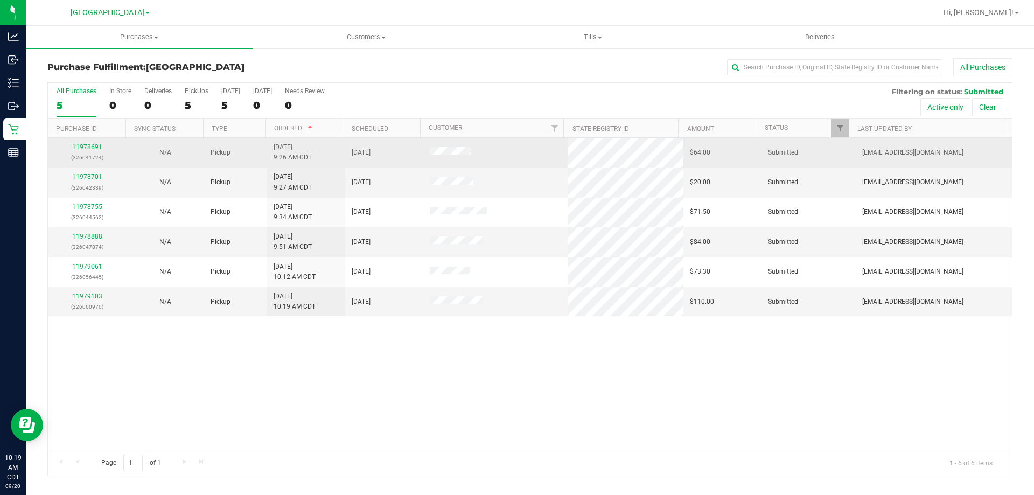
click at [80, 151] on div "11978691 (326041724)" at bounding box center [86, 152] width 65 height 20
click at [80, 146] on link "11978691" at bounding box center [87, 147] width 30 height 8
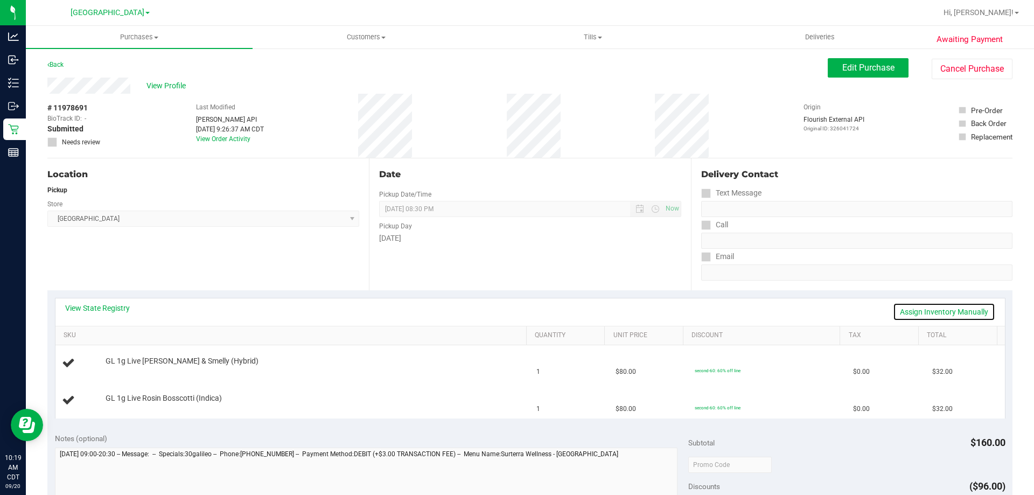
click at [940, 315] on link "Assign Inventory Manually" at bounding box center [944, 312] width 102 height 18
click at [136, 367] on link "Add Package" at bounding box center [125, 369] width 39 height 8
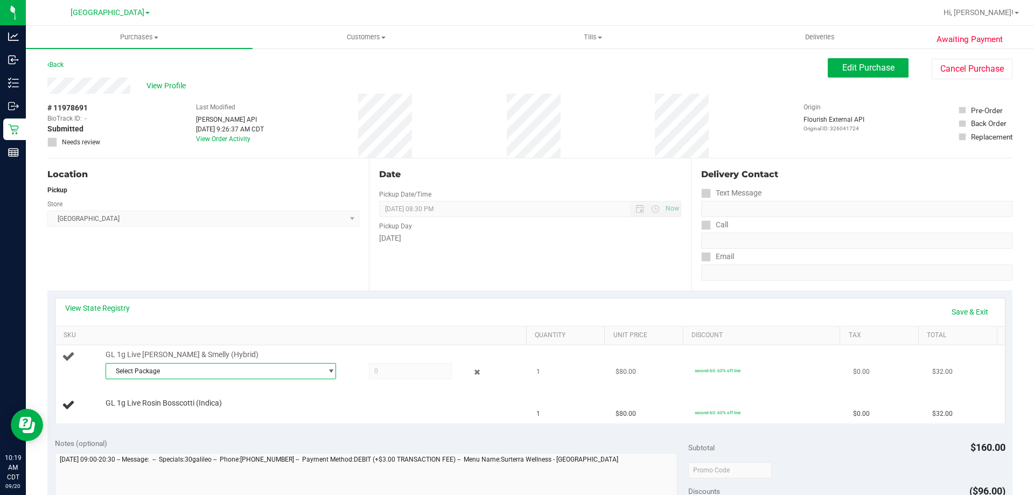
click at [214, 370] on span "Select Package" at bounding box center [214, 371] width 216 height 15
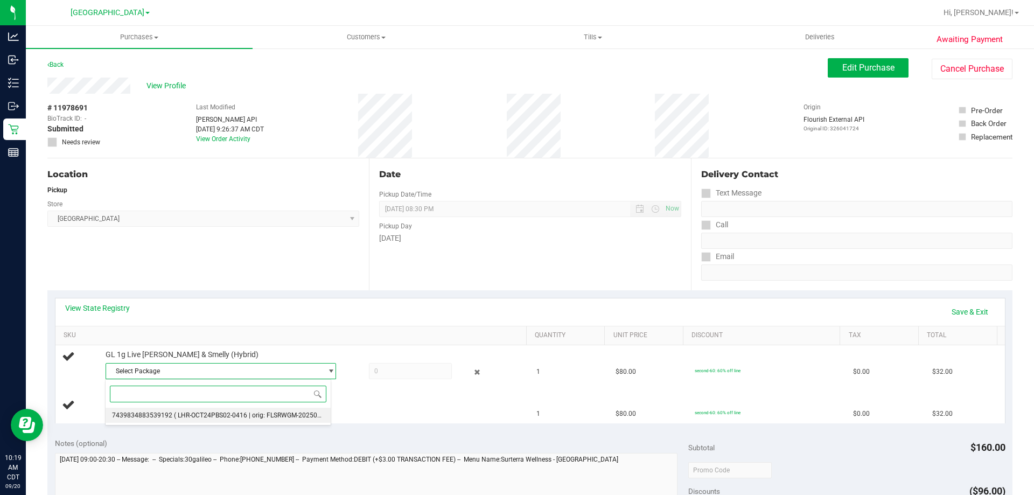
click at [199, 411] on li "7439834883539192 ( LHR-OCT24PBS02-0416 | orig: FLSRWGM-20250423-1356 )" at bounding box center [218, 415] width 225 height 15
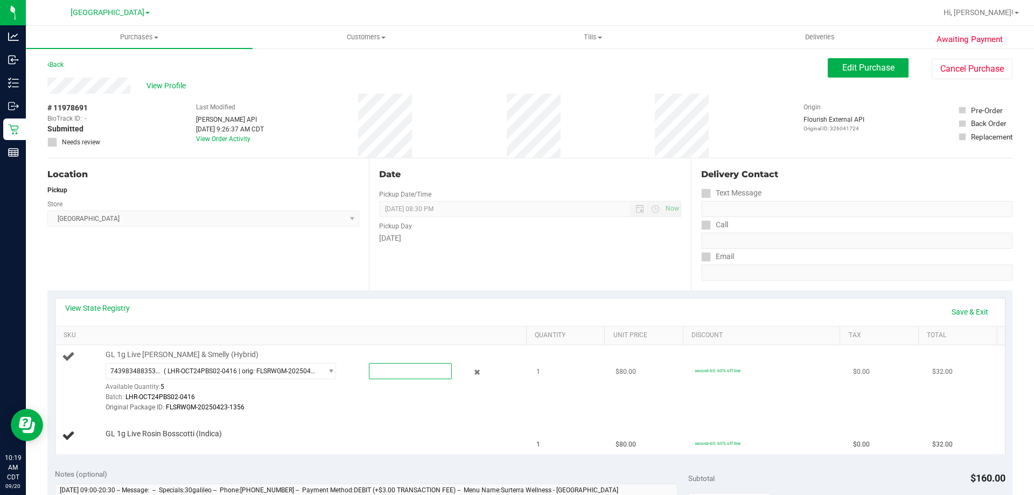
click at [381, 370] on span at bounding box center [410, 371] width 83 height 16
type input "1"
type input "1.0000"
click at [367, 417] on td "GL 1g Live Rosin PB & Smelly (Hybrid) 7439834883539192 ( LHR-OCT24PBS02-0416 | …" at bounding box center [292, 381] width 475 height 73
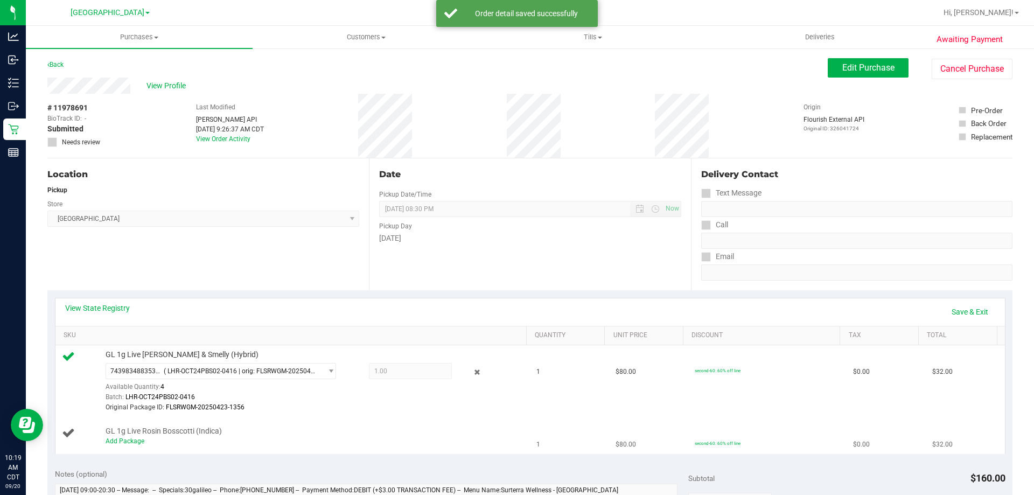
click at [131, 437] on div "Add Package" at bounding box center [314, 441] width 416 height 10
click at [130, 437] on link "Add Package" at bounding box center [125, 441] width 39 height 8
click at [175, 438] on span "Select Package" at bounding box center [214, 443] width 216 height 15
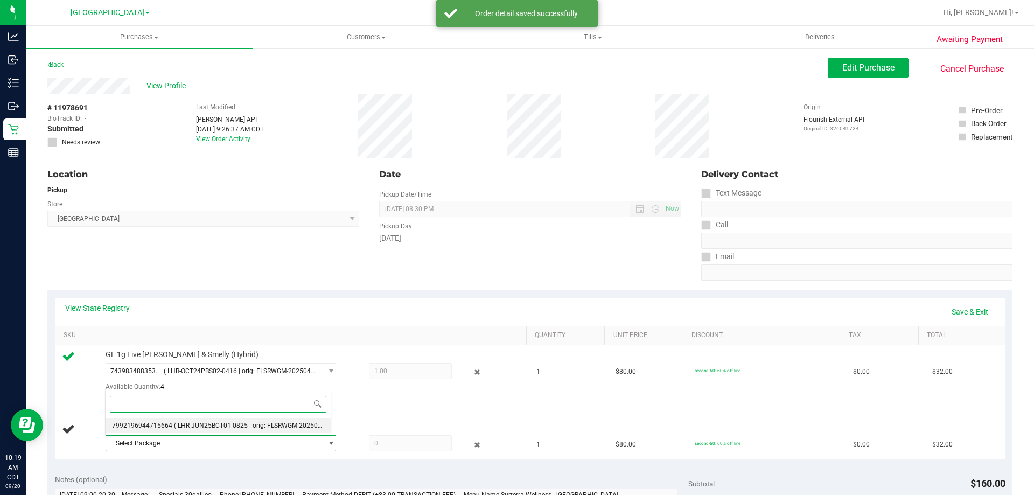
click at [206, 430] on li "7992196944715664 ( LHR-JUN25BCT01-0825 | orig: FLSRWGM-20250830-904 )" at bounding box center [218, 425] width 225 height 15
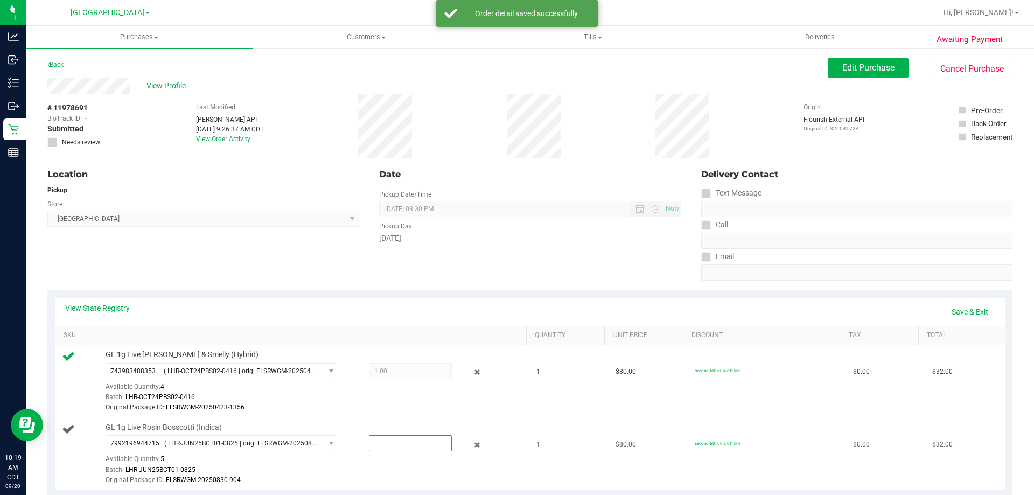
click at [382, 446] on span at bounding box center [410, 443] width 83 height 16
type input "1"
type input "1.0000"
click at [387, 420] on td "GL 1g Live Rosin Bosscotti (Indica) 7992196944715664 ( LHR-JUN25BCT01-0825 | or…" at bounding box center [292, 454] width 475 height 72
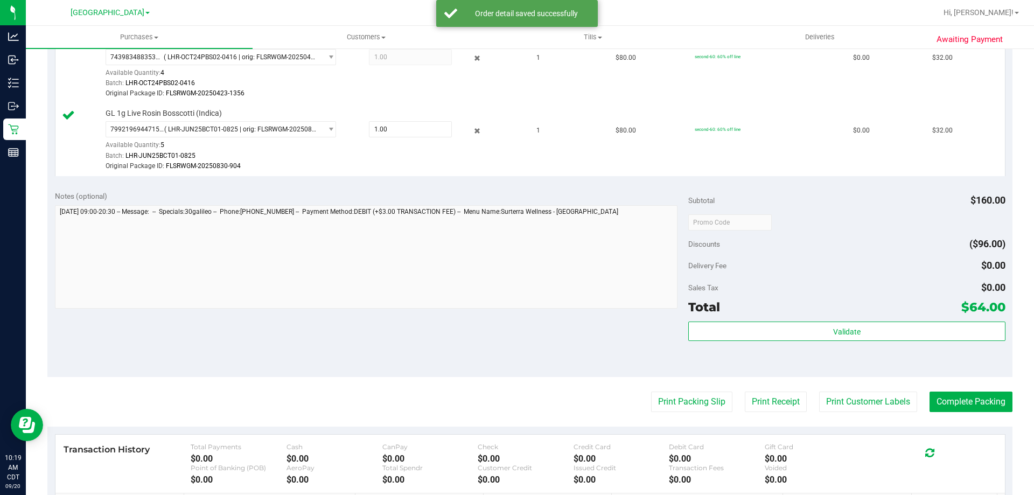
scroll to position [323, 0]
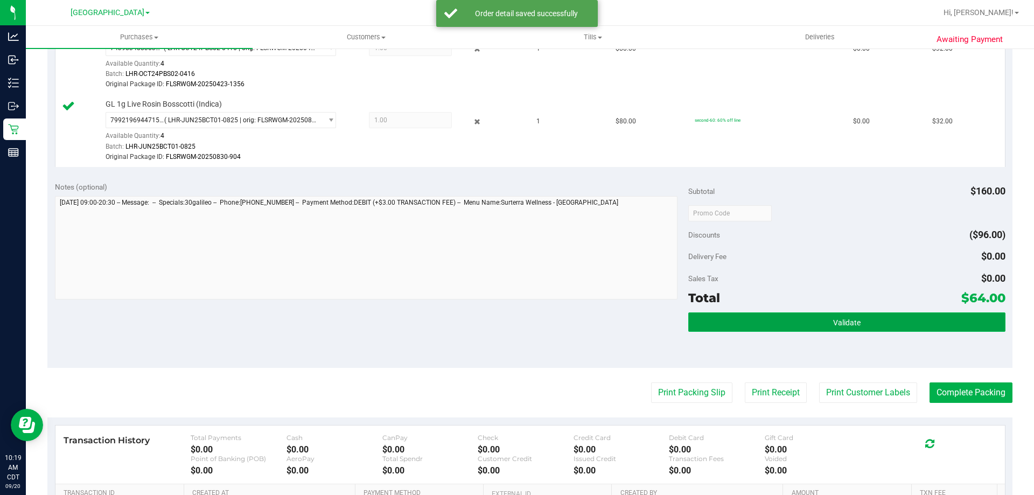
click at [811, 329] on button "Validate" at bounding box center [846, 321] width 317 height 19
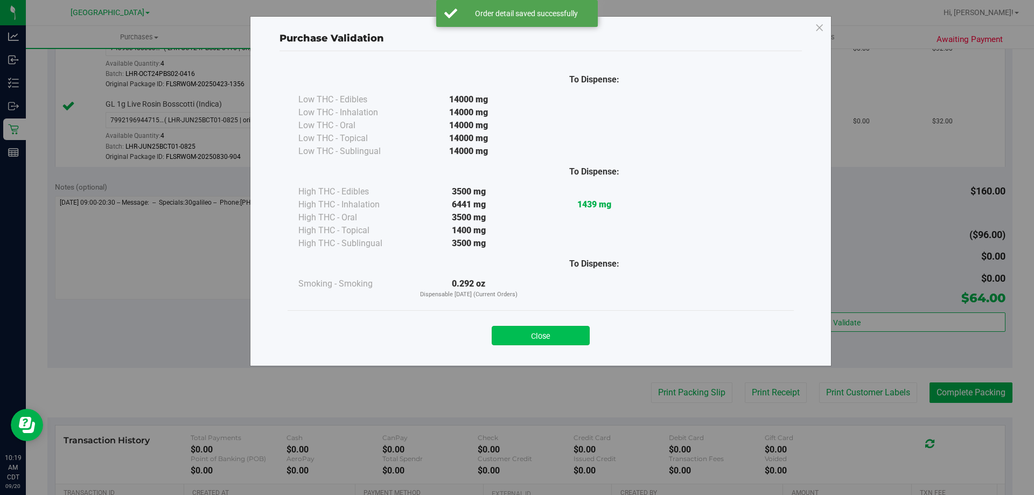
click at [553, 337] on button "Close" at bounding box center [541, 335] width 98 height 19
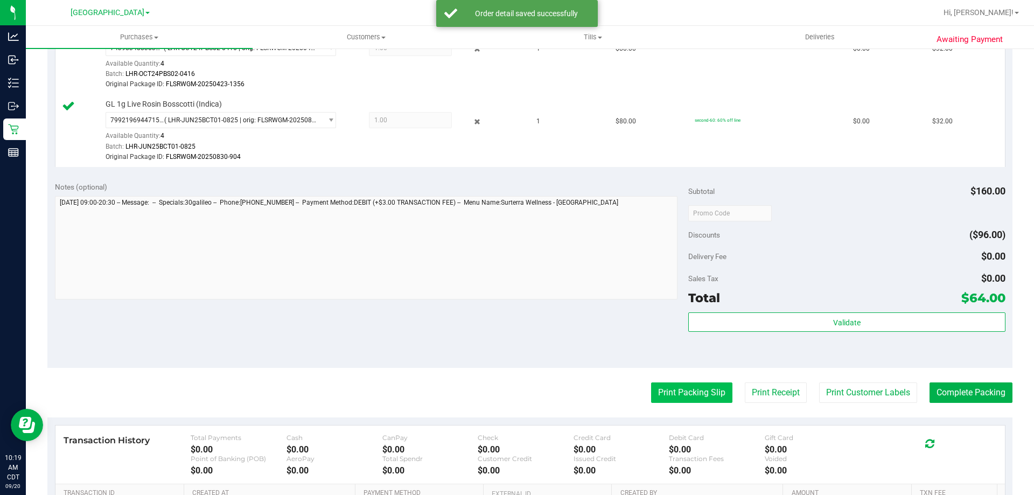
click at [670, 385] on button "Print Packing Slip" at bounding box center [691, 392] width 81 height 20
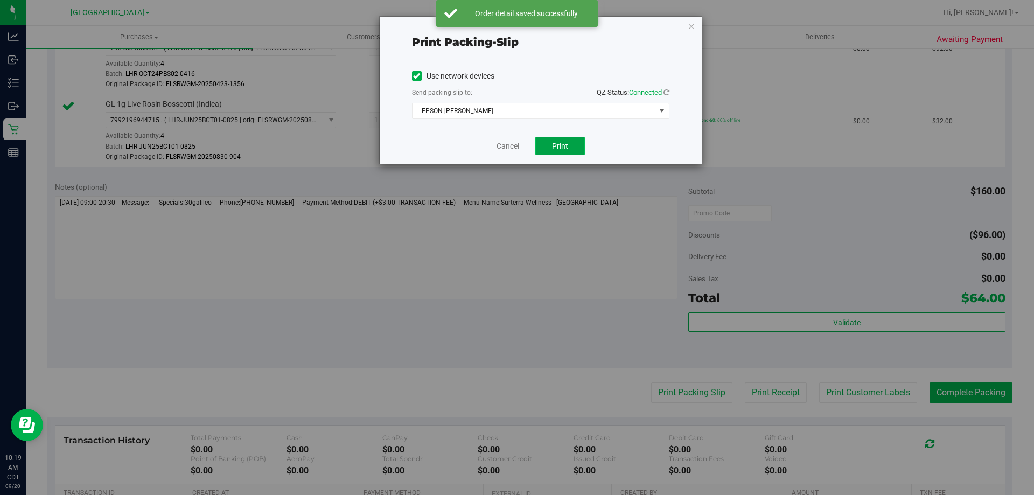
click at [564, 152] on button "Print" at bounding box center [560, 146] width 50 height 18
click at [508, 147] on link "Cancel" at bounding box center [508, 146] width 23 height 11
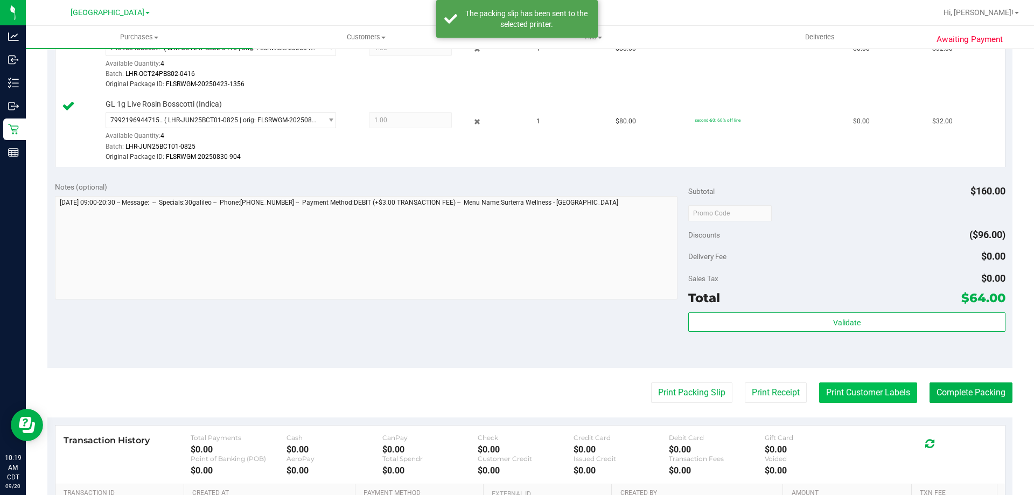
click at [861, 389] on button "Print Customer Labels" at bounding box center [868, 392] width 98 height 20
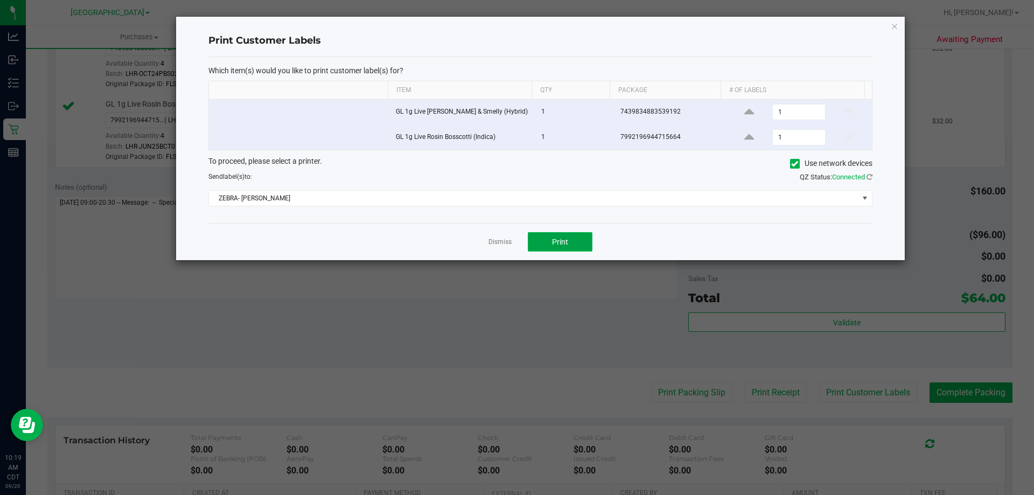
click at [580, 243] on button "Print" at bounding box center [560, 241] width 65 height 19
click at [895, 25] on icon "button" at bounding box center [895, 25] width 8 height 13
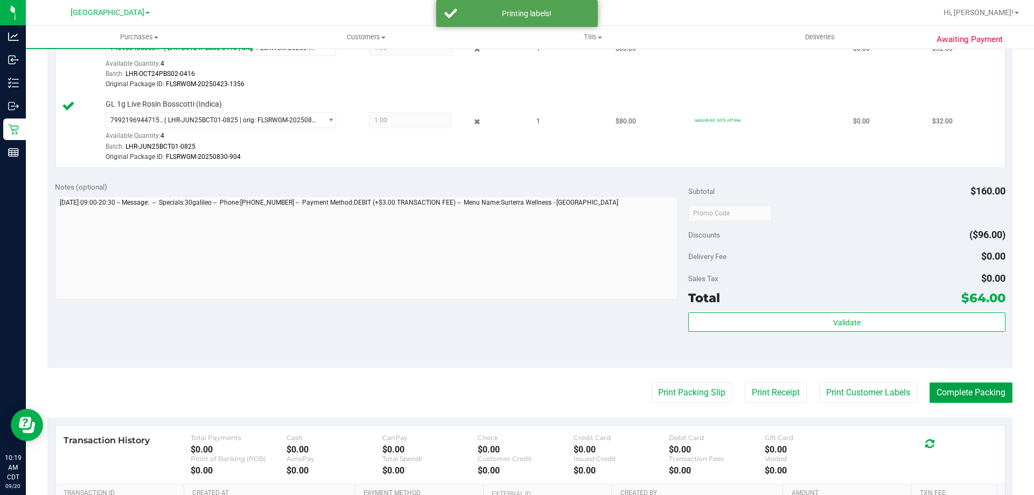
click at [974, 386] on button "Complete Packing" at bounding box center [971, 392] width 83 height 20
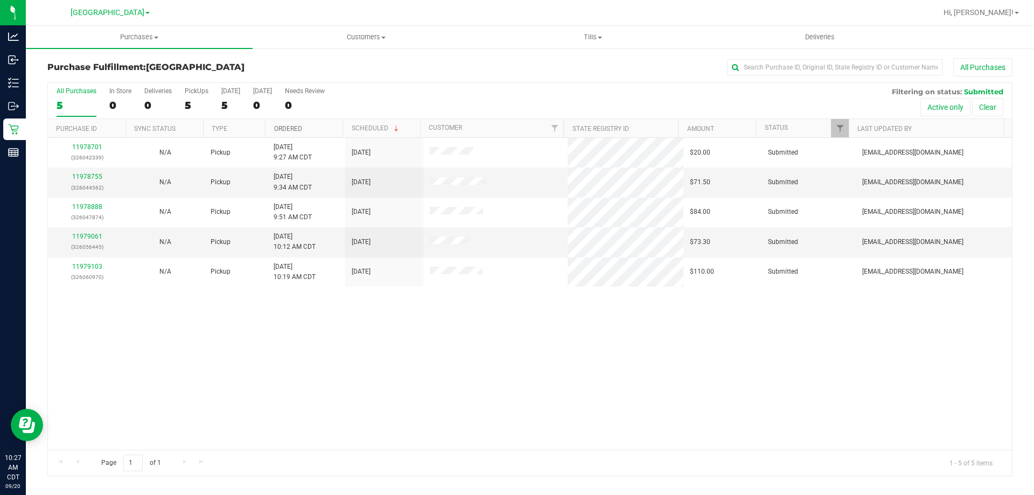
click at [293, 131] on link "Ordered" at bounding box center [288, 129] width 28 height 8
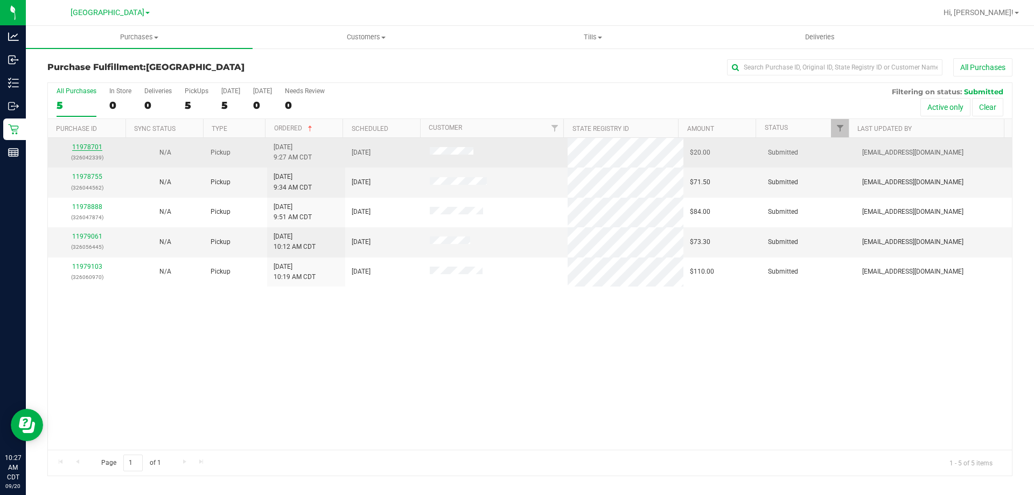
click at [81, 149] on link "11978701" at bounding box center [87, 147] width 30 height 8
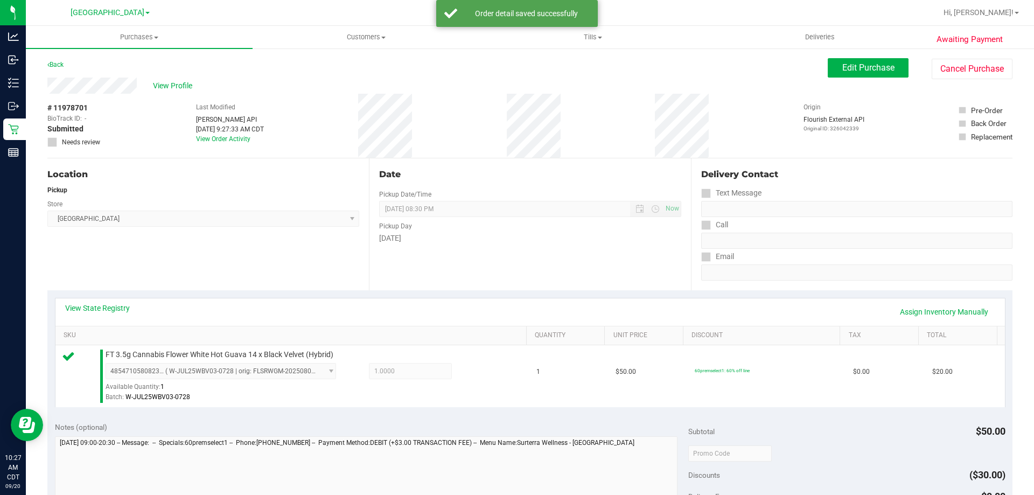
scroll to position [215, 0]
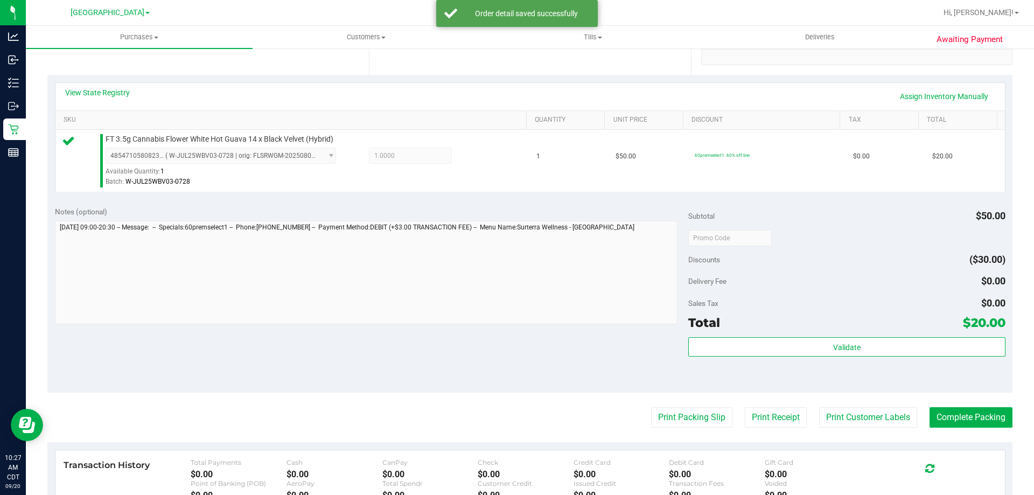
click at [835, 365] on div "Validate" at bounding box center [846, 361] width 317 height 48
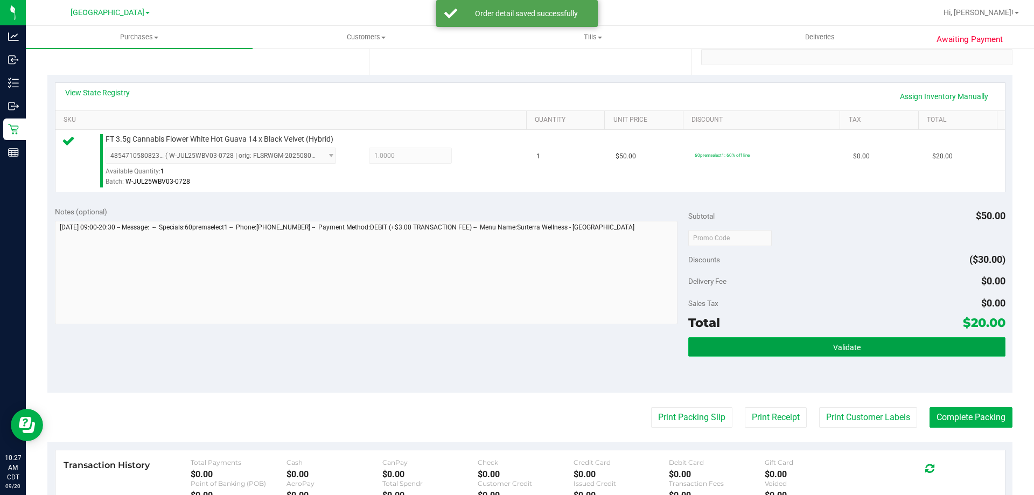
click at [839, 355] on button "Validate" at bounding box center [846, 346] width 317 height 19
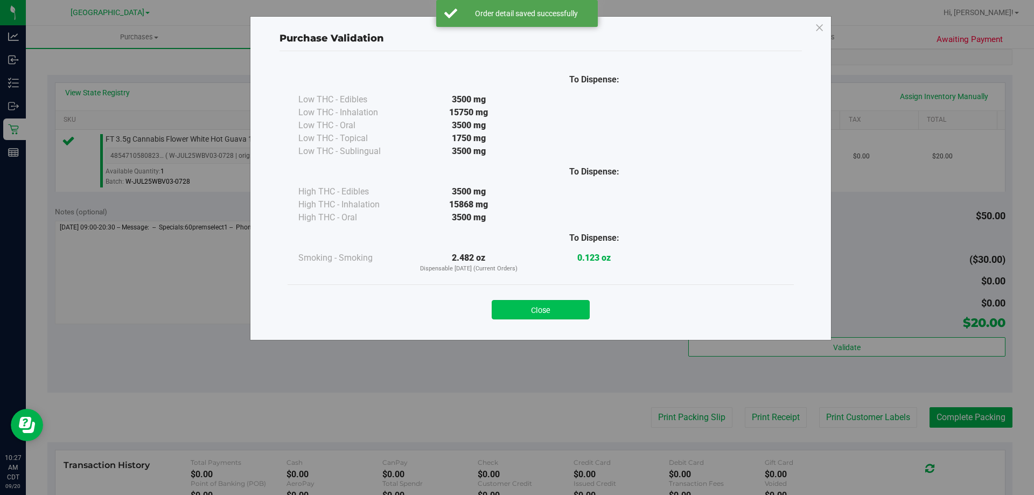
click at [544, 315] on button "Close" at bounding box center [541, 309] width 98 height 19
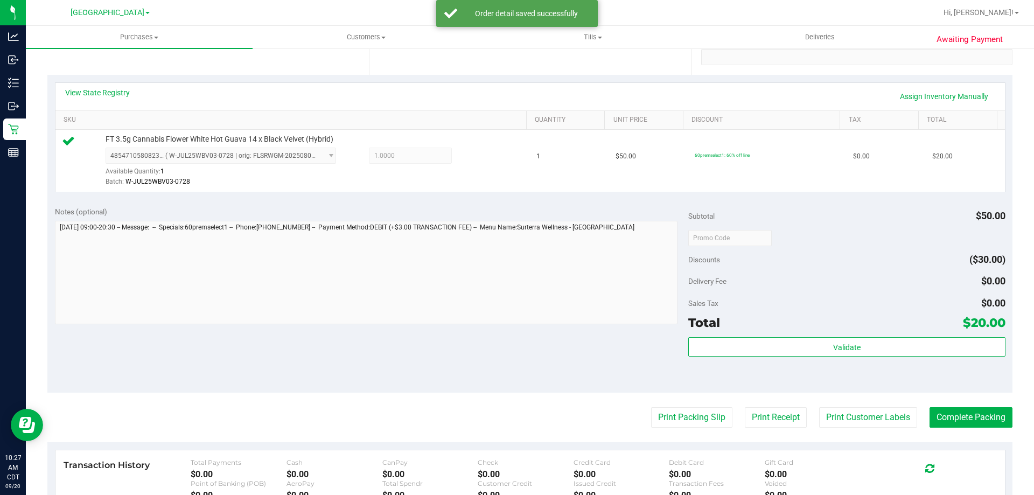
click at [669, 405] on purchase-details "Back Edit Purchase Cancel Purchase View Profile # 11978701 BioTrack ID: - Submi…" at bounding box center [529, 243] width 965 height 801
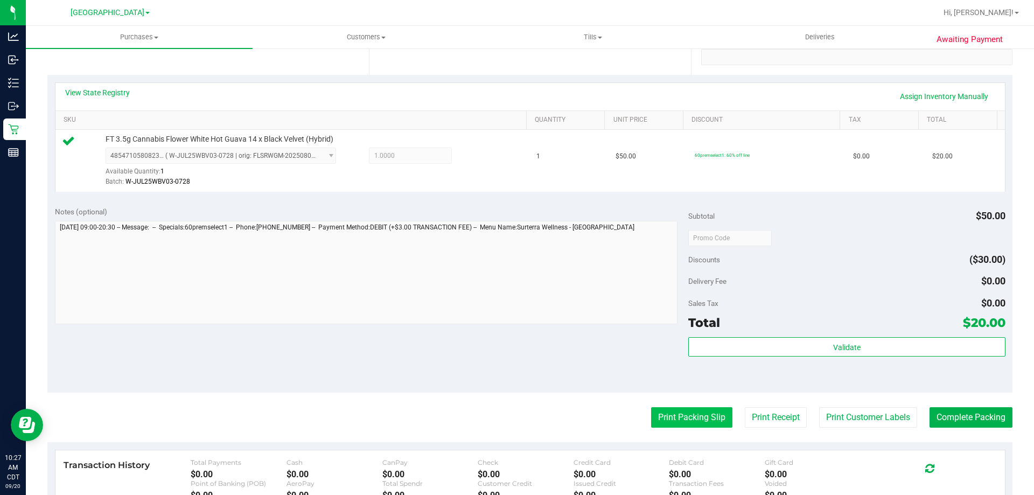
click at [672, 409] on button "Print Packing Slip" at bounding box center [691, 417] width 81 height 20
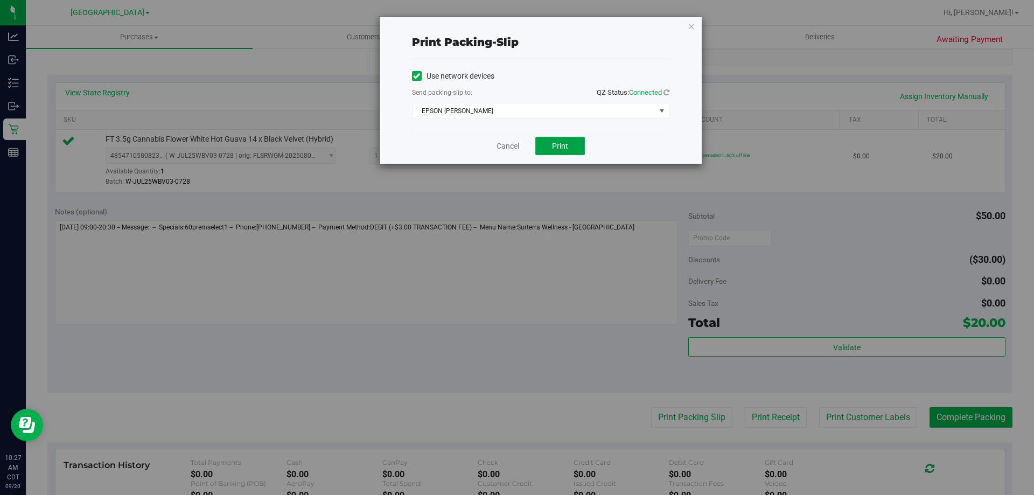
click at [564, 142] on span "Print" at bounding box center [560, 146] width 16 height 9
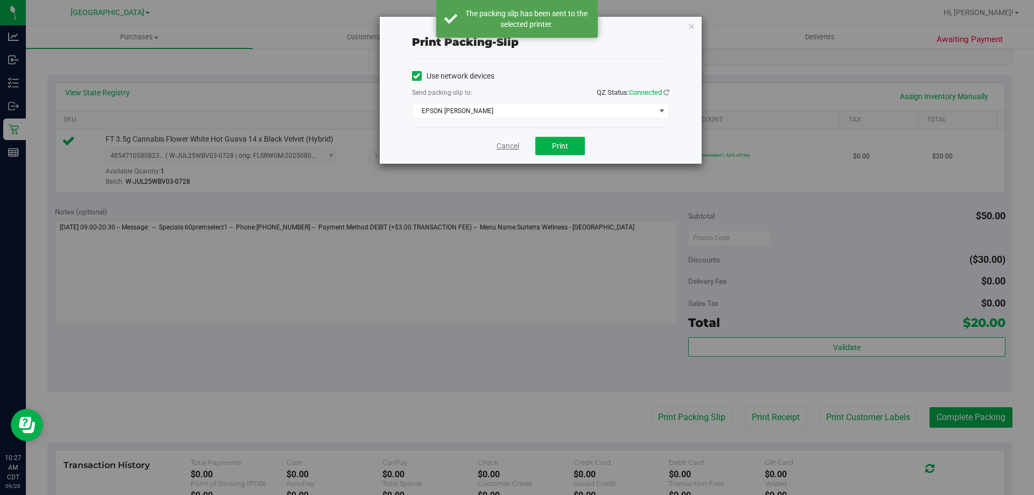
click at [505, 149] on link "Cancel" at bounding box center [508, 146] width 23 height 11
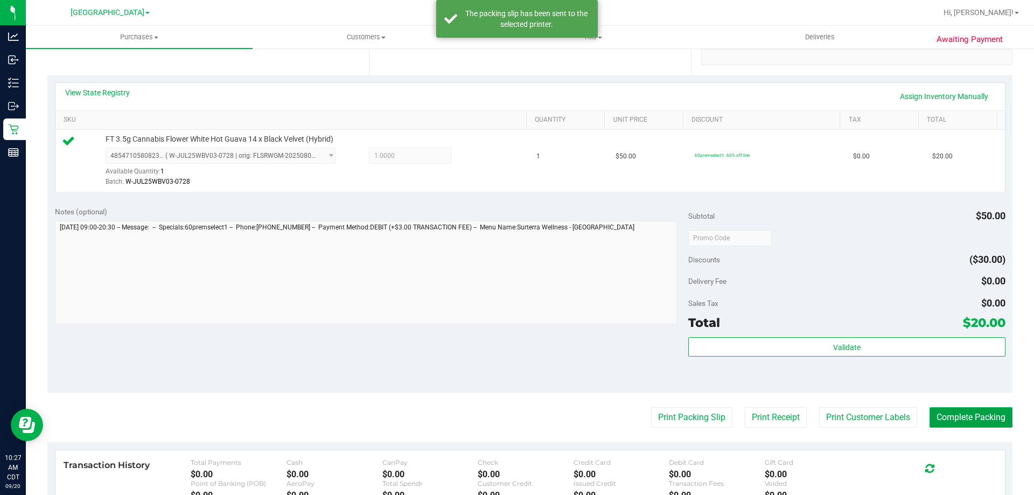
click at [937, 412] on button "Complete Packing" at bounding box center [971, 417] width 83 height 20
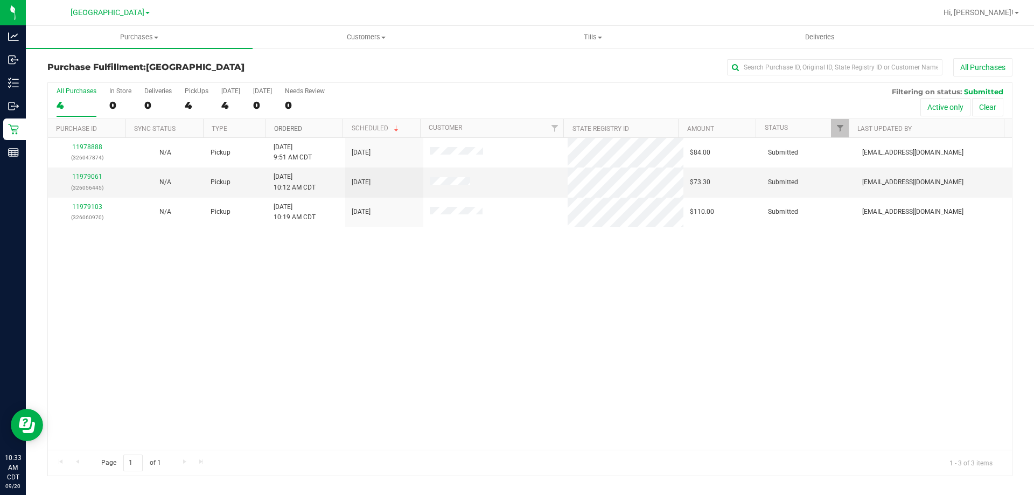
click at [297, 125] on link "Ordered" at bounding box center [288, 129] width 28 height 8
click at [92, 176] on link "11979061" at bounding box center [87, 177] width 30 height 8
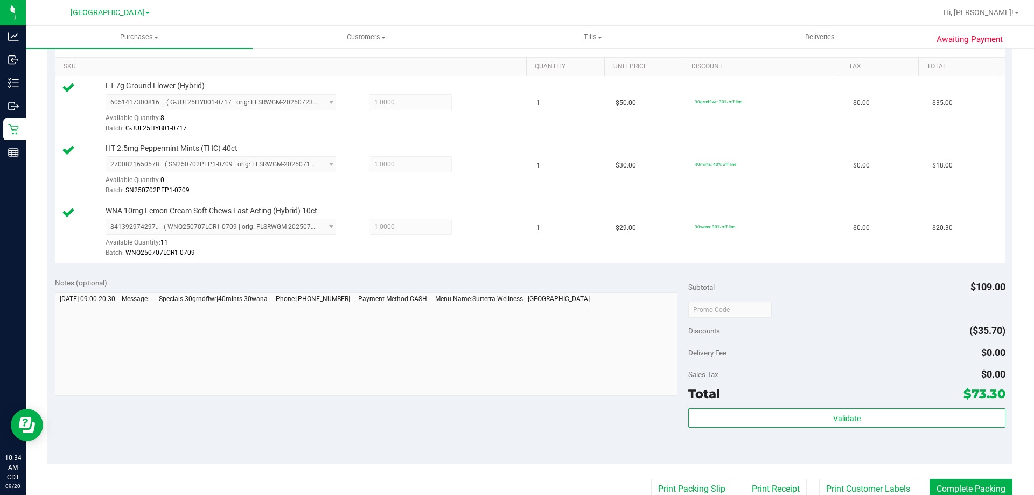
scroll to position [269, 0]
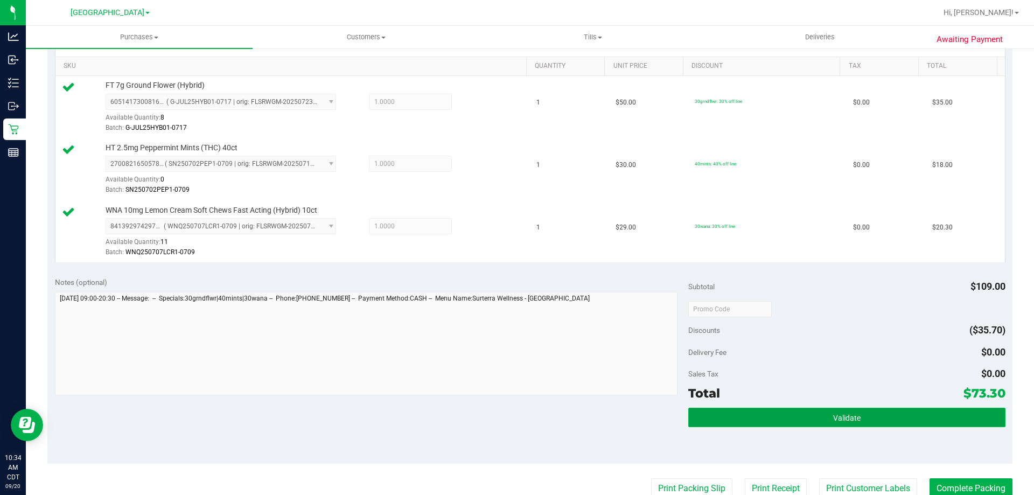
click at [701, 411] on button "Validate" at bounding box center [846, 417] width 317 height 19
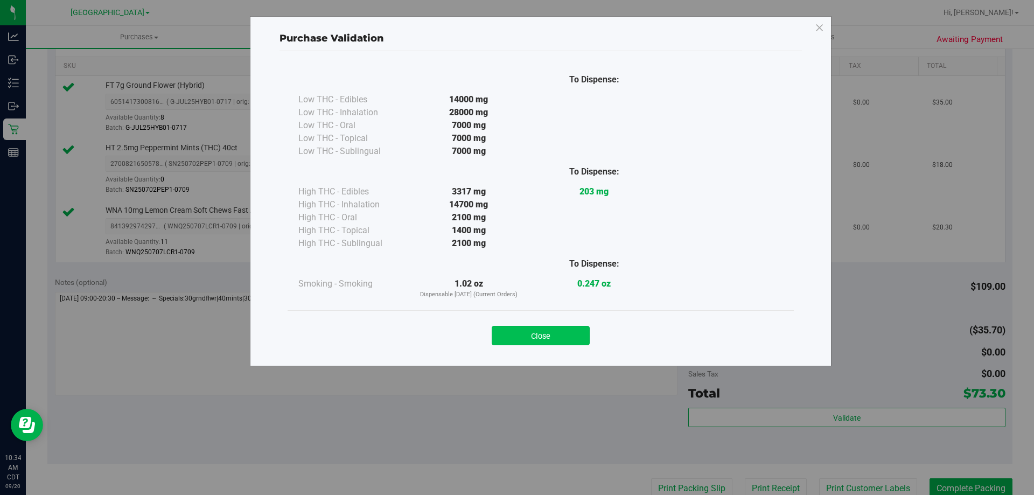
click at [547, 338] on button "Close" at bounding box center [541, 335] width 98 height 19
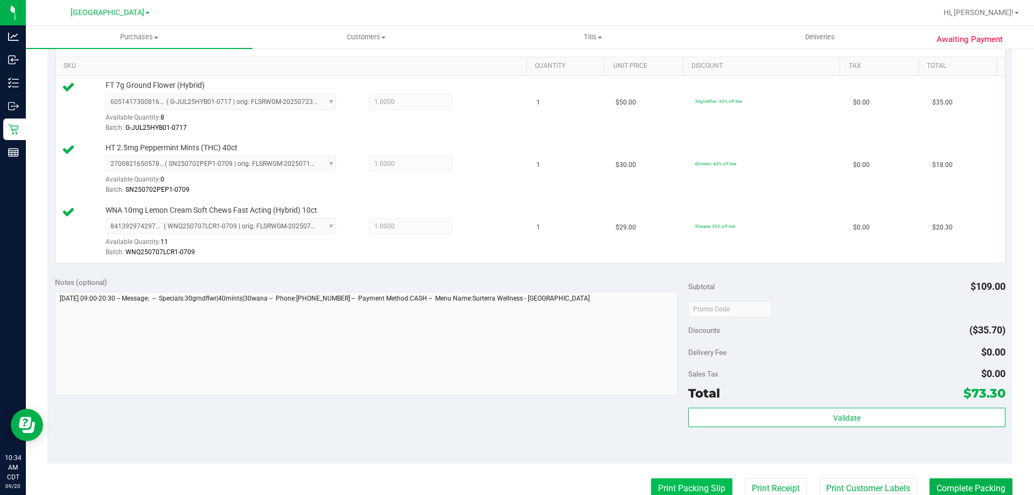
click at [688, 491] on button "Print Packing Slip" at bounding box center [691, 488] width 81 height 20
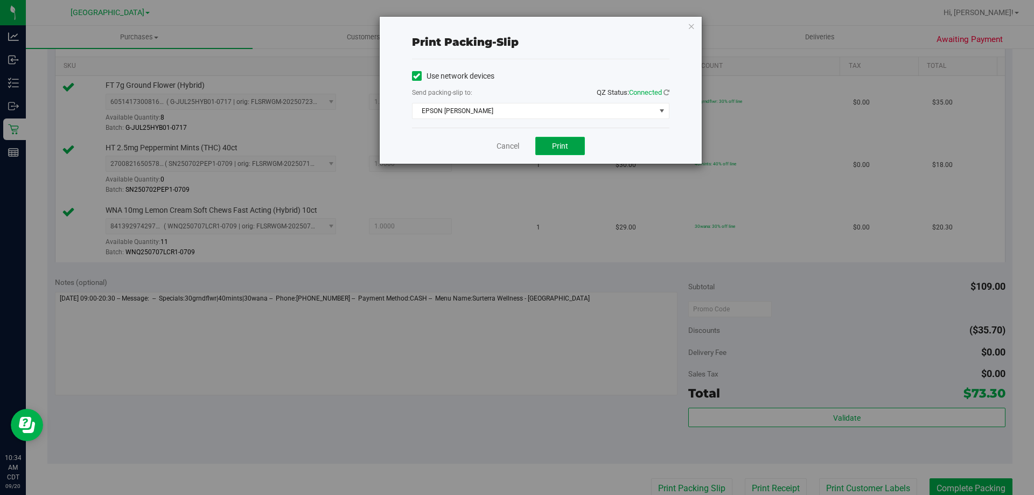
click at [551, 138] on button "Print" at bounding box center [560, 146] width 50 height 18
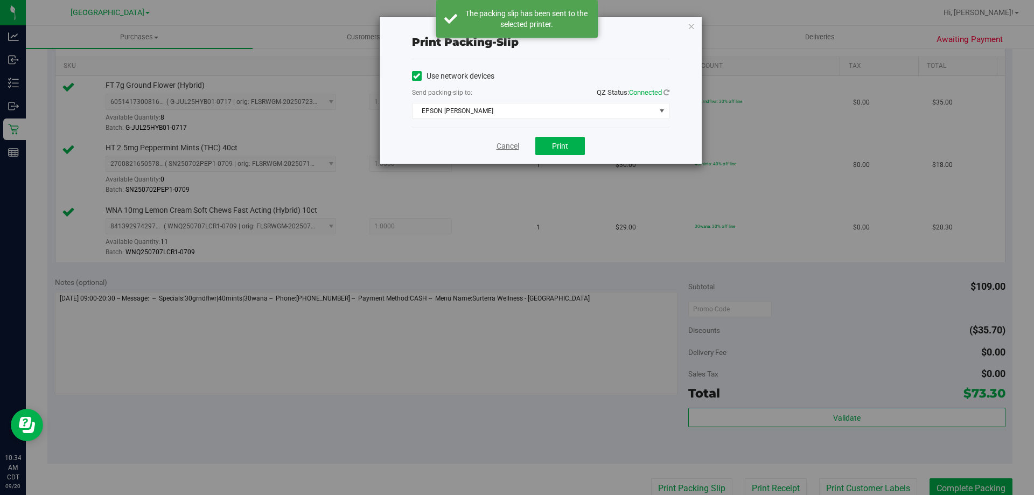
click at [508, 149] on link "Cancel" at bounding box center [508, 146] width 23 height 11
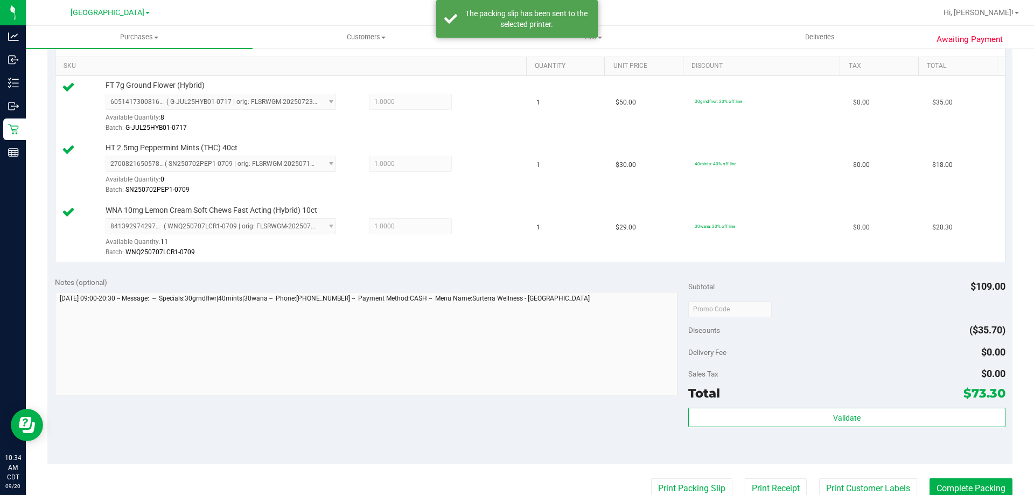
scroll to position [273, 0]
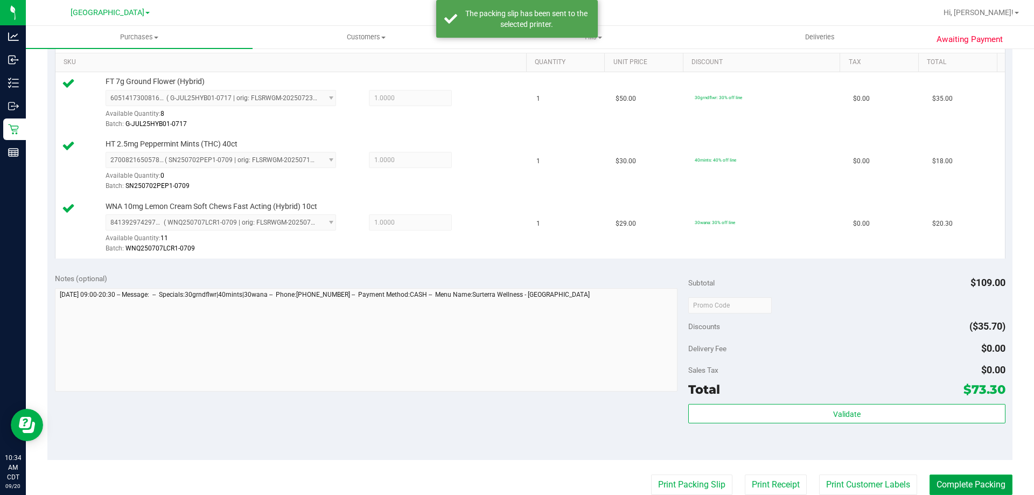
click at [988, 487] on button "Complete Packing" at bounding box center [971, 484] width 83 height 20
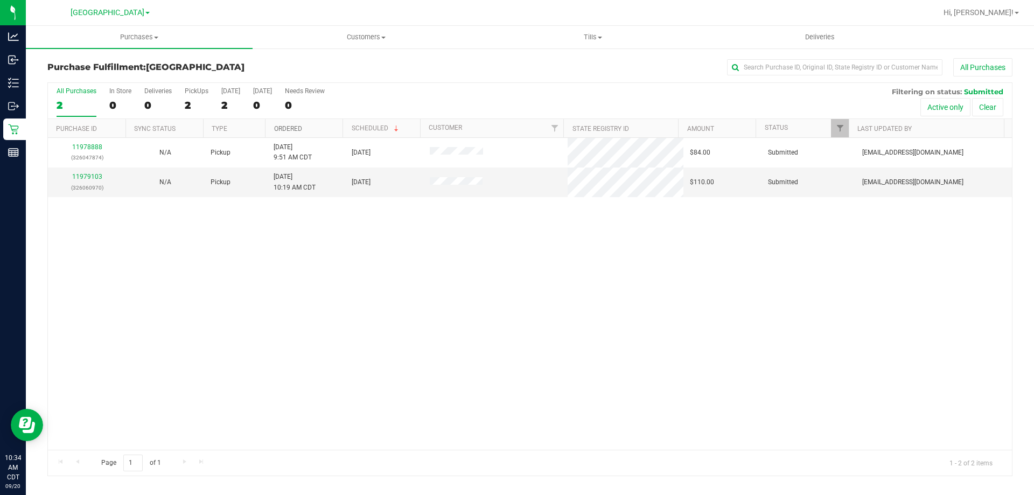
click at [282, 131] on link "Ordered" at bounding box center [288, 129] width 28 height 8
click at [86, 174] on link "11979103" at bounding box center [87, 177] width 30 height 8
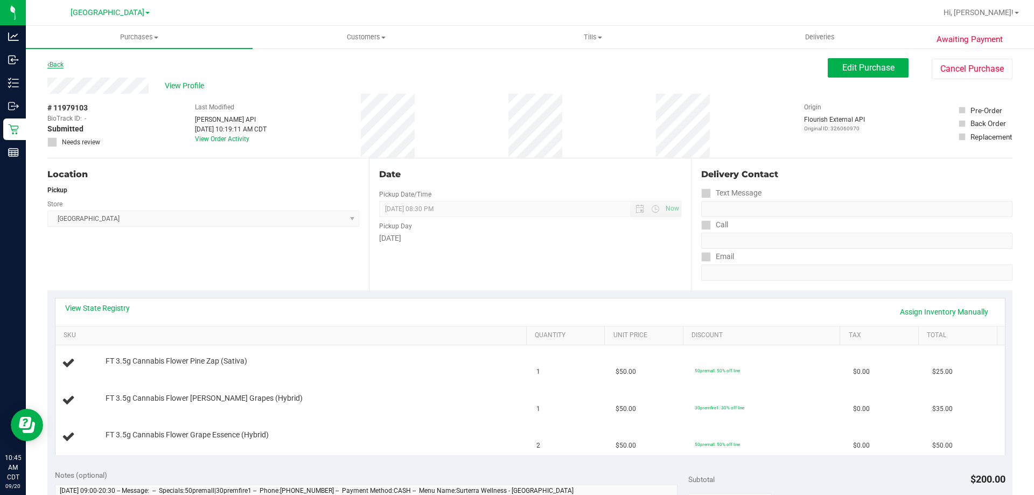
click at [61, 66] on link "Back" at bounding box center [55, 65] width 16 height 8
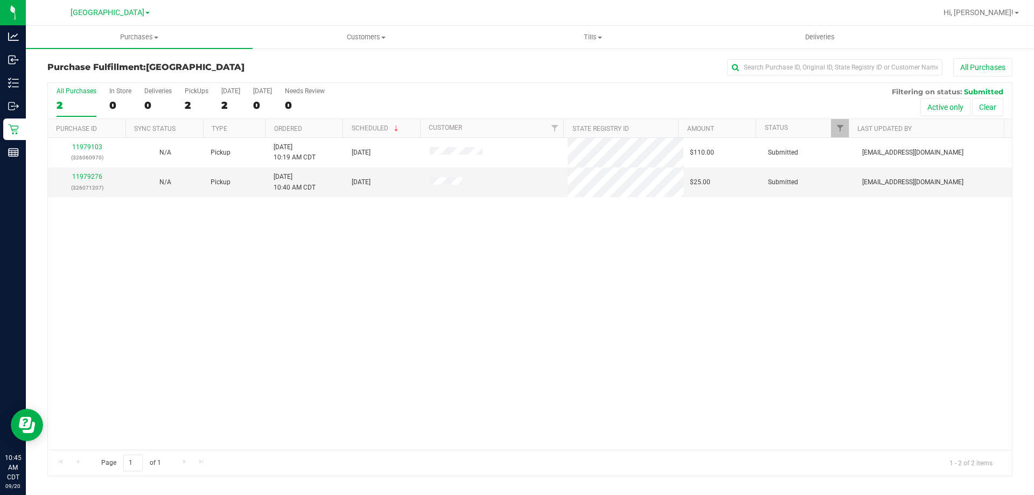
click at [280, 123] on th "Ordered" at bounding box center [304, 128] width 78 height 19
click at [80, 170] on td "11979276 (326071207)" at bounding box center [87, 181] width 78 height 29
click at [80, 174] on link "11979276" at bounding box center [87, 177] width 30 height 8
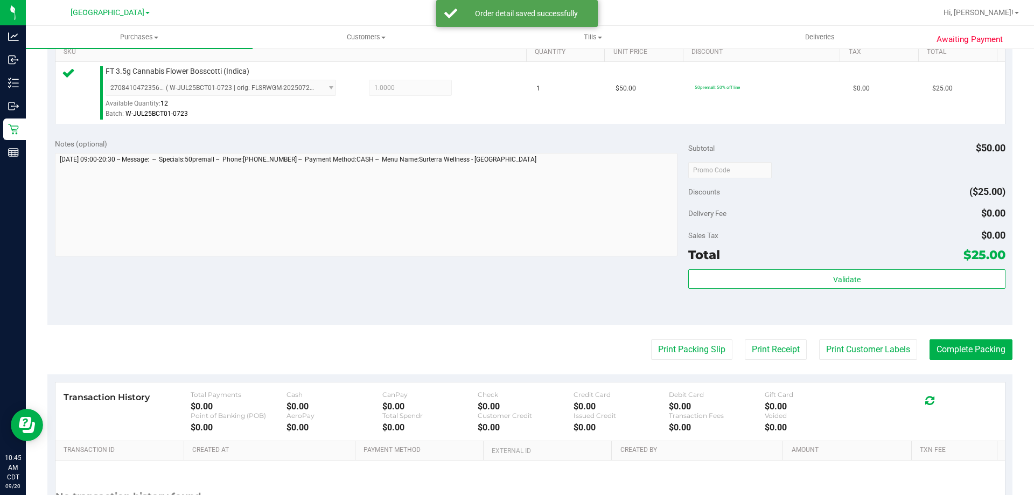
scroll to position [386, 0]
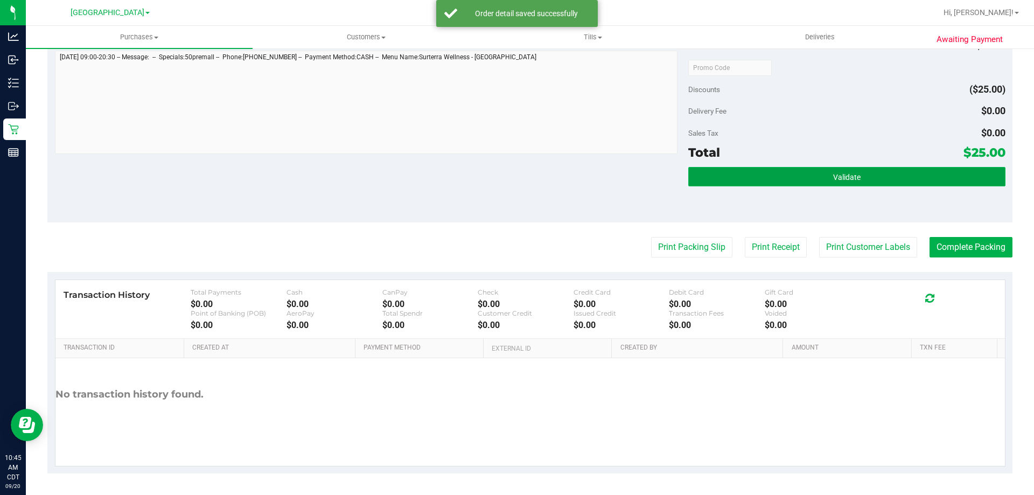
drag, startPoint x: 744, startPoint y: 181, endPoint x: 733, endPoint y: 181, distance: 10.8
click at [744, 181] on button "Validate" at bounding box center [846, 176] width 317 height 19
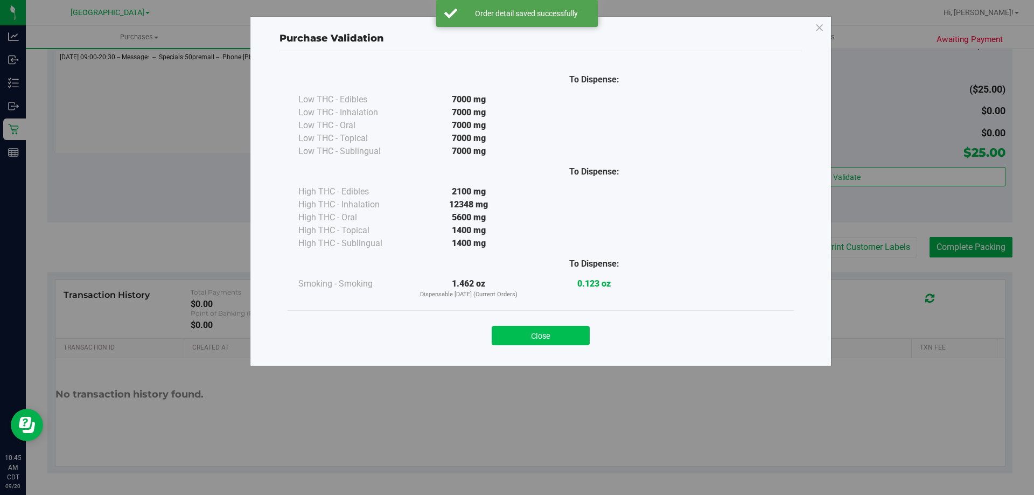
click at [582, 331] on button "Close" at bounding box center [541, 335] width 98 height 19
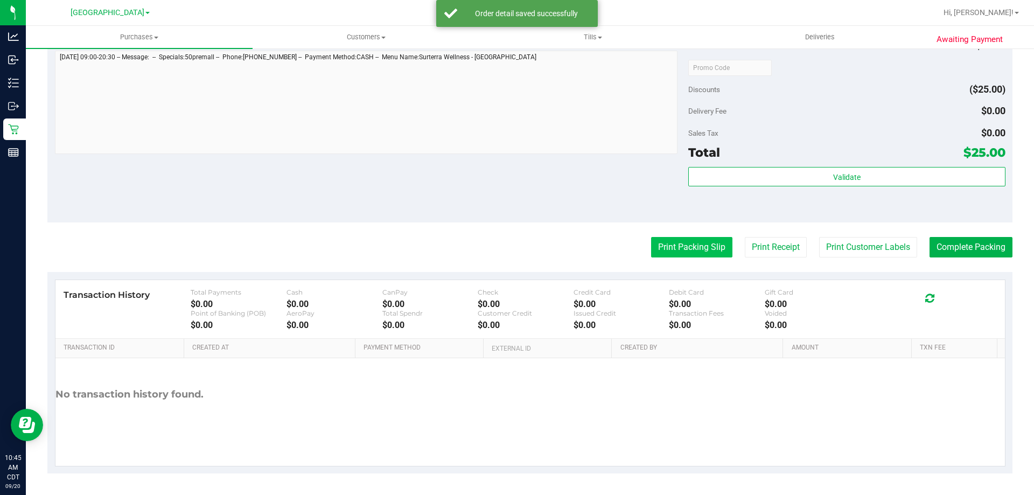
click at [705, 247] on button "Print Packing Slip" at bounding box center [691, 247] width 81 height 20
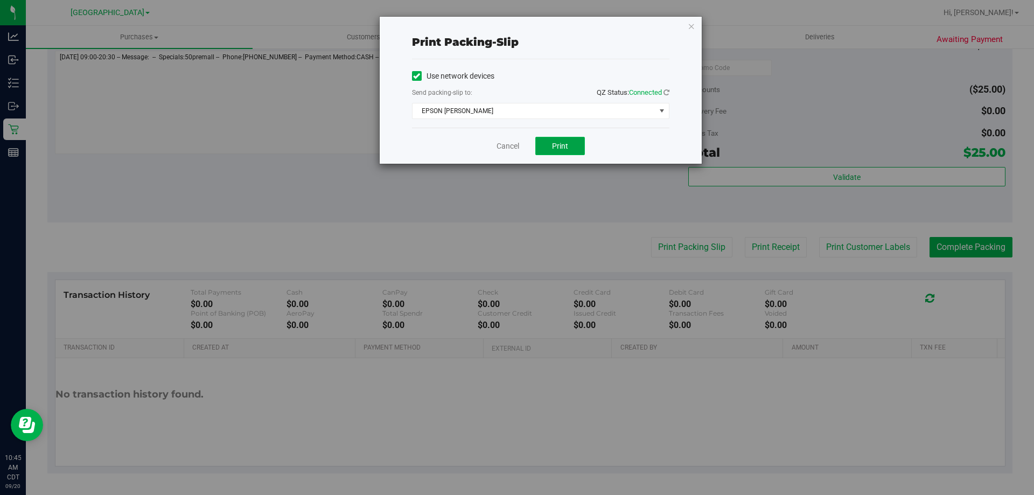
click at [555, 152] on button "Print" at bounding box center [560, 146] width 50 height 18
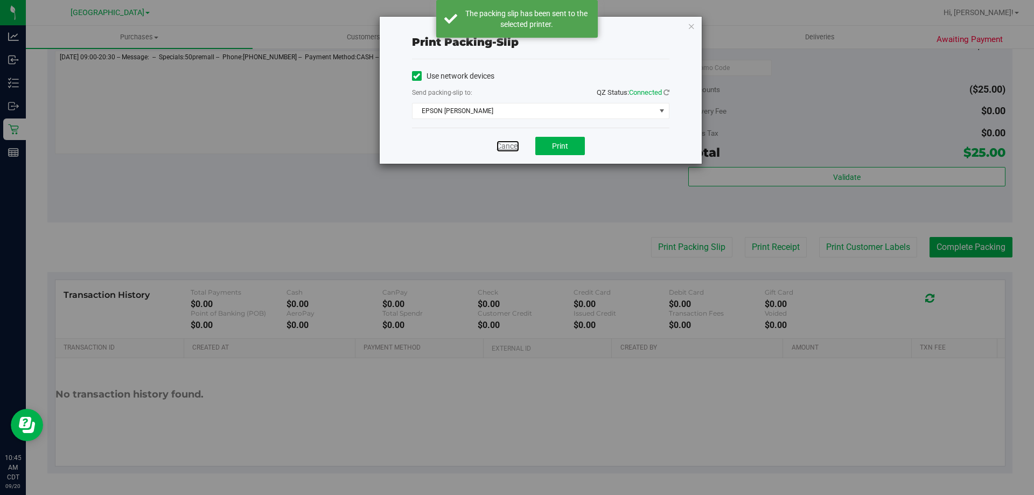
drag, startPoint x: 508, startPoint y: 146, endPoint x: 617, endPoint y: 175, distance: 112.5
click at [508, 146] on link "Cancel" at bounding box center [508, 146] width 23 height 11
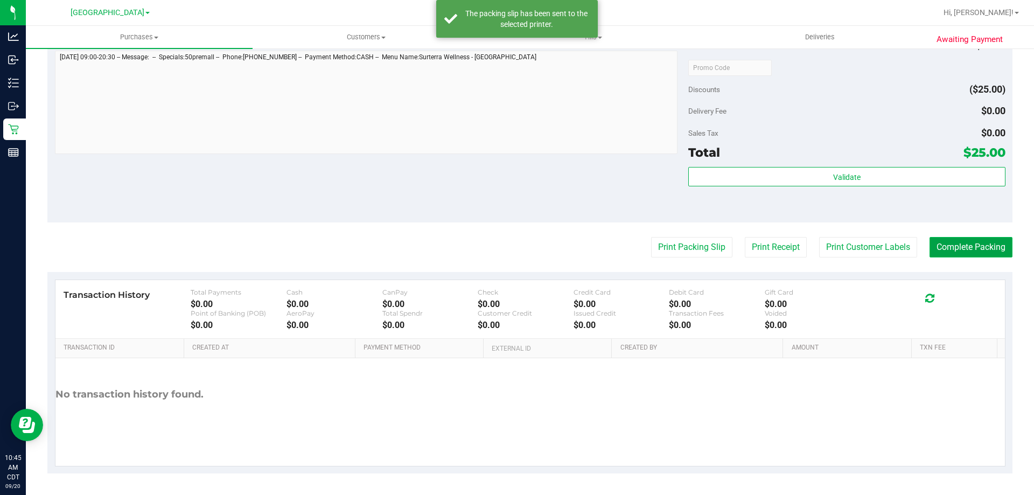
click at [960, 249] on button "Complete Packing" at bounding box center [971, 247] width 83 height 20
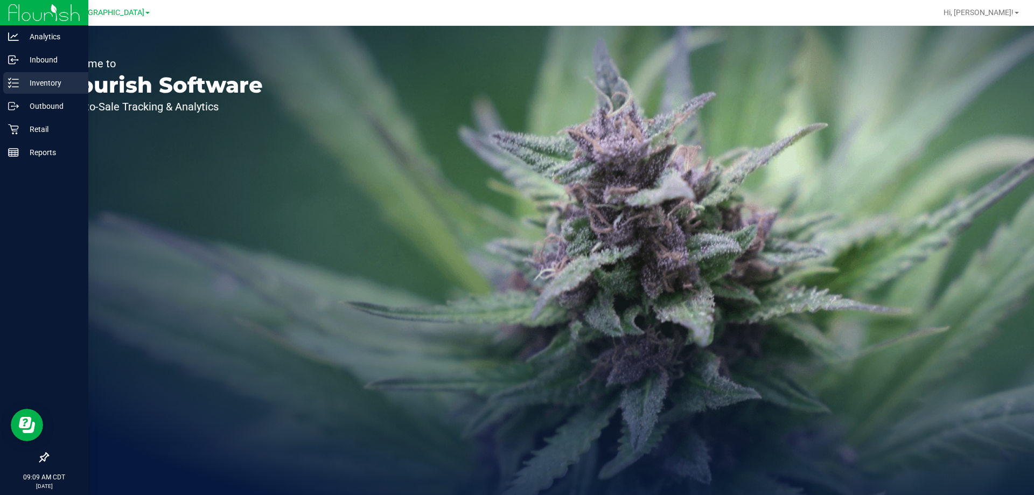
click at [52, 88] on p "Inventory" at bounding box center [51, 82] width 65 height 13
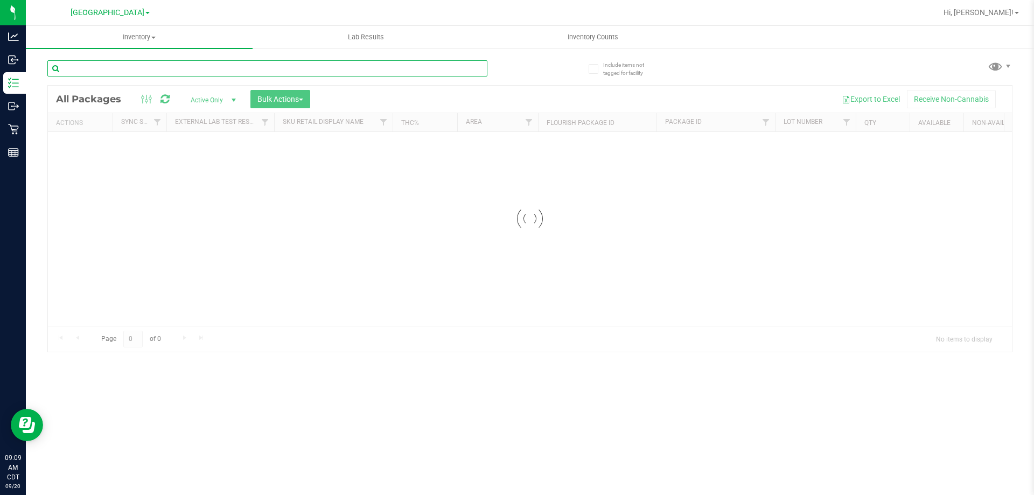
click at [357, 67] on input "text" at bounding box center [267, 68] width 440 height 16
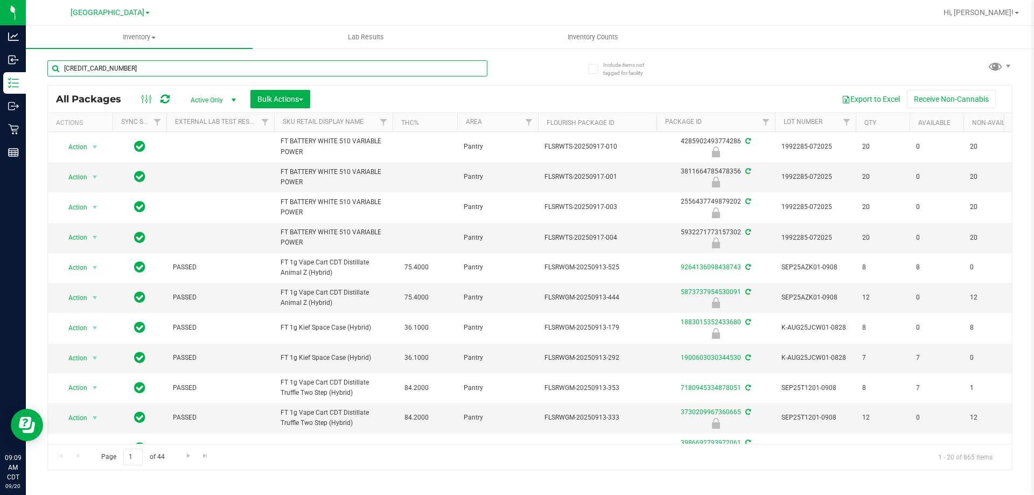
type input "5216397981311235"
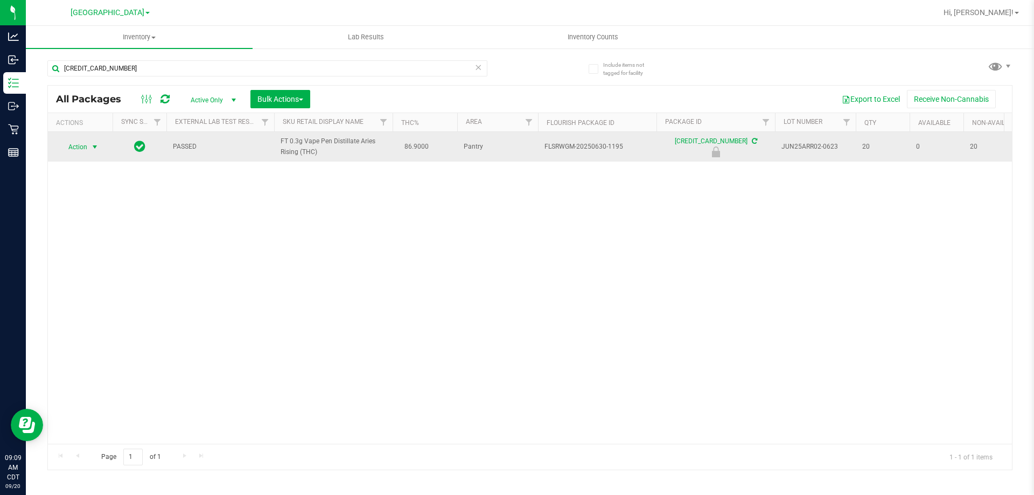
click at [90, 144] on span "select" at bounding box center [94, 147] width 9 height 9
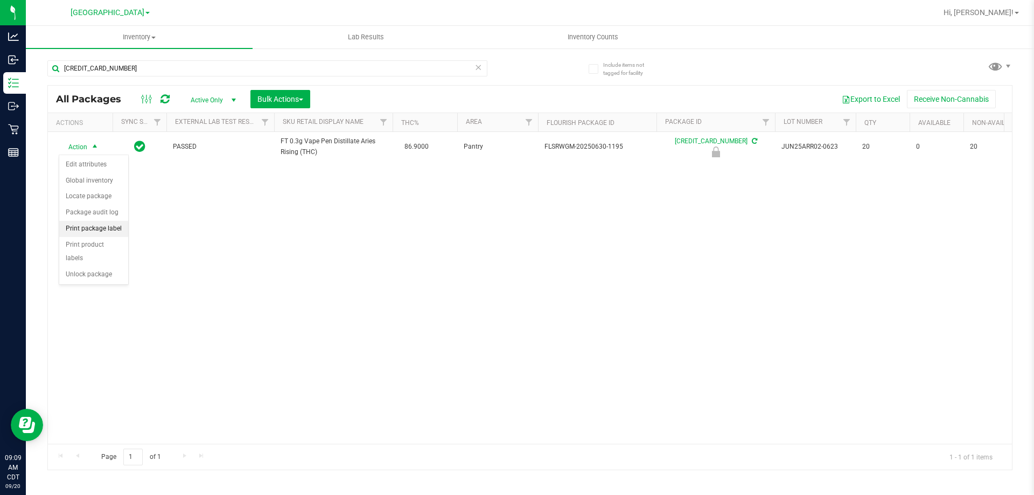
click at [104, 233] on li "Print package label" at bounding box center [93, 229] width 69 height 16
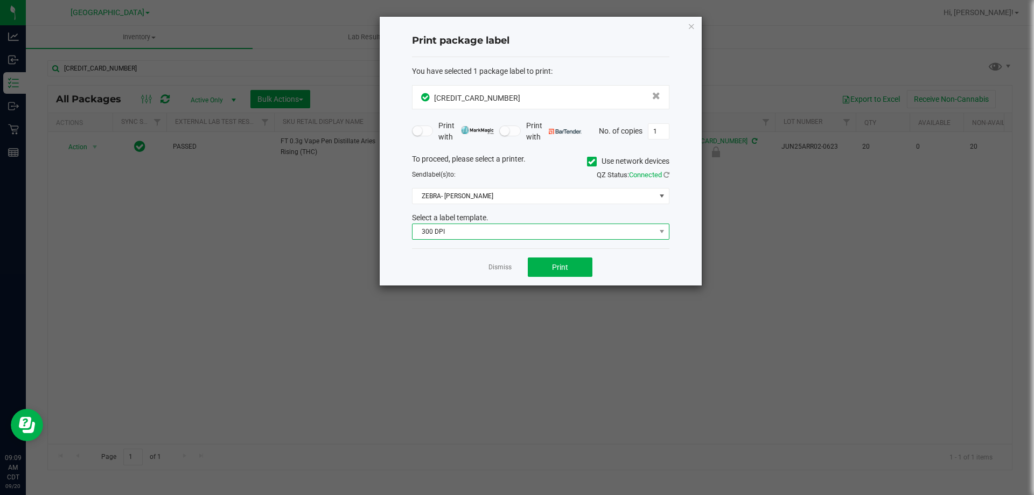
click at [509, 234] on span "300 DPI" at bounding box center [534, 231] width 243 height 15
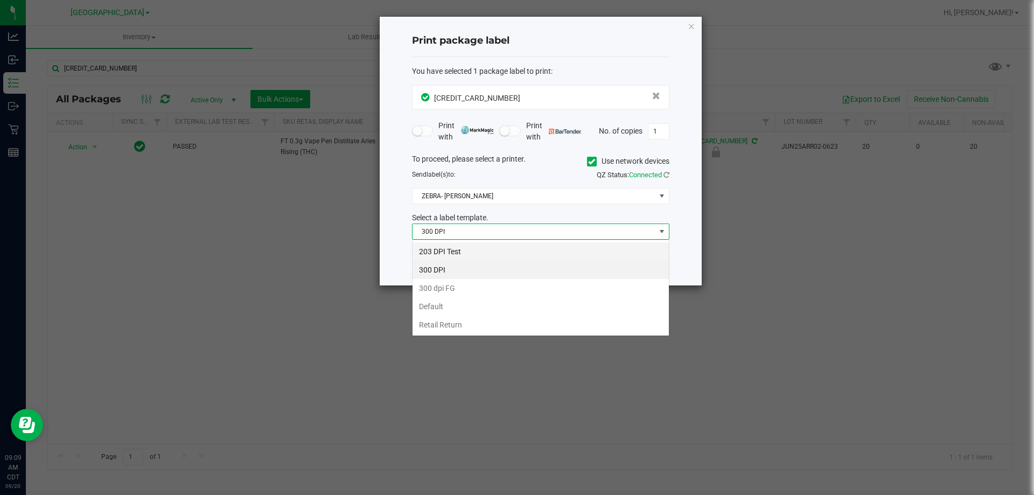
scroll to position [16, 257]
click at [441, 252] on li "203 DPI Test" at bounding box center [541, 251] width 256 height 18
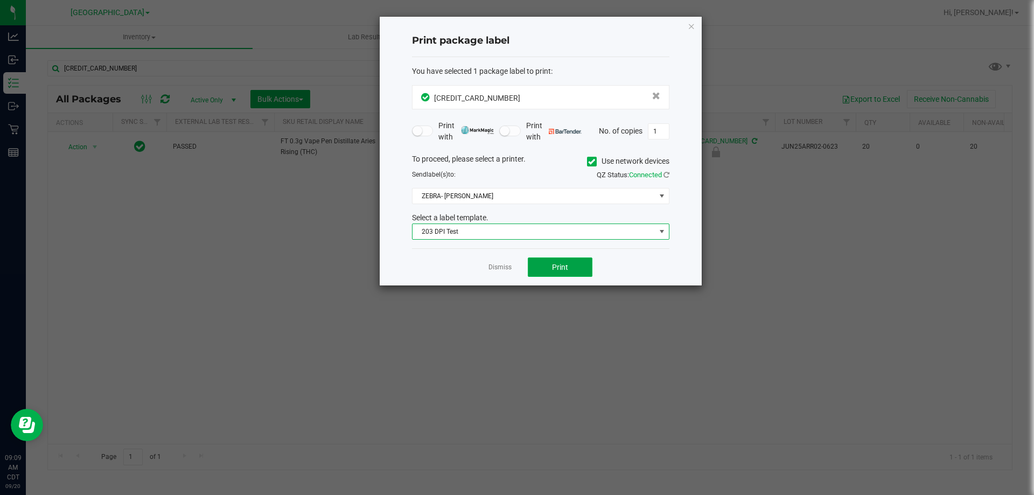
click at [568, 263] on button "Print" at bounding box center [560, 266] width 65 height 19
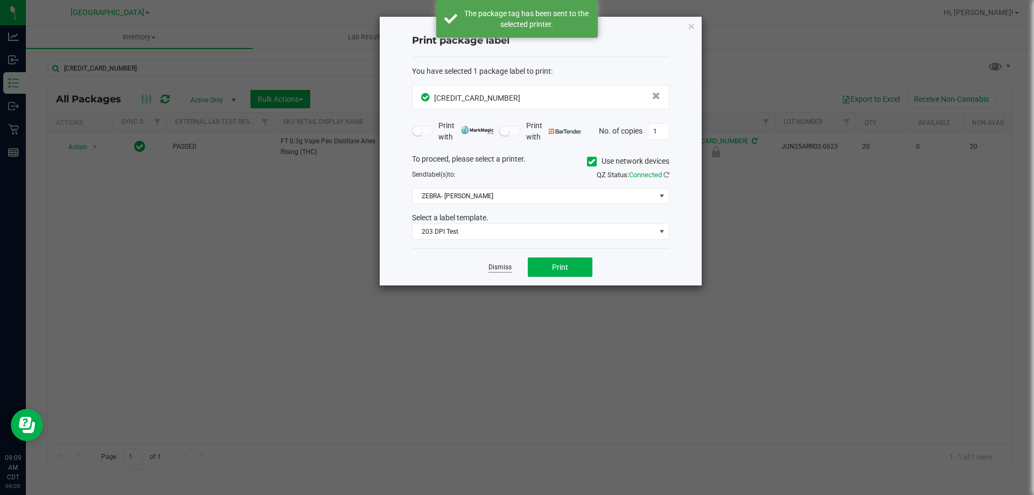
click at [505, 267] on link "Dismiss" at bounding box center [499, 267] width 23 height 9
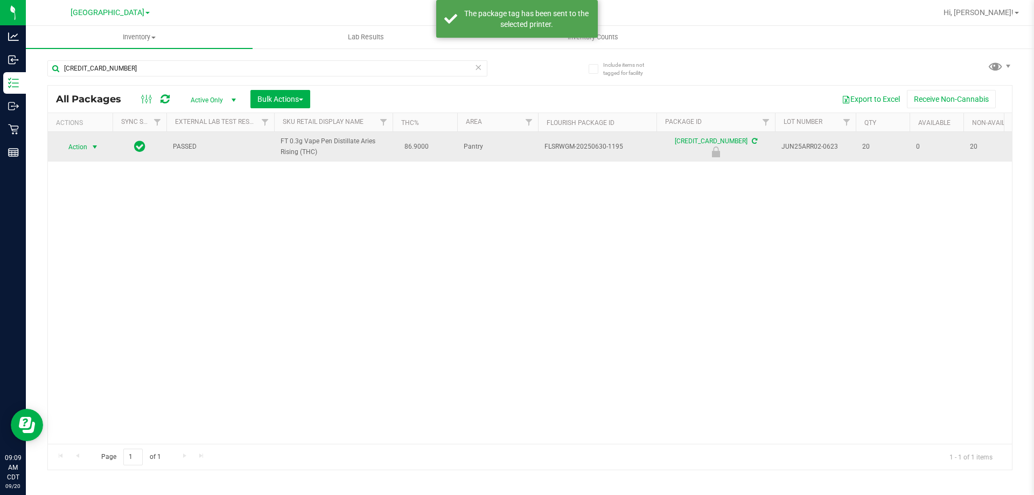
click at [88, 146] on span "select" at bounding box center [94, 146] width 13 height 15
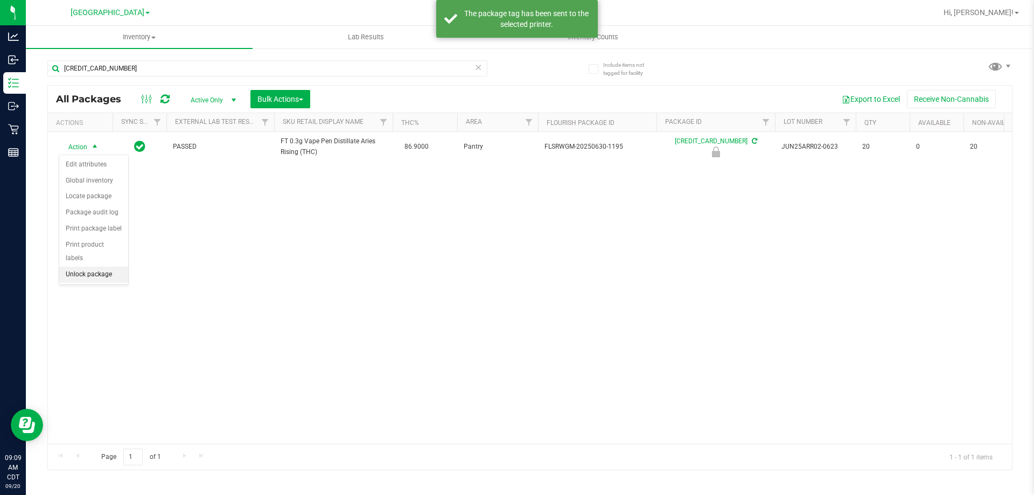
click at [92, 267] on li "Unlock package" at bounding box center [93, 275] width 69 height 16
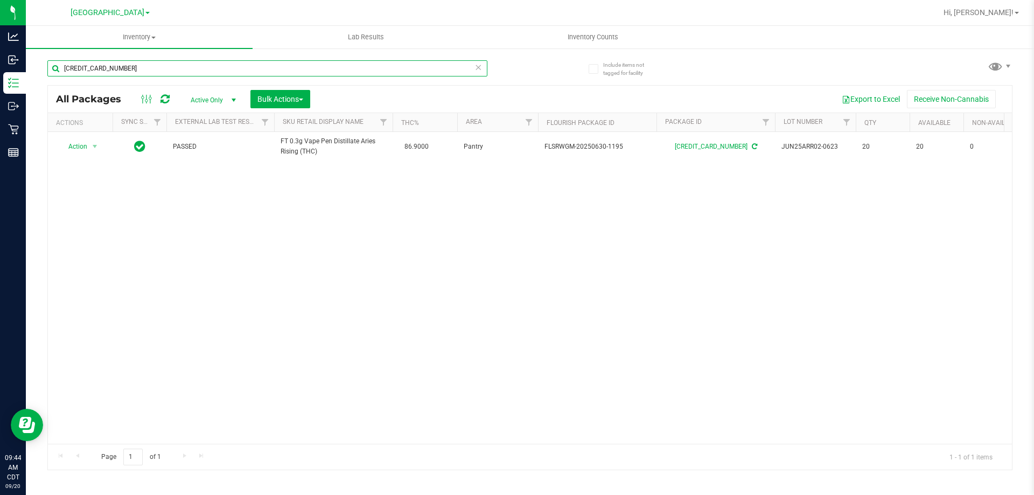
click at [273, 67] on input "5216397981311235" at bounding box center [267, 68] width 440 height 16
type input "1238372863739065"
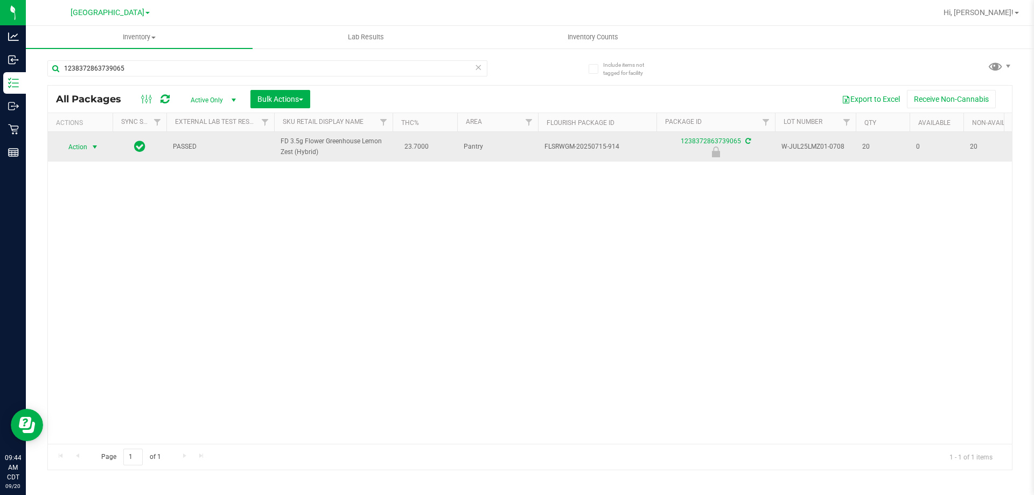
click at [97, 149] on span "select" at bounding box center [94, 147] width 9 height 9
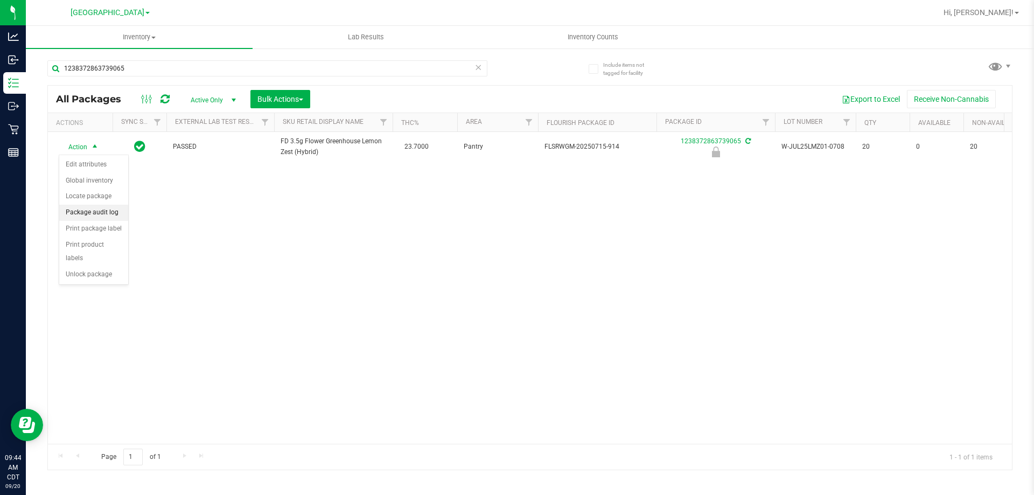
click at [107, 219] on li "Package audit log" at bounding box center [93, 213] width 69 height 16
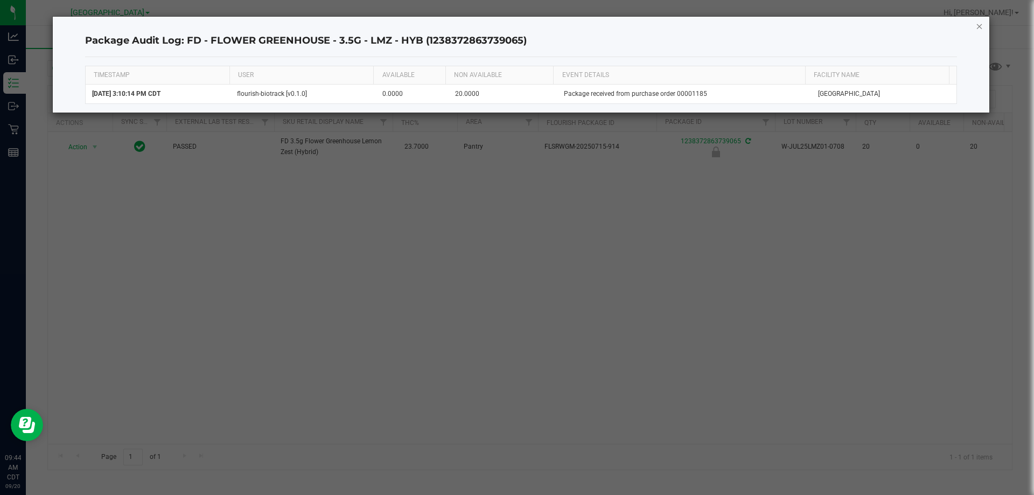
click at [979, 29] on icon "button" at bounding box center [980, 25] width 8 height 13
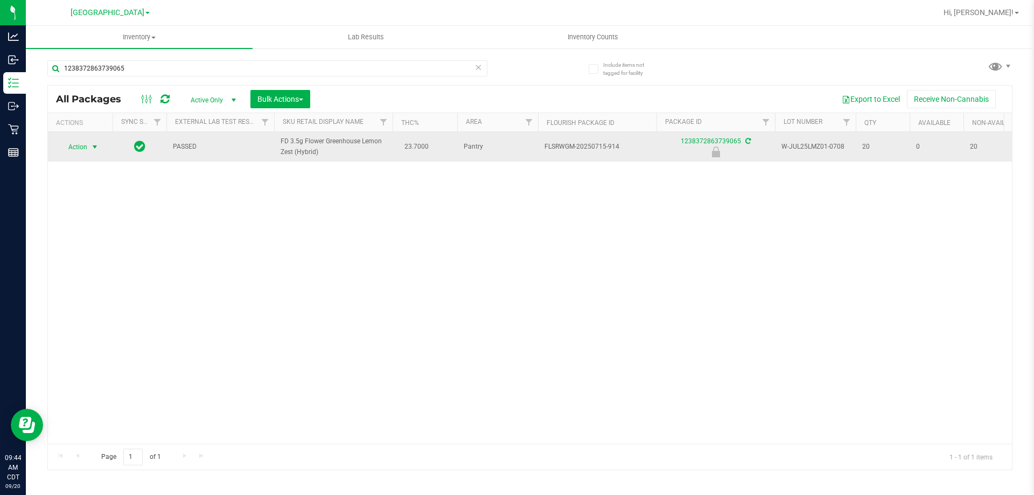
click at [63, 150] on span "Action" at bounding box center [73, 146] width 29 height 15
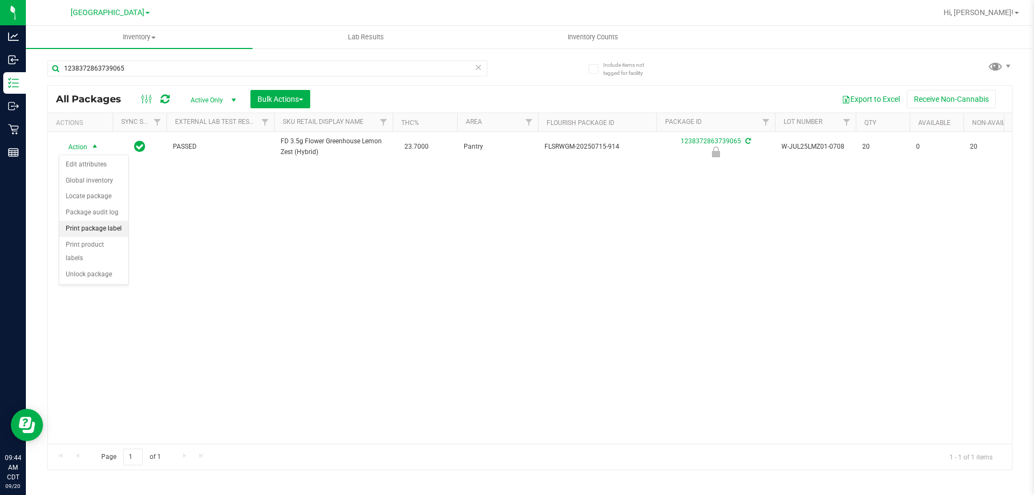
click at [104, 233] on li "Print package label" at bounding box center [93, 229] width 69 height 16
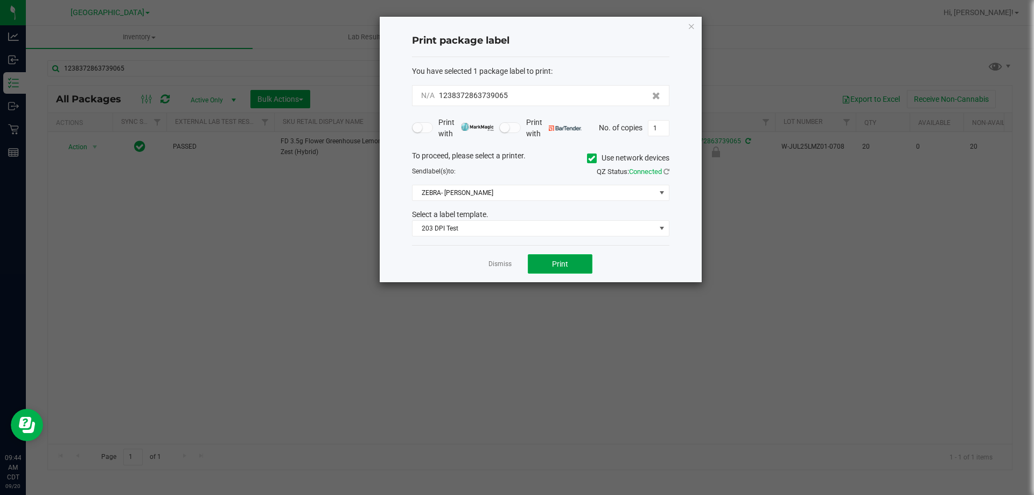
click at [540, 269] on button "Print" at bounding box center [560, 263] width 65 height 19
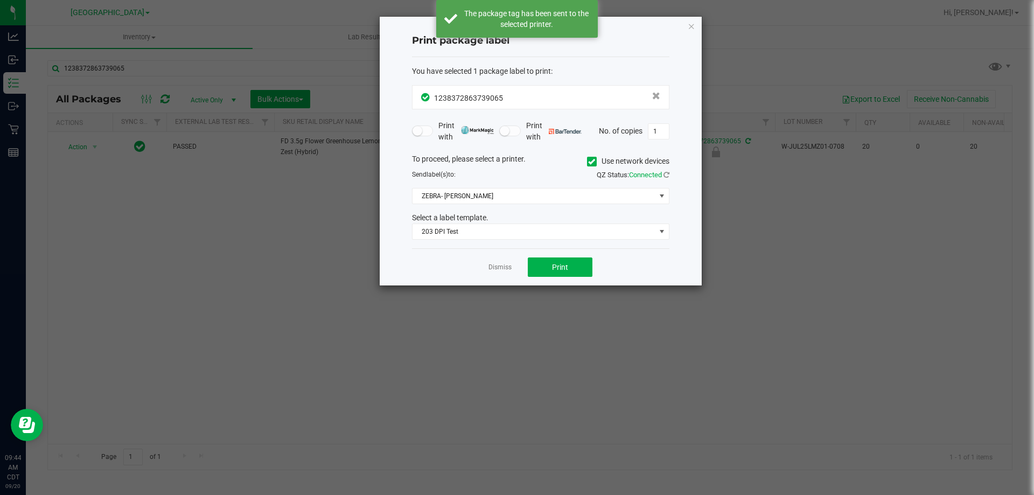
click at [495, 268] on link "Dismiss" at bounding box center [499, 267] width 23 height 9
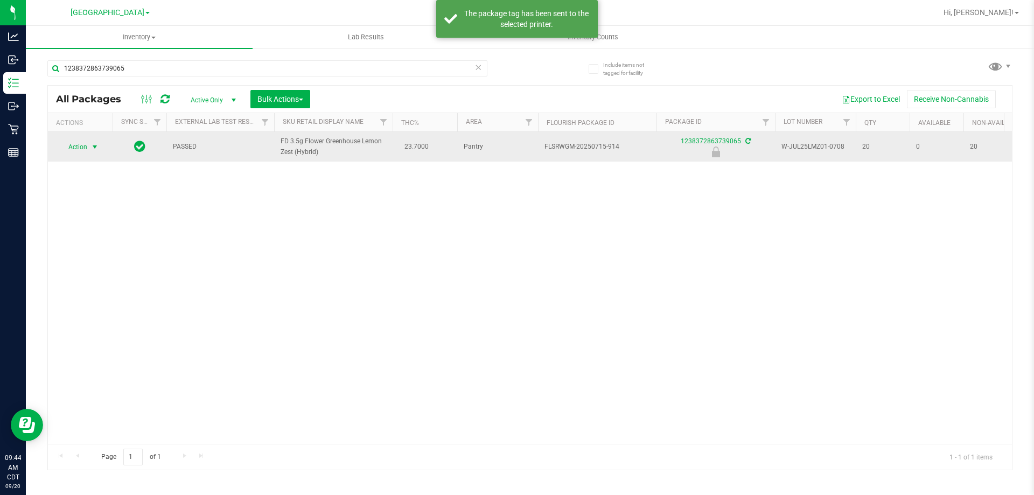
click at [75, 150] on span "Action" at bounding box center [73, 146] width 29 height 15
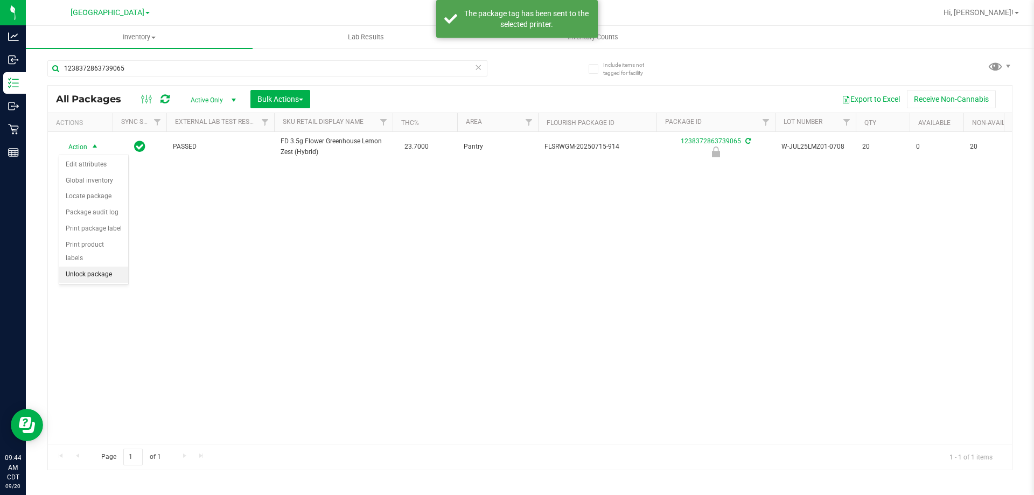
click at [107, 267] on li "Unlock package" at bounding box center [93, 275] width 69 height 16
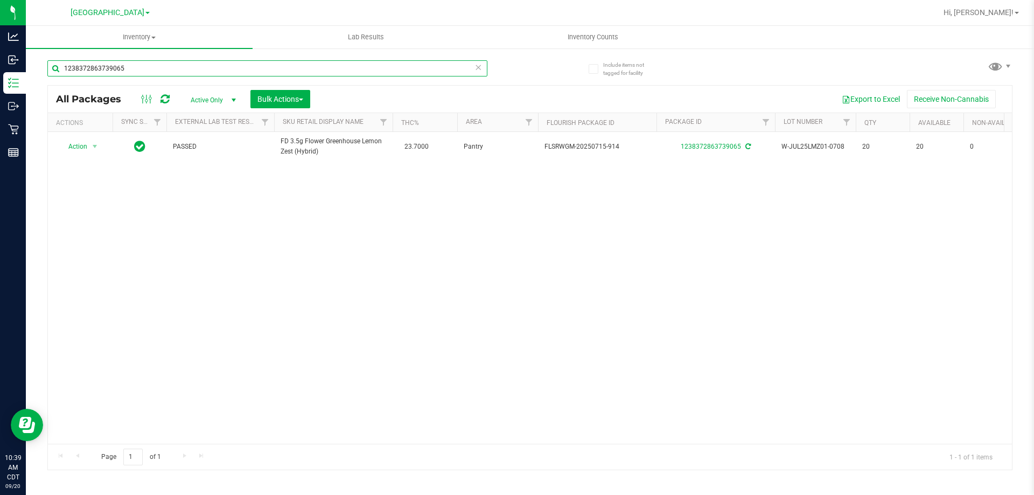
click at [186, 68] on input "1238372863739065" at bounding box center [267, 68] width 440 height 16
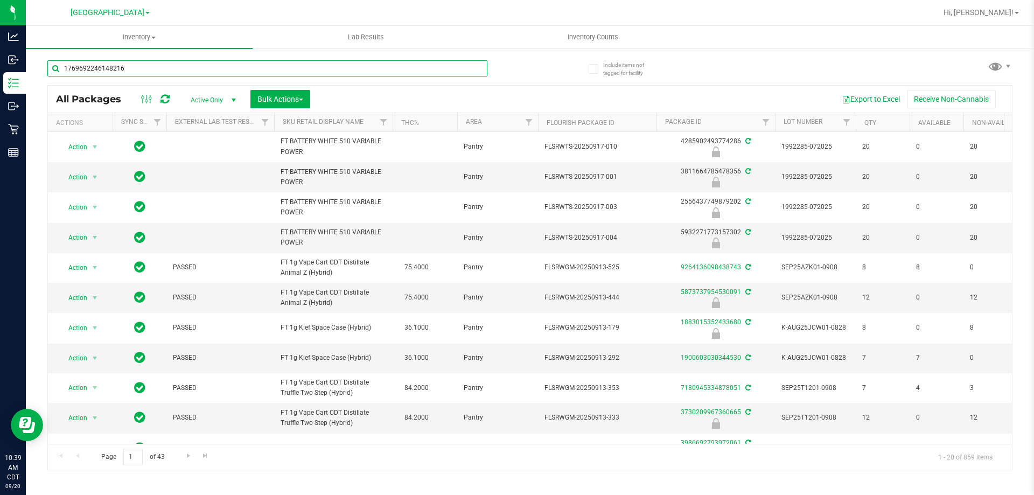
type input "1769692246148216"
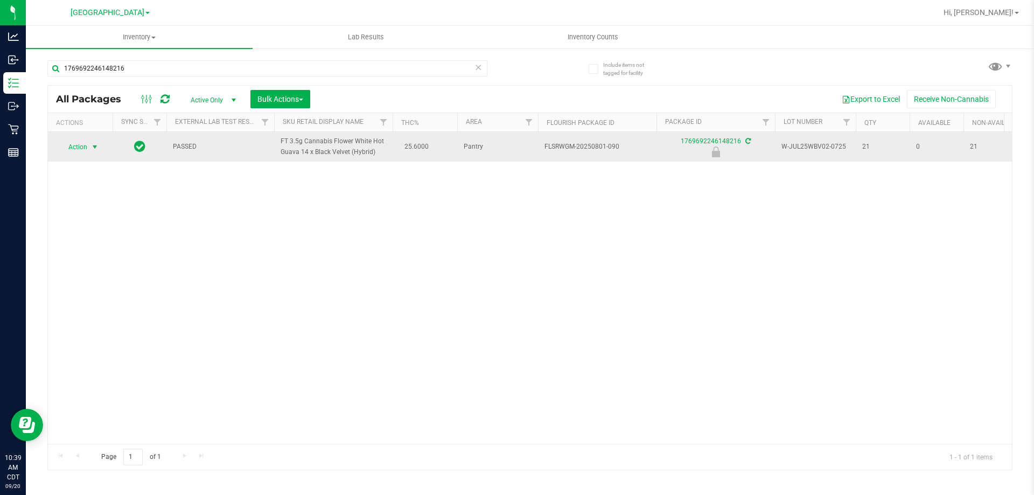
click at [90, 148] on span "select" at bounding box center [94, 146] width 13 height 15
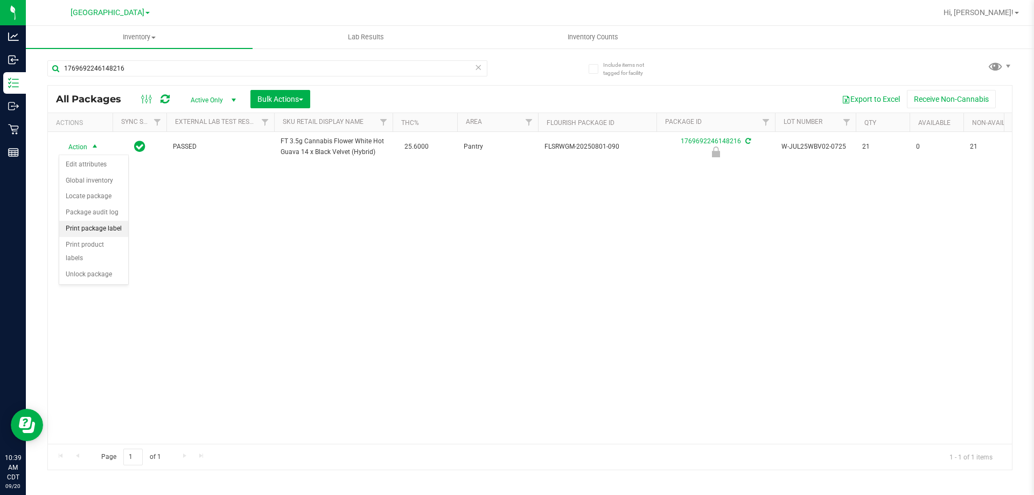
click at [108, 227] on li "Print package label" at bounding box center [93, 229] width 69 height 16
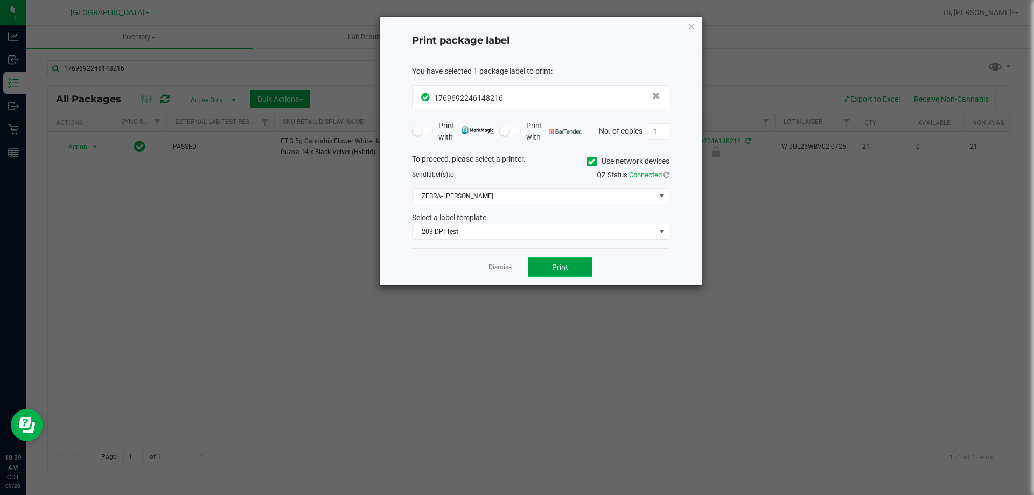
click at [571, 271] on button "Print" at bounding box center [560, 266] width 65 height 19
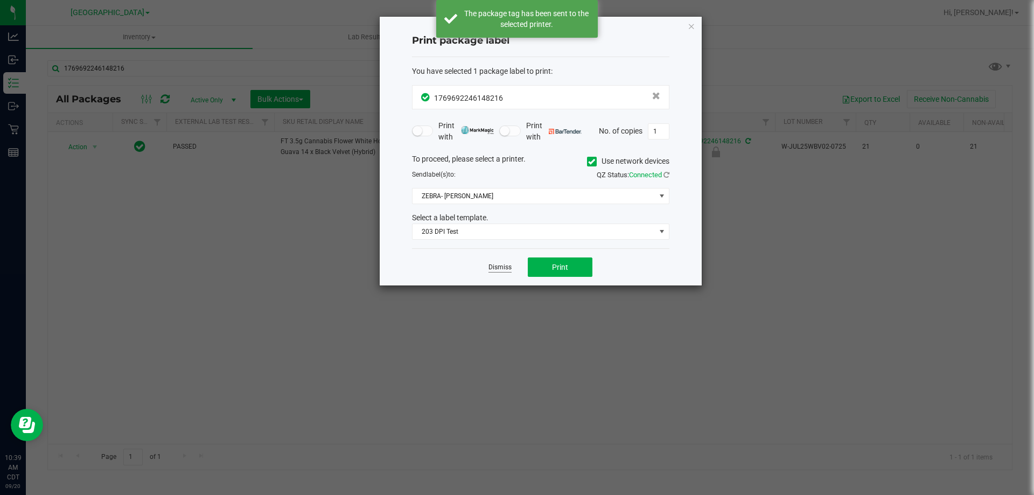
click at [502, 270] on link "Dismiss" at bounding box center [499, 267] width 23 height 9
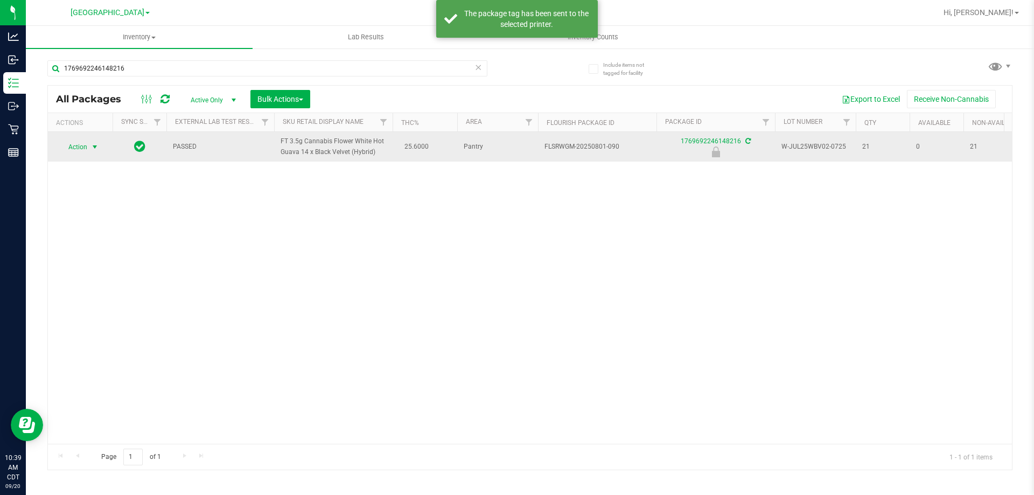
click at [92, 151] on span "select" at bounding box center [94, 146] width 13 height 15
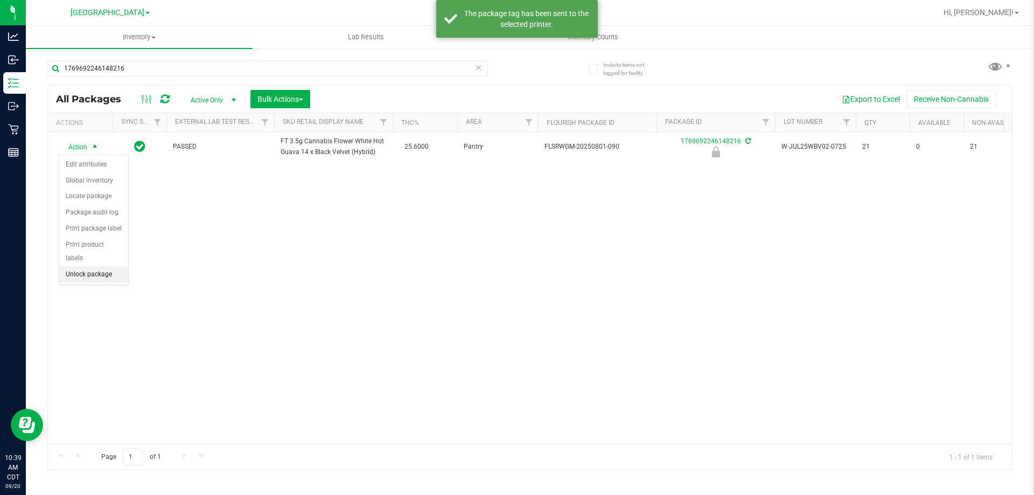
click at [104, 267] on li "Unlock package" at bounding box center [93, 275] width 69 height 16
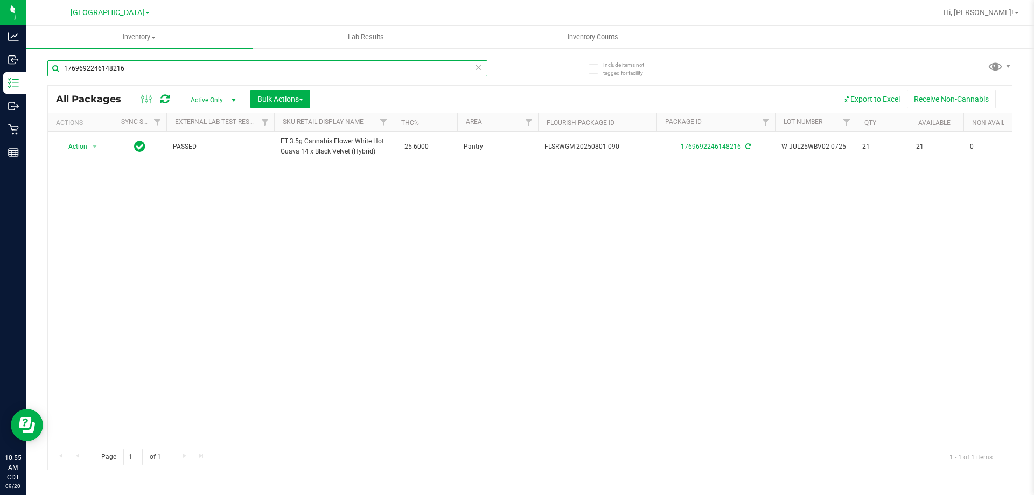
click at [334, 75] on input "1769692246148216" at bounding box center [267, 68] width 440 height 16
type input "2492893674259522"
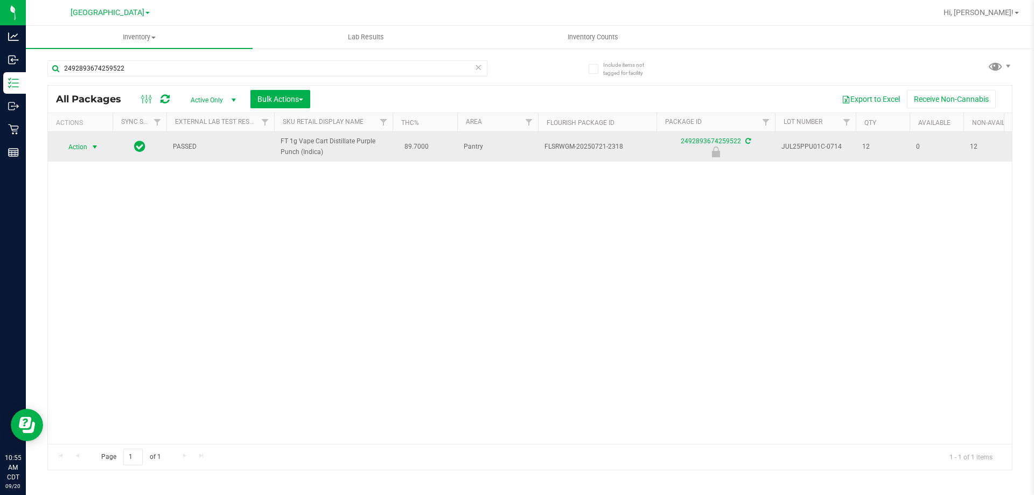
click at [79, 142] on span "Action" at bounding box center [73, 146] width 29 height 15
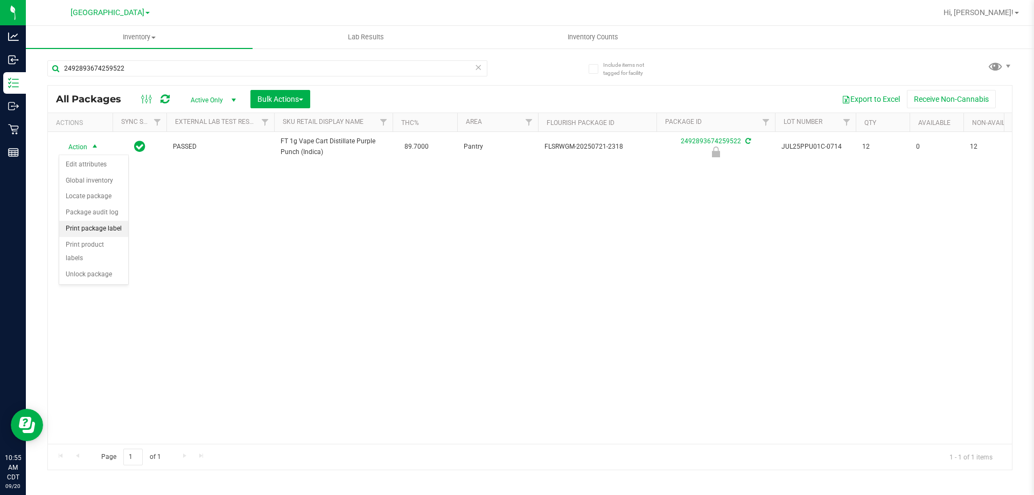
click at [122, 228] on li "Print package label" at bounding box center [93, 229] width 69 height 16
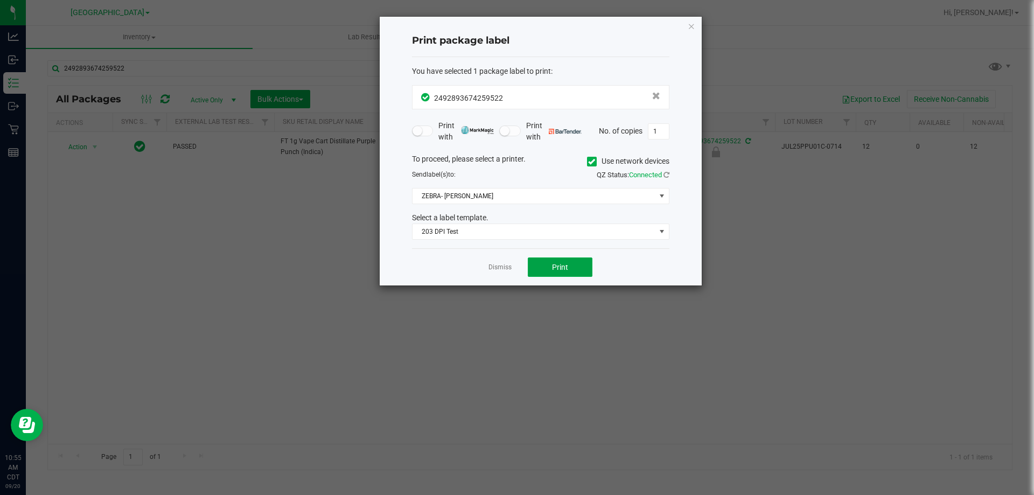
drag, startPoint x: 573, startPoint y: 267, endPoint x: 513, endPoint y: 277, distance: 61.1
click at [574, 268] on button "Print" at bounding box center [560, 266] width 65 height 19
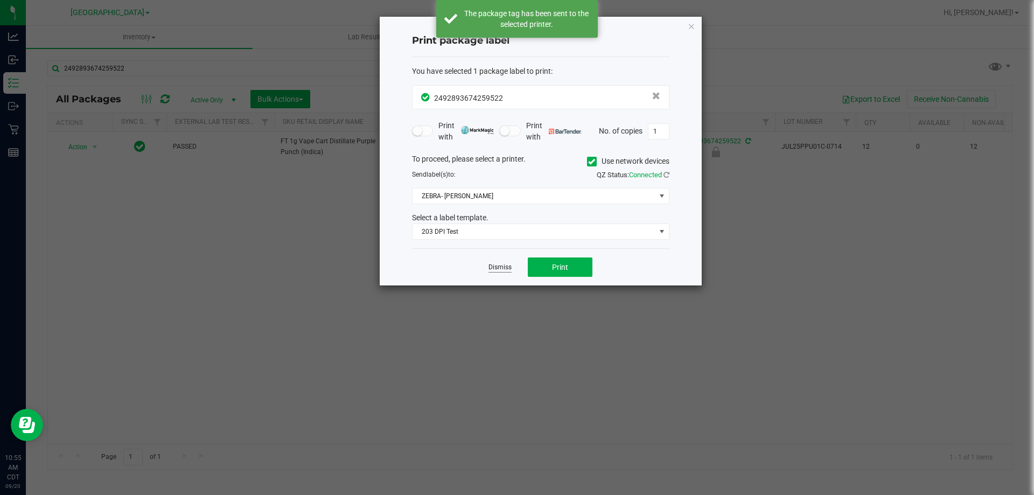
click at [506, 268] on link "Dismiss" at bounding box center [499, 267] width 23 height 9
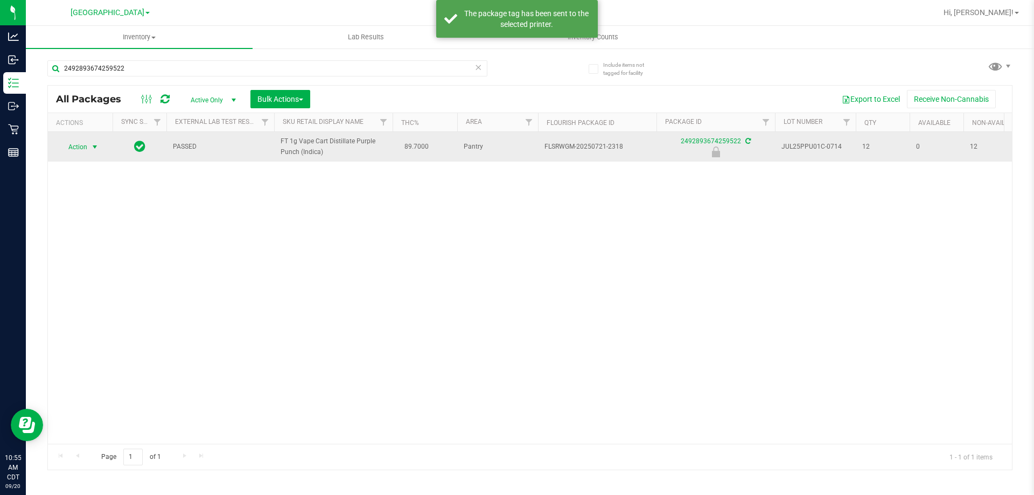
click at [81, 145] on span "Action" at bounding box center [73, 146] width 29 height 15
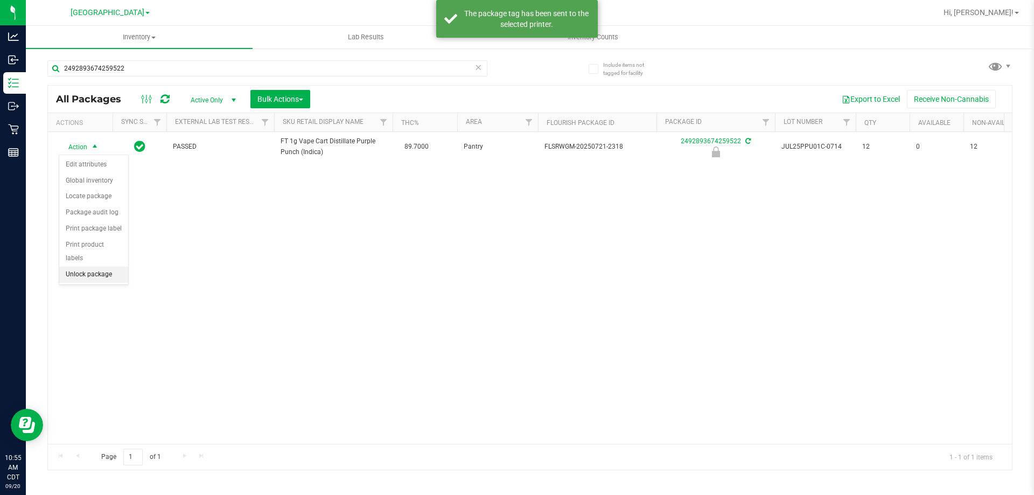
drag, startPoint x: 81, startPoint y: 252, endPoint x: 81, endPoint y: 262, distance: 9.7
click at [81, 262] on ul "Edit attributes Global inventory Locate package Package audit log Print package…" at bounding box center [93, 220] width 69 height 126
click at [81, 267] on li "Unlock package" at bounding box center [93, 275] width 69 height 16
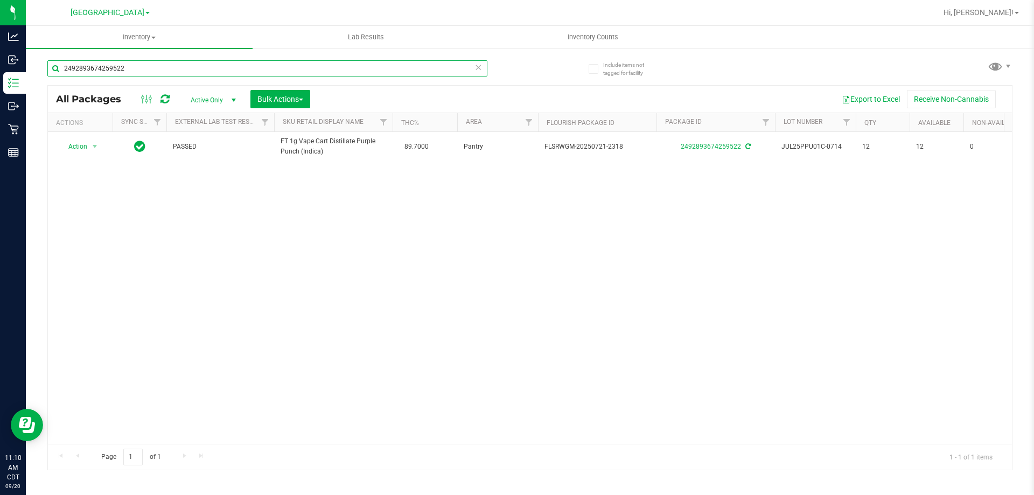
click at [220, 65] on input "2492893674259522" at bounding box center [267, 68] width 440 height 16
type input "JUN25MKH01-0623"
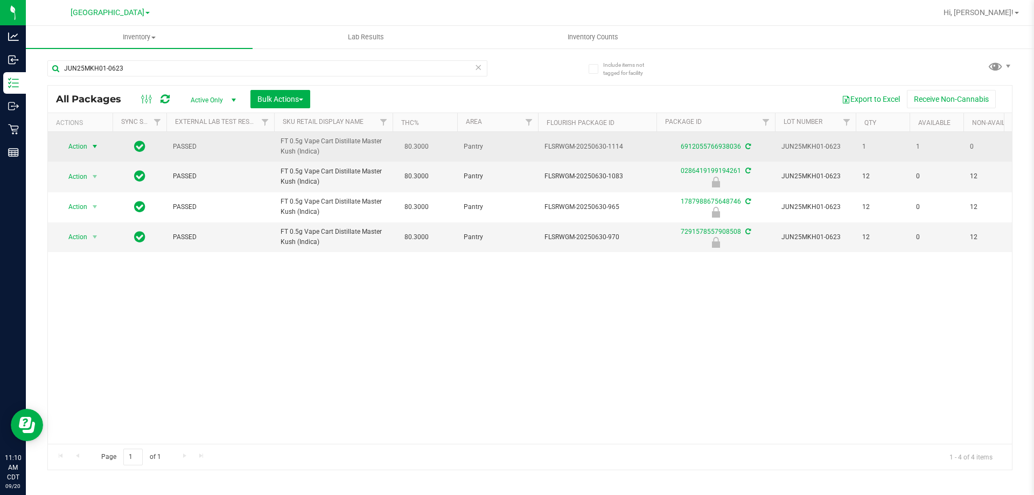
click at [85, 148] on span "Action" at bounding box center [73, 146] width 29 height 15
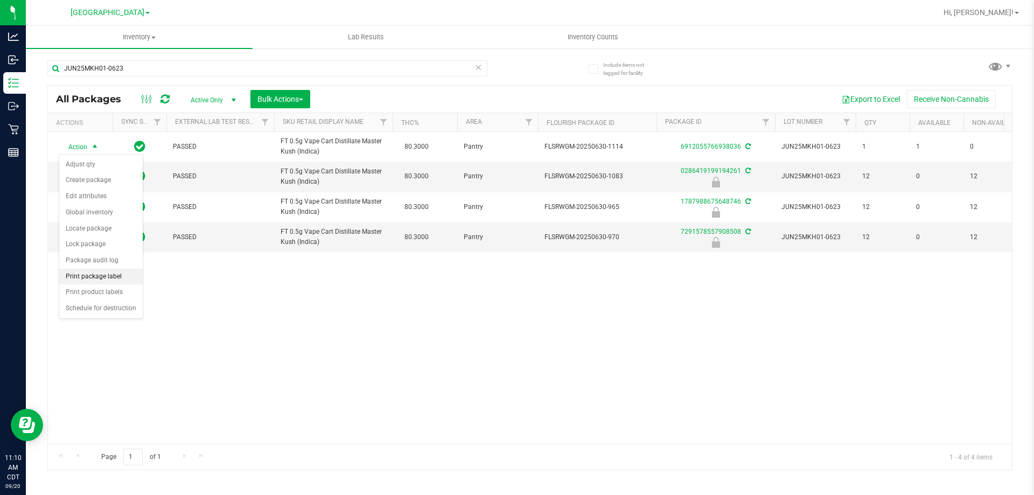
click at [97, 276] on li "Print package label" at bounding box center [100, 277] width 83 height 16
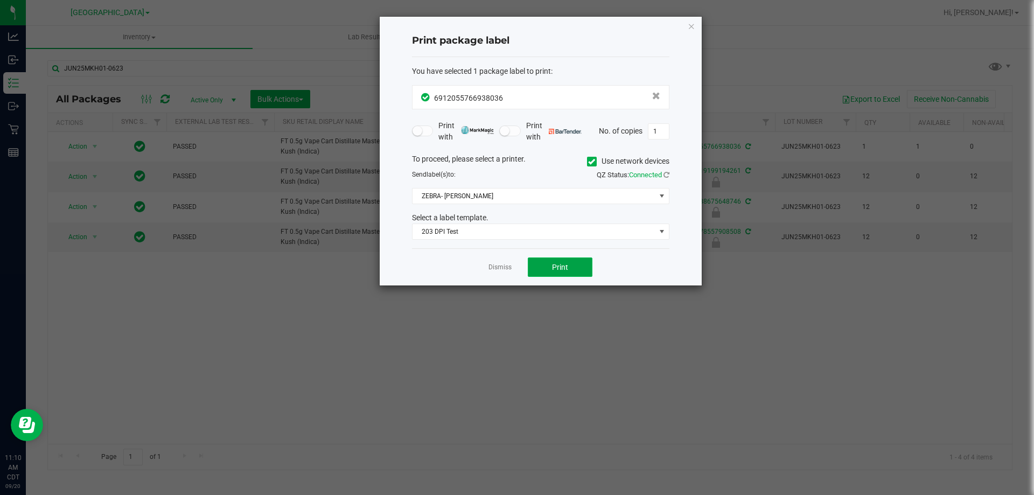
click at [565, 264] on span "Print" at bounding box center [560, 267] width 16 height 9
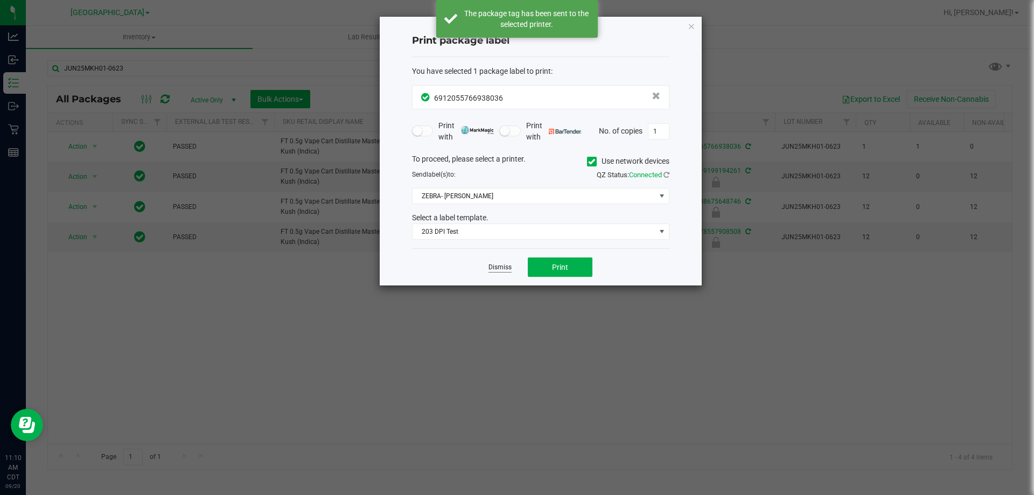
click at [497, 265] on link "Dismiss" at bounding box center [499, 267] width 23 height 9
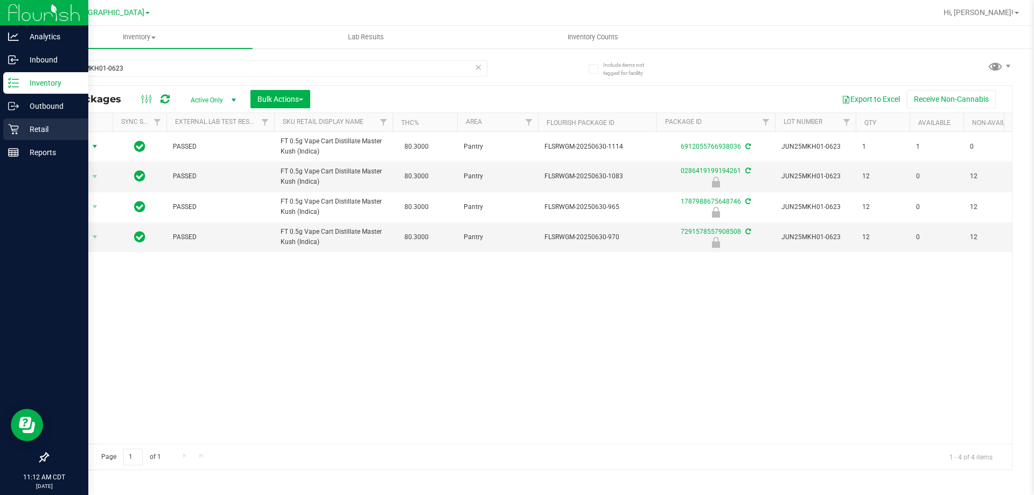
click at [30, 126] on p "Retail" at bounding box center [51, 129] width 65 height 13
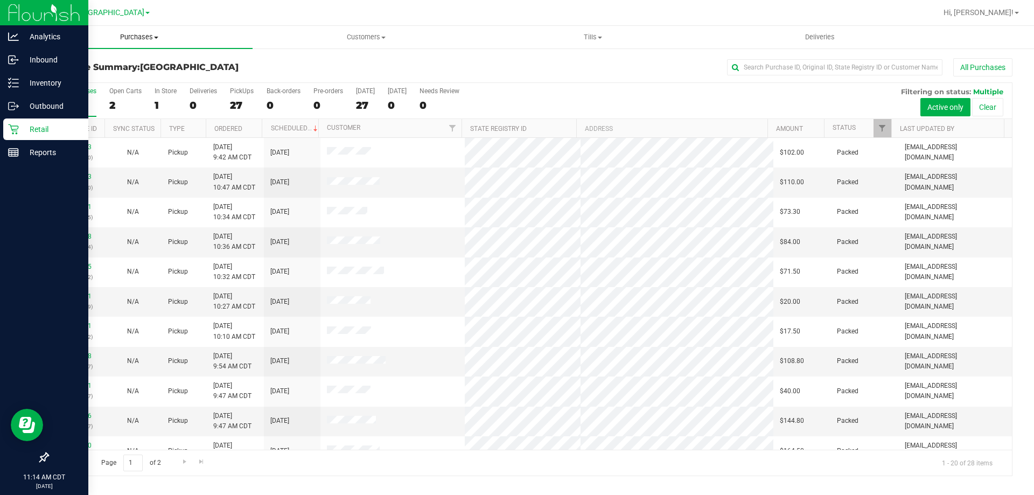
click at [120, 38] on span "Purchases" at bounding box center [139, 37] width 227 height 10
click at [83, 73] on span "Fulfillment" at bounding box center [59, 77] width 67 height 9
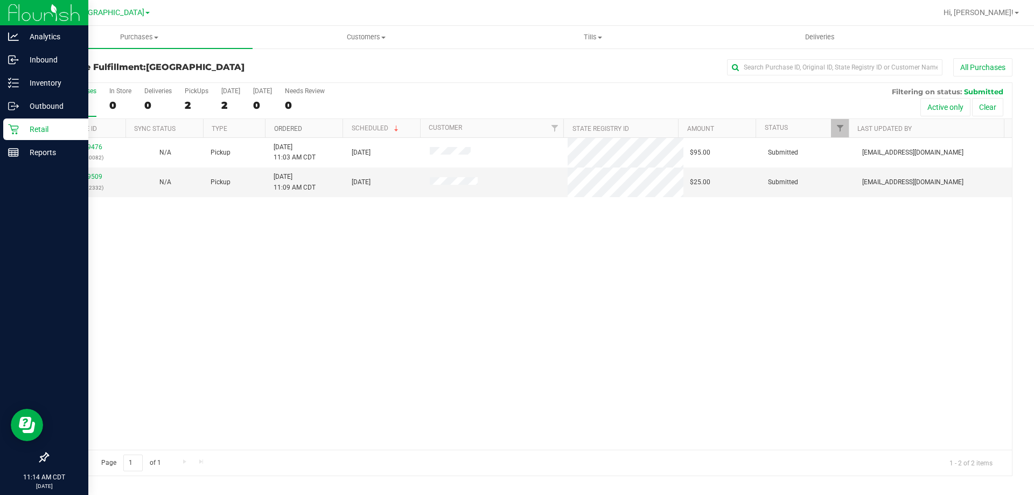
click at [289, 129] on link "Ordered" at bounding box center [288, 129] width 28 height 8
click at [100, 180] on link "11979509" at bounding box center [87, 177] width 30 height 8
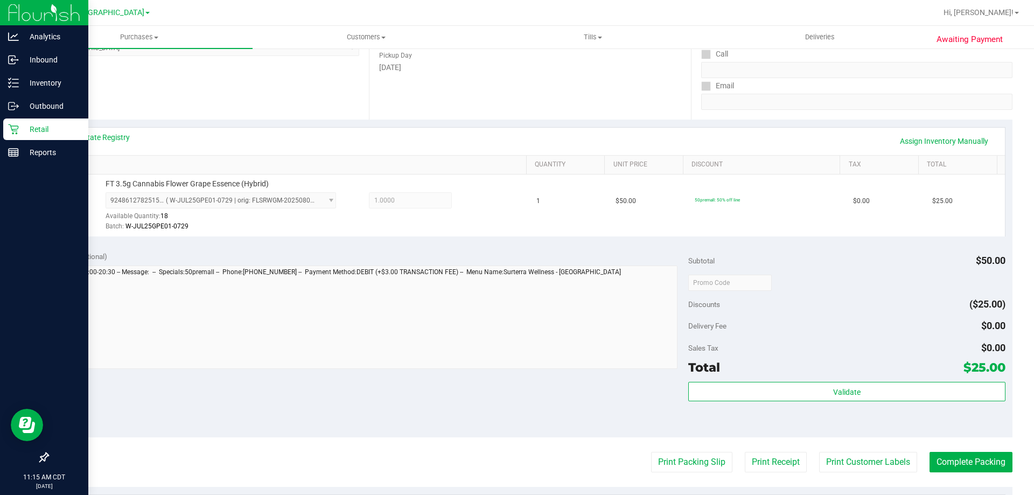
scroll to position [215, 0]
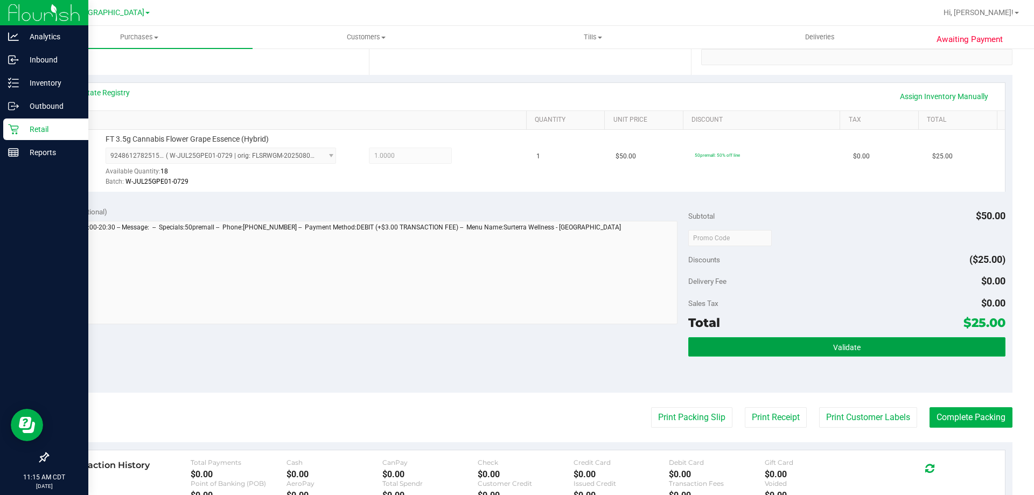
click at [730, 353] on button "Validate" at bounding box center [846, 346] width 317 height 19
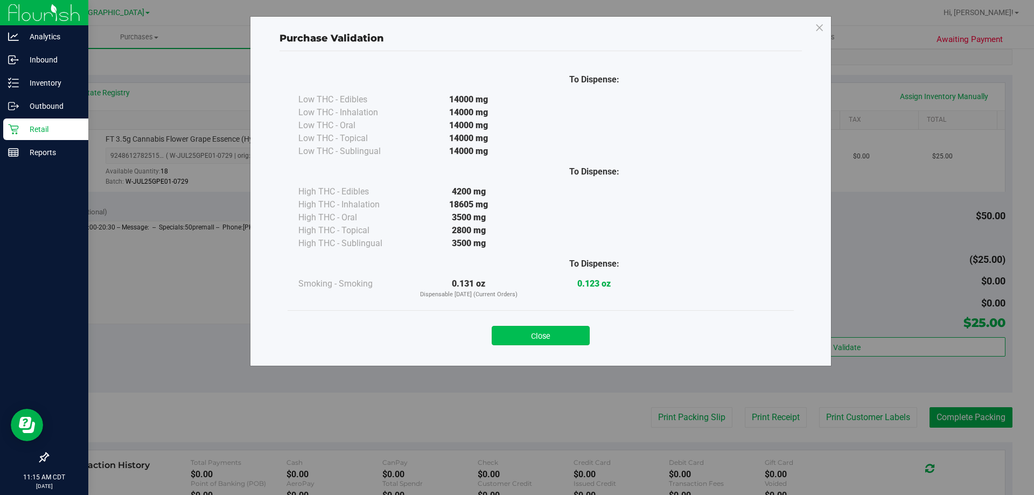
click at [525, 330] on button "Close" at bounding box center [541, 335] width 98 height 19
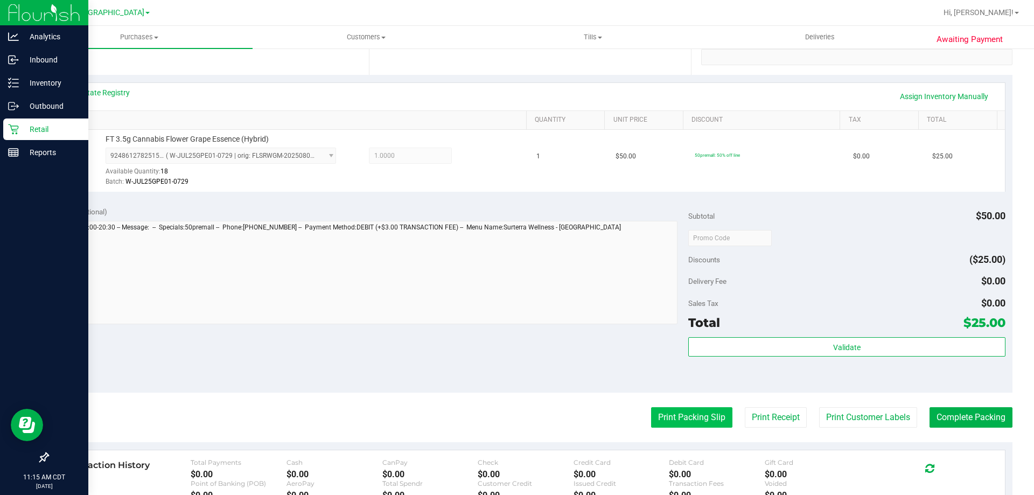
click at [708, 418] on button "Print Packing Slip" at bounding box center [691, 417] width 81 height 20
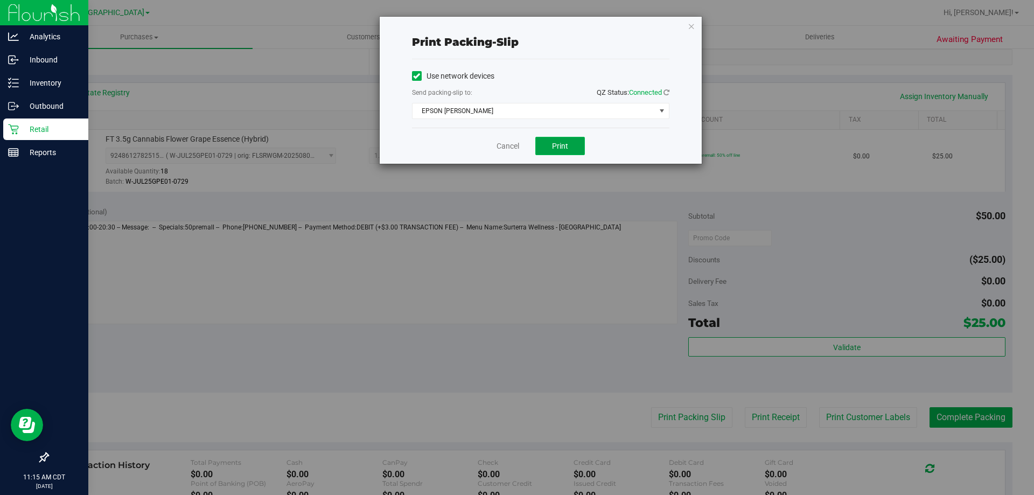
click at [541, 138] on button "Print" at bounding box center [560, 146] width 50 height 18
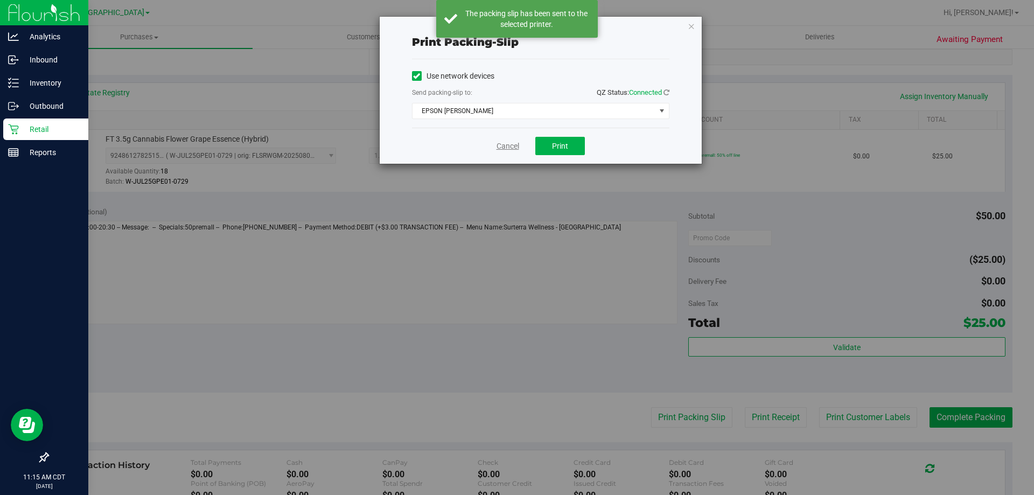
click at [502, 150] on link "Cancel" at bounding box center [508, 146] width 23 height 11
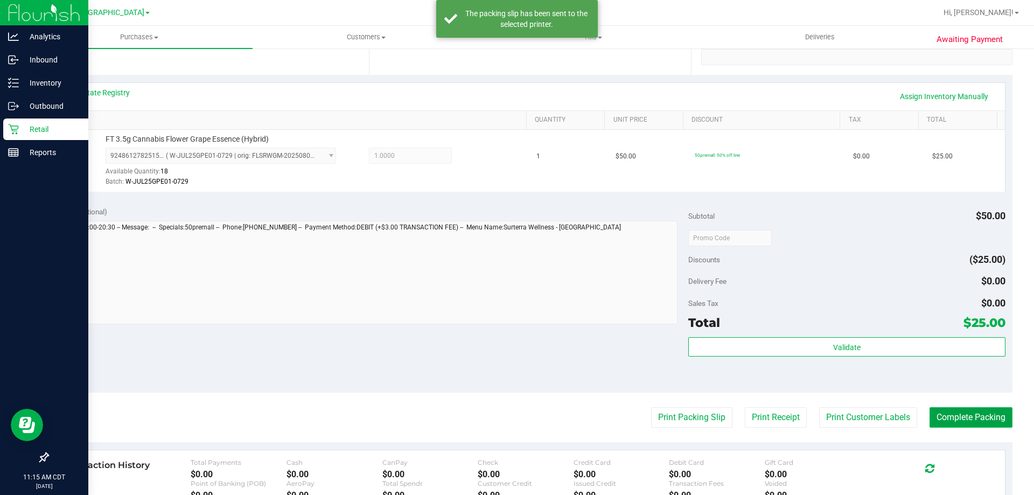
click at [937, 413] on button "Complete Packing" at bounding box center [971, 417] width 83 height 20
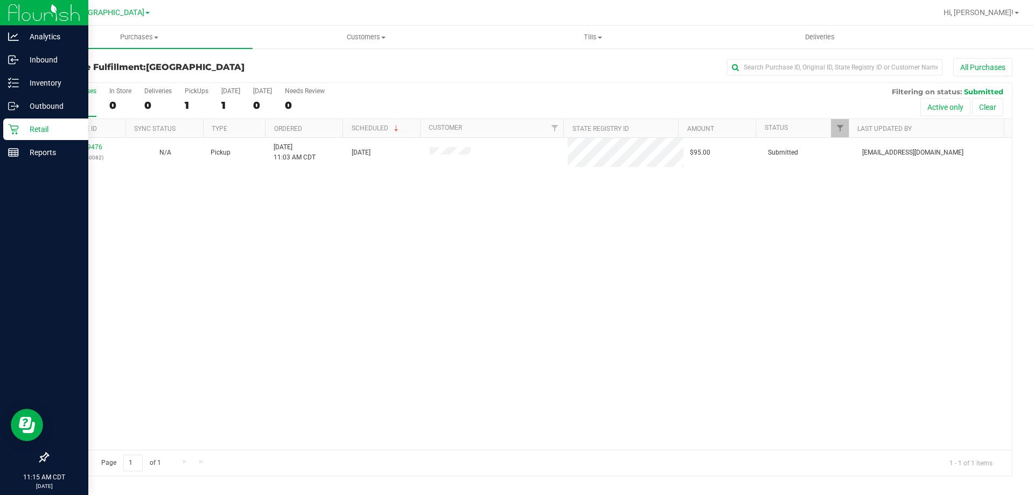
click at [285, 133] on th "Ordered" at bounding box center [304, 128] width 78 height 19
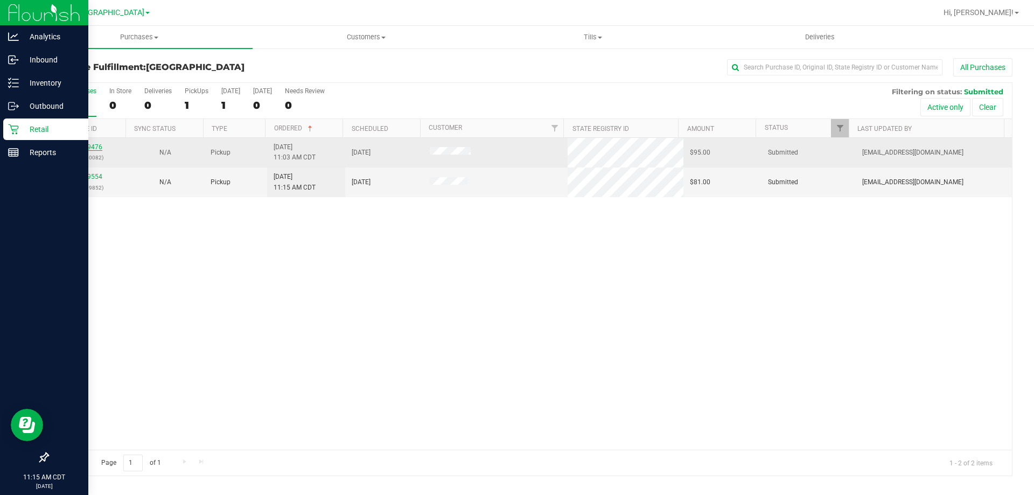
click at [90, 149] on link "11979476" at bounding box center [87, 147] width 30 height 8
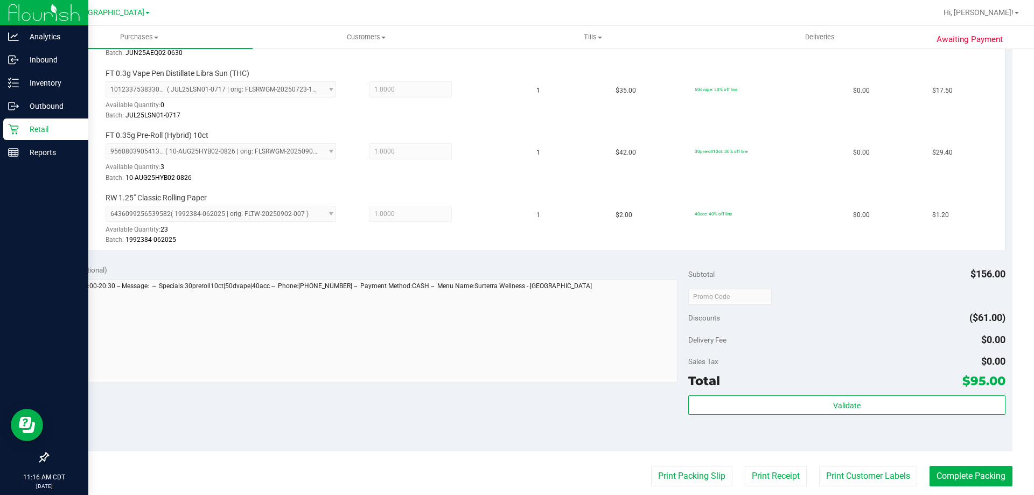
scroll to position [431, 0]
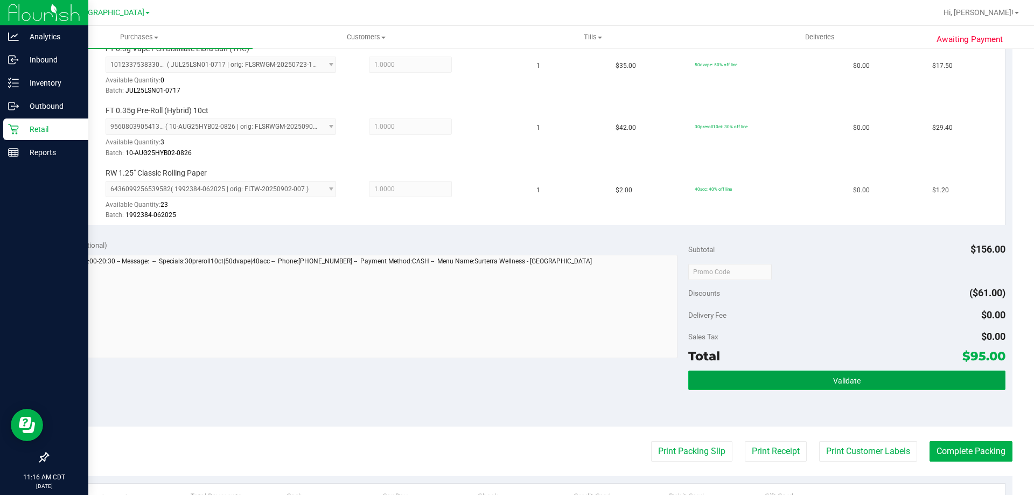
click at [756, 375] on button "Validate" at bounding box center [846, 380] width 317 height 19
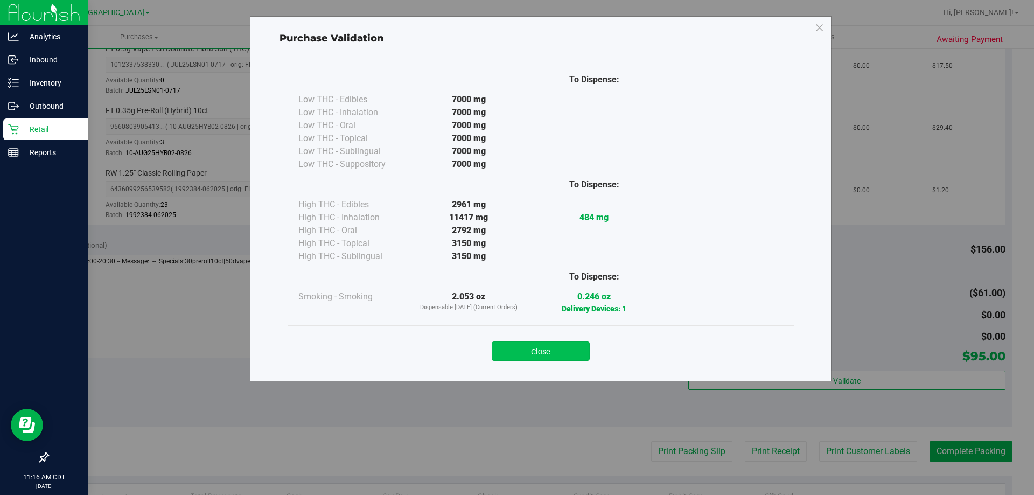
click at [567, 351] on button "Close" at bounding box center [541, 350] width 98 height 19
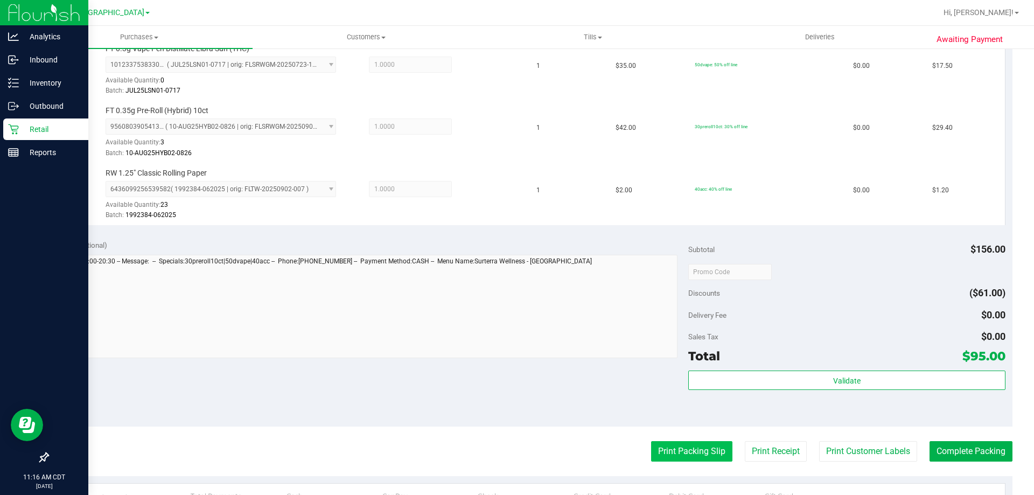
click at [687, 457] on button "Print Packing Slip" at bounding box center [691, 451] width 81 height 20
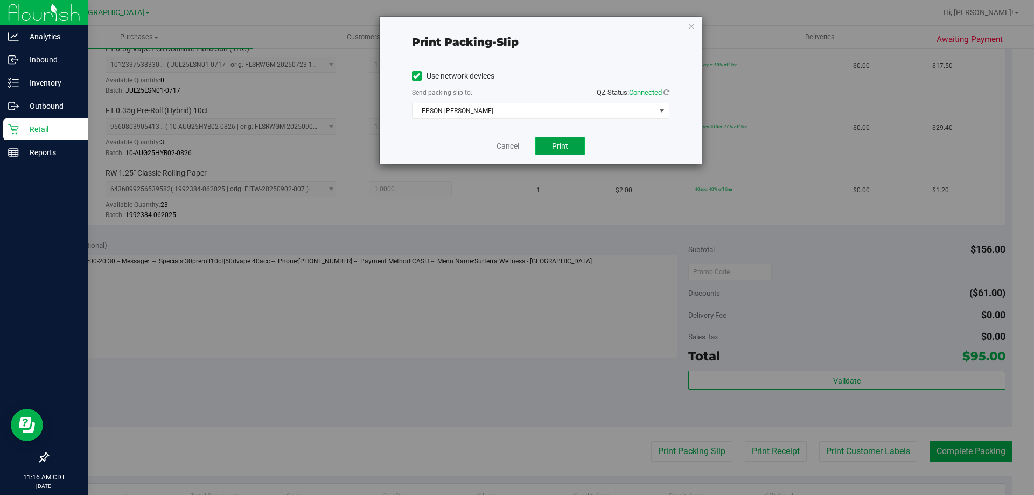
click at [560, 146] on span "Print" at bounding box center [560, 146] width 16 height 9
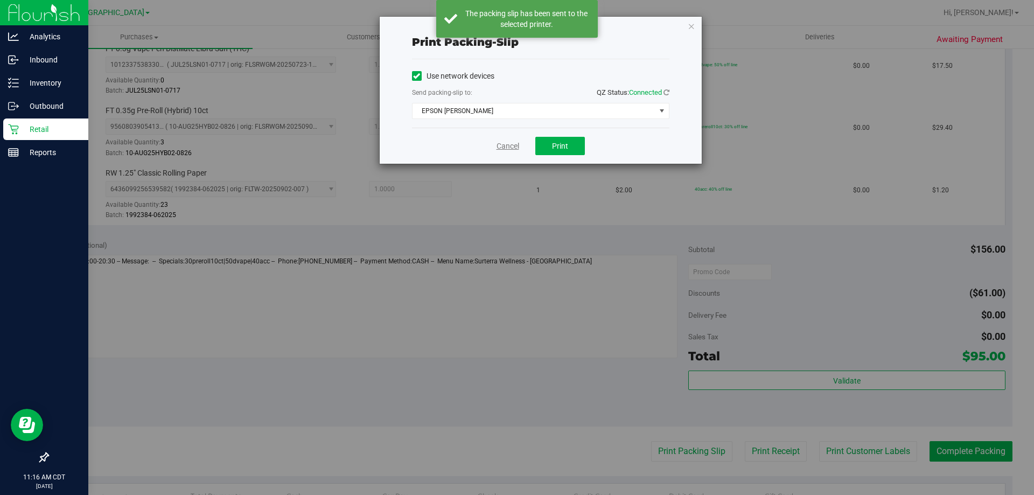
click at [509, 147] on link "Cancel" at bounding box center [508, 146] width 23 height 11
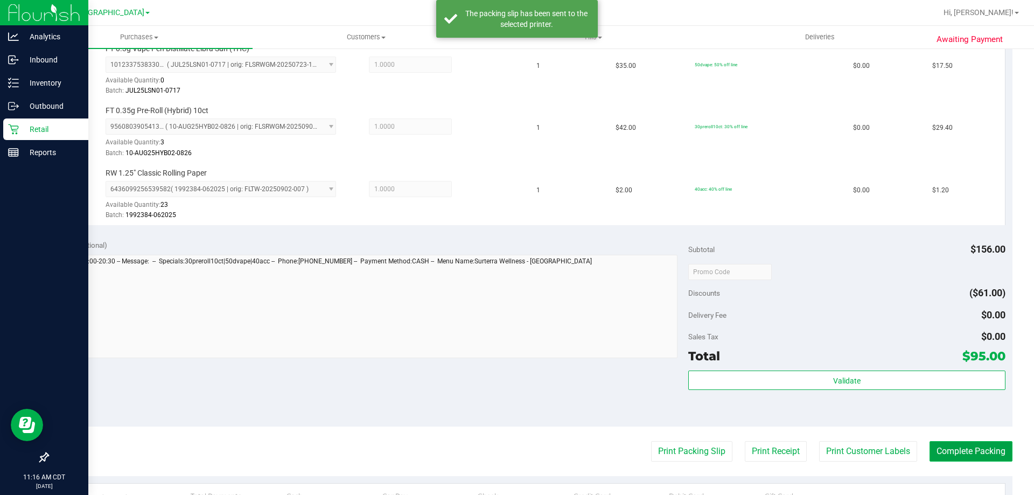
click at [990, 446] on button "Complete Packing" at bounding box center [971, 451] width 83 height 20
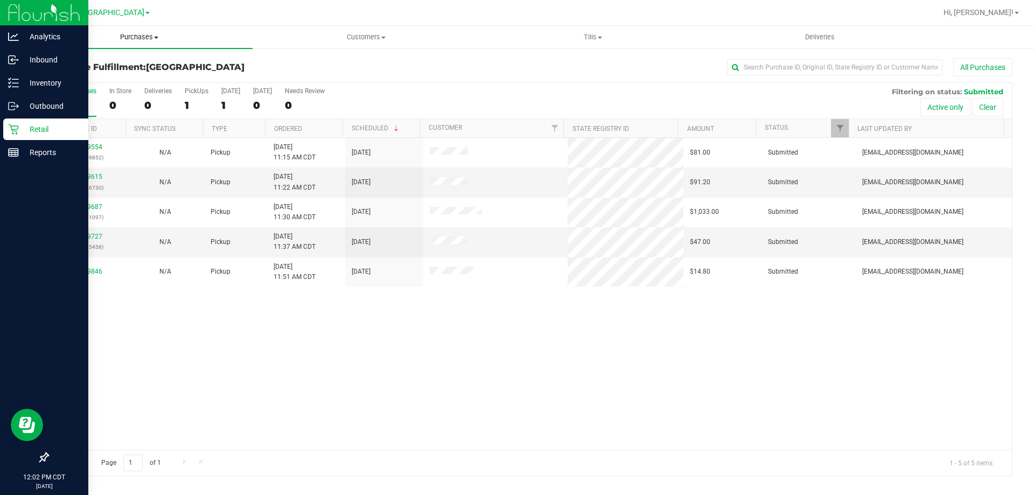
click at [136, 33] on span "Purchases" at bounding box center [139, 37] width 227 height 10
click at [66, 83] on li "Fulfillment" at bounding box center [139, 78] width 227 height 13
click at [290, 130] on link "Ordered" at bounding box center [288, 129] width 28 height 8
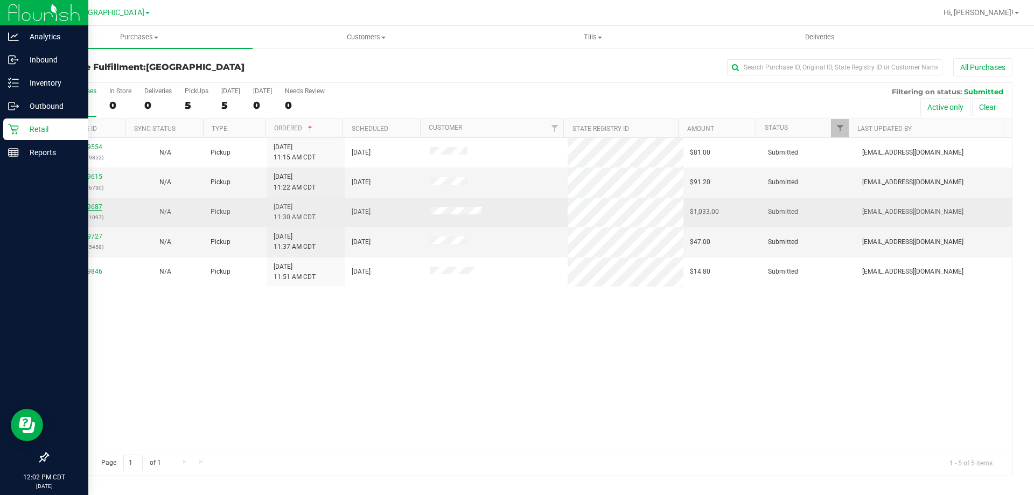
click at [89, 209] on link "11979687" at bounding box center [87, 207] width 30 height 8
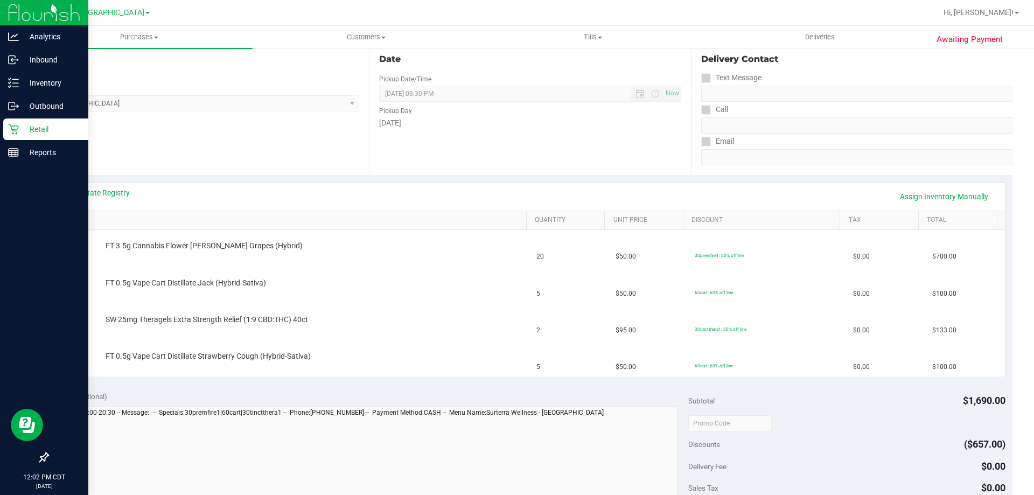
scroll to position [162, 0]
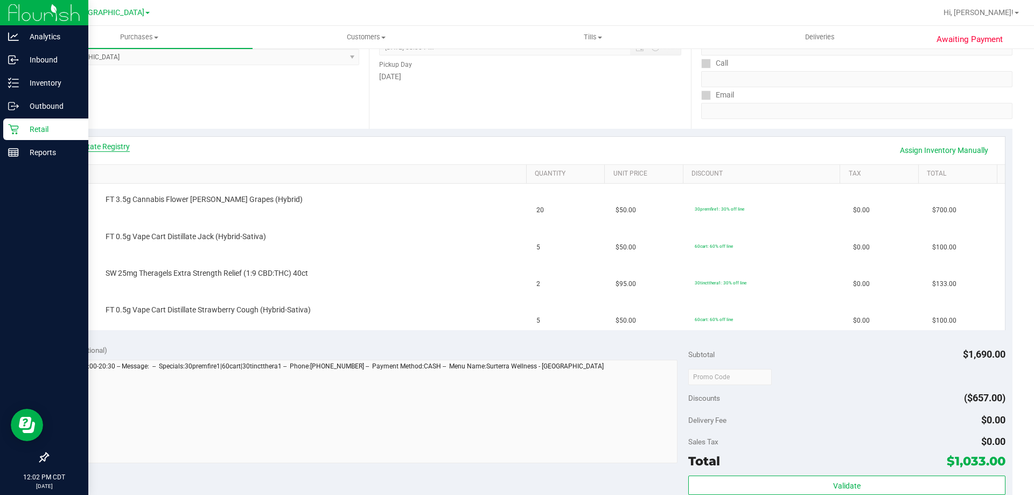
click at [98, 149] on link "View State Registry" at bounding box center [97, 146] width 65 height 11
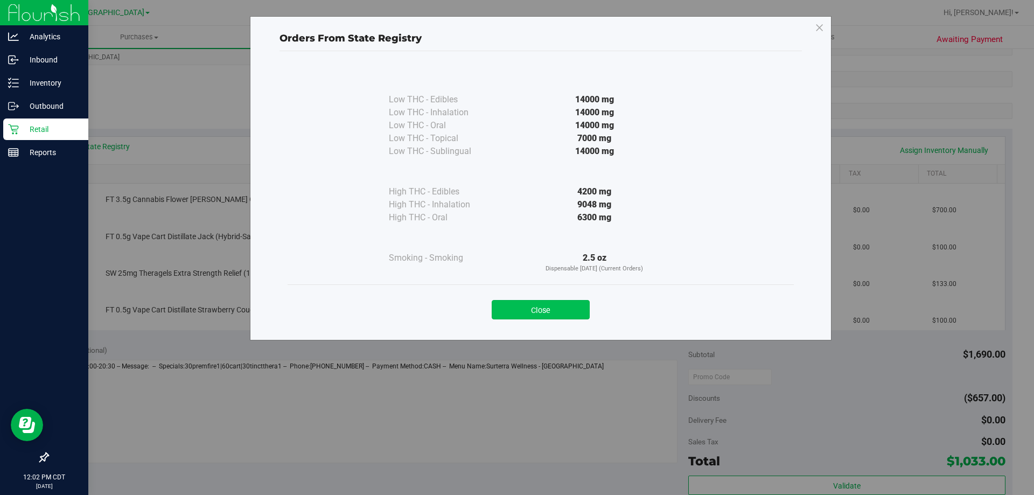
click at [536, 312] on button "Close" at bounding box center [541, 309] width 98 height 19
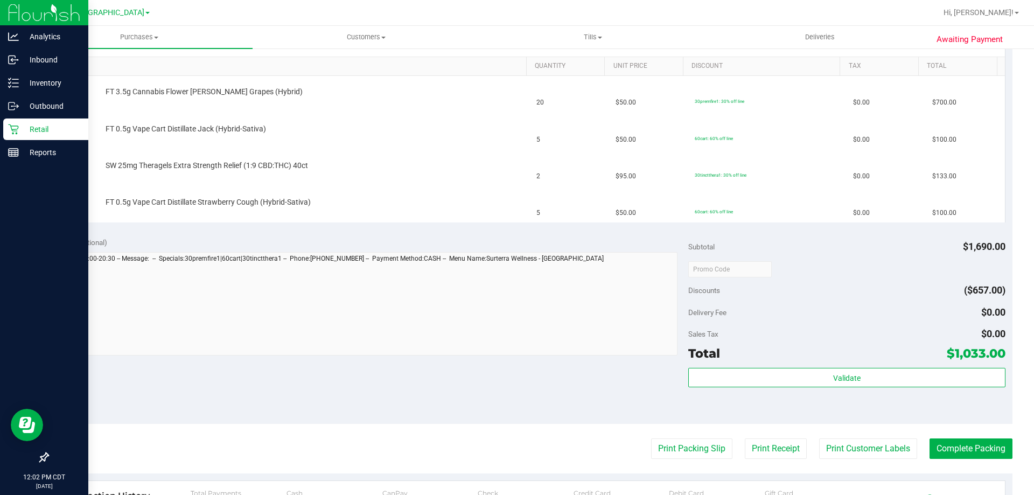
scroll to position [215, 0]
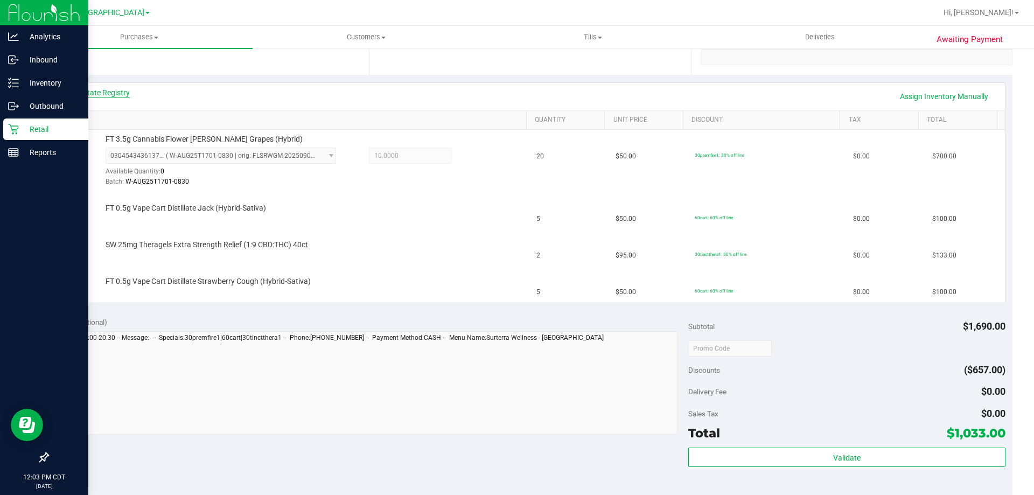
click at [104, 90] on link "View State Registry" at bounding box center [97, 92] width 65 height 11
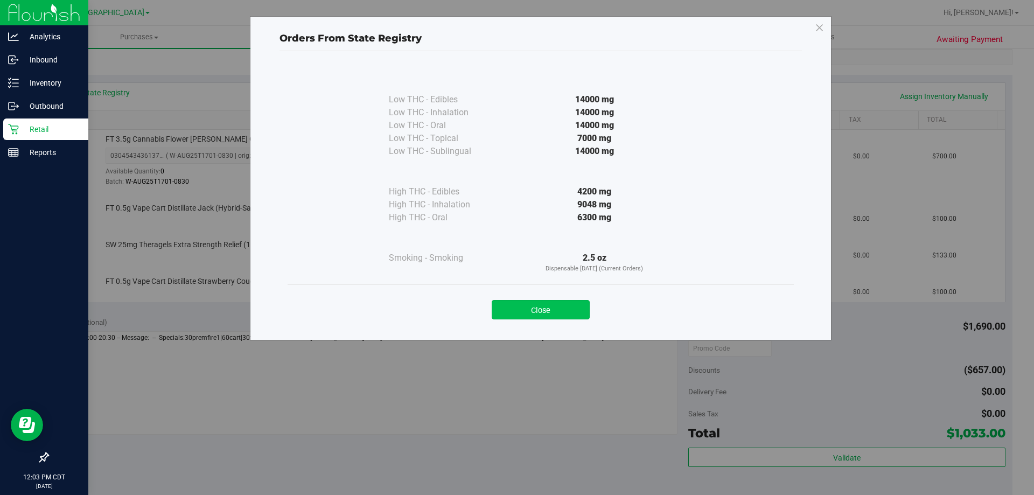
click at [570, 306] on button "Close" at bounding box center [541, 309] width 98 height 19
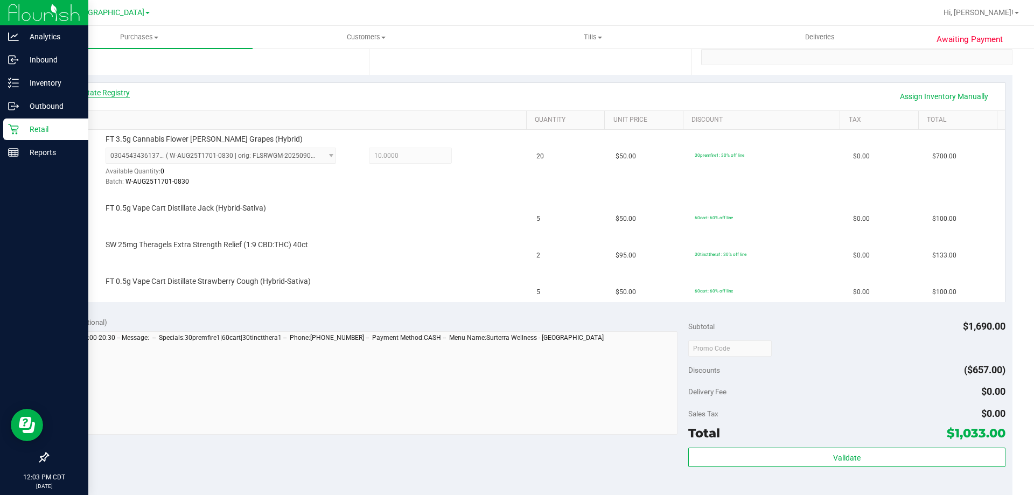
click at [90, 93] on link "View State Registry" at bounding box center [97, 92] width 65 height 11
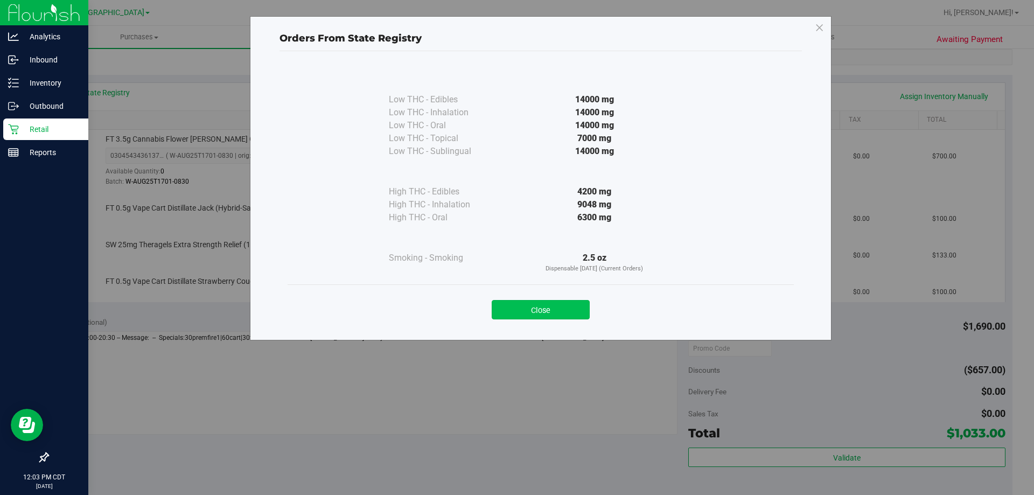
click at [518, 315] on button "Close" at bounding box center [541, 309] width 98 height 19
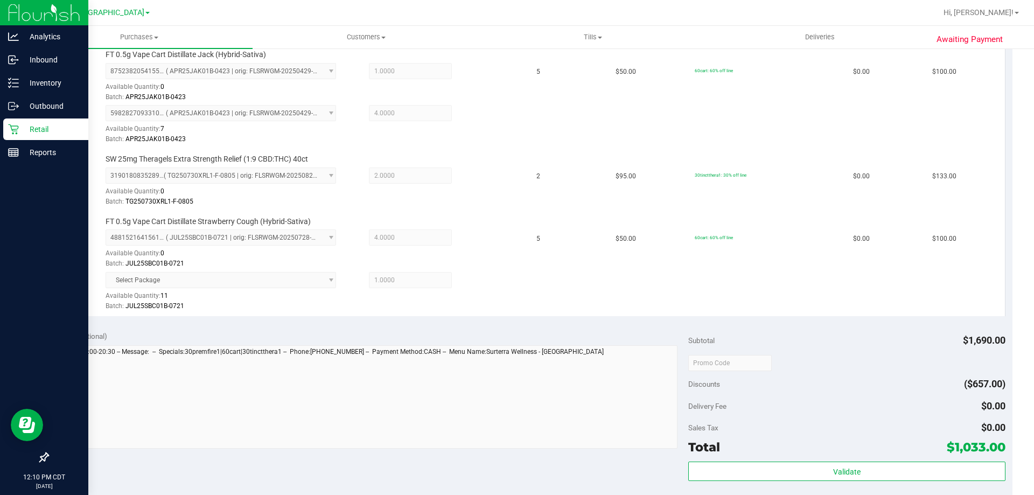
scroll to position [485, 0]
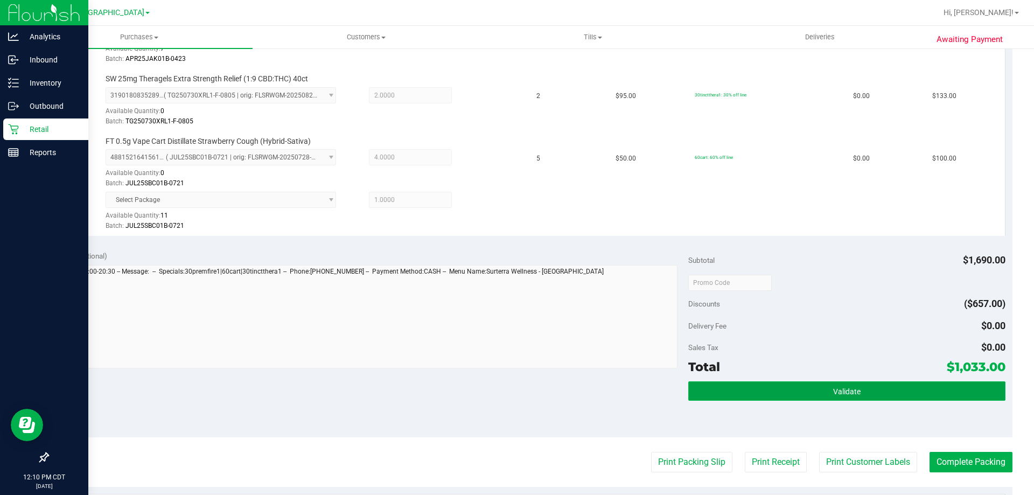
click at [731, 383] on button "Validate" at bounding box center [846, 390] width 317 height 19
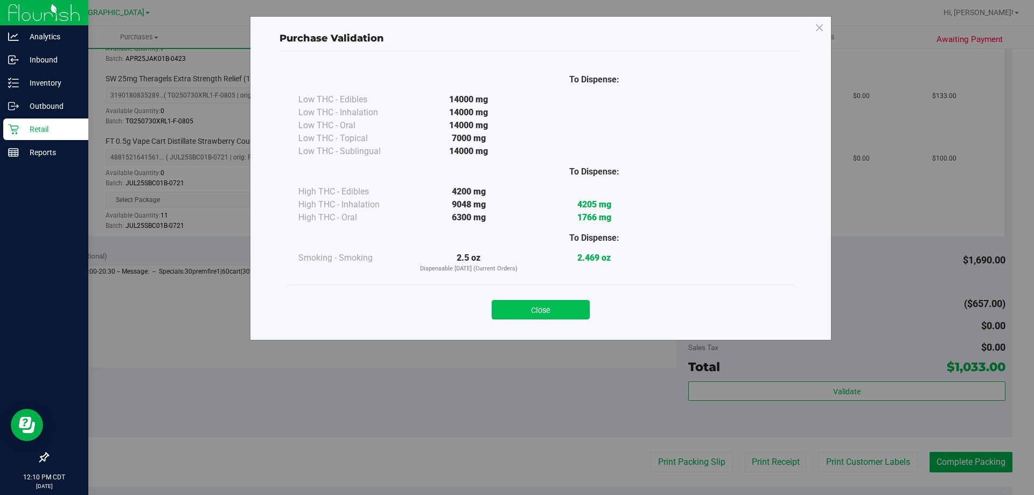
click at [540, 305] on button "Close" at bounding box center [541, 309] width 98 height 19
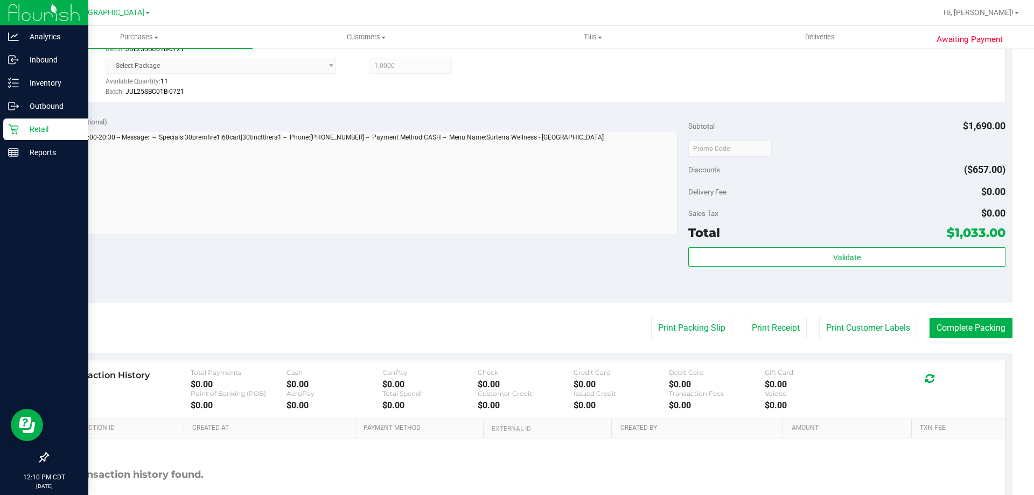
scroll to position [699, 0]
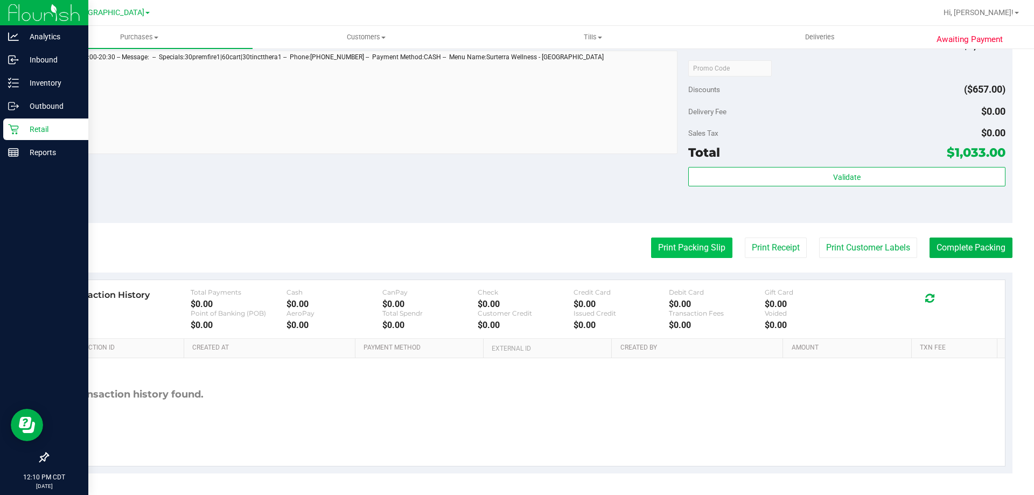
click at [667, 249] on button "Print Packing Slip" at bounding box center [691, 247] width 81 height 20
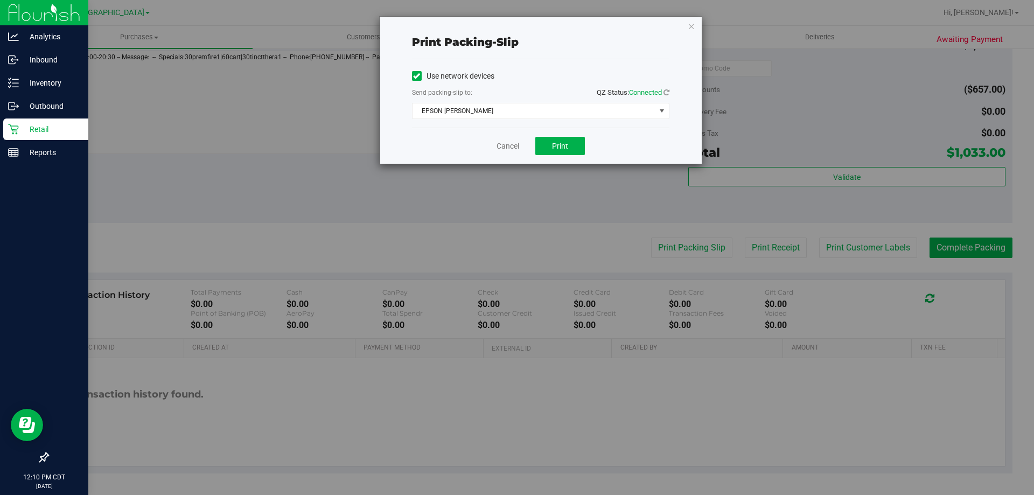
click at [570, 156] on div "Cancel Print" at bounding box center [540, 146] width 257 height 36
click at [571, 143] on button "Print" at bounding box center [560, 146] width 50 height 18
click at [511, 148] on link "Cancel" at bounding box center [508, 146] width 23 height 11
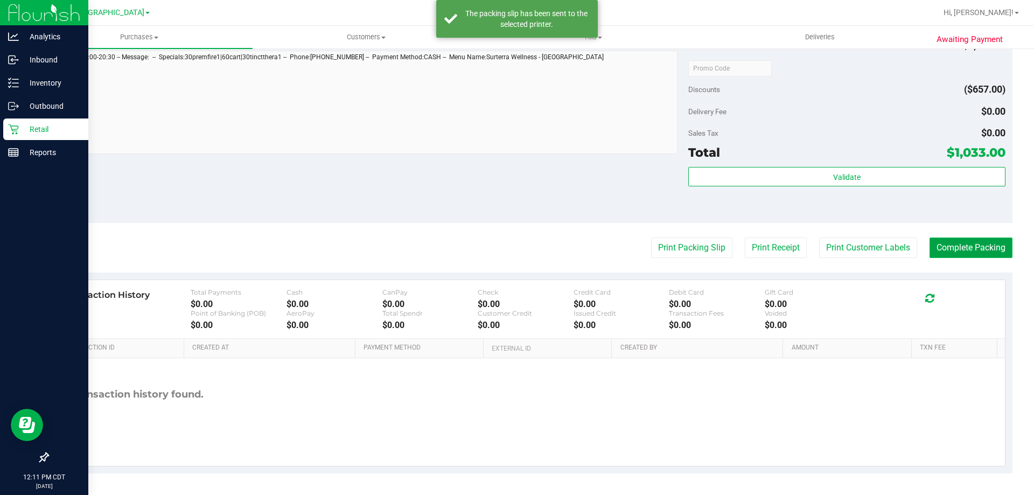
click at [968, 246] on button "Complete Packing" at bounding box center [971, 247] width 83 height 20
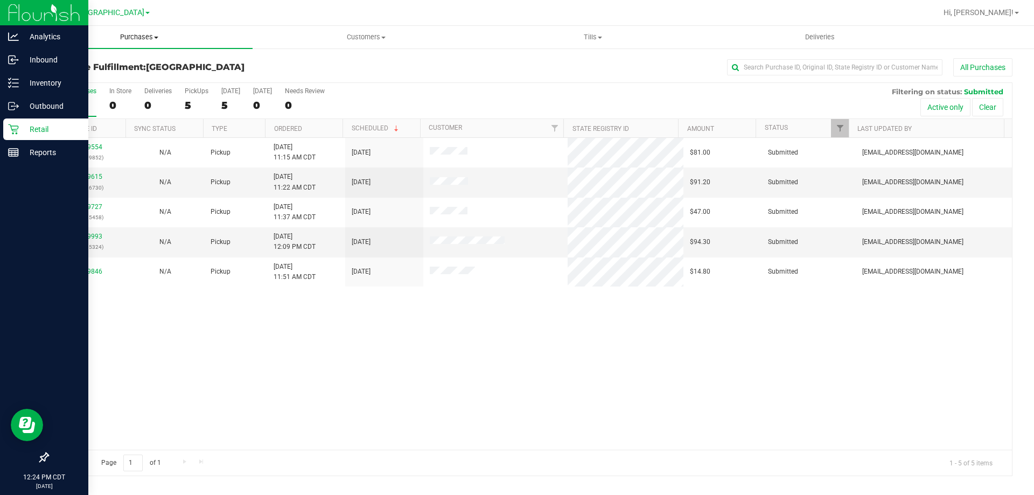
click at [139, 39] on span "Purchases" at bounding box center [139, 37] width 227 height 10
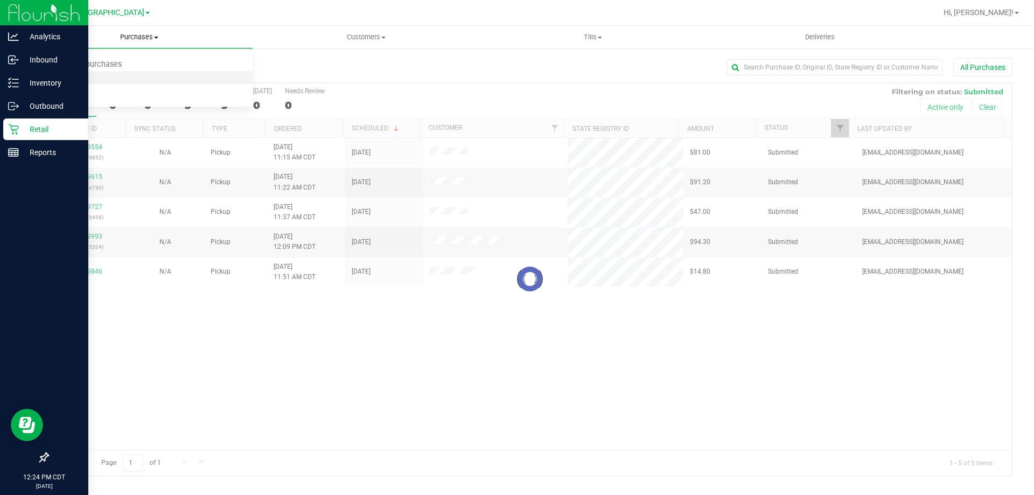
click at [64, 79] on span "Fulfillment" at bounding box center [59, 77] width 67 height 9
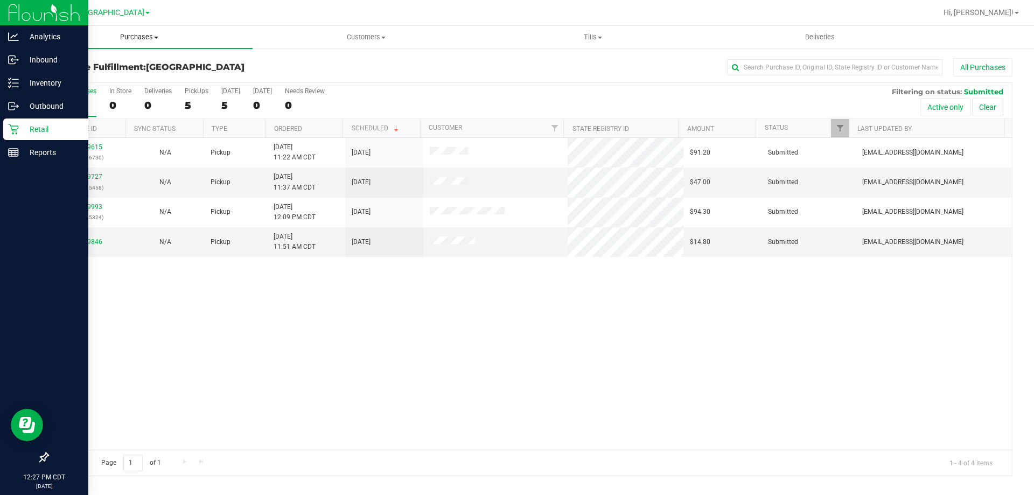
click at [135, 40] on span "Purchases" at bounding box center [139, 37] width 227 height 10
click at [75, 79] on span "Fulfillment" at bounding box center [59, 77] width 67 height 9
click at [290, 129] on link "Ordered" at bounding box center [288, 129] width 28 height 8
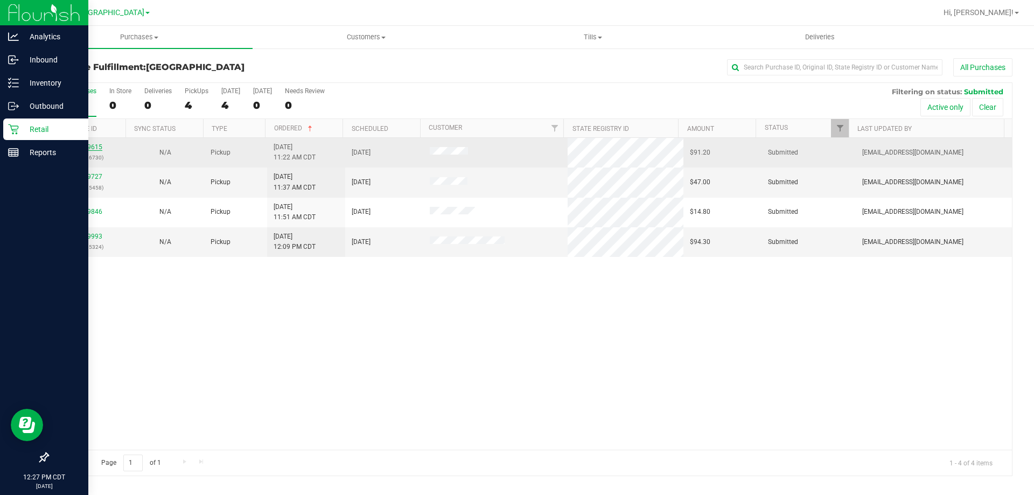
click at [94, 144] on link "11979615" at bounding box center [87, 147] width 30 height 8
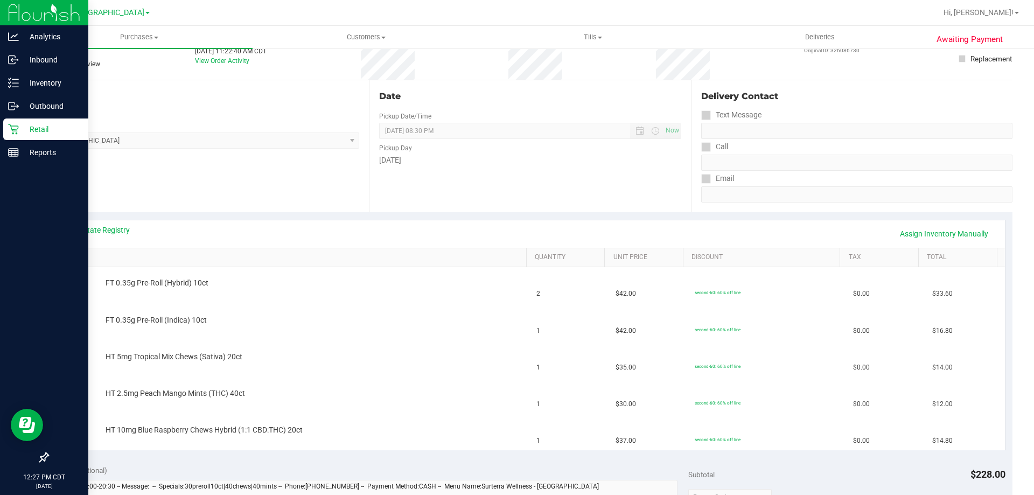
scroll to position [162, 0]
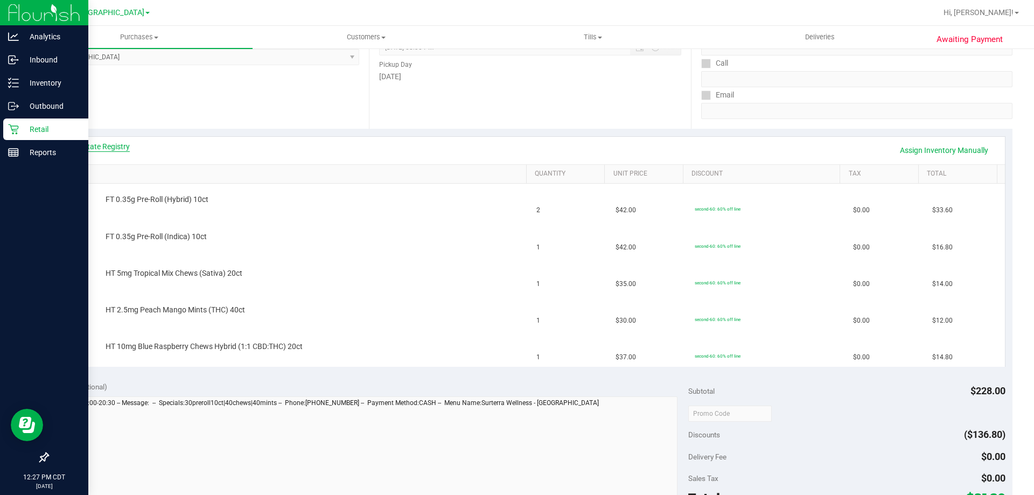
click at [120, 144] on link "View State Registry" at bounding box center [97, 146] width 65 height 11
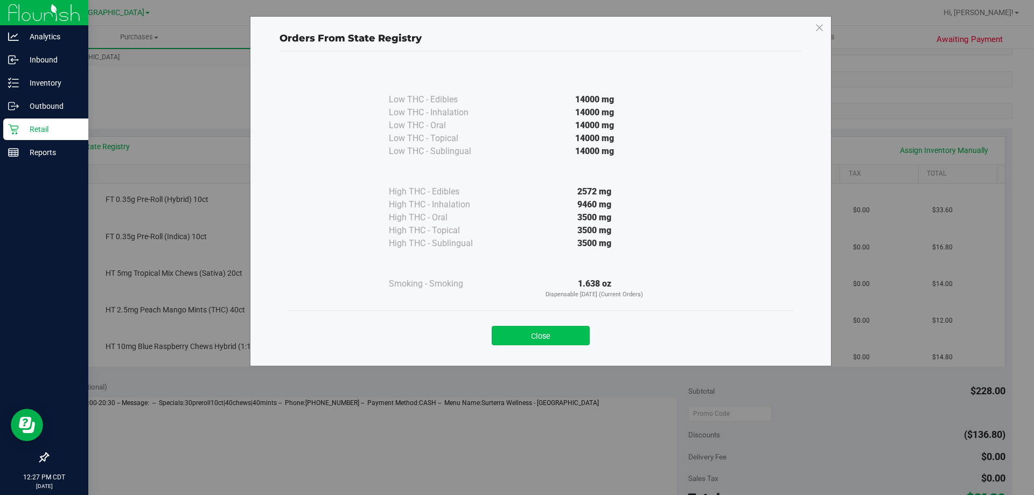
click at [545, 342] on button "Close" at bounding box center [541, 335] width 98 height 19
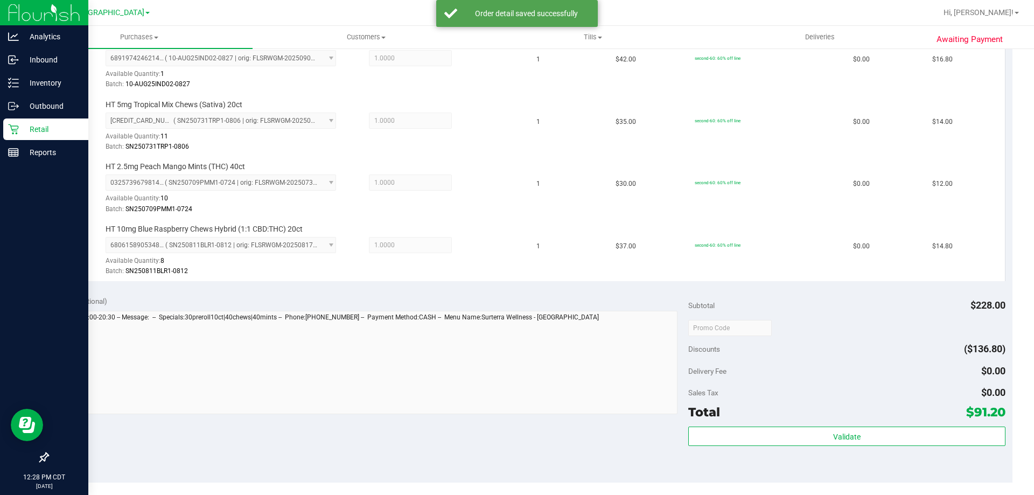
scroll to position [485, 0]
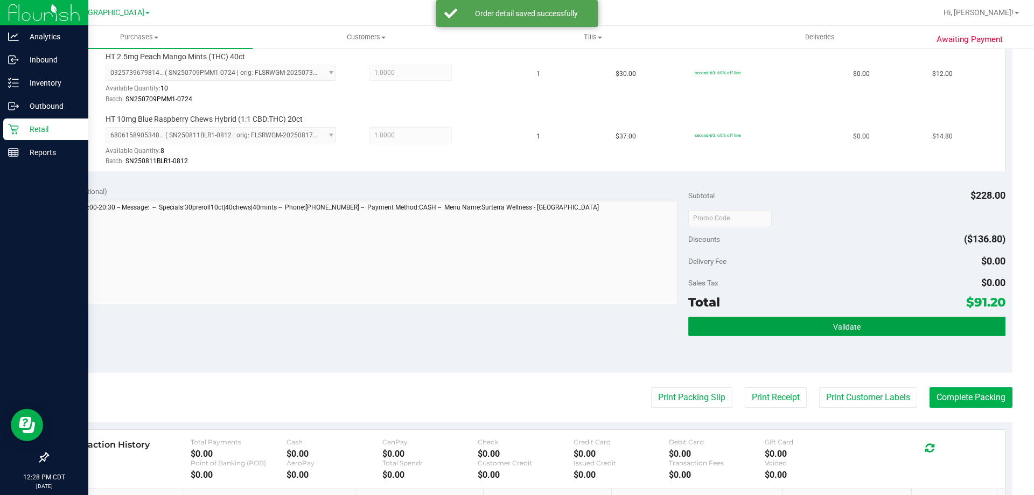
click at [700, 330] on button "Validate" at bounding box center [846, 326] width 317 height 19
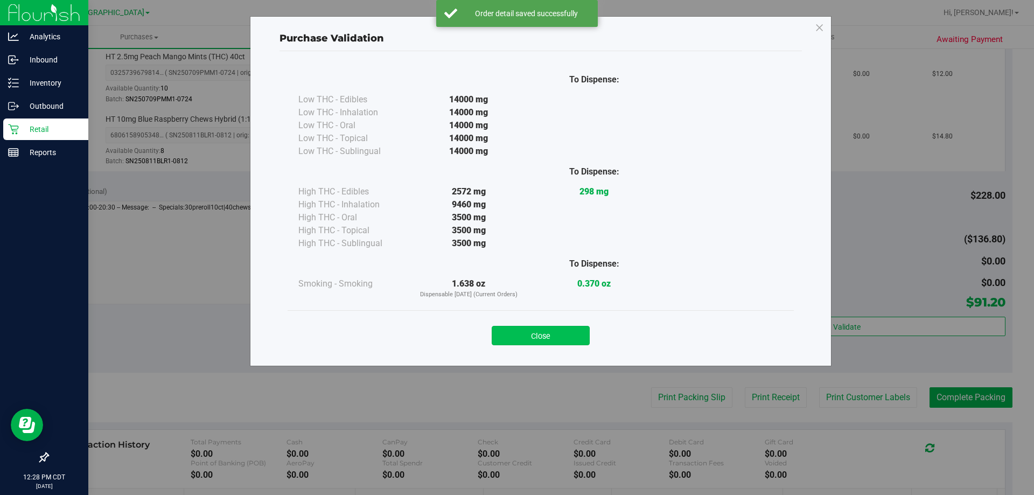
click at [527, 330] on button "Close" at bounding box center [541, 335] width 98 height 19
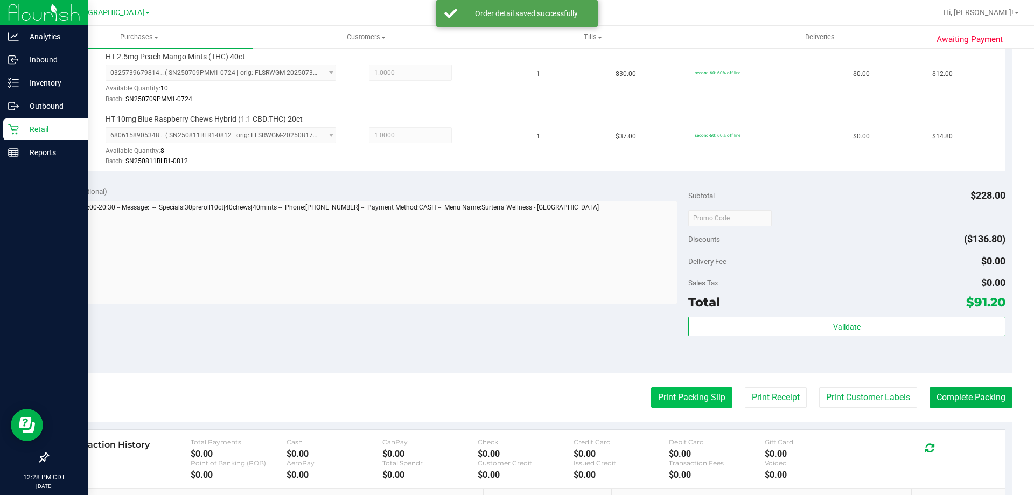
click at [682, 401] on button "Print Packing Slip" at bounding box center [691, 397] width 81 height 20
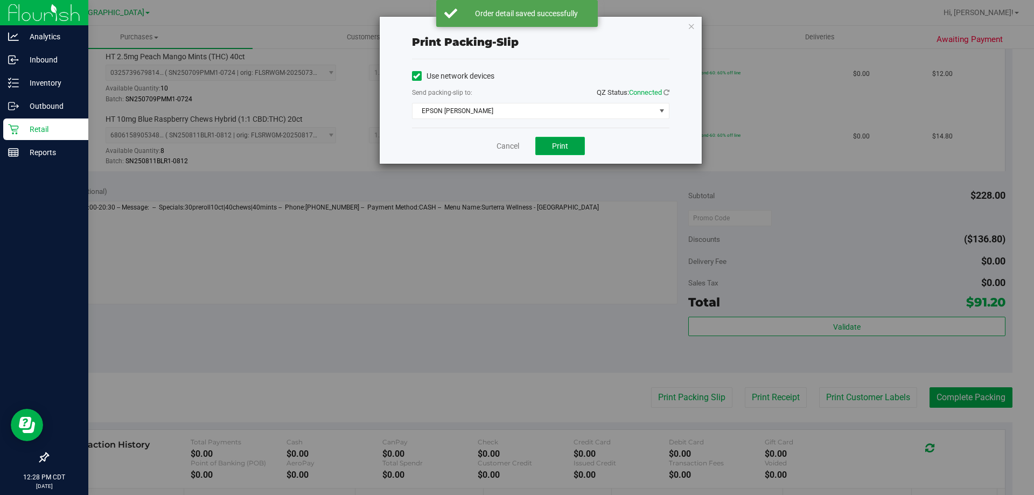
click at [548, 146] on button "Print" at bounding box center [560, 146] width 50 height 18
click at [513, 143] on link "Cancel" at bounding box center [508, 146] width 23 height 11
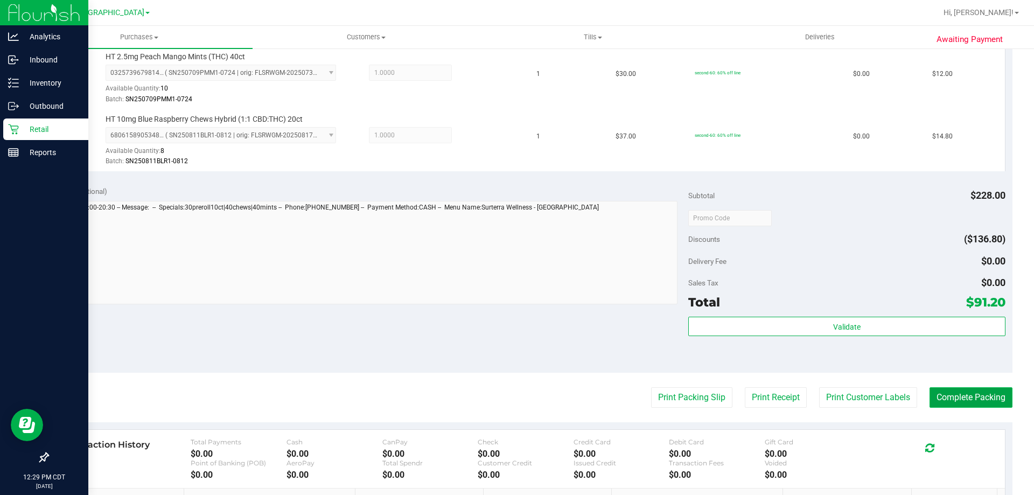
click at [942, 393] on button "Complete Packing" at bounding box center [971, 397] width 83 height 20
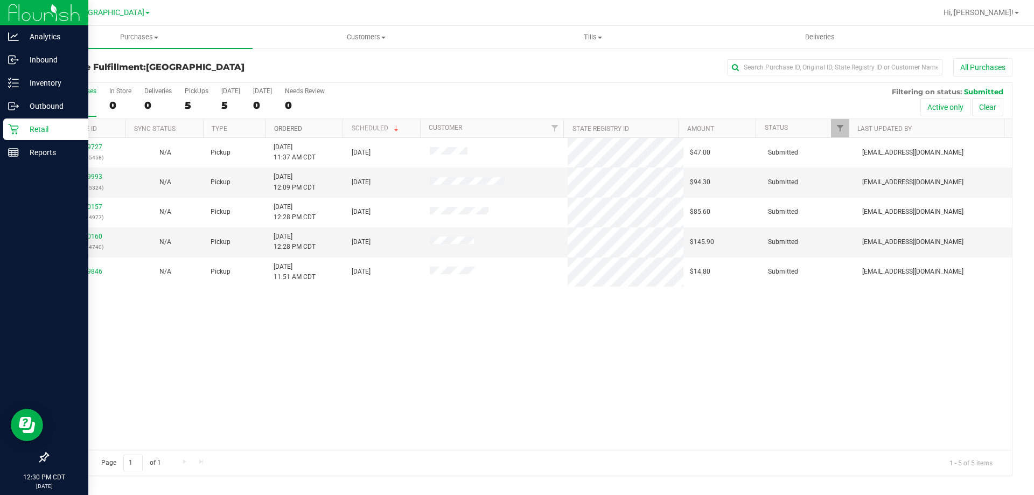
click at [293, 129] on link "Ordered" at bounding box center [288, 129] width 28 height 8
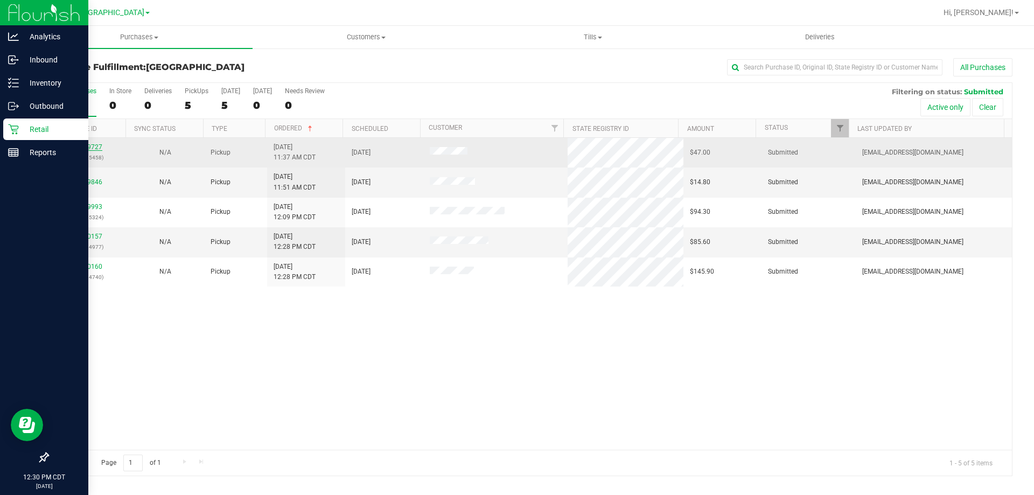
click at [82, 145] on link "11979727" at bounding box center [87, 147] width 30 height 8
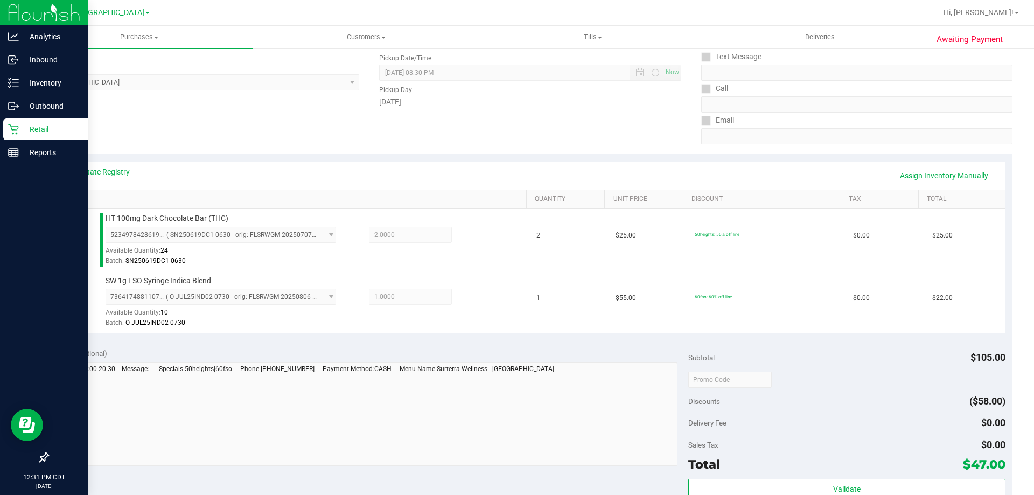
scroll to position [323, 0]
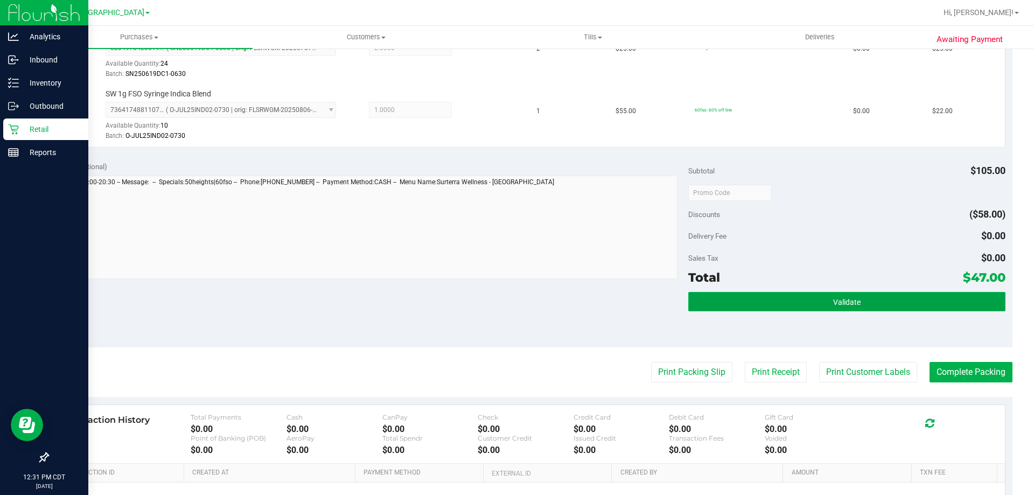
click at [747, 299] on button "Validate" at bounding box center [846, 301] width 317 height 19
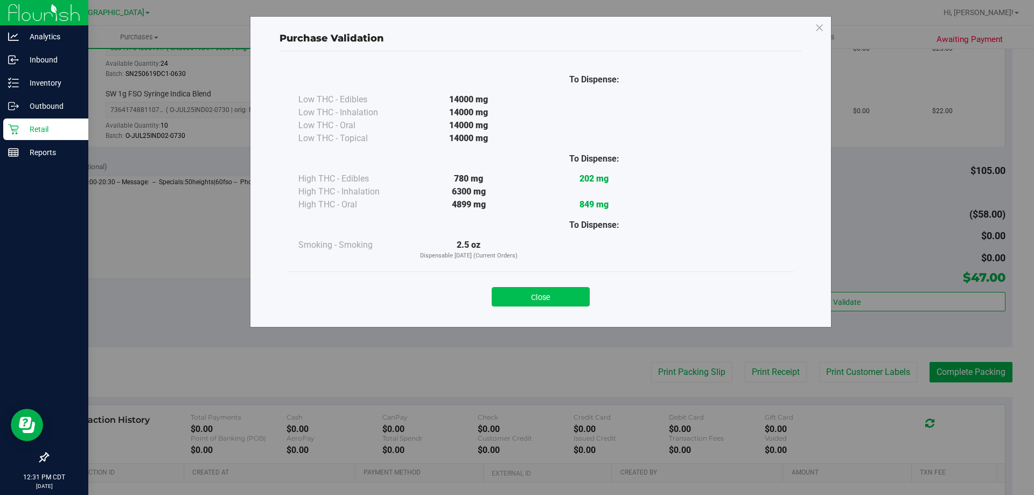
click at [533, 299] on button "Close" at bounding box center [541, 296] width 98 height 19
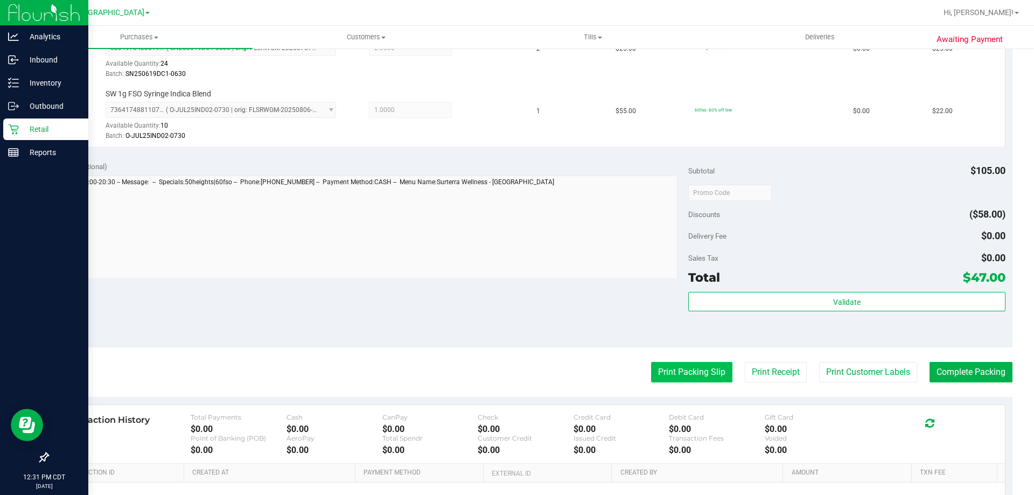
click at [701, 376] on button "Print Packing Slip" at bounding box center [691, 372] width 81 height 20
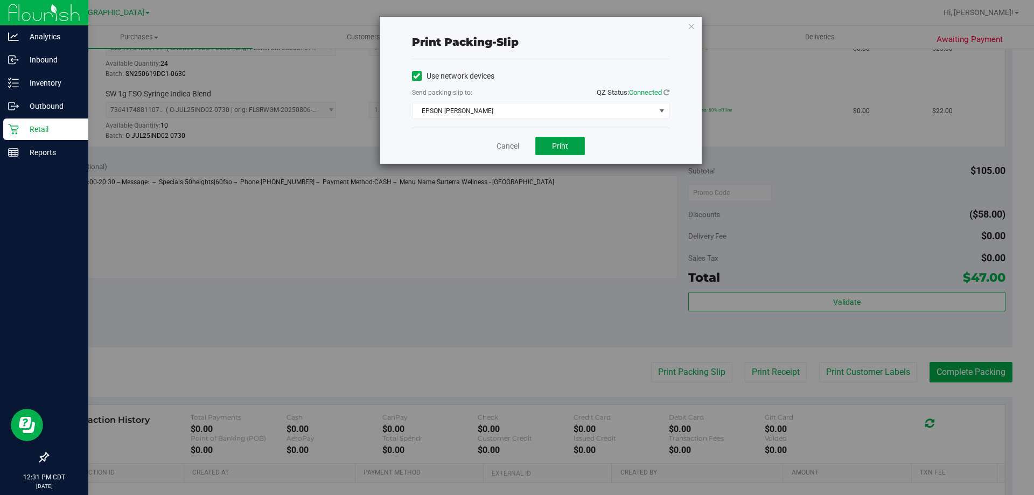
click at [557, 153] on button "Print" at bounding box center [560, 146] width 50 height 18
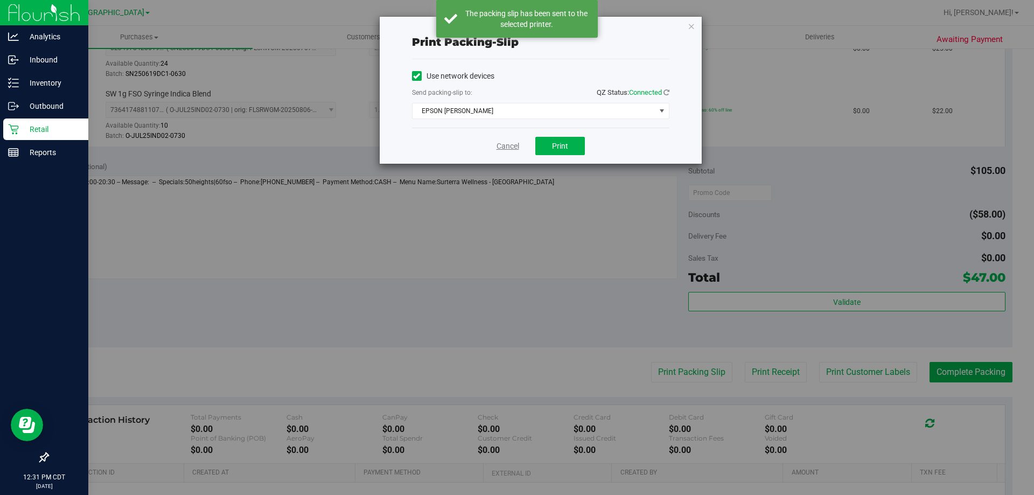
click at [507, 144] on link "Cancel" at bounding box center [508, 146] width 23 height 11
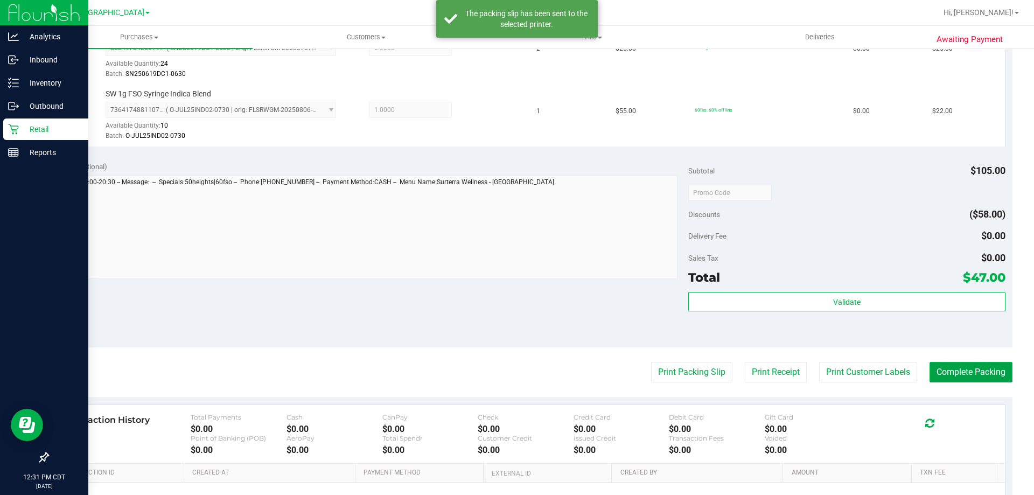
click at [977, 364] on button "Complete Packing" at bounding box center [971, 372] width 83 height 20
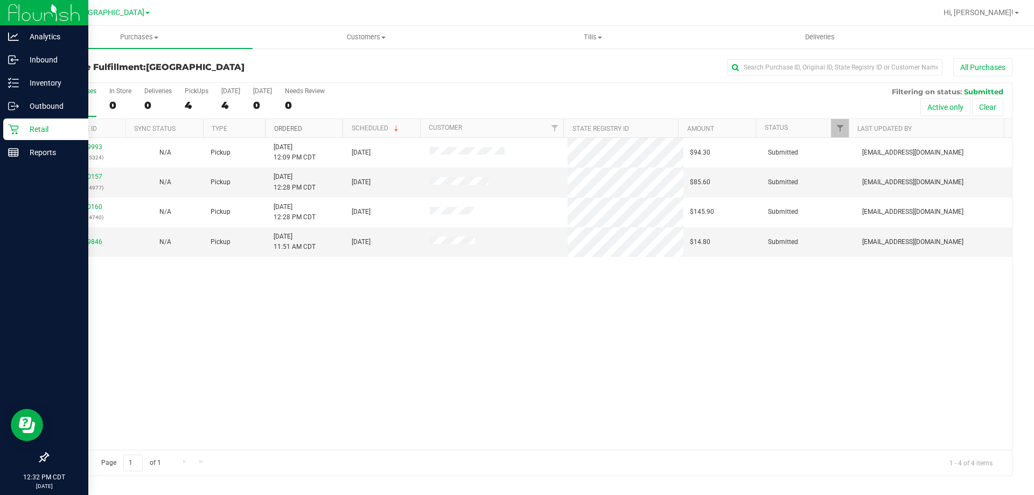
click at [294, 128] on link "Ordered" at bounding box center [288, 129] width 28 height 8
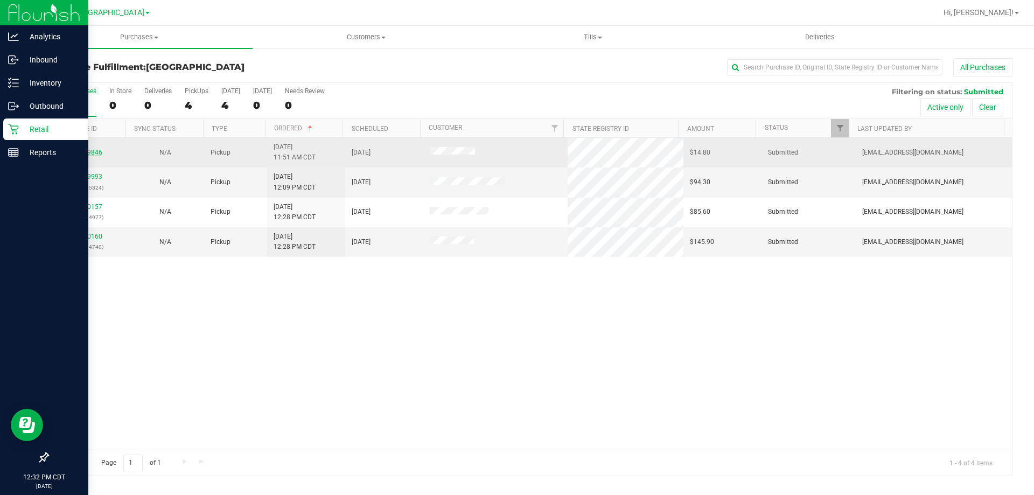
click at [85, 150] on link "11979846" at bounding box center [87, 153] width 30 height 8
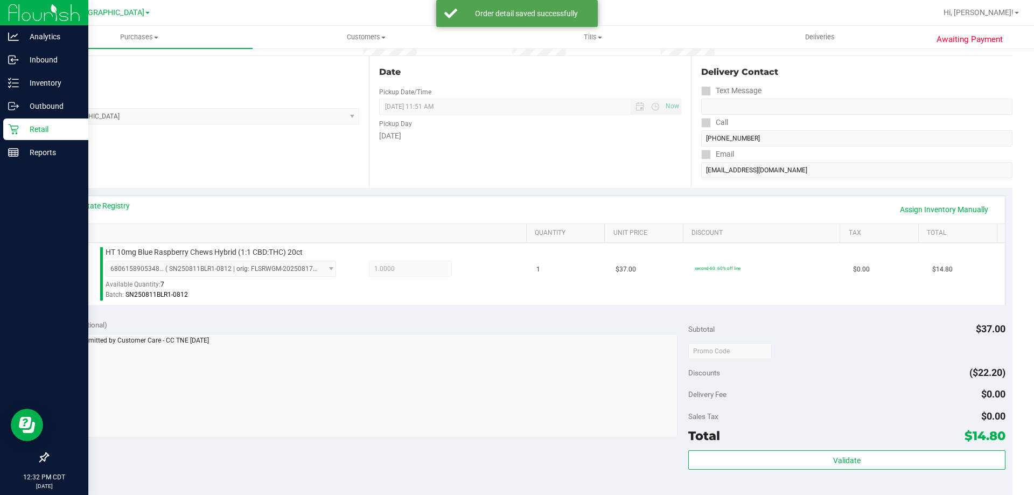
scroll to position [323, 0]
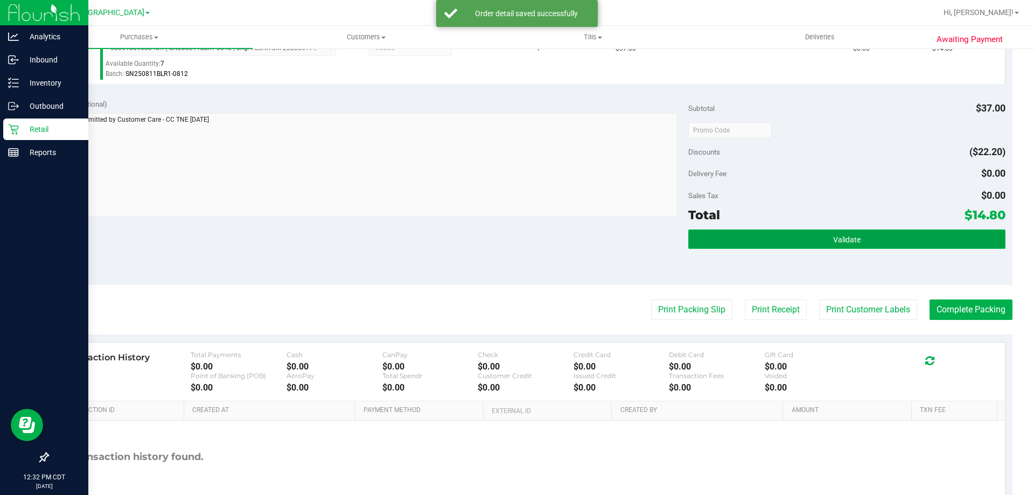
click at [703, 241] on button "Validate" at bounding box center [846, 238] width 317 height 19
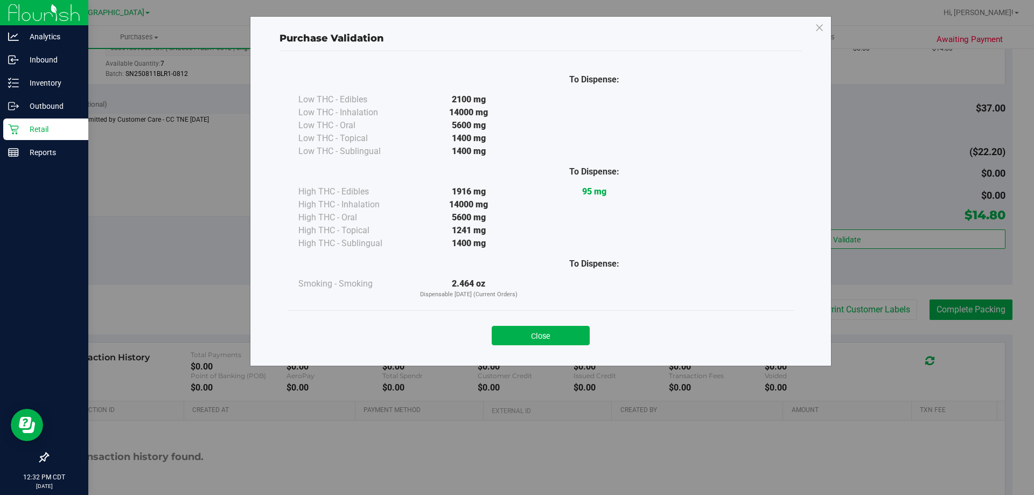
click at [576, 323] on div "Close" at bounding box center [541, 332] width 490 height 27
click at [574, 334] on button "Close" at bounding box center [541, 335] width 98 height 19
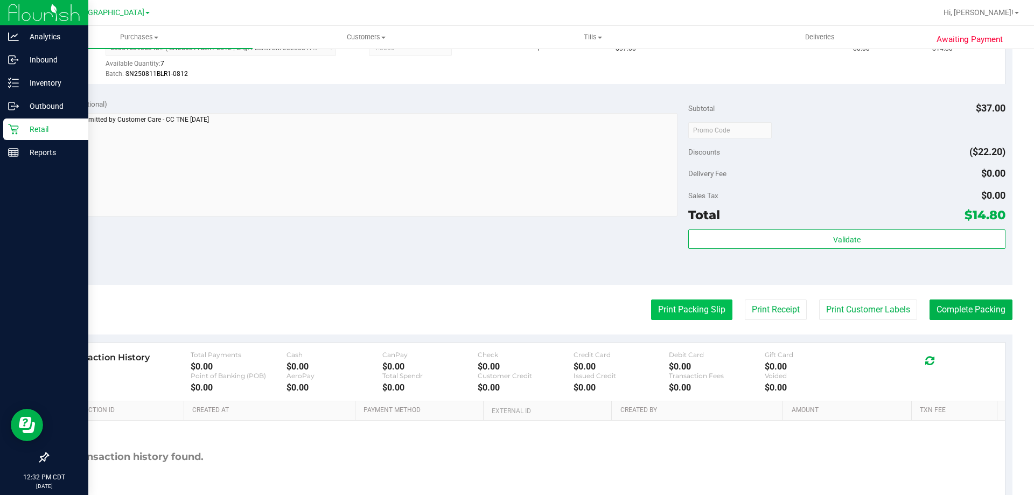
drag, startPoint x: 670, startPoint y: 296, endPoint x: 671, endPoint y: 313, distance: 17.2
click at [670, 305] on purchase-details "Back Edit Purchase Cancel Purchase View Profile # 11979846 BioTrack ID: - Submi…" at bounding box center [529, 135] width 965 height 801
click at [671, 313] on button "Print Packing Slip" at bounding box center [691, 309] width 81 height 20
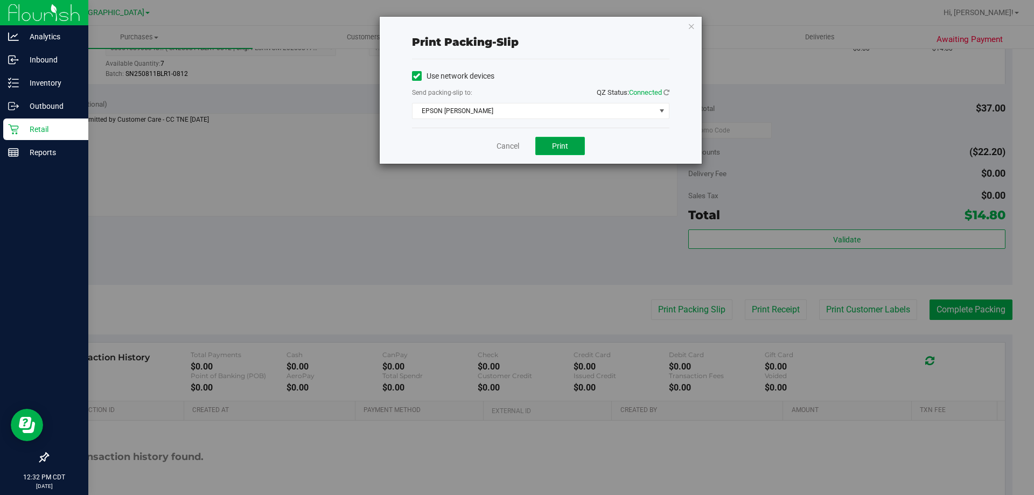
click at [543, 150] on button "Print" at bounding box center [560, 146] width 50 height 18
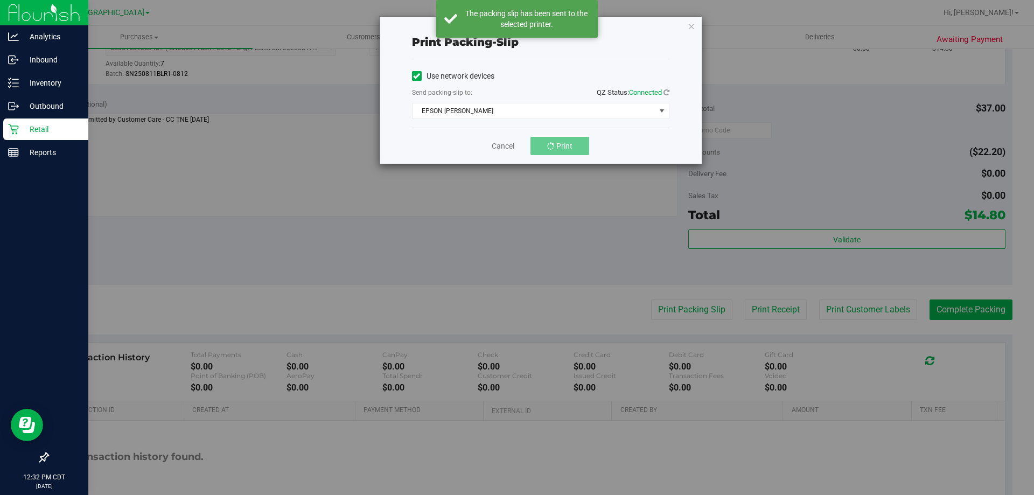
click at [476, 231] on div "Print packing-slip Use network devices Send packing-slip to: QZ Status: Connect…" at bounding box center [521, 247] width 1042 height 495
click at [501, 145] on link "Cancel" at bounding box center [508, 146] width 23 height 11
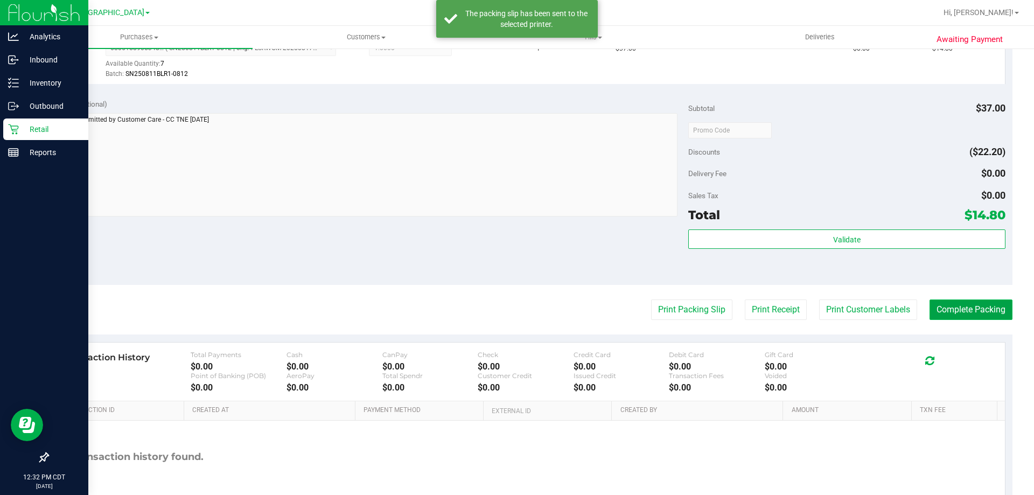
click at [937, 316] on button "Complete Packing" at bounding box center [971, 309] width 83 height 20
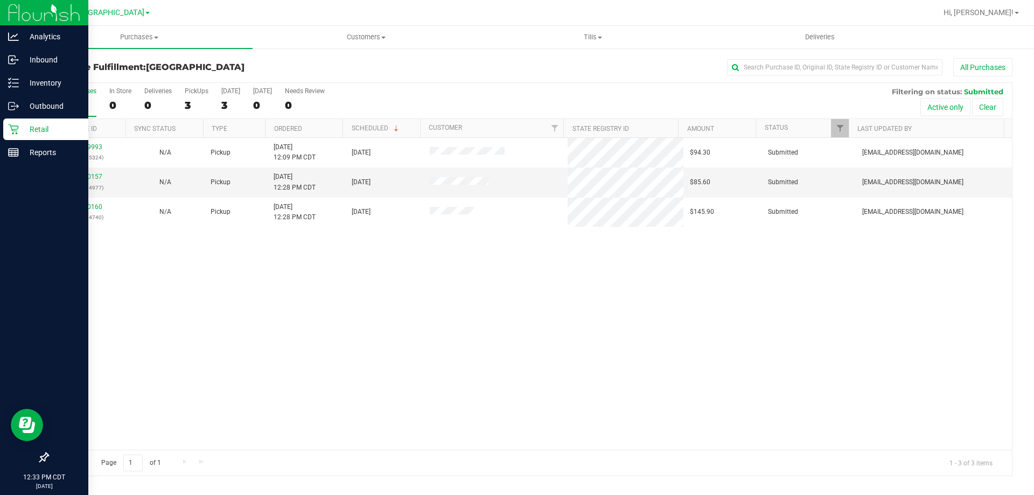
click at [280, 133] on th "Ordered" at bounding box center [304, 128] width 78 height 19
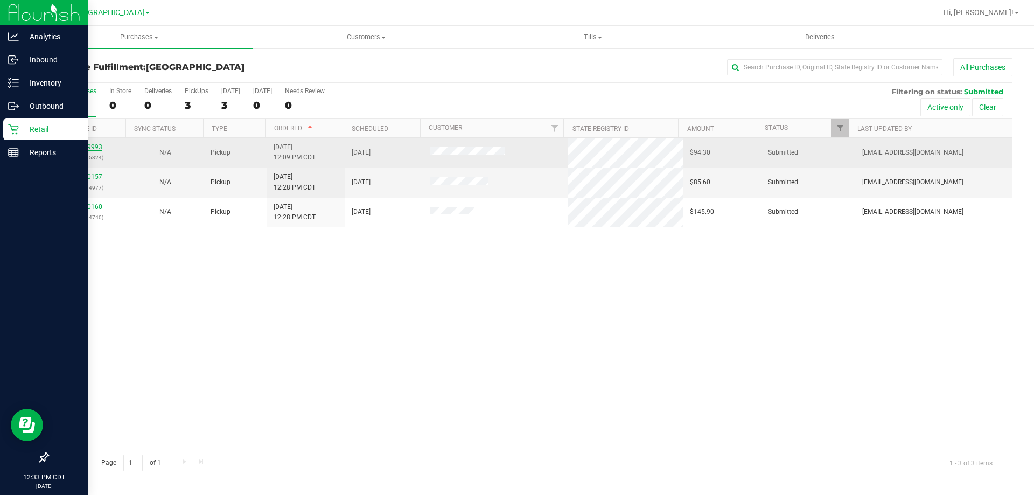
click at [95, 143] on link "11979993" at bounding box center [87, 147] width 30 height 8
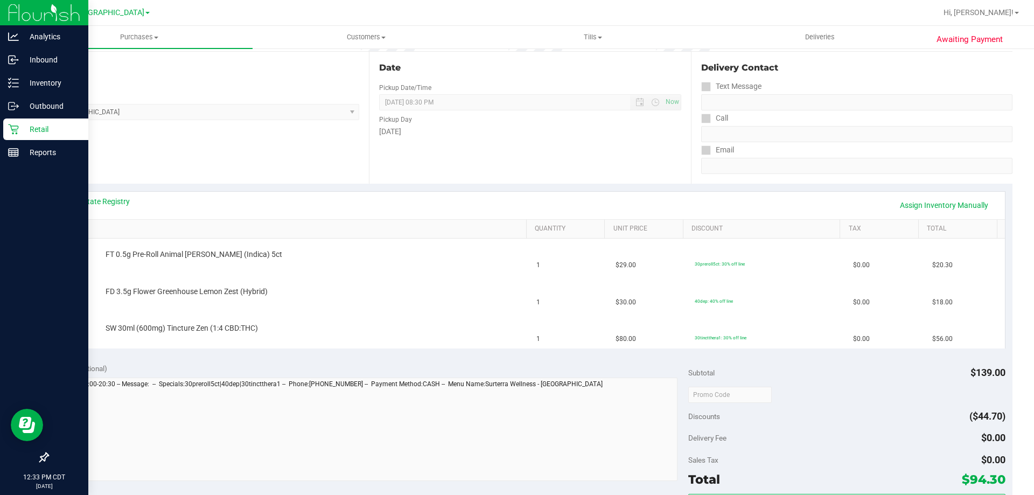
scroll to position [108, 0]
click at [123, 205] on link "View State Registry" at bounding box center [97, 200] width 65 height 11
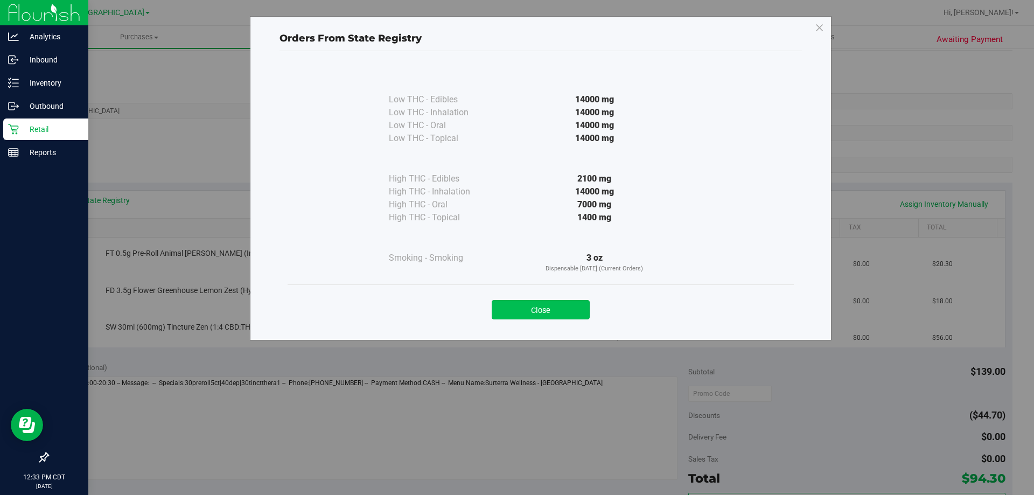
click at [533, 306] on button "Close" at bounding box center [541, 309] width 98 height 19
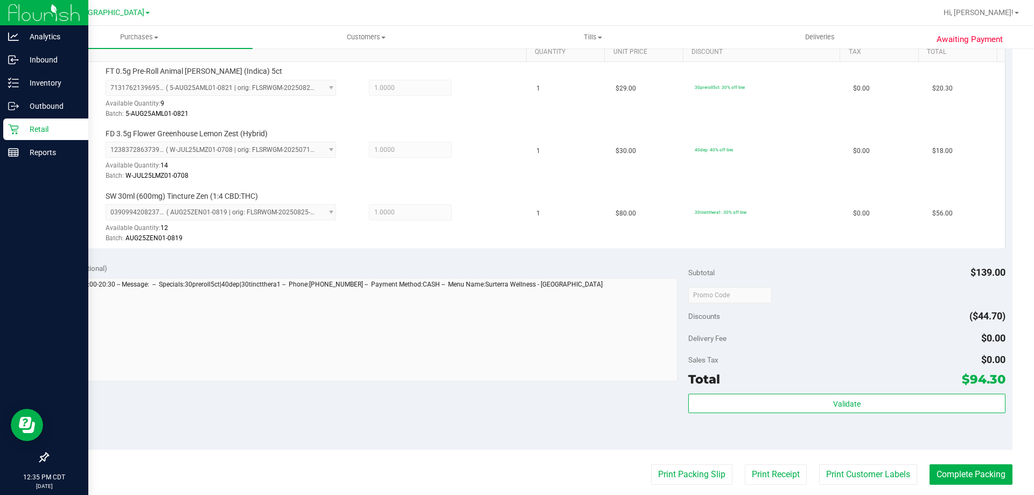
scroll to position [323, 0]
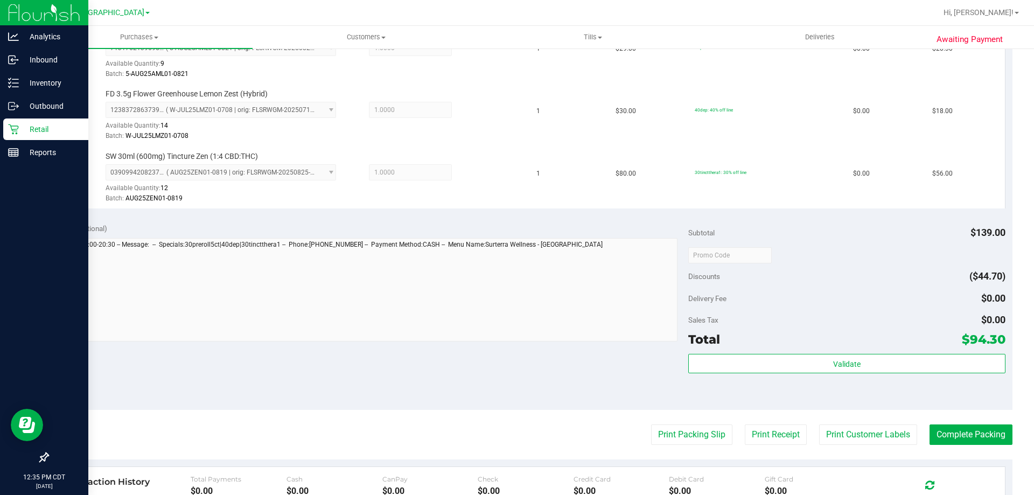
click at [767, 353] on div "Subtotal $139.00 Discounts ($44.70) Delivery Fee $0.00 Sales Tax $0.00 Total $9…" at bounding box center [846, 312] width 317 height 179
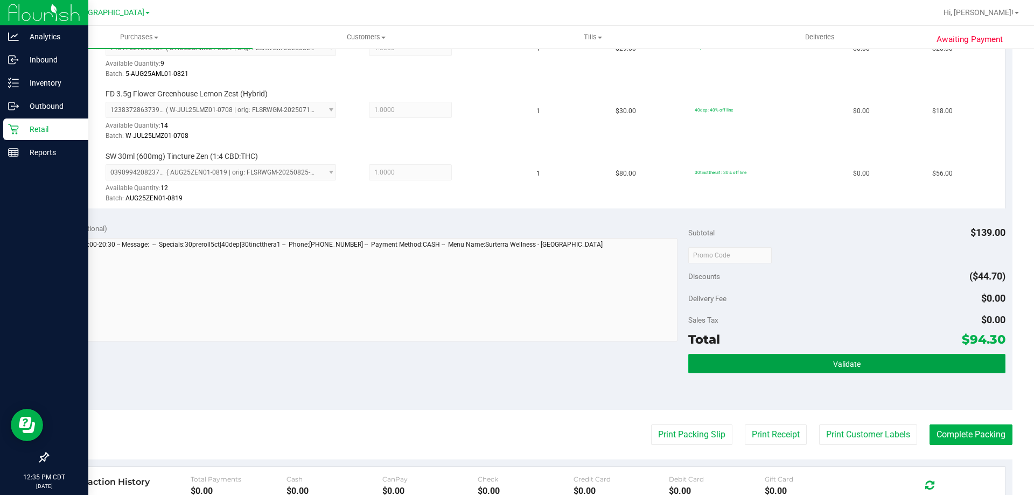
click at [767, 357] on button "Validate" at bounding box center [846, 363] width 317 height 19
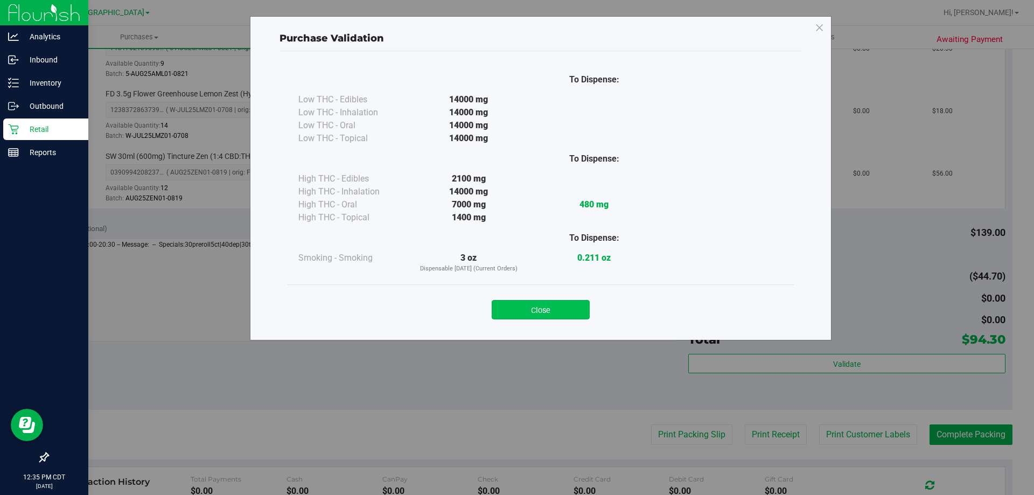
click at [533, 308] on button "Close" at bounding box center [541, 309] width 98 height 19
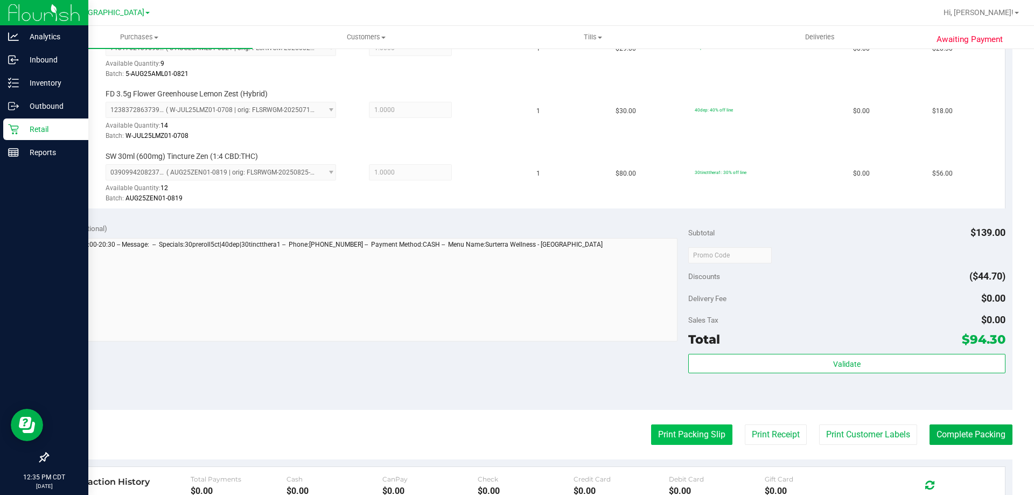
click at [665, 424] on button "Print Packing Slip" at bounding box center [691, 434] width 81 height 20
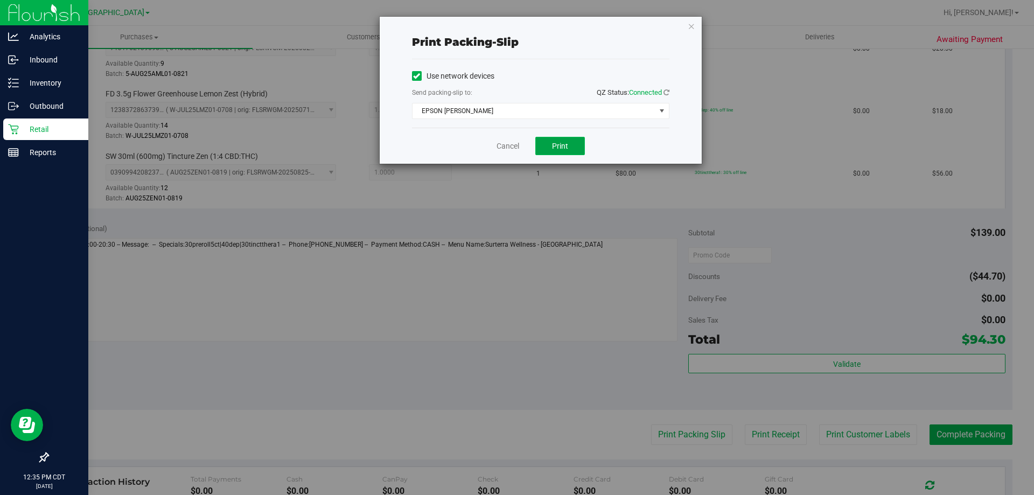
click at [551, 141] on button "Print" at bounding box center [560, 146] width 50 height 18
click at [507, 145] on link "Cancel" at bounding box center [508, 146] width 23 height 11
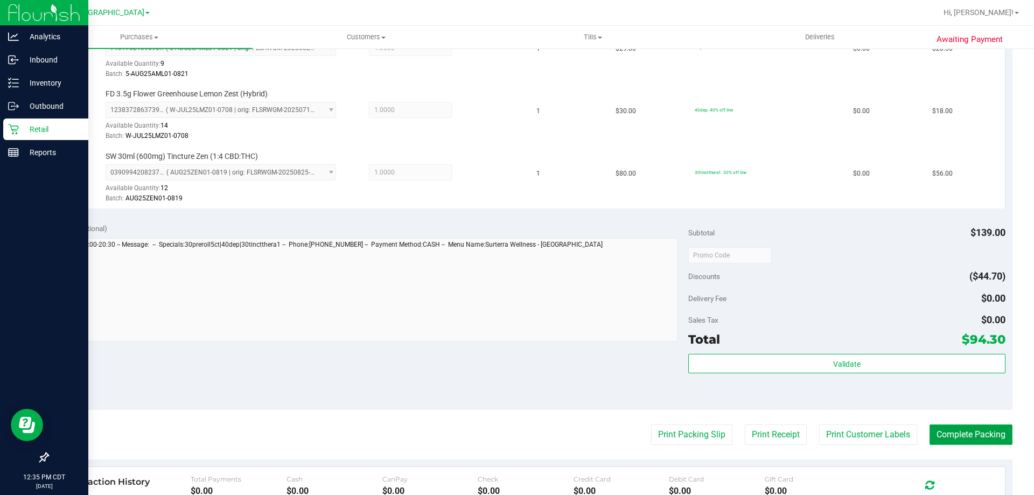
click at [971, 437] on button "Complete Packing" at bounding box center [971, 434] width 83 height 20
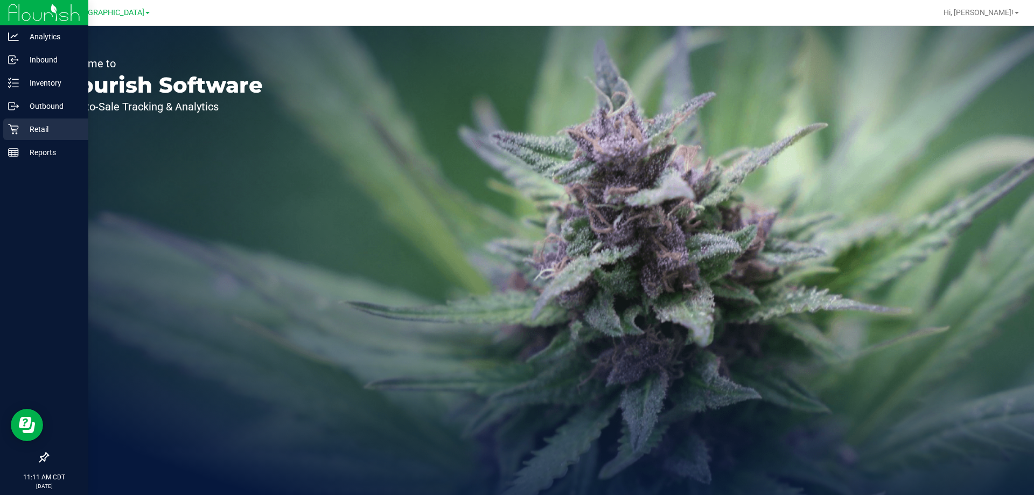
click at [39, 124] on p "Retail" at bounding box center [51, 129] width 65 height 13
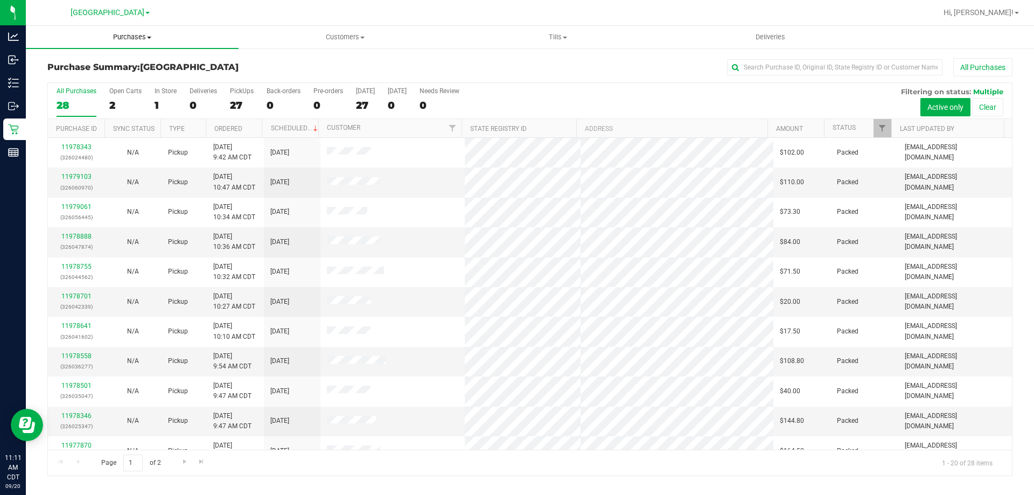
click at [134, 32] on uib-tab-heading "Purchases Summary of purchases Fulfillment All purchases" at bounding box center [132, 37] width 213 height 23
click at [62, 82] on span "Fulfillment" at bounding box center [59, 77] width 67 height 9
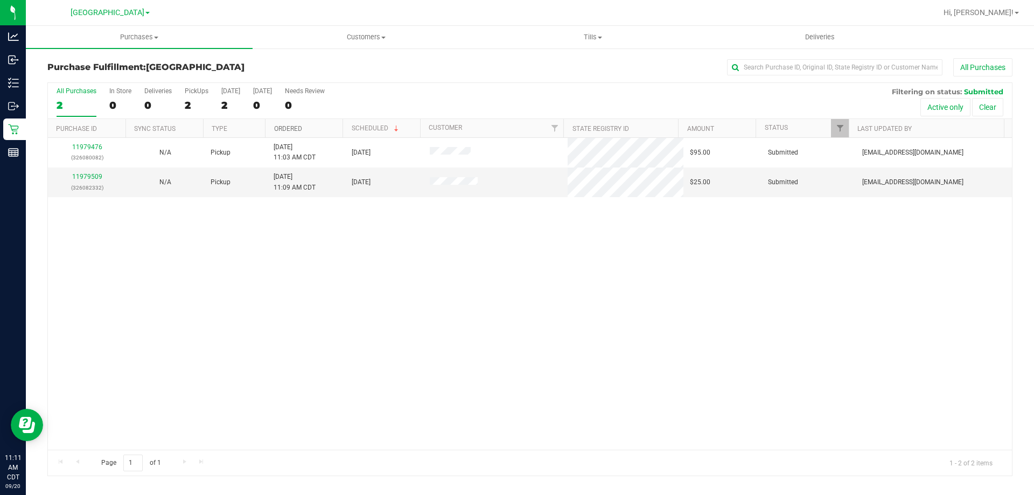
click at [293, 128] on link "Ordered" at bounding box center [288, 129] width 28 height 8
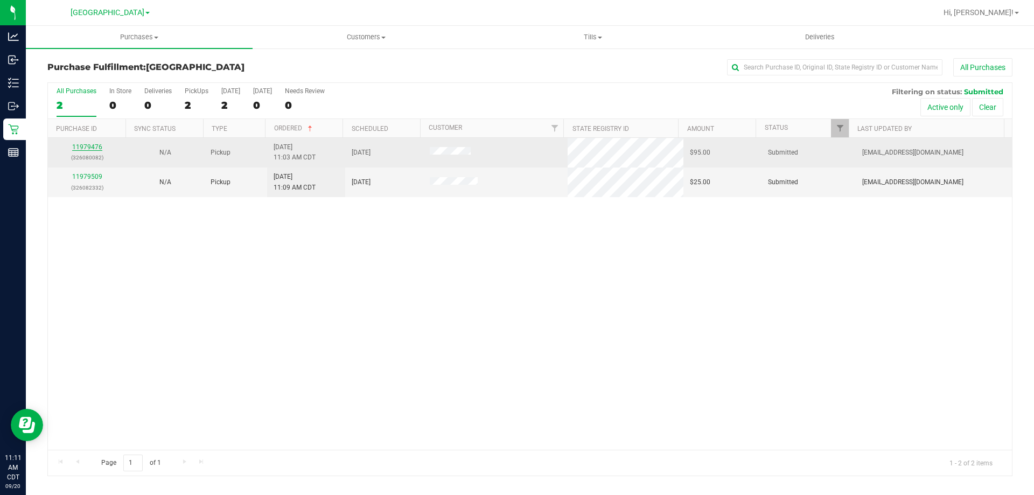
click at [92, 144] on link "11979476" at bounding box center [87, 147] width 30 height 8
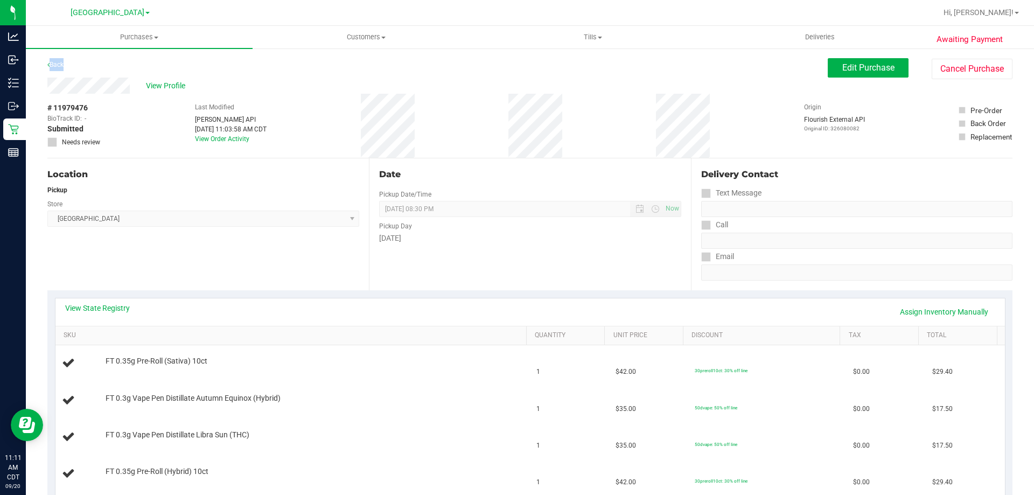
drag, startPoint x: 62, startPoint y: 61, endPoint x: 61, endPoint y: 53, distance: 8.1
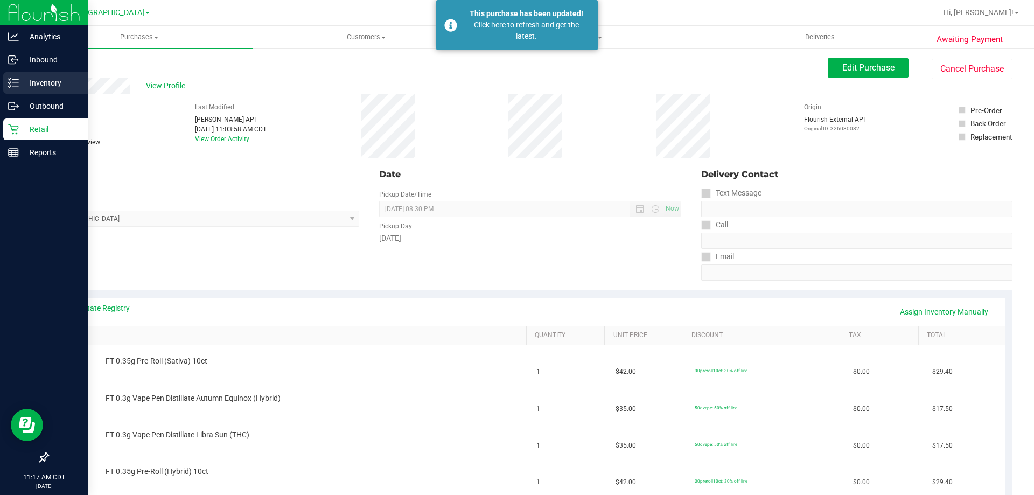
click at [30, 87] on p "Inventory" at bounding box center [51, 82] width 65 height 13
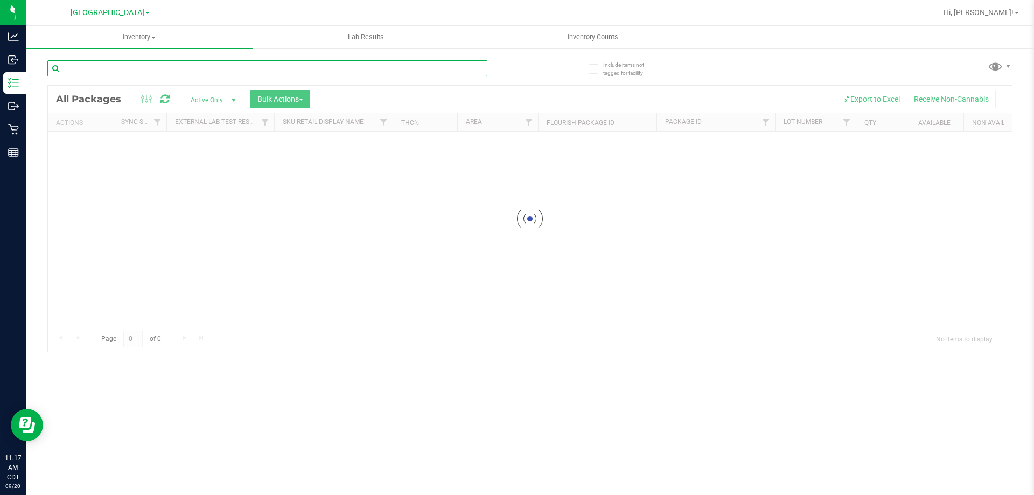
click at [231, 66] on input "text" at bounding box center [267, 68] width 440 height 16
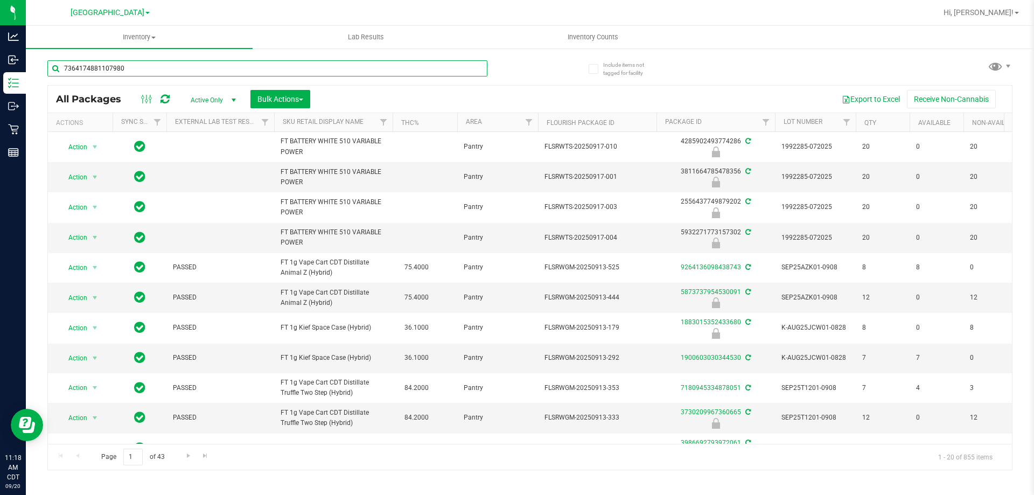
type input "7364174881107980"
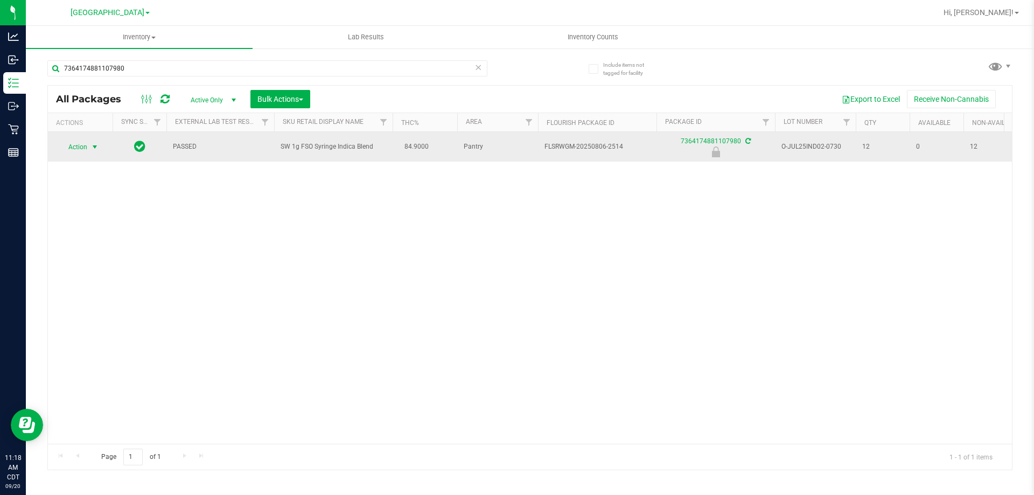
click at [78, 153] on span "Action" at bounding box center [73, 146] width 29 height 15
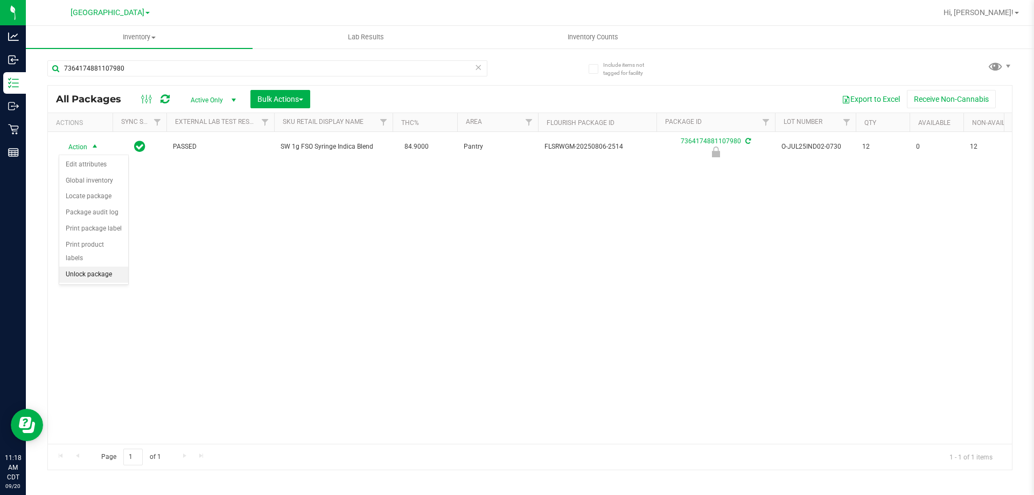
click at [95, 267] on li "Unlock package" at bounding box center [93, 275] width 69 height 16
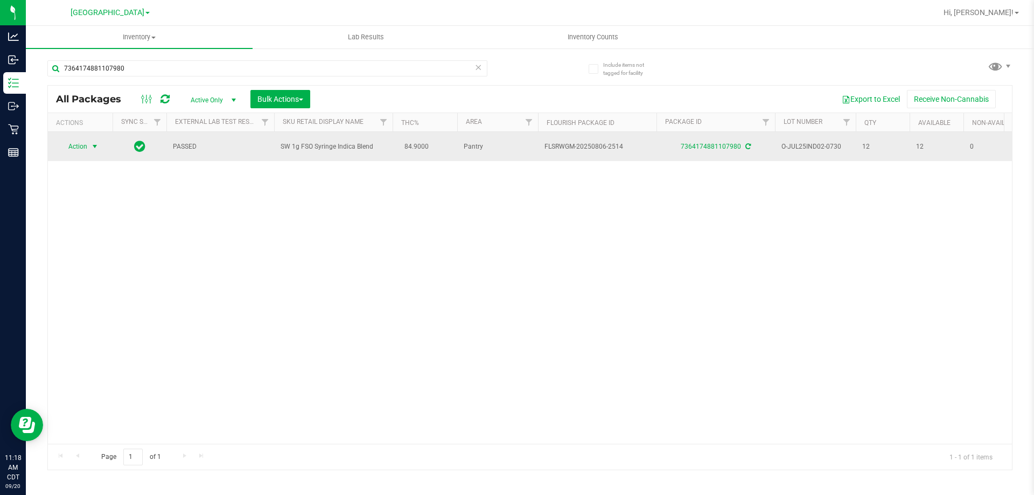
click at [89, 148] on span "select" at bounding box center [94, 146] width 13 height 15
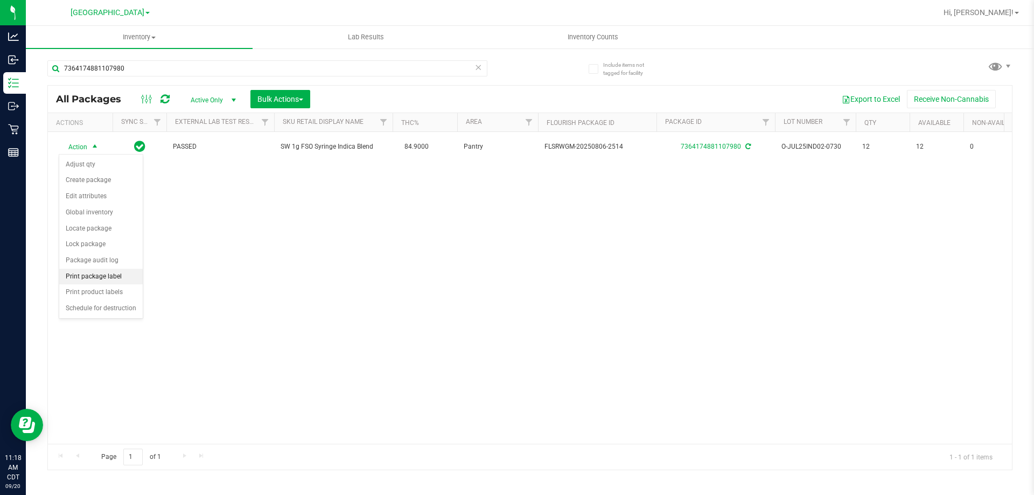
click at [101, 275] on li "Print package label" at bounding box center [100, 277] width 83 height 16
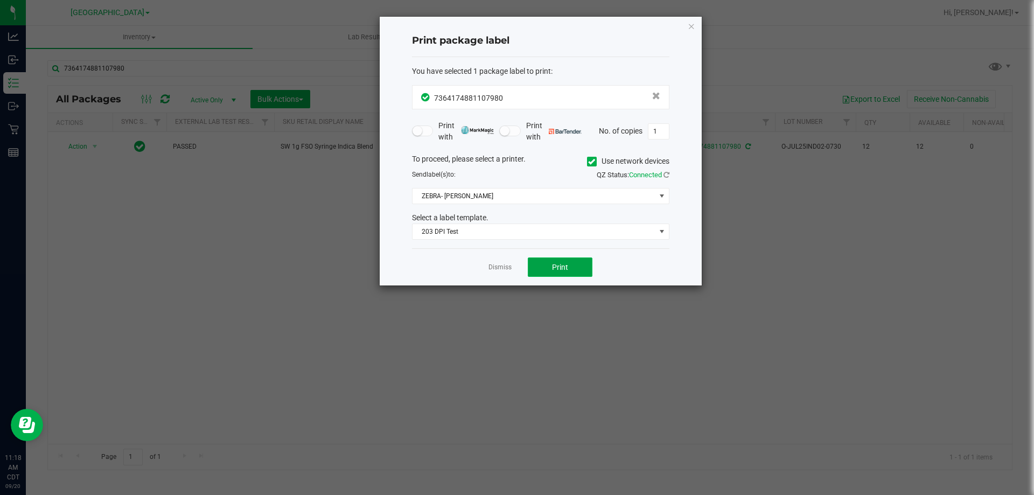
click at [569, 264] on button "Print" at bounding box center [560, 266] width 65 height 19
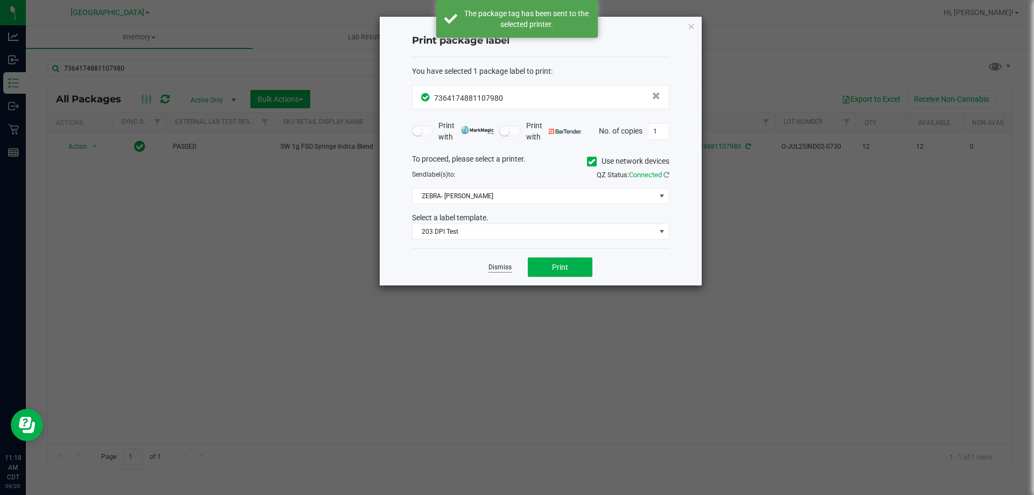
click at [501, 265] on link "Dismiss" at bounding box center [499, 267] width 23 height 9
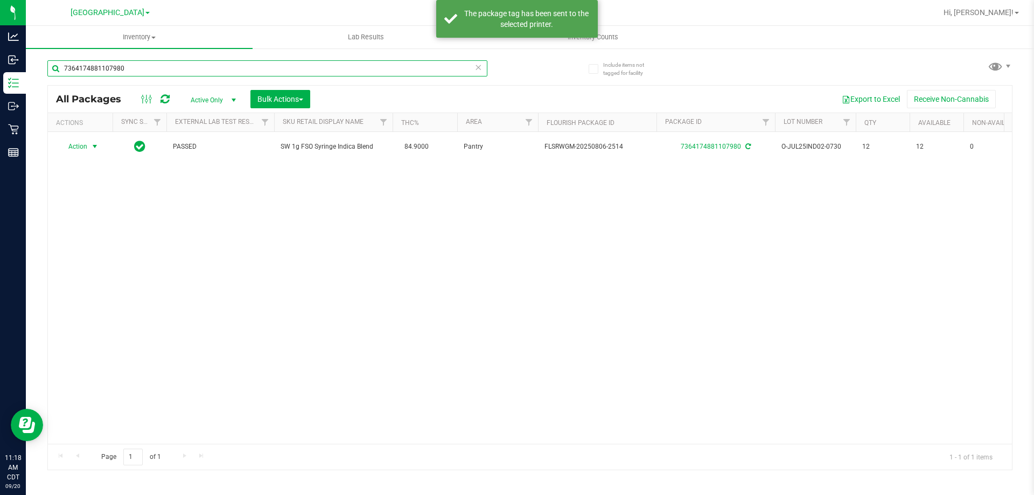
click at [263, 68] on input "7364174881107980" at bounding box center [267, 68] width 440 height 16
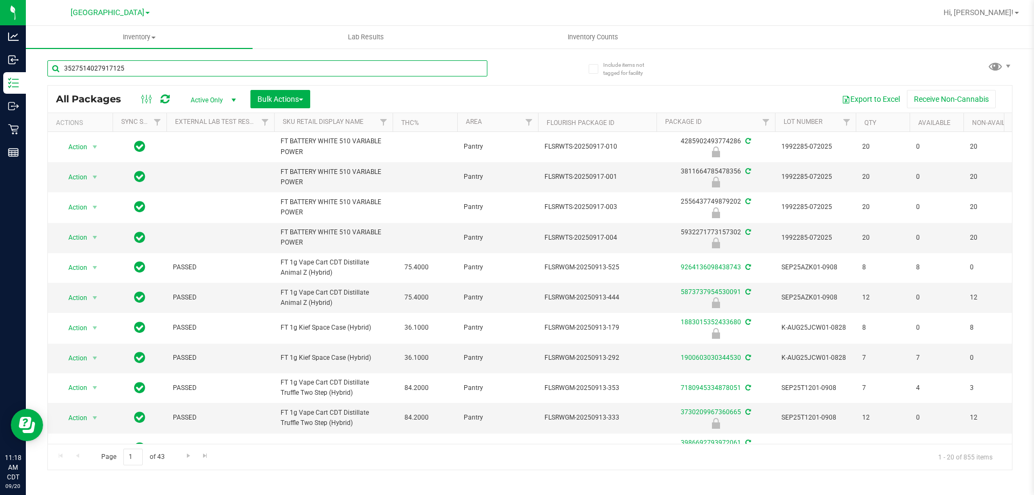
type input "3527514027917125"
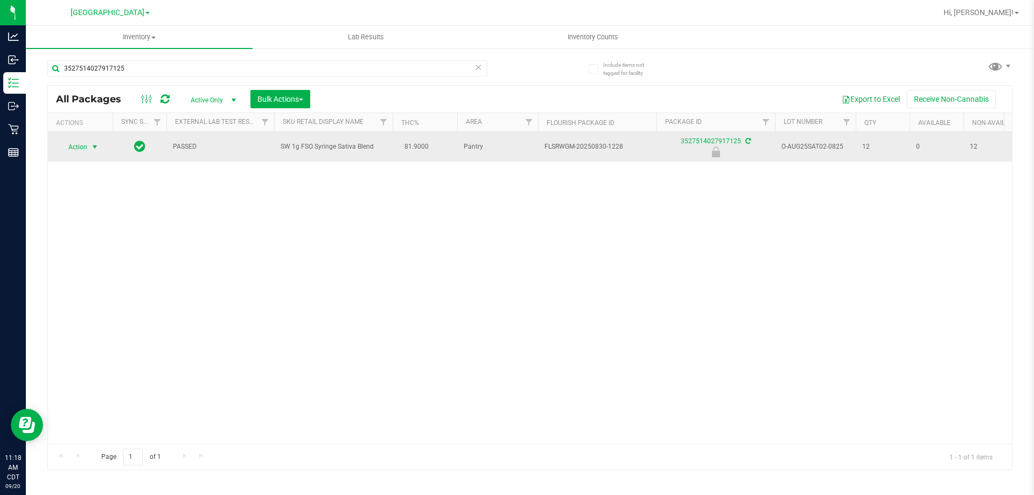
click at [79, 142] on span "Action" at bounding box center [73, 146] width 29 height 15
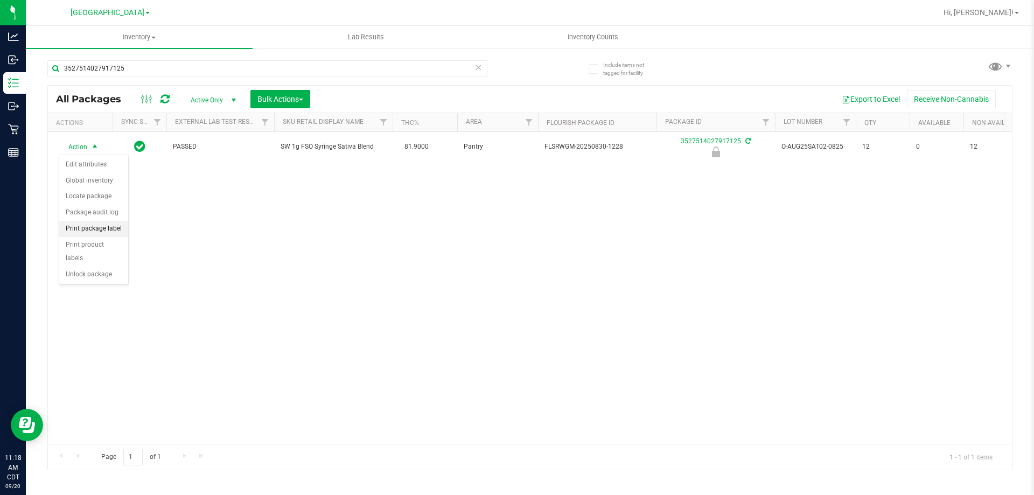
click at [107, 231] on li "Print package label" at bounding box center [93, 229] width 69 height 16
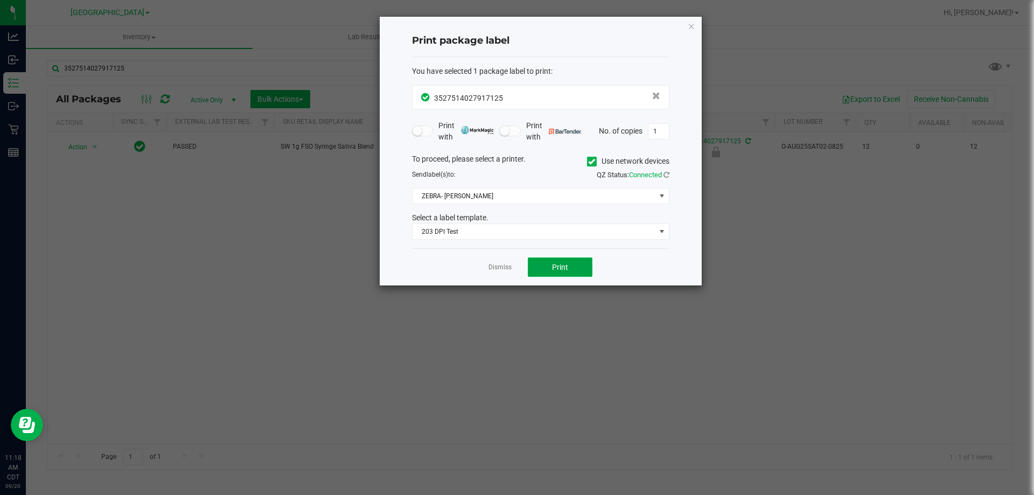
click at [576, 273] on button "Print" at bounding box center [560, 266] width 65 height 19
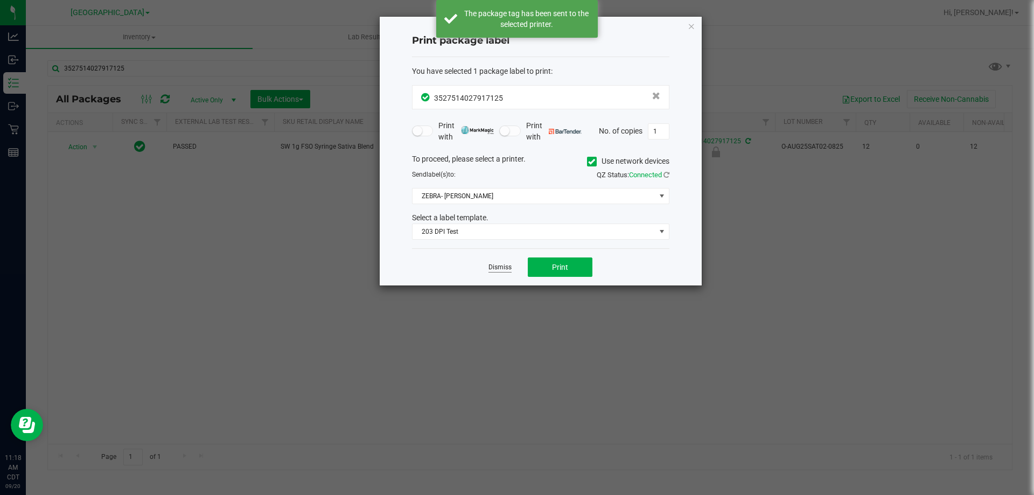
click at [503, 268] on link "Dismiss" at bounding box center [499, 267] width 23 height 9
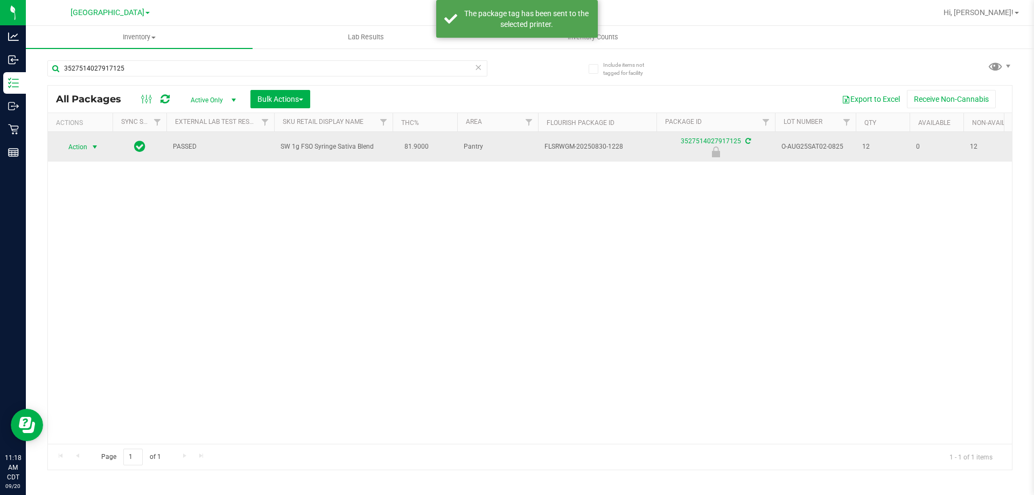
click at [99, 149] on span "select" at bounding box center [94, 147] width 9 height 9
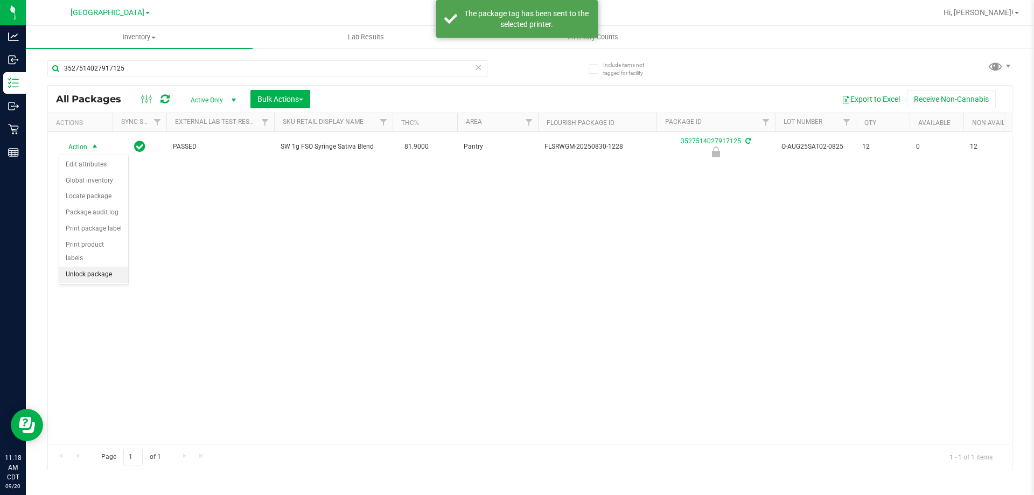
click at [102, 267] on li "Unlock package" at bounding box center [93, 275] width 69 height 16
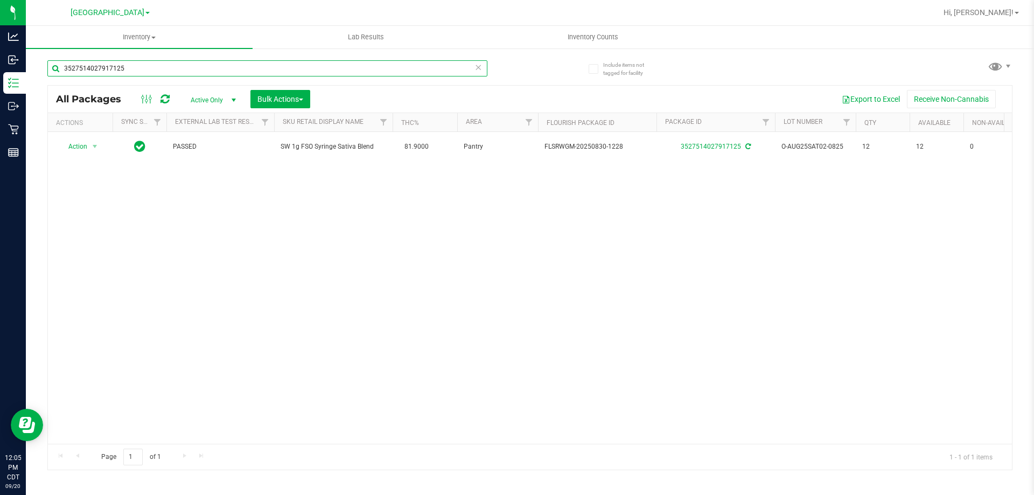
click at [284, 61] on input "3527514027917125" at bounding box center [267, 68] width 440 height 16
type input "t17"
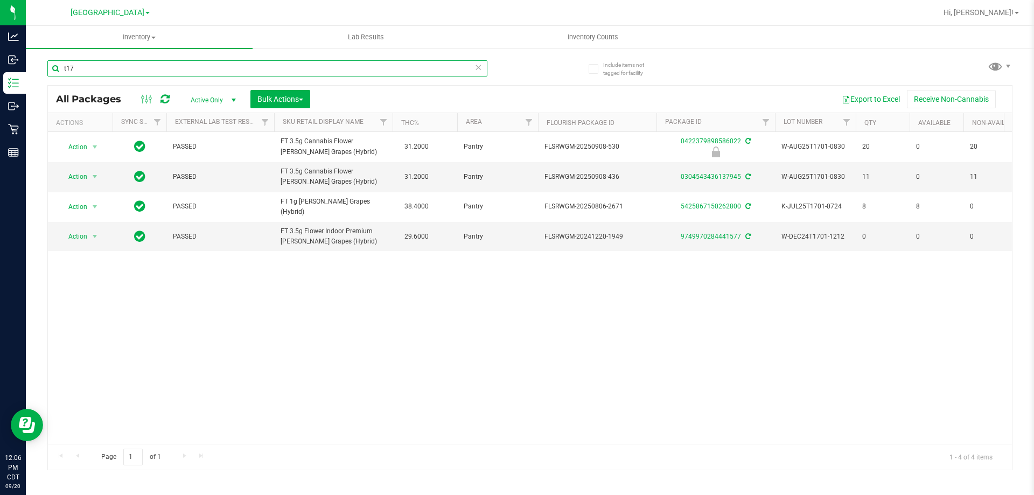
click at [413, 73] on input "t17" at bounding box center [267, 68] width 440 height 16
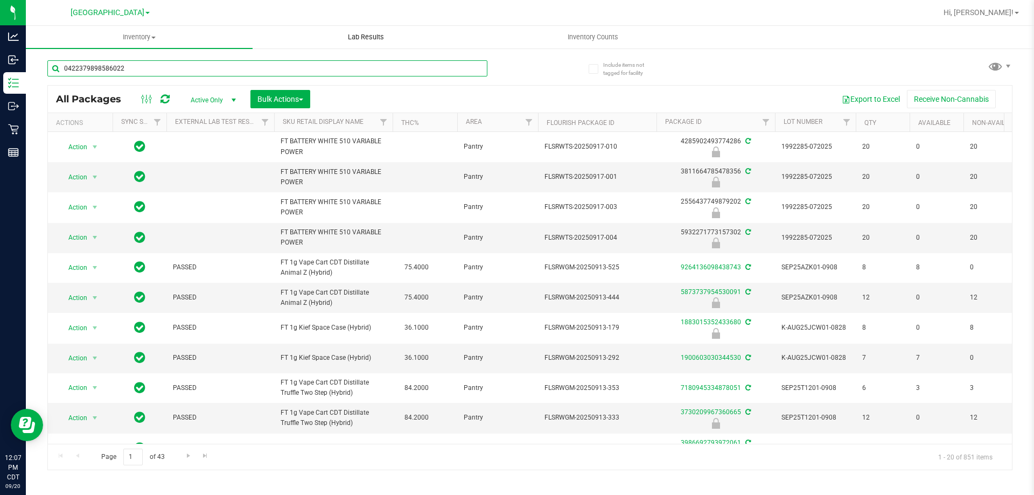
type input "0422379898586022"
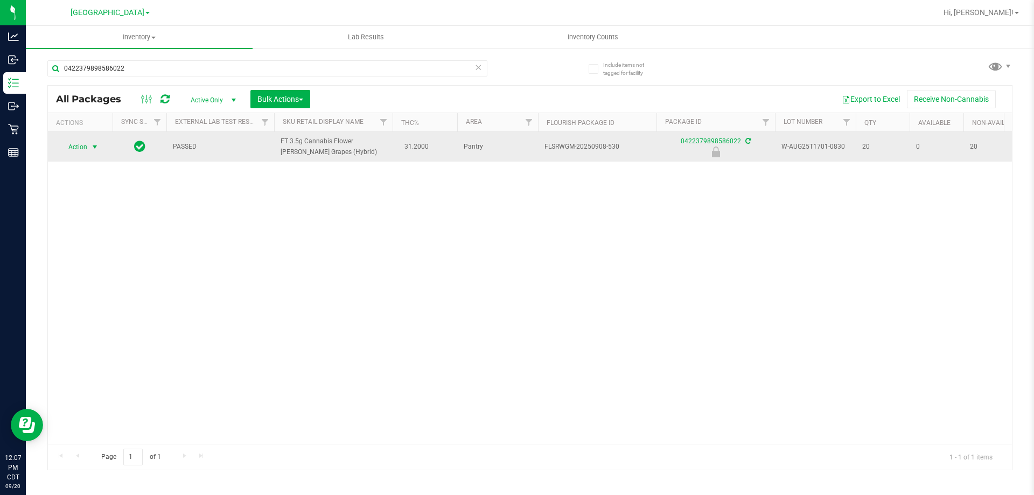
click at [72, 145] on span "Action" at bounding box center [73, 146] width 29 height 15
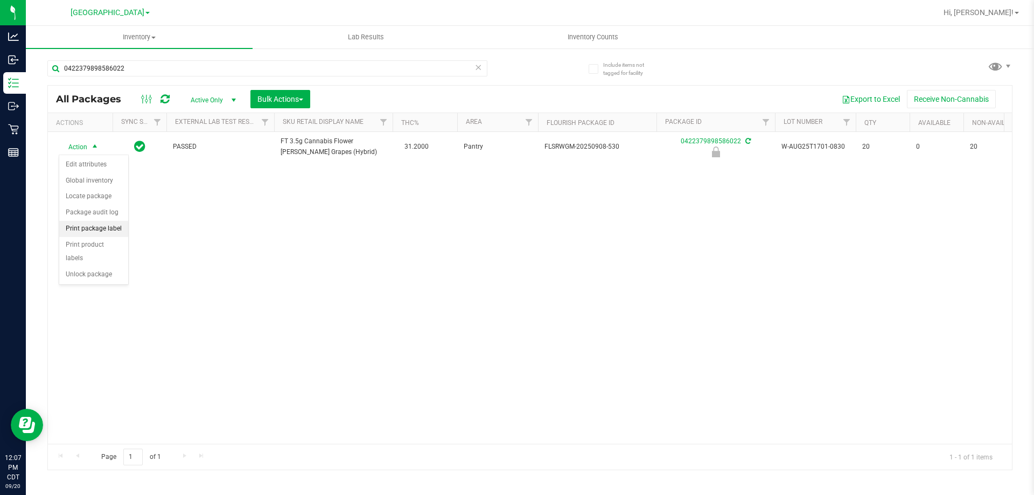
click at [109, 230] on li "Print package label" at bounding box center [93, 229] width 69 height 16
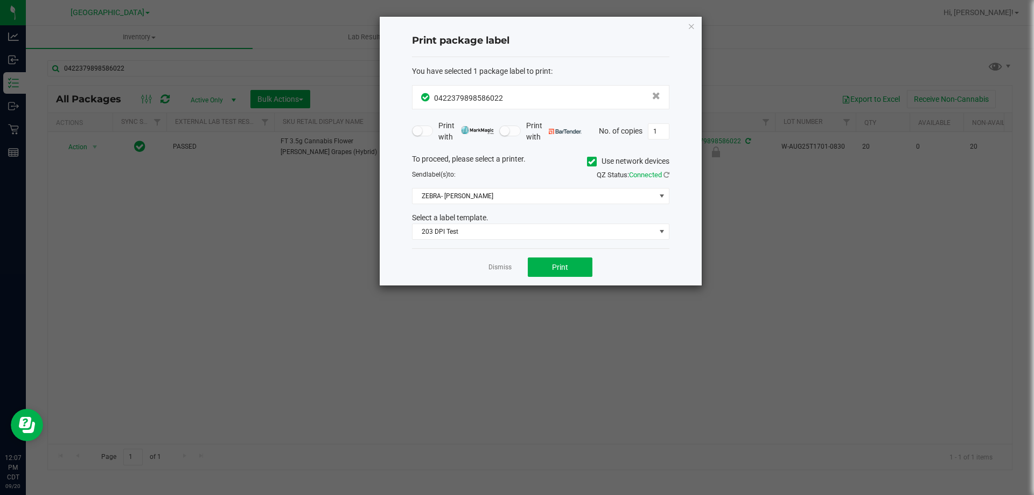
click at [512, 268] on div "Dismiss Print" at bounding box center [540, 266] width 257 height 37
click at [510, 269] on link "Dismiss" at bounding box center [499, 267] width 23 height 9
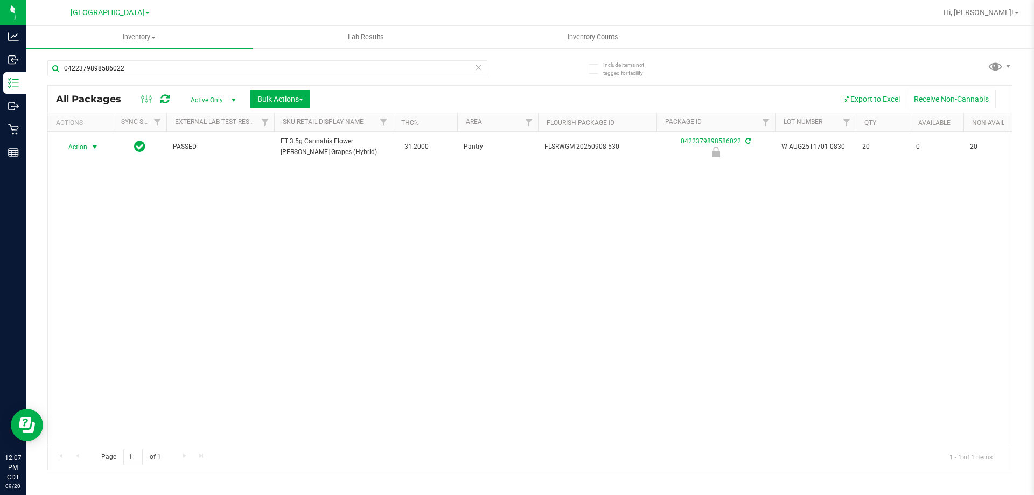
drag, startPoint x: 95, startPoint y: 146, endPoint x: 87, endPoint y: 177, distance: 31.2
click at [95, 146] on span "select" at bounding box center [94, 147] width 9 height 9
click at [95, 267] on li "Unlock package" at bounding box center [93, 275] width 69 height 16
click at [306, 75] on input "0422379898586022" at bounding box center [267, 68] width 440 height 16
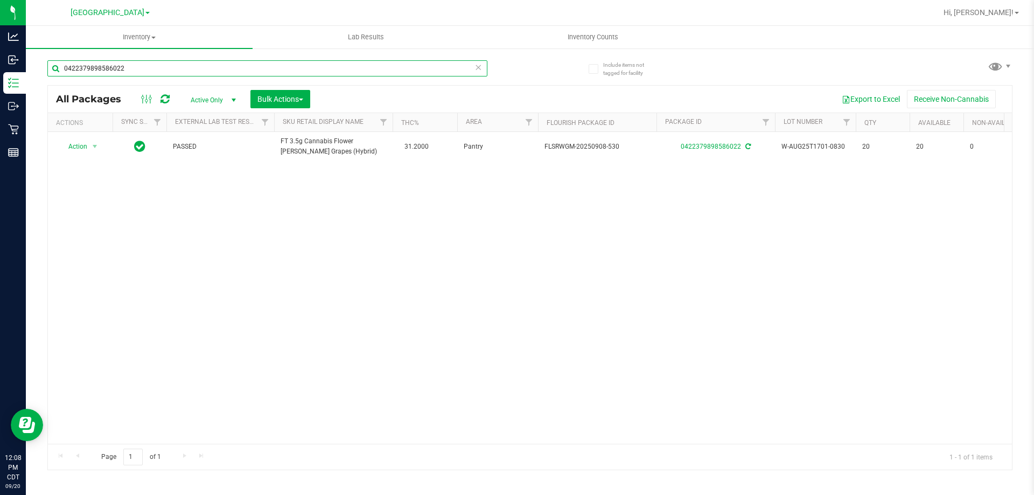
click at [306, 75] on input "0422379898586022" at bounding box center [267, 68] width 440 height 16
type input "[CREDIT_CARD_NUMBER]"
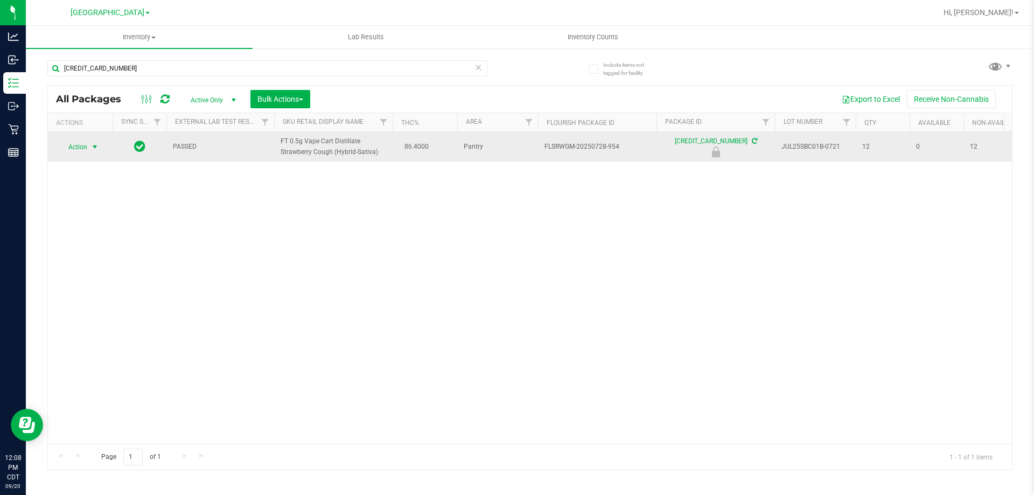
click at [76, 149] on span "Action" at bounding box center [73, 146] width 29 height 15
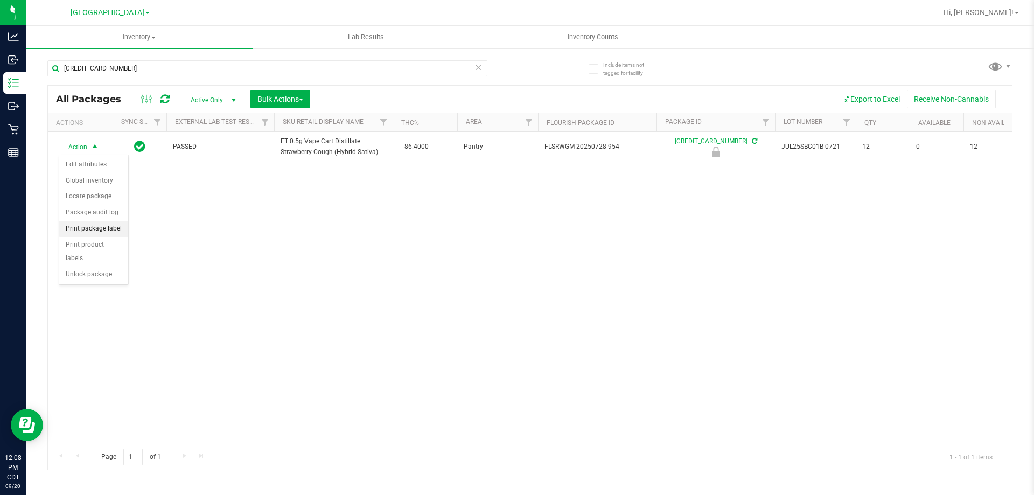
click at [113, 227] on li "Print package label" at bounding box center [93, 229] width 69 height 16
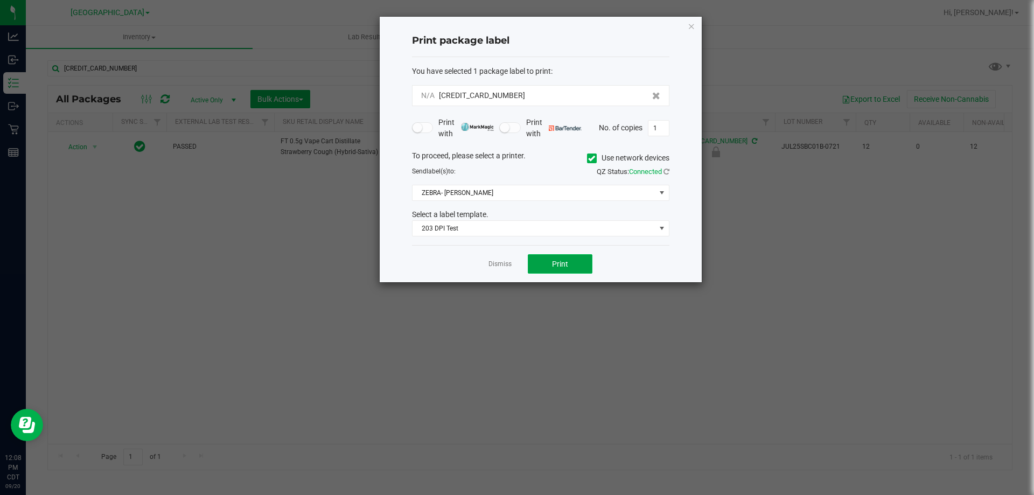
click at [546, 264] on button "Print" at bounding box center [560, 263] width 65 height 19
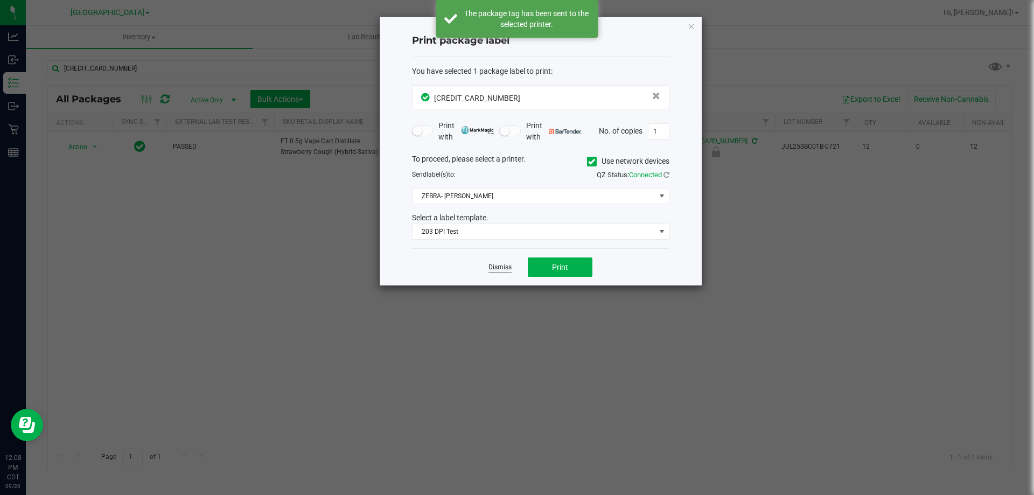
click at [496, 266] on link "Dismiss" at bounding box center [499, 267] width 23 height 9
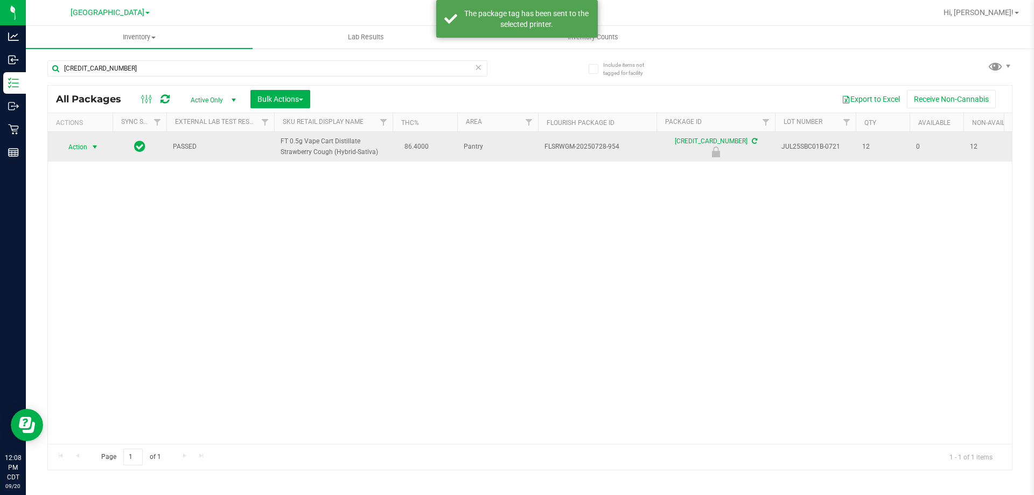
click at [86, 150] on span "Action" at bounding box center [73, 146] width 29 height 15
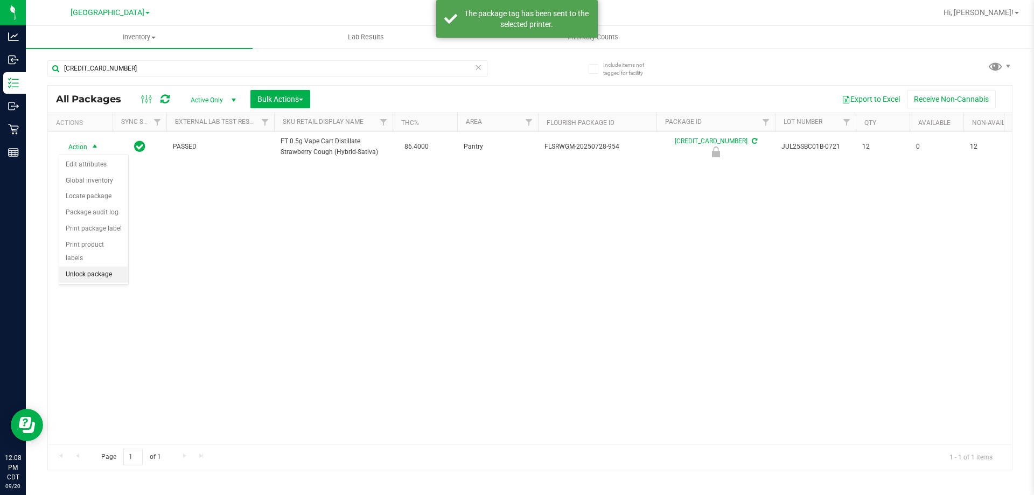
click at [100, 267] on li "Unlock package" at bounding box center [93, 275] width 69 height 16
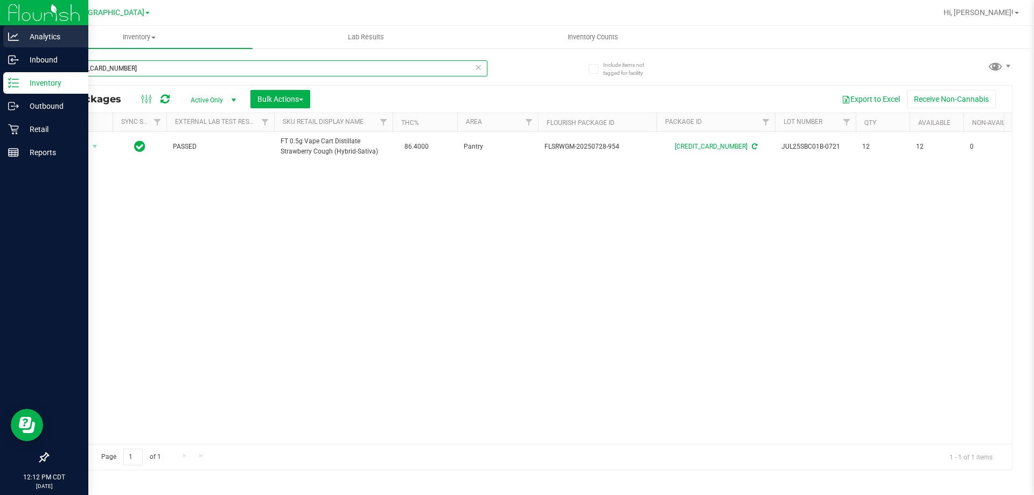
drag, startPoint x: 195, startPoint y: 73, endPoint x: 6, endPoint y: 29, distance: 194.8
click at [2, 29] on div "Analytics Inbound Inventory Outbound Retail Reports 12:12 PM CDT [DATE] 09/20 […" at bounding box center [517, 247] width 1034 height 495
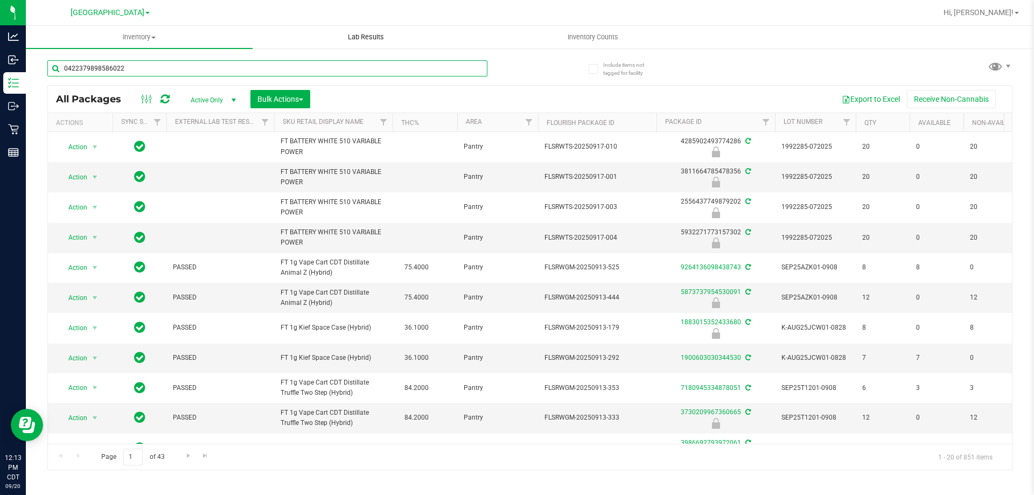
type input "0422379898586022"
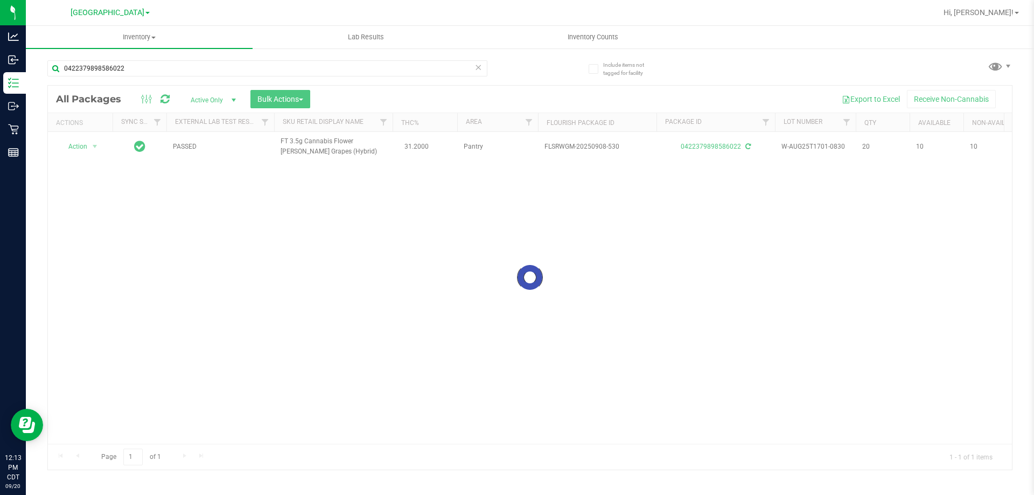
click at [91, 146] on div at bounding box center [530, 278] width 964 height 384
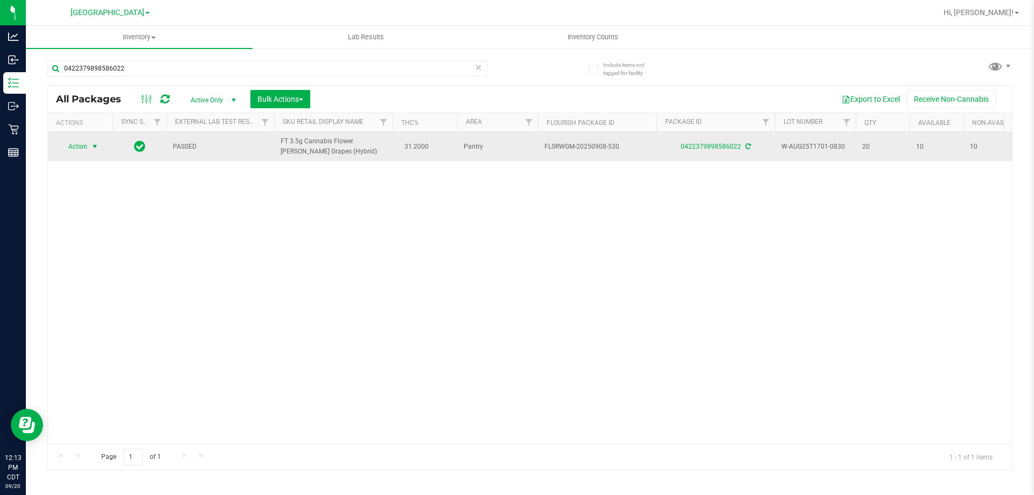
click at [83, 146] on span "Action" at bounding box center [73, 146] width 29 height 15
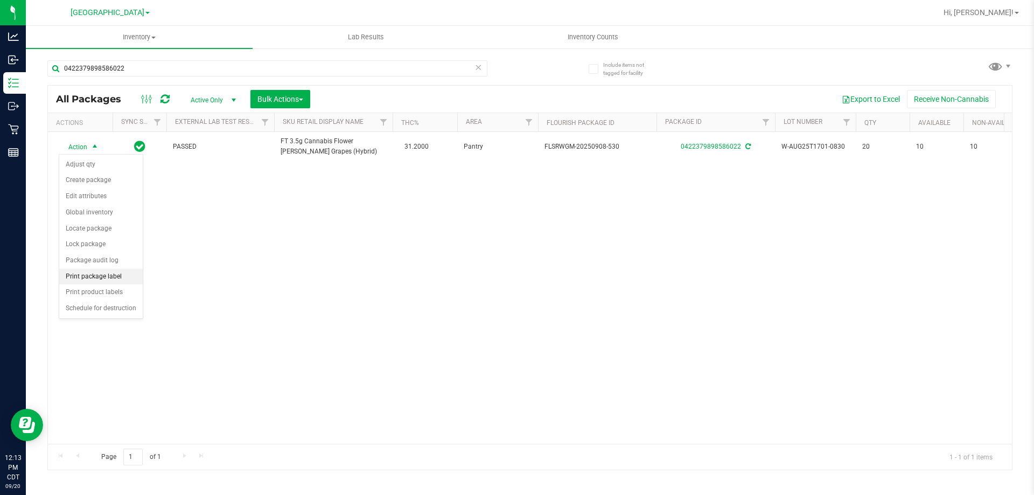
click at [106, 277] on li "Print package label" at bounding box center [100, 277] width 83 height 16
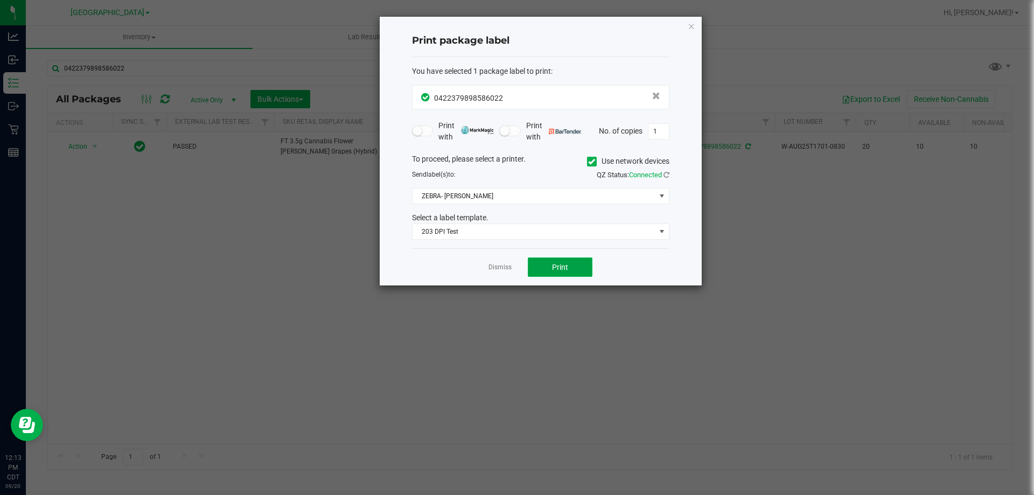
click at [562, 265] on span "Print" at bounding box center [560, 267] width 16 height 9
click at [497, 258] on div "Dismiss Print" at bounding box center [540, 266] width 257 height 37
click at [499, 270] on link "Dismiss" at bounding box center [499, 267] width 23 height 9
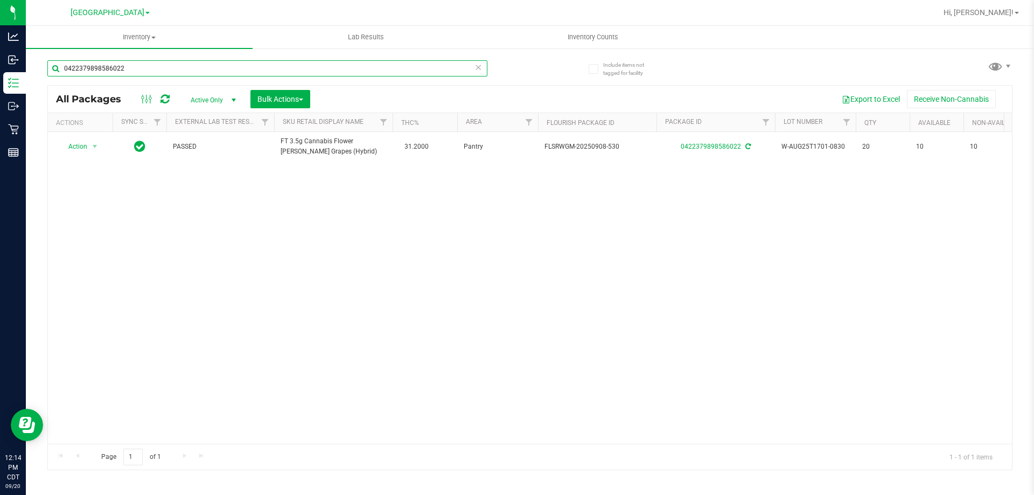
click at [386, 72] on input "0422379898586022" at bounding box center [267, 68] width 440 height 16
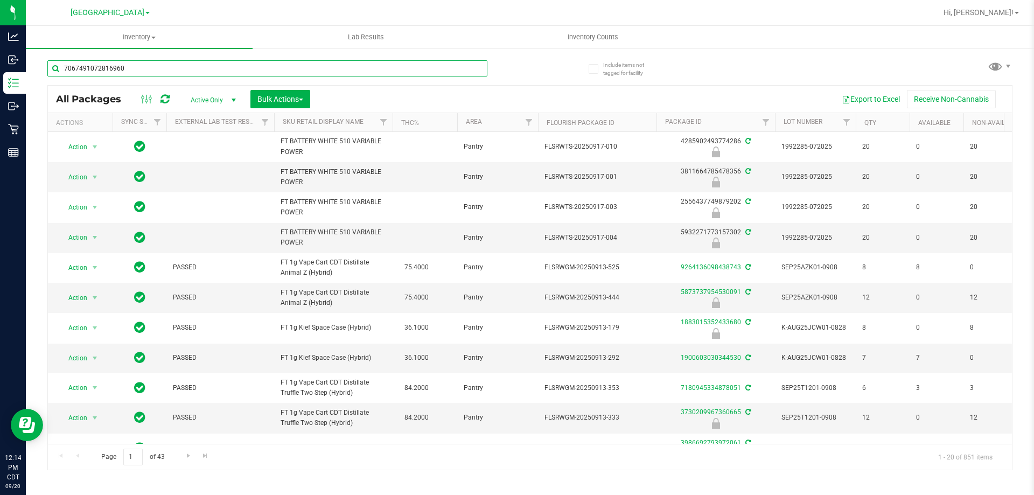
type input "7067491072816960"
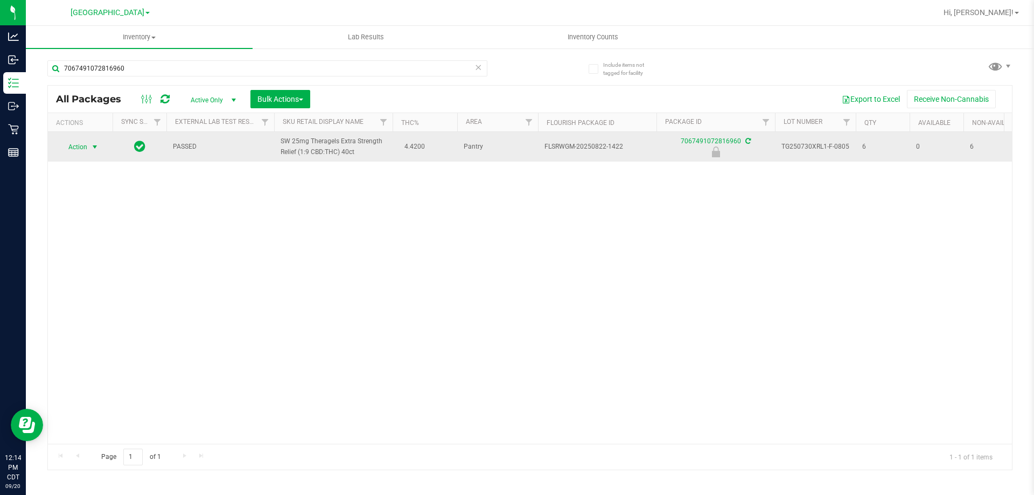
click at [80, 146] on span "Action" at bounding box center [73, 146] width 29 height 15
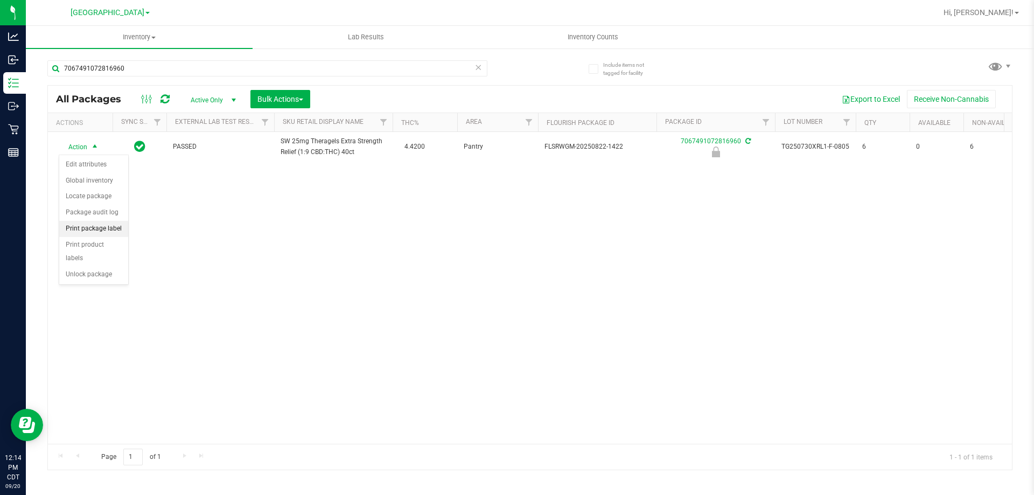
click at [97, 223] on li "Print package label" at bounding box center [93, 229] width 69 height 16
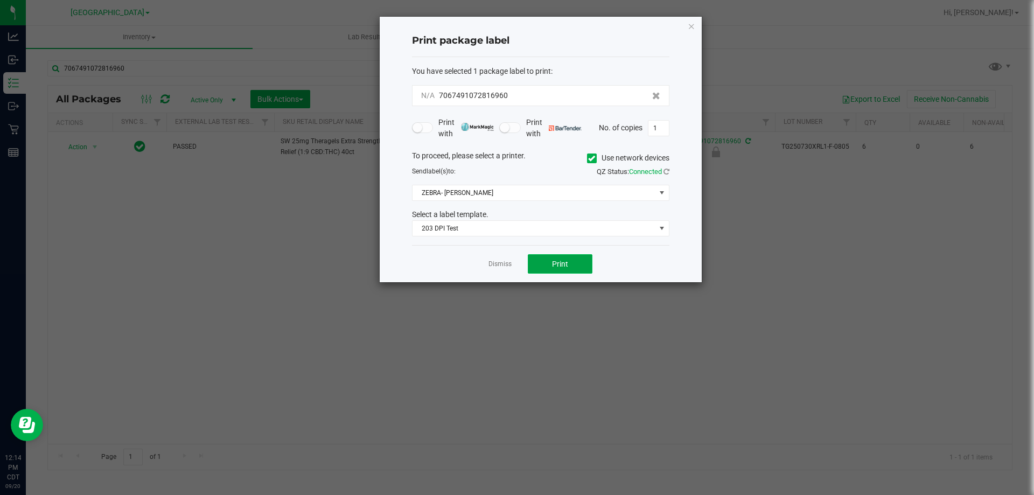
click at [572, 270] on button "Print" at bounding box center [560, 263] width 65 height 19
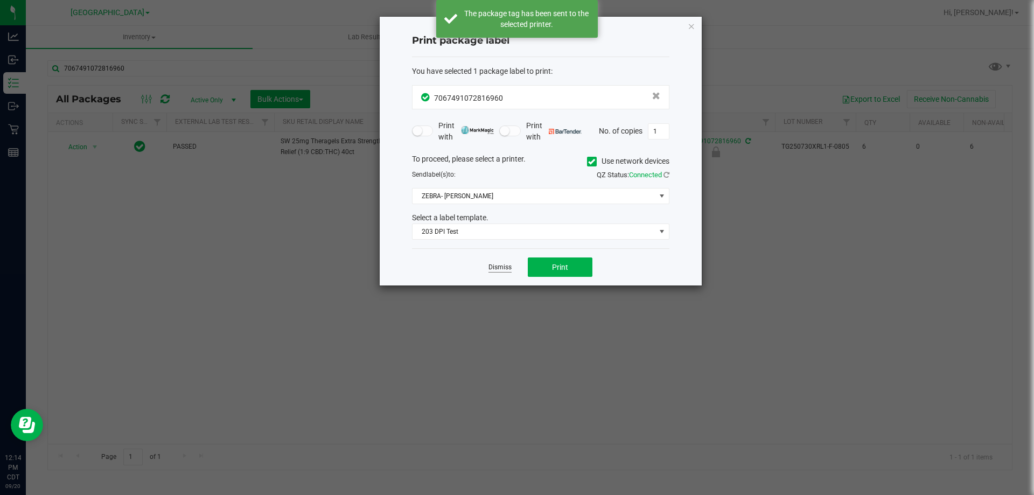
click at [505, 269] on link "Dismiss" at bounding box center [499, 267] width 23 height 9
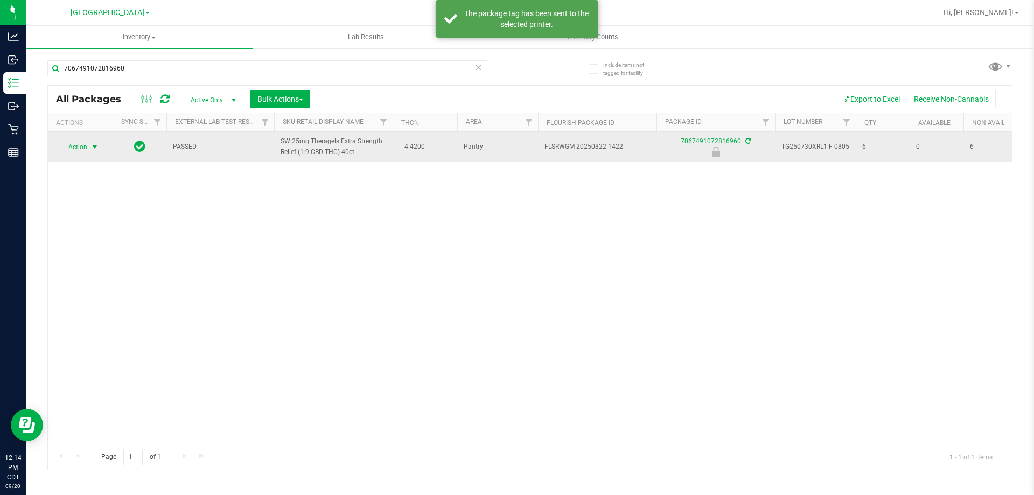
click at [77, 141] on span "Action" at bounding box center [73, 146] width 29 height 15
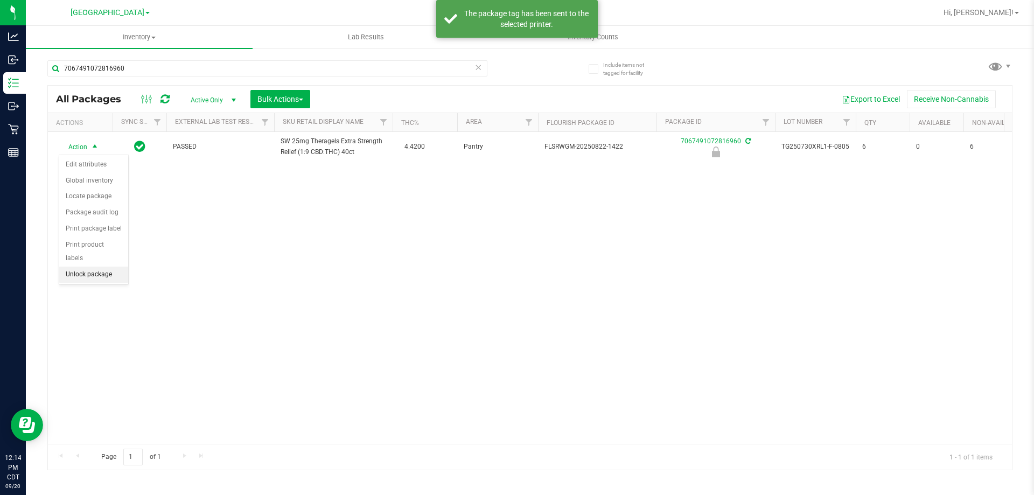
click at [101, 267] on li "Unlock package" at bounding box center [93, 275] width 69 height 16
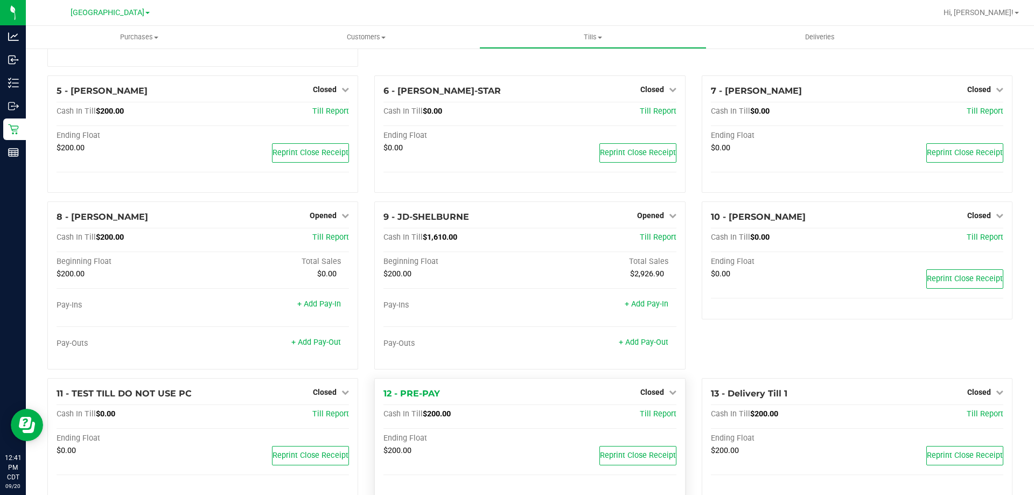
scroll to position [202, 0]
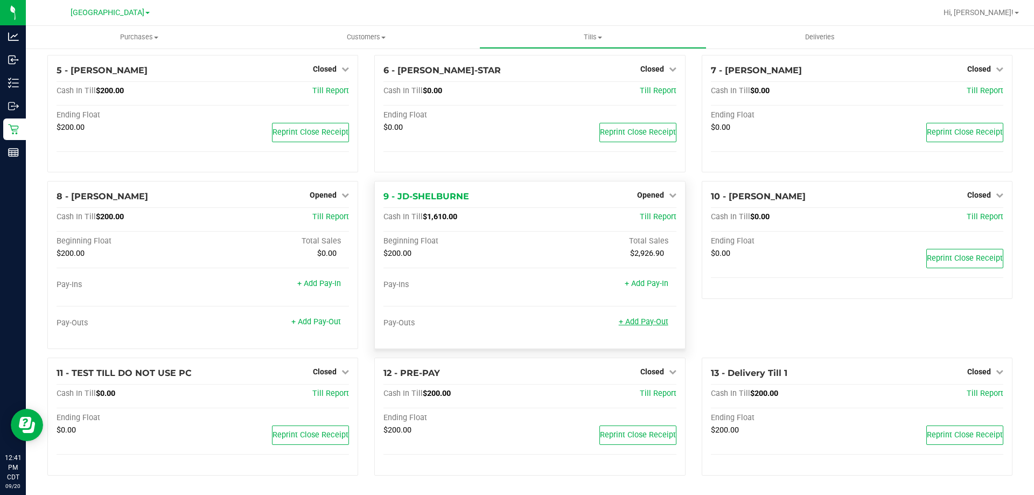
click at [626, 319] on link "+ Add Pay-Out" at bounding box center [644, 321] width 50 height 9
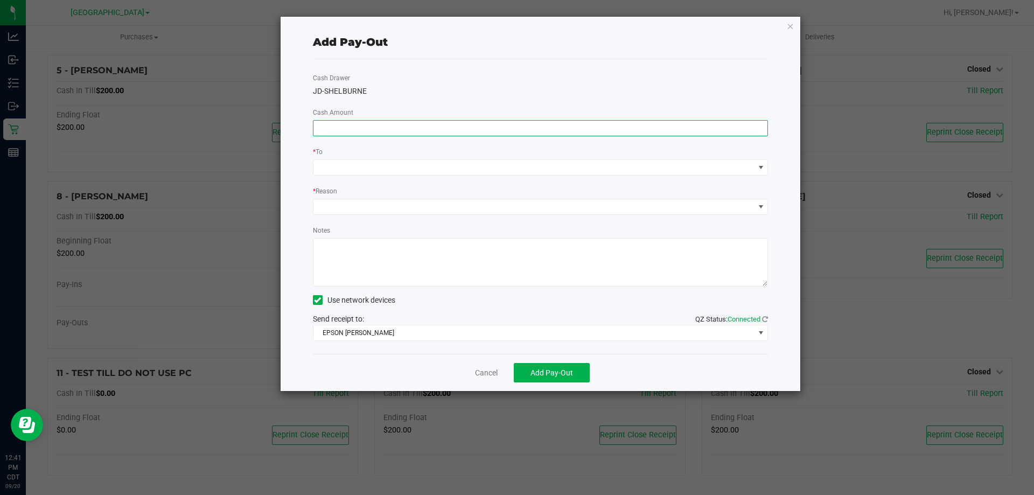
click at [407, 132] on input at bounding box center [540, 128] width 455 height 15
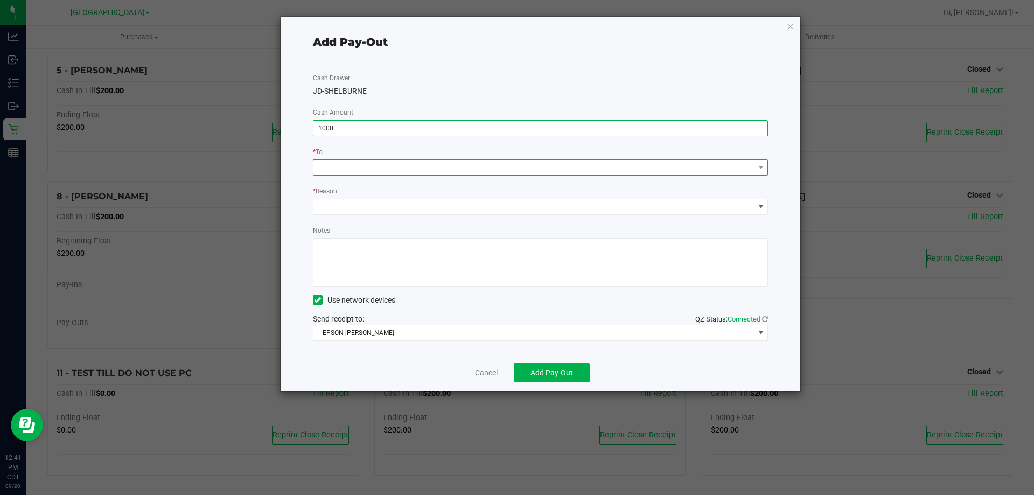
type input "$1,000.00"
click at [590, 168] on span at bounding box center [533, 167] width 441 height 15
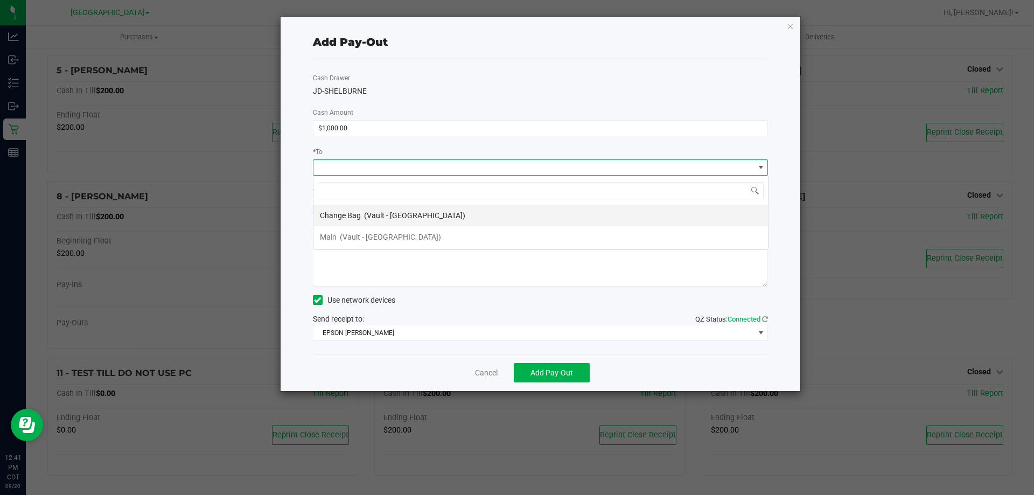
scroll to position [16, 455]
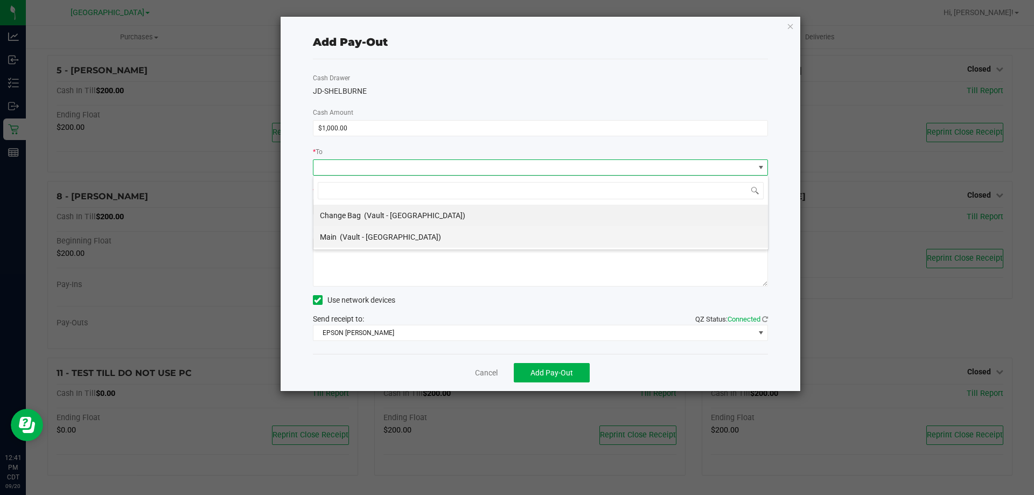
click at [385, 231] on div "Main (Vault - [GEOGRAPHIC_DATA])" at bounding box center [380, 236] width 121 height 19
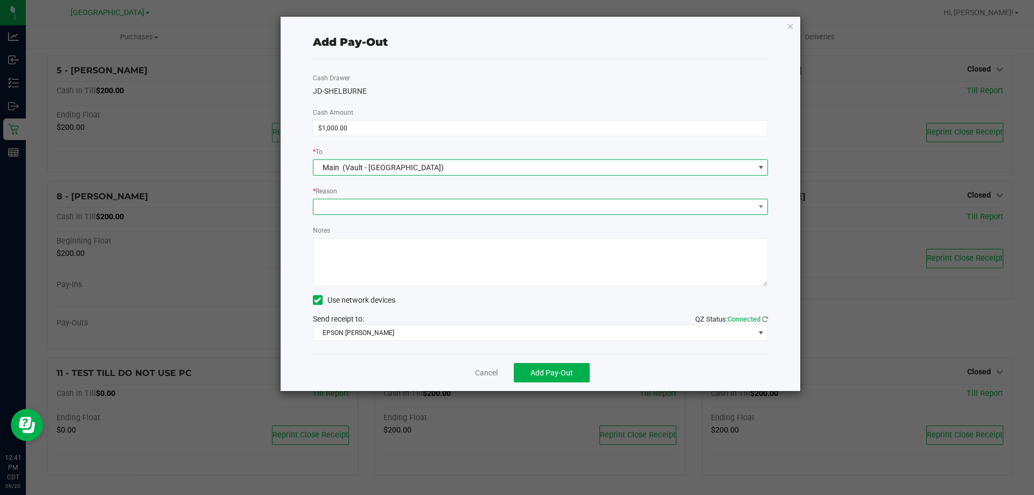
click at [374, 204] on span at bounding box center [533, 206] width 441 height 15
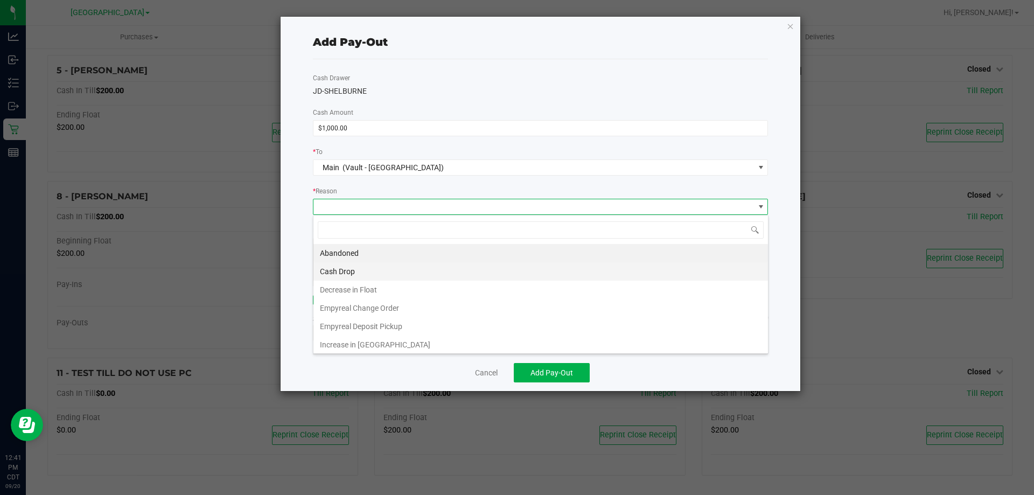
click at [354, 273] on li "Cash Drop" at bounding box center [540, 271] width 455 height 18
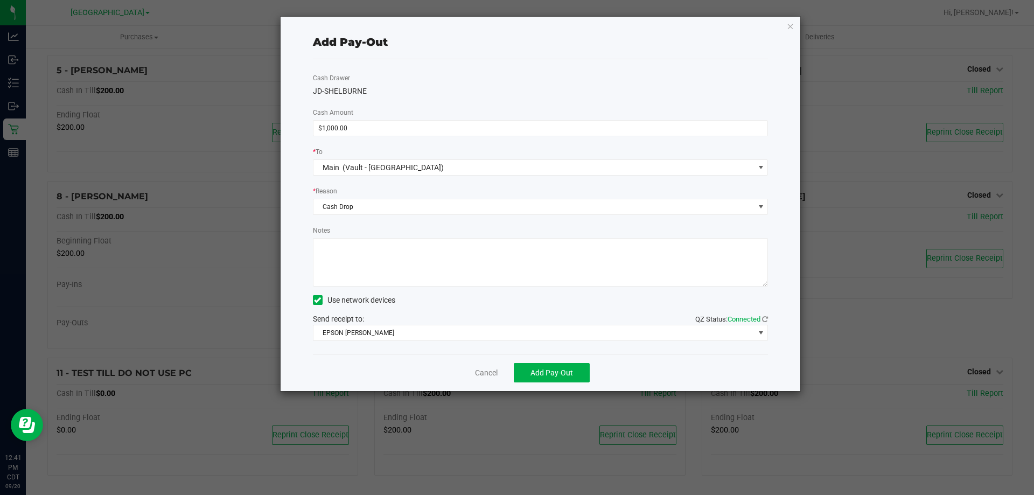
click at [354, 253] on textarea "Notes" at bounding box center [541, 262] width 456 height 48
type textarea "1000-CF"
click at [542, 368] on span "Add Pay-Out" at bounding box center [551, 372] width 43 height 9
click at [486, 373] on link "Dismiss" at bounding box center [483, 372] width 26 height 11
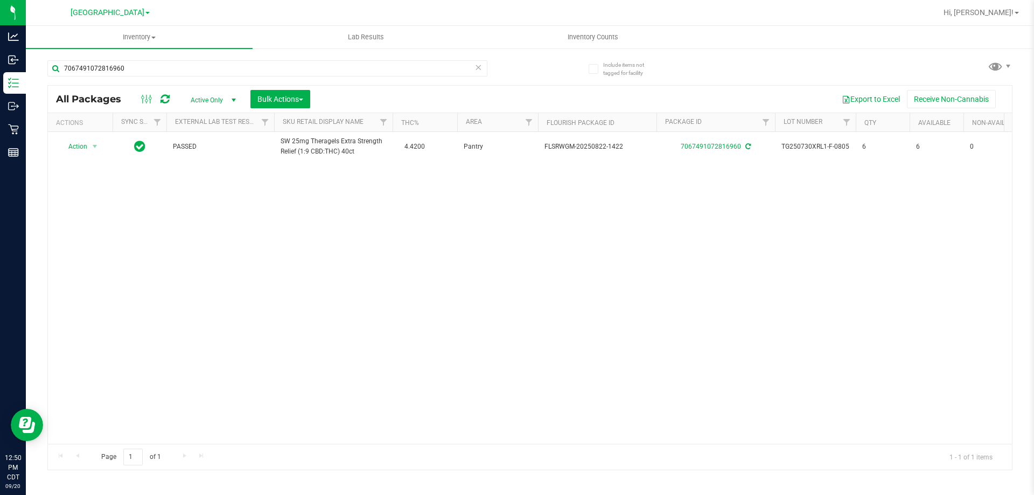
click at [214, 78] on div "7067491072816960" at bounding box center [267, 72] width 440 height 25
click at [215, 66] on input "7067491072816960" at bounding box center [267, 68] width 440 height 16
type input "[CREDIT_CARD_NUMBER]"
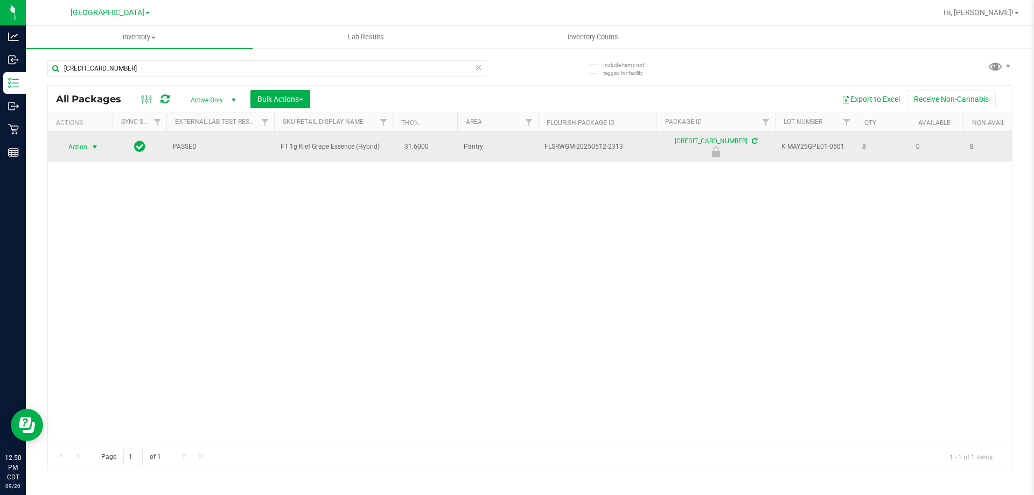
click at [80, 143] on span "Action" at bounding box center [73, 146] width 29 height 15
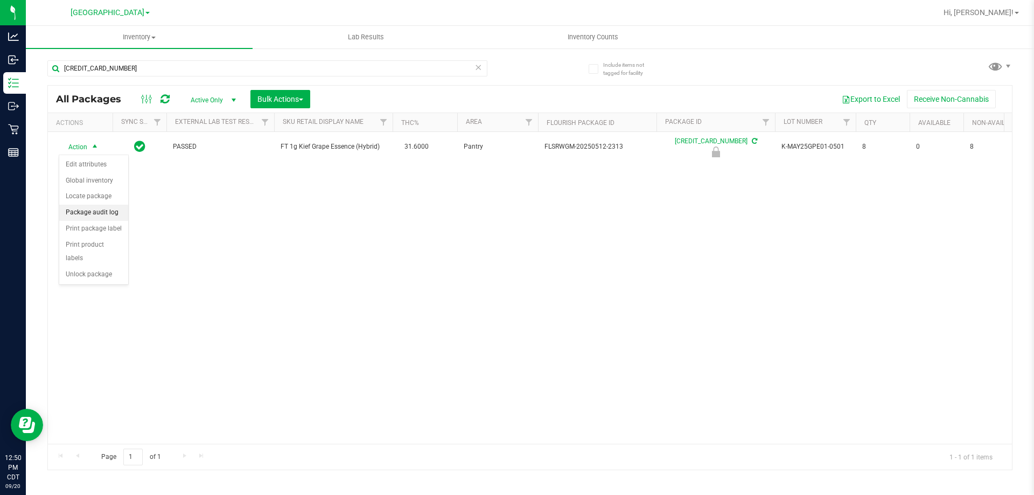
click at [109, 219] on li "Package audit log" at bounding box center [93, 213] width 69 height 16
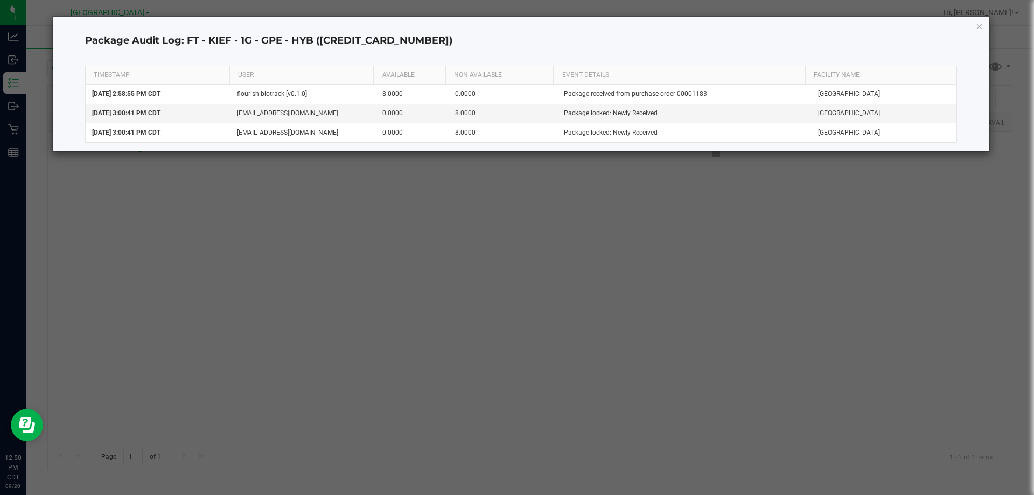
click at [983, 26] on div "Package Audit Log: FT - KIEF - 1G - GPE - HYB (5602830905052388) TIMESTAMP USER…" at bounding box center [521, 84] width 937 height 135
click at [972, 31] on div "Package Audit Log: FT - KIEF - 1G - GPE - HYB (5602830905052388) TIMESTAMP USER…" at bounding box center [521, 84] width 937 height 135
click at [976, 29] on icon "button" at bounding box center [980, 25] width 8 height 13
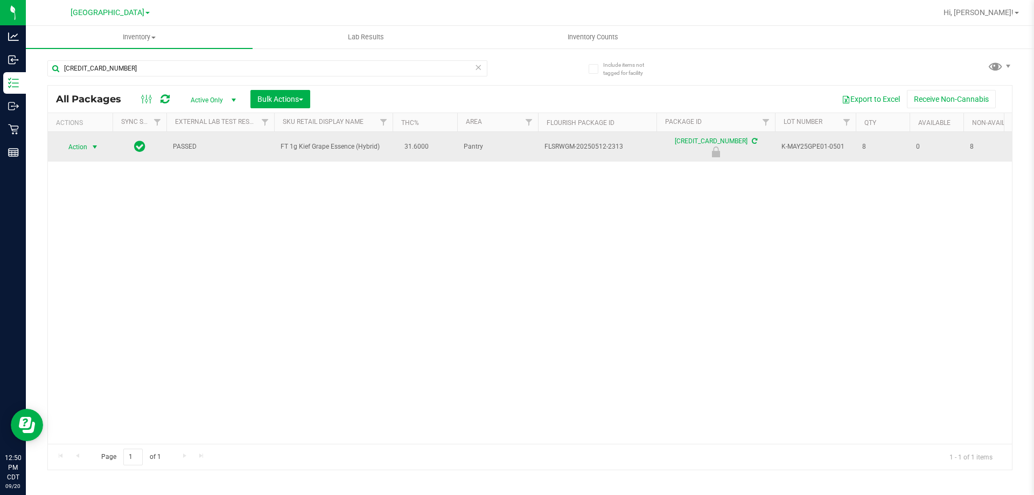
click at [89, 142] on span "select" at bounding box center [94, 146] width 13 height 15
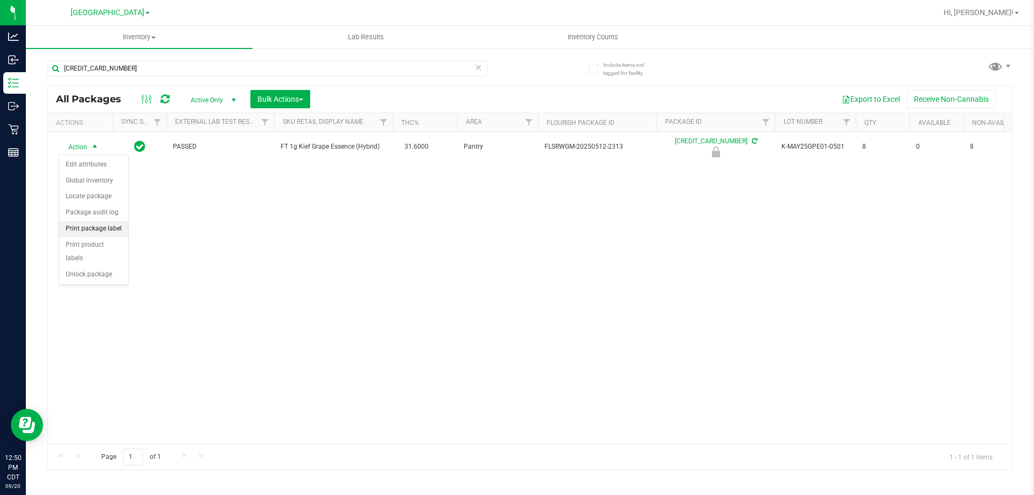
click at [88, 225] on li "Print package label" at bounding box center [93, 229] width 69 height 16
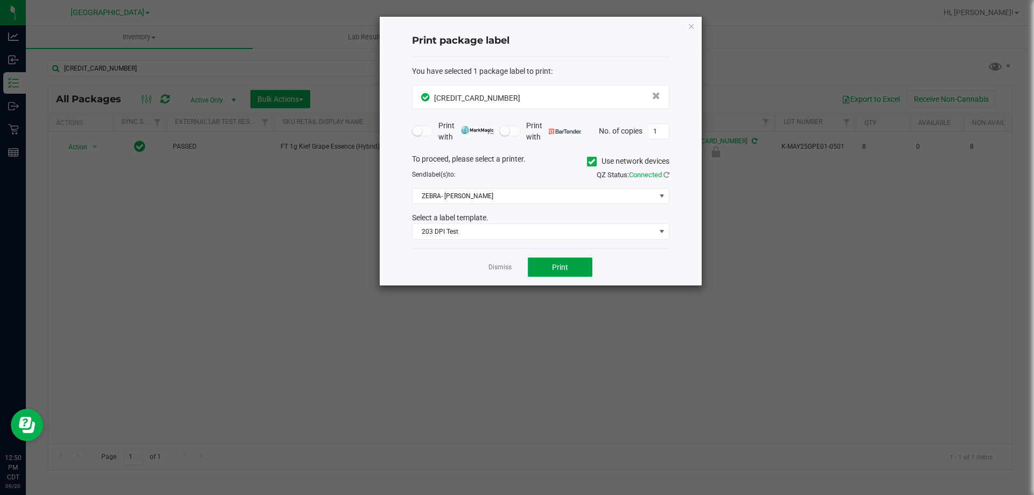
click at [568, 264] on span "Print" at bounding box center [560, 267] width 16 height 9
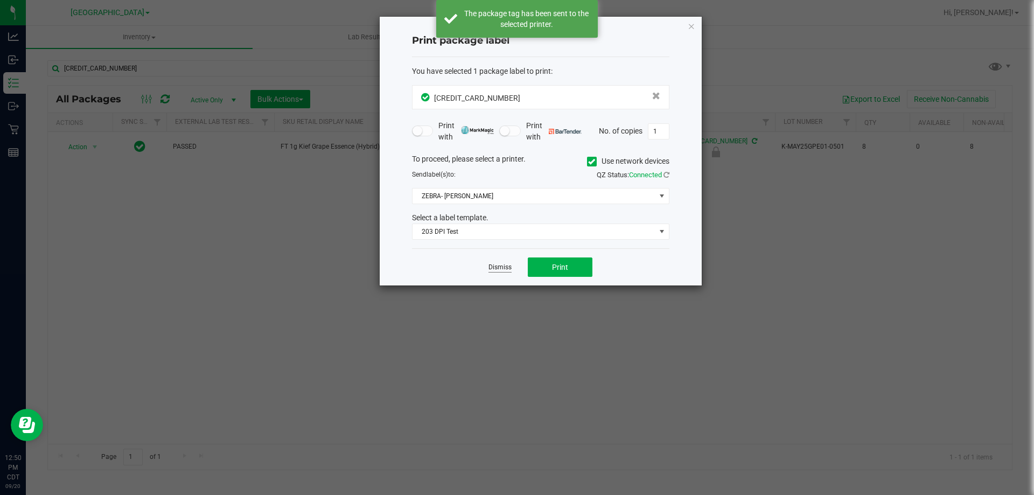
click at [502, 265] on link "Dismiss" at bounding box center [499, 267] width 23 height 9
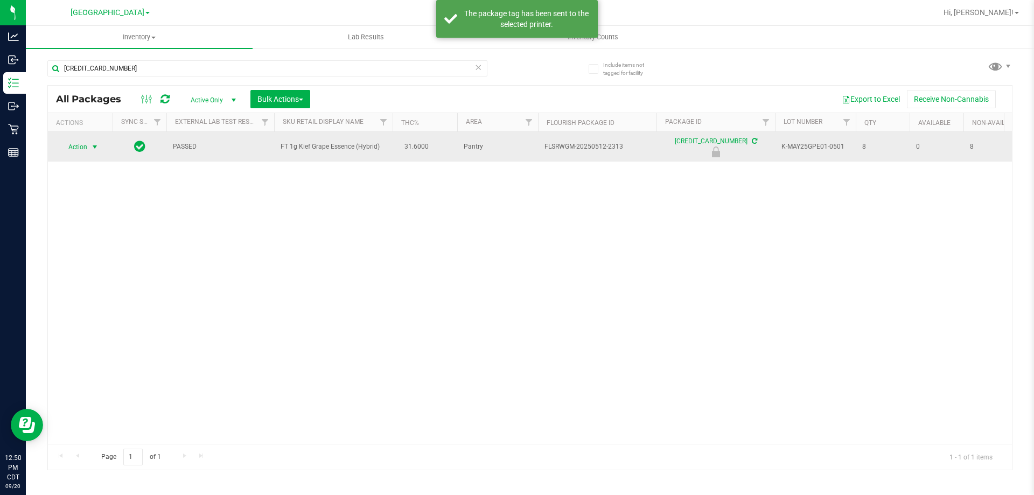
click at [95, 144] on span "select" at bounding box center [94, 147] width 9 height 9
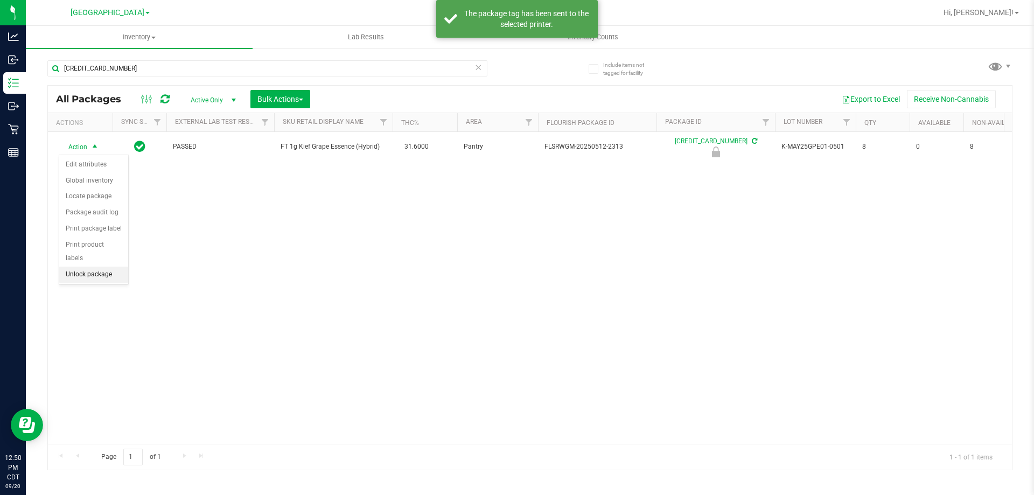
click at [100, 267] on li "Unlock package" at bounding box center [93, 275] width 69 height 16
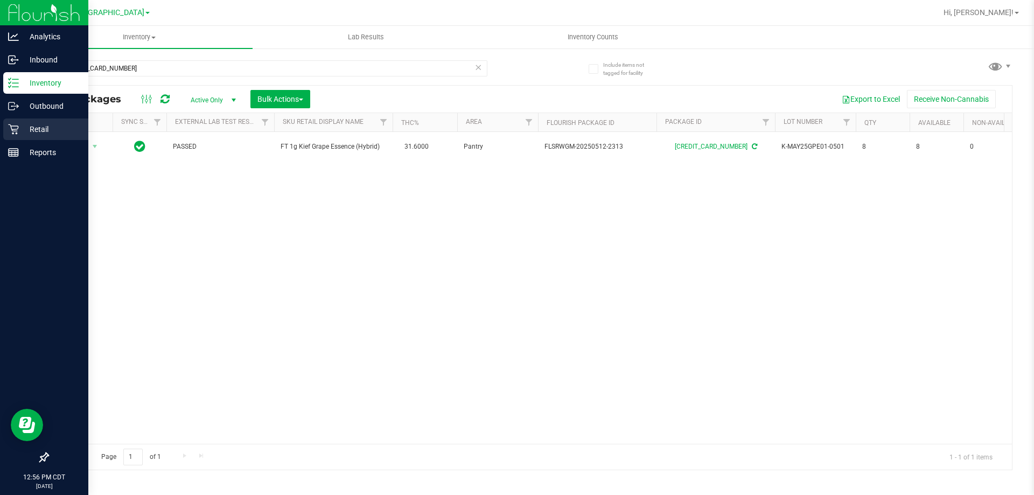
click at [38, 128] on p "Retail" at bounding box center [51, 129] width 65 height 13
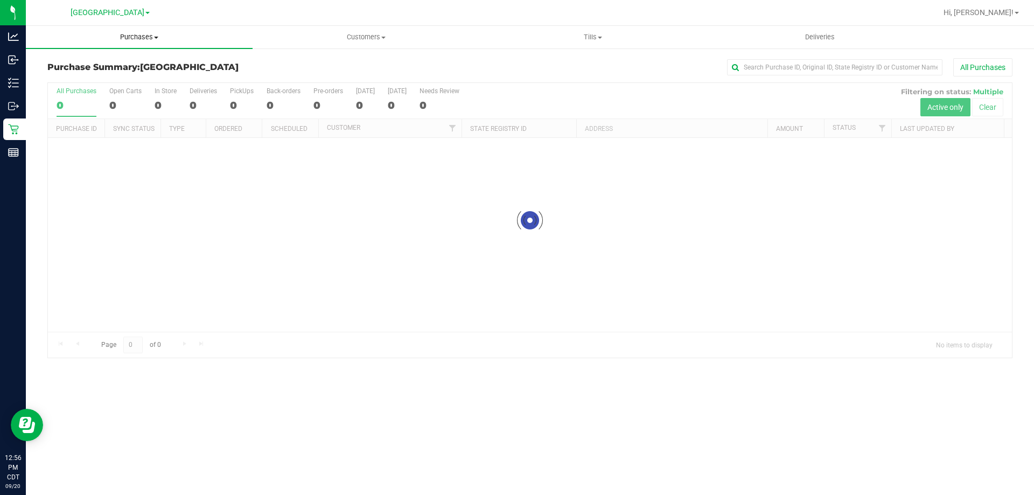
click at [138, 35] on span "Purchases" at bounding box center [139, 37] width 227 height 10
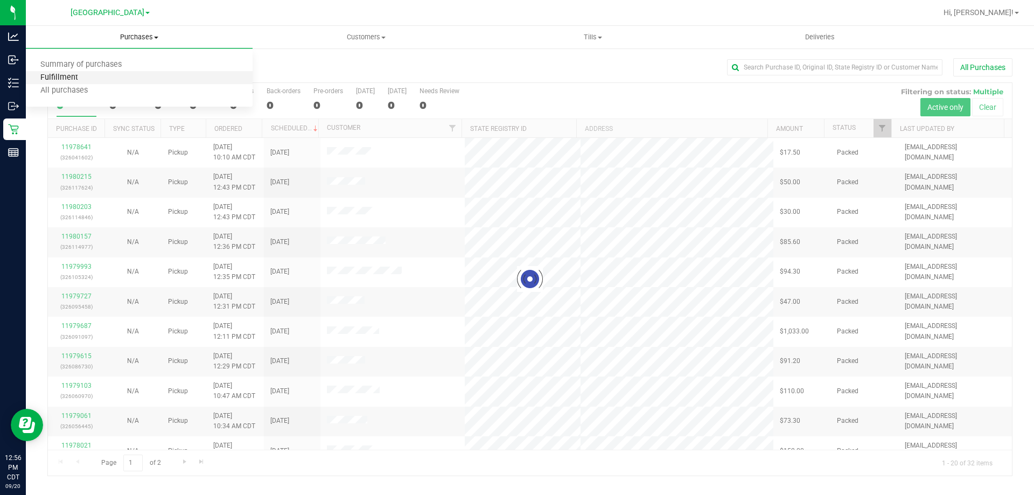
click at [88, 81] on span "Fulfillment" at bounding box center [59, 77] width 67 height 9
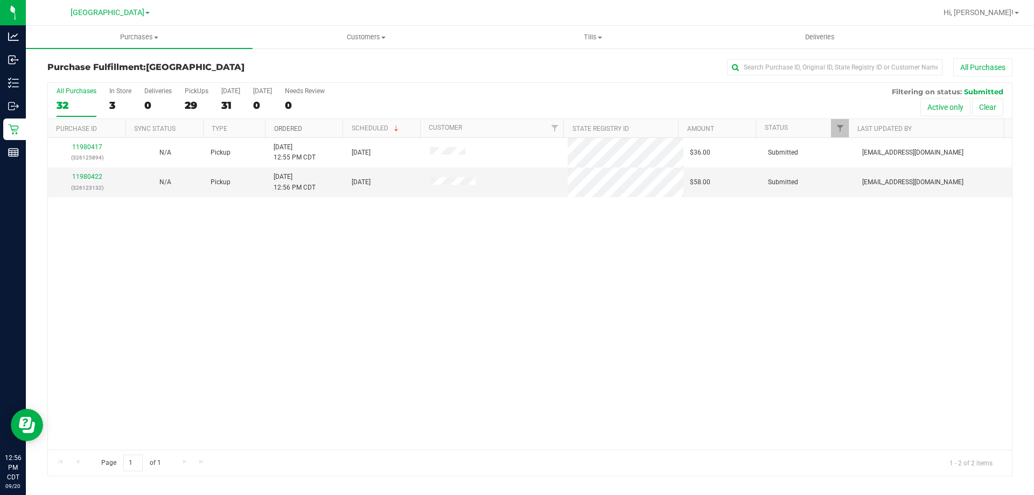
click at [284, 130] on link "Ordered" at bounding box center [288, 129] width 28 height 8
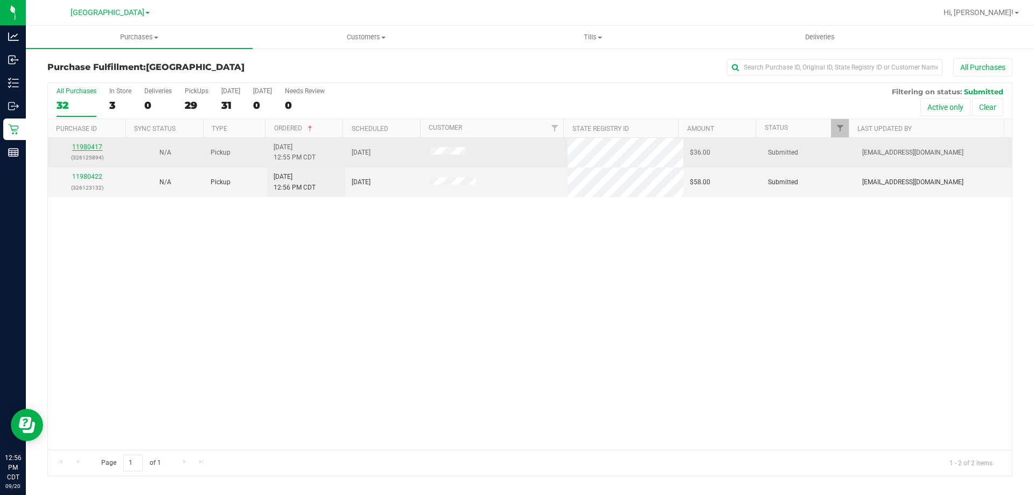
click at [97, 149] on link "11980417" at bounding box center [87, 147] width 30 height 8
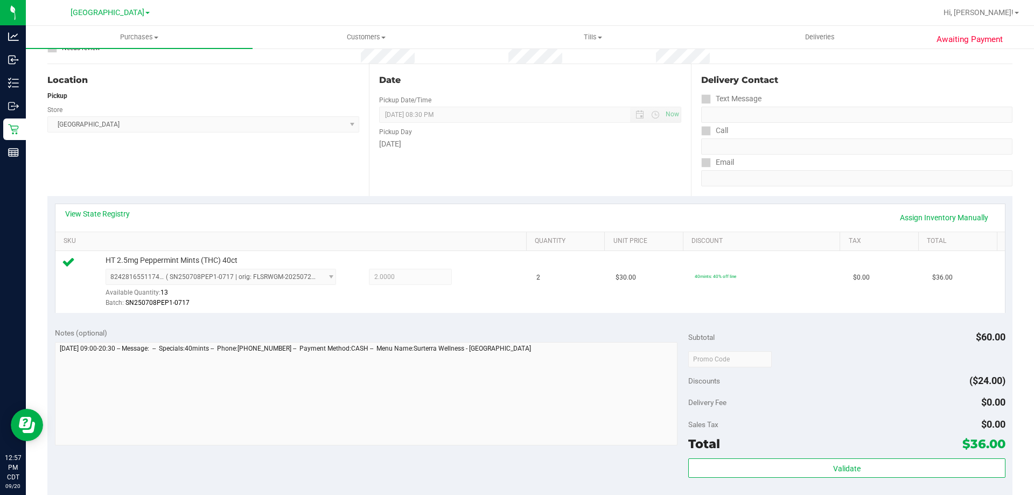
scroll to position [269, 0]
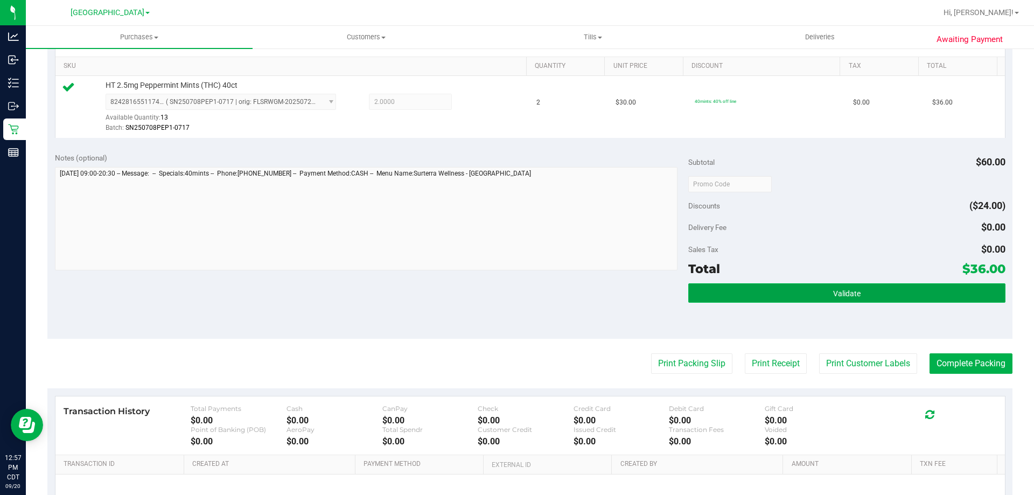
click at [756, 298] on button "Validate" at bounding box center [846, 292] width 317 height 19
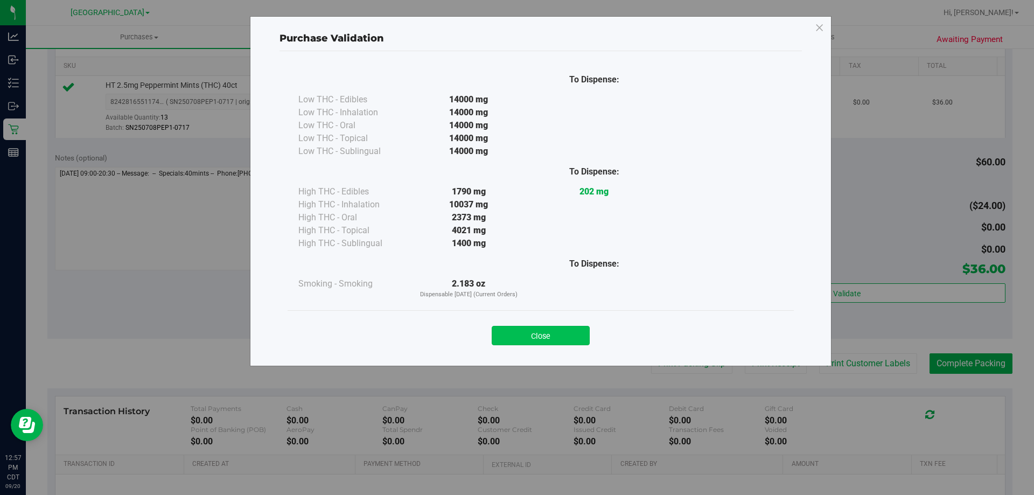
click at [563, 344] on button "Close" at bounding box center [541, 335] width 98 height 19
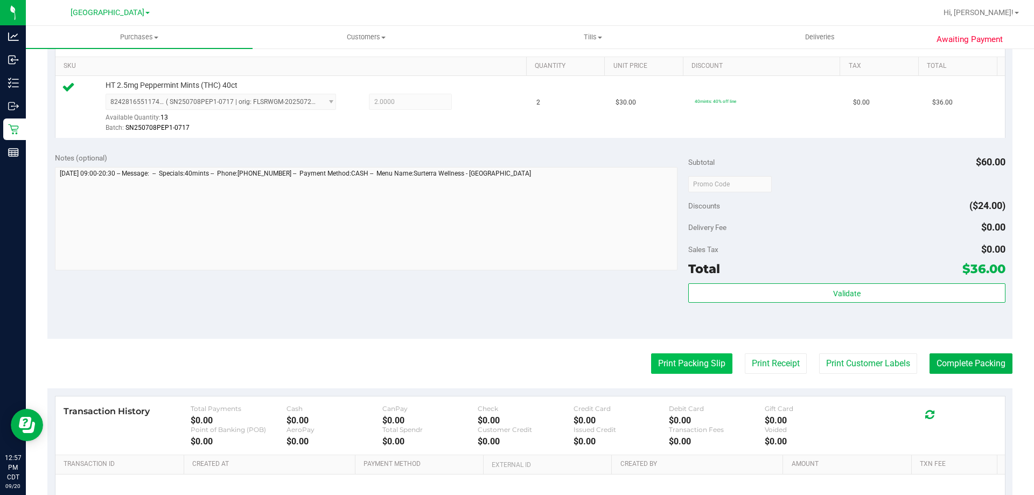
click at [671, 355] on button "Print Packing Slip" at bounding box center [691, 363] width 81 height 20
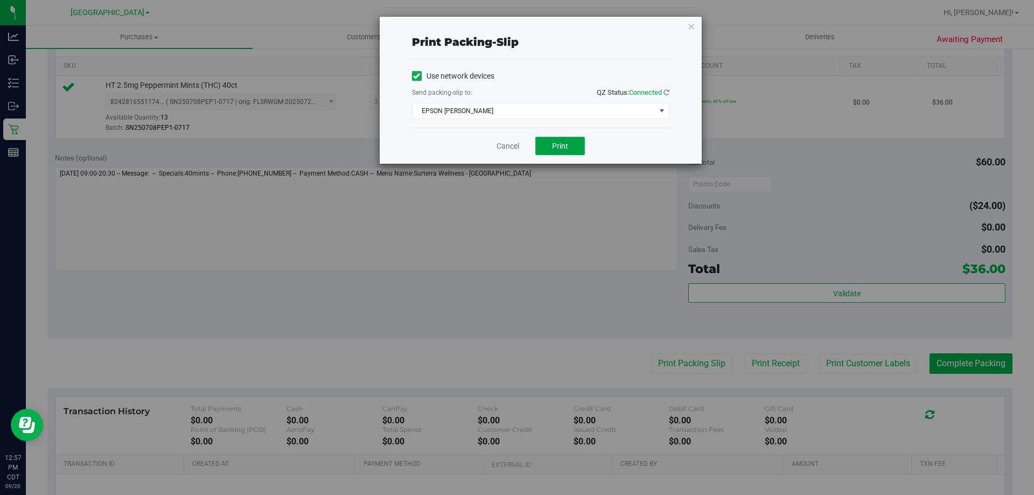
click at [558, 148] on span "Print" at bounding box center [560, 146] width 16 height 9
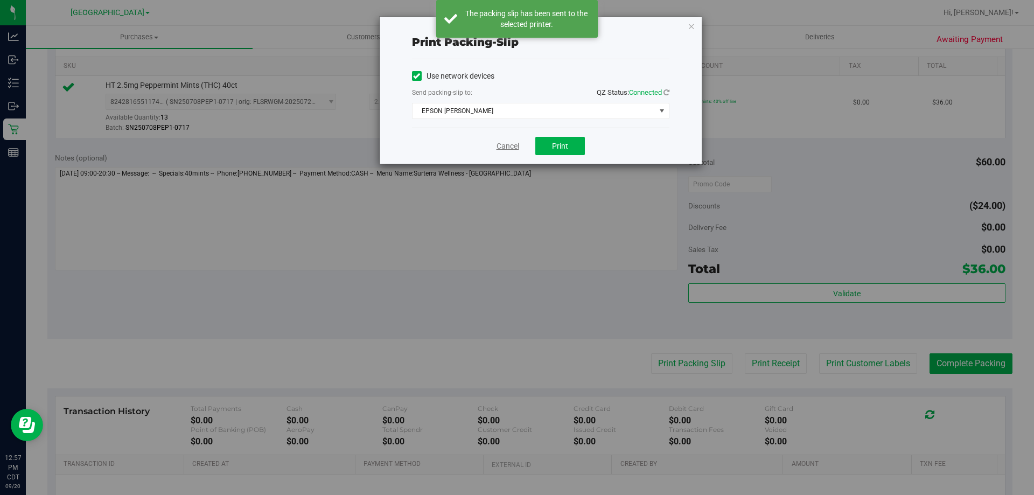
click at [512, 148] on link "Cancel" at bounding box center [508, 146] width 23 height 11
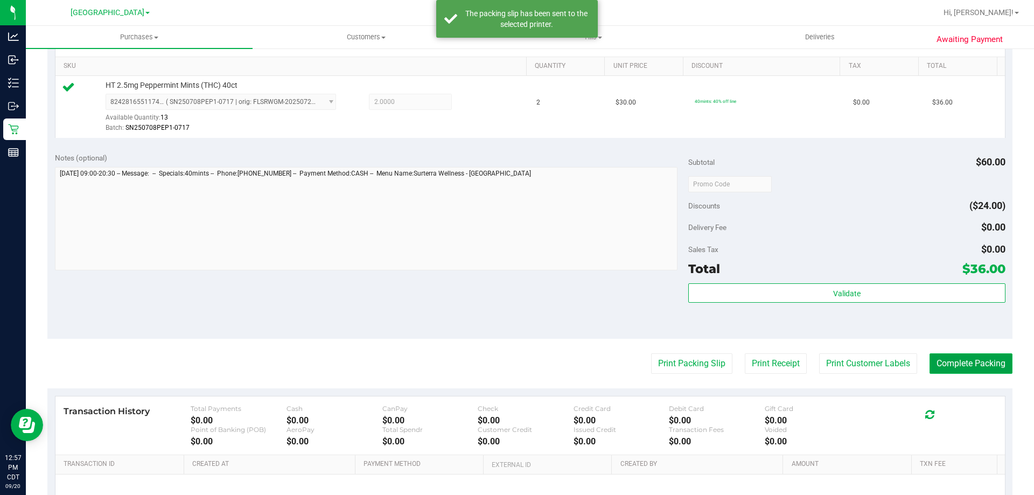
click at [968, 369] on button "Complete Packing" at bounding box center [971, 363] width 83 height 20
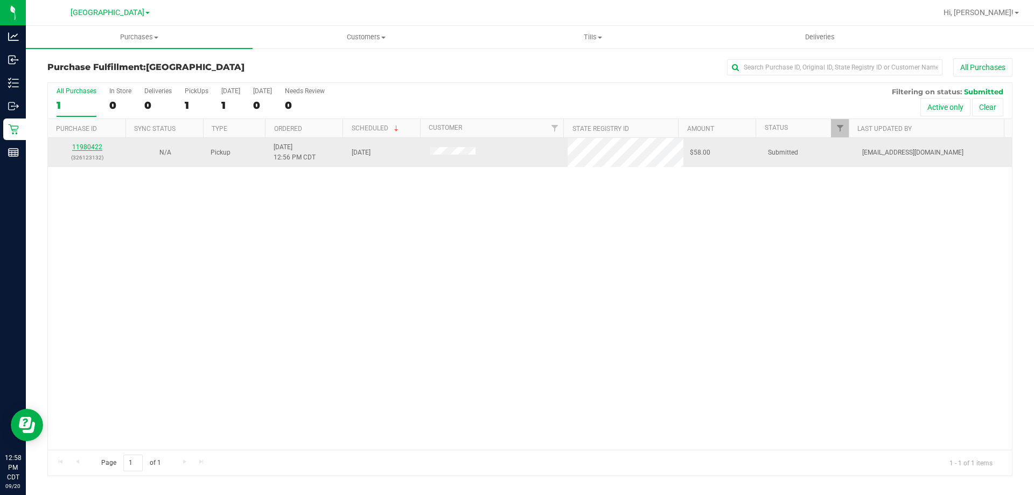
click at [90, 148] on link "11980422" at bounding box center [87, 147] width 30 height 8
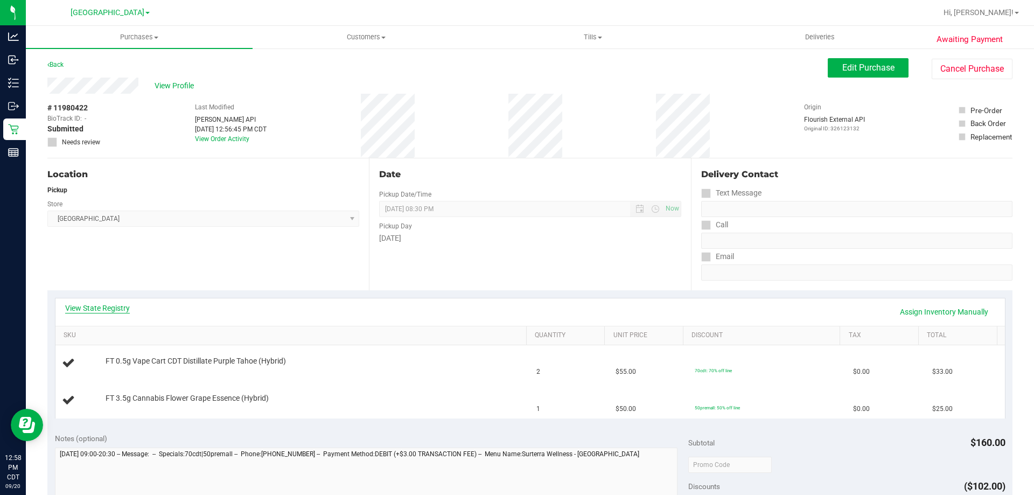
click at [118, 310] on link "View State Registry" at bounding box center [97, 308] width 65 height 11
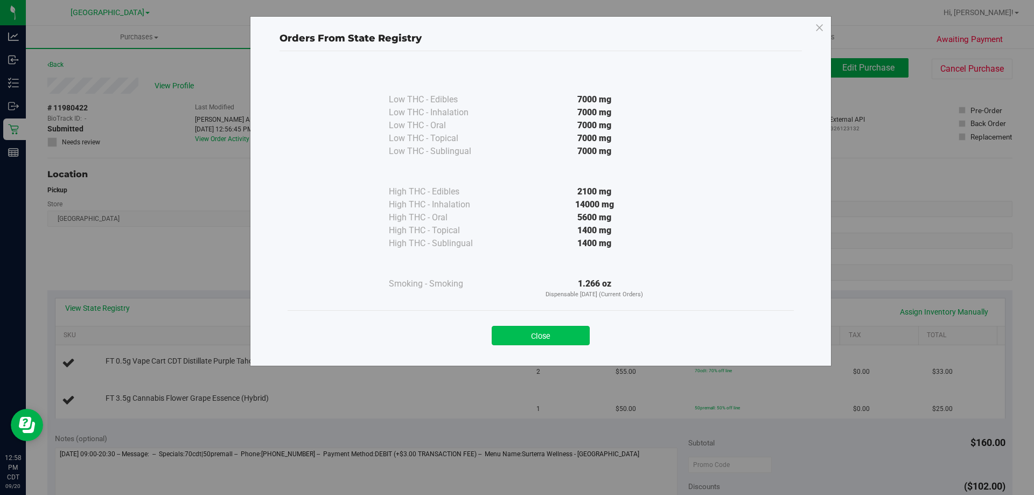
click at [554, 332] on button "Close" at bounding box center [541, 335] width 98 height 19
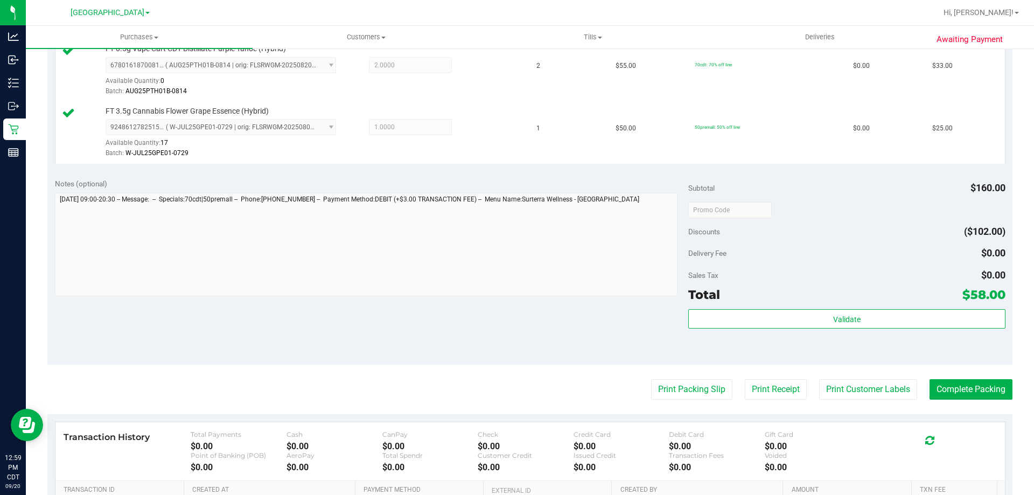
scroll to position [323, 0]
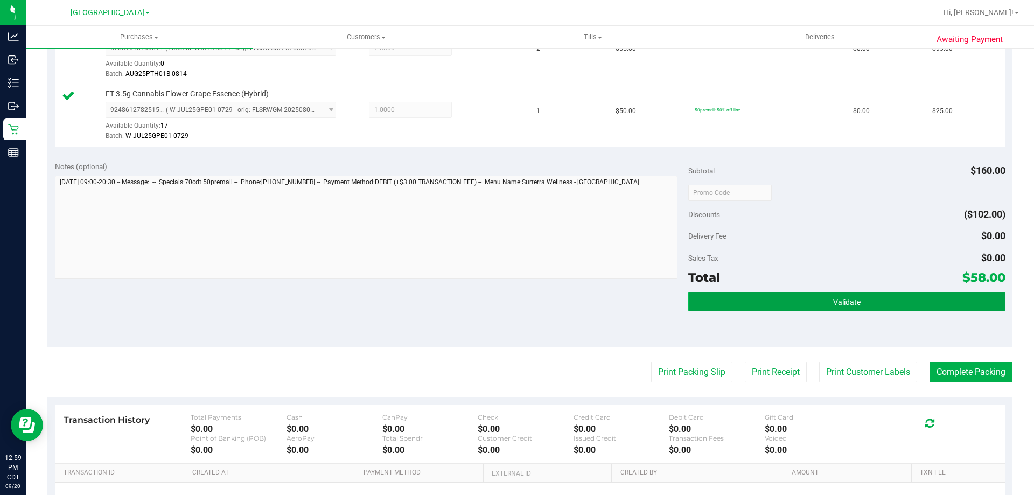
click at [822, 309] on button "Validate" at bounding box center [846, 301] width 317 height 19
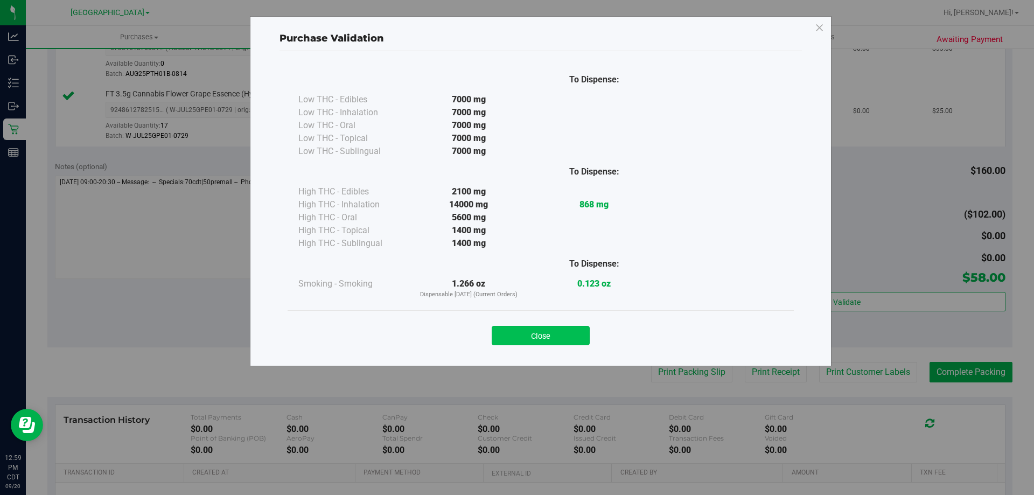
click at [572, 334] on button "Close" at bounding box center [541, 335] width 98 height 19
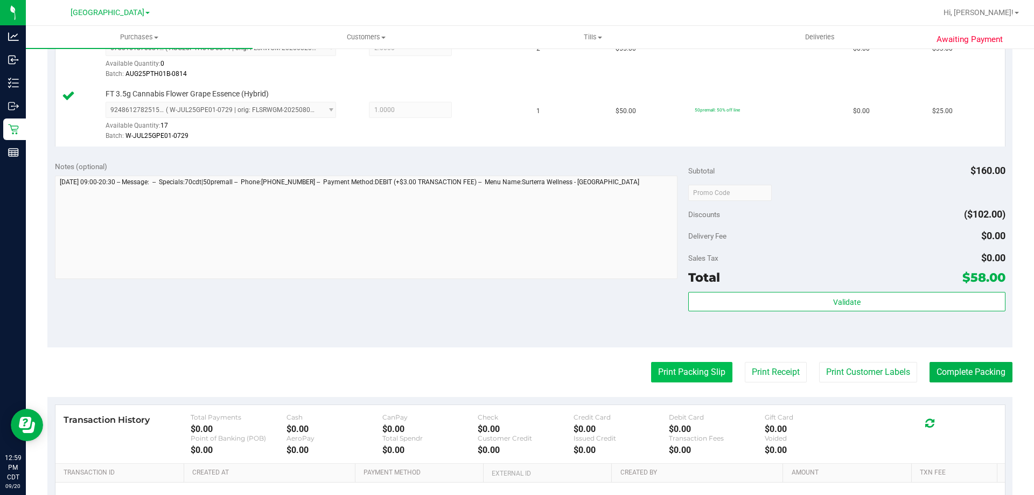
click at [684, 365] on button "Print Packing Slip" at bounding box center [691, 372] width 81 height 20
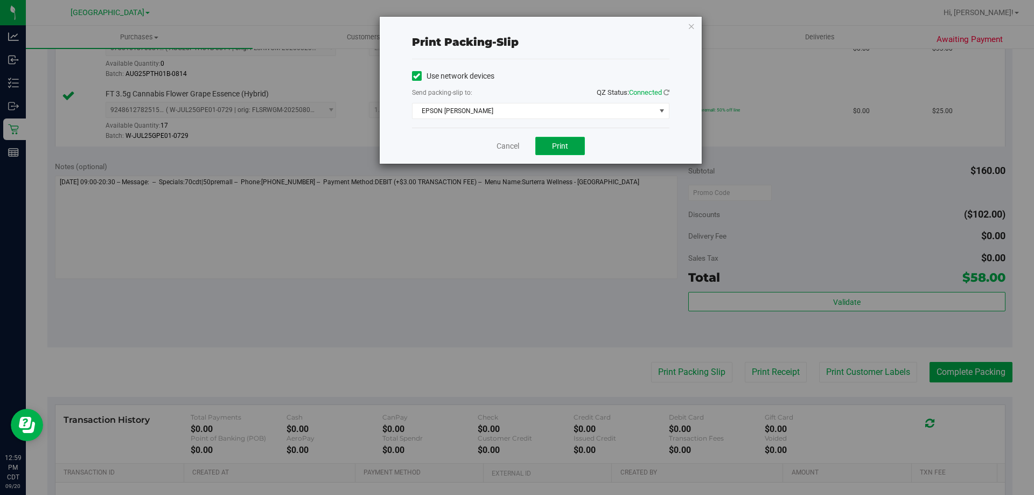
click at [537, 144] on button "Print" at bounding box center [560, 146] width 50 height 18
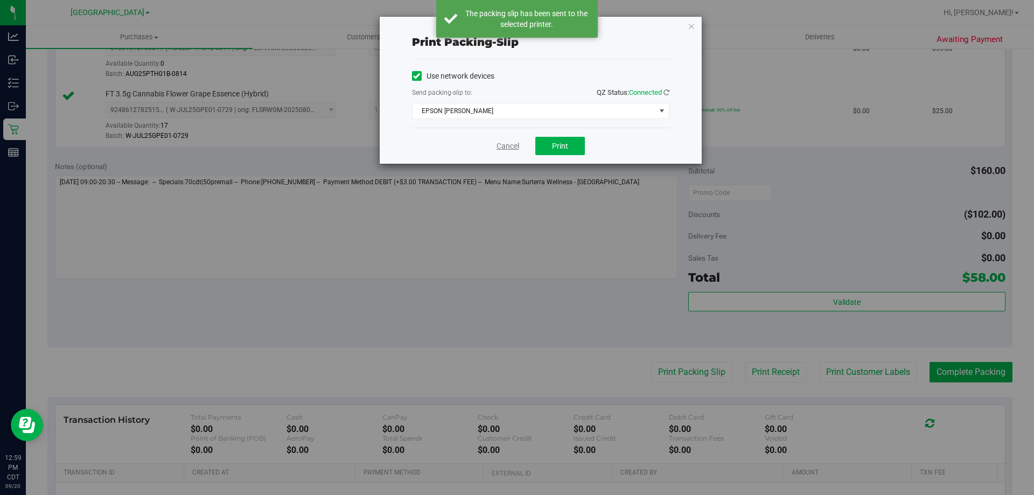
click at [512, 150] on link "Cancel" at bounding box center [508, 146] width 23 height 11
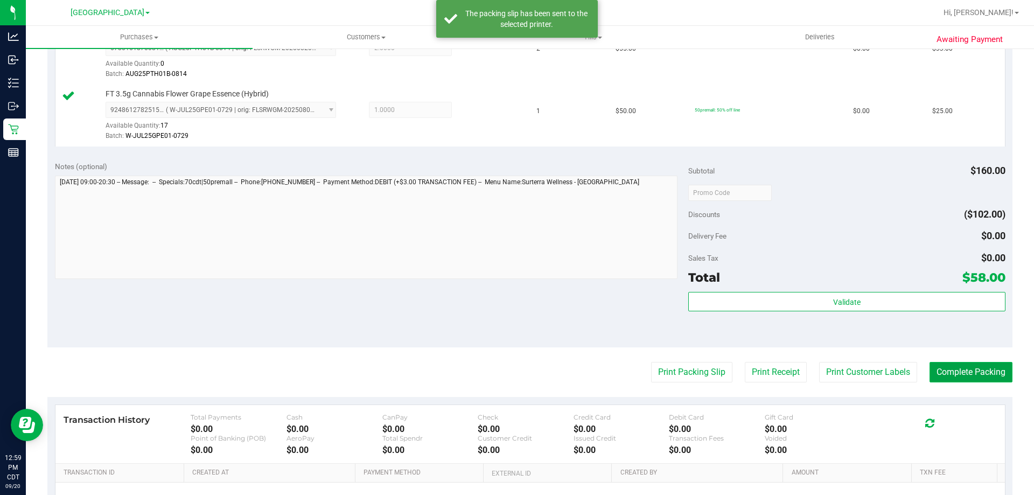
click at [984, 370] on button "Complete Packing" at bounding box center [971, 372] width 83 height 20
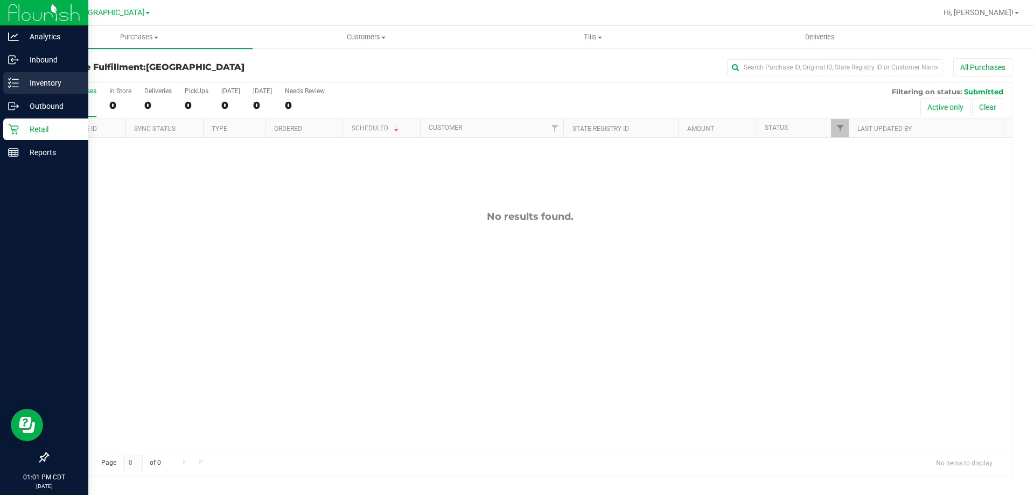
click at [29, 83] on p "Inventory" at bounding box center [51, 82] width 65 height 13
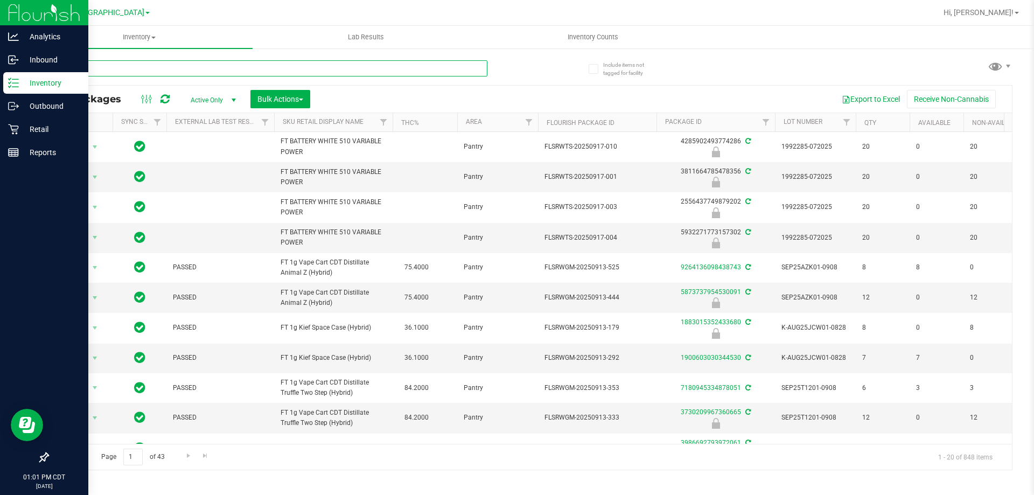
click at [306, 74] on input "text" at bounding box center [267, 68] width 440 height 16
type input "7717729271419077"
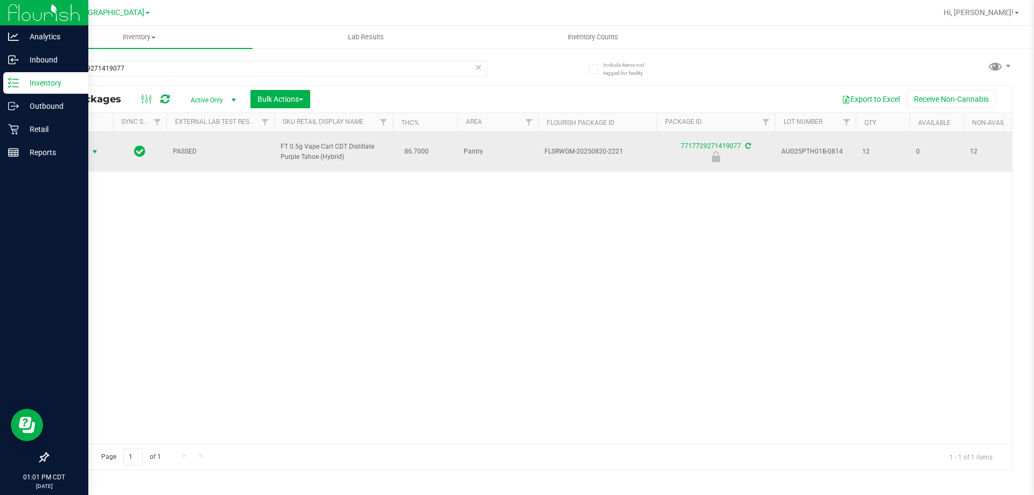
click at [68, 155] on span "Action" at bounding box center [73, 151] width 29 height 15
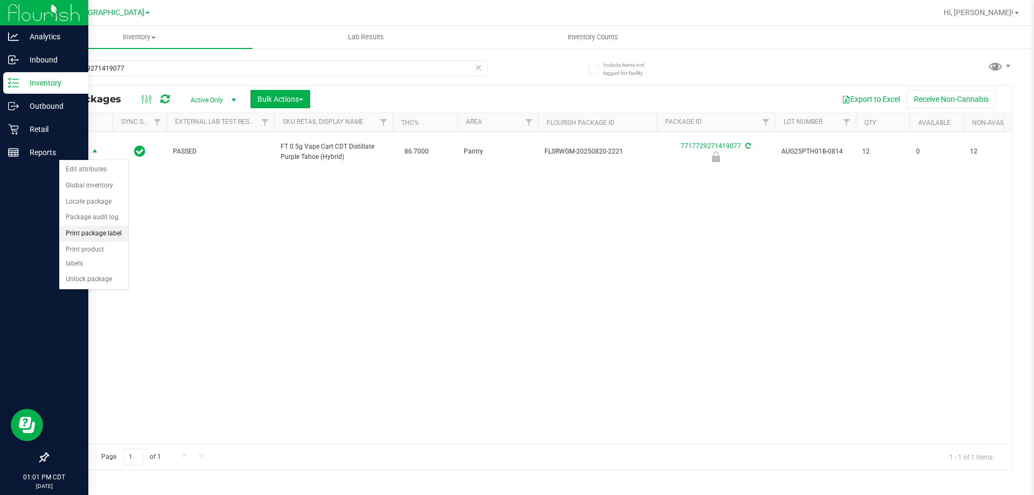
click at [99, 233] on li "Print package label" at bounding box center [93, 234] width 69 height 16
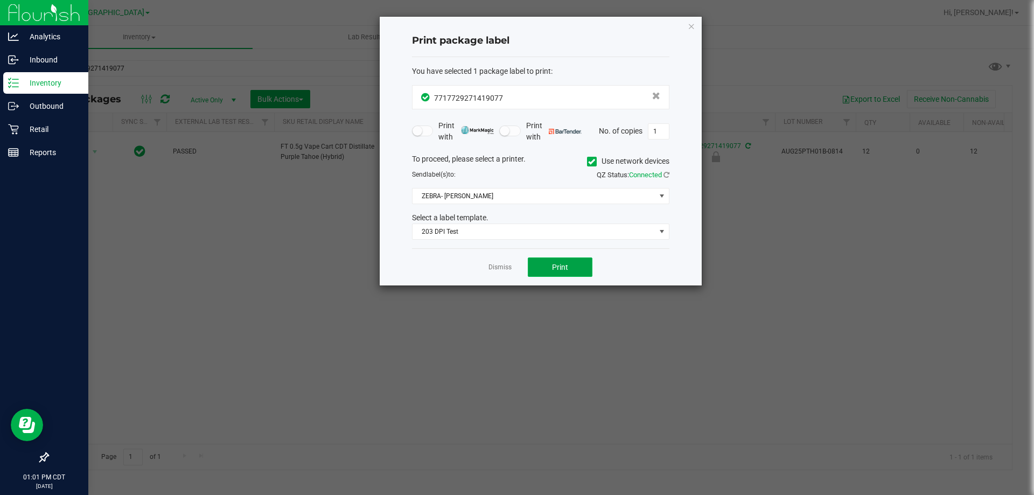
click at [560, 268] on span "Print" at bounding box center [560, 267] width 16 height 9
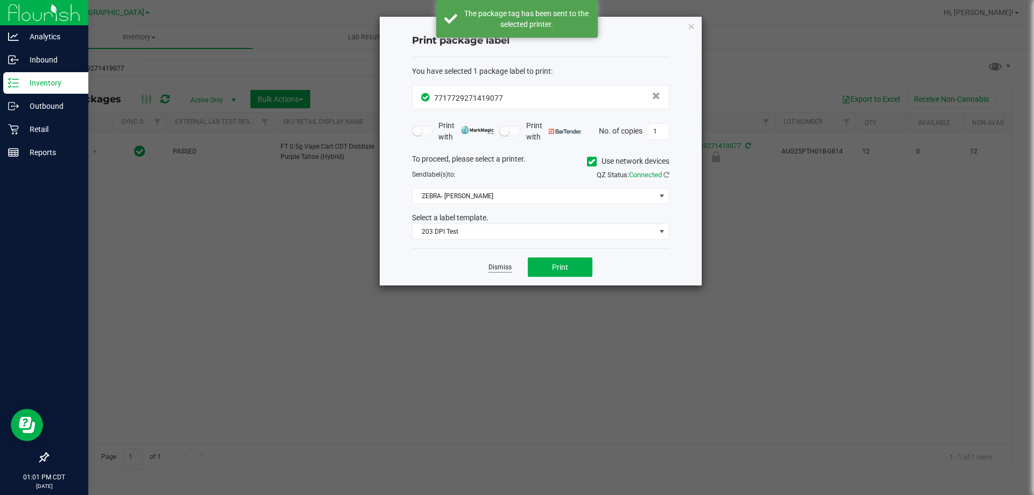
click at [505, 265] on link "Dismiss" at bounding box center [499, 267] width 23 height 9
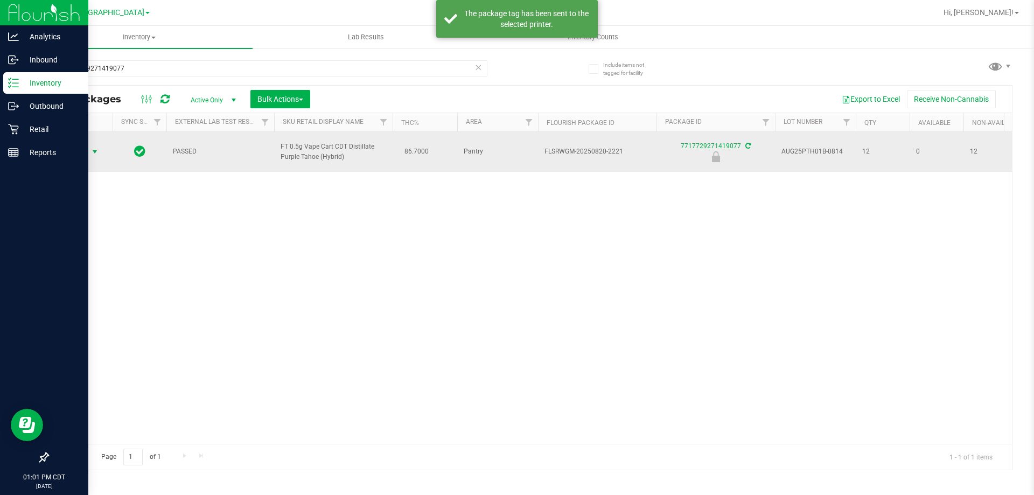
click at [87, 152] on span "Action" at bounding box center [73, 151] width 29 height 15
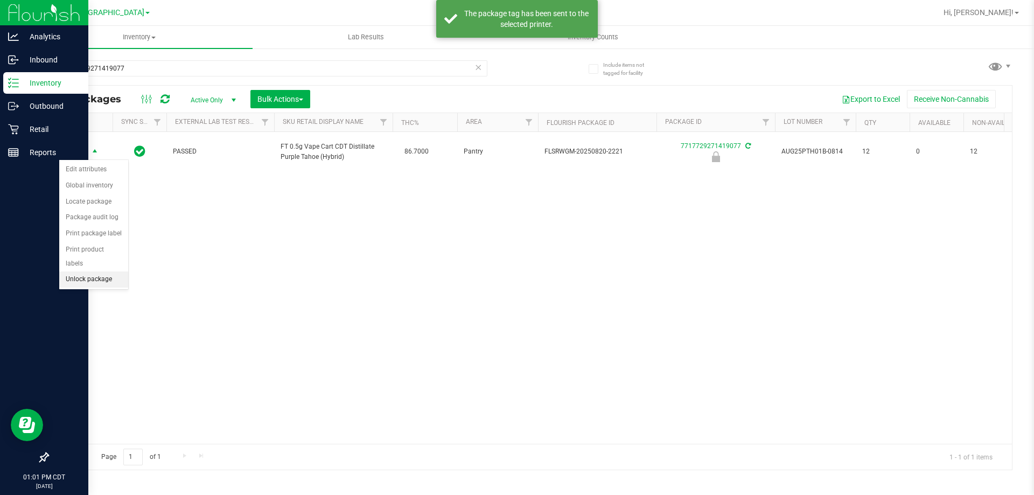
click at [90, 271] on li "Unlock package" at bounding box center [93, 279] width 69 height 16
